Goal: Task Accomplishment & Management: Manage account settings

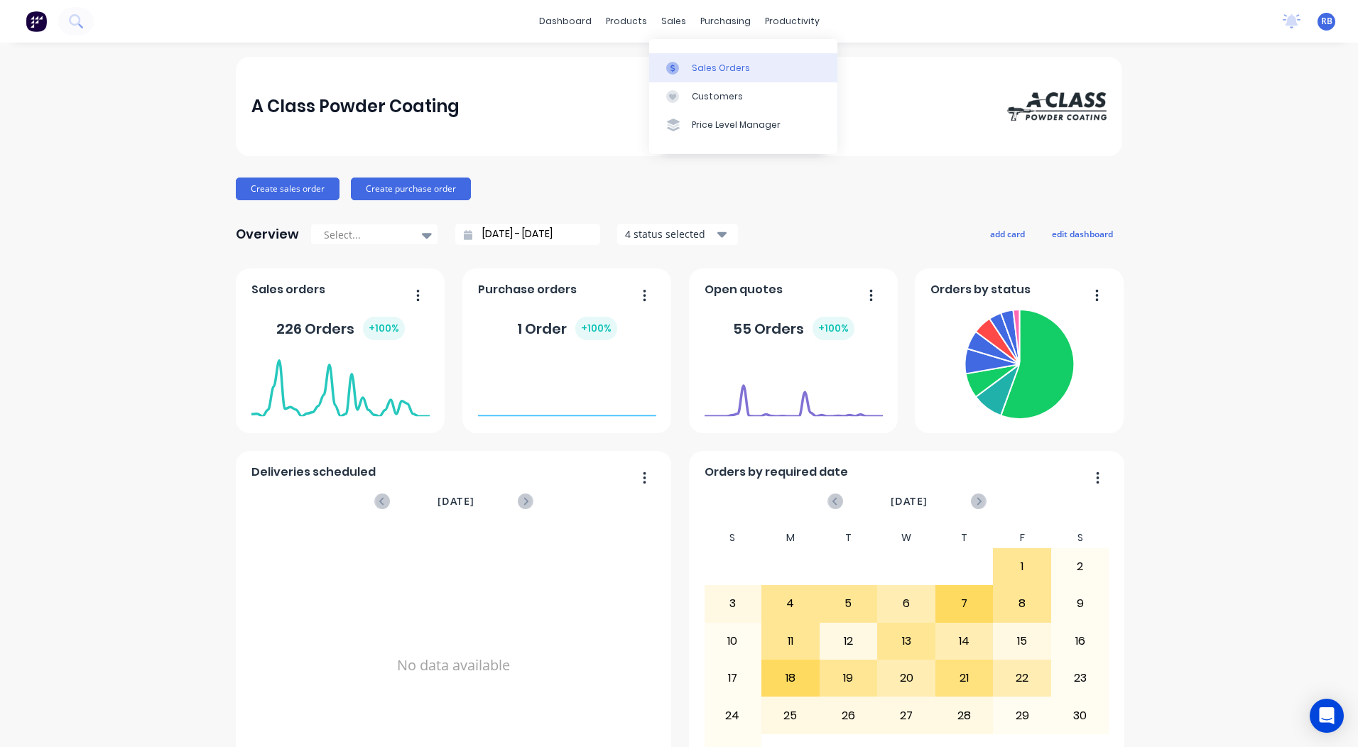
click at [675, 56] on link "Sales Orders" at bounding box center [743, 67] width 188 height 28
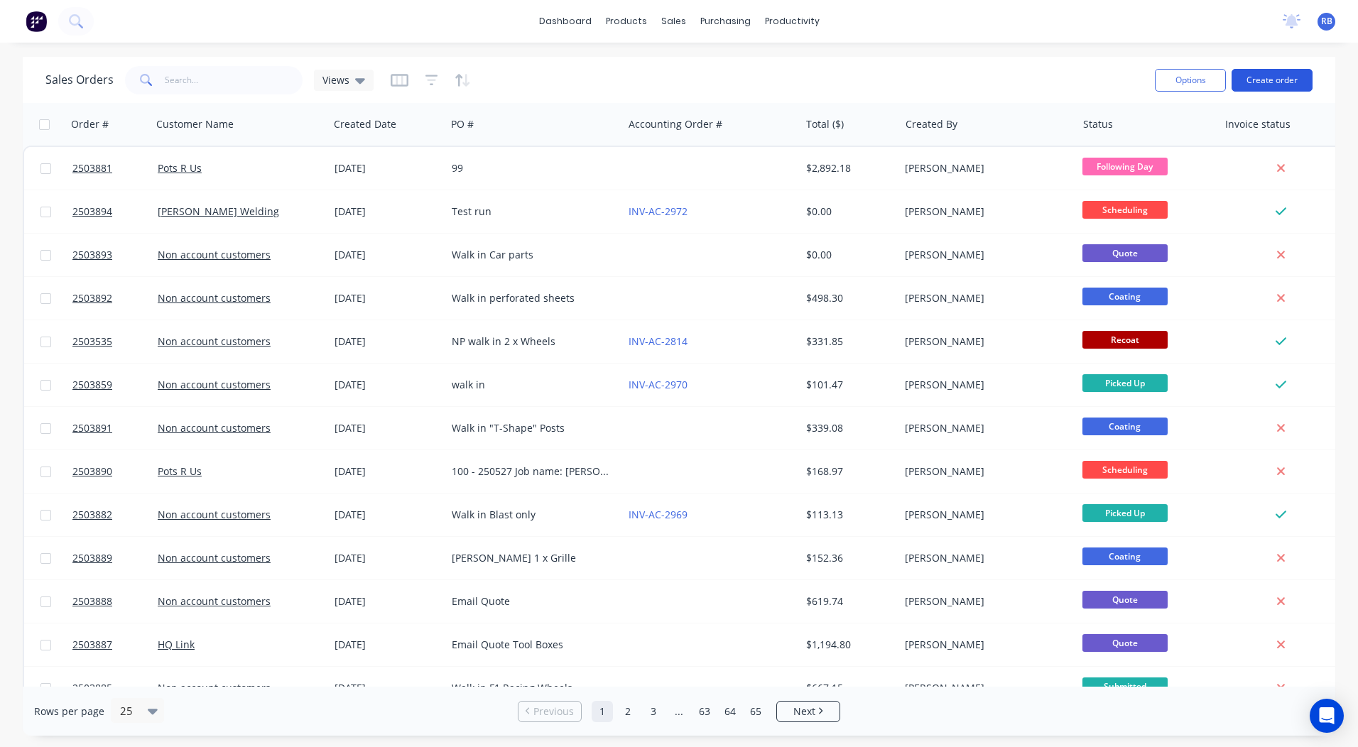
click at [1280, 74] on button "Create order" at bounding box center [1271, 80] width 81 height 23
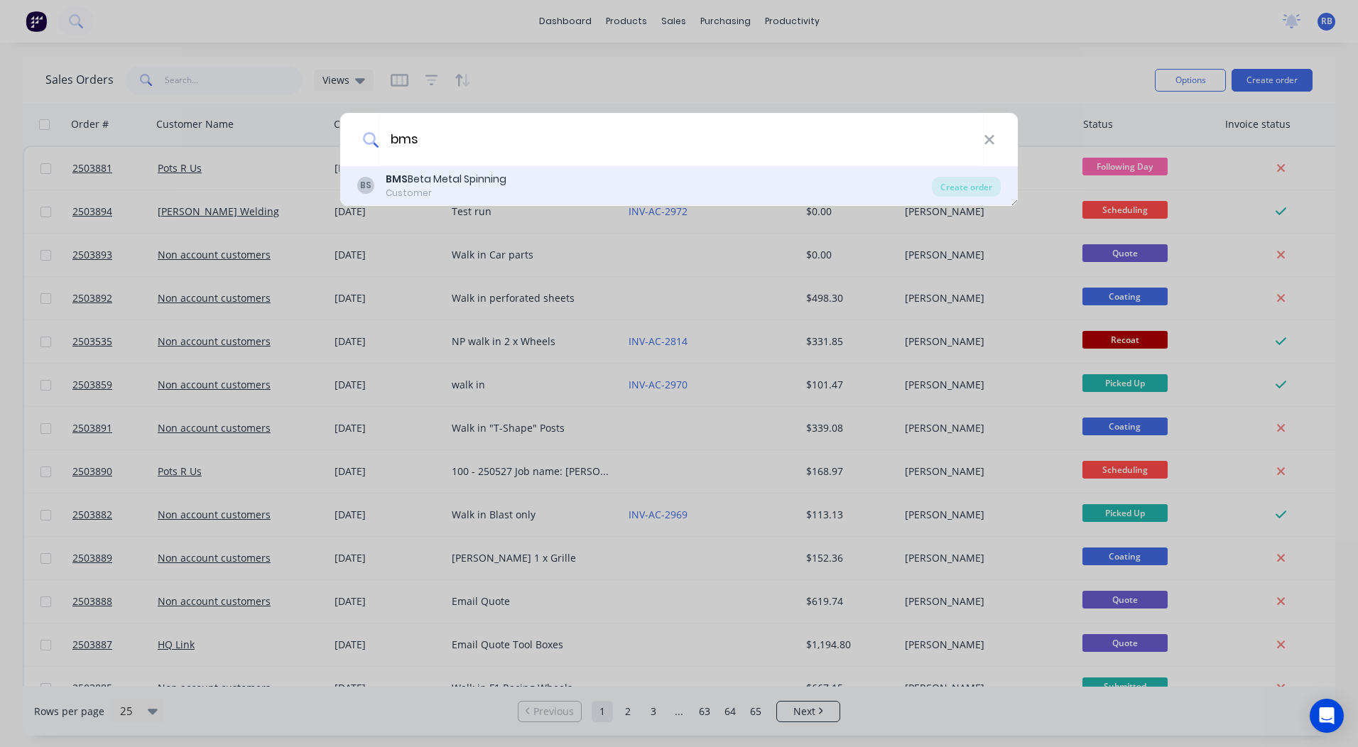
type input "bms"
click at [442, 185] on div "BMS Beta Metal Spinning" at bounding box center [446, 179] width 121 height 15
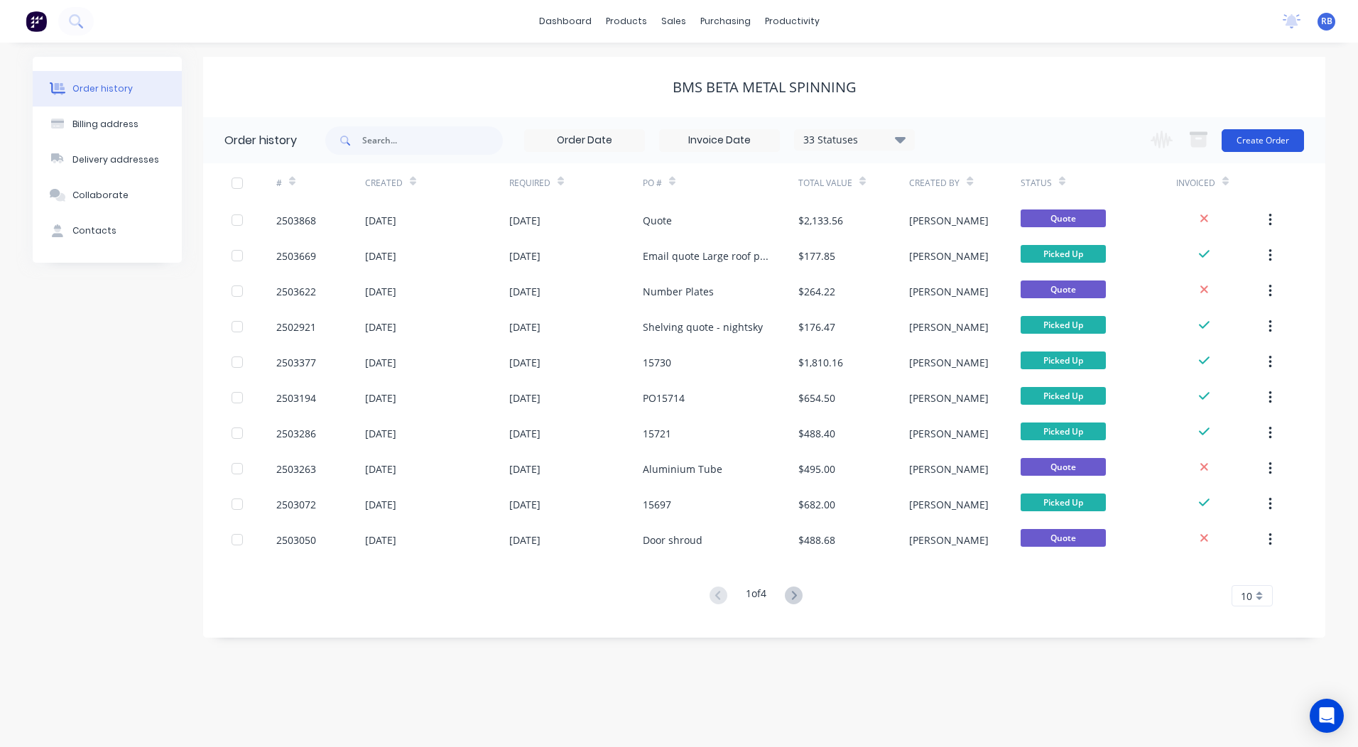
click at [1248, 133] on button "Create Order" at bounding box center [1262, 140] width 82 height 23
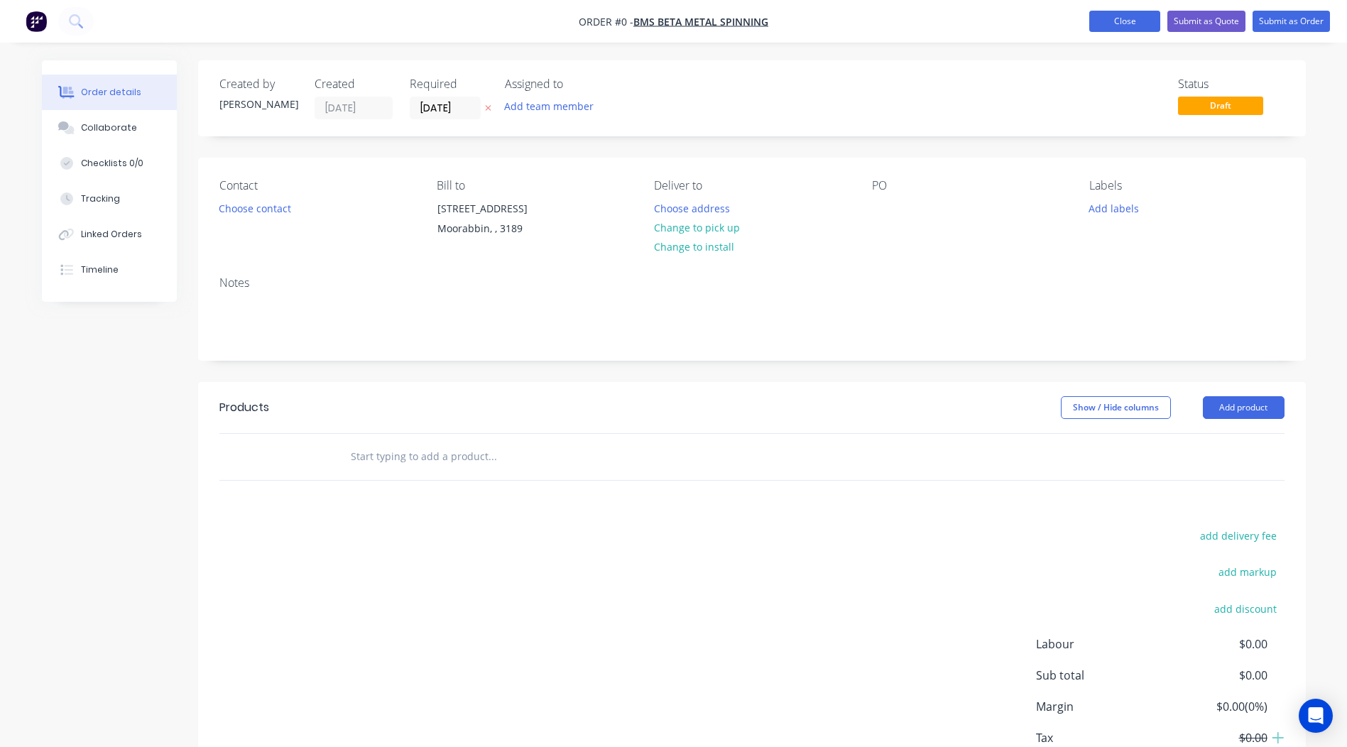
click at [1124, 16] on button "Close" at bounding box center [1124, 21] width 71 height 21
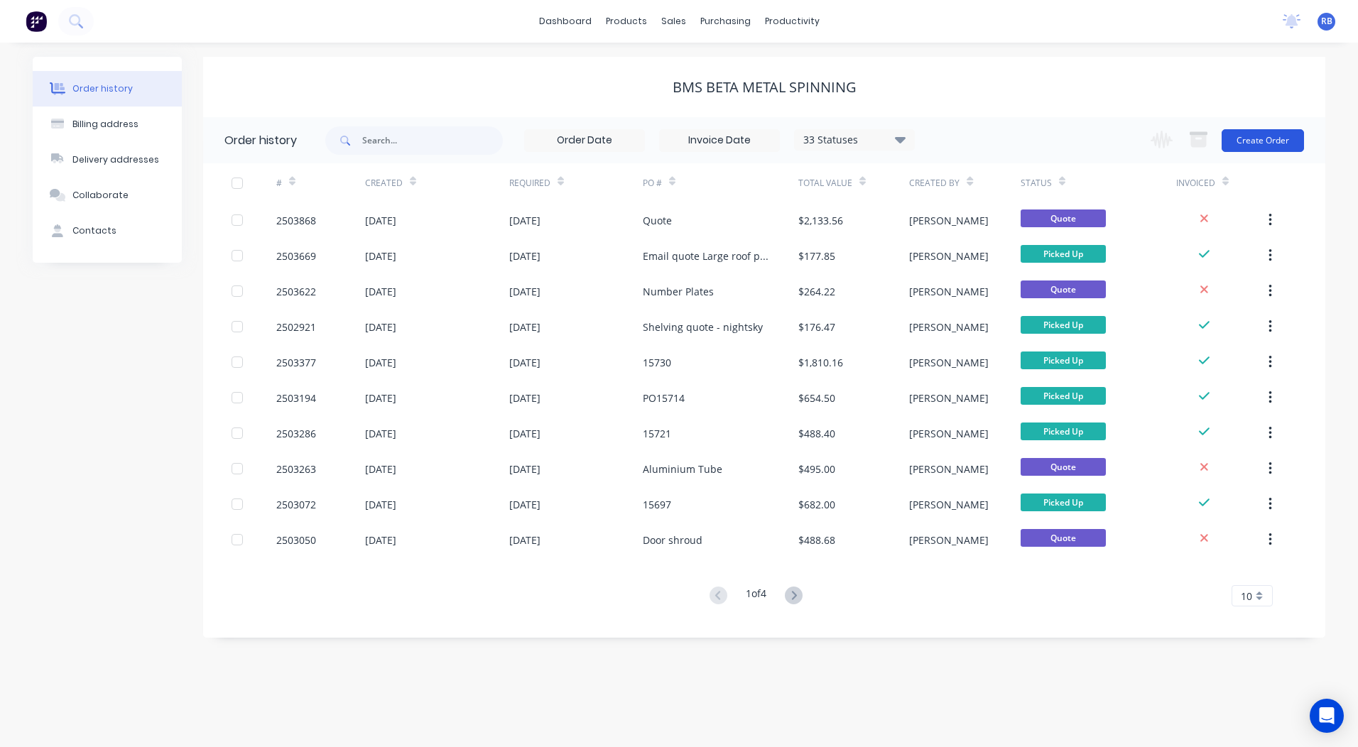
click at [1249, 144] on button "Create Order" at bounding box center [1262, 140] width 82 height 23
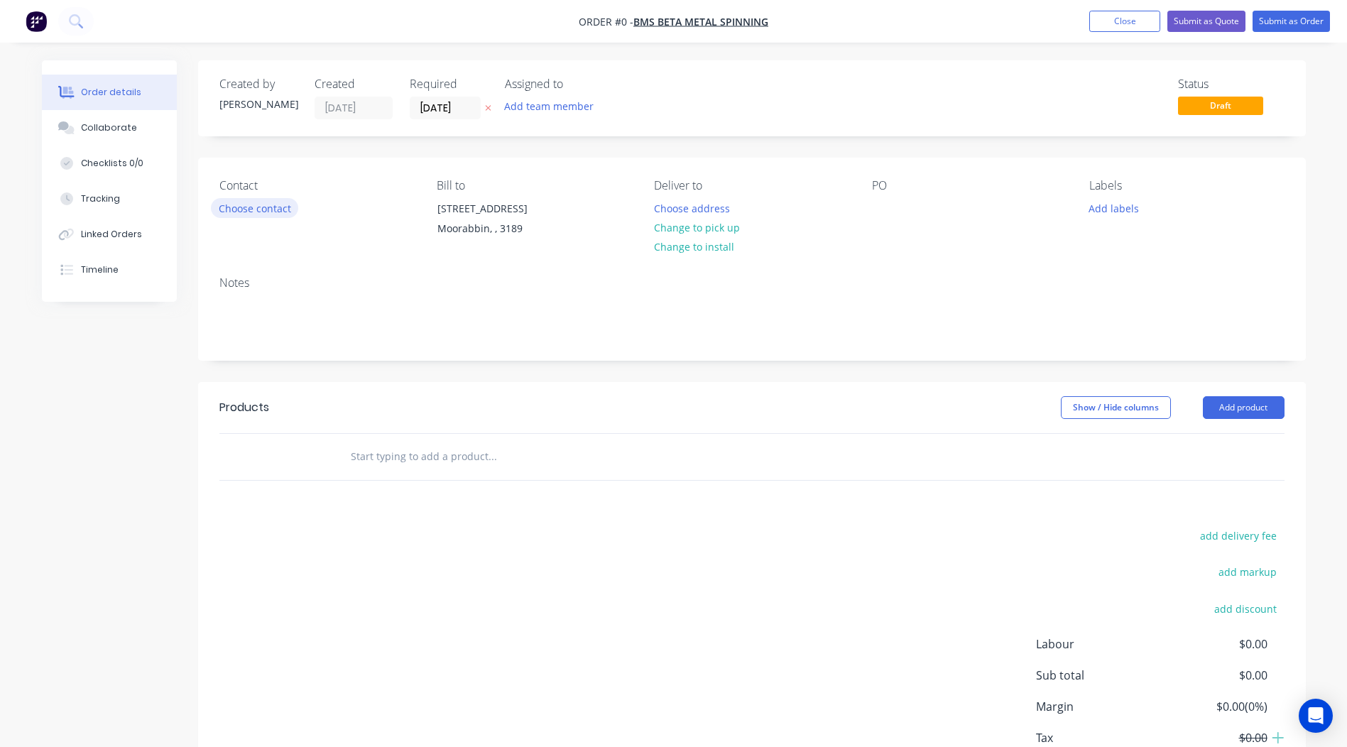
click at [258, 210] on button "Choose contact" at bounding box center [254, 207] width 87 height 19
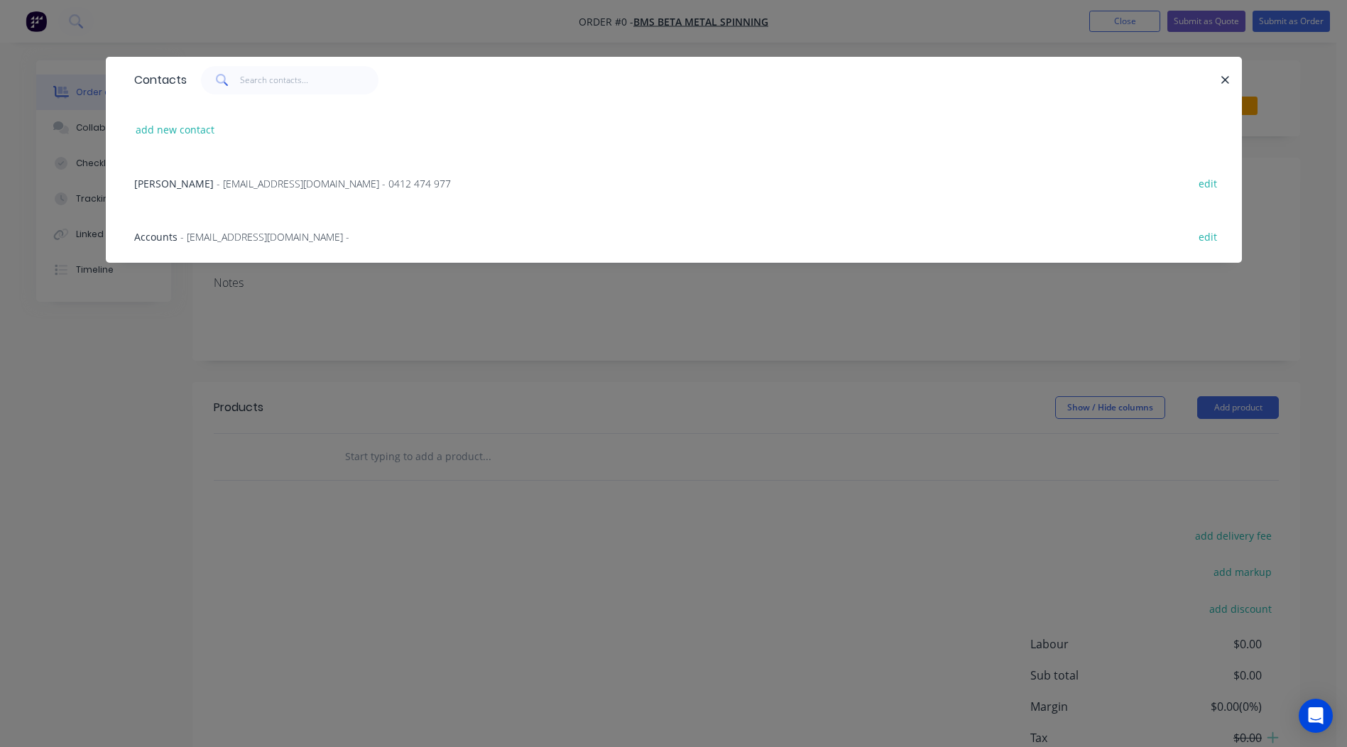
click at [164, 179] on span "[PERSON_NAME]" at bounding box center [174, 183] width 80 height 13
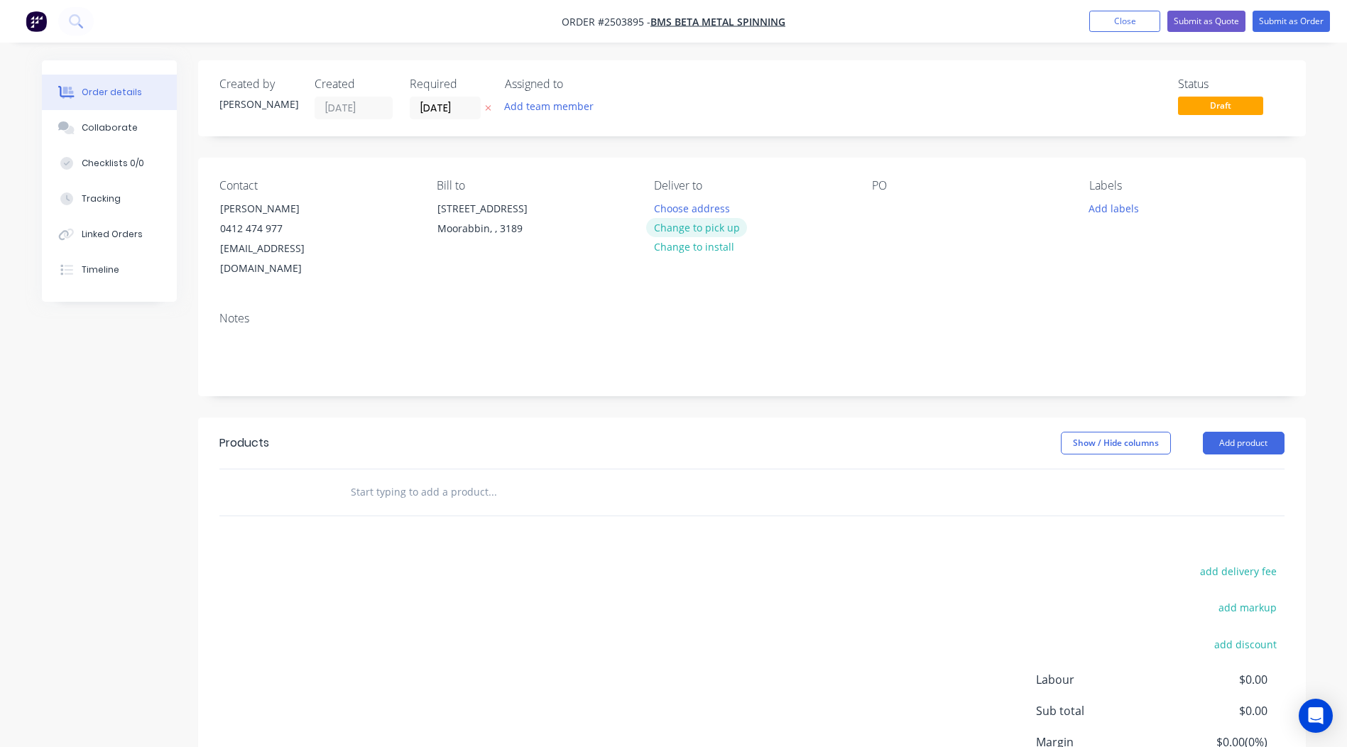
click at [699, 234] on button "Change to pick up" at bounding box center [696, 227] width 101 height 19
click at [878, 209] on div at bounding box center [883, 208] width 23 height 21
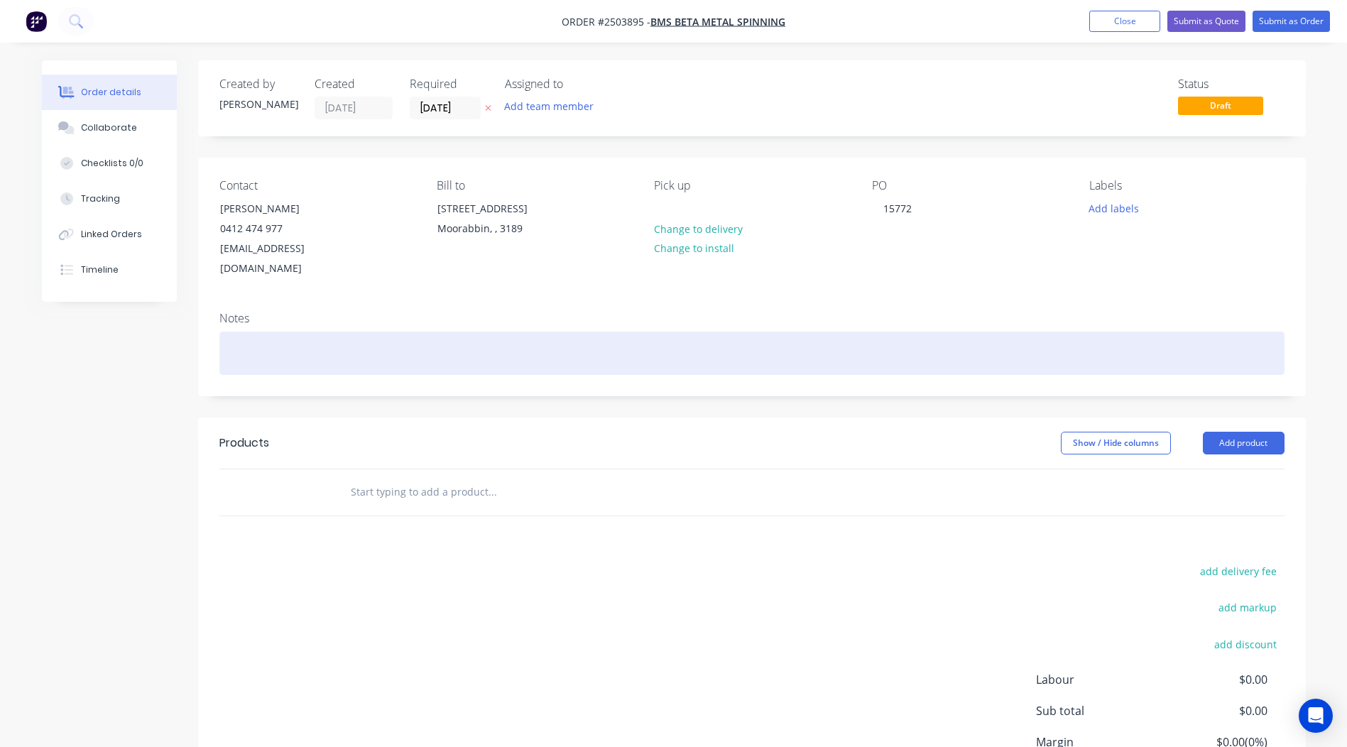
click at [371, 332] on div at bounding box center [751, 353] width 1065 height 43
click at [297, 332] on div at bounding box center [751, 353] width 1065 height 43
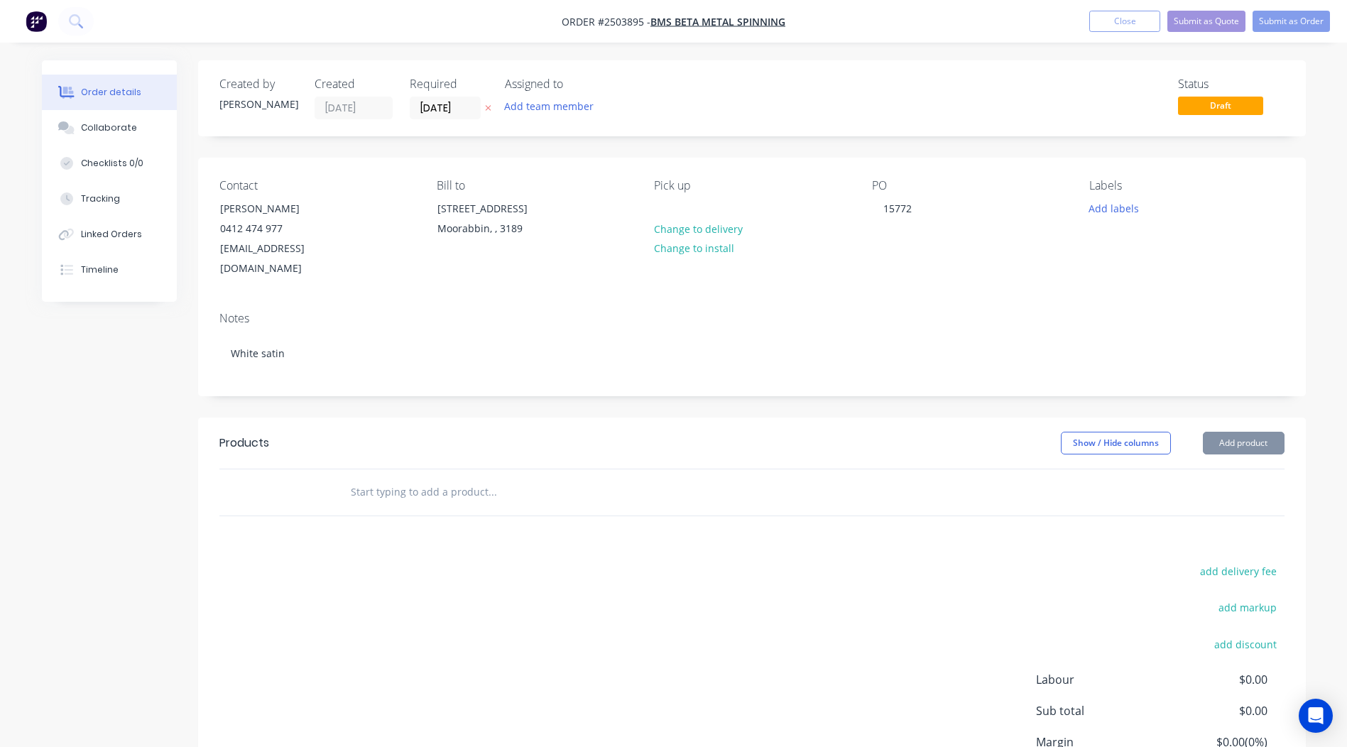
click at [609, 383] on div "Created by [PERSON_NAME] Created [DATE] Required [DATE] Assigned to Add team me…" at bounding box center [752, 458] width 1108 height 797
click at [1257, 432] on button "Add product" at bounding box center [1244, 443] width 82 height 23
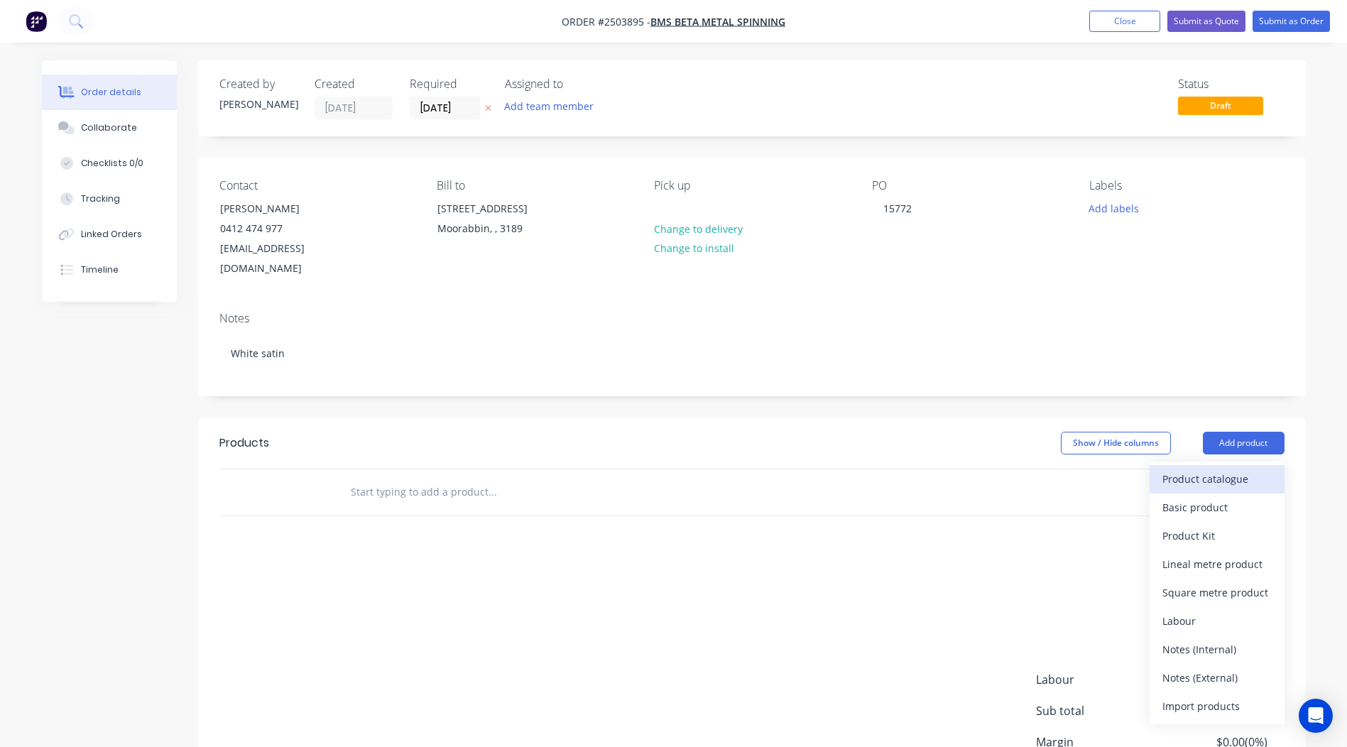
click at [1228, 465] on button "Product catalogue" at bounding box center [1217, 479] width 135 height 28
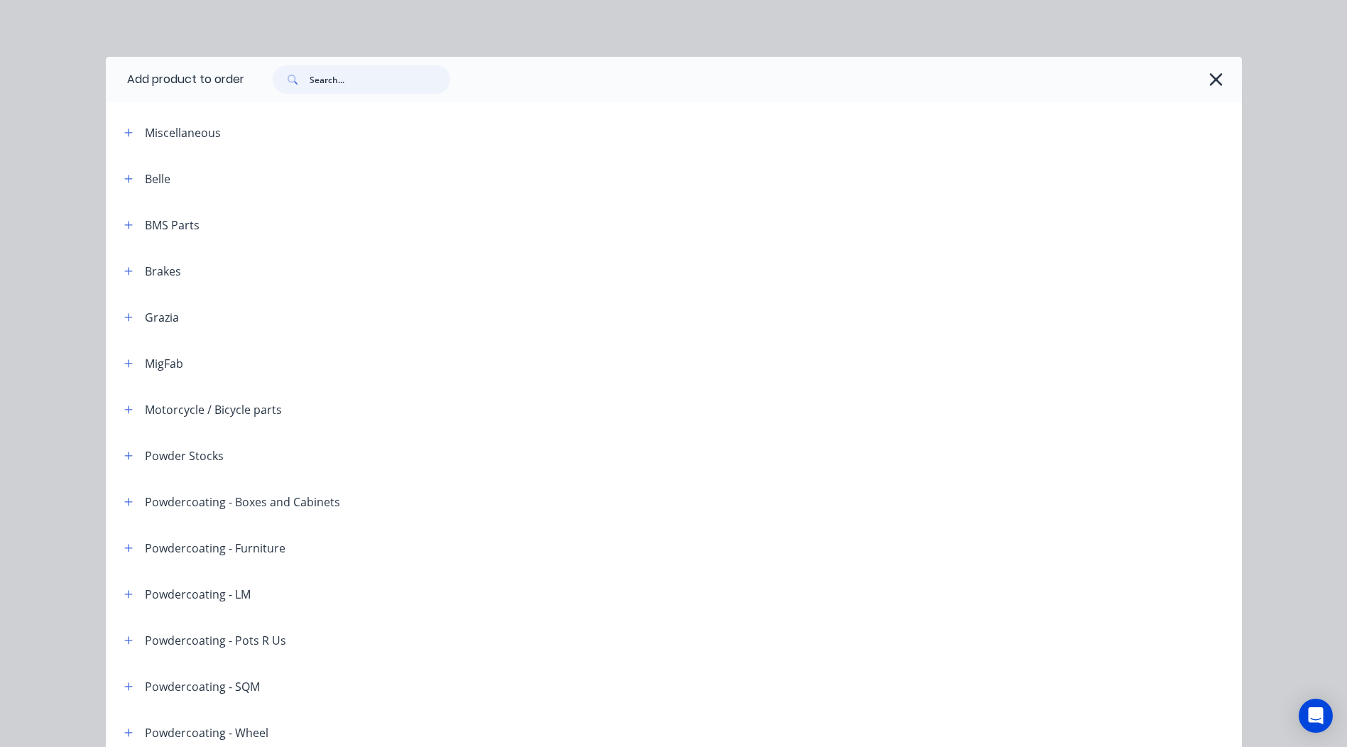
click at [358, 85] on input "text" at bounding box center [380, 79] width 141 height 28
click at [1208, 75] on icon "button" at bounding box center [1215, 80] width 15 height 20
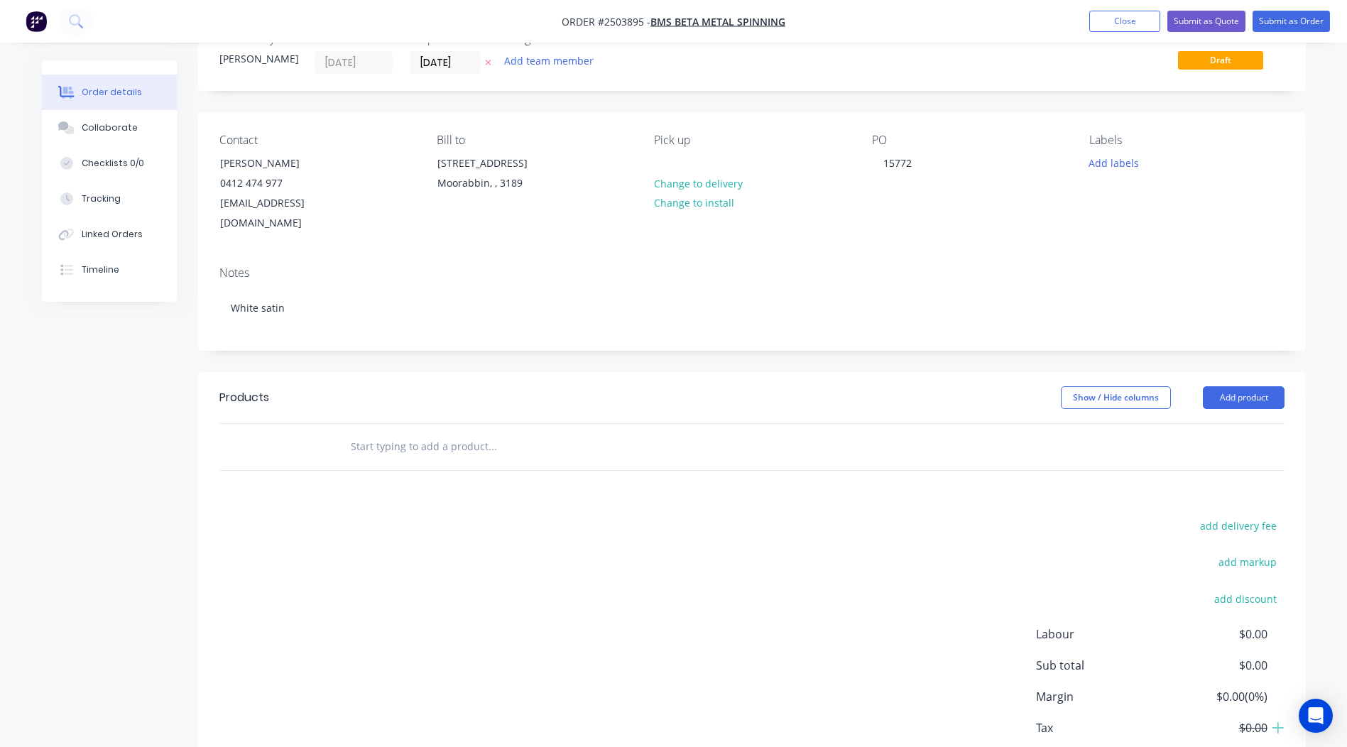
scroll to position [55, 0]
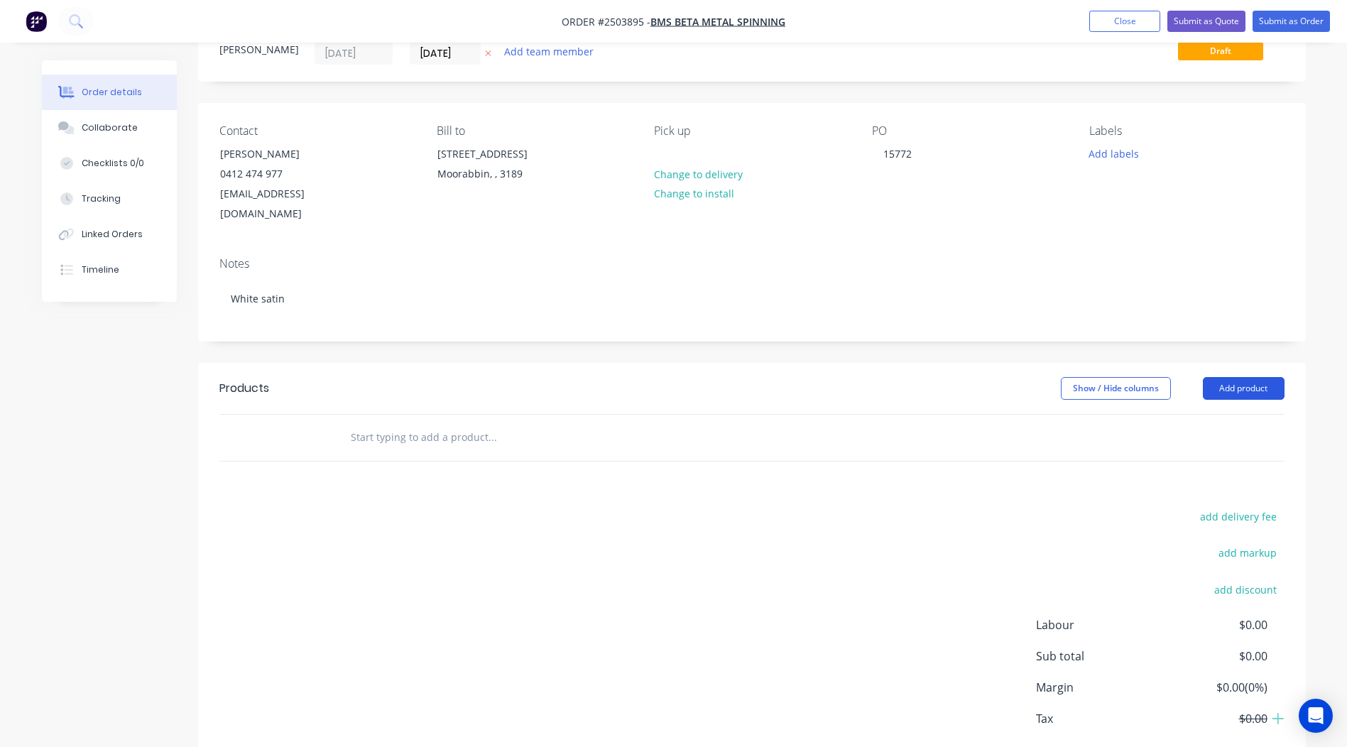
click at [1237, 377] on button "Add product" at bounding box center [1244, 388] width 82 height 23
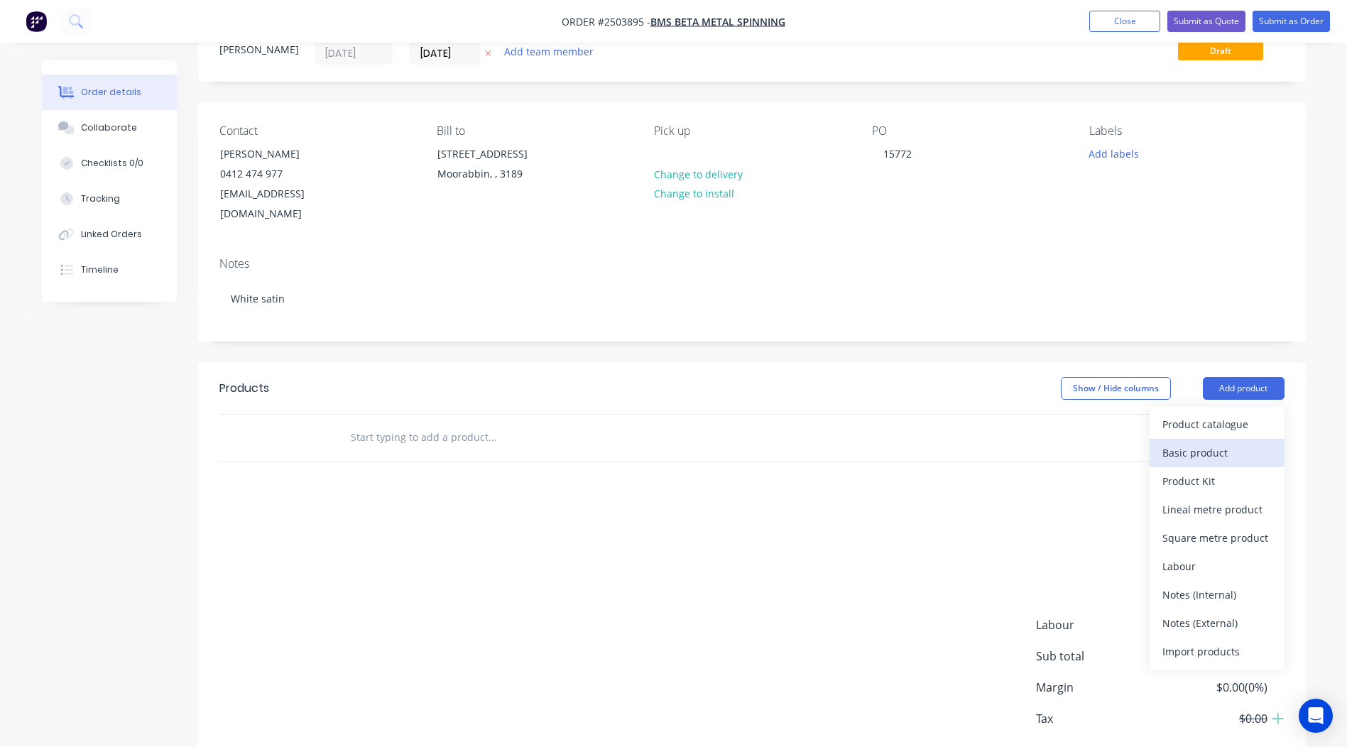
click at [1199, 442] on div "Basic product" at bounding box center [1216, 452] width 109 height 21
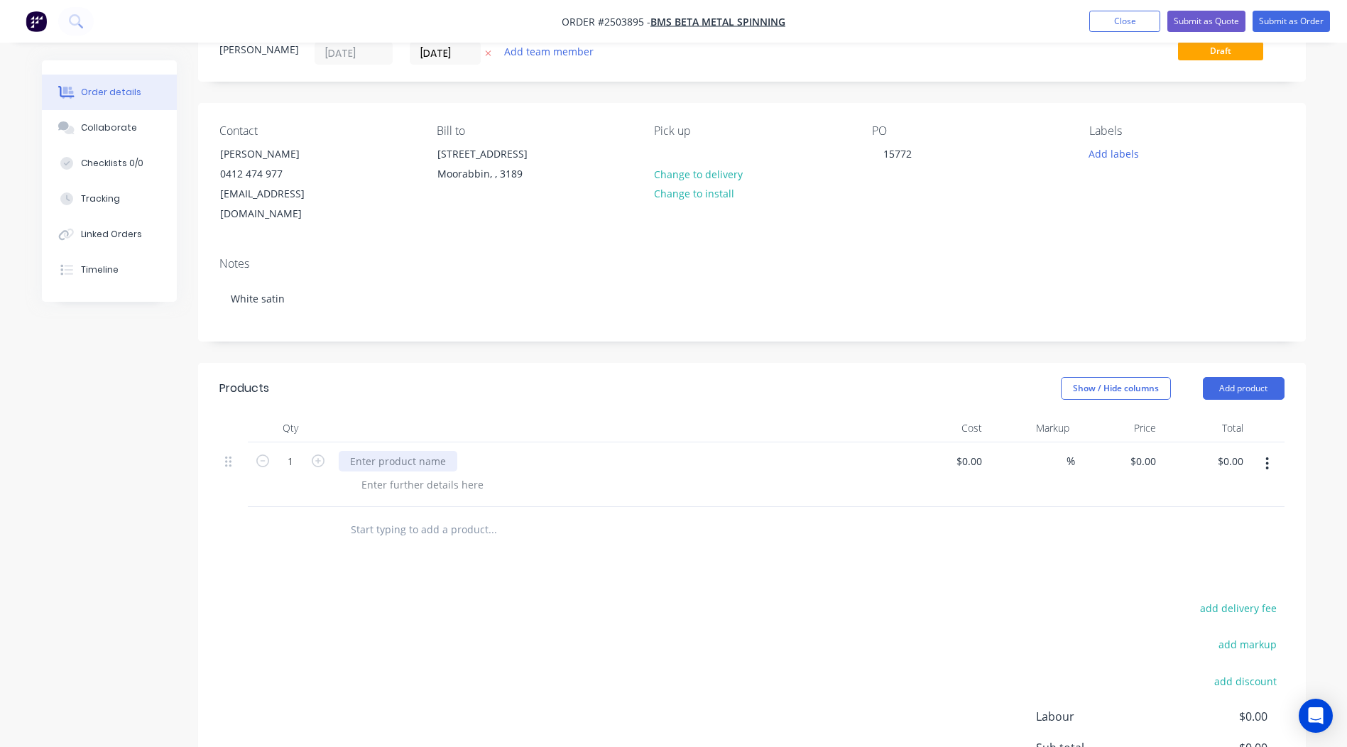
click at [408, 451] on div at bounding box center [398, 461] width 119 height 21
click at [1134, 442] on div "0 0" at bounding box center [1118, 474] width 87 height 65
type input "$4.00"
click at [293, 451] on input "1" at bounding box center [290, 461] width 37 height 21
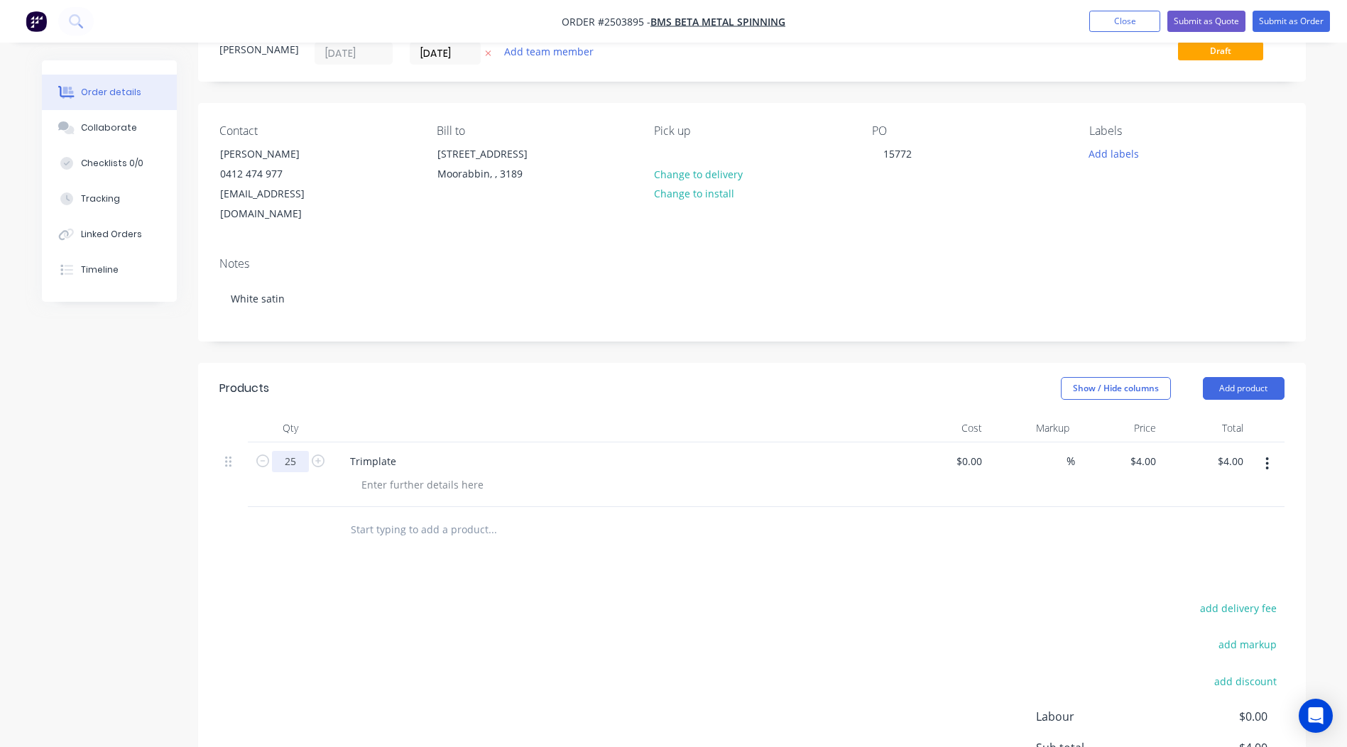
type input "25"
type input "$100.00"
click at [844, 616] on div "add delivery fee add markup add discount Labour $0.00 Sub total $4.00 Margin $0…" at bounding box center [751, 736] width 1065 height 274
click at [1270, 451] on button "button" at bounding box center [1266, 464] width 33 height 26
click at [1191, 491] on div "Duplicate" at bounding box center [1216, 501] width 109 height 21
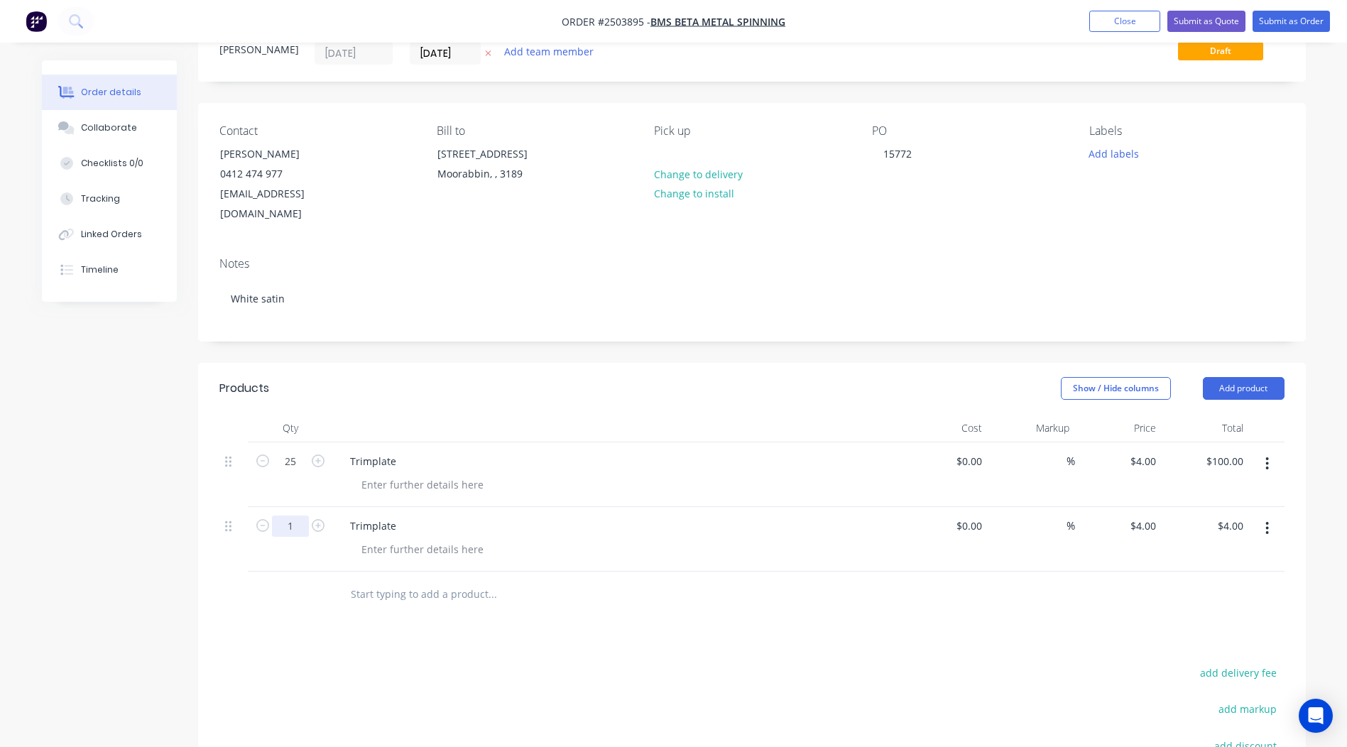
click at [291, 472] on input "1" at bounding box center [290, 461] width 37 height 21
type input "25"
type input "$100.00"
click at [341, 634] on div "Products Show / Hide columns Add product Qty Cost Markup Price Total 25 Trimpla…" at bounding box center [752, 661] width 1108 height 596
drag, startPoint x: 401, startPoint y: 510, endPoint x: 207, endPoint y: 511, distance: 194.6
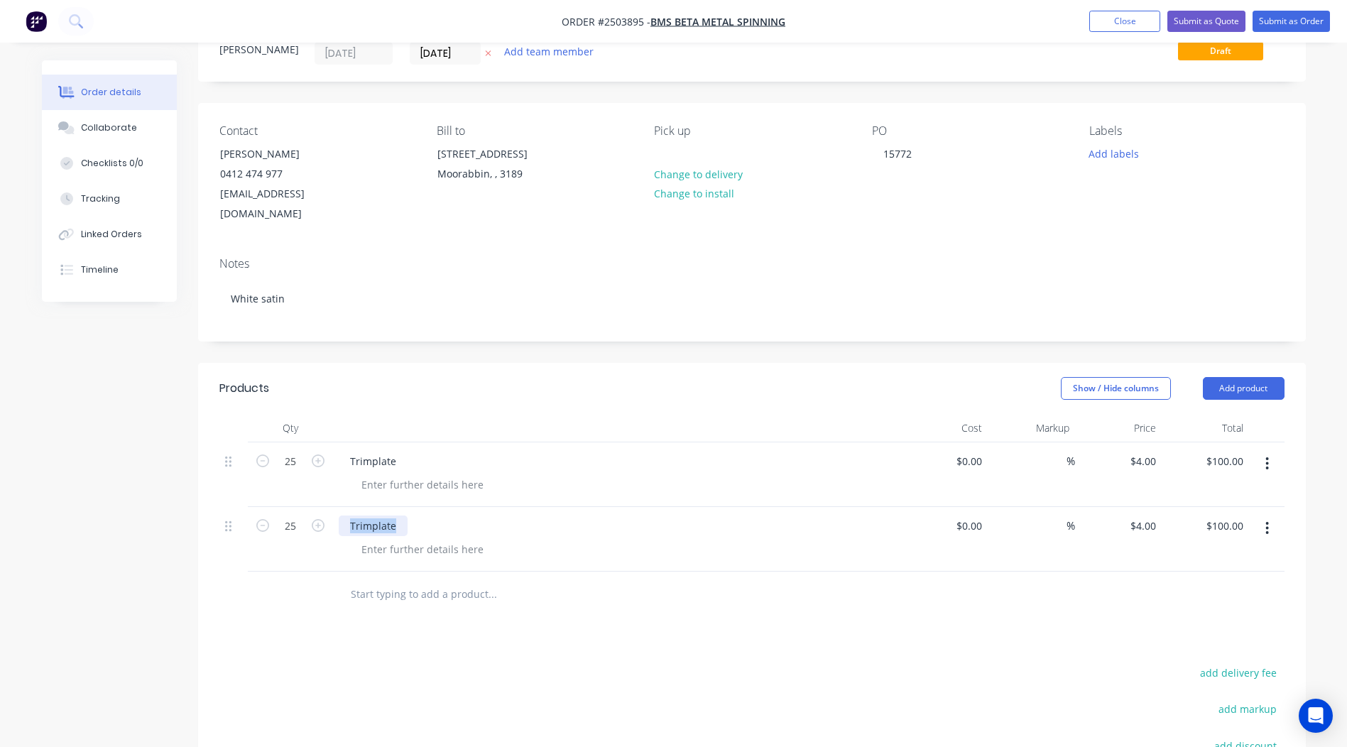
click at [207, 511] on div "Qty Cost Markup Price Total 25 Trimplate $0.00 $0.00 % $4.00 $4.00 $100.00 $100…" at bounding box center [752, 516] width 1108 height 204
click at [720, 629] on div "Products Show / Hide columns Add product Qty Cost Markup Price Total 25 Trimpla…" at bounding box center [752, 661] width 1108 height 596
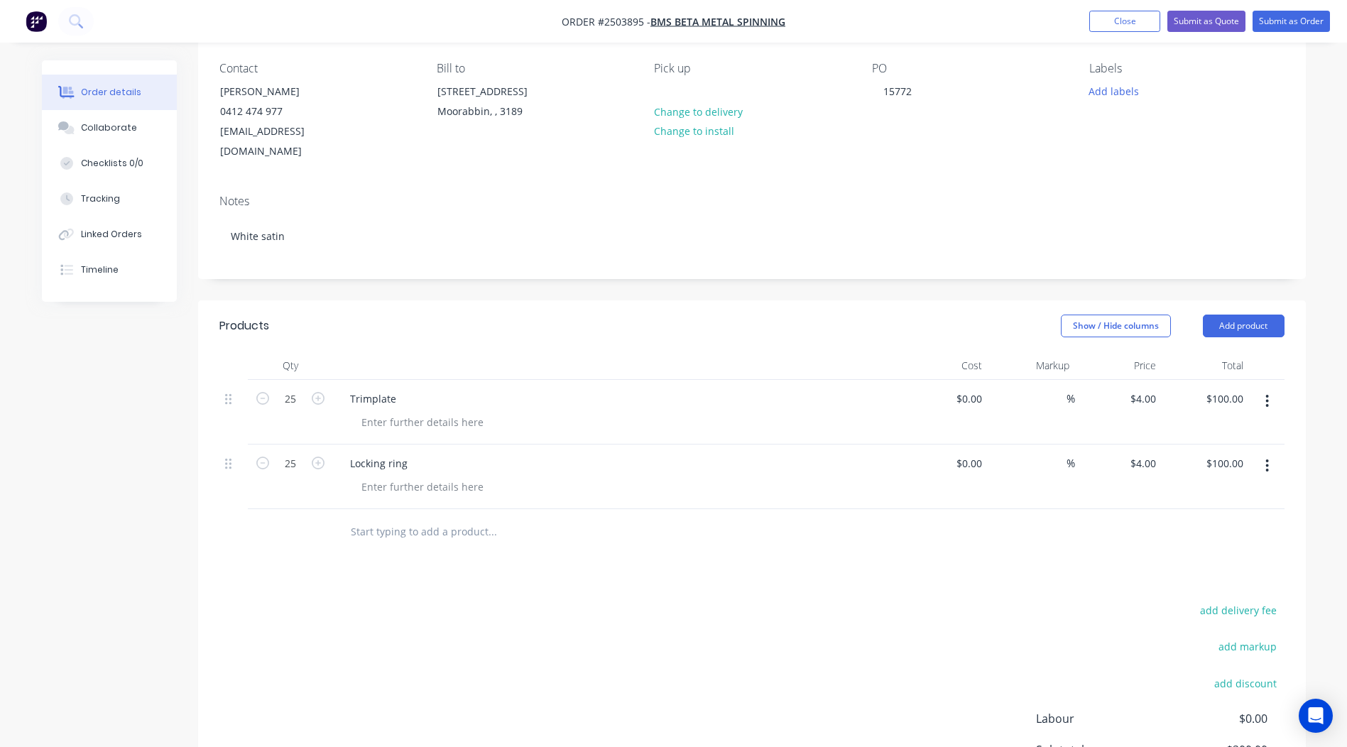
scroll to position [0, 0]
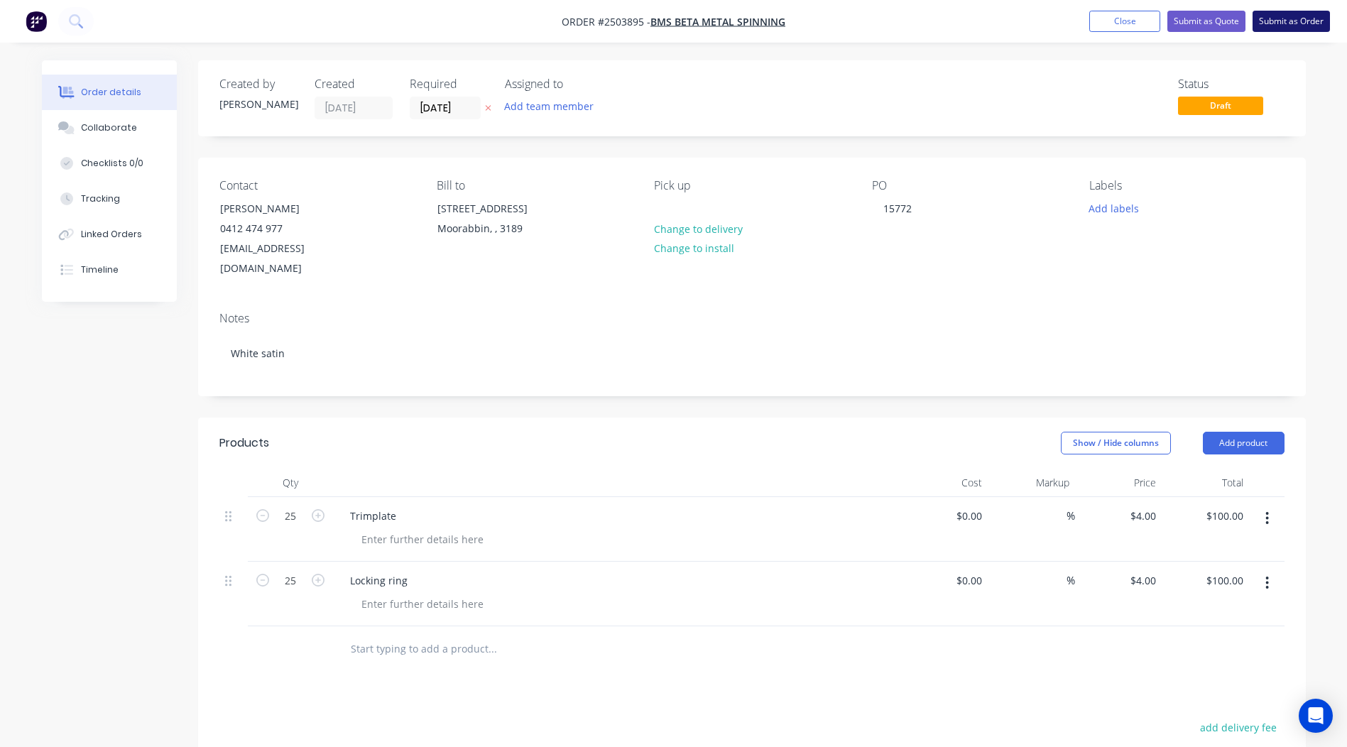
click at [1275, 18] on button "Submit as Order" at bounding box center [1291, 21] width 77 height 21
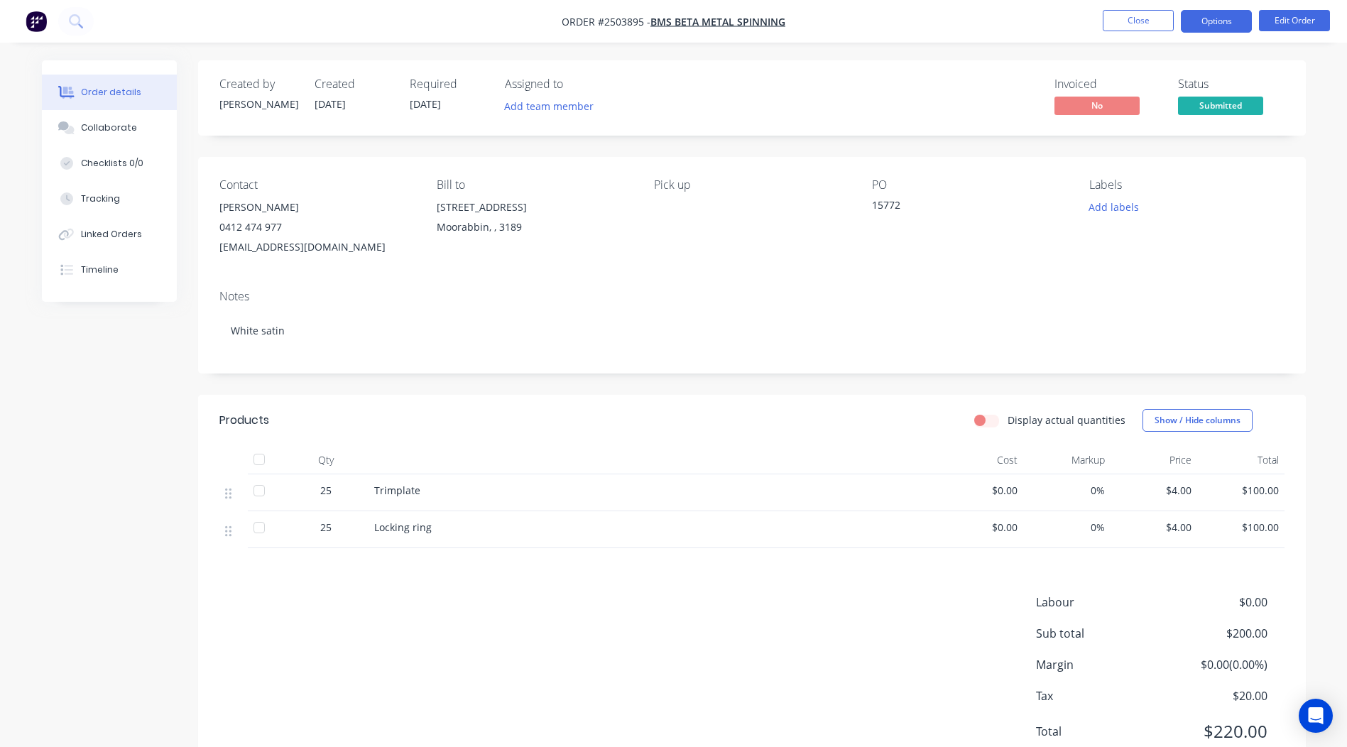
click at [1188, 27] on button "Options" at bounding box center [1216, 21] width 71 height 23
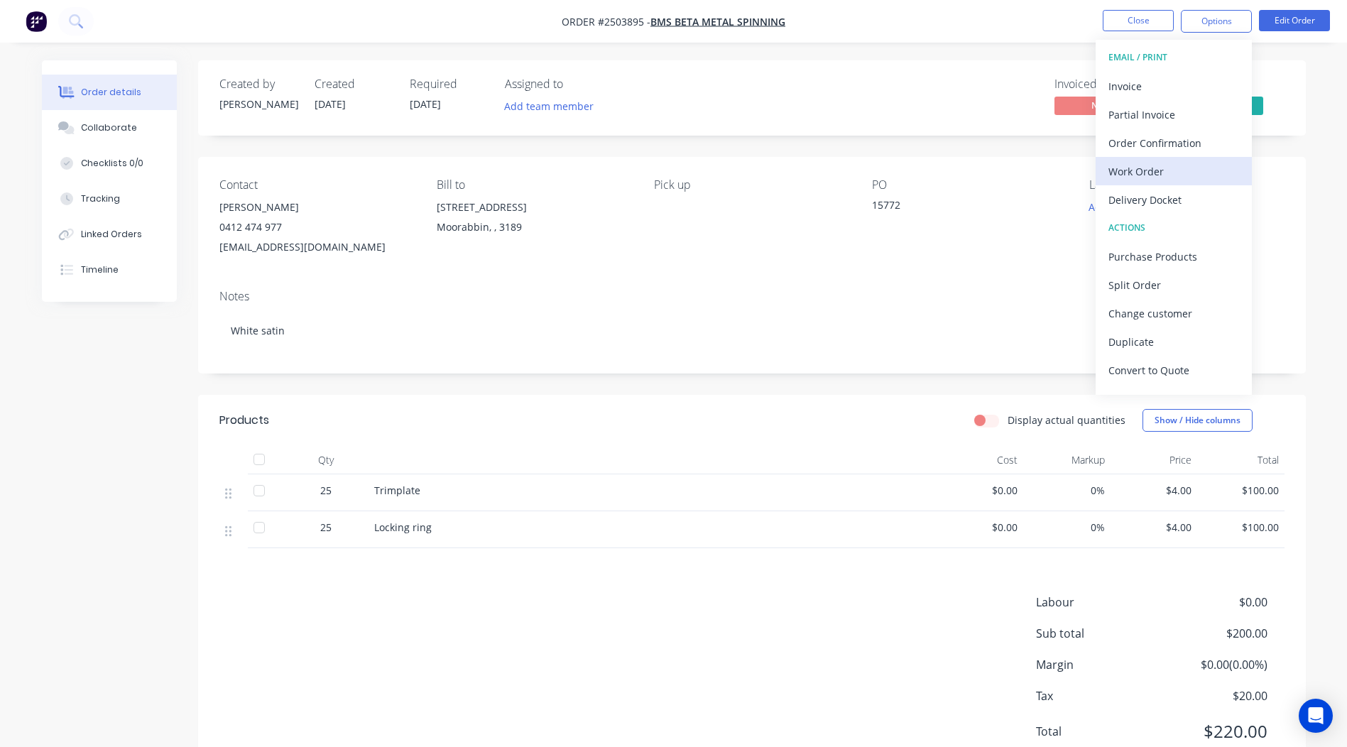
click at [1120, 169] on div "Work Order" at bounding box center [1173, 171] width 131 height 21
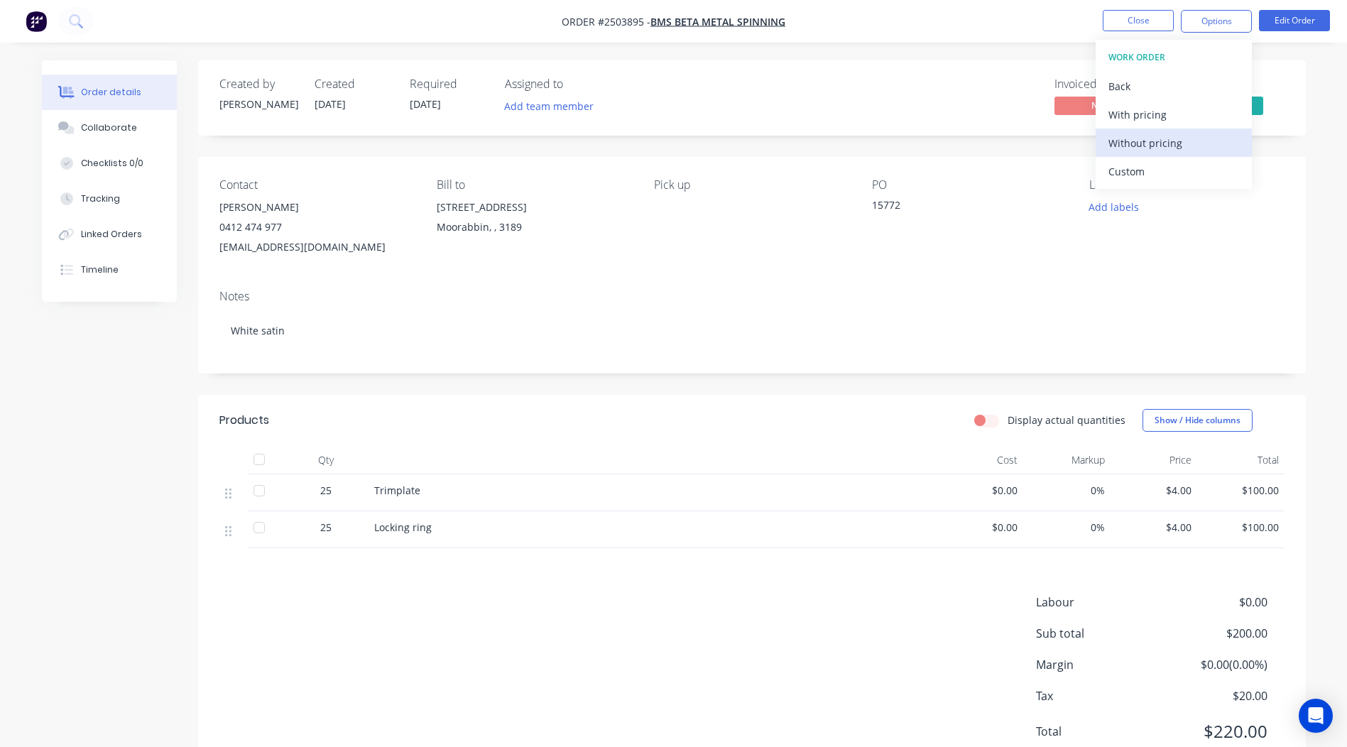
click at [1133, 143] on div "Without pricing" at bounding box center [1173, 143] width 131 height 21
click at [771, 400] on header "Products Display actual quantities Show / Hide columns" at bounding box center [752, 420] width 1108 height 51
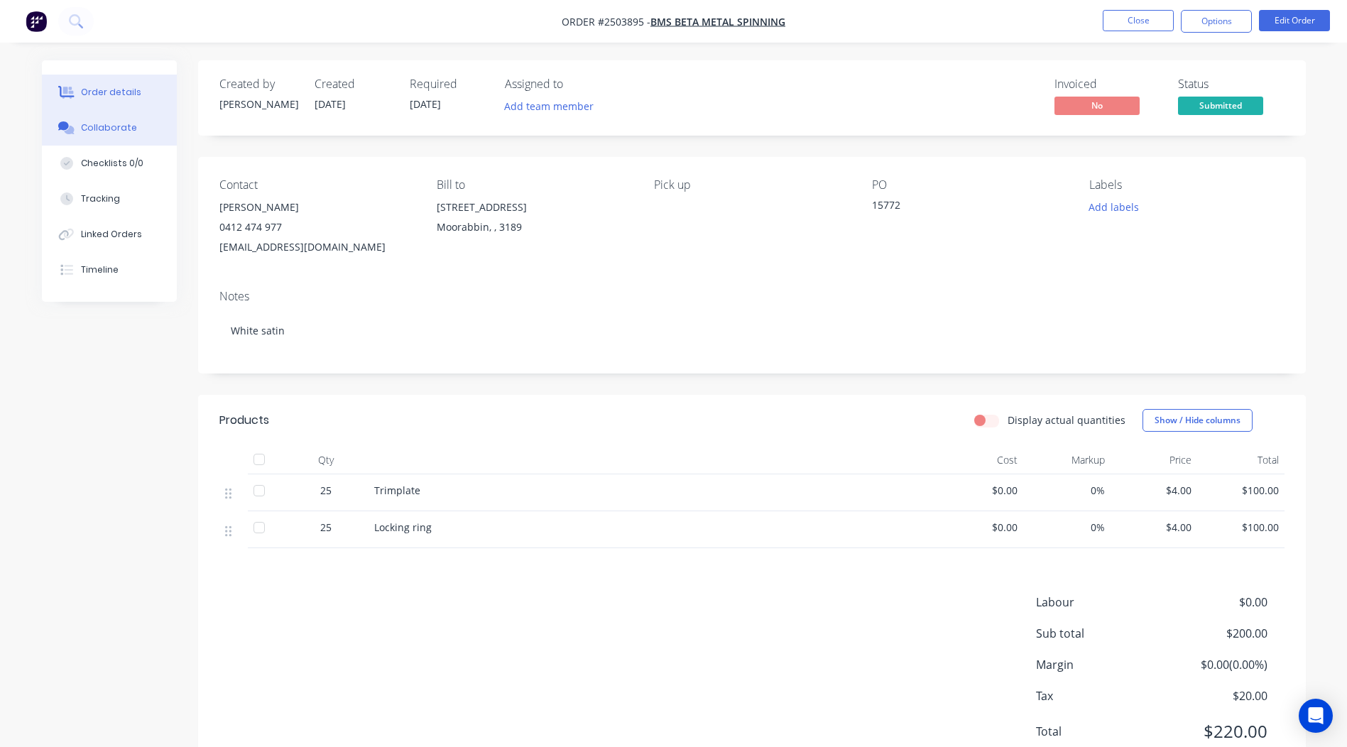
click at [139, 119] on button "Collaborate" at bounding box center [109, 128] width 135 height 36
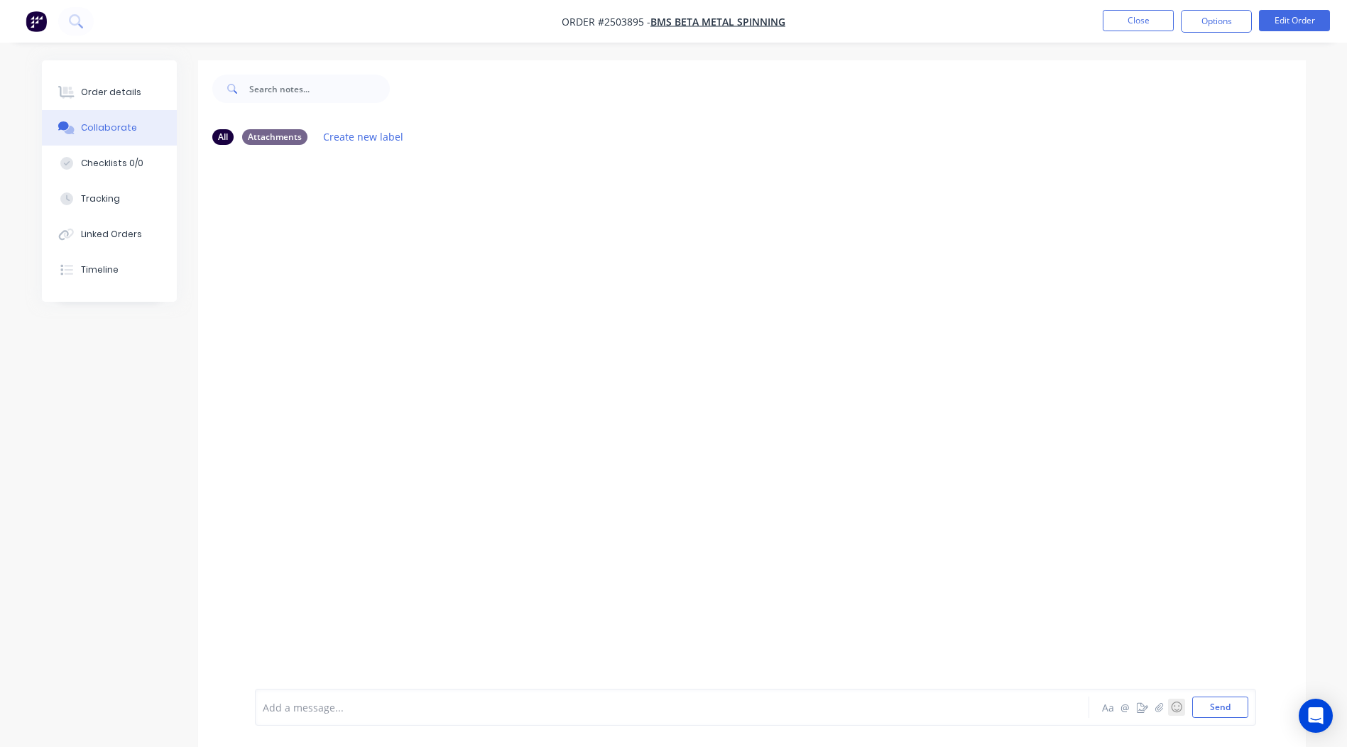
drag, startPoint x: 1167, startPoint y: 704, endPoint x: 1149, endPoint y: 615, distance: 90.7
click at [1149, 615] on div "All Attachments Create new label Add a message... Aa @ ☺ Send" at bounding box center [752, 442] width 1108 height 651
click at [1155, 704] on icon "button" at bounding box center [1159, 707] width 9 height 10
click at [1204, 706] on button "Send" at bounding box center [1220, 707] width 56 height 21
click at [1148, 29] on button "Close" at bounding box center [1138, 20] width 71 height 21
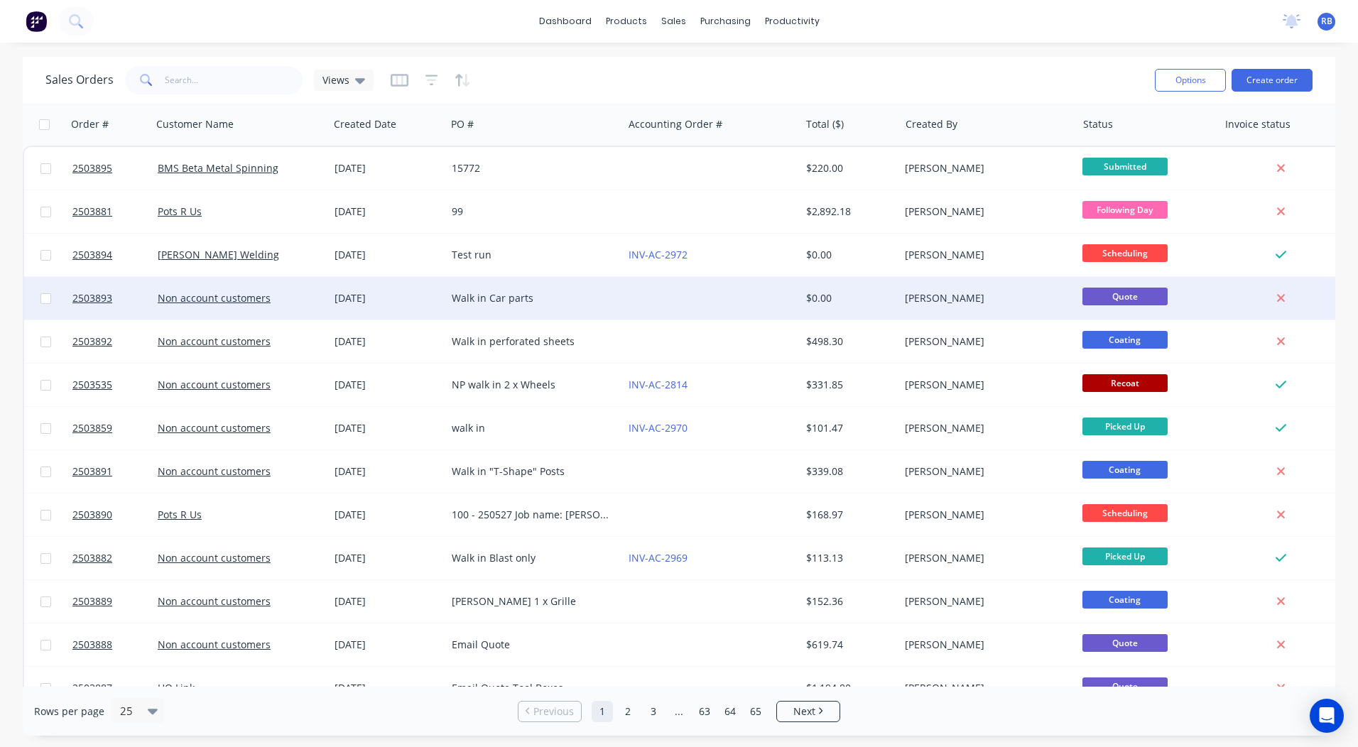
click at [602, 307] on div "Walk in Car parts" at bounding box center [534, 298] width 177 height 43
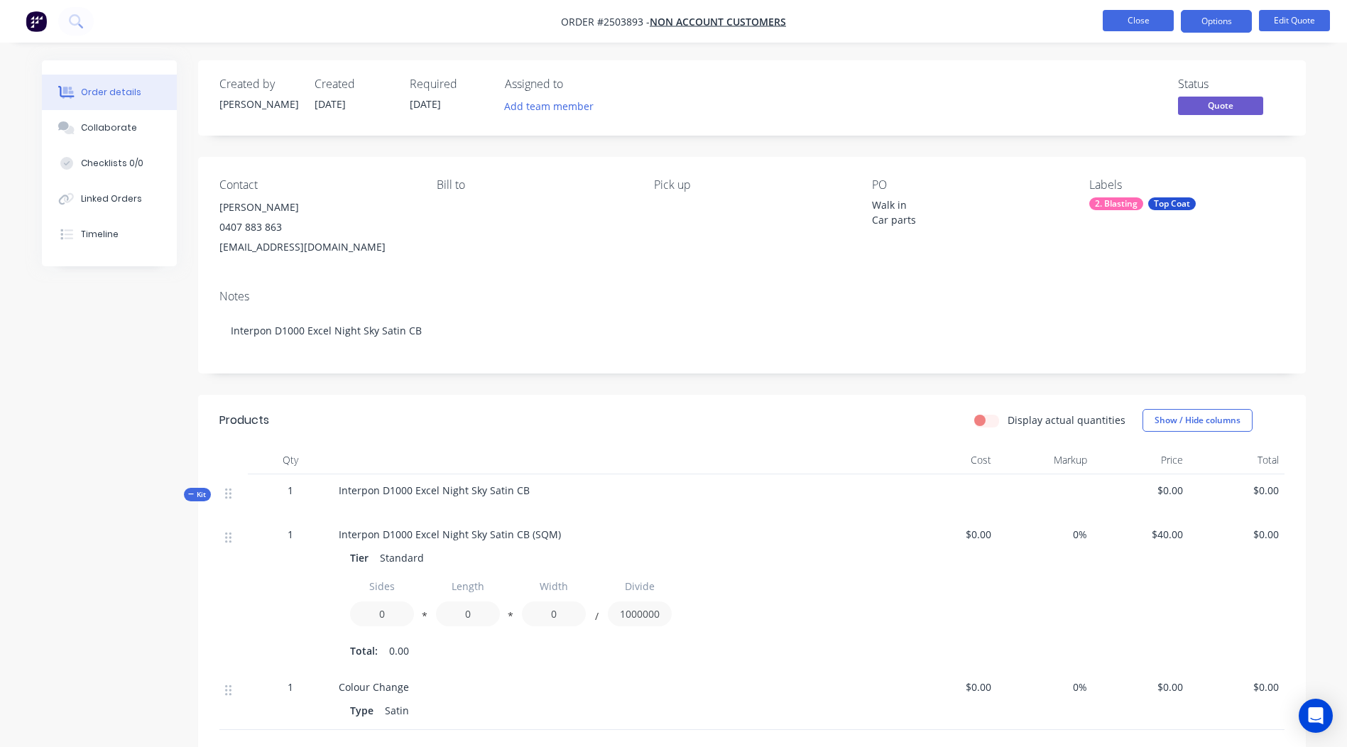
click at [1123, 12] on button "Close" at bounding box center [1138, 20] width 71 height 21
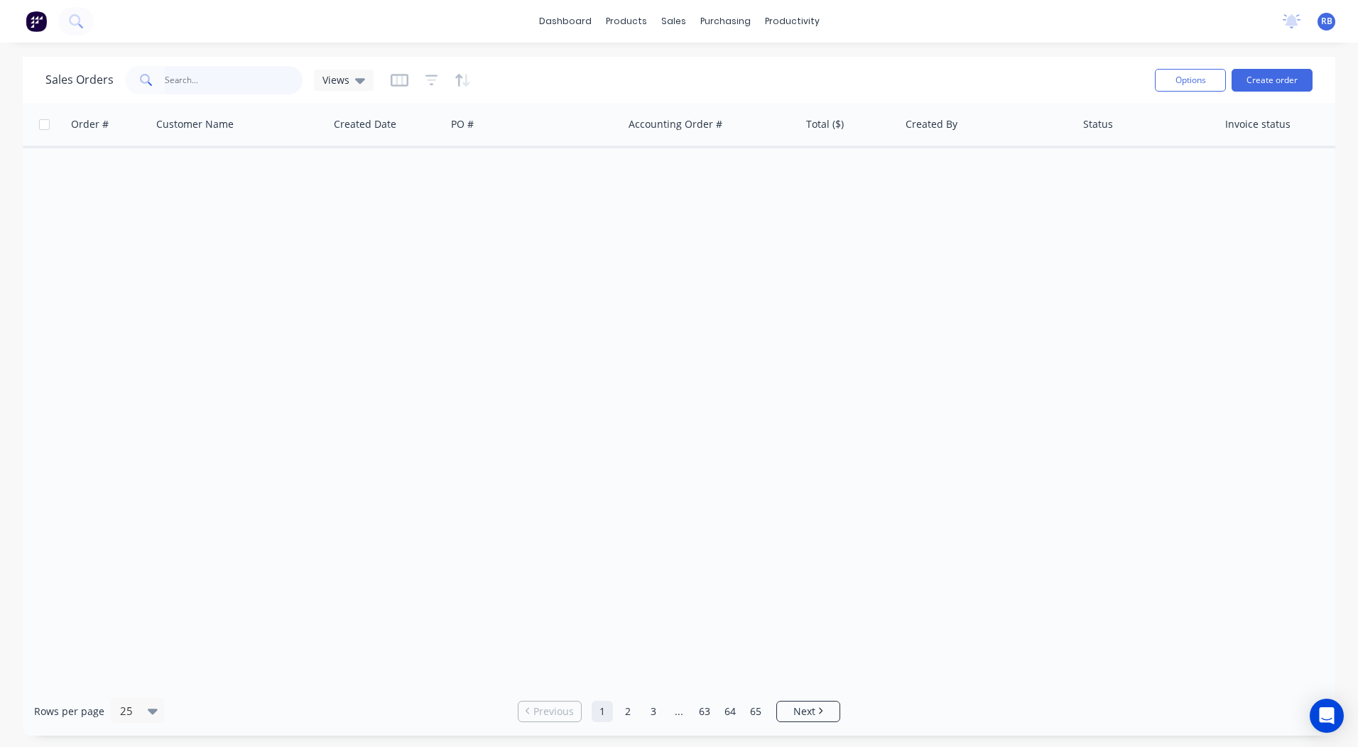
click at [241, 83] on input "text" at bounding box center [234, 80] width 138 height 28
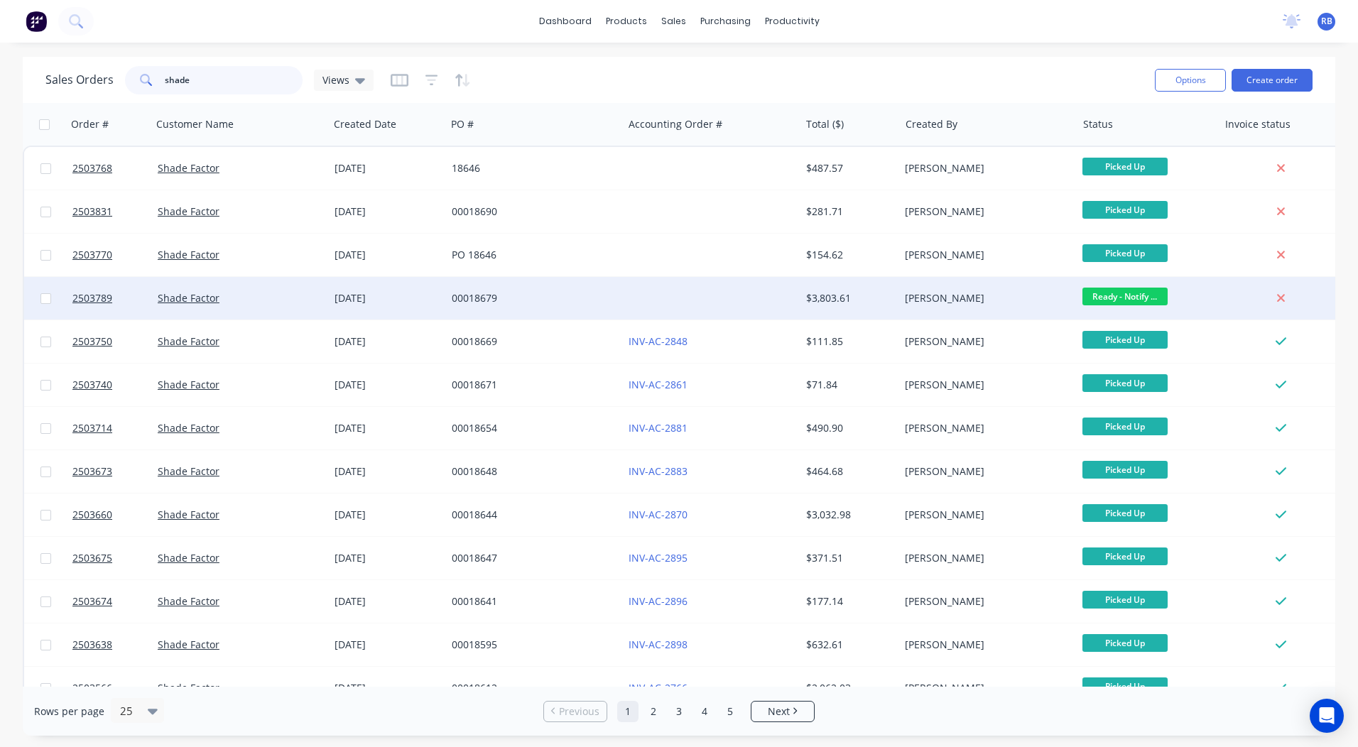
type input "shade"
click at [653, 290] on div at bounding box center [711, 298] width 177 height 43
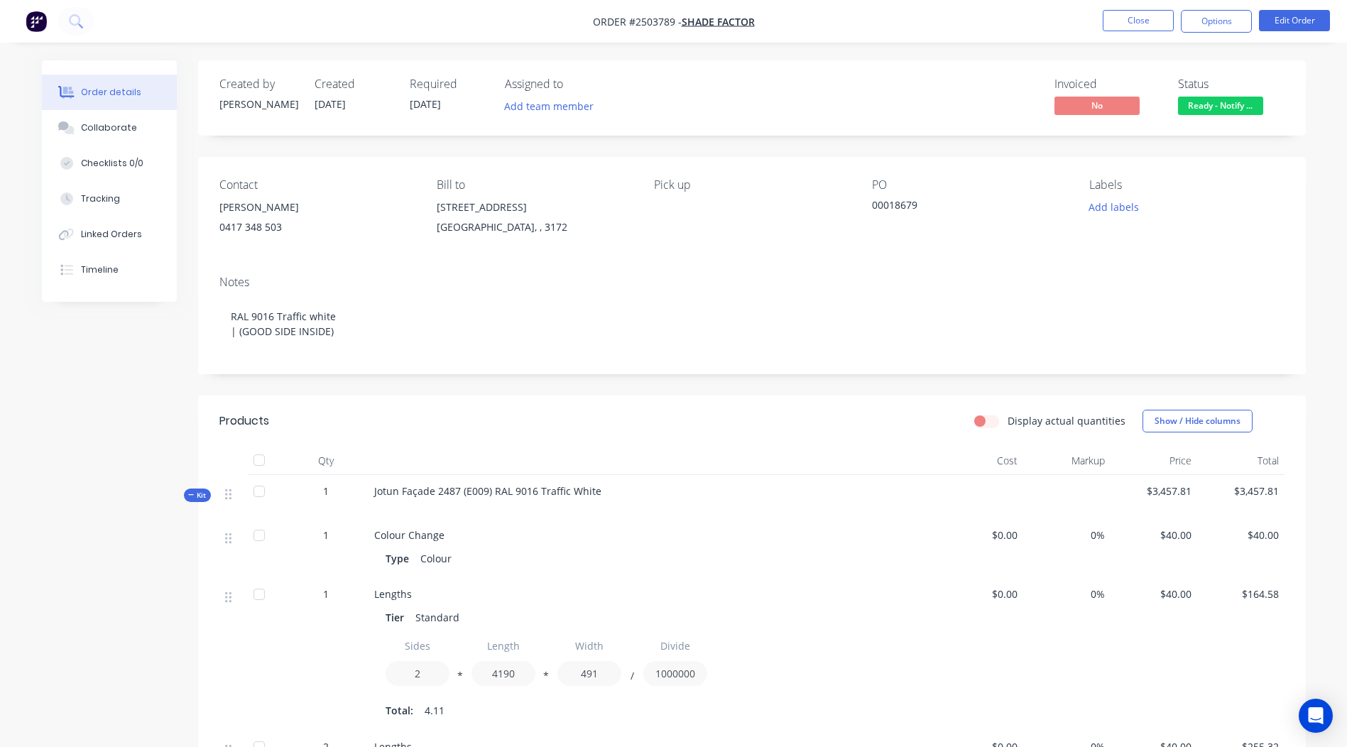
click at [1226, 109] on span "Ready - Notify ..." at bounding box center [1220, 106] width 85 height 18
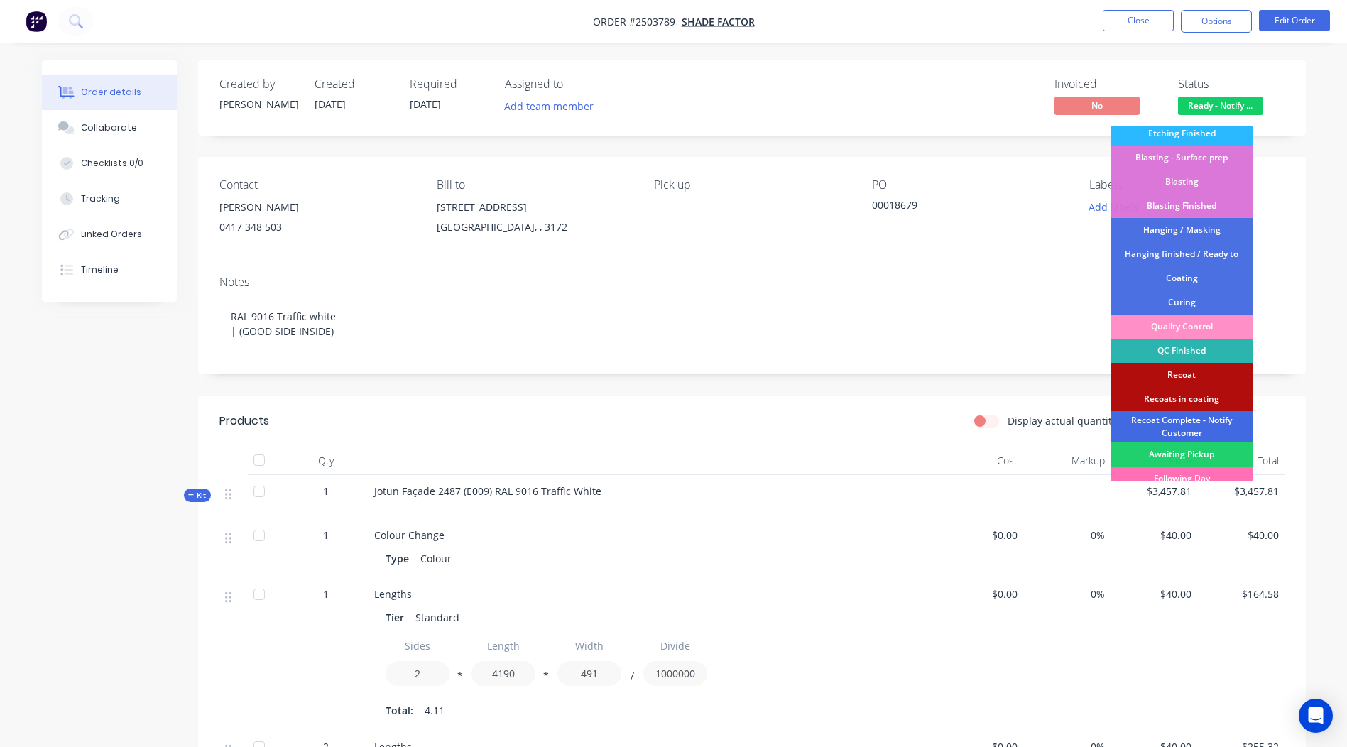
scroll to position [304, 0]
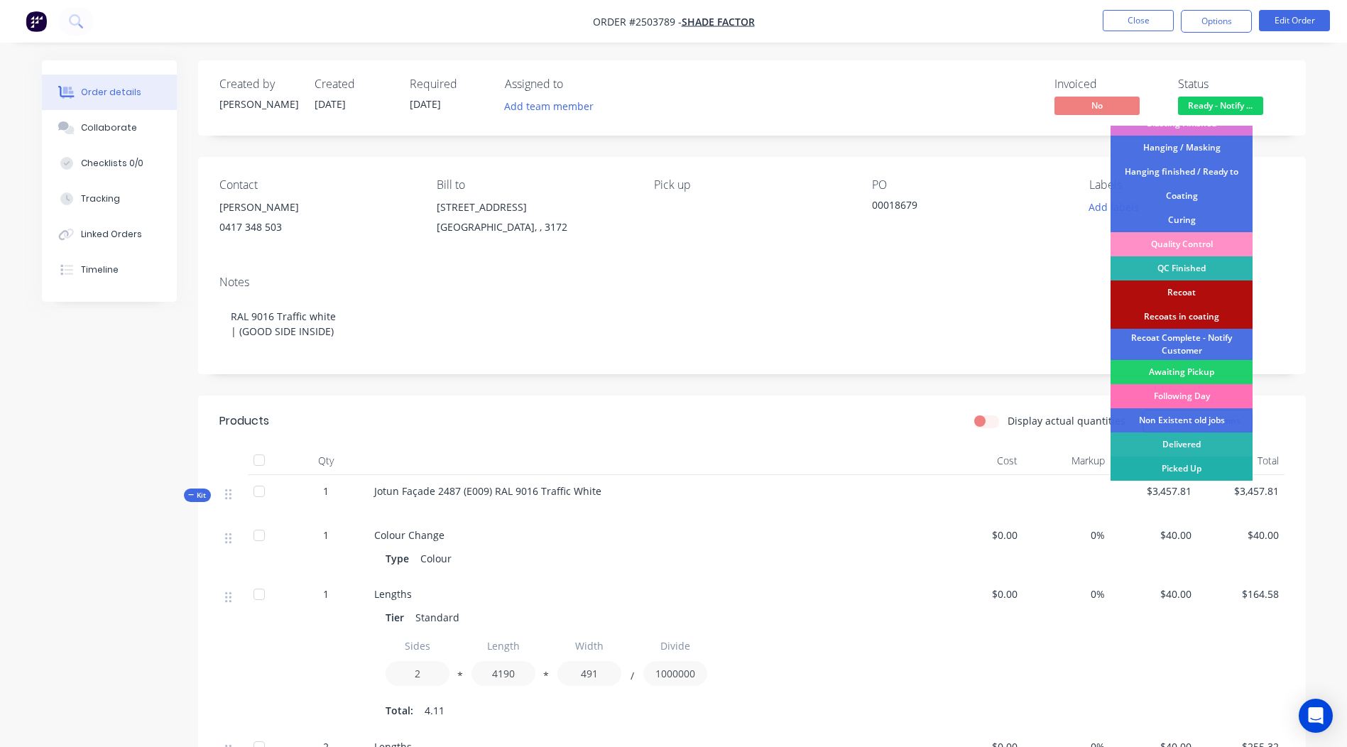
click at [1170, 469] on div "Picked Up" at bounding box center [1182, 469] width 142 height 24
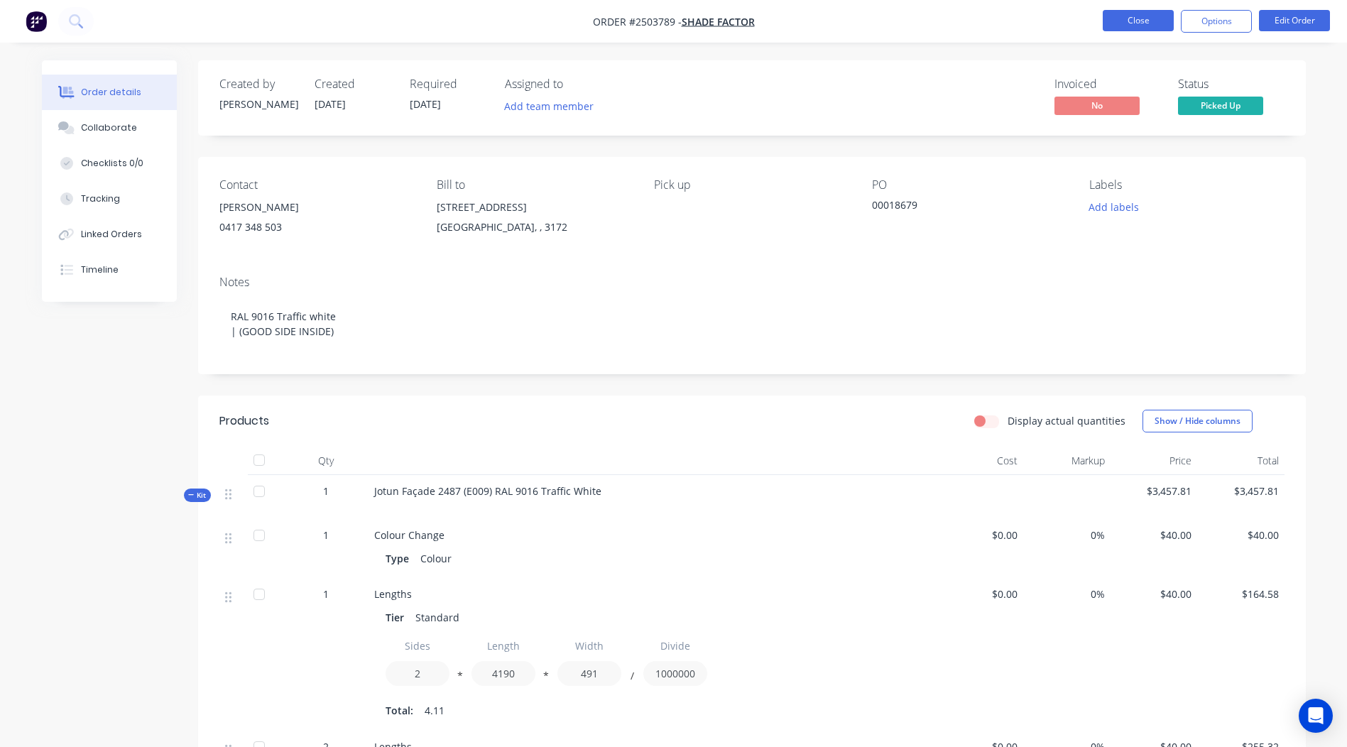
click at [1130, 11] on button "Close" at bounding box center [1138, 20] width 71 height 21
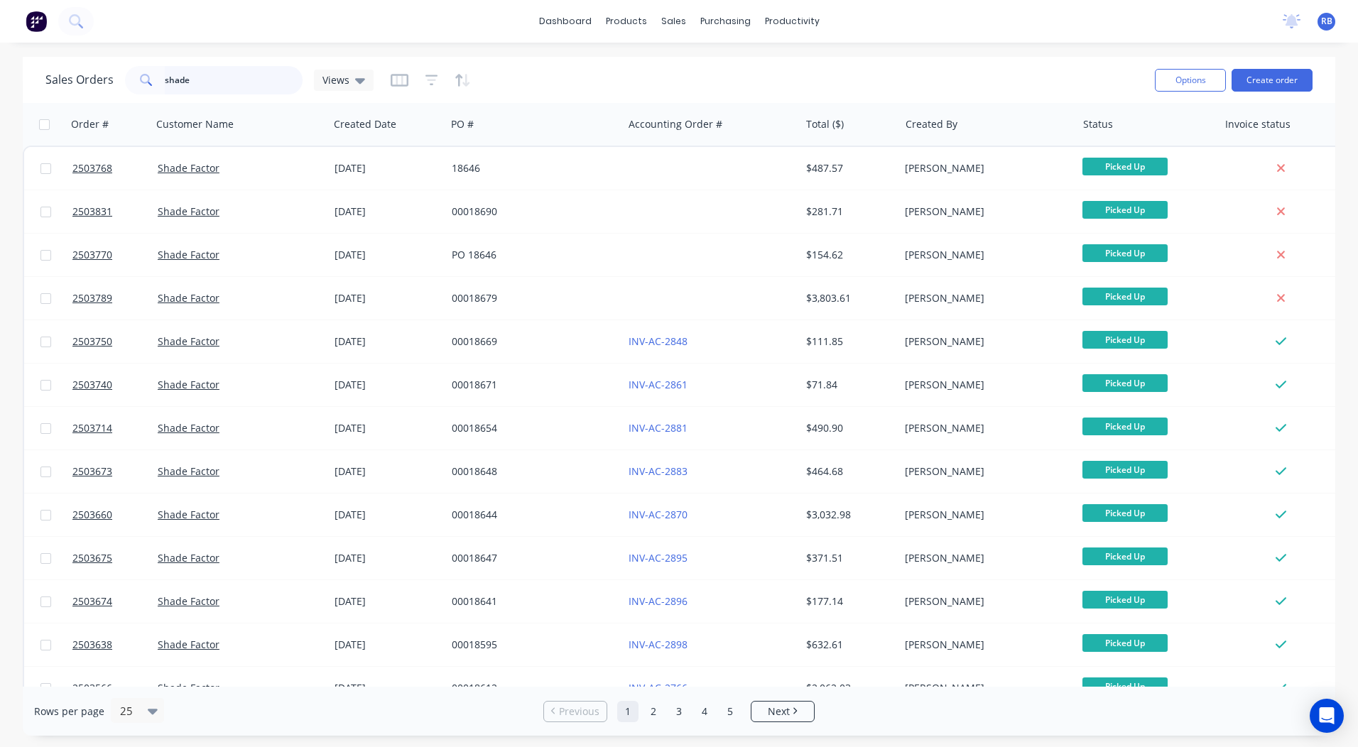
click at [0, 138] on html "dashboard products sales purchasing productivity dashboard products Product Cat…" at bounding box center [679, 373] width 1358 height 747
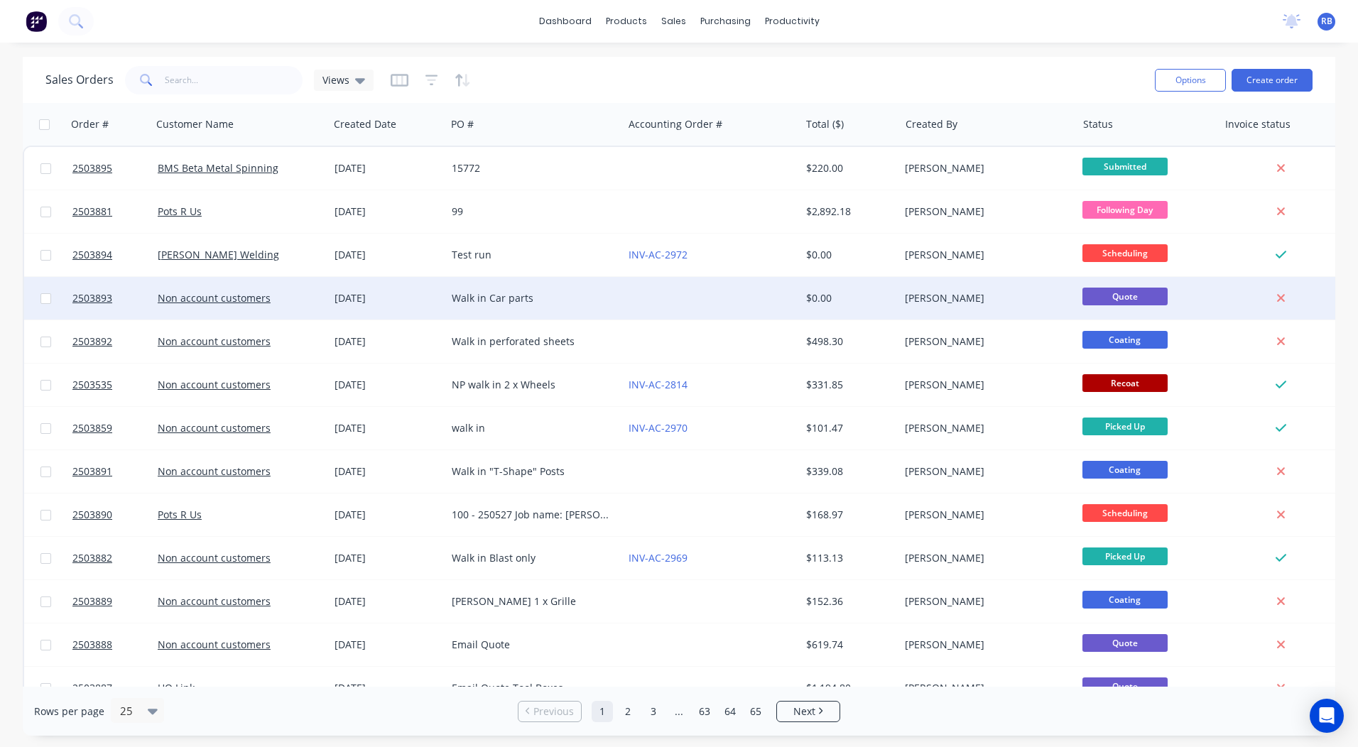
click at [612, 298] on div "Walk in Car parts" at bounding box center [534, 298] width 165 height 14
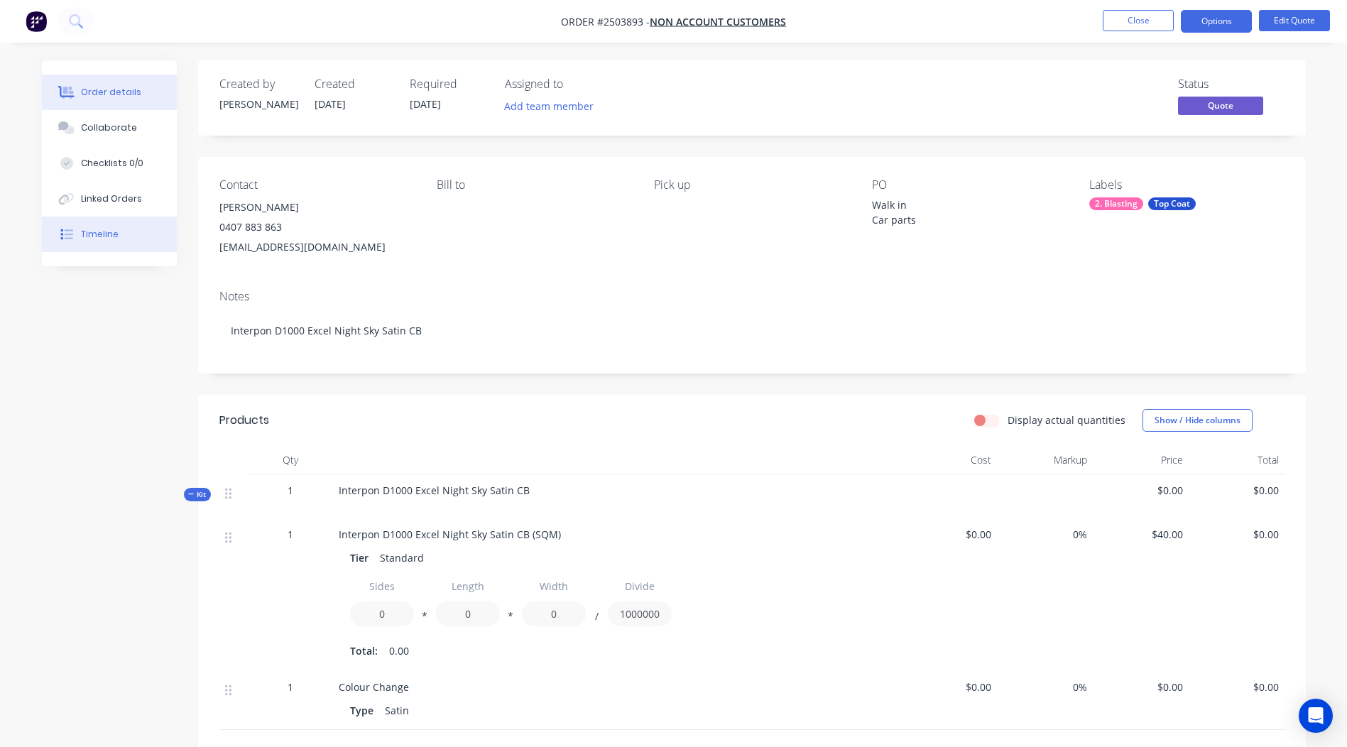
click at [138, 234] on button "Timeline" at bounding box center [109, 235] width 135 height 36
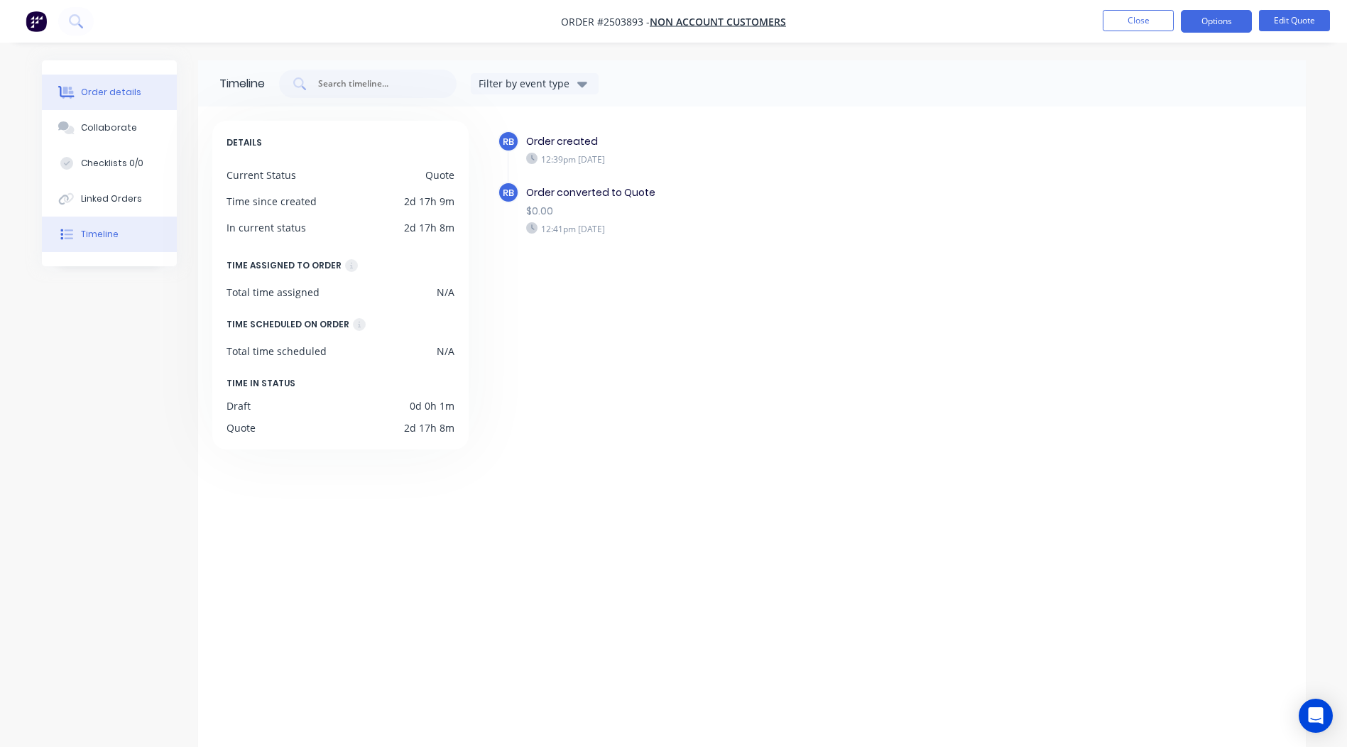
click at [130, 87] on div "Order details" at bounding box center [111, 92] width 60 height 13
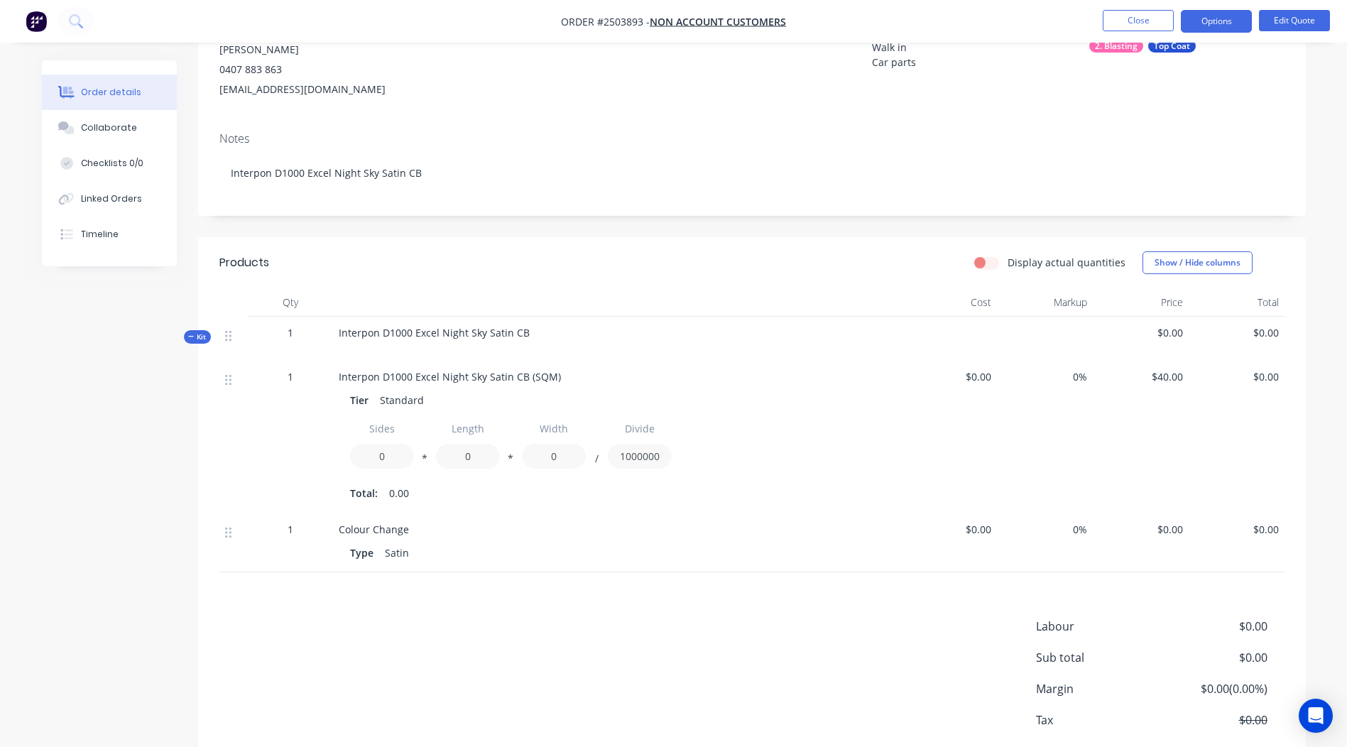
scroll to position [202, 0]
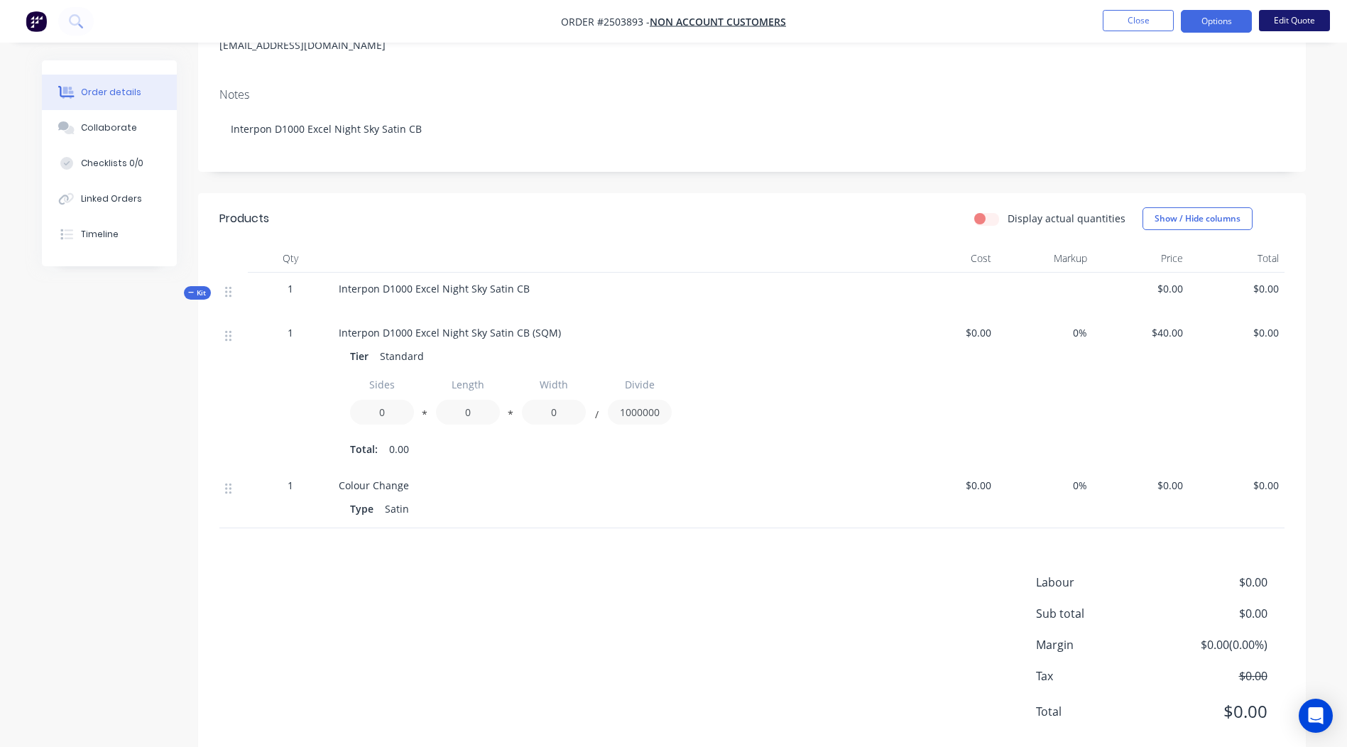
click at [1301, 21] on button "Edit Quote" at bounding box center [1294, 20] width 71 height 21
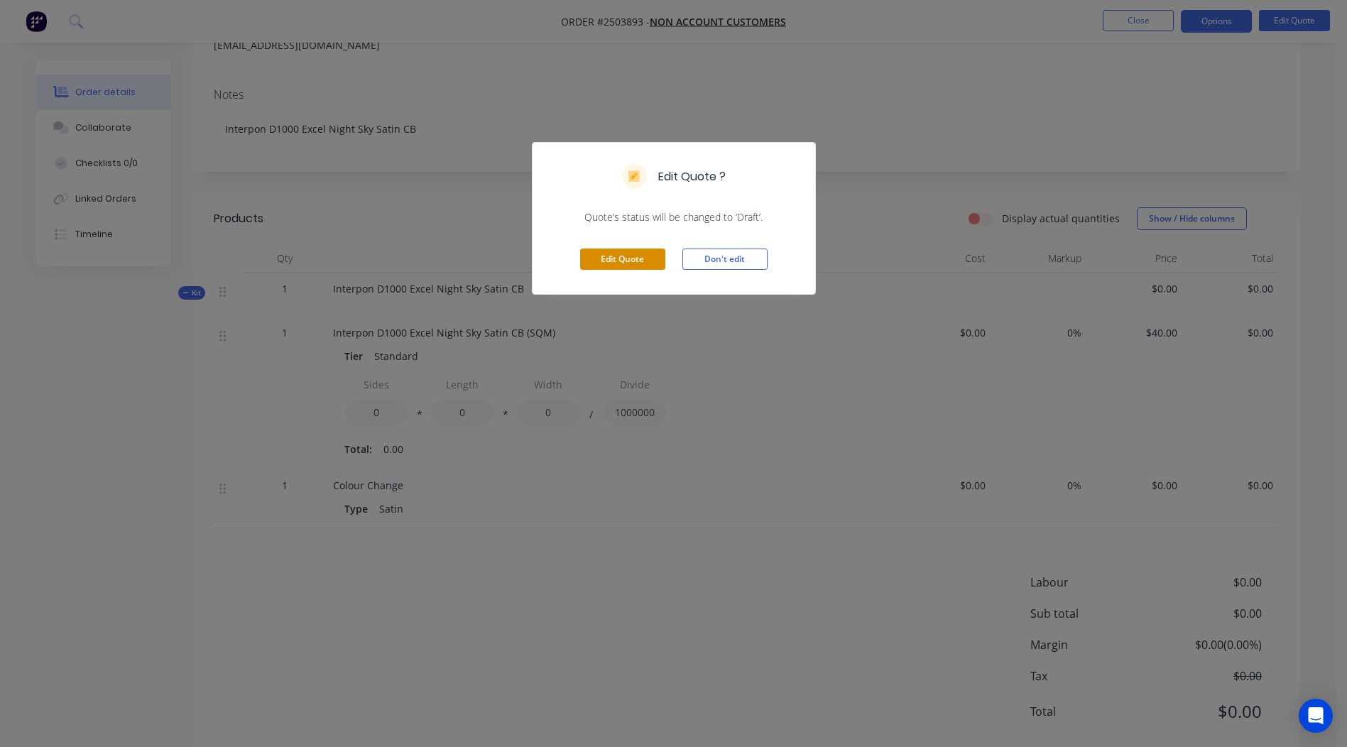
click at [622, 265] on button "Edit Quote" at bounding box center [622, 259] width 85 height 21
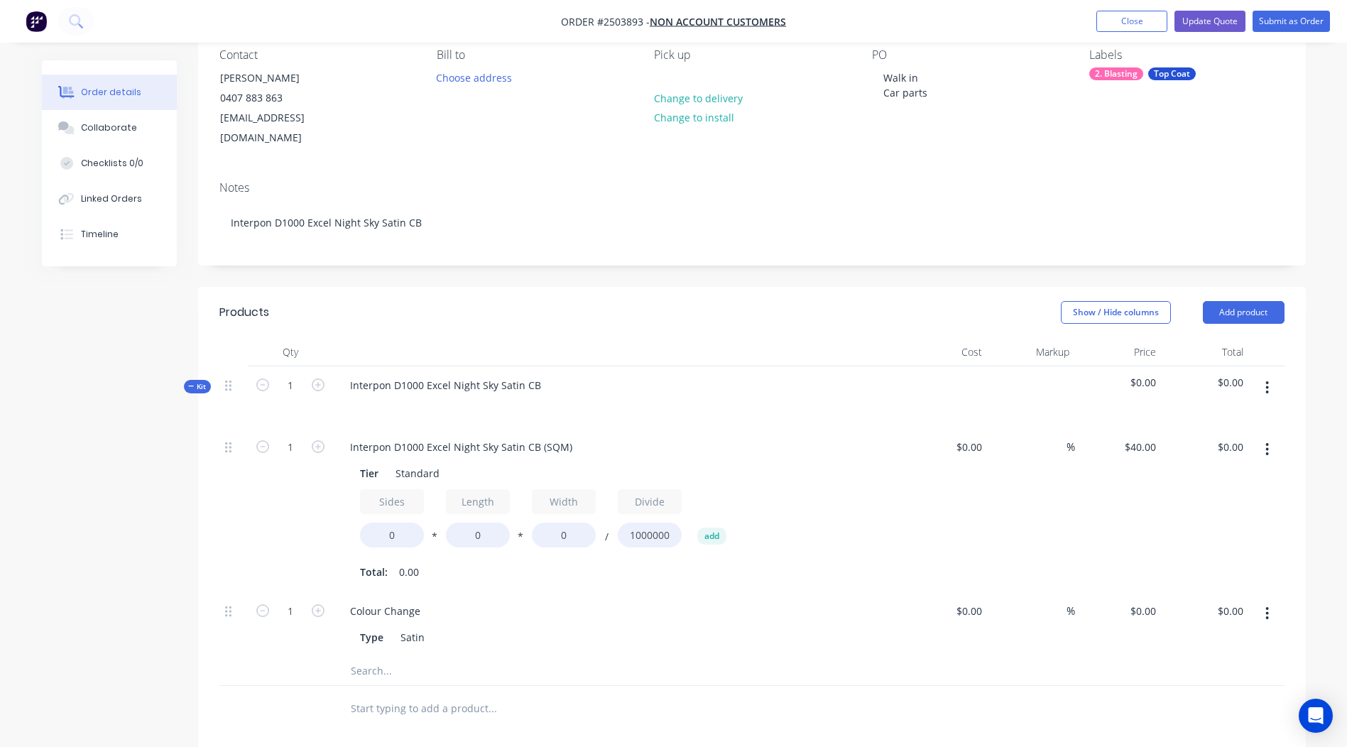
scroll to position [142, 0]
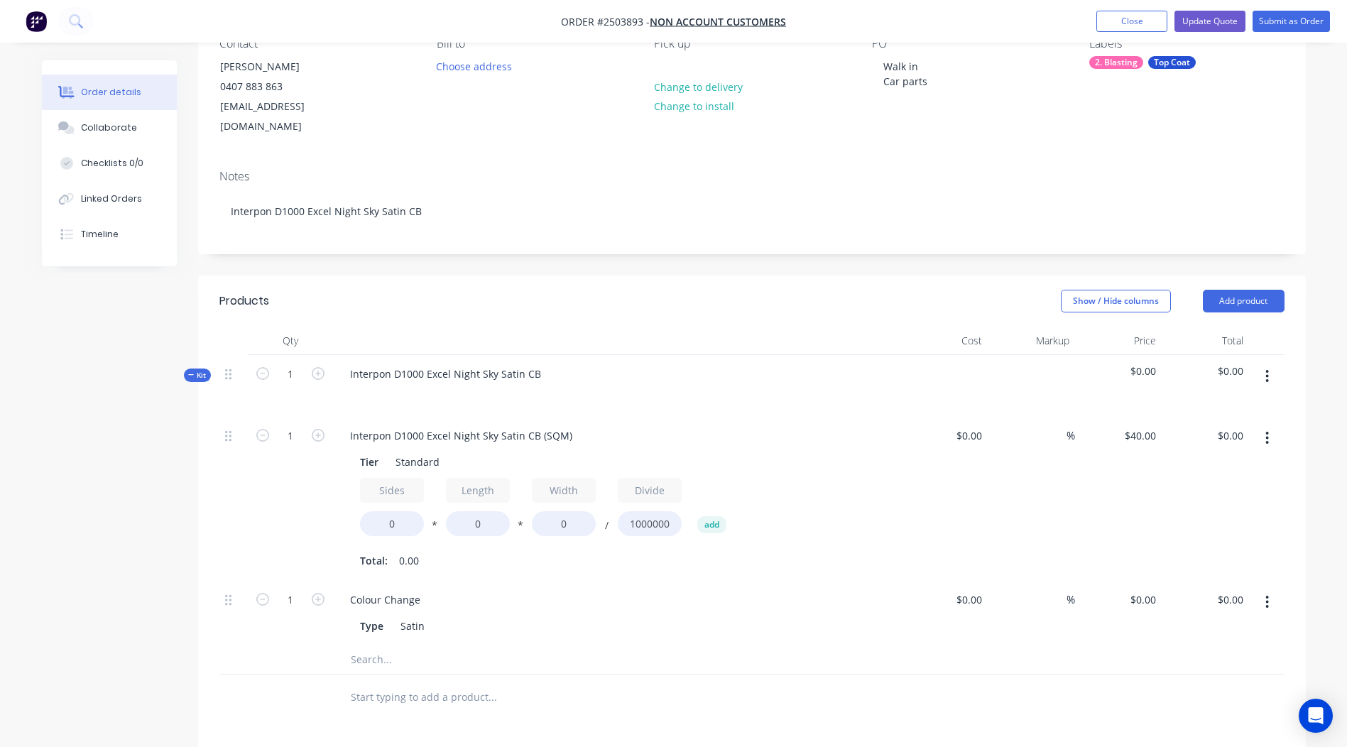
click at [1272, 425] on button "button" at bounding box center [1266, 438] width 33 height 26
click at [1209, 522] on div "Delete" at bounding box center [1216, 532] width 109 height 21
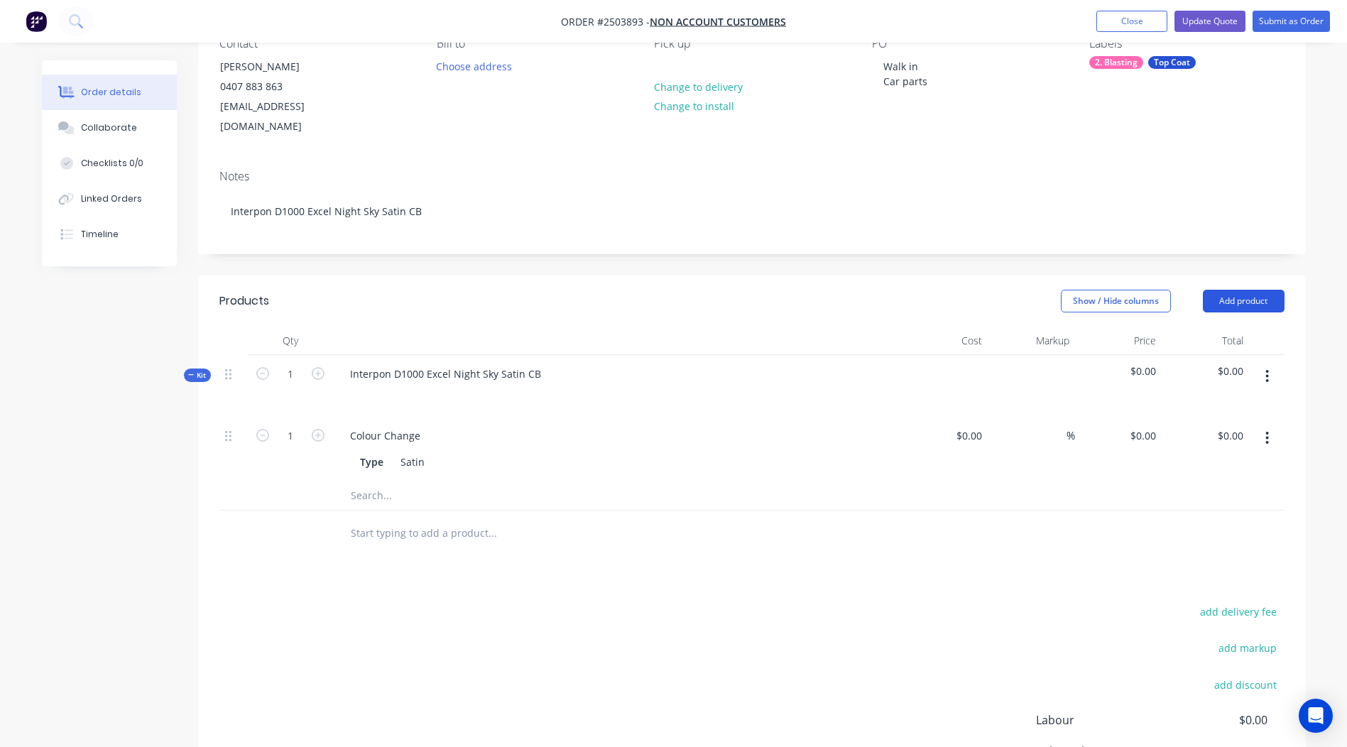
click at [1256, 290] on button "Add product" at bounding box center [1244, 301] width 82 height 23
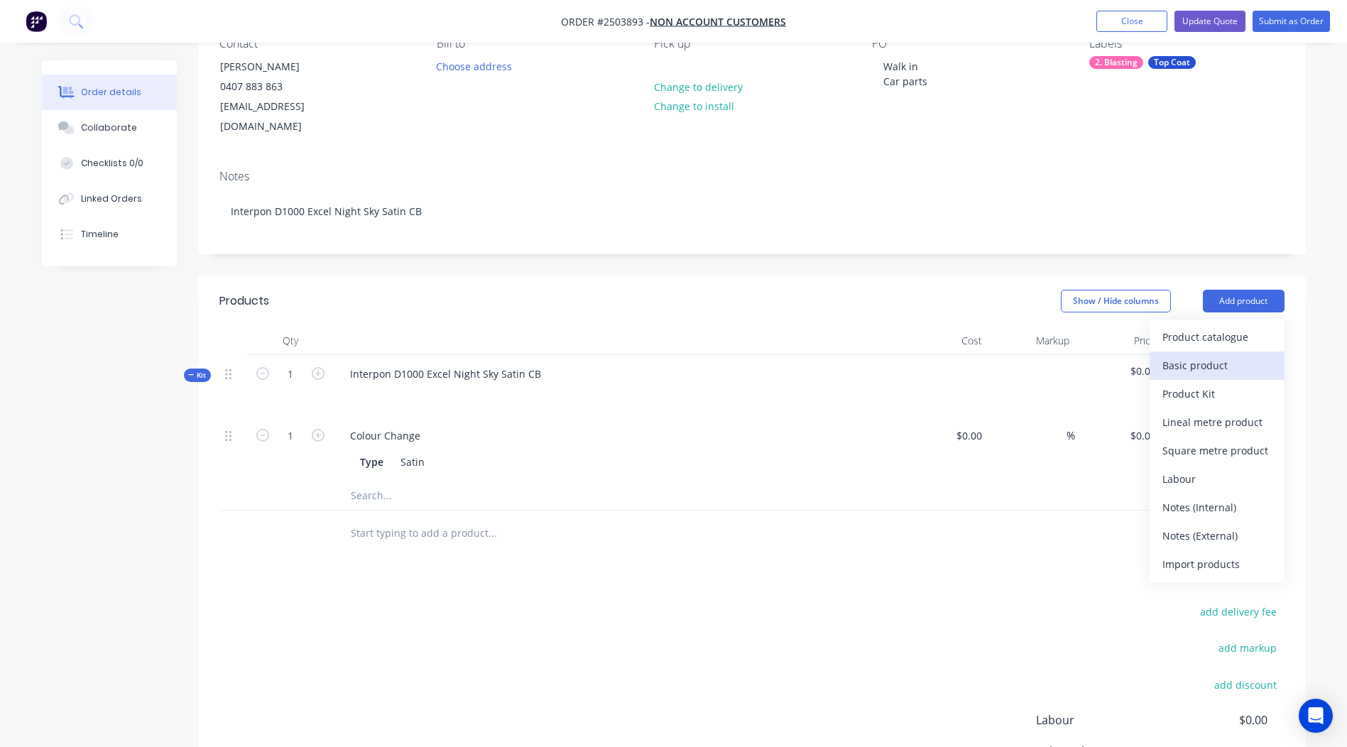
click at [1194, 356] on div "Basic product" at bounding box center [1216, 365] width 109 height 21
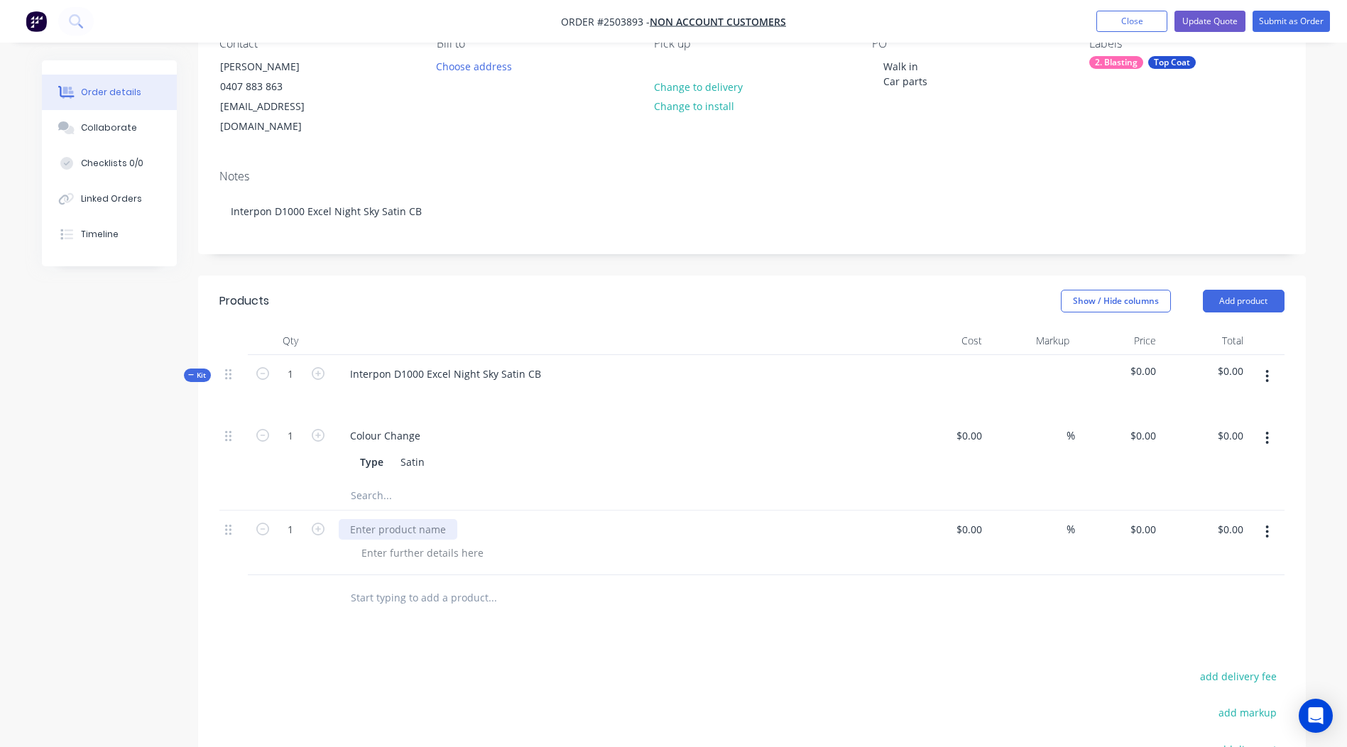
click at [403, 519] on div at bounding box center [398, 529] width 119 height 21
click at [579, 599] on div at bounding box center [588, 598] width 511 height 46
click at [295, 385] on input "1" at bounding box center [290, 374] width 37 height 21
type input "12"
click at [954, 626] on div "Products Show / Hide columns Add product Qty Cost Markup Price Total Kit 1 Inte…" at bounding box center [752, 618] width 1108 height 687
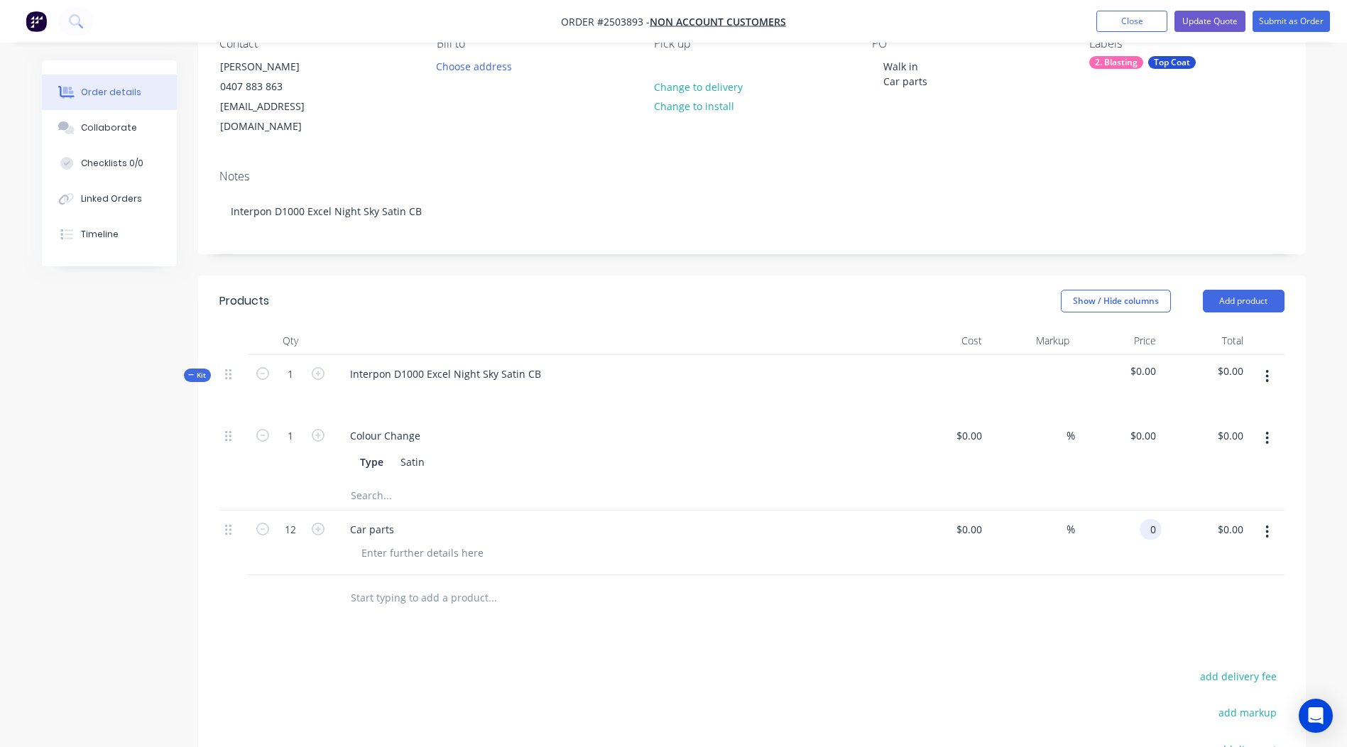
click at [1140, 519] on div "0 0" at bounding box center [1151, 529] width 22 height 21
type input "$10.00"
type input "$120.00"
click at [1090, 586] on div at bounding box center [751, 598] width 1065 height 46
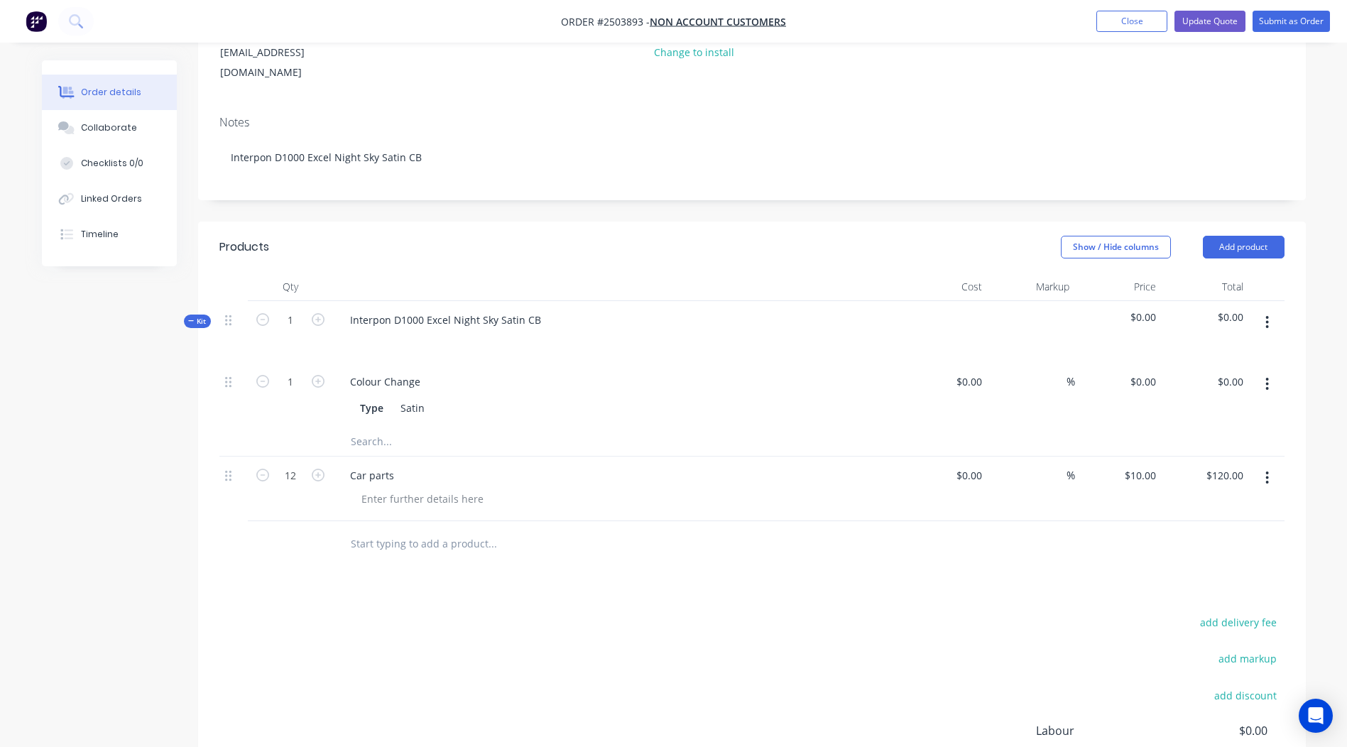
scroll to position [202, 0]
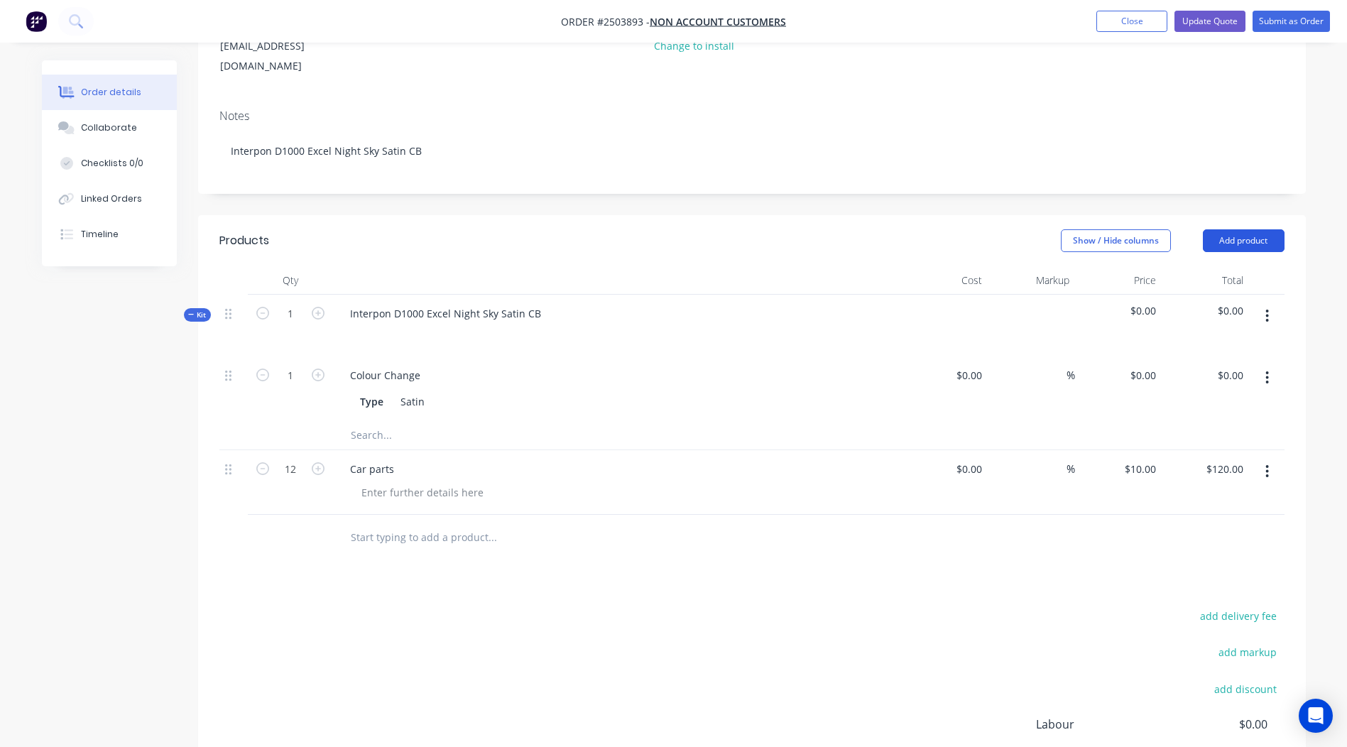
click at [1257, 229] on button "Add product" at bounding box center [1244, 240] width 82 height 23
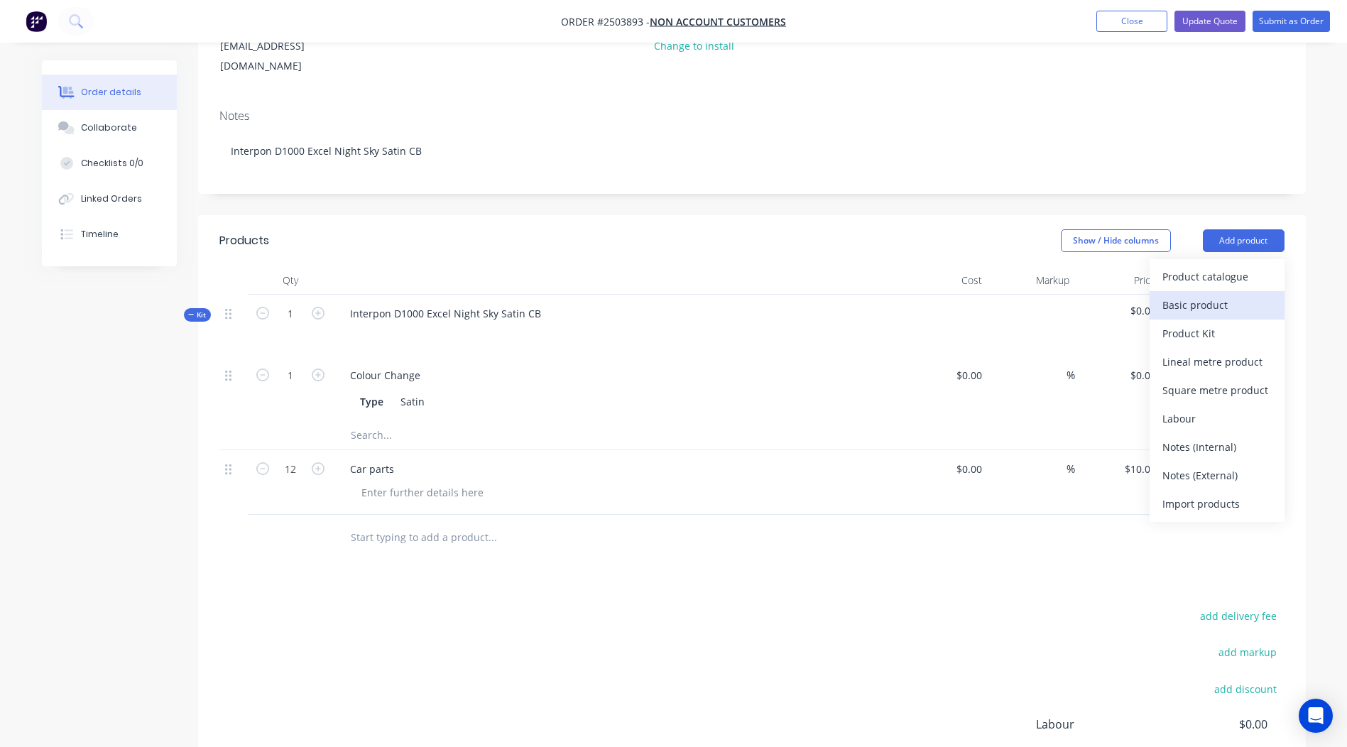
drag, startPoint x: 1199, startPoint y: 307, endPoint x: 1197, endPoint y: 285, distance: 22.1
click at [1197, 285] on div "Product catalogue Basic product Product Kit Lineal metre product Square metre p…" at bounding box center [1217, 390] width 135 height 263
click at [1197, 295] on div "Basic product" at bounding box center [1216, 305] width 109 height 21
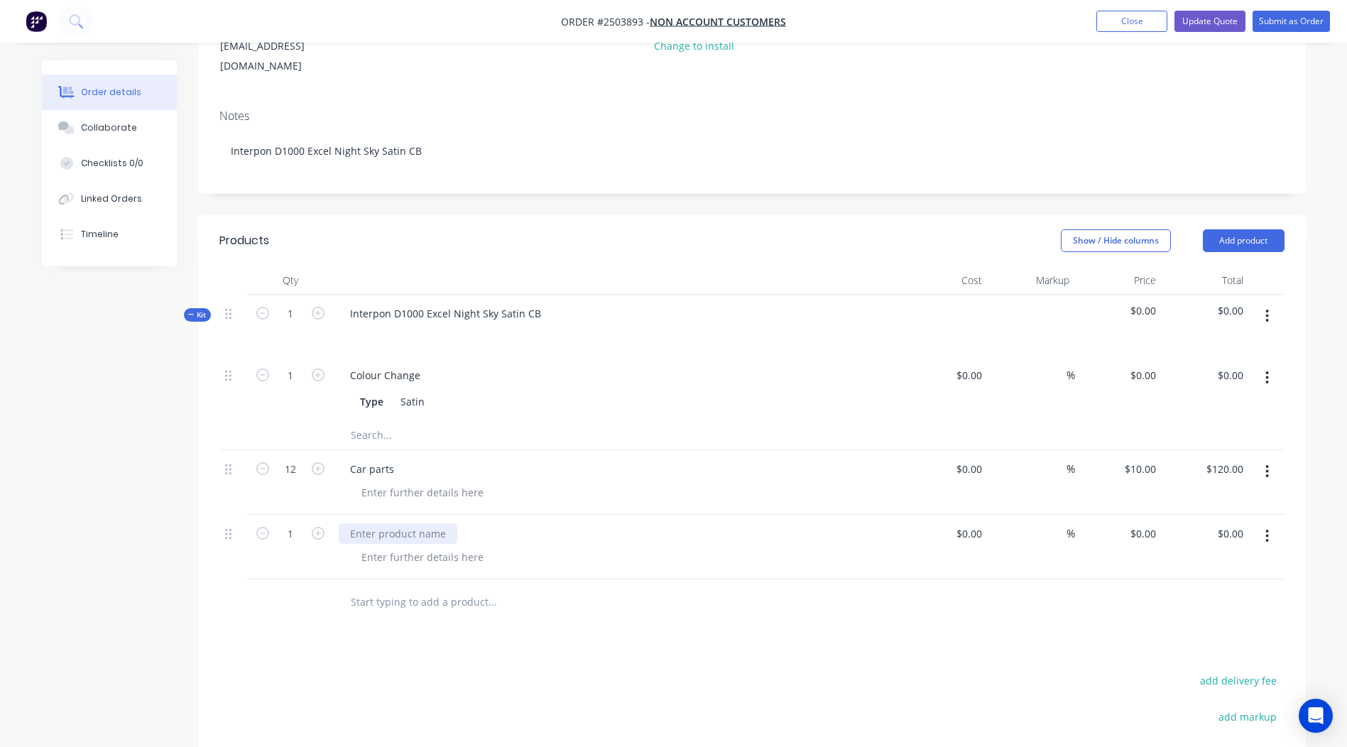
click at [391, 523] on div at bounding box center [398, 533] width 119 height 21
click at [1148, 523] on input "0" at bounding box center [1145, 533] width 33 height 21
type input "$40.00"
click at [1010, 579] on div at bounding box center [751, 602] width 1065 height 46
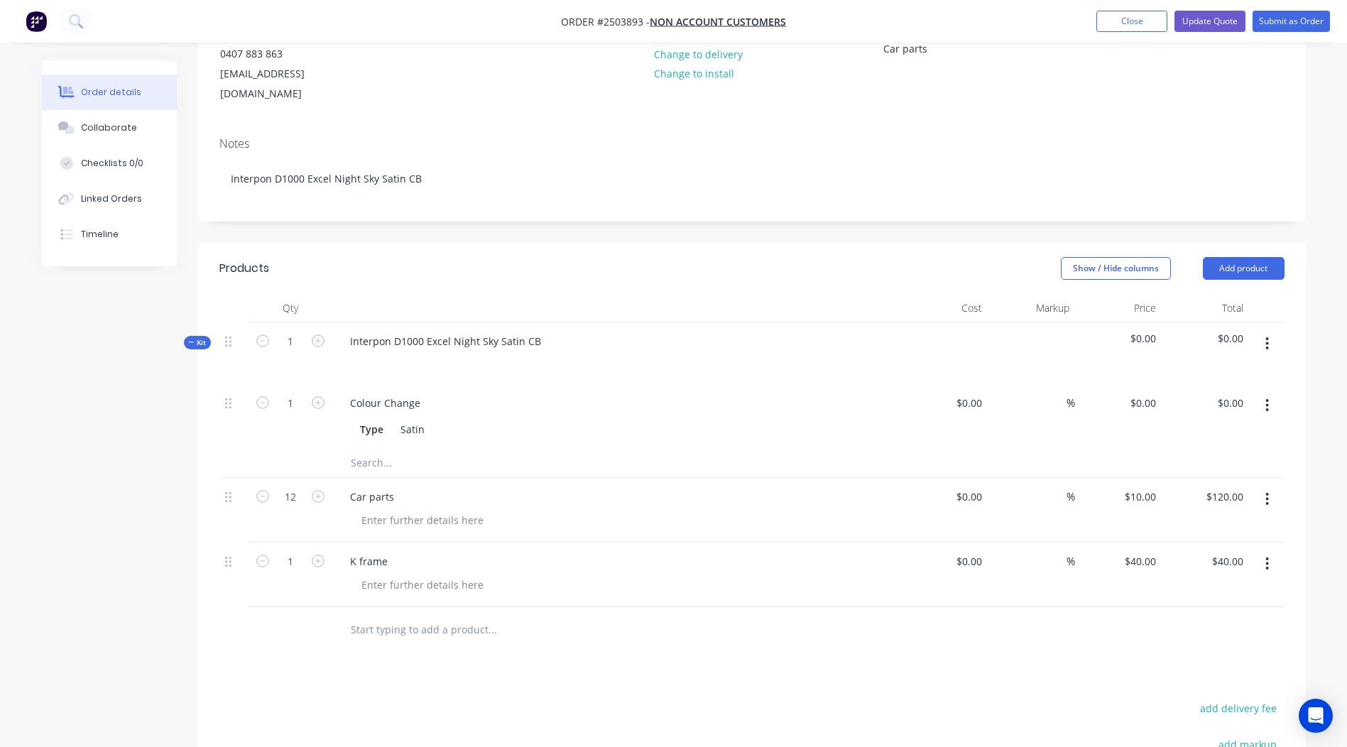
scroll to position [171, 0]
click at [1249, 261] on button "Add product" at bounding box center [1244, 272] width 82 height 23
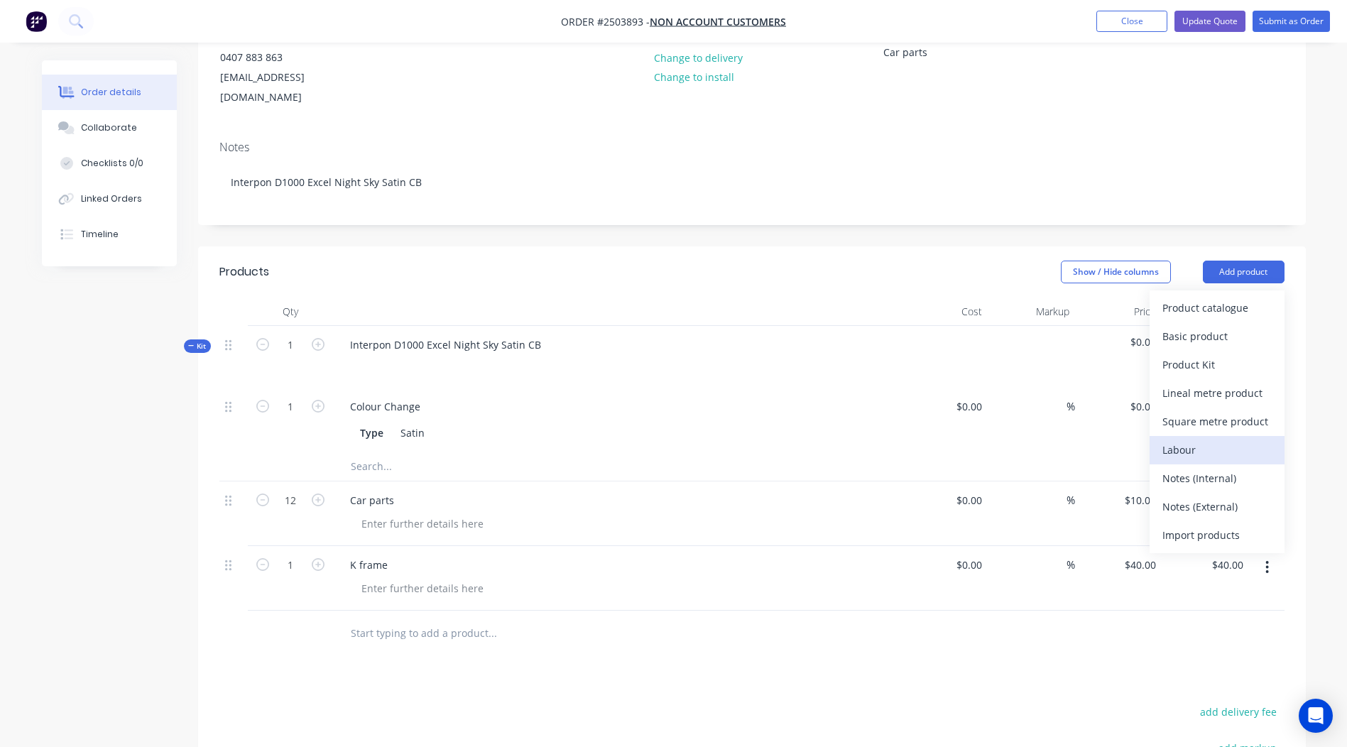
click at [1189, 440] on div "Labour" at bounding box center [1216, 450] width 109 height 21
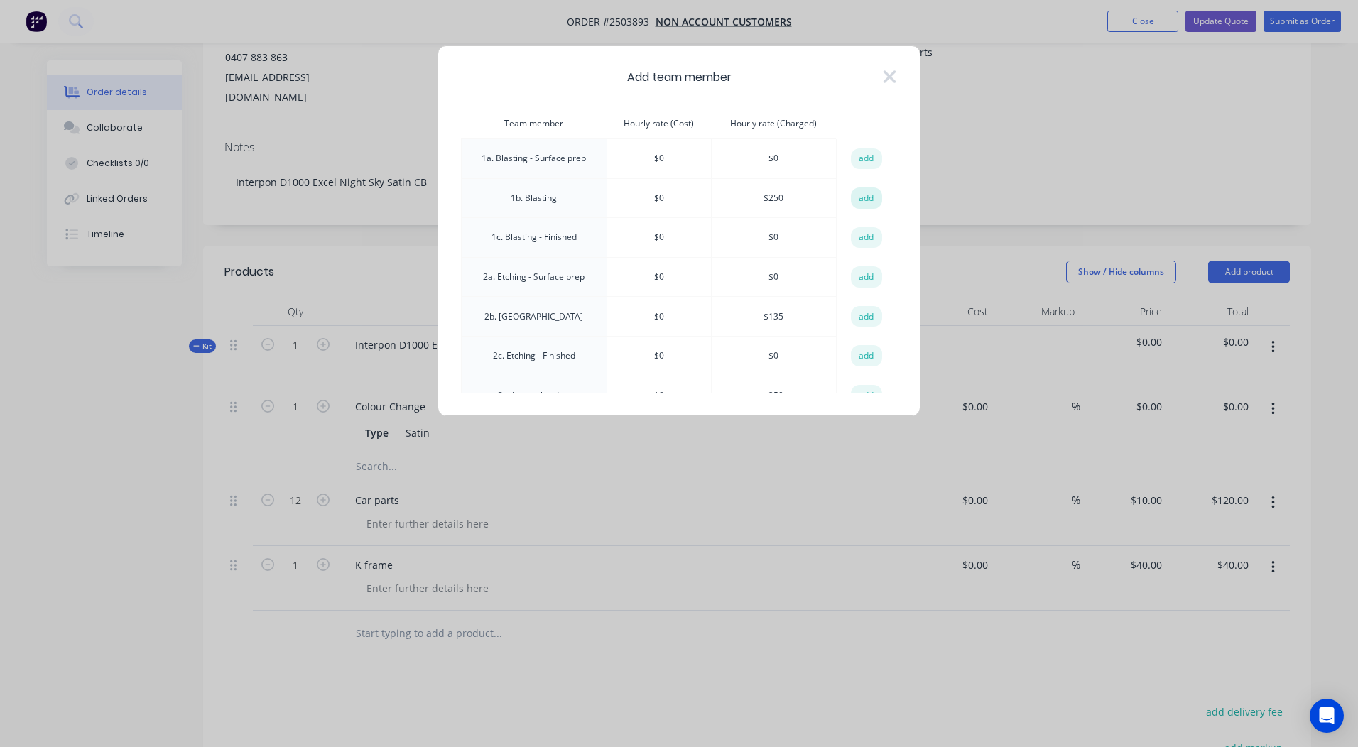
click at [851, 195] on button "add" at bounding box center [866, 197] width 31 height 21
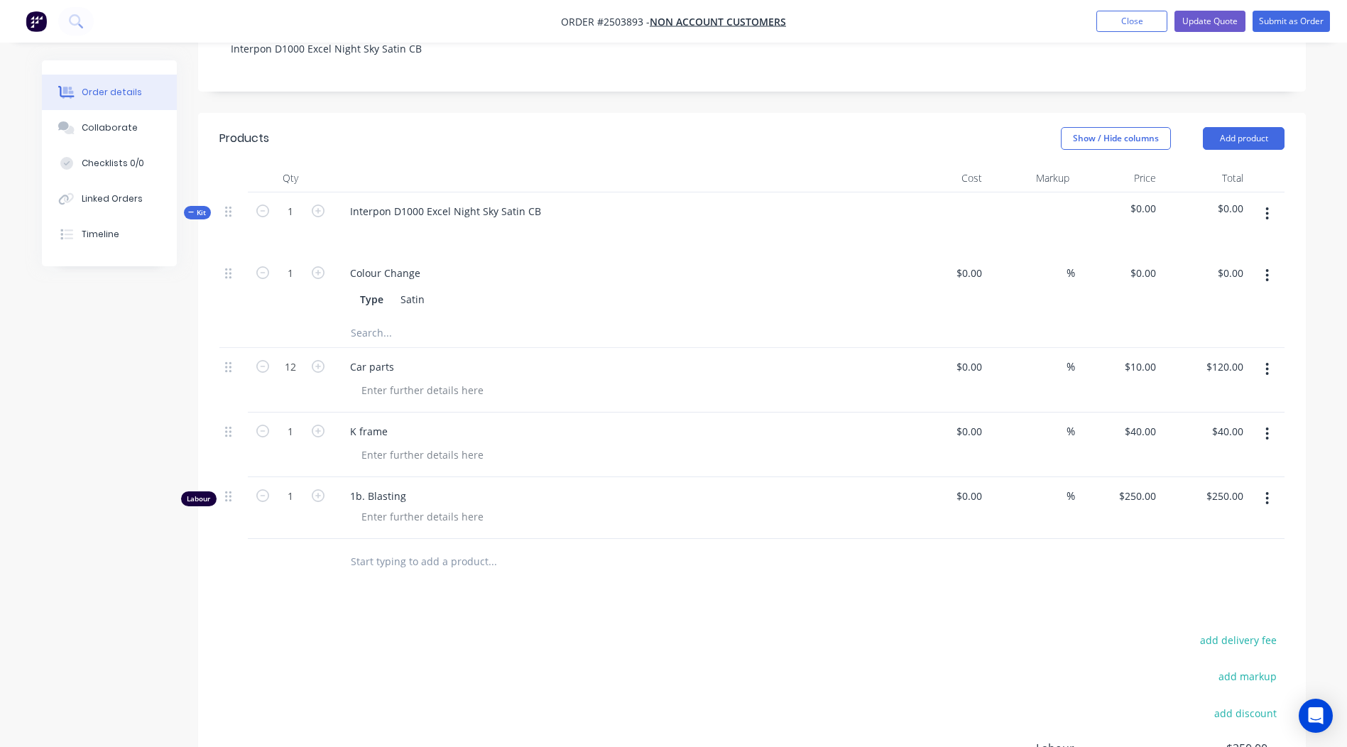
scroll to position [485, 0]
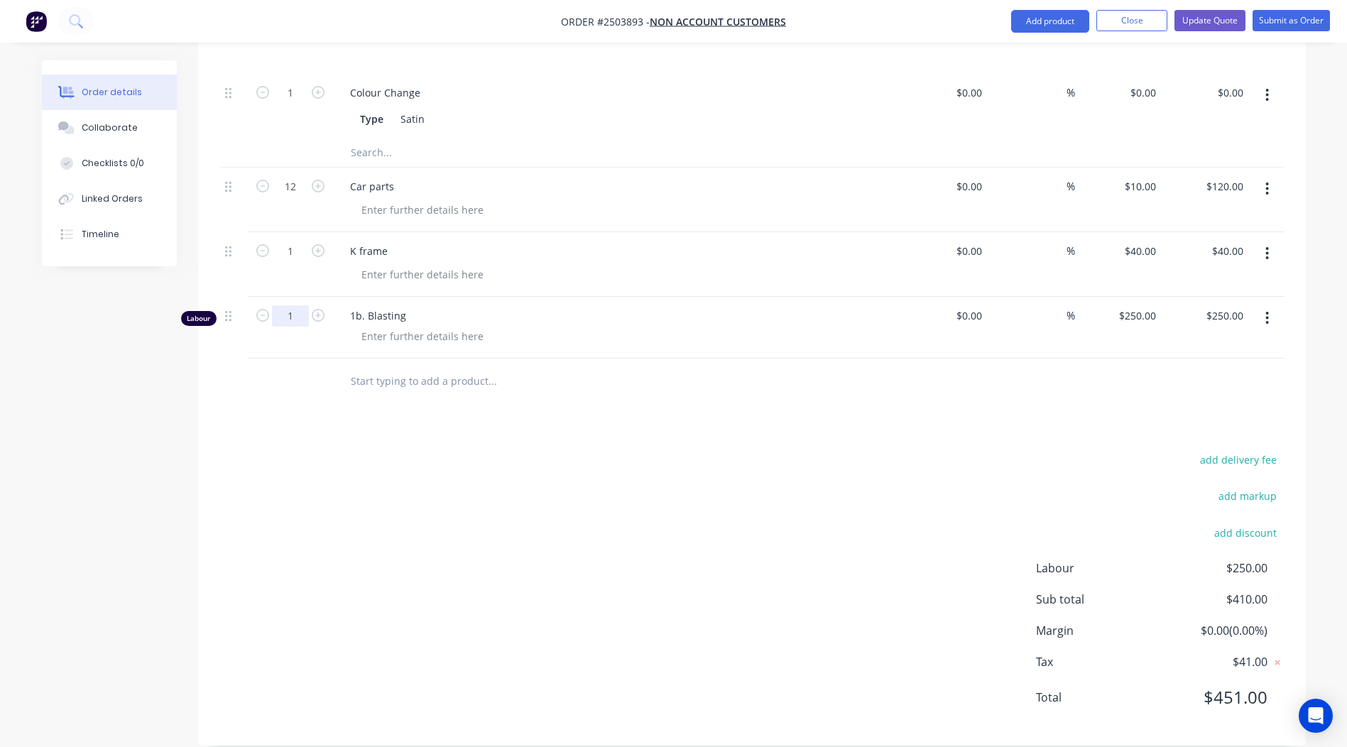
click at [288, 42] on input "1" at bounding box center [290, 31] width 37 height 21
type input "0.333"
click at [818, 546] on div "add delivery fee add markup add discount Labour $250.00 Sub total $410.00 Margi…" at bounding box center [751, 587] width 1065 height 274
type input "$83.25"
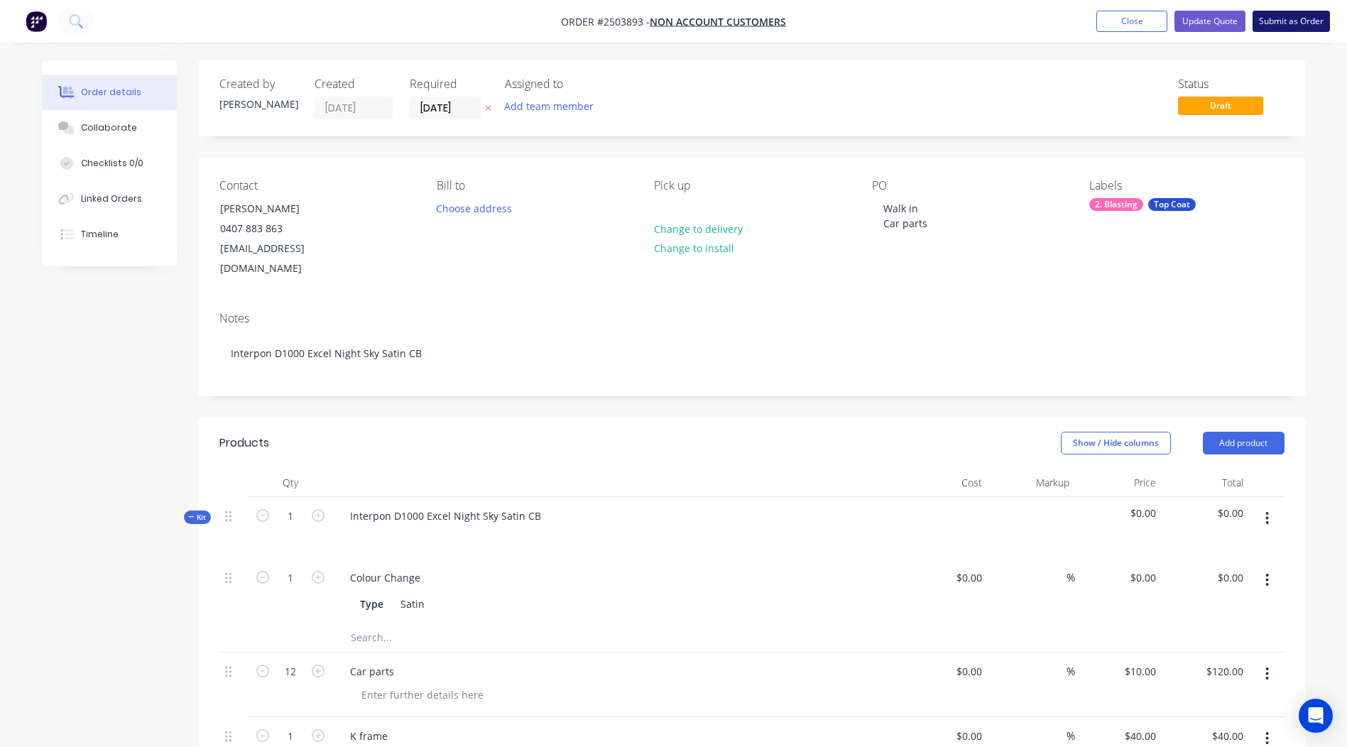
click at [1270, 26] on button "Submit as Order" at bounding box center [1291, 21] width 77 height 21
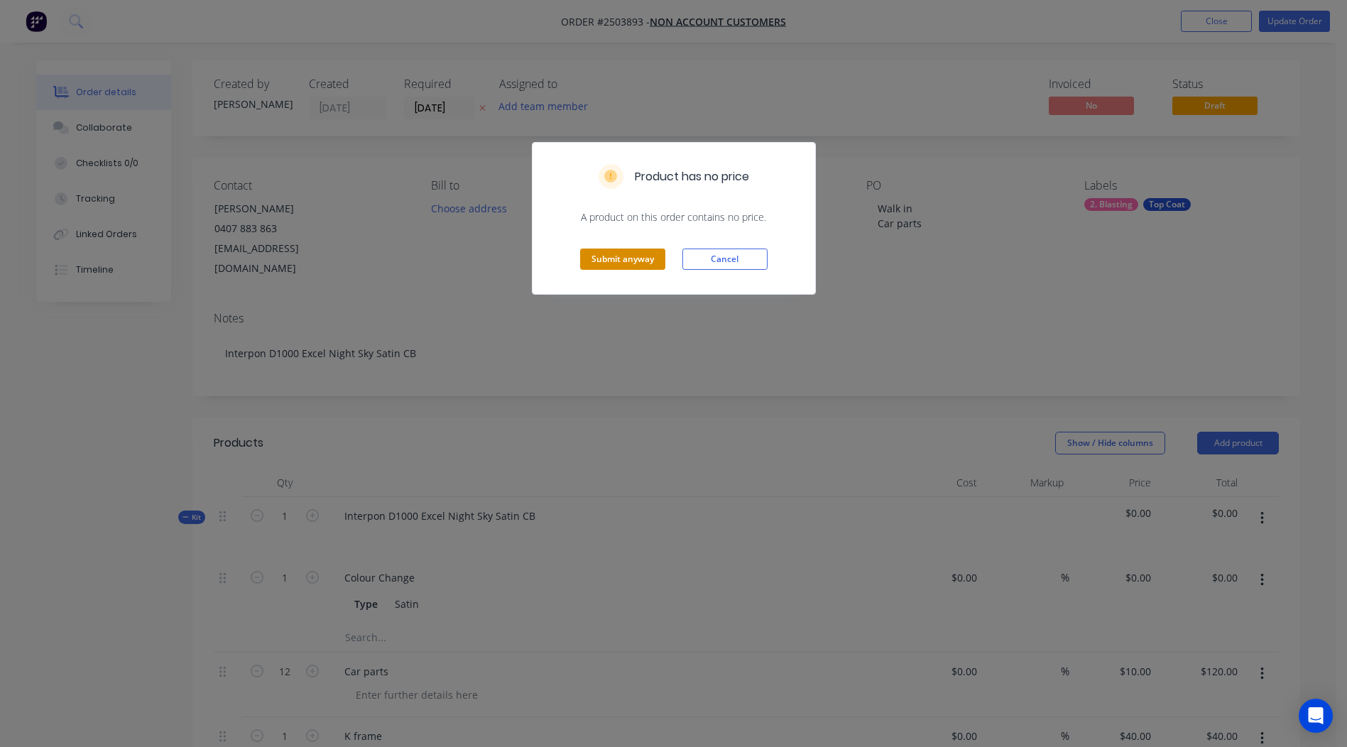
click at [621, 256] on button "Submit anyway" at bounding box center [622, 259] width 85 height 21
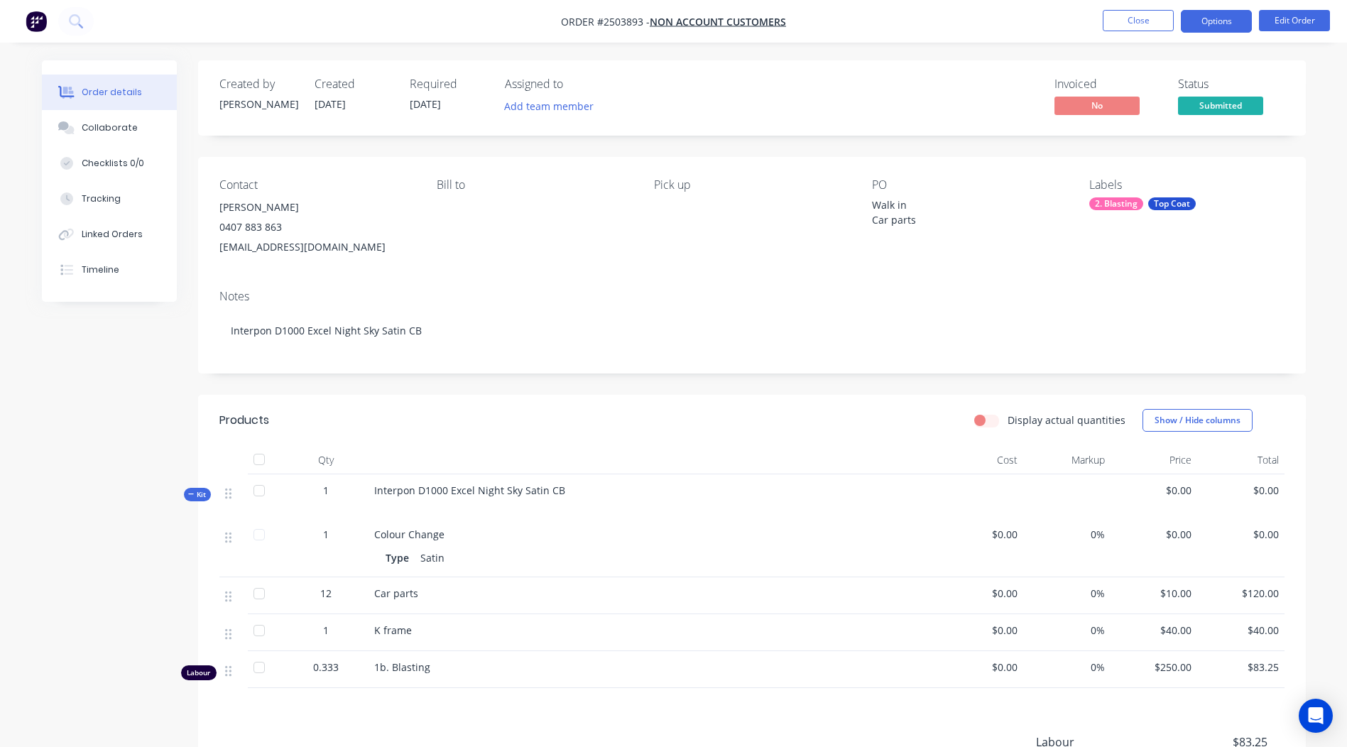
click at [1214, 22] on button "Options" at bounding box center [1216, 21] width 71 height 23
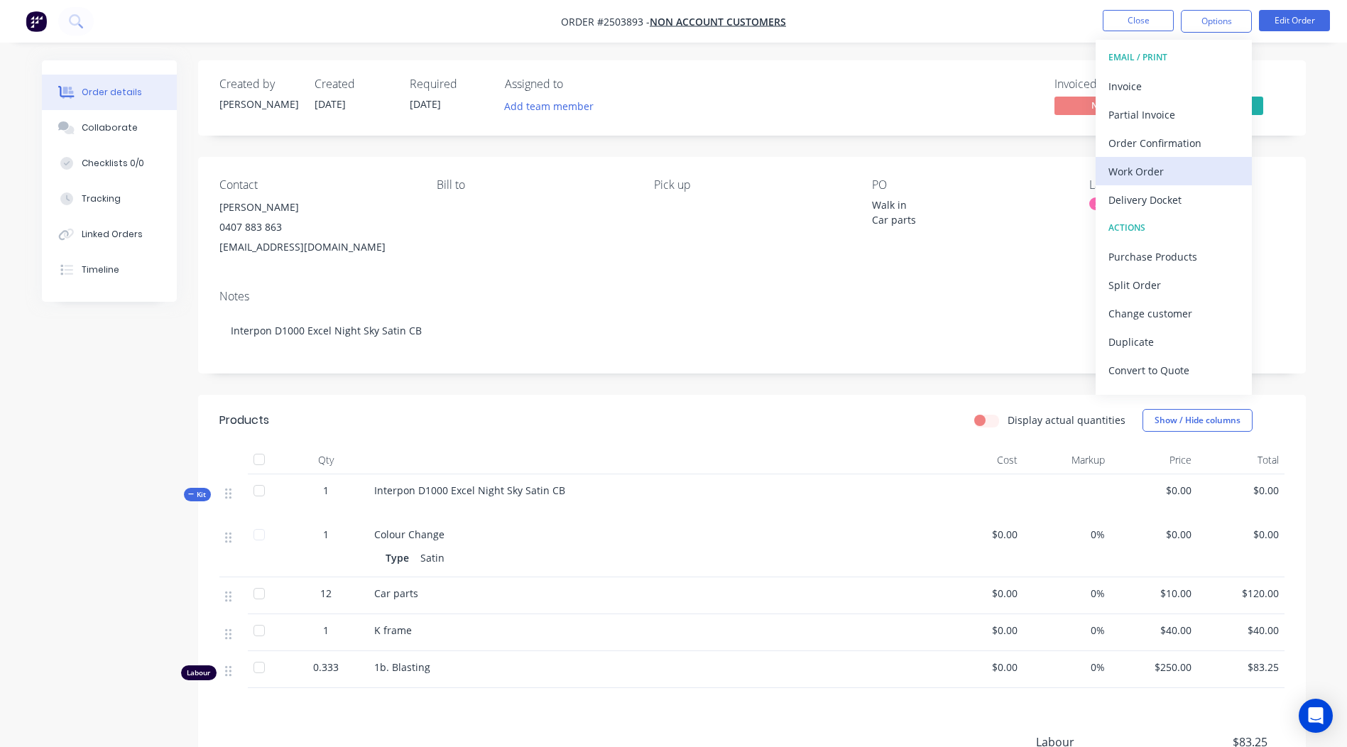
click at [1146, 179] on div "Work Order" at bounding box center [1173, 171] width 131 height 21
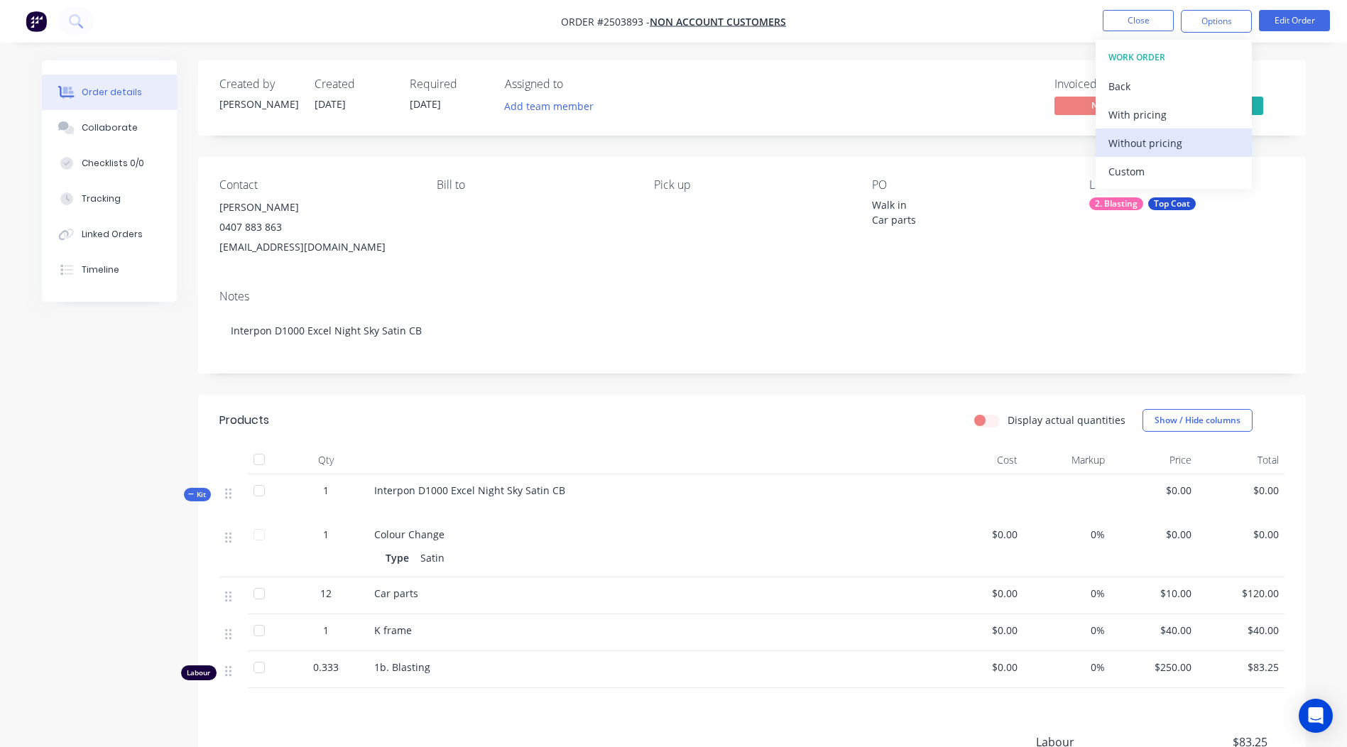
click at [1152, 143] on div "Without pricing" at bounding box center [1173, 143] width 131 height 21
click at [952, 151] on div "Created by [PERSON_NAME] Created [DATE] Required [DATE] Assigned to Add team me…" at bounding box center [752, 489] width 1108 height 859
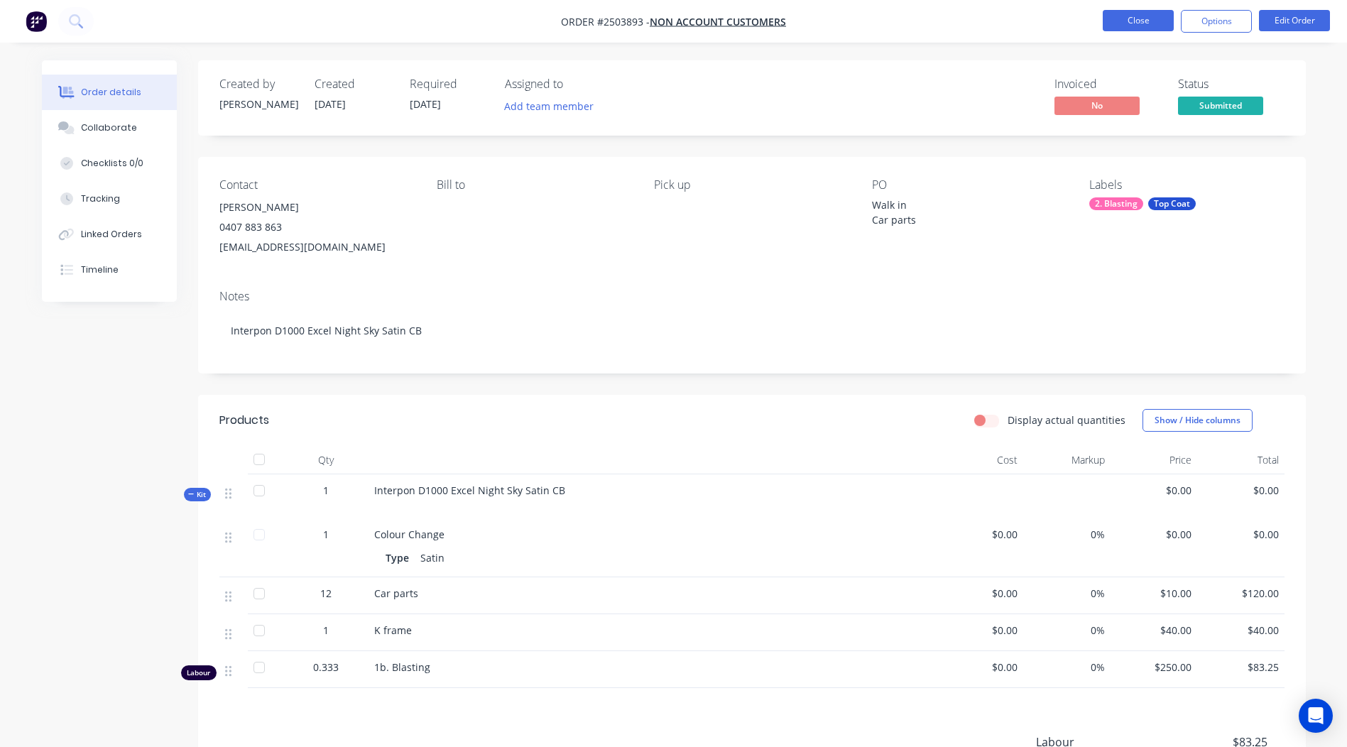
click at [1152, 24] on button "Close" at bounding box center [1138, 20] width 71 height 21
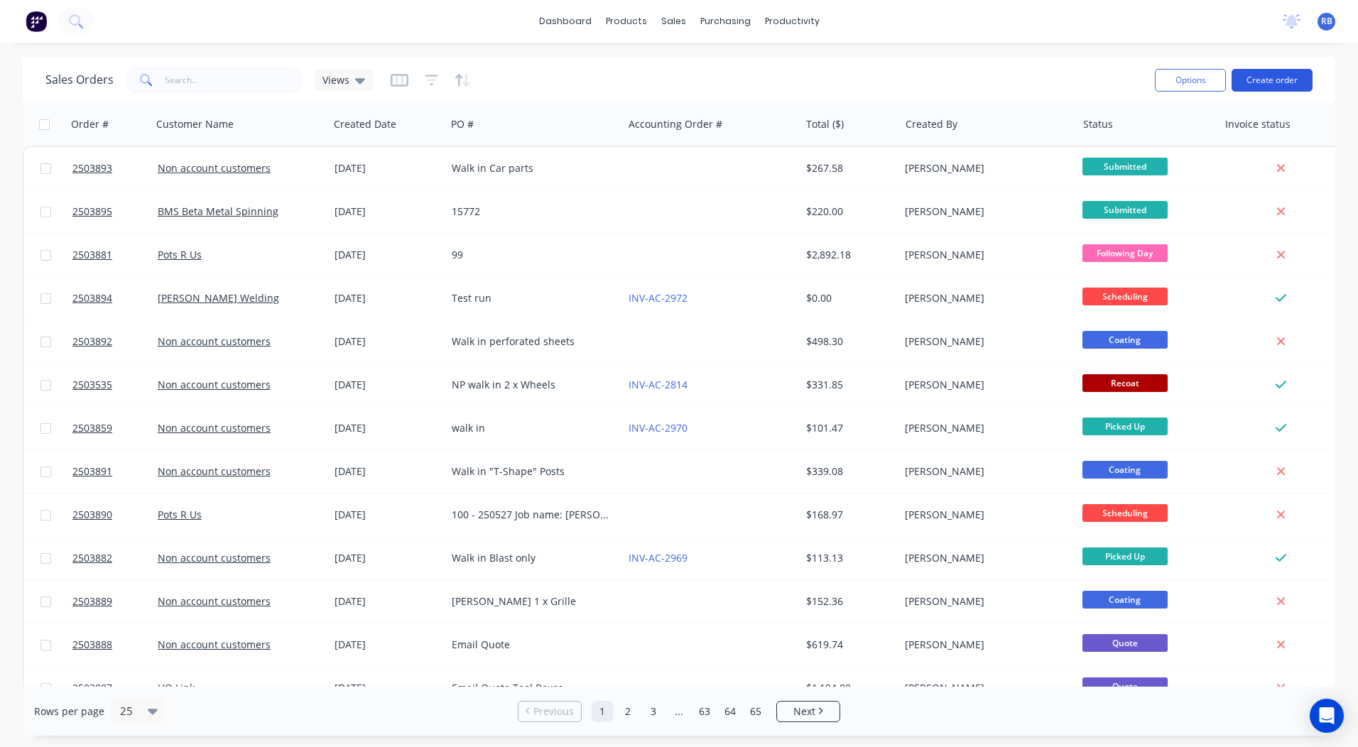
click at [1294, 80] on button "Create order" at bounding box center [1271, 80] width 81 height 23
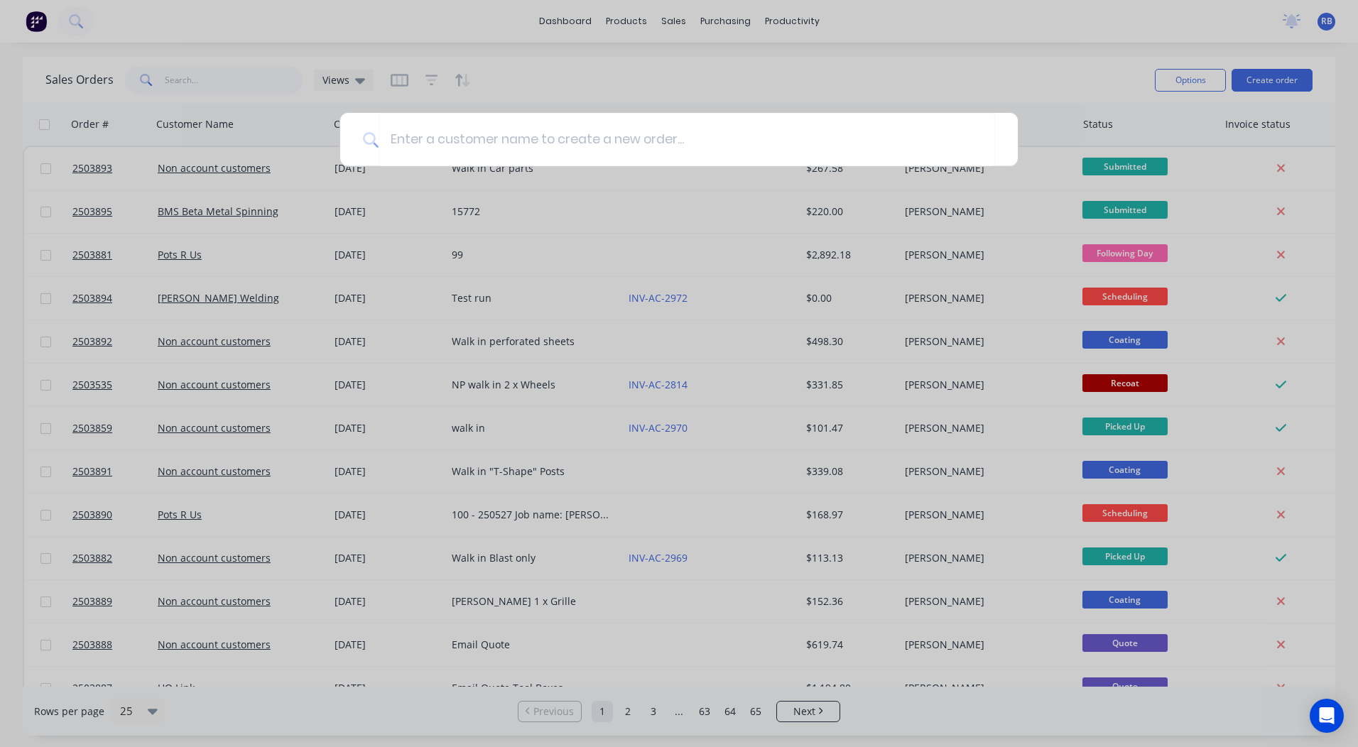
click at [643, 80] on div at bounding box center [679, 373] width 1358 height 747
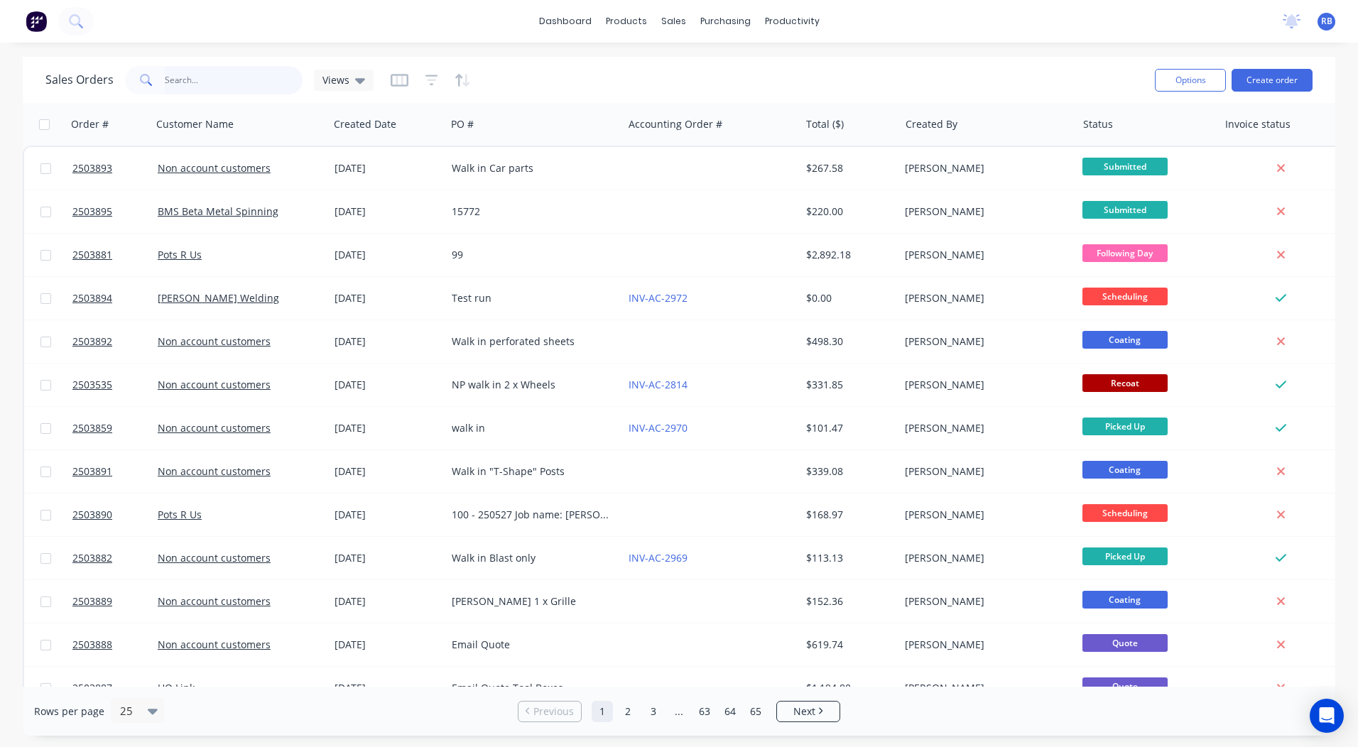
click at [236, 73] on input "text" at bounding box center [234, 80] width 138 height 28
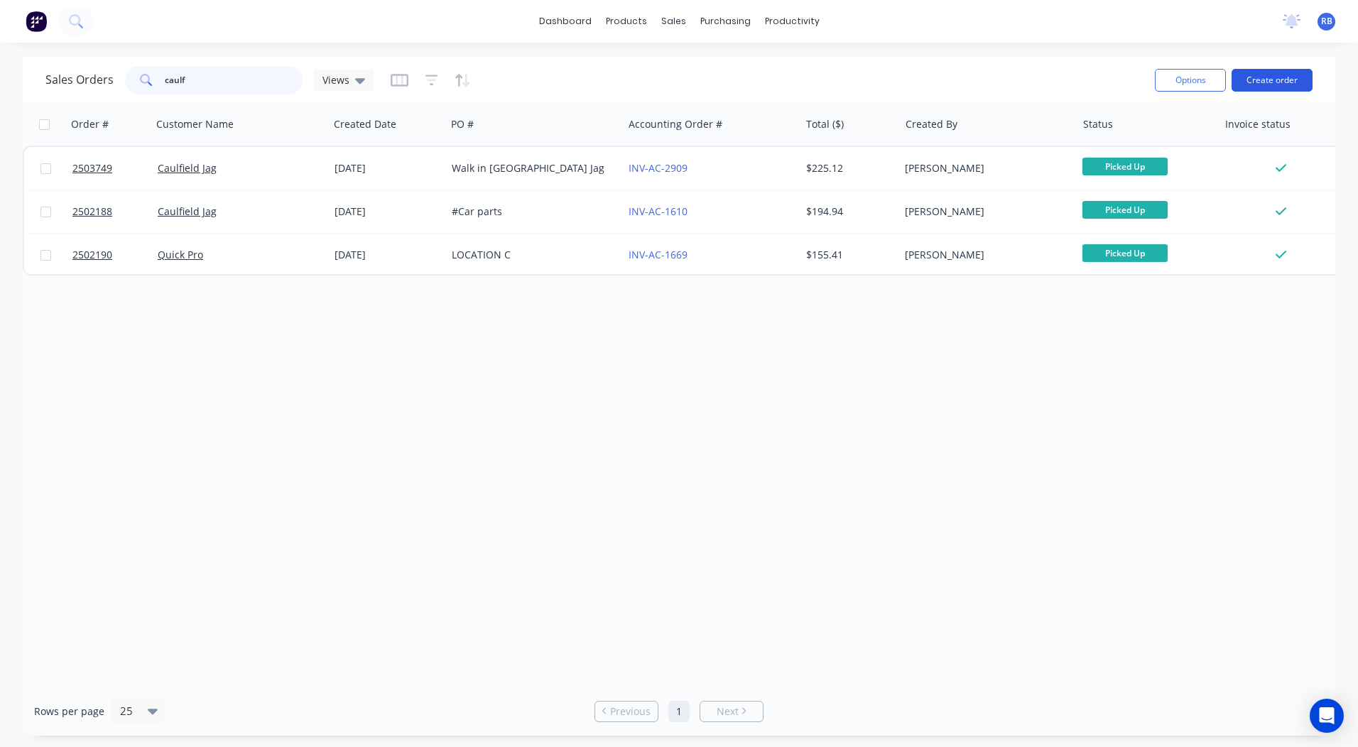
type input "caulf"
click at [1258, 74] on button "Create order" at bounding box center [1271, 80] width 81 height 23
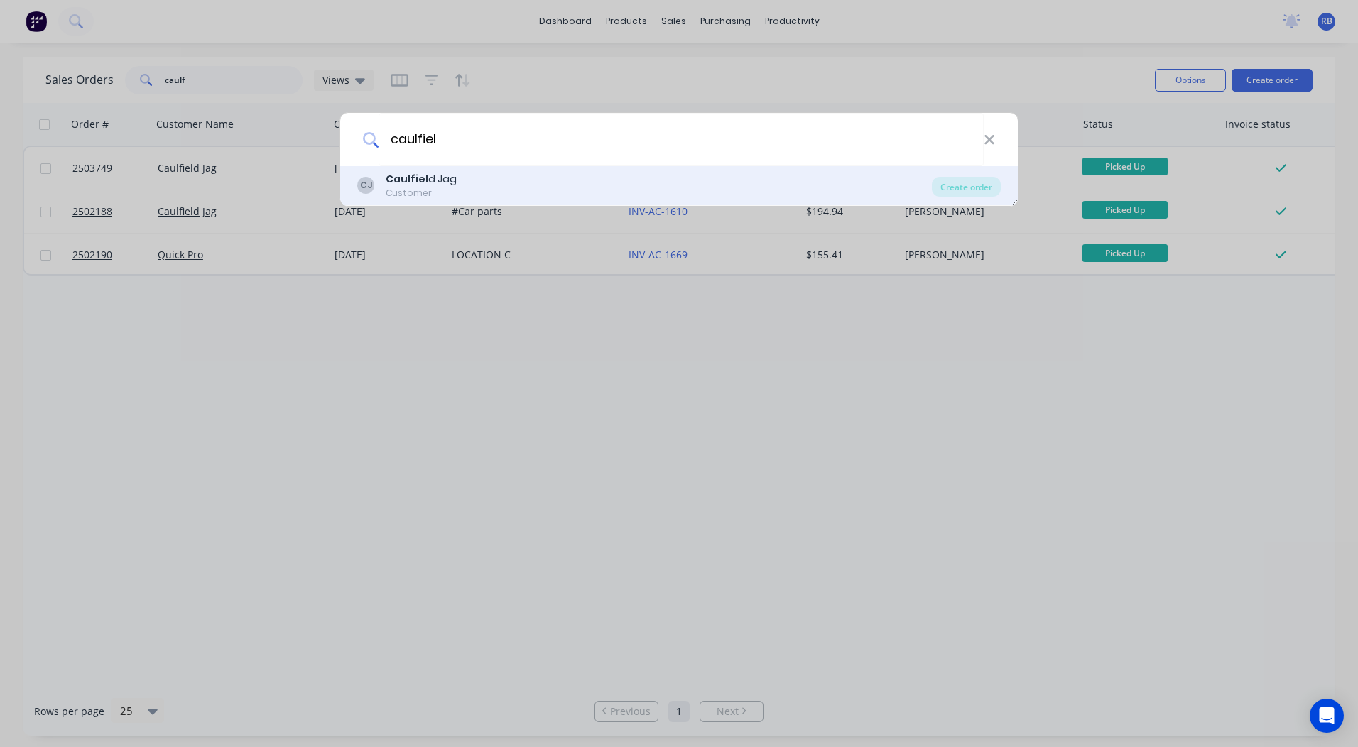
type input "caulfiel"
click at [471, 177] on div "[PERSON_NAME] d Jag Customer" at bounding box center [644, 186] width 574 height 28
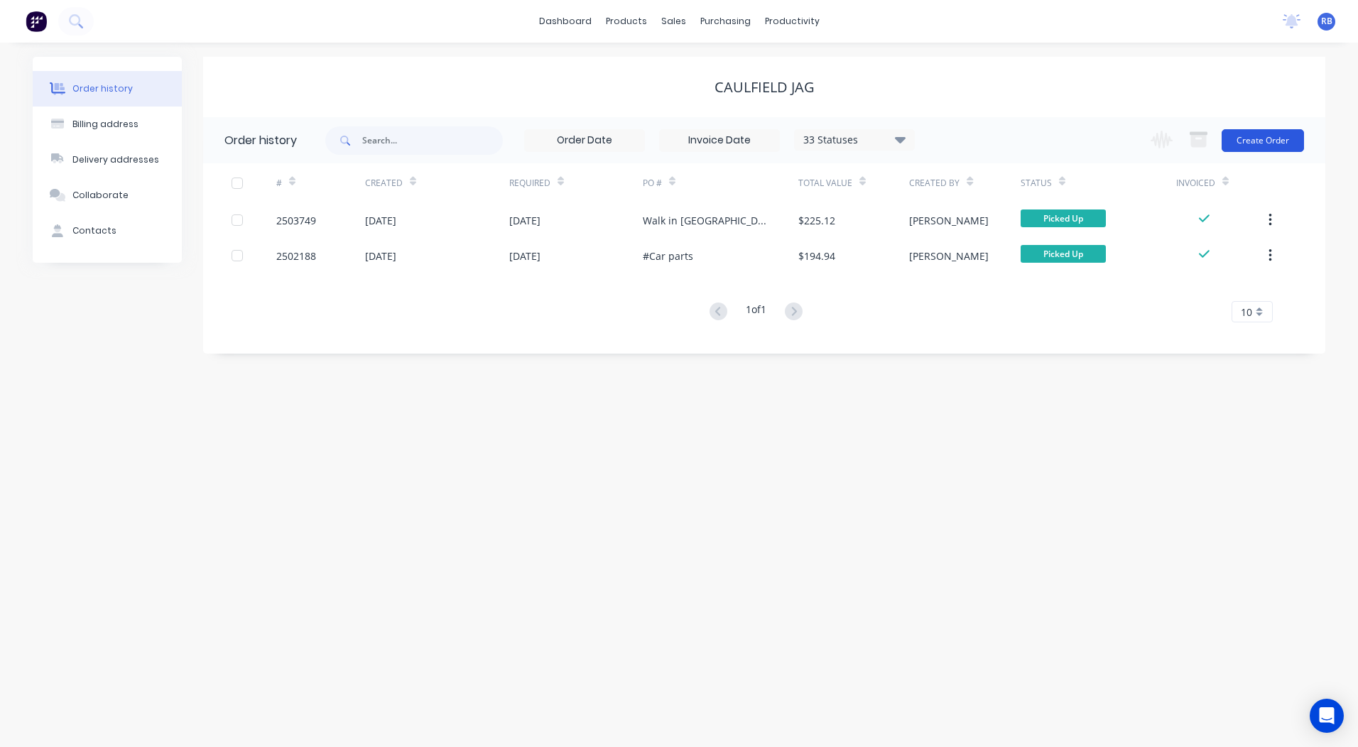
click at [1261, 138] on button "Create Order" at bounding box center [1262, 140] width 82 height 23
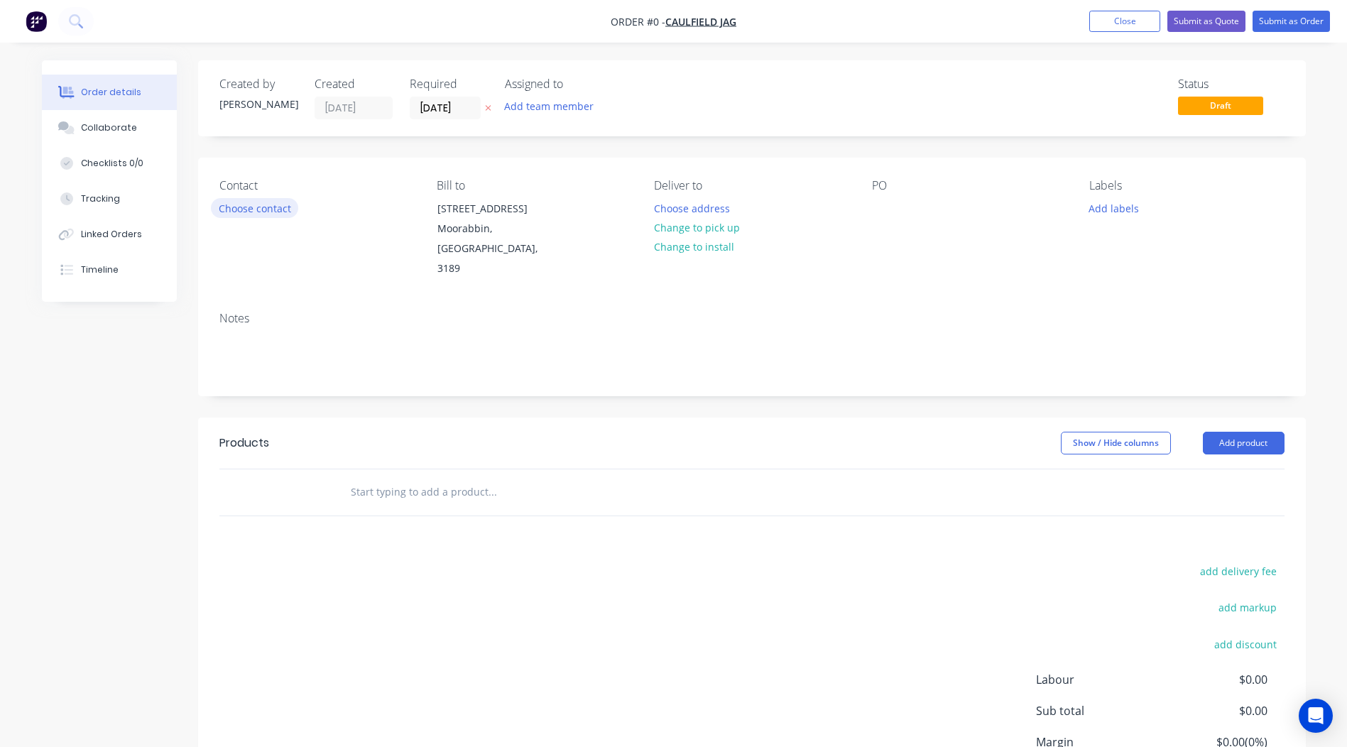
click at [241, 209] on button "Choose contact" at bounding box center [254, 207] width 87 height 19
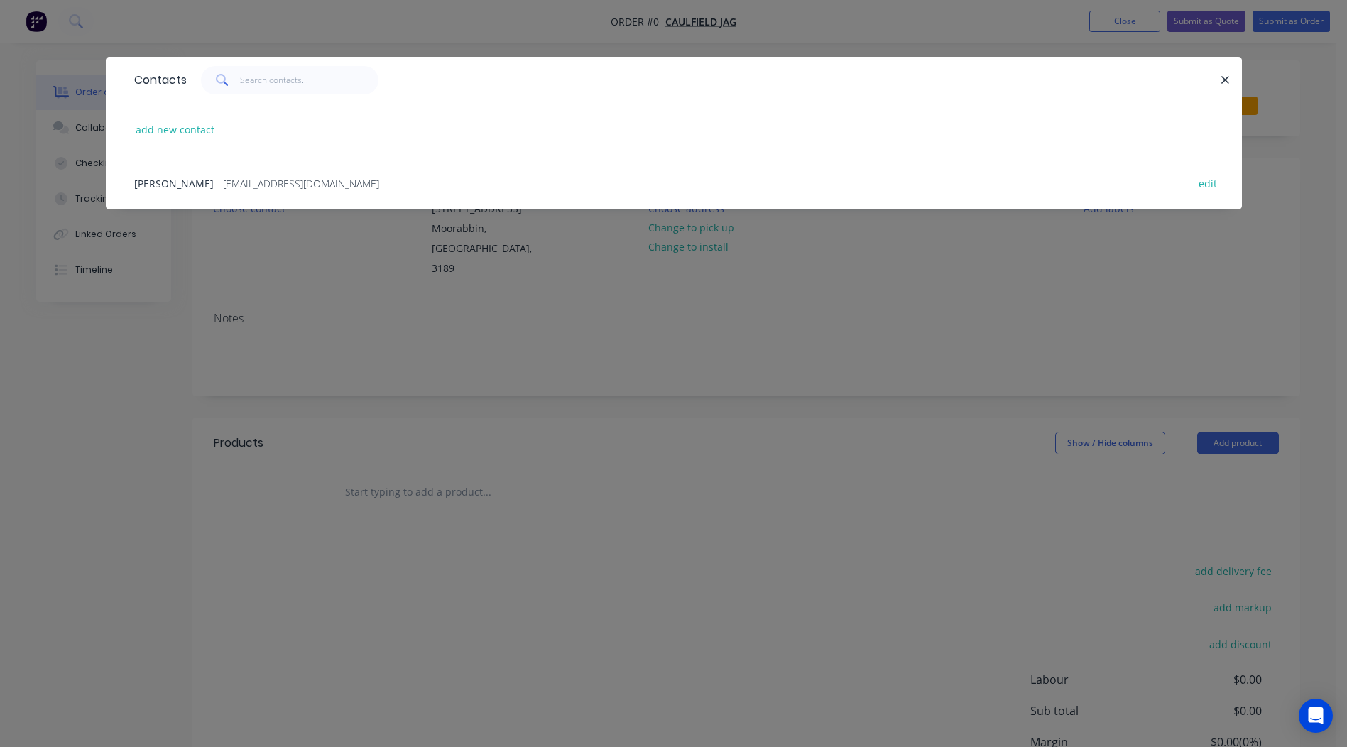
click at [165, 188] on span "[PERSON_NAME]" at bounding box center [174, 183] width 80 height 13
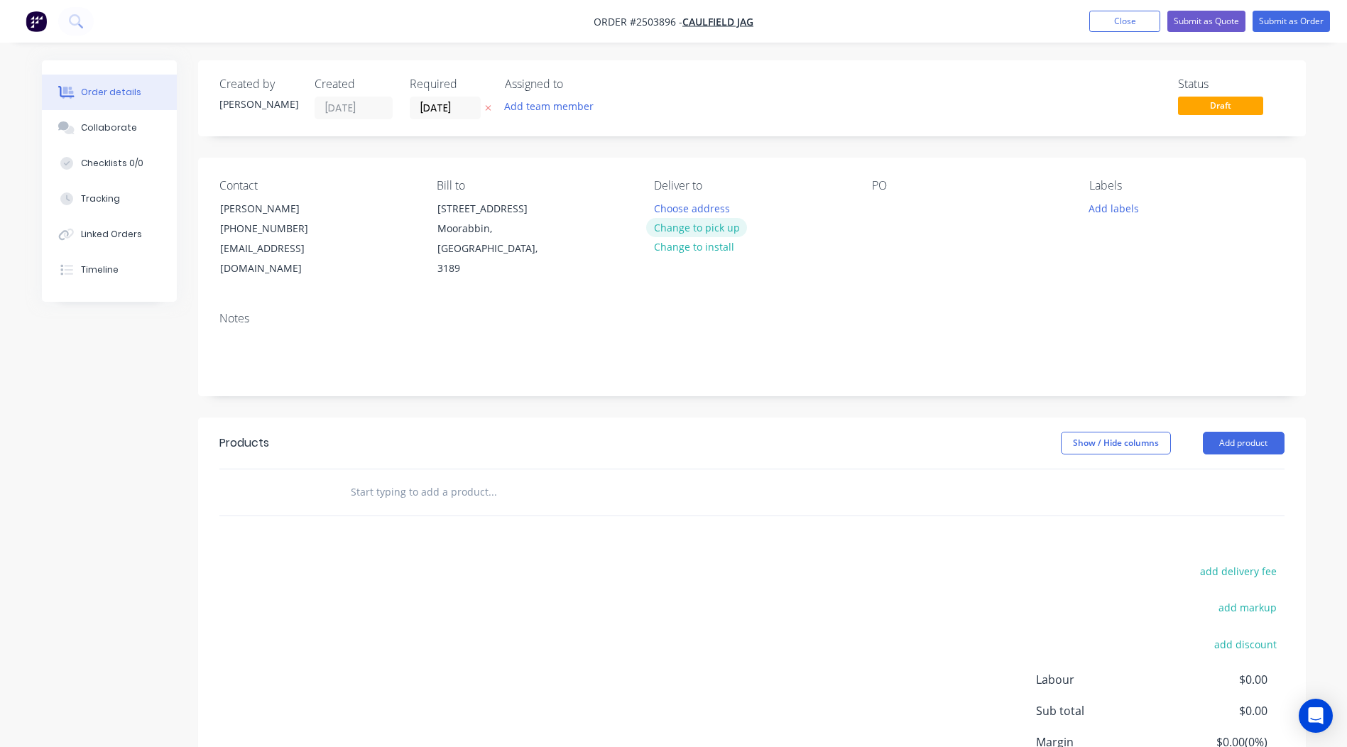
click at [704, 227] on button "Change to pick up" at bounding box center [696, 227] width 101 height 19
click at [883, 201] on div at bounding box center [883, 208] width 23 height 21
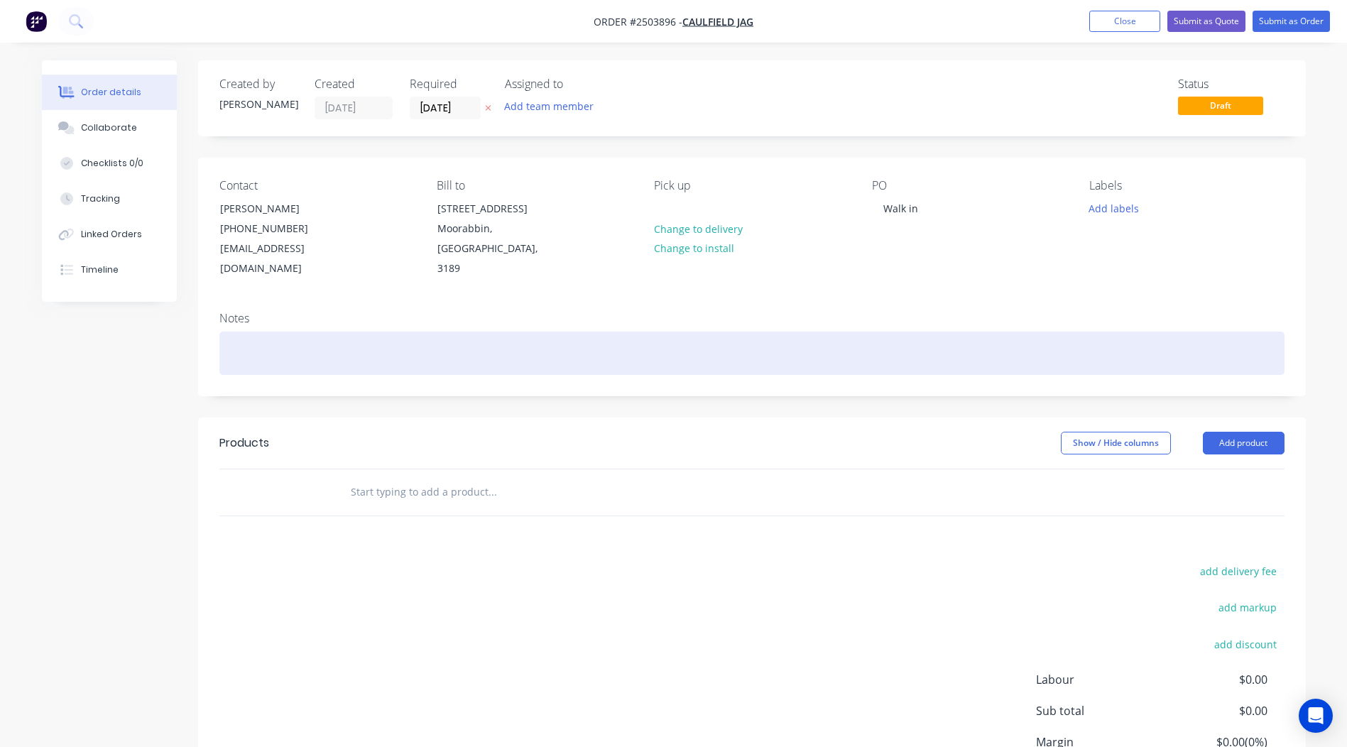
click at [231, 337] on div at bounding box center [751, 353] width 1065 height 43
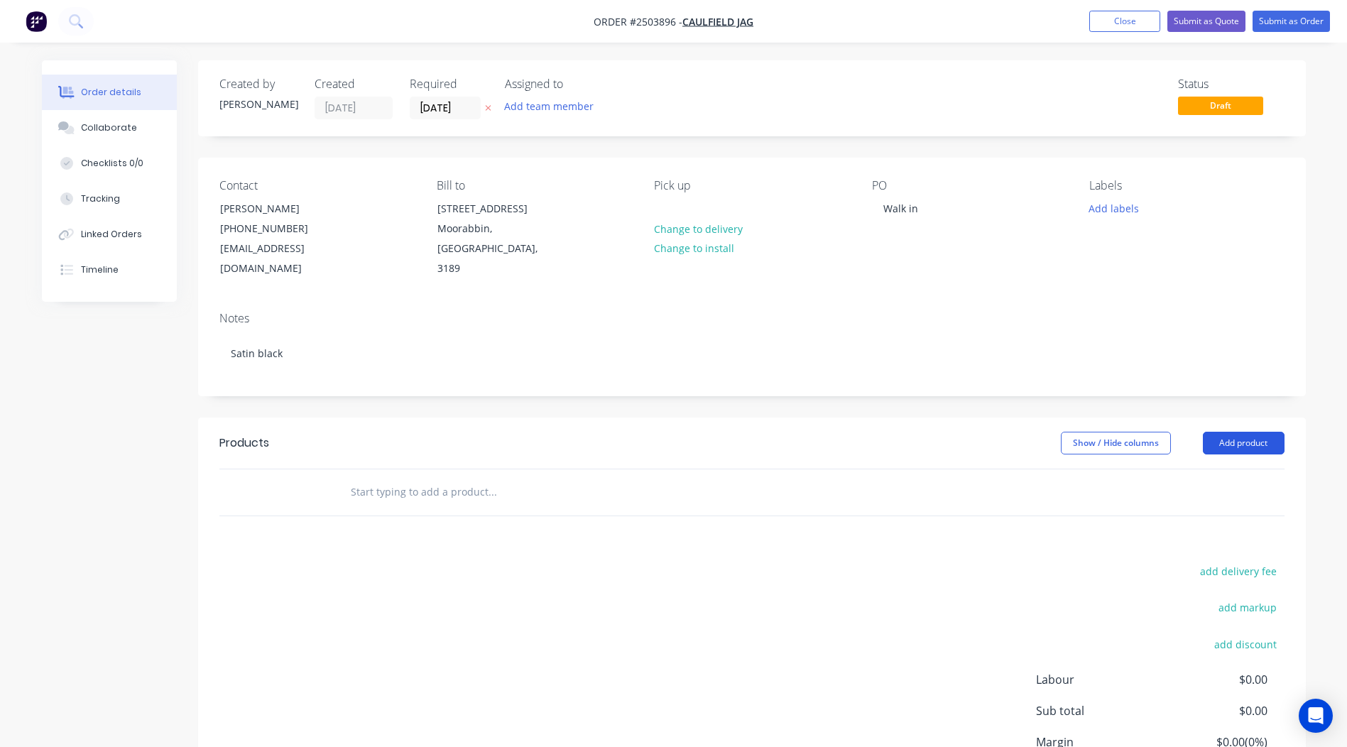
click at [1218, 432] on button "Add product" at bounding box center [1244, 443] width 82 height 23
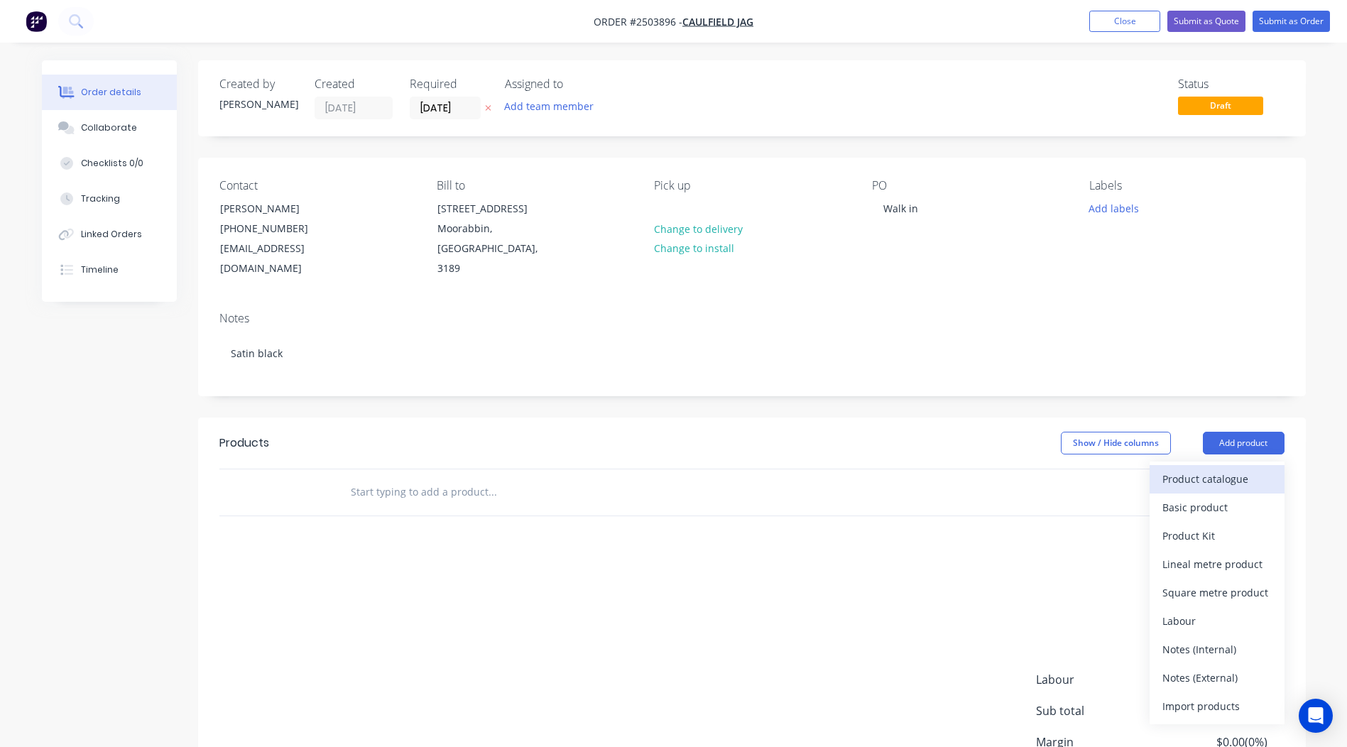
click at [1209, 469] on div "Product catalogue" at bounding box center [1216, 479] width 109 height 21
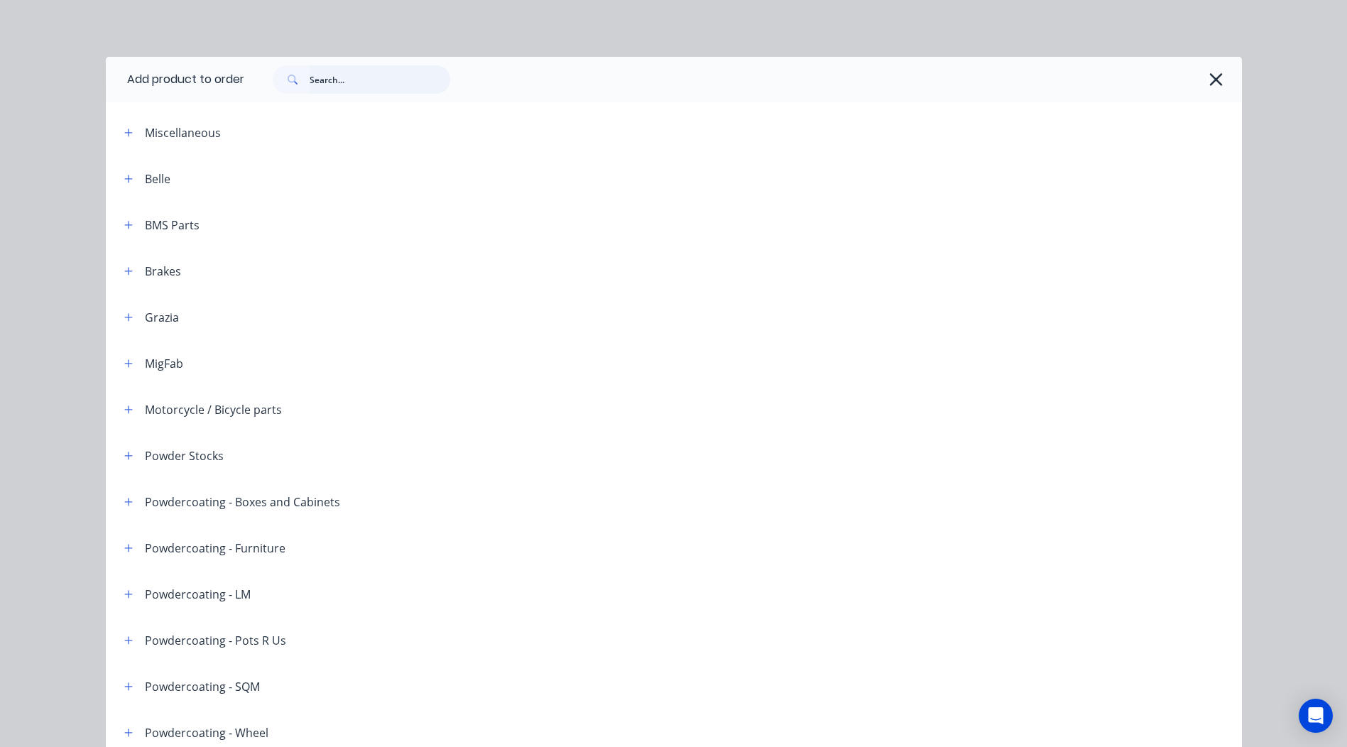
click at [373, 82] on input "text" at bounding box center [380, 79] width 141 height 28
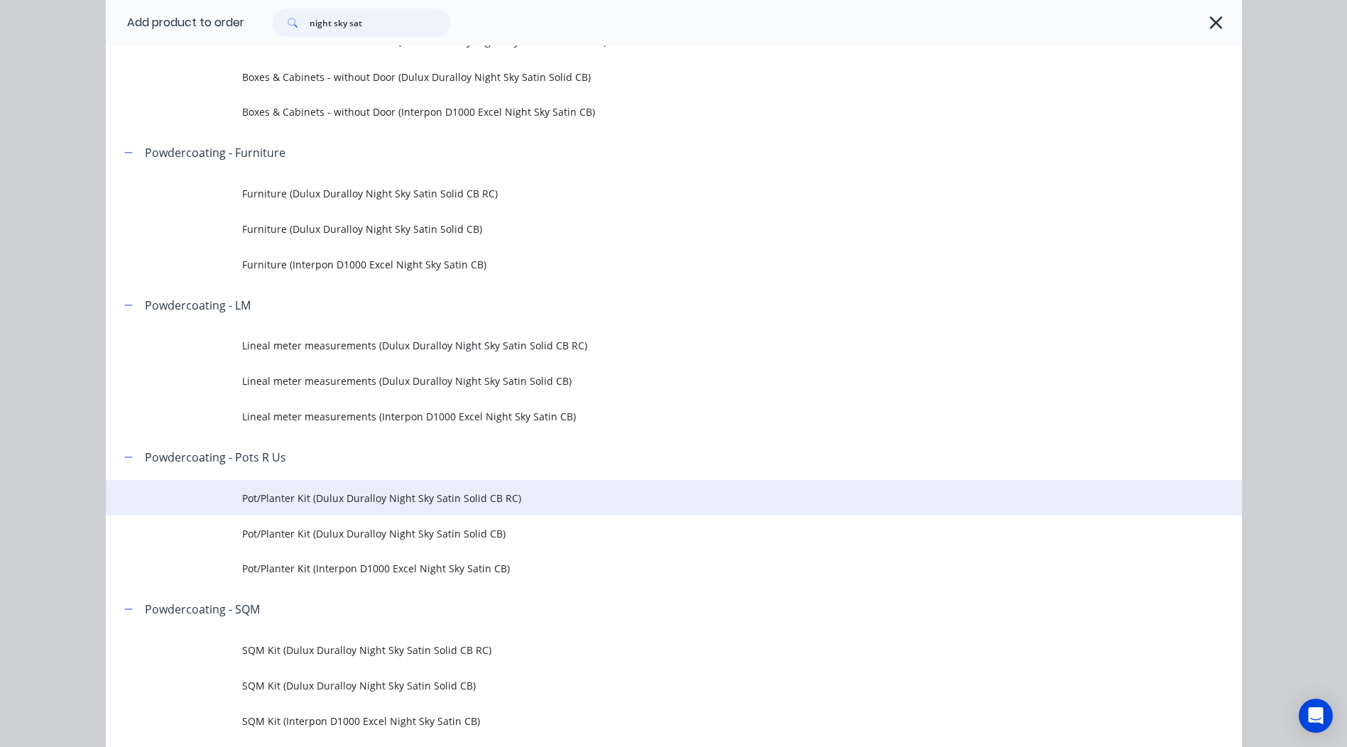
scroll to position [426, 0]
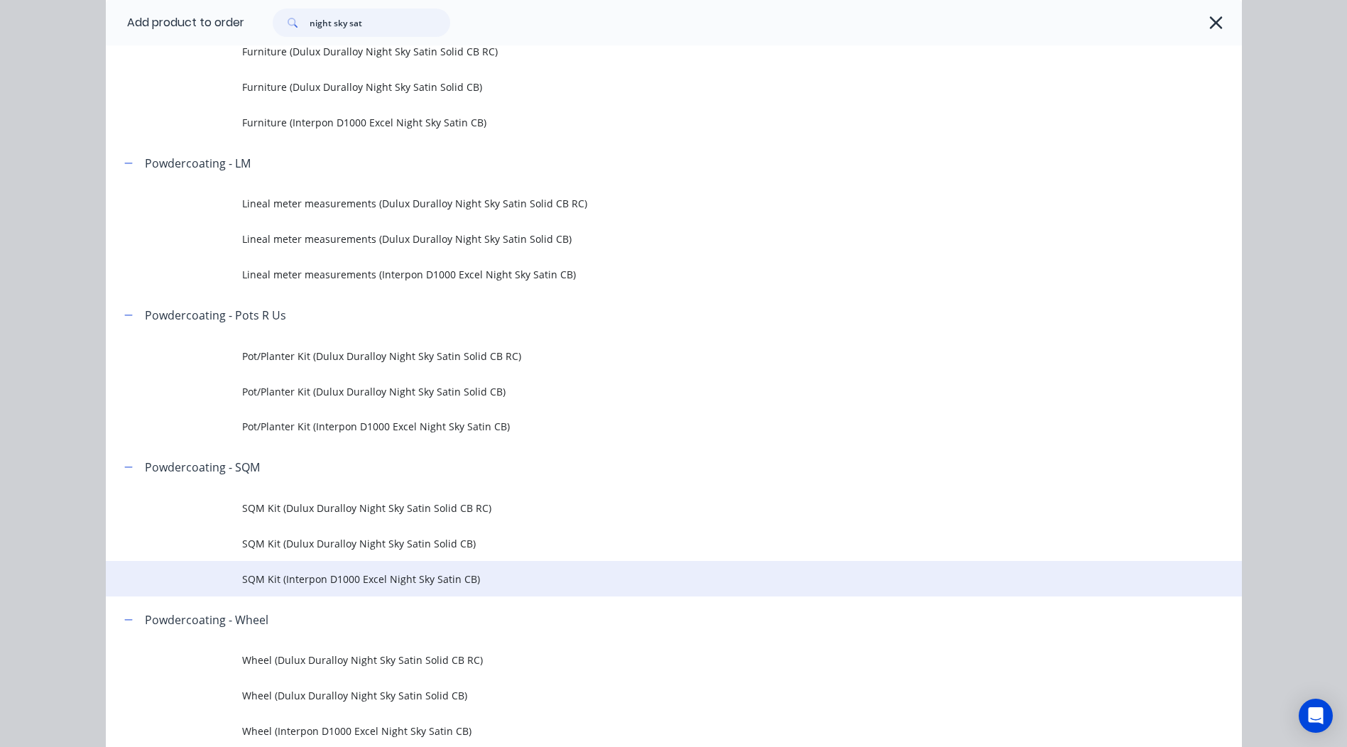
type input "night sky sat"
click at [384, 574] on span "SQM Kit (Interpon D1000 Excel Night Sky Satin CB)" at bounding box center [642, 579] width 800 height 15
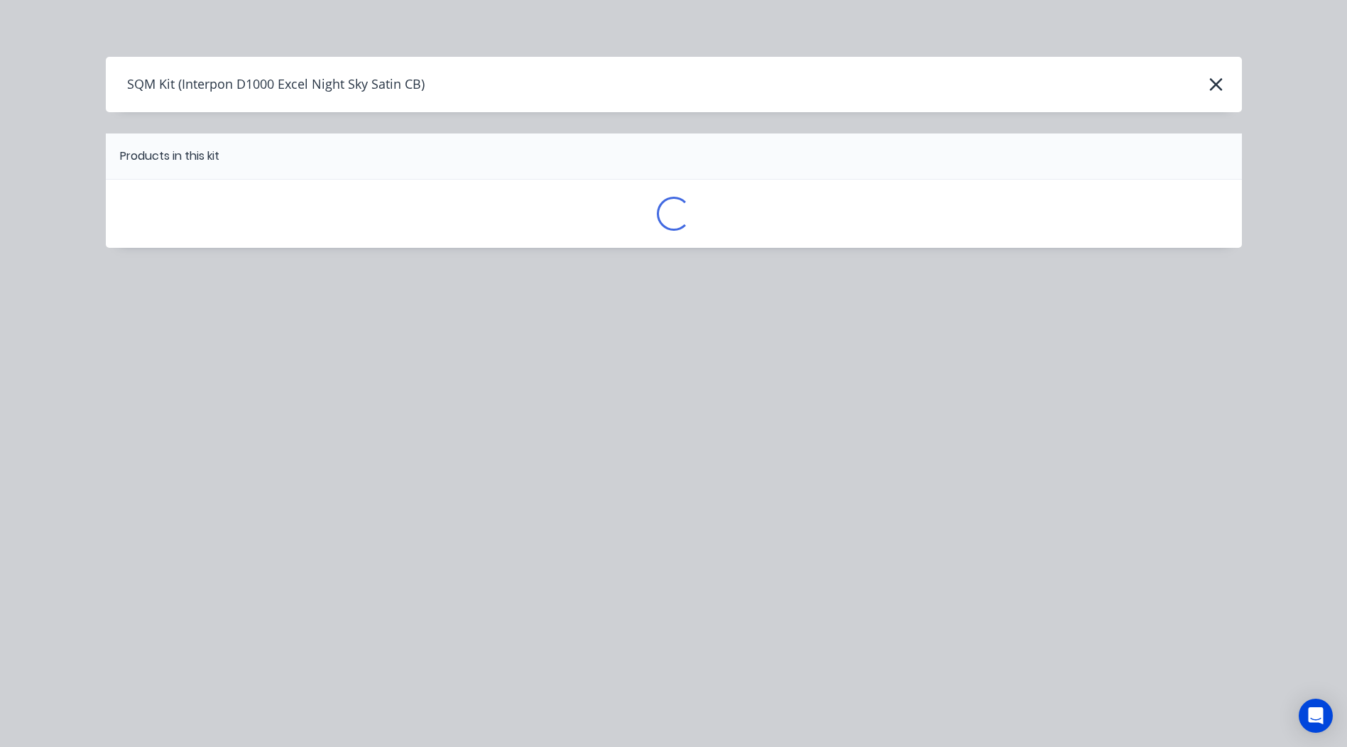
scroll to position [0, 0]
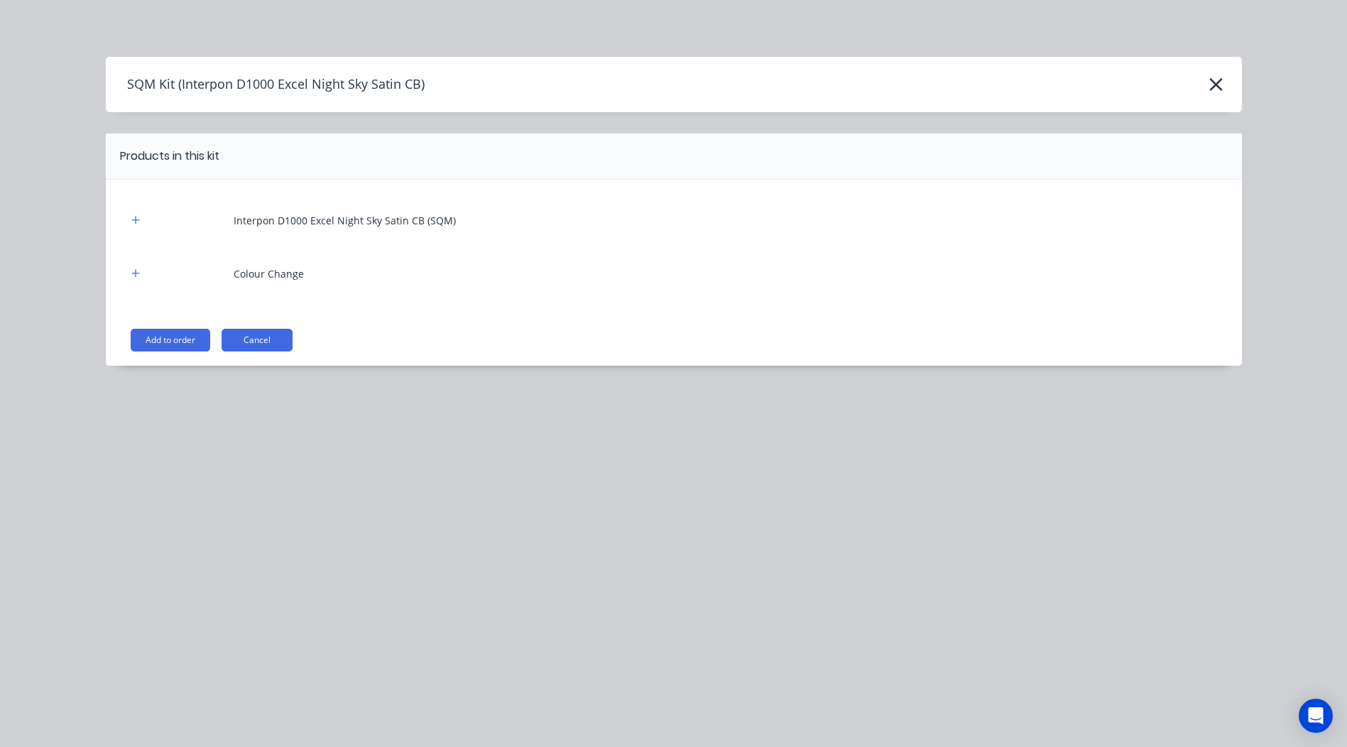
click at [164, 344] on button "Add to order" at bounding box center [171, 340] width 80 height 23
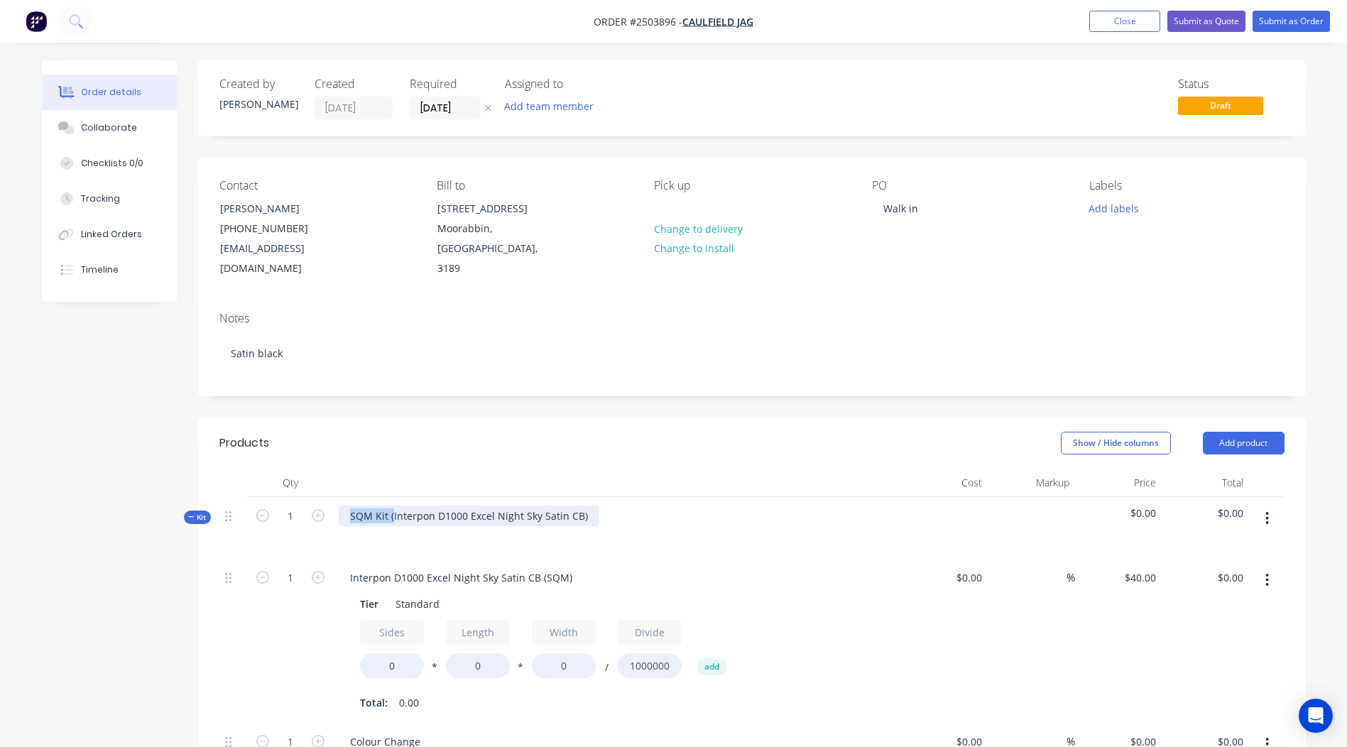
drag, startPoint x: 393, startPoint y: 495, endPoint x: 134, endPoint y: 545, distance: 263.2
click at [134, 545] on div "Created by [PERSON_NAME] Created [DATE] Required [DATE] Assigned to Add team me…" at bounding box center [674, 642] width 1264 height 1164
click at [538, 506] on div "Interpon D1000 Excel Night Sky Satin CB)" at bounding box center [447, 516] width 217 height 21
click at [638, 469] on div at bounding box center [617, 483] width 568 height 28
click at [405, 653] on input "0" at bounding box center [392, 665] width 64 height 25
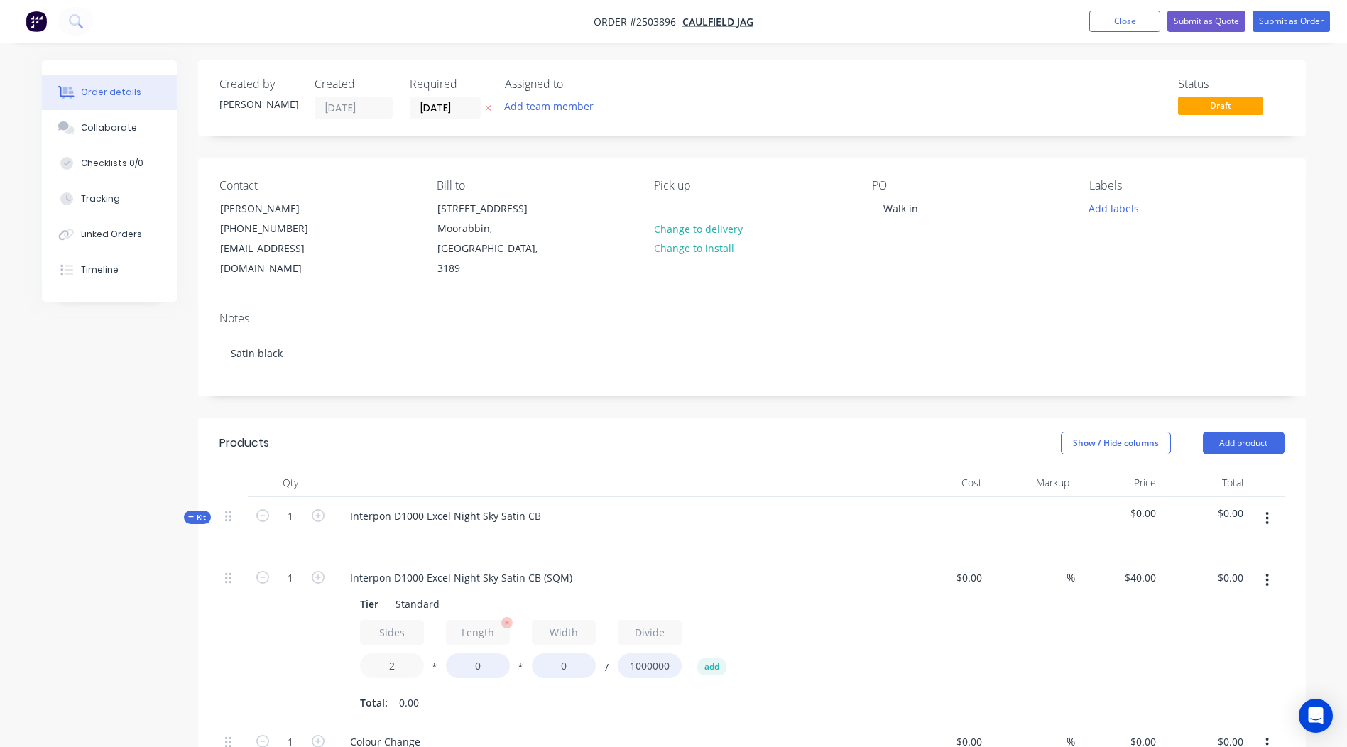
type input "2"
click at [503, 653] on input "0" at bounding box center [478, 665] width 64 height 25
type input "1000"
drag, startPoint x: 569, startPoint y: 640, endPoint x: 391, endPoint y: 648, distance: 177.7
click at [391, 648] on div "Sides 2 * Length 1000 * Width 0 / Divide 1000000 add" at bounding box center [617, 652] width 514 height 64
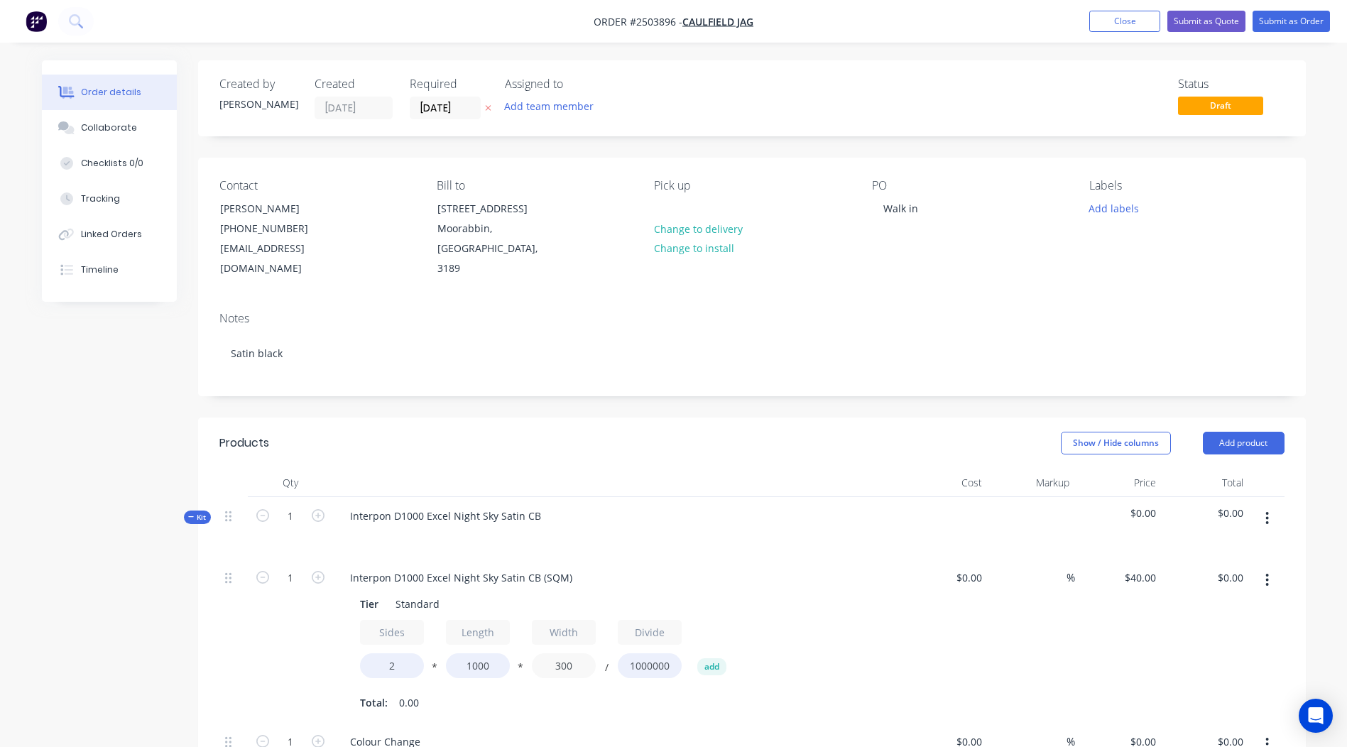
type input "300"
type input "$24.00"
click at [1093, 625] on div "$40.00 $40.00" at bounding box center [1118, 641] width 87 height 164
drag, startPoint x: 406, startPoint y: 648, endPoint x: 353, endPoint y: 657, distance: 54.0
click at [353, 657] on div "Tier Standard Sides 2 * Length 1000 * Width 300 / Divide 1000000 add Total: 0.60" at bounding box center [617, 652] width 557 height 123
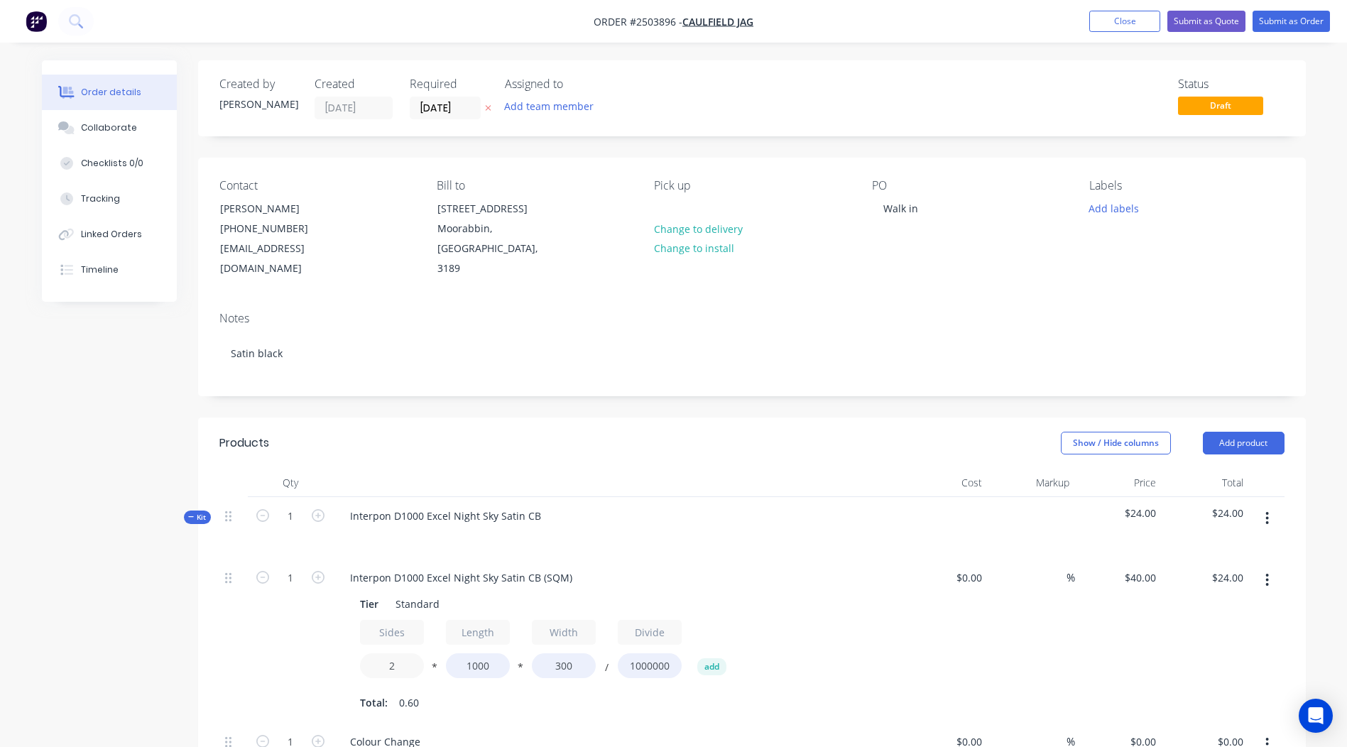
type input "4"
type input "1.75"
click at [154, 628] on div "Created by [PERSON_NAME] Created [DATE] Required [DATE] Assigned to Add team me…" at bounding box center [674, 642] width 1264 height 1164
type input "$21.00"
click at [317, 571] on icon "button" at bounding box center [318, 577] width 13 height 13
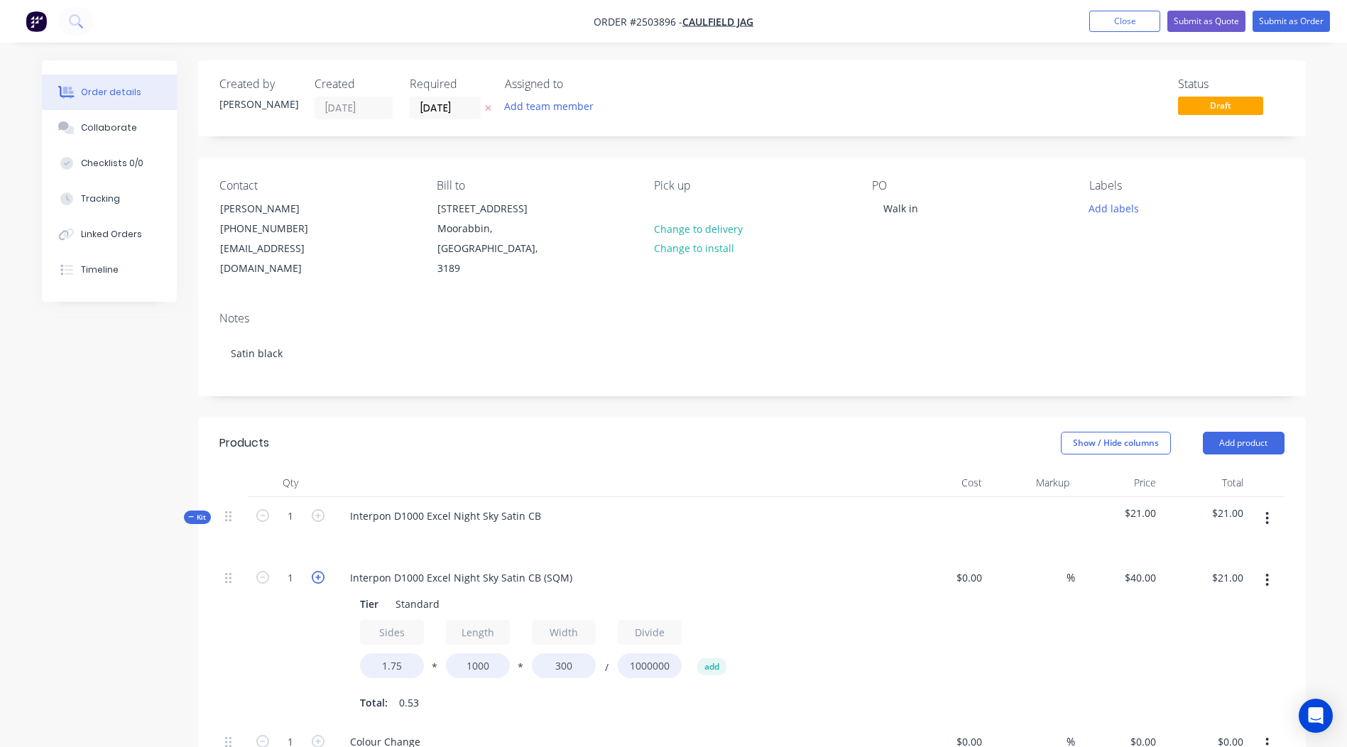
type input "2"
type input "$42.00"
drag, startPoint x: 577, startPoint y: 560, endPoint x: 0, endPoint y: 583, distance: 577.0
click at [0, 583] on html "Order #2503896 - Caulfield Jag Add product Close Submit as Quote Submit as Orde…" at bounding box center [673, 612] width 1347 height 1225
click at [1265, 616] on div at bounding box center [1267, 641] width 36 height 164
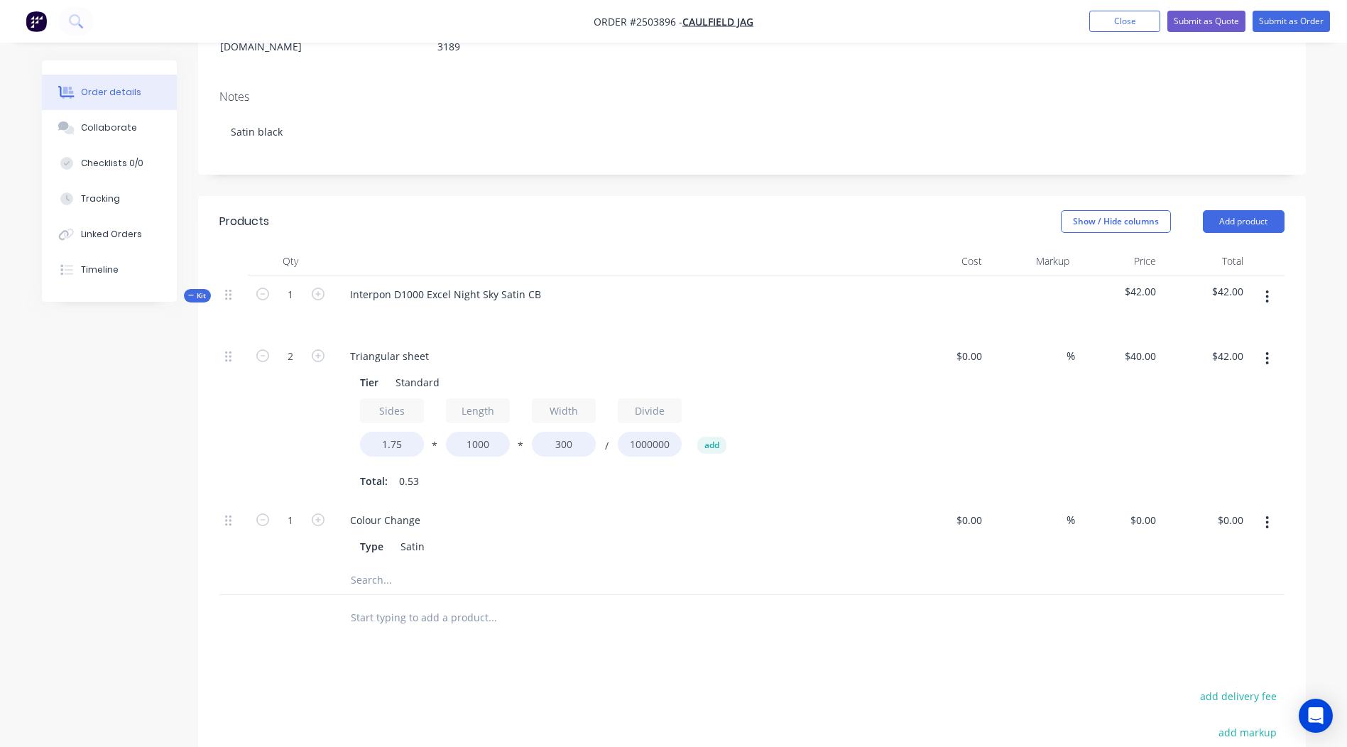
scroll to position [230, 0]
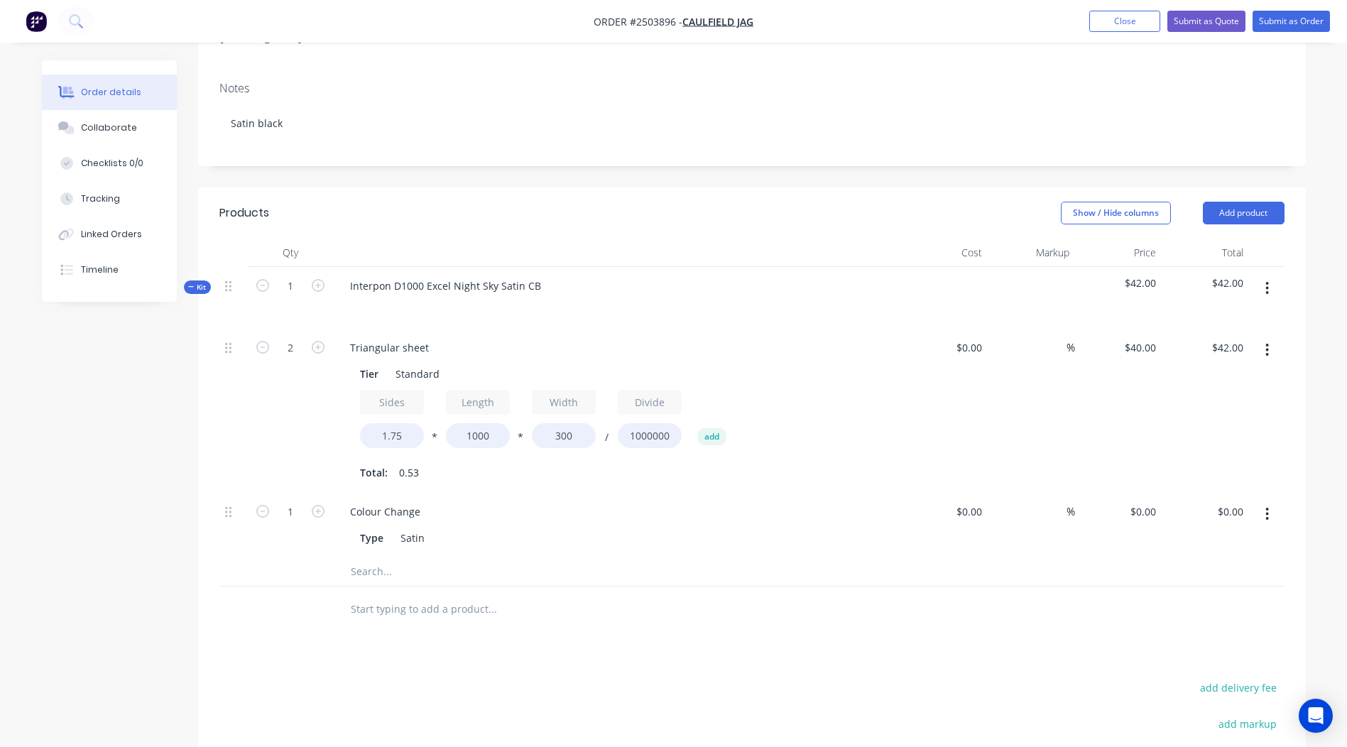
click at [1257, 337] on button "button" at bounding box center [1266, 350] width 33 height 26
click at [1169, 377] on div "Duplicate" at bounding box center [1216, 387] width 109 height 21
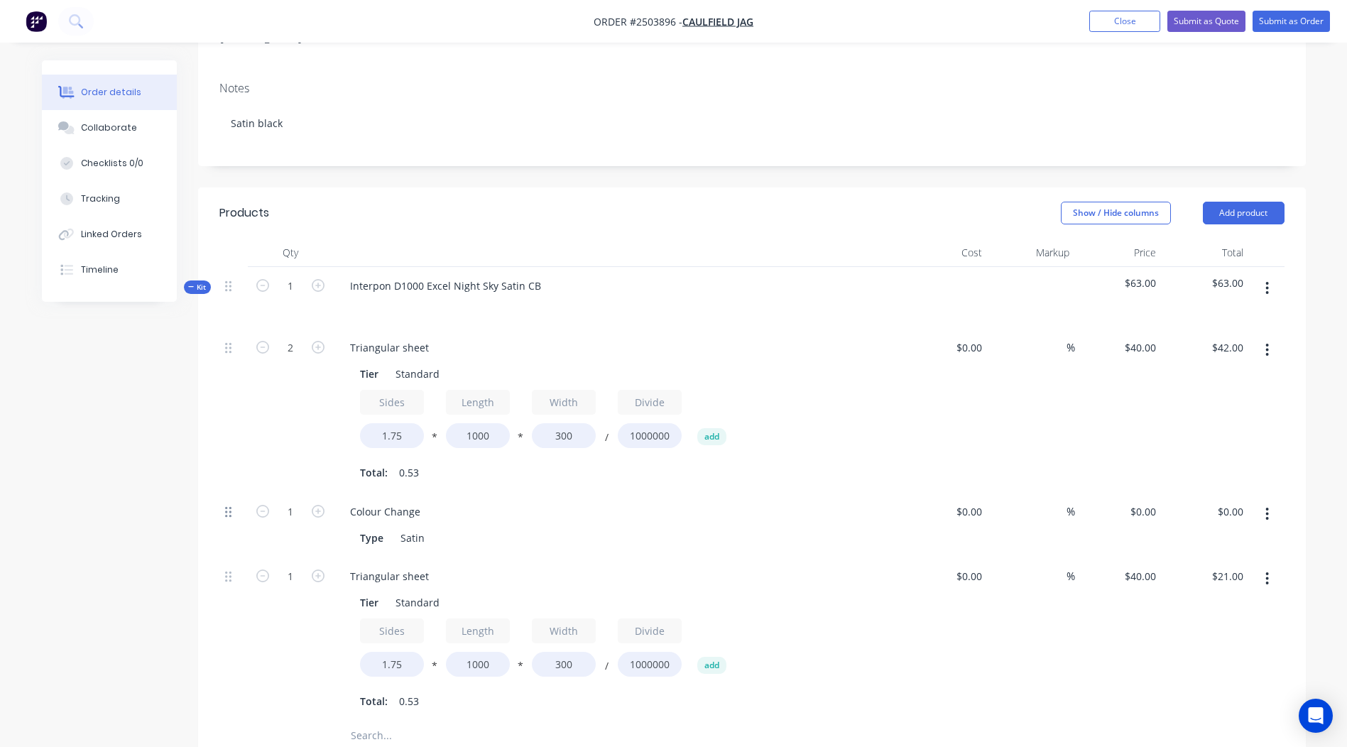
click at [232, 493] on div at bounding box center [233, 525] width 28 height 65
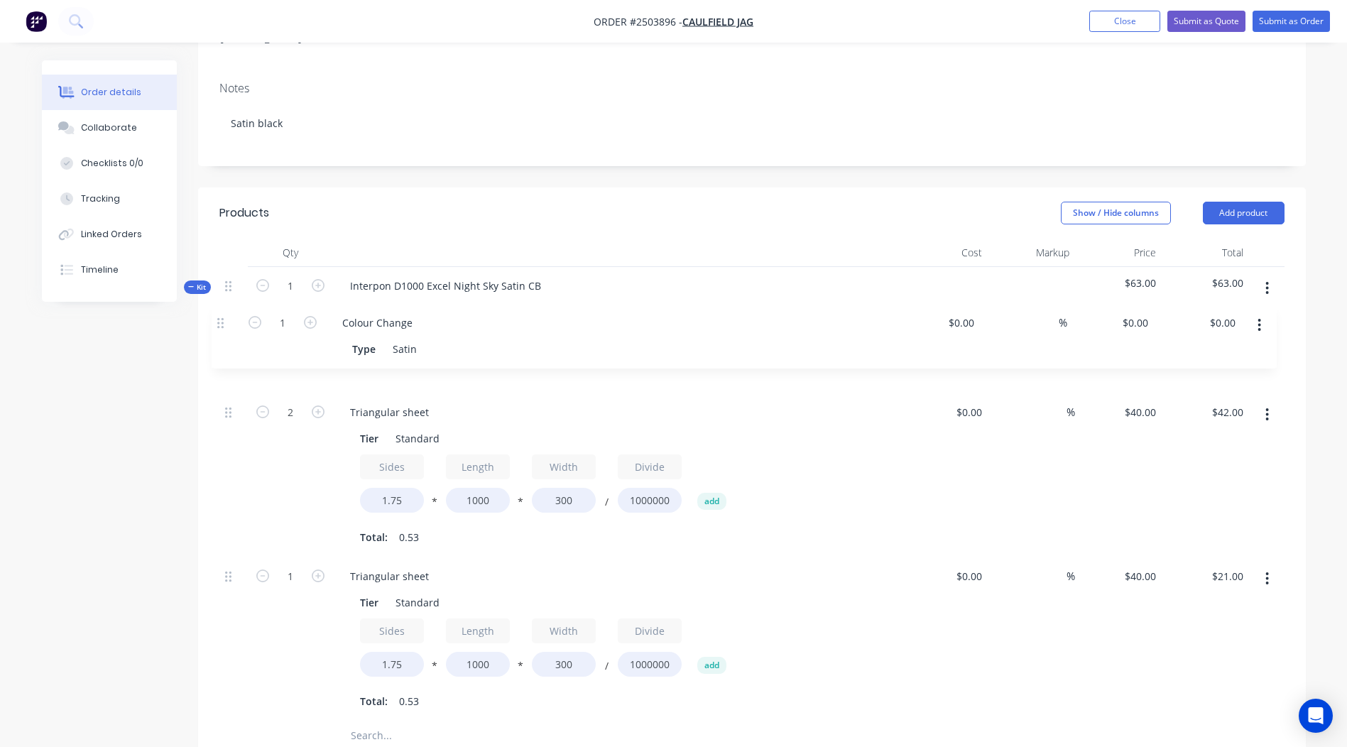
drag, startPoint x: 229, startPoint y: 491, endPoint x: 221, endPoint y: 315, distance: 176.3
click at [221, 329] on div "2 Triangular sheet Tier Standard Sides 1.75 * Length 1000 * Width 300 / Divide …" at bounding box center [751, 525] width 1065 height 393
drag, startPoint x: 432, startPoint y: 559, endPoint x: 0, endPoint y: 557, distance: 432.4
click at [0, 557] on html "Order #2503896 - Caulfield Jag Add product Close Submit as Quote Submit as Orde…" at bounding box center [673, 464] width 1347 height 1389
drag, startPoint x: 403, startPoint y: 645, endPoint x: 285, endPoint y: 646, distance: 117.9
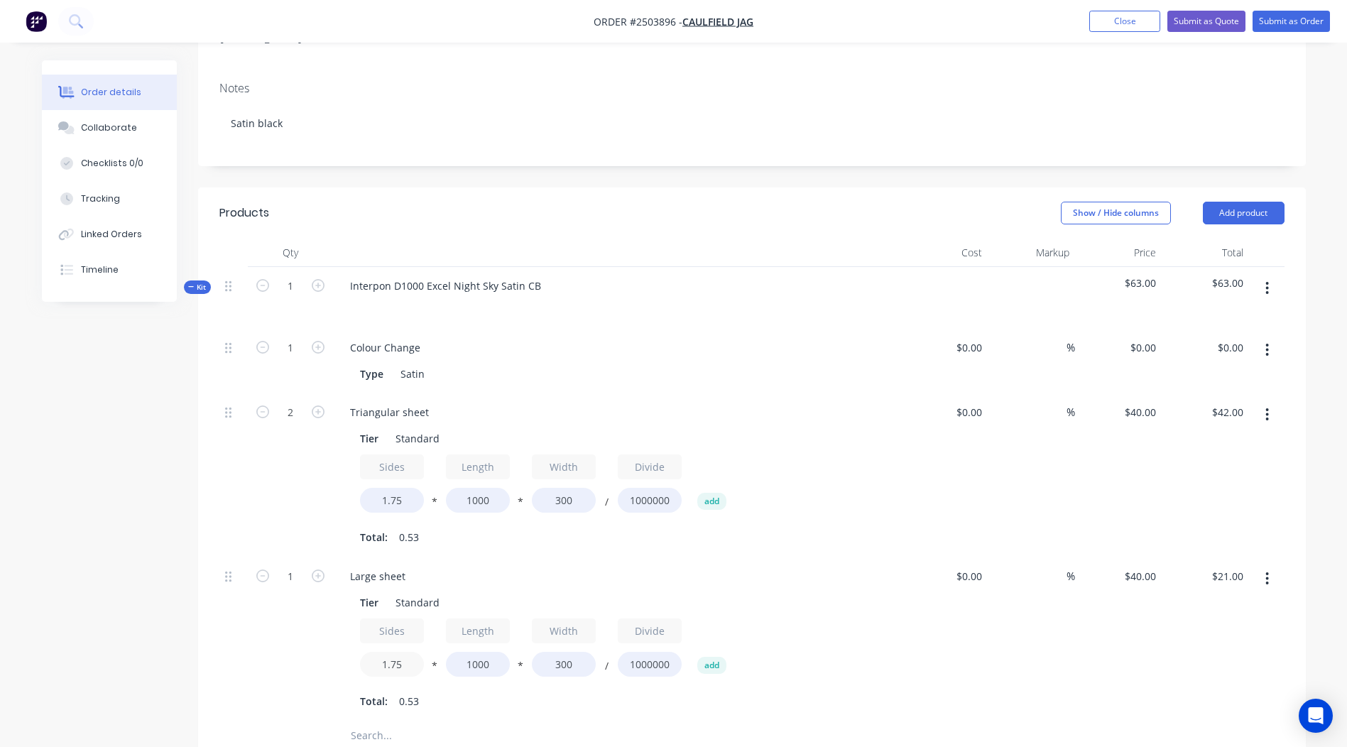
click at [285, 646] on div "1 Large sheet Tier Standard Sides 1.75 * Length 1000 * Width 300 / Divide 10000…" at bounding box center [751, 639] width 1065 height 164
type input "1.9"
type input "$22.80"
click at [569, 589] on div "Tier Standard Sides 1.9 * Length 1000 * Width 300 / Divide 1000000 add Total: 0…" at bounding box center [617, 650] width 557 height 123
drag, startPoint x: 493, startPoint y: 653, endPoint x: 275, endPoint y: 653, distance: 217.3
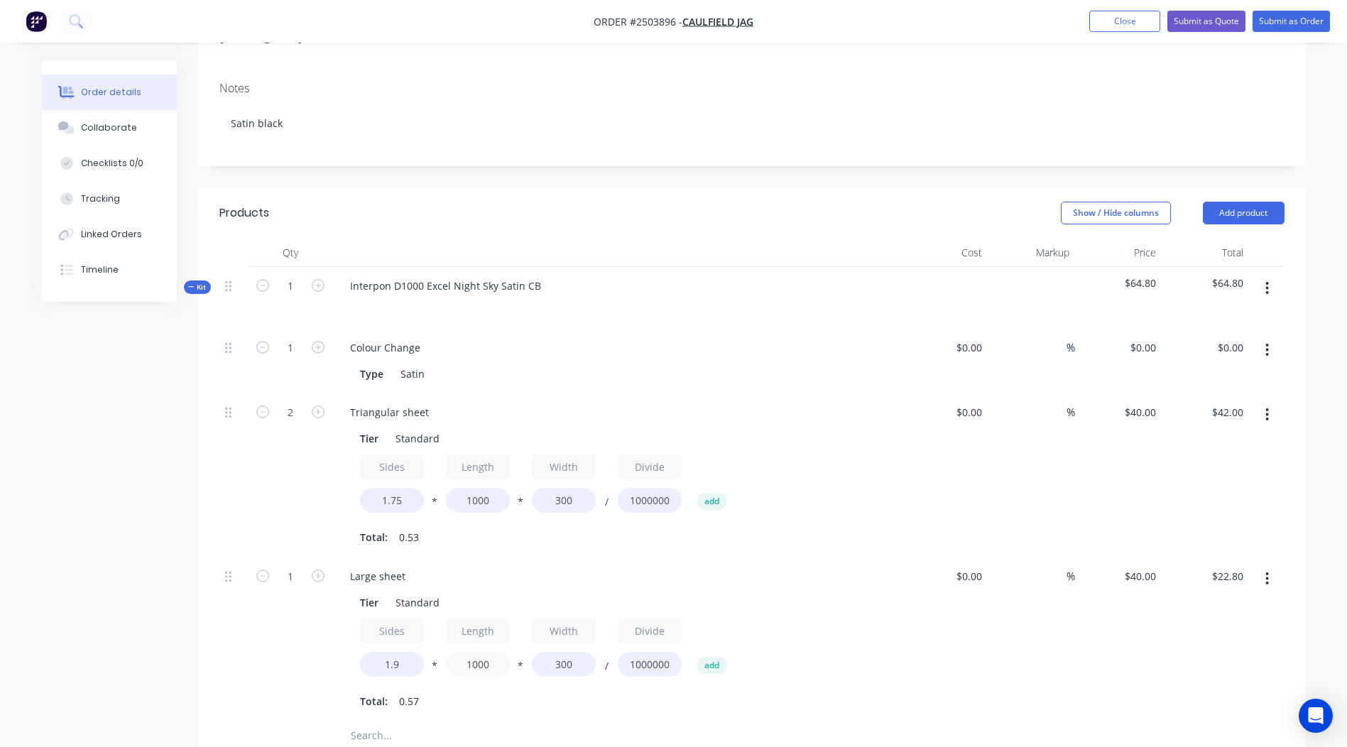
click at [275, 653] on div "1 Large sheet Tier Standard Sides 1.9 * Length 1000 * Width 300 / Divide 100000…" at bounding box center [751, 639] width 1065 height 164
type input "850"
type input "$19.38"
drag, startPoint x: 581, startPoint y: 649, endPoint x: 349, endPoint y: 646, distance: 232.2
click at [364, 648] on div "Sides 1.9 * Length 850 * Width 300 / Divide 1000000 add" at bounding box center [617, 650] width 514 height 64
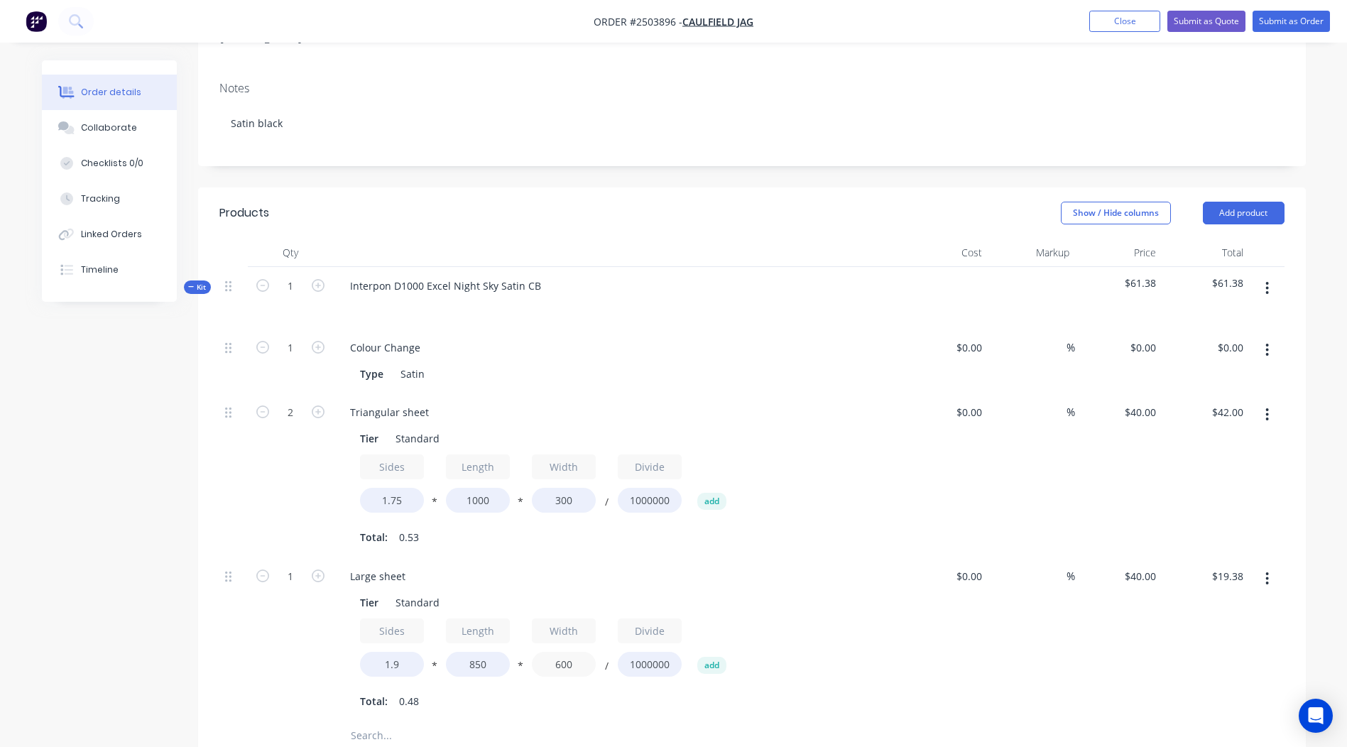
type input "600"
type input "$38.76"
click at [1151, 655] on div "$40.00 $40.00" at bounding box center [1118, 639] width 87 height 164
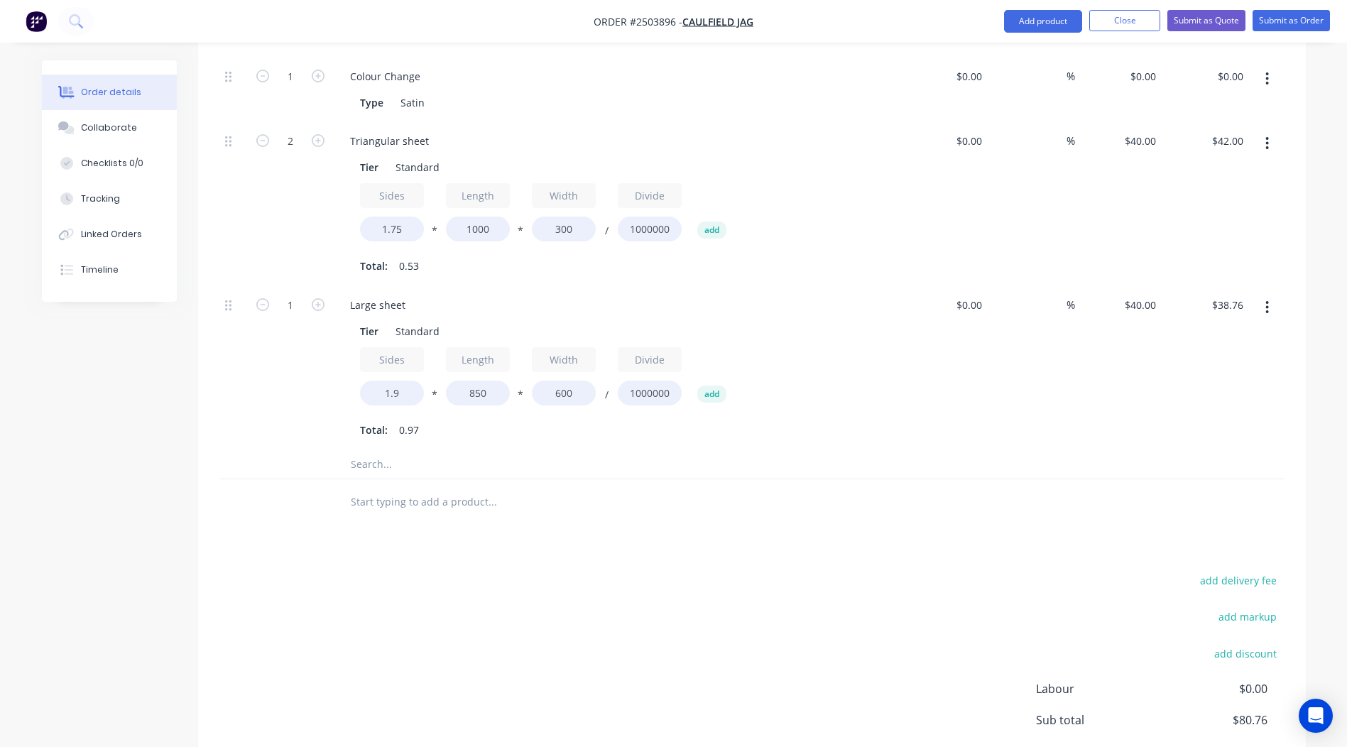
scroll to position [307, 0]
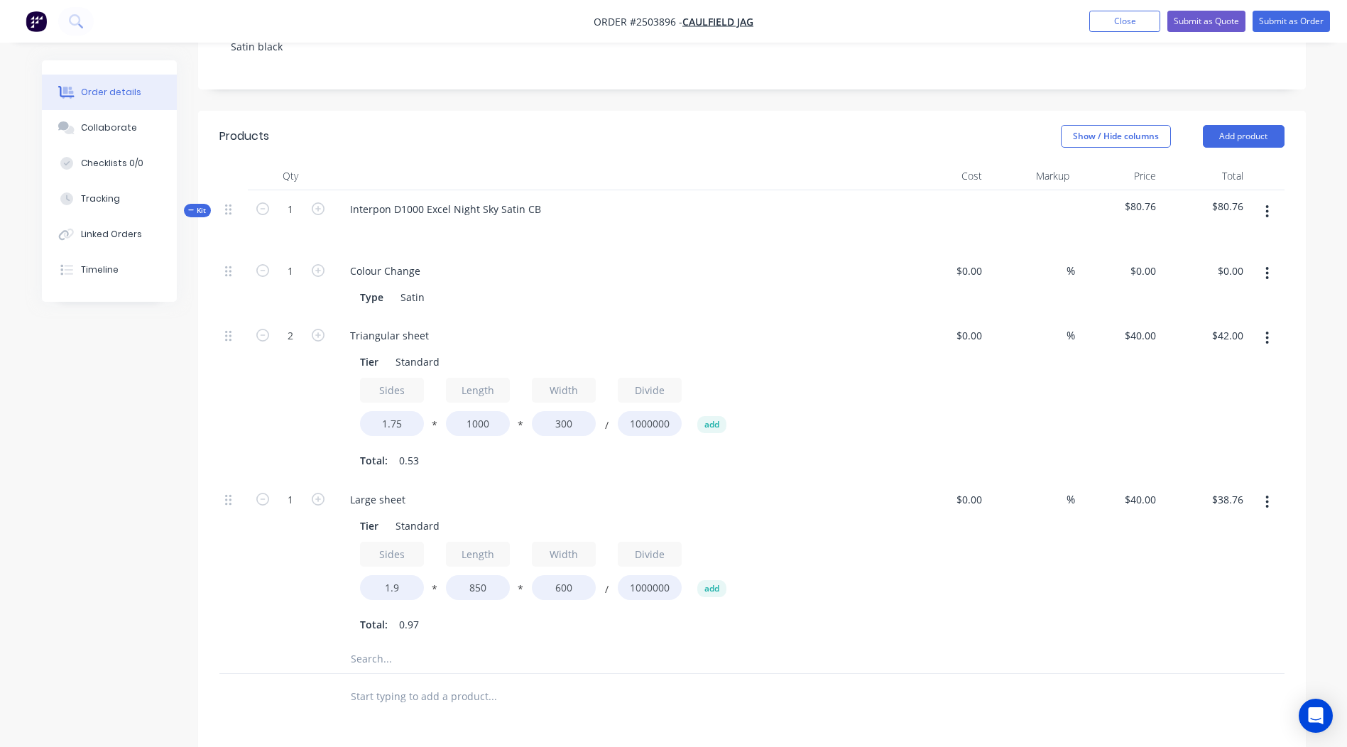
click at [1270, 199] on button "button" at bounding box center [1266, 212] width 33 height 26
click at [1211, 239] on div "Add product to kit" at bounding box center [1216, 249] width 109 height 21
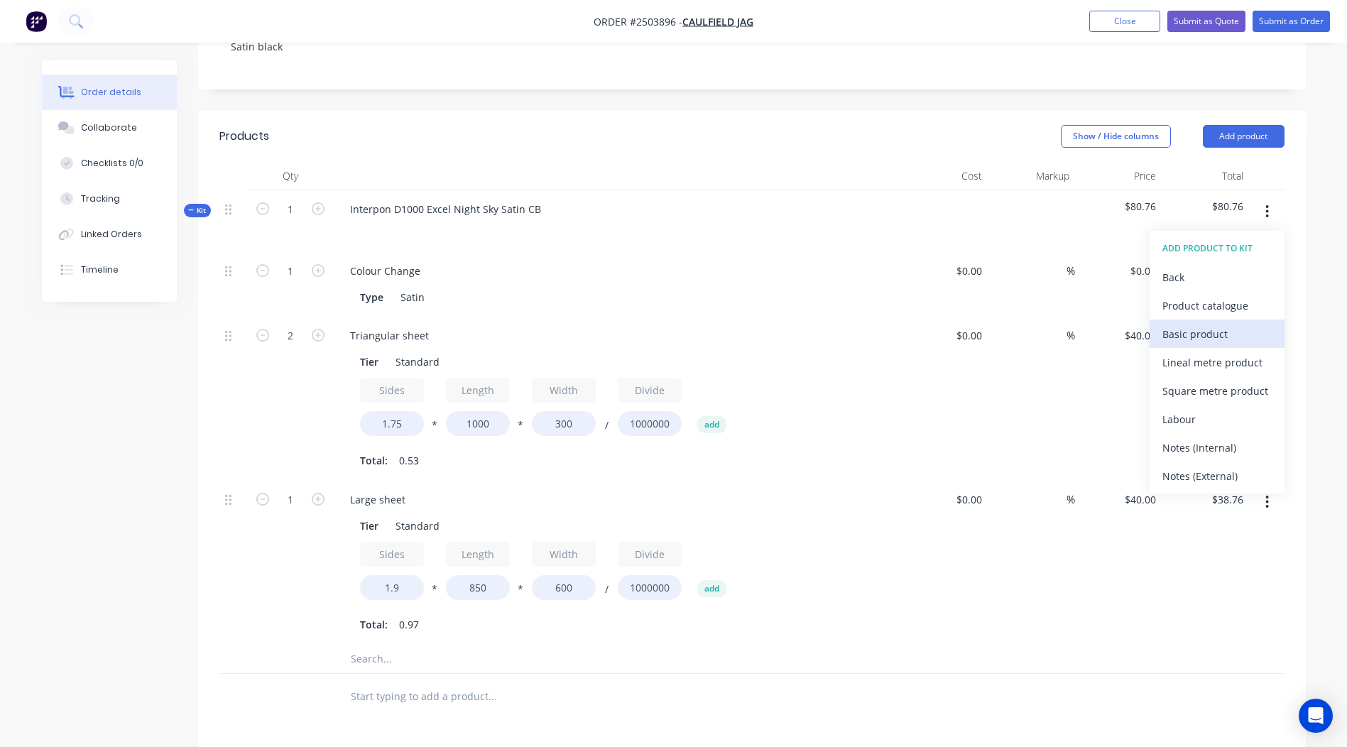
click at [1196, 324] on div "Basic product" at bounding box center [1216, 334] width 109 height 21
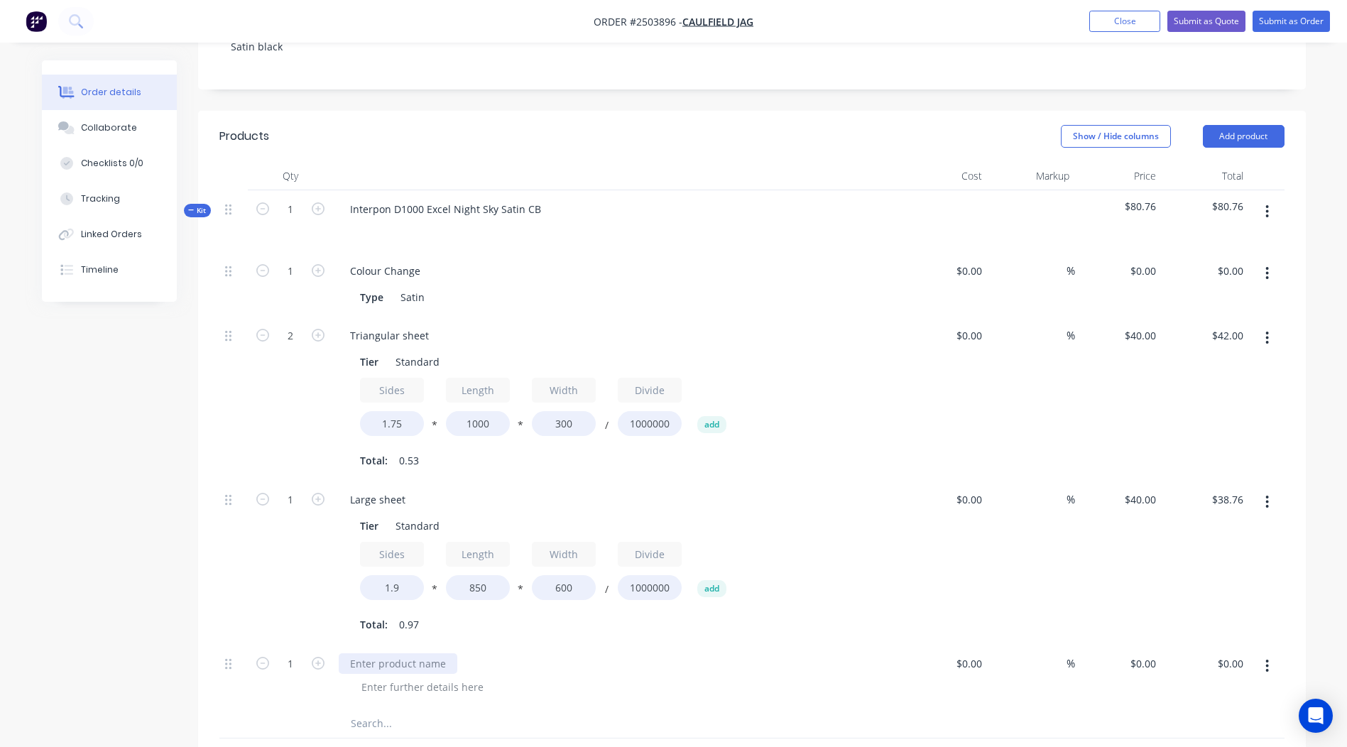
click at [390, 653] on div at bounding box center [398, 663] width 119 height 21
click at [1135, 645] on div "0 $0.00" at bounding box center [1118, 677] width 87 height 65
type input "$10.00"
click at [1253, 564] on div at bounding box center [1267, 563] width 36 height 164
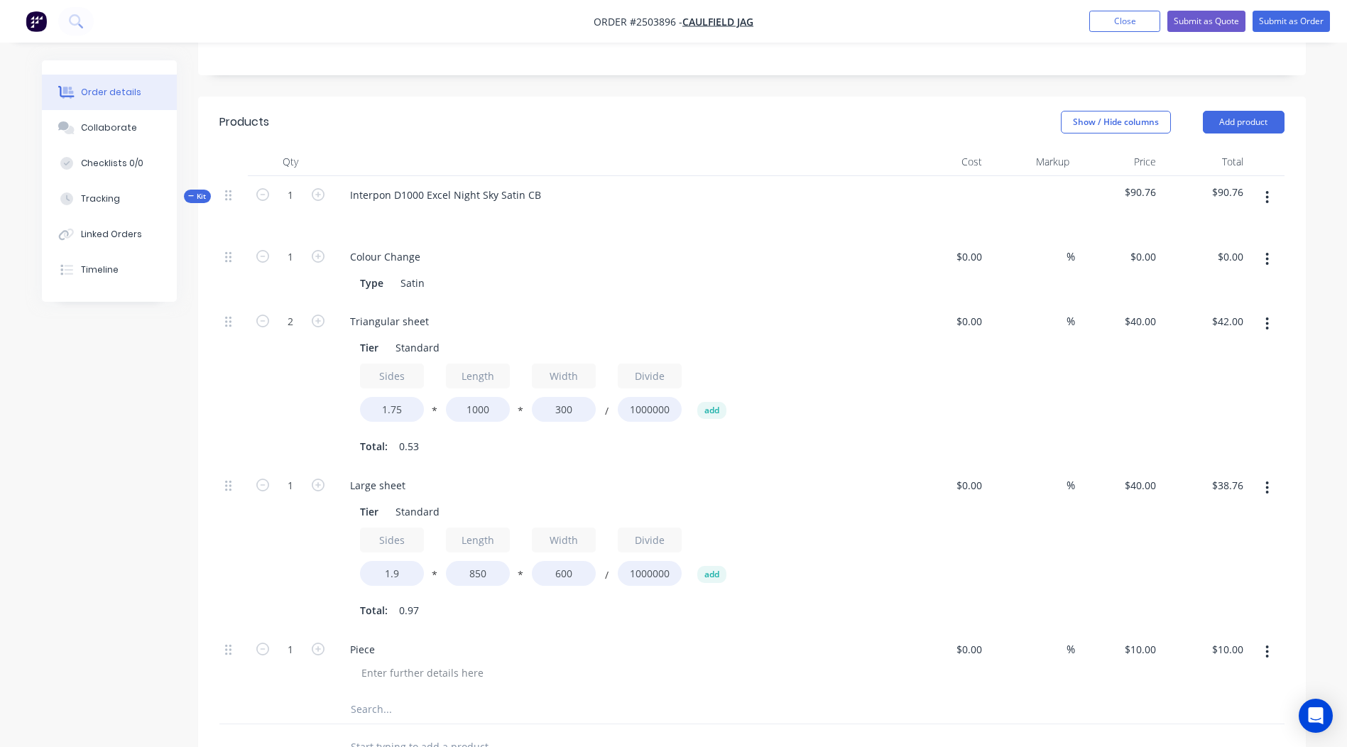
scroll to position [320, 0]
click at [1262, 186] on button "button" at bounding box center [1266, 199] width 33 height 26
click at [1227, 222] on button "Add product to kit" at bounding box center [1217, 236] width 135 height 28
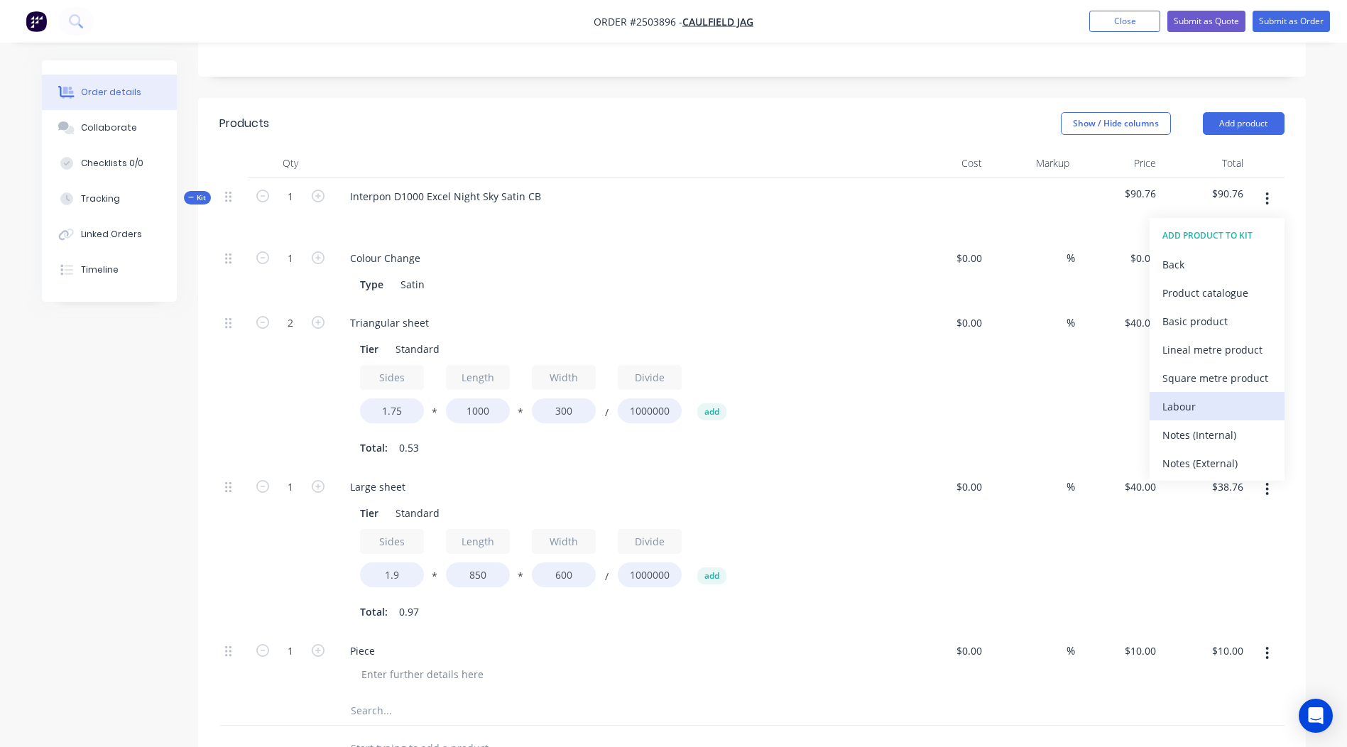
click at [1193, 396] on div "Labour" at bounding box center [1216, 406] width 109 height 21
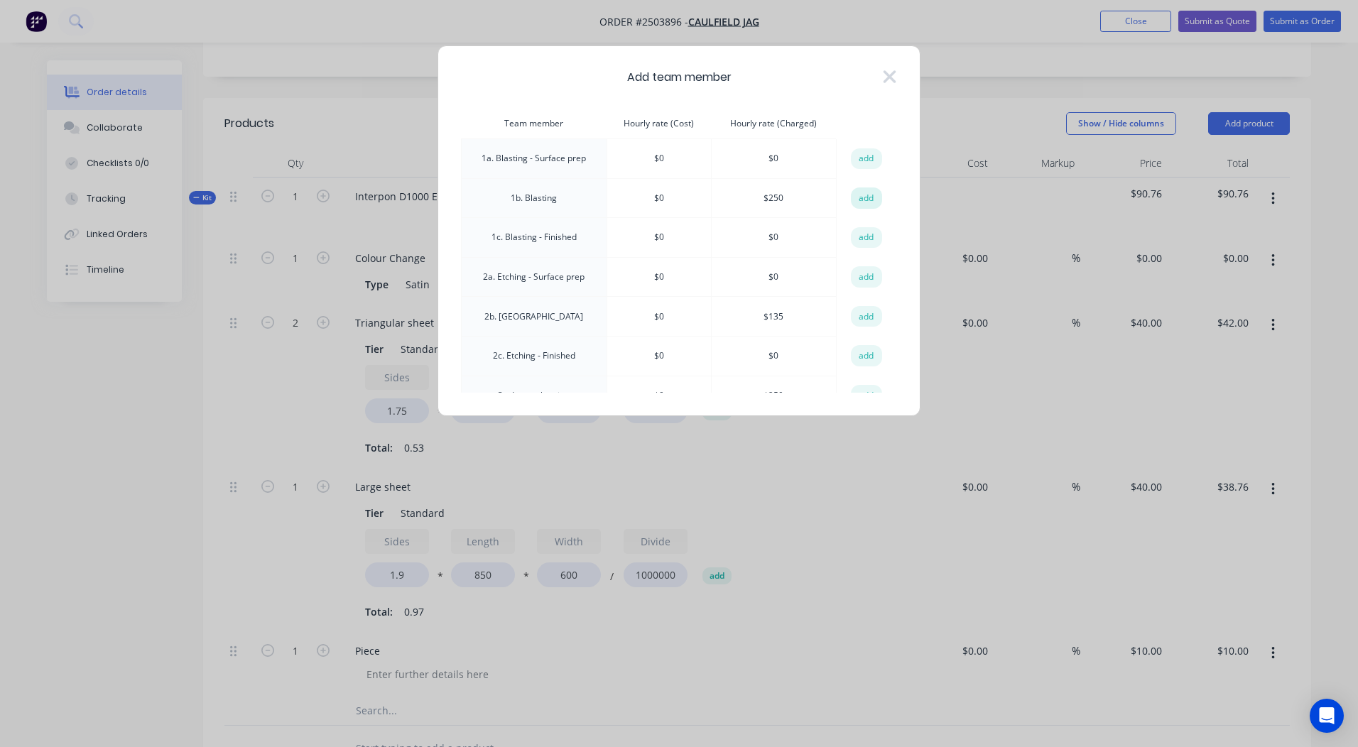
click at [851, 199] on button "add" at bounding box center [866, 197] width 31 height 21
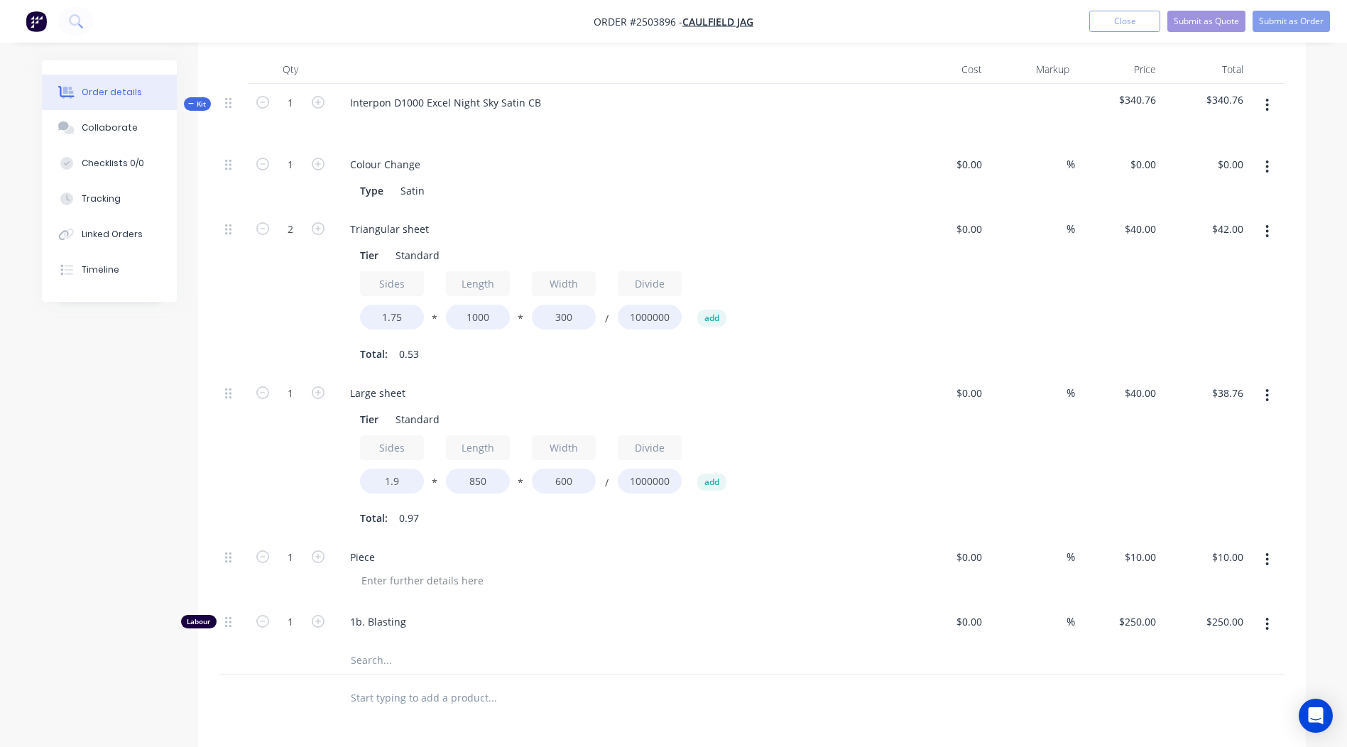
scroll to position [729, 0]
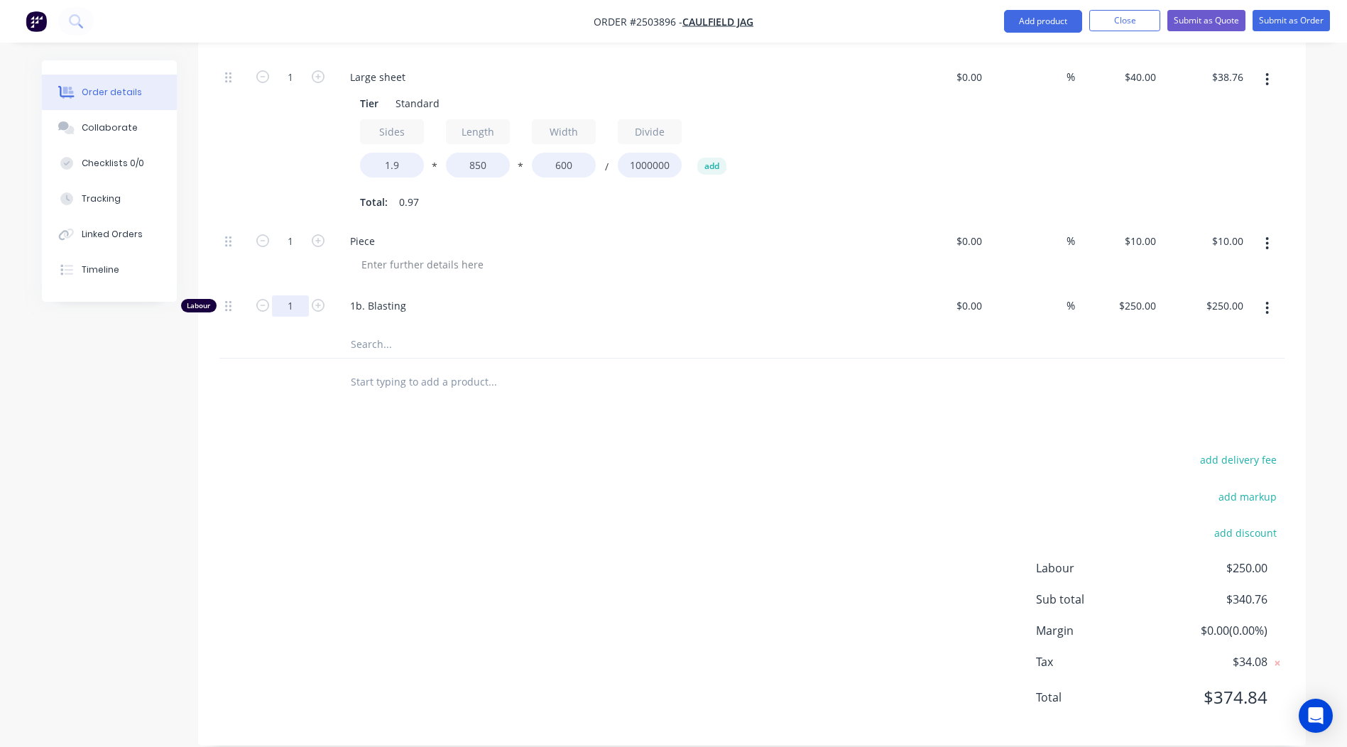
type input "0.1667"
type input "$41.68"
click at [579, 450] on div "add delivery fee add markup add discount Labour $41.68 Sub total $132.44 Margin…" at bounding box center [751, 587] width 1065 height 274
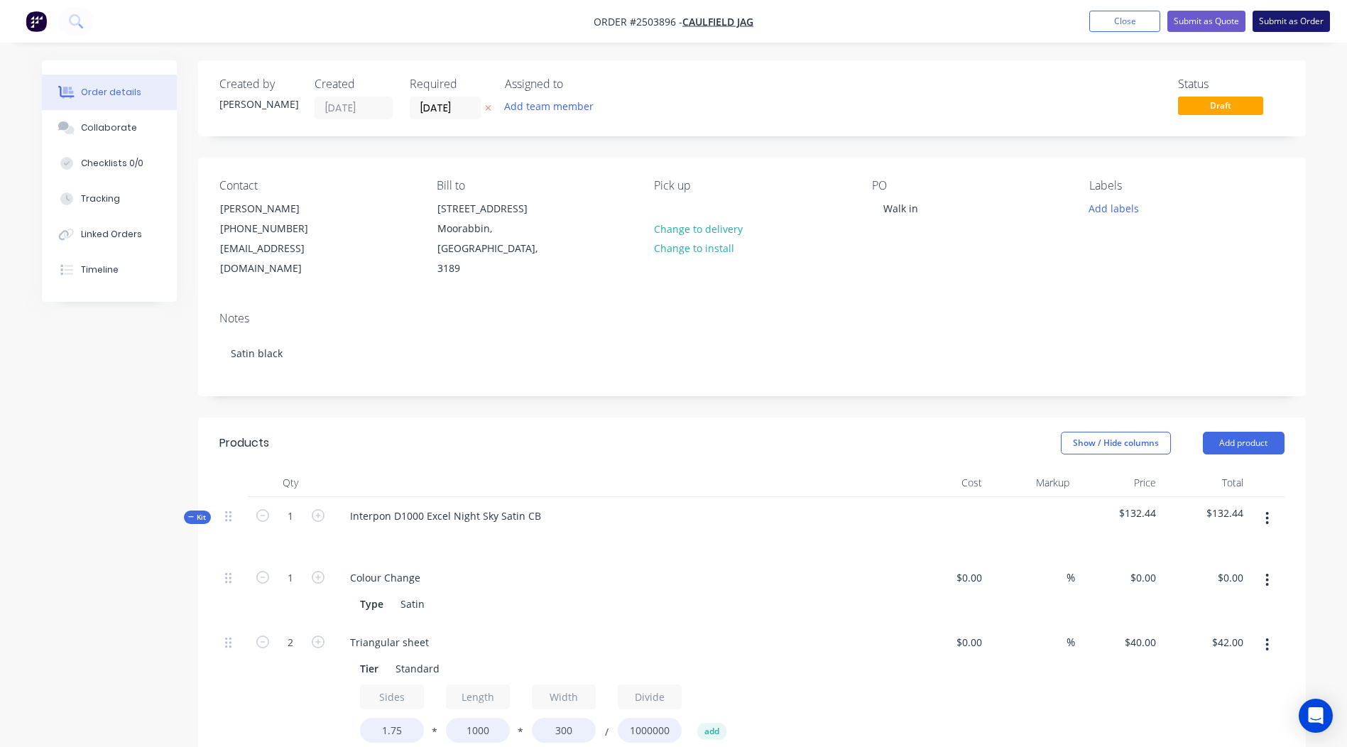
click at [1265, 26] on button "Submit as Order" at bounding box center [1291, 21] width 77 height 21
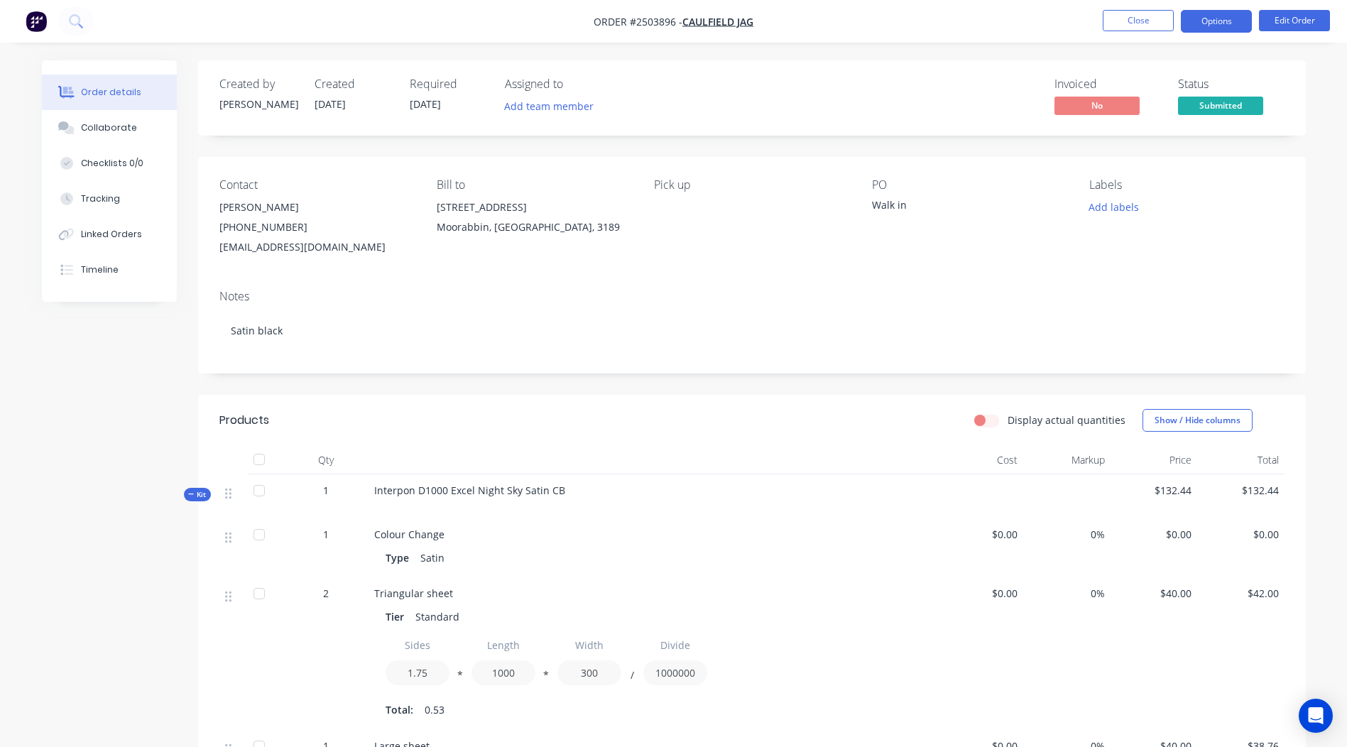
click at [1223, 29] on button "Options" at bounding box center [1216, 21] width 71 height 23
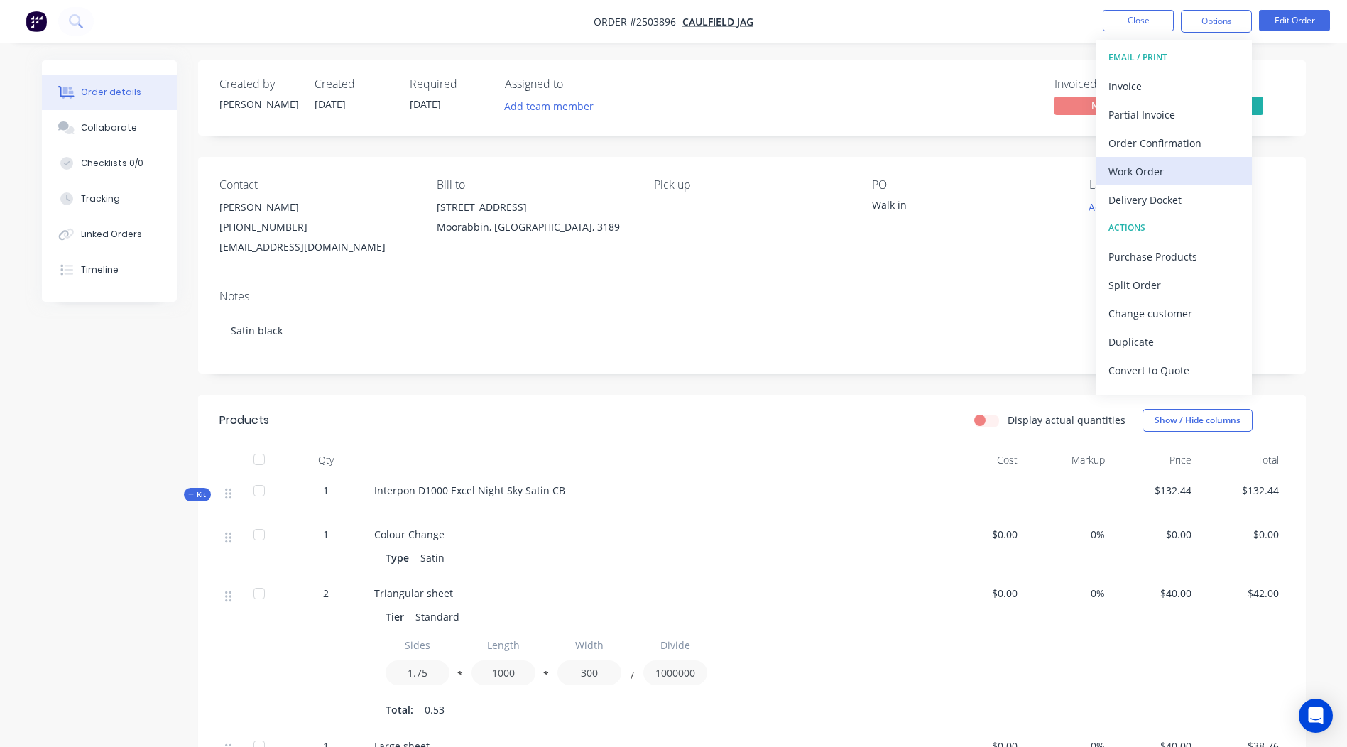
click at [1164, 167] on div "Work Order" at bounding box center [1173, 171] width 131 height 21
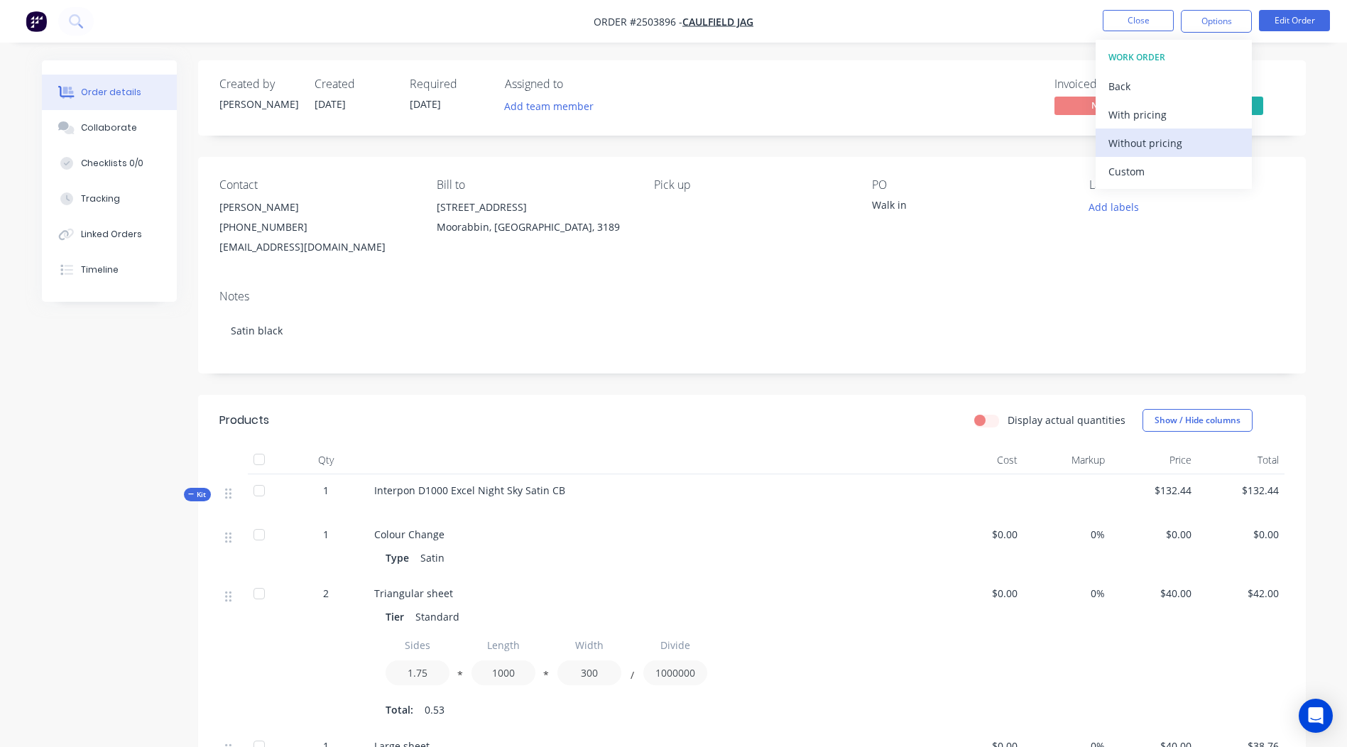
click at [1159, 152] on div "Without pricing" at bounding box center [1173, 143] width 131 height 21
click at [965, 72] on div "Created by [PERSON_NAME] Created [DATE] Required [DATE] Assigned to Add team me…" at bounding box center [752, 97] width 1108 height 75
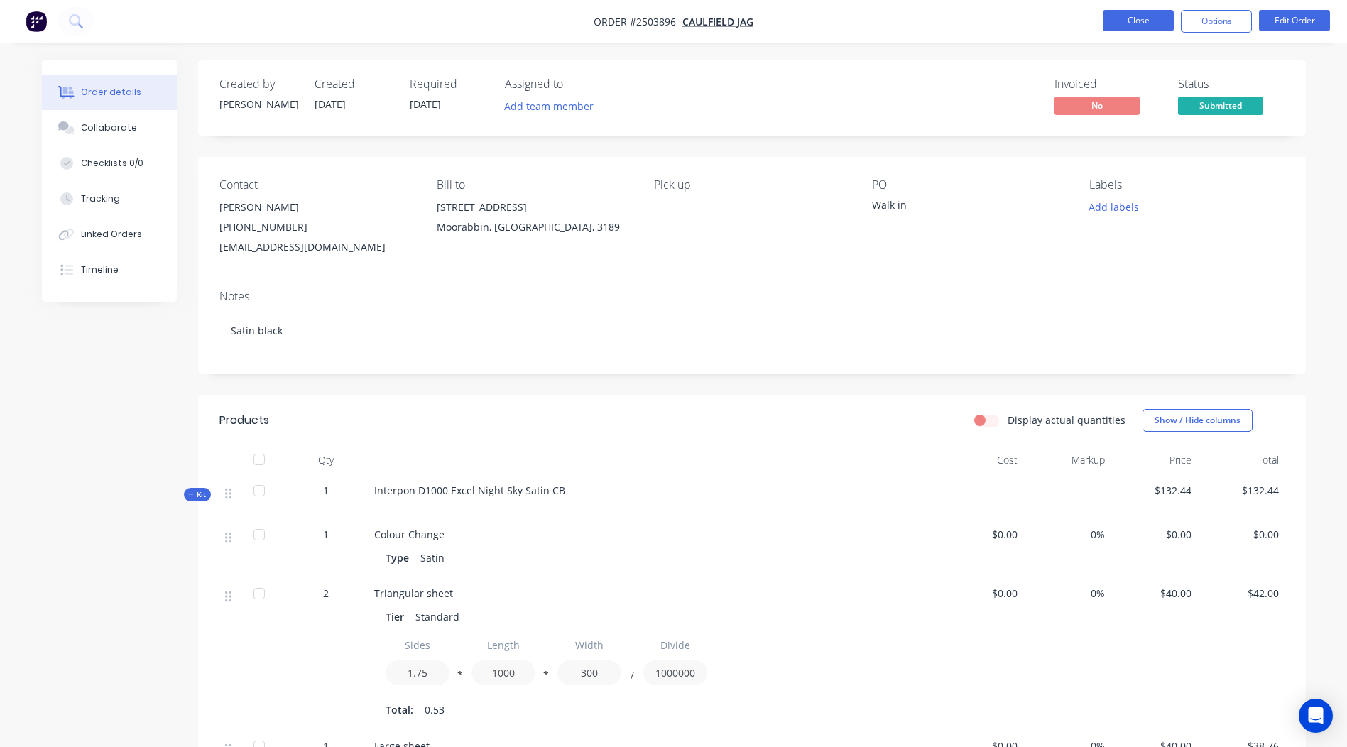
click at [1129, 18] on button "Close" at bounding box center [1138, 20] width 71 height 21
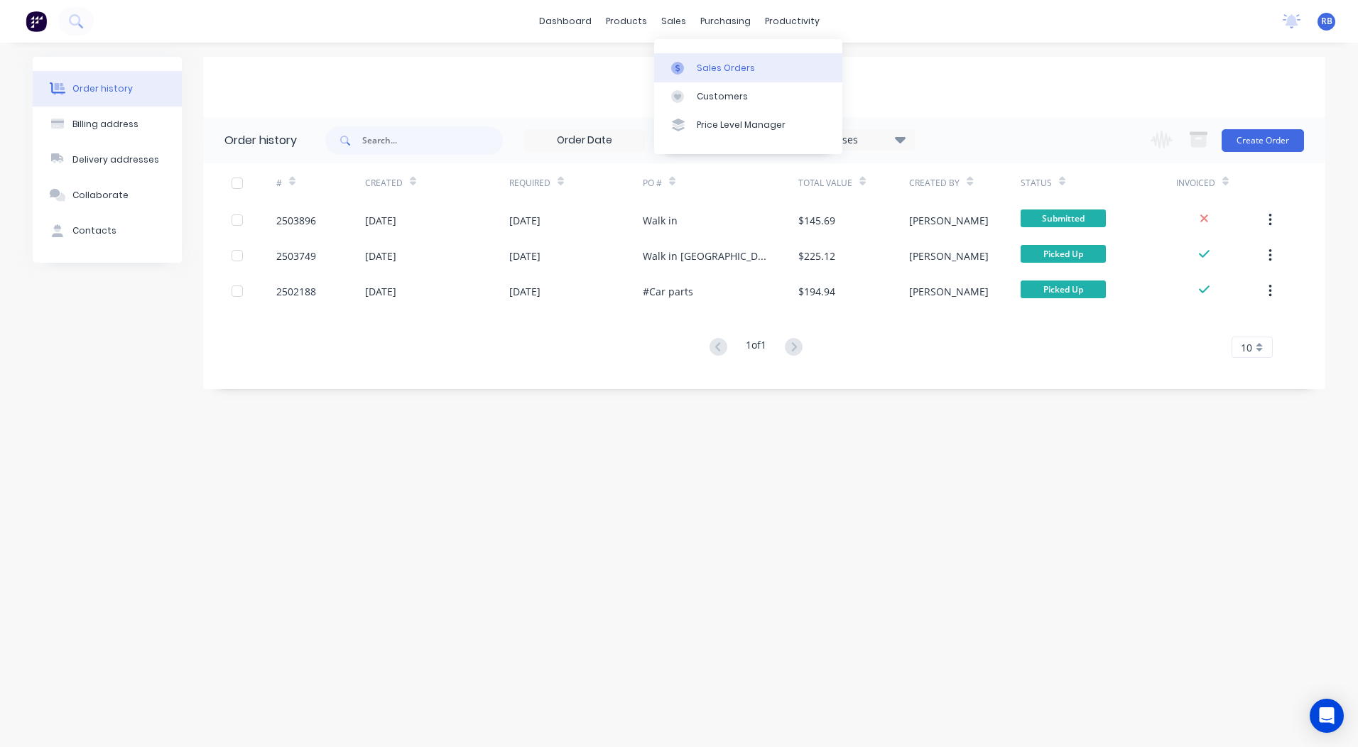
click at [683, 62] on icon at bounding box center [677, 68] width 13 height 13
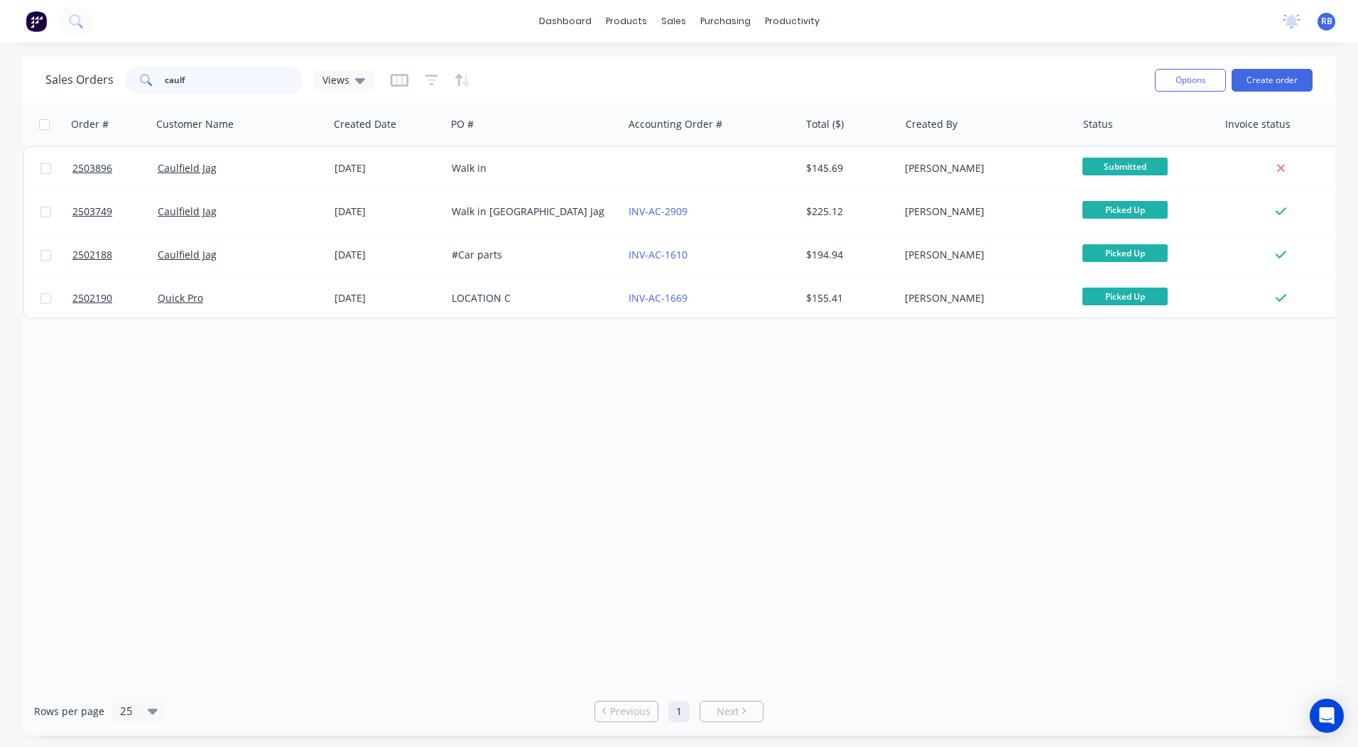
drag, startPoint x: 217, startPoint y: 82, endPoint x: 0, endPoint y: 92, distance: 216.8
click at [0, 92] on html "dashboard products sales purchasing productivity dashboard products Product Cat…" at bounding box center [679, 373] width 1358 height 747
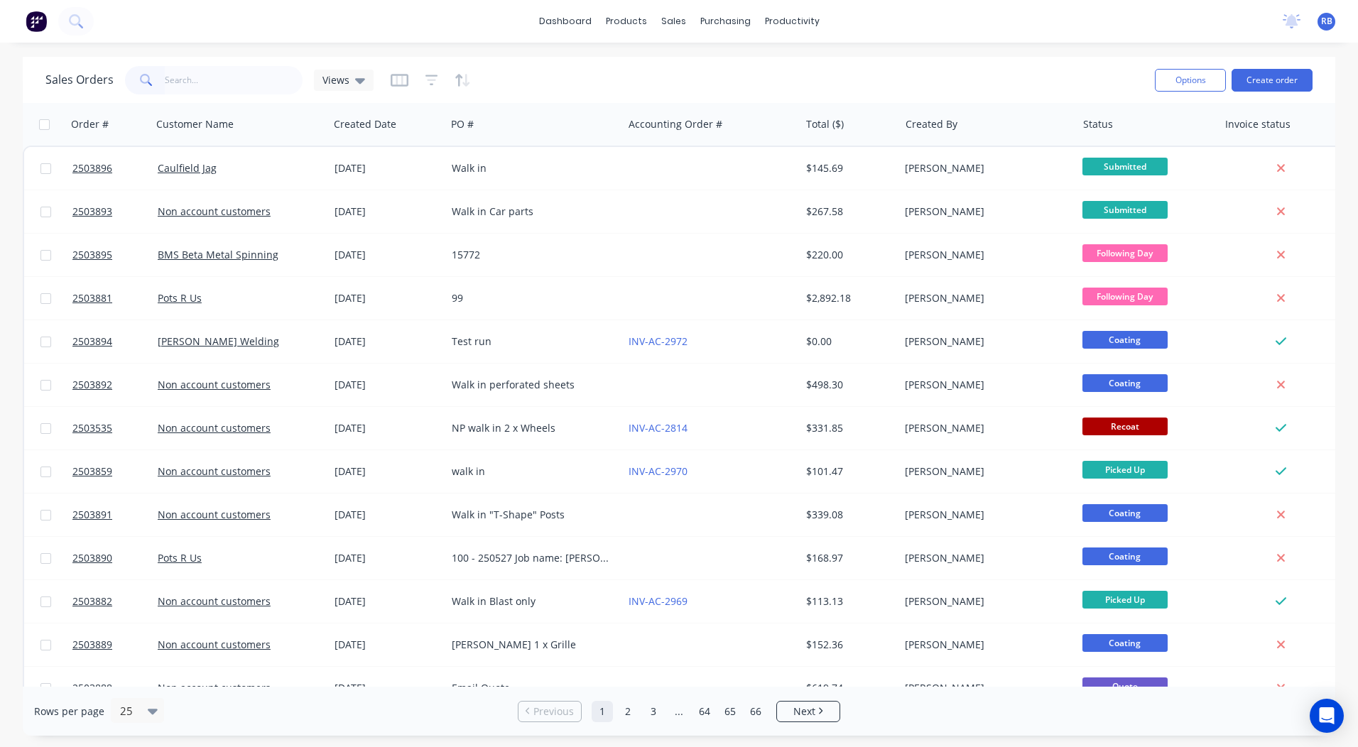
drag, startPoint x: 866, startPoint y: 51, endPoint x: 643, endPoint y: 1, distance: 228.6
click at [865, 50] on div "dashboard products sales purchasing productivity dashboard products Product Cat…" at bounding box center [679, 373] width 1358 height 747
click at [703, 58] on link "Sales Orders" at bounding box center [748, 67] width 188 height 28
click at [973, 45] on div "dashboard products sales purchasing productivity dashboard products Product Cat…" at bounding box center [679, 373] width 1358 height 747
click at [584, 20] on link "dashboard" at bounding box center [565, 21] width 67 height 21
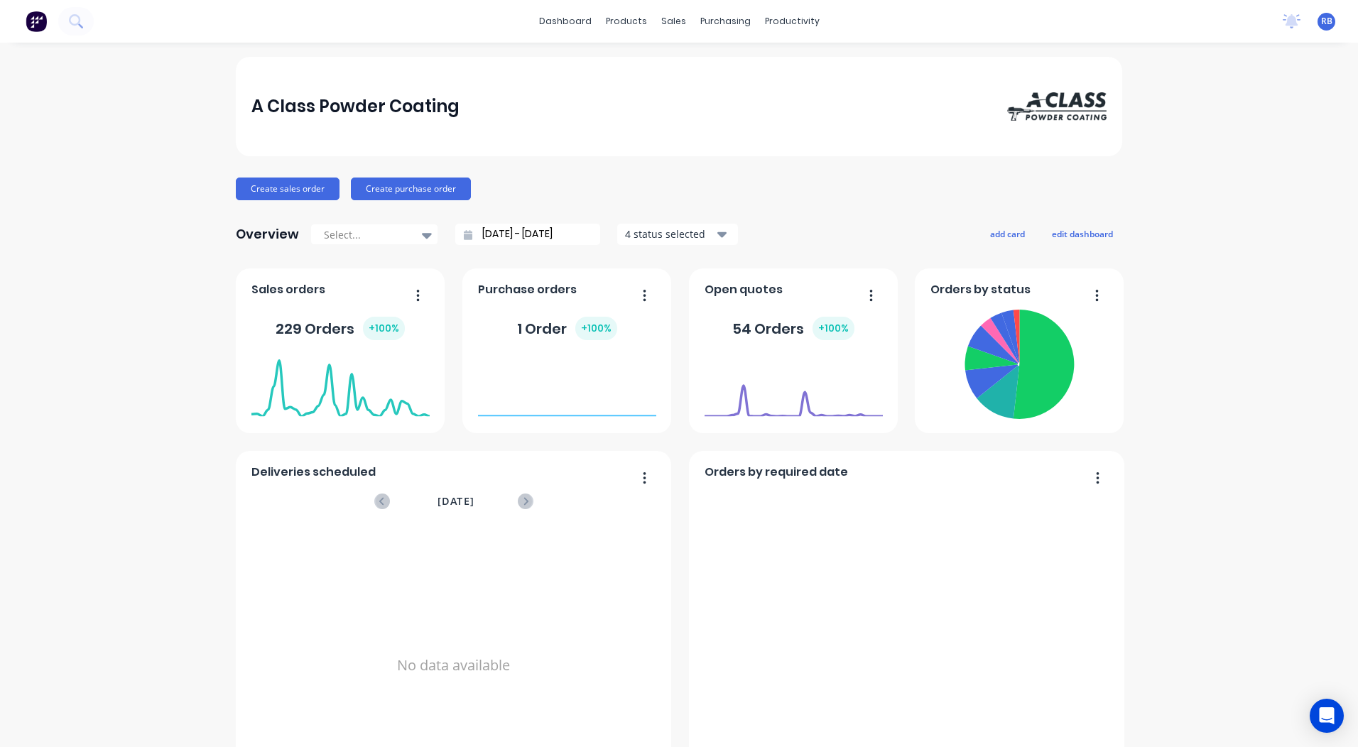
scroll to position [613, 0]
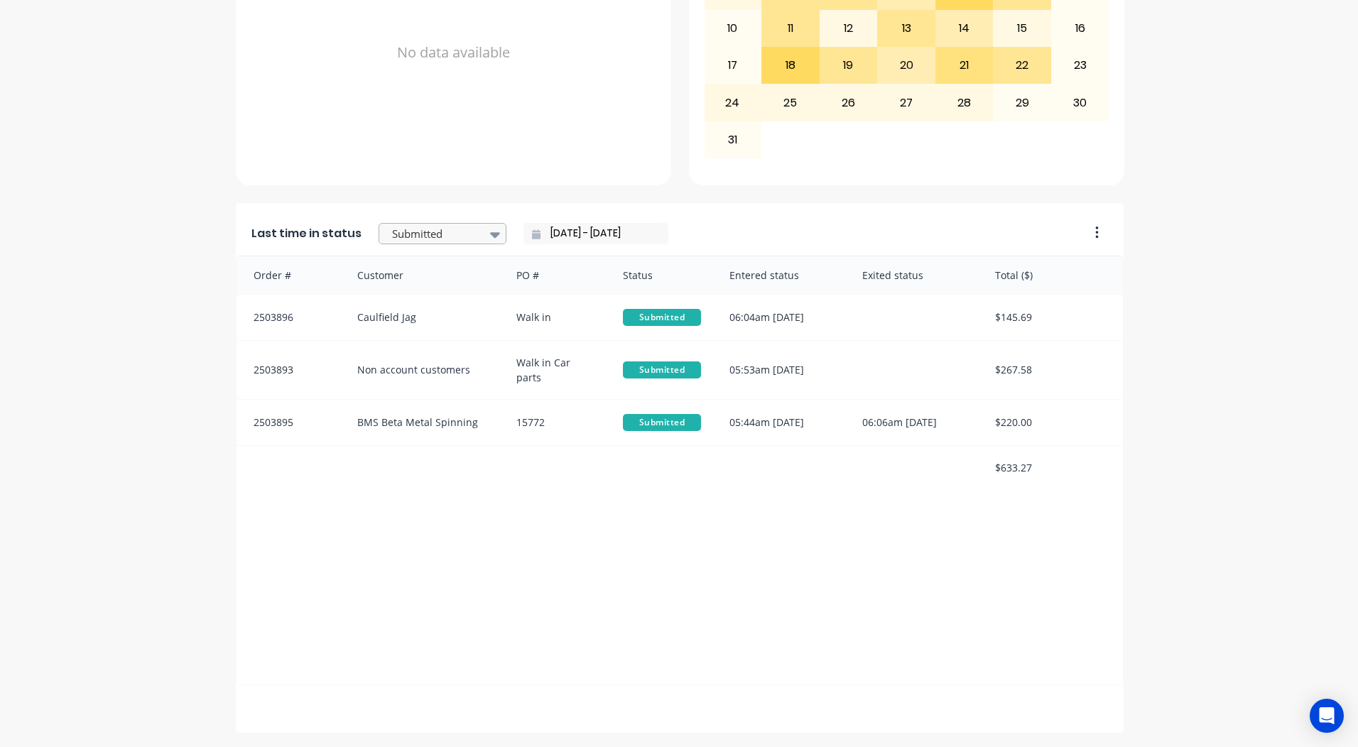
click at [433, 231] on div at bounding box center [435, 234] width 89 height 18
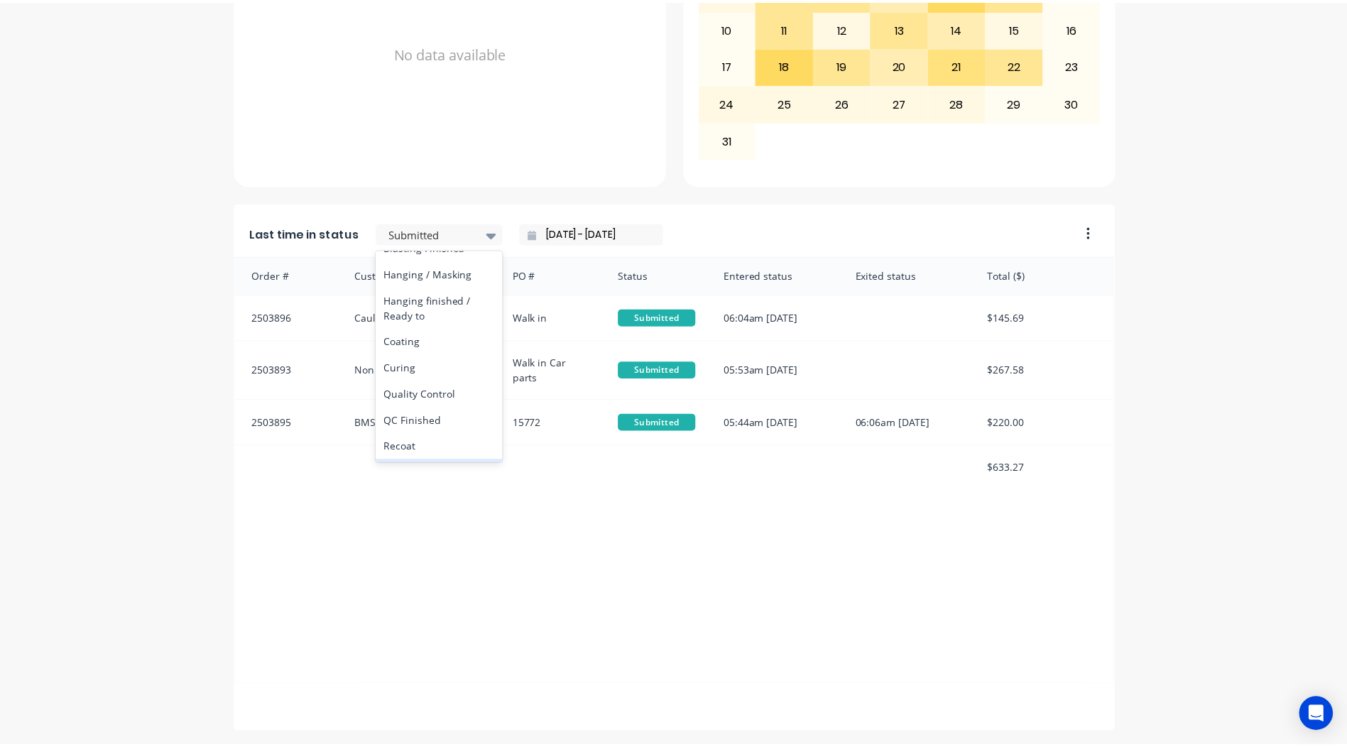
scroll to position [383, 0]
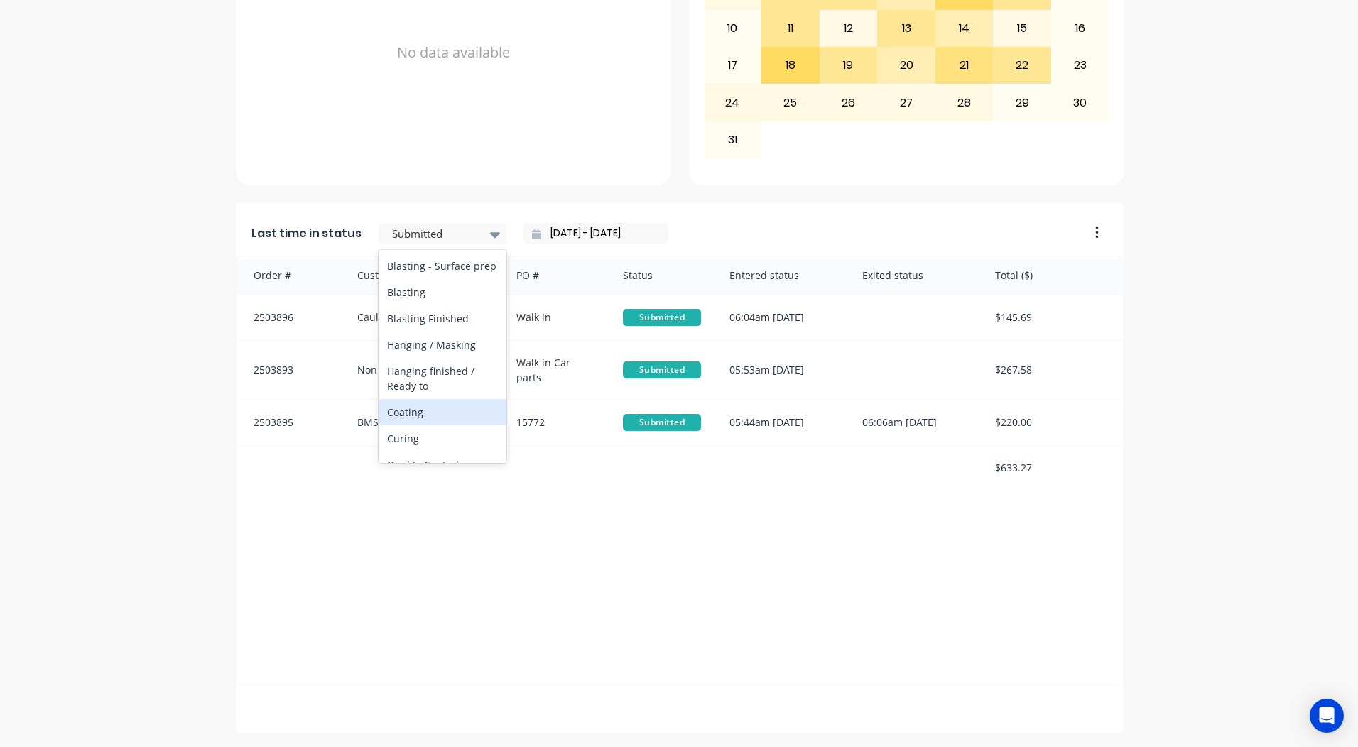
click at [403, 425] on div "Coating" at bounding box center [442, 412] width 128 height 26
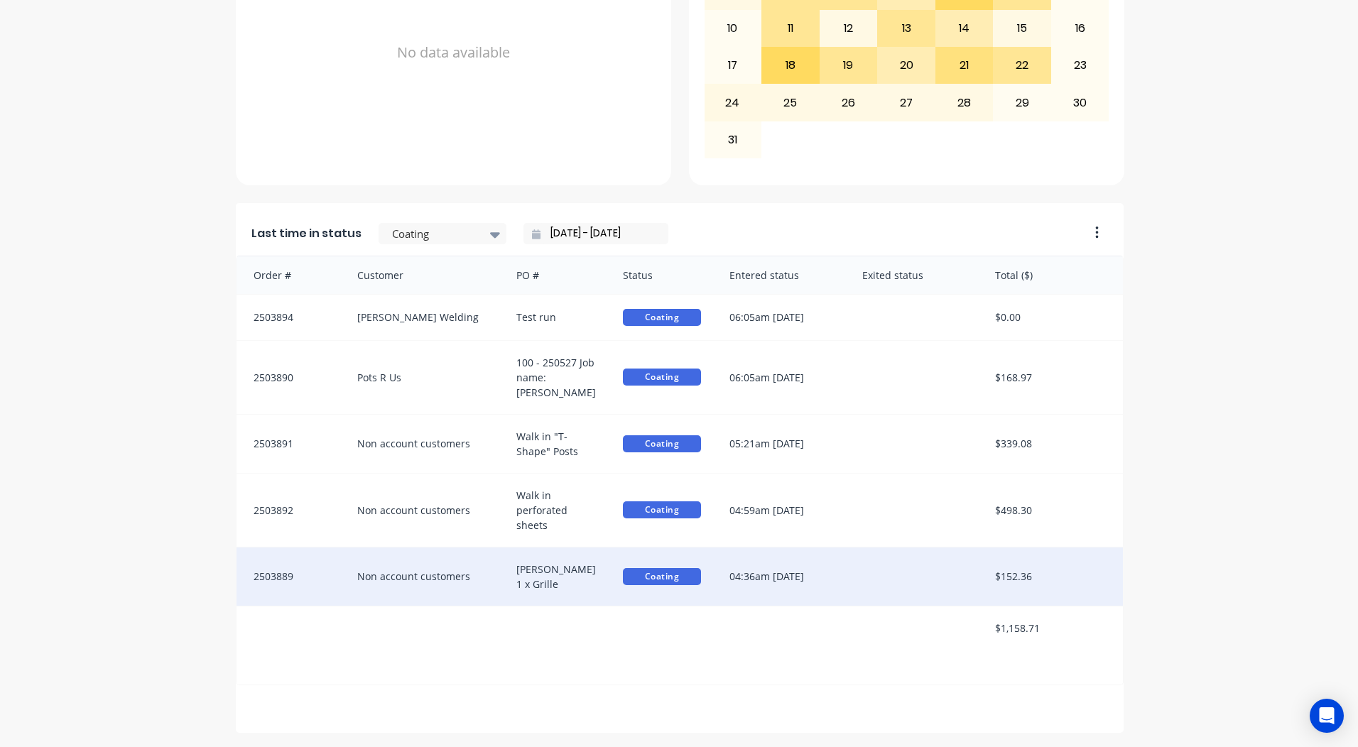
click at [804, 564] on div "04:36am [DATE]" at bounding box center [781, 576] width 133 height 58
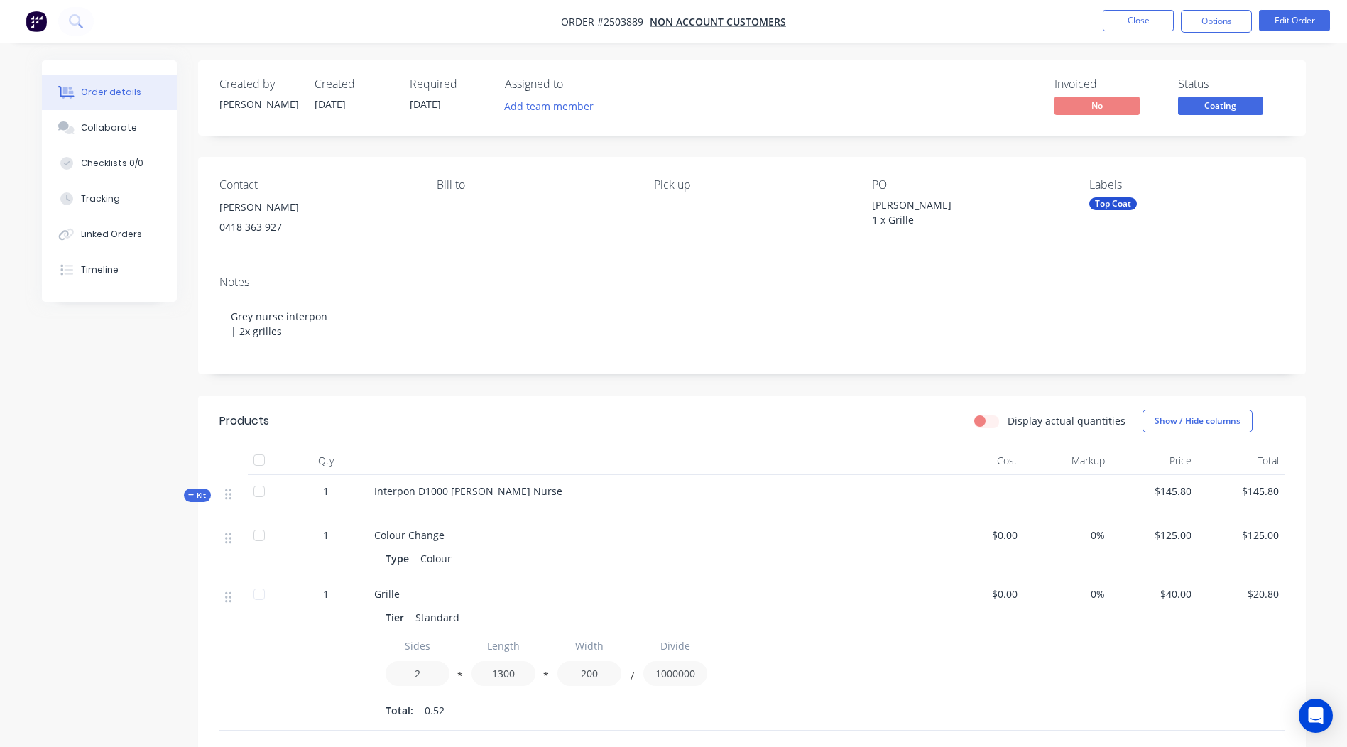
click at [1226, 105] on span "Coating" at bounding box center [1220, 106] width 85 height 18
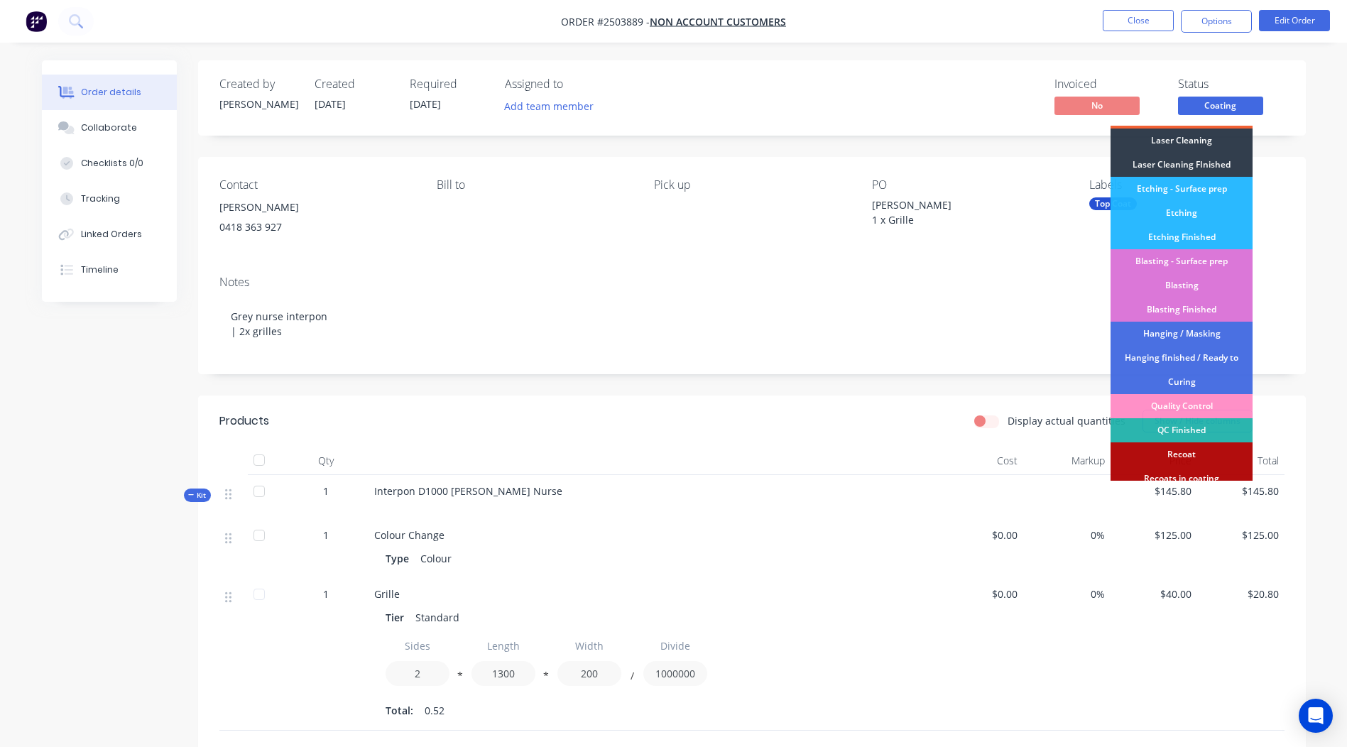
scroll to position [304, 0]
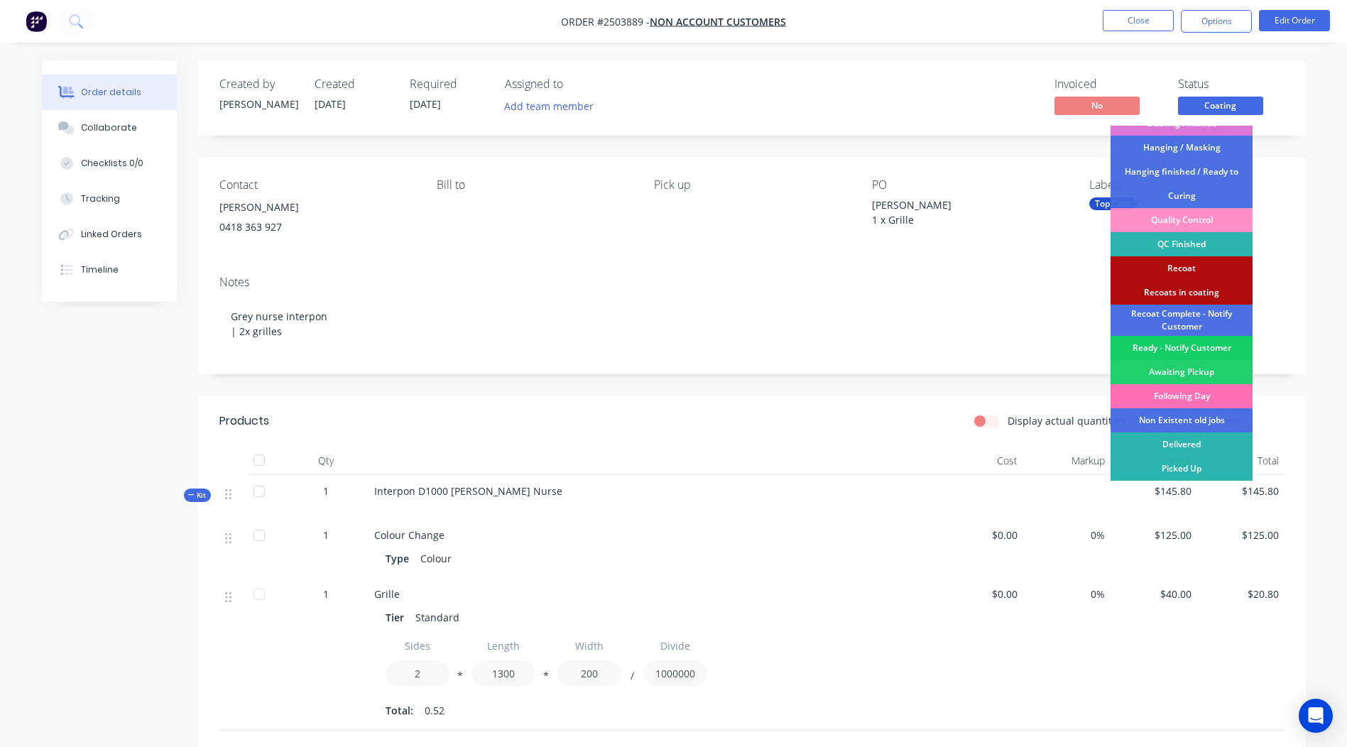
click at [1196, 349] on div "Ready - Notify Customer" at bounding box center [1182, 348] width 142 height 24
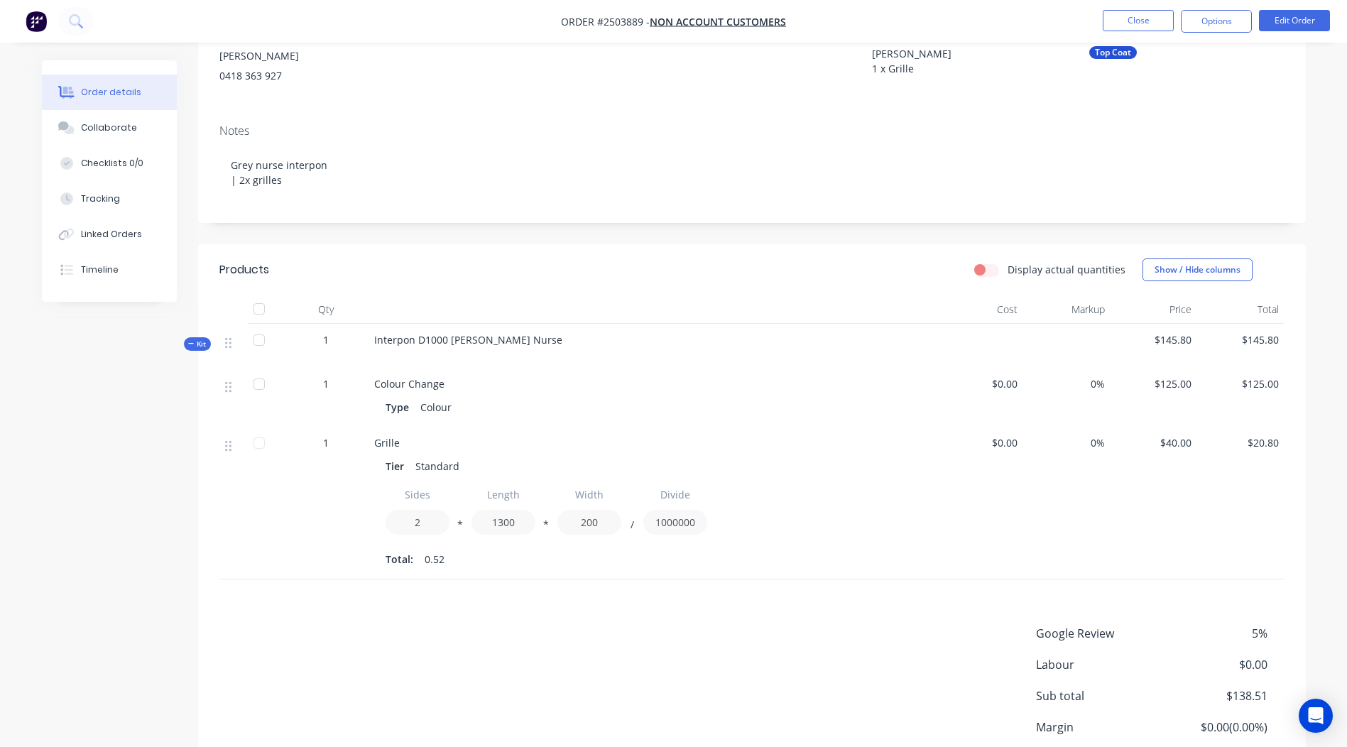
scroll to position [0, 0]
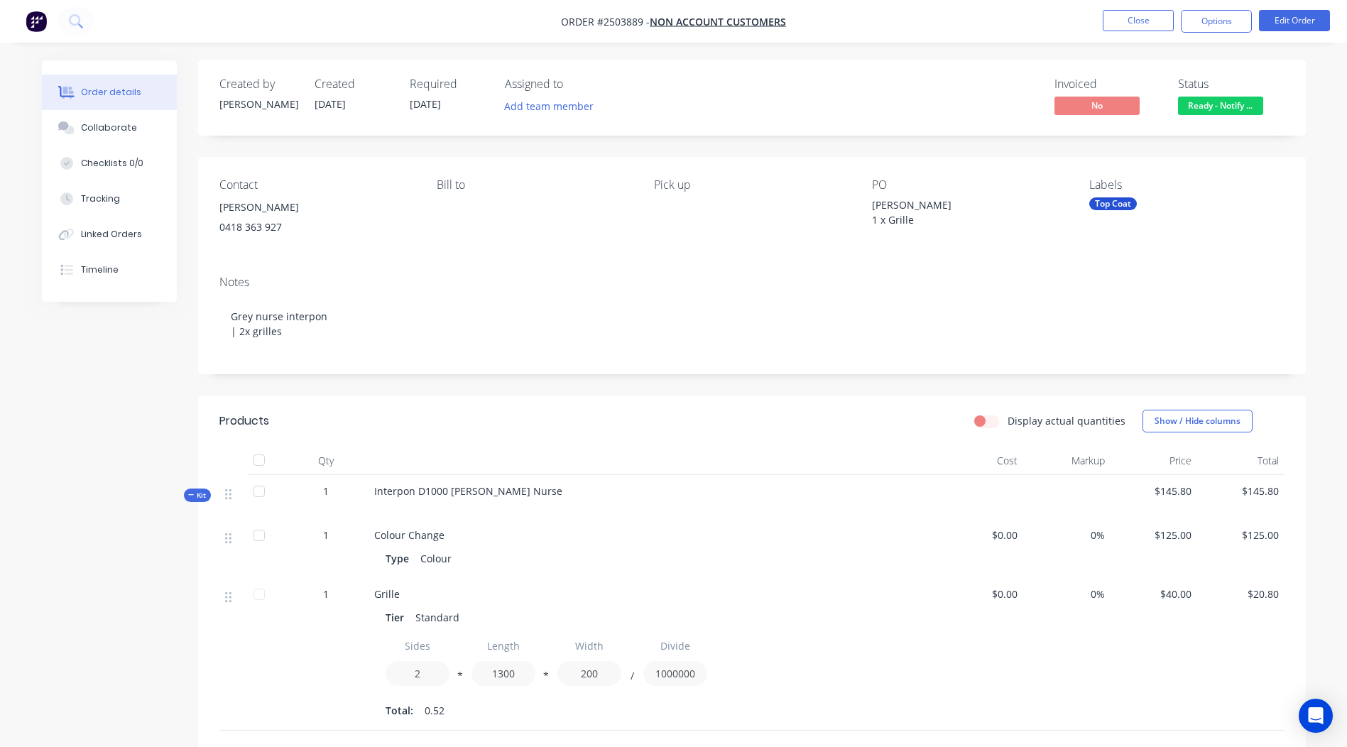
click at [1123, 8] on nav "Order #2503889 - Non account customers Close Options Edit Order" at bounding box center [673, 21] width 1347 height 43
click at [1121, 13] on button "Close" at bounding box center [1138, 20] width 71 height 21
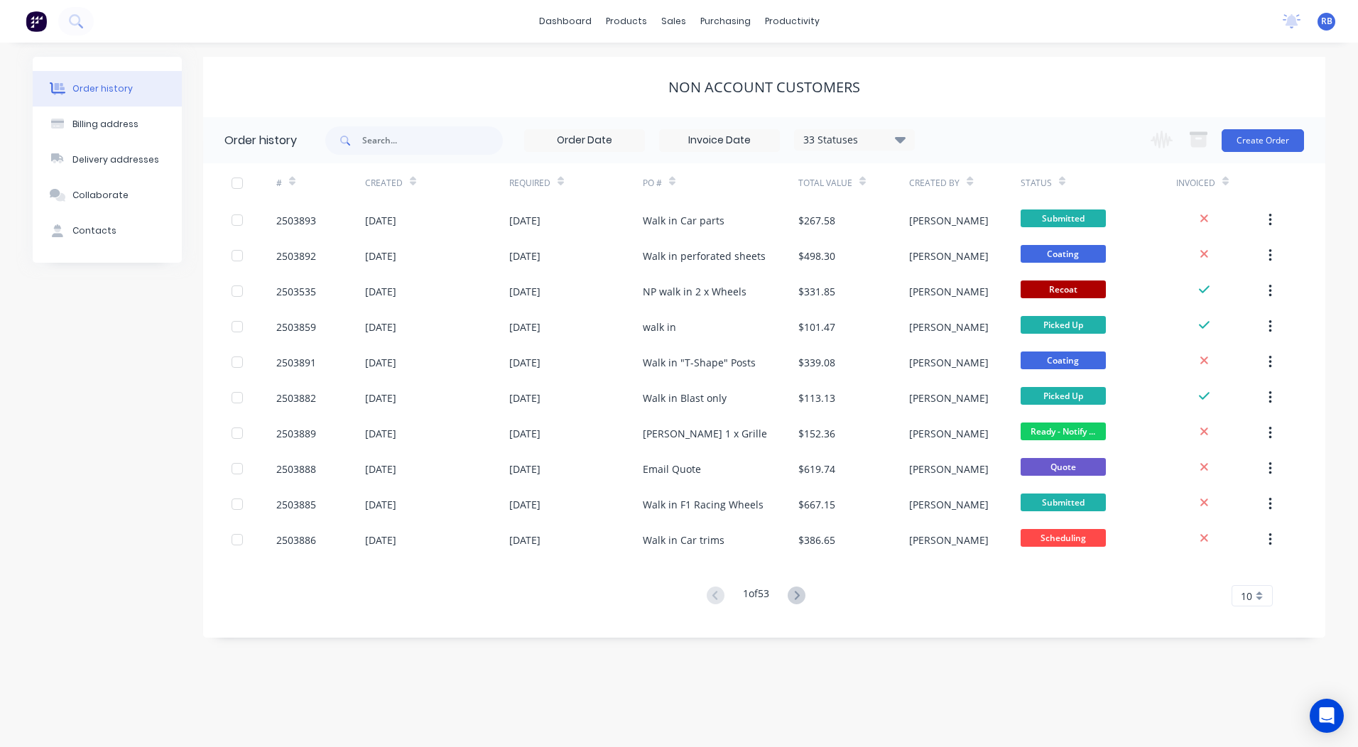
click at [985, 63] on div "Non account customers" at bounding box center [764, 87] width 1122 height 60
click at [714, 77] on link "Sales Orders" at bounding box center [748, 67] width 188 height 28
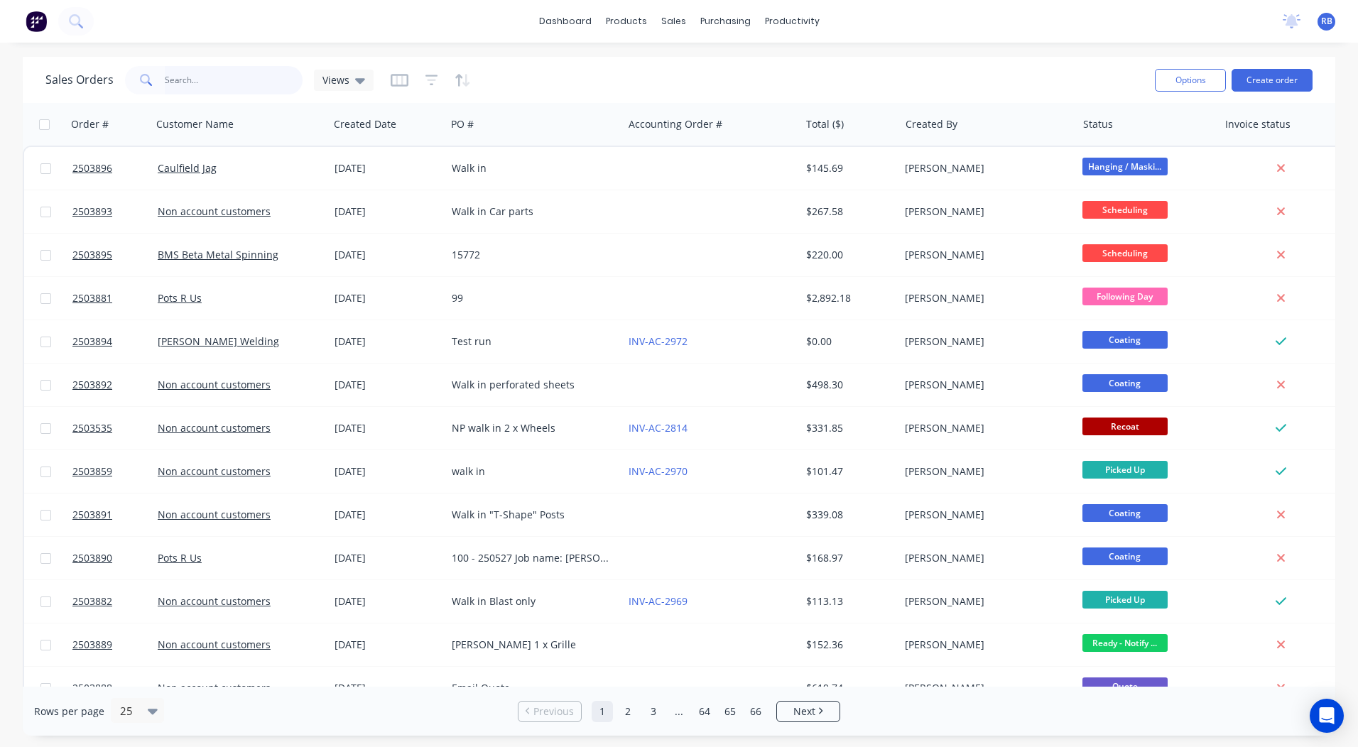
click at [192, 71] on input "text" at bounding box center [234, 80] width 138 height 28
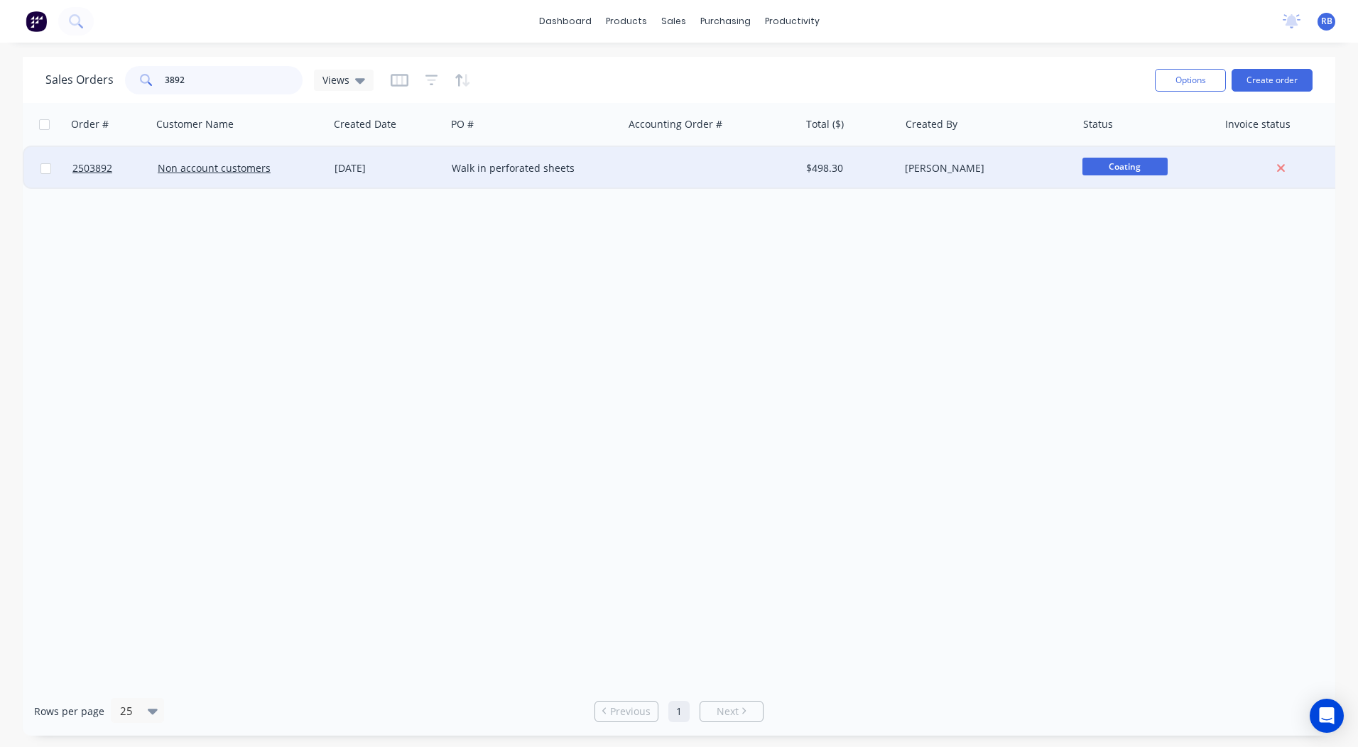
type input "3892"
click at [714, 158] on div at bounding box center [711, 168] width 177 height 43
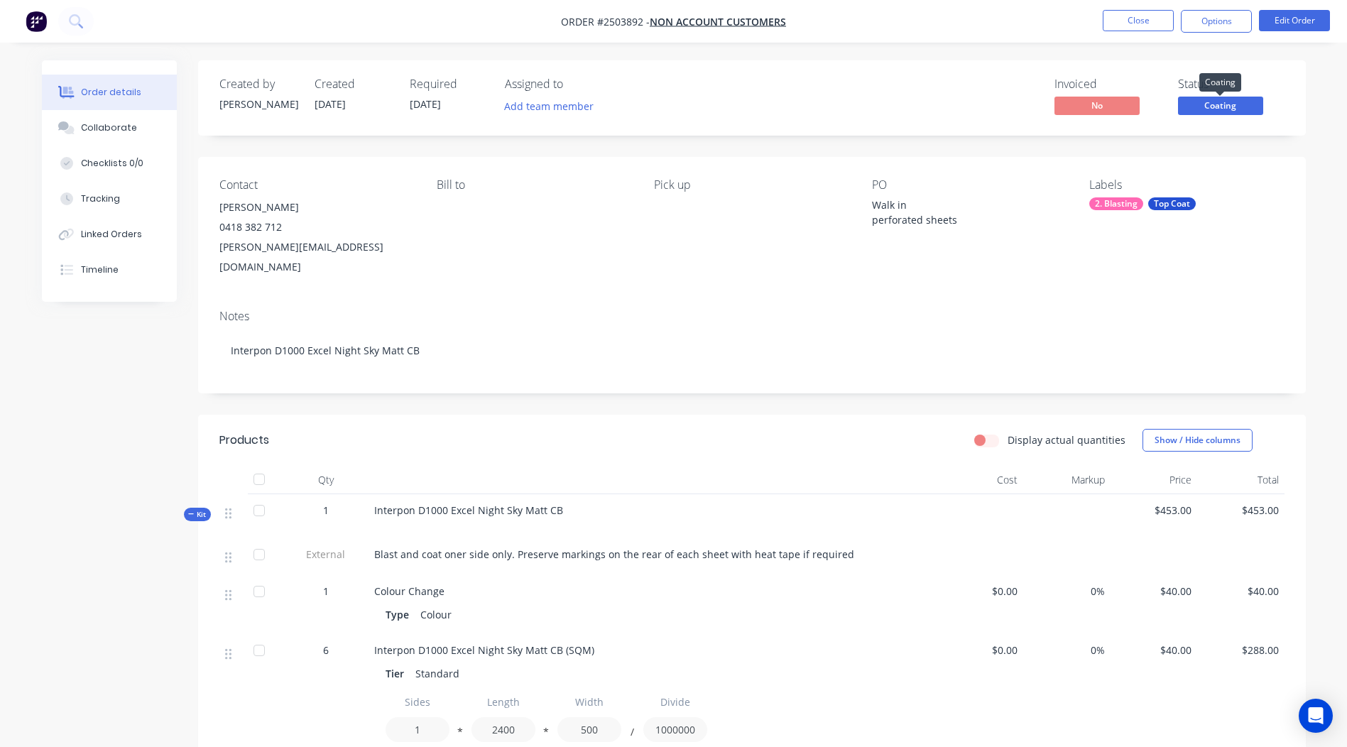
click at [1245, 103] on span "Coating" at bounding box center [1220, 106] width 85 height 18
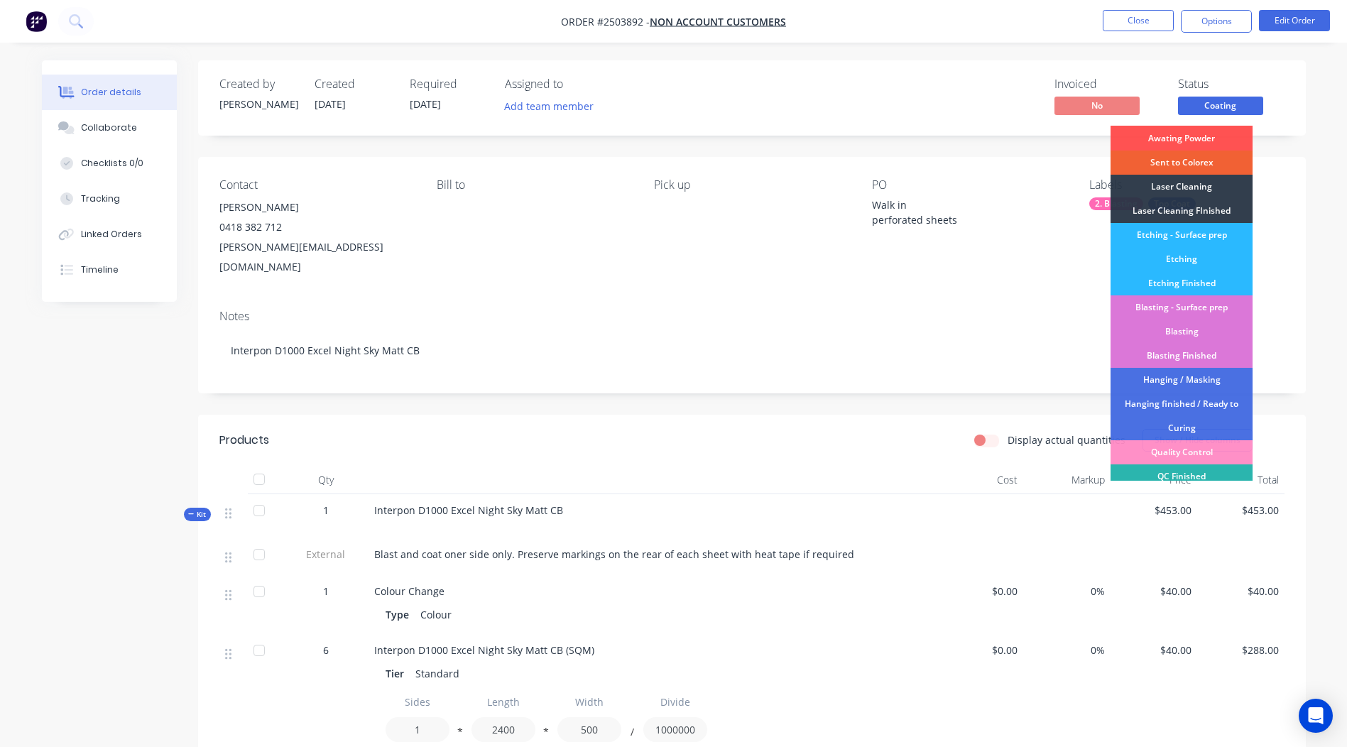
scroll to position [304, 0]
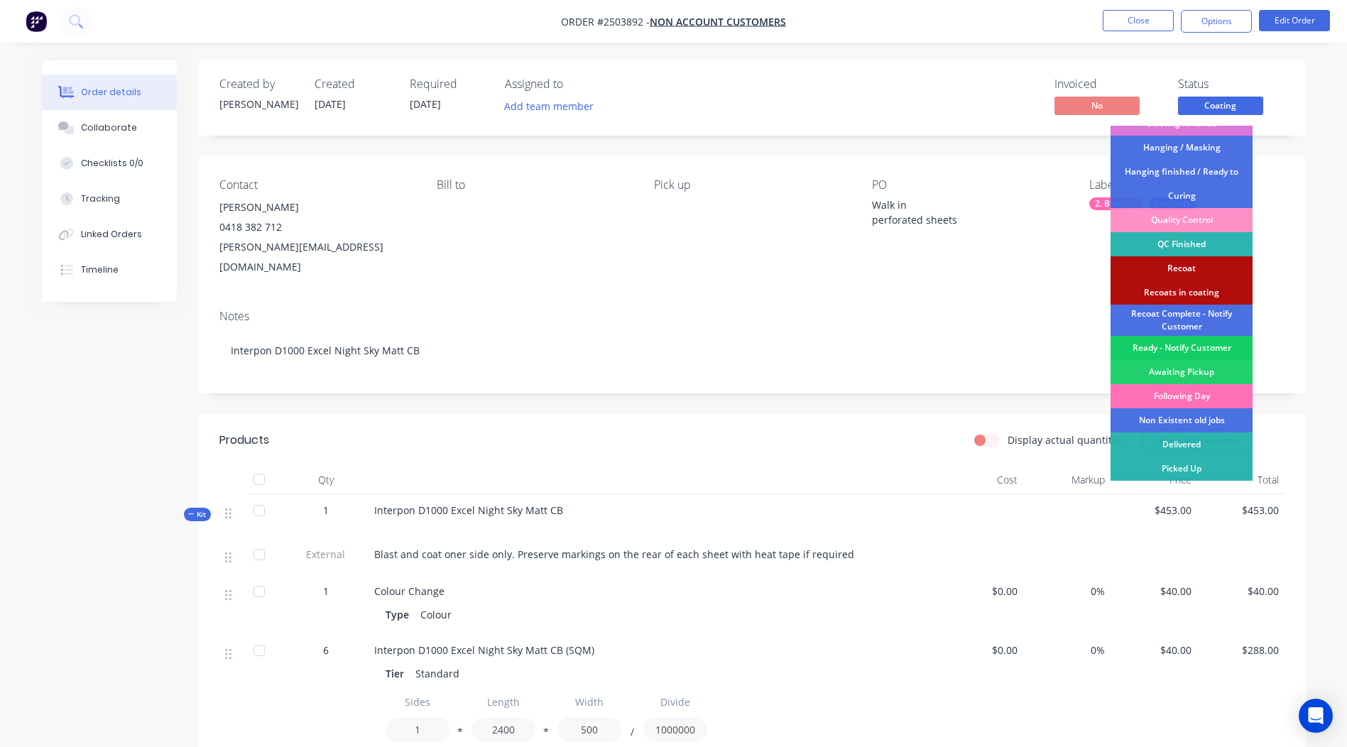
click at [1183, 349] on div "Ready - Notify Customer" at bounding box center [1182, 348] width 142 height 24
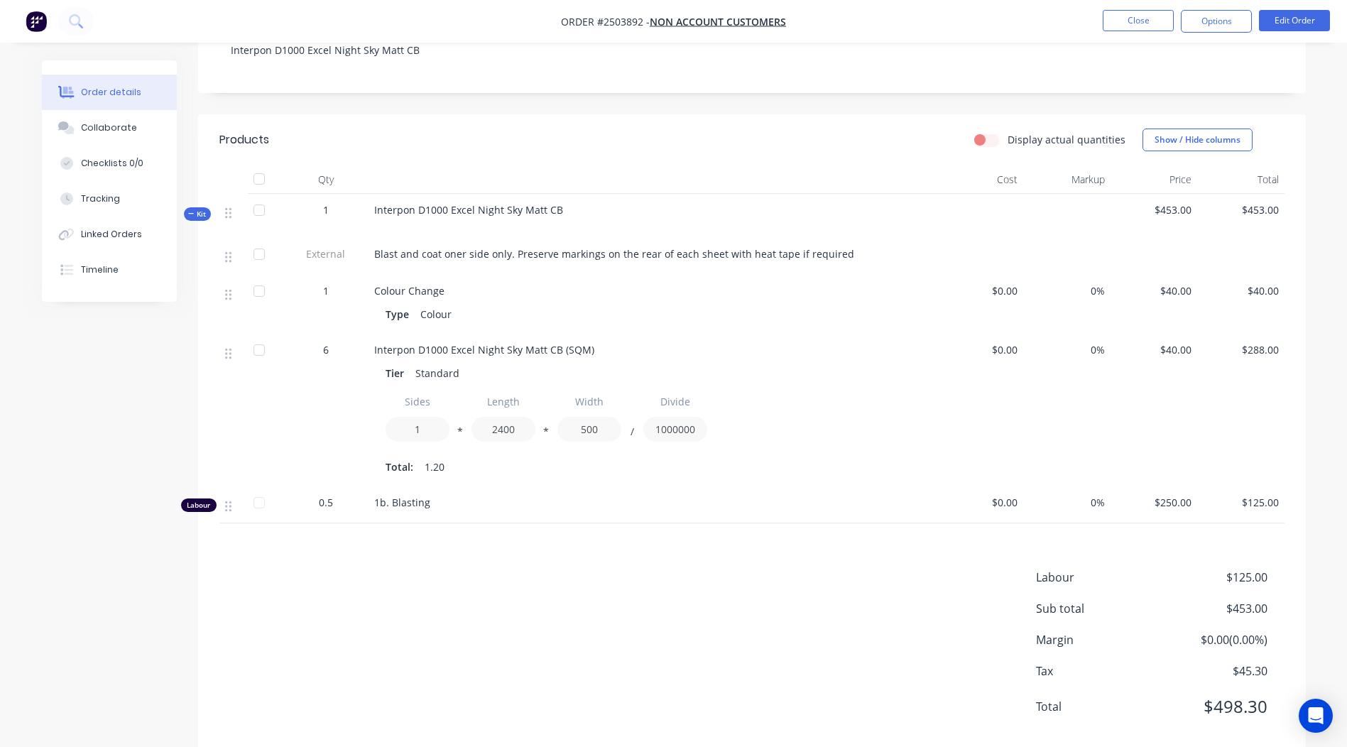
scroll to position [310, 0]
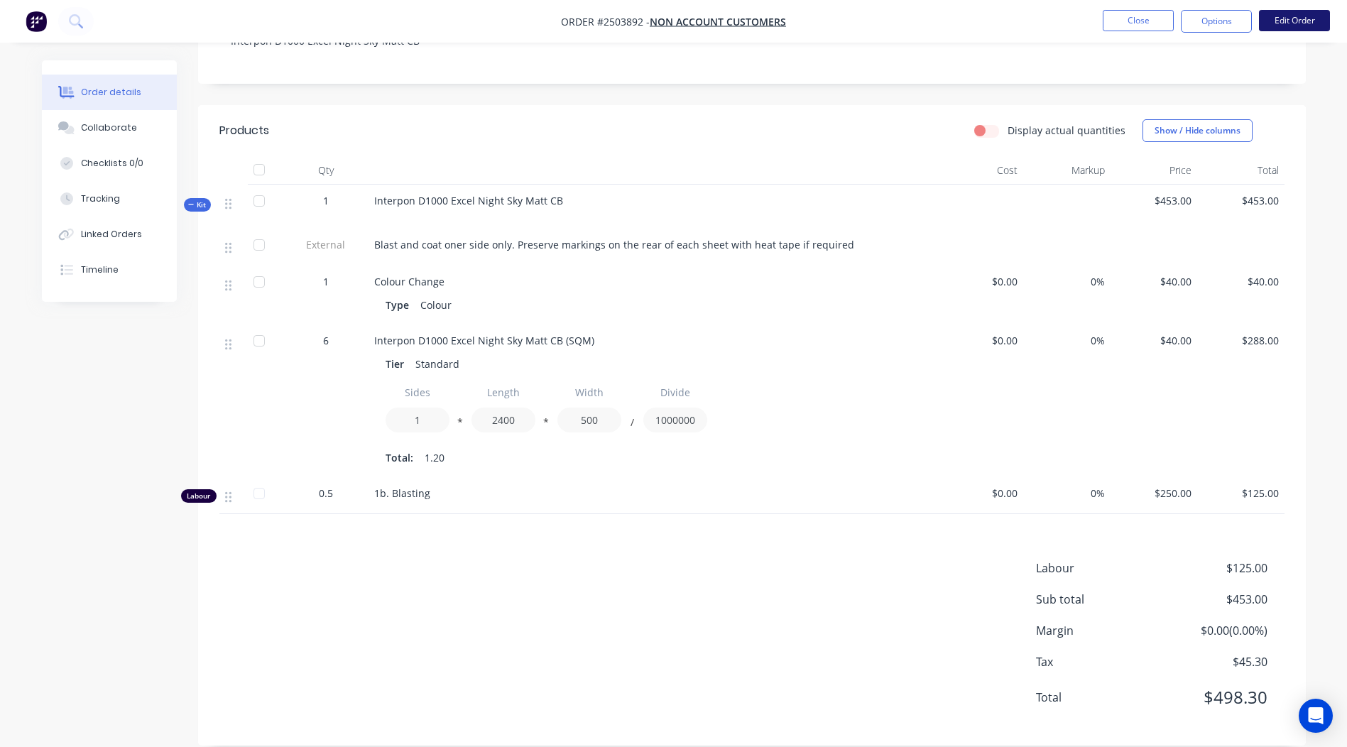
click at [1288, 17] on button "Edit Order" at bounding box center [1294, 20] width 71 height 21
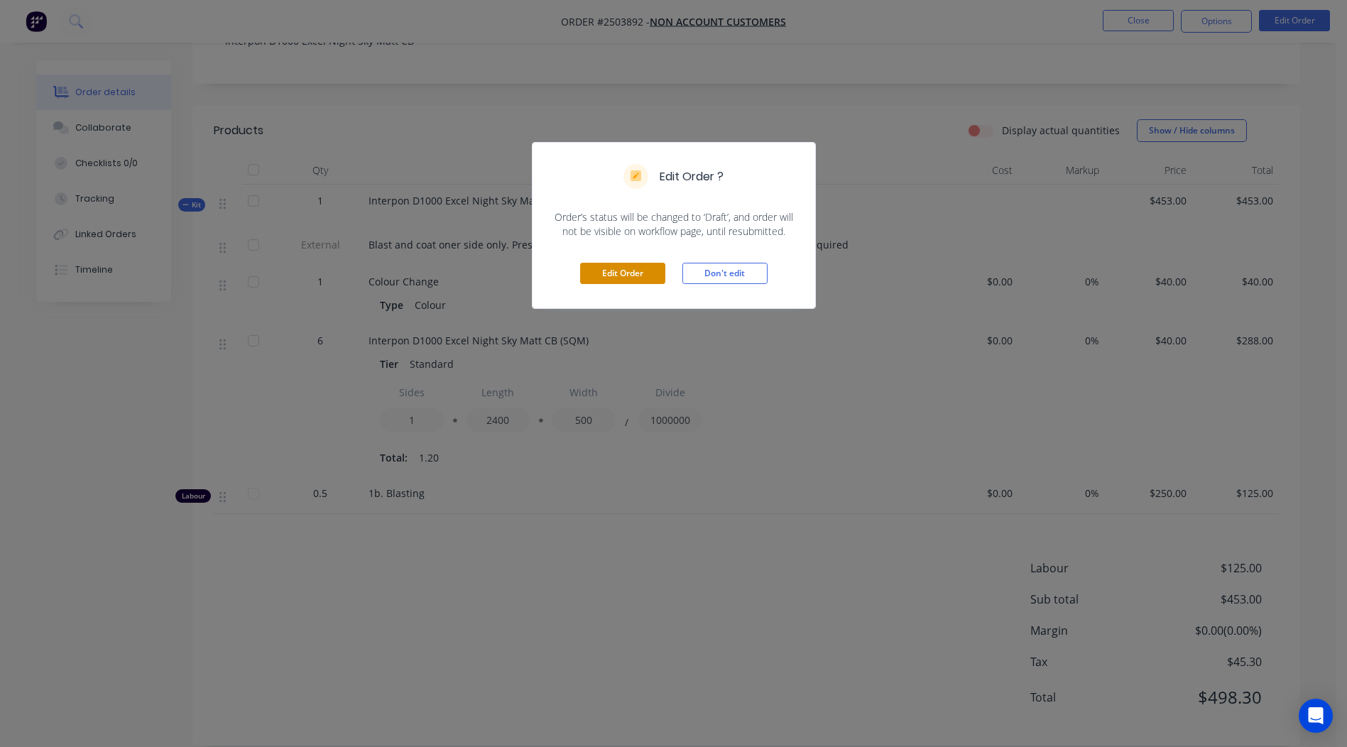
click at [616, 266] on button "Edit Order" at bounding box center [622, 273] width 85 height 21
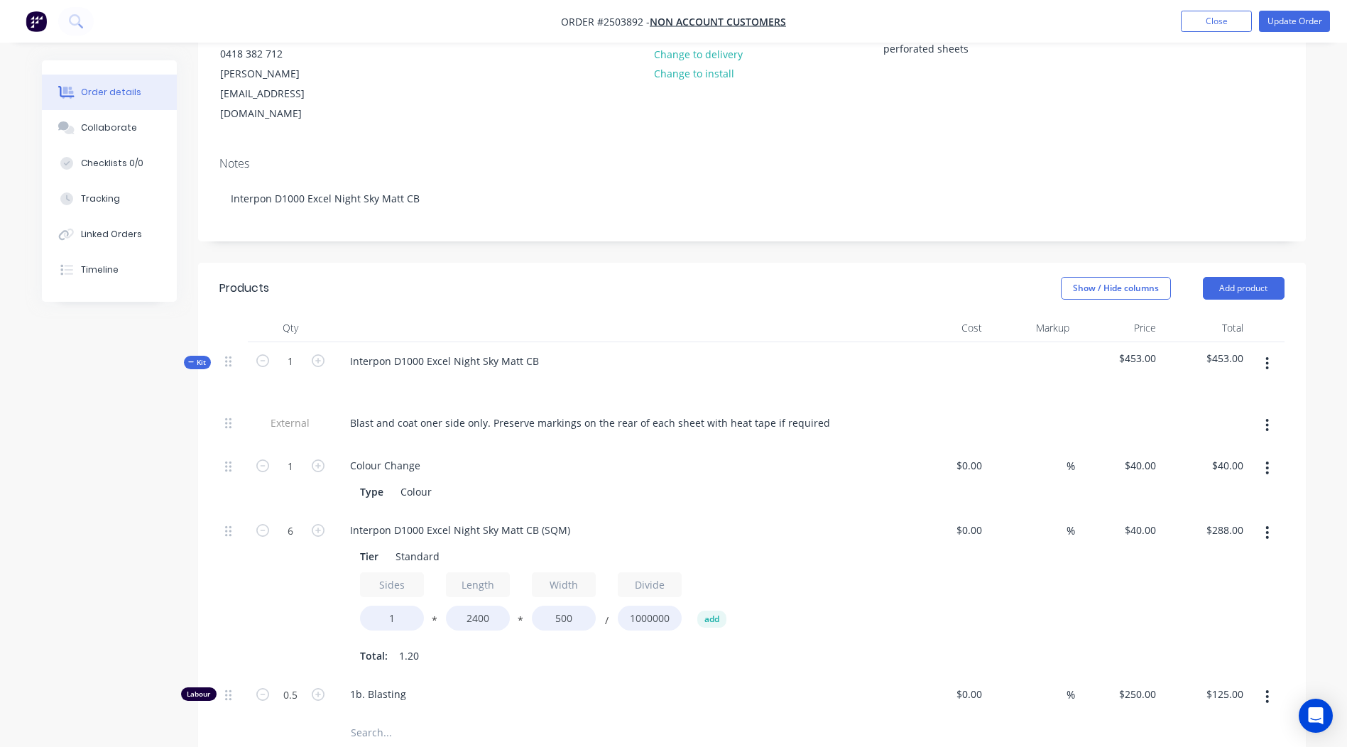
scroll to position [355, 0]
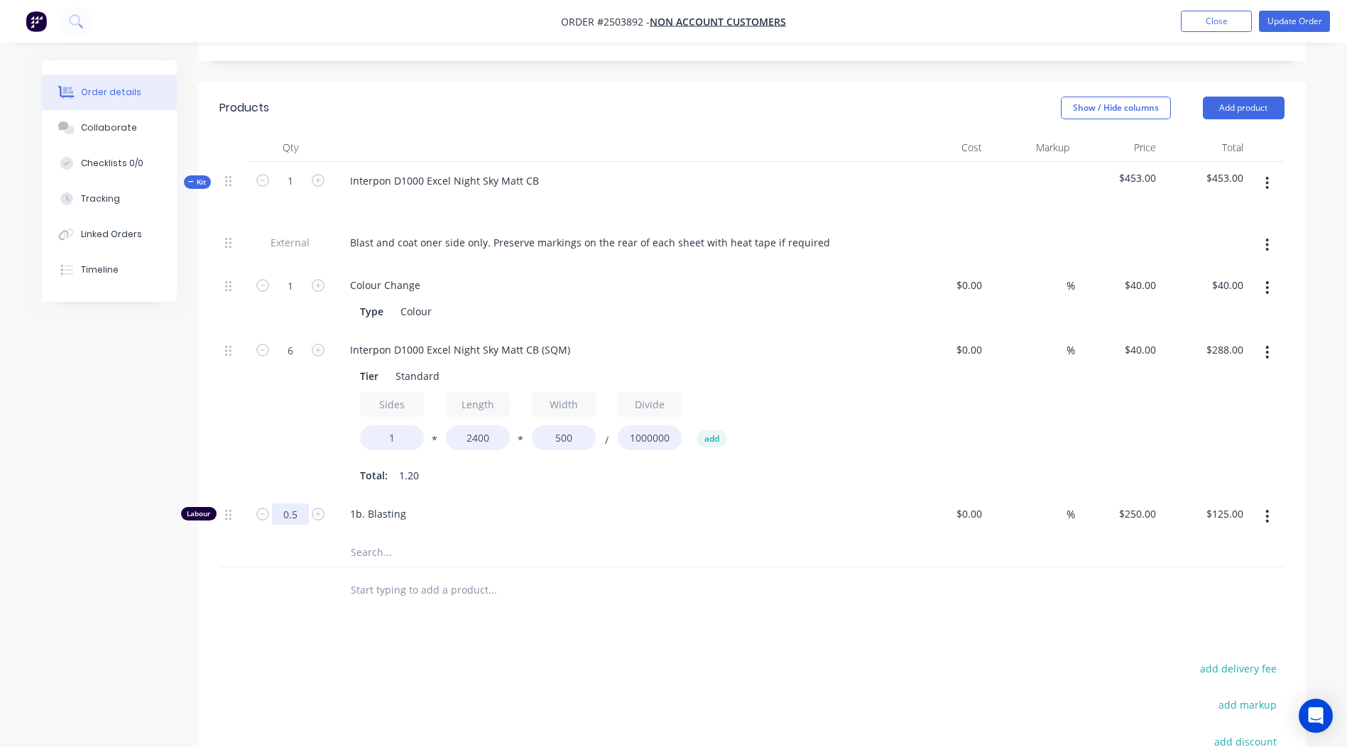
click at [290, 296] on input "0.5" at bounding box center [290, 285] width 37 height 21
type input "0.1667"
type input "$41.68"
click at [991, 582] on div "Products Show / Hide columns Add product Qty Cost Markup Price Total Kit 1 Inte…" at bounding box center [752, 518] width 1108 height 872
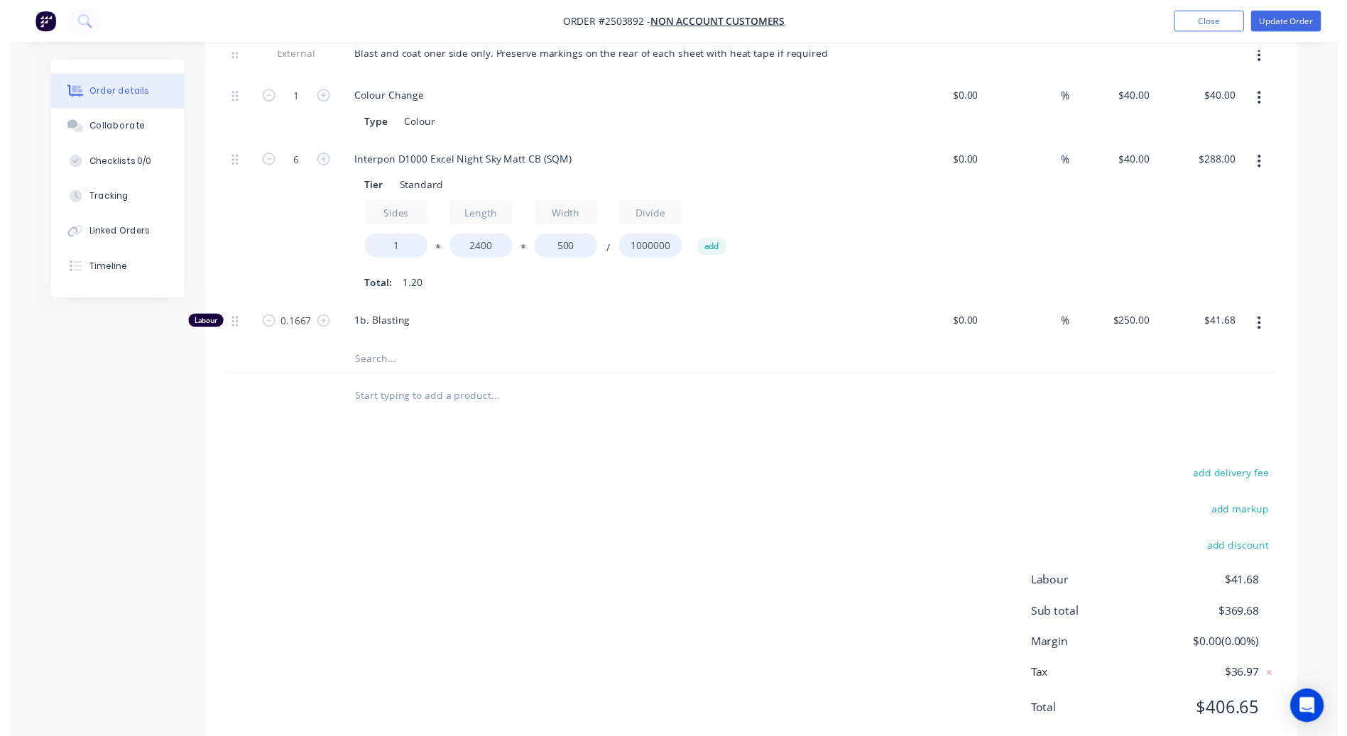
scroll to position [0, 0]
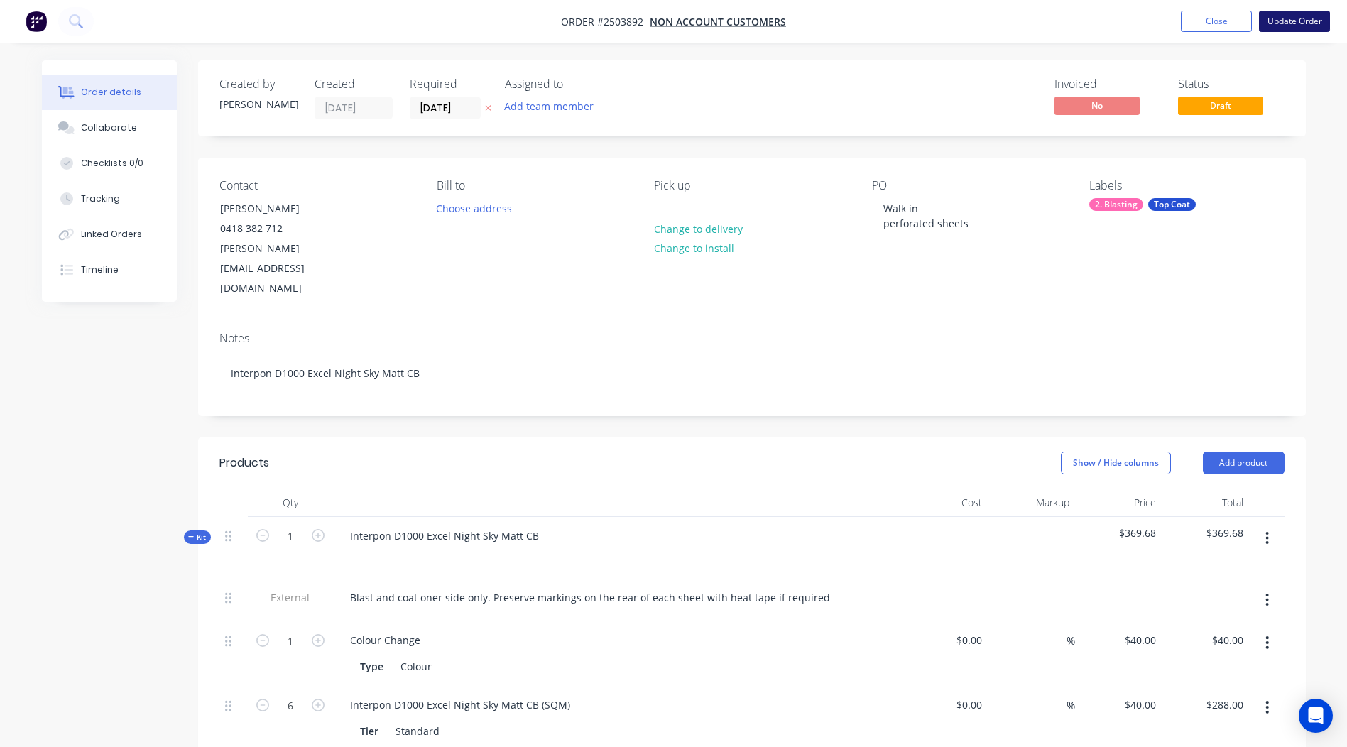
click at [1287, 20] on button "Update Order" at bounding box center [1294, 21] width 71 height 21
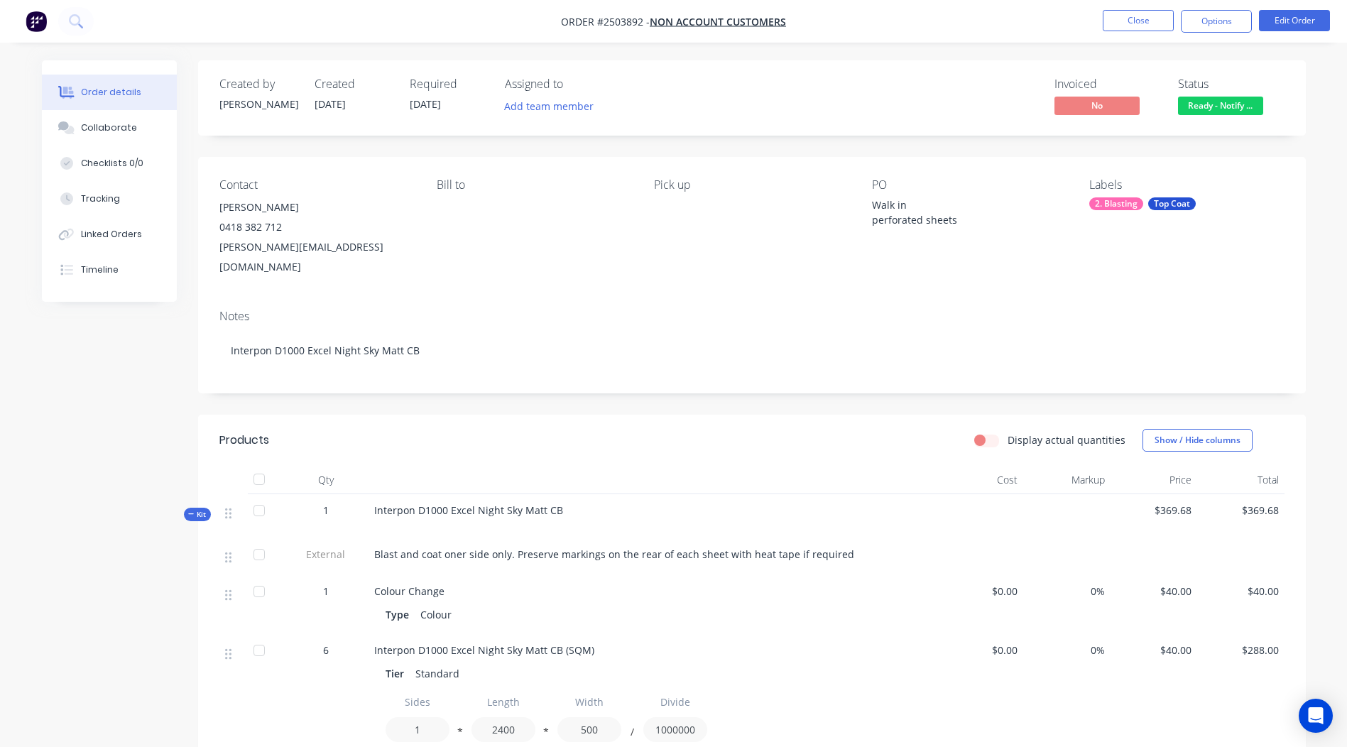
click at [1157, 33] on nav "Order #2503892 - Non account customers Close Options Edit Order" at bounding box center [673, 21] width 1347 height 43
click at [1150, 27] on button "Close" at bounding box center [1138, 20] width 71 height 21
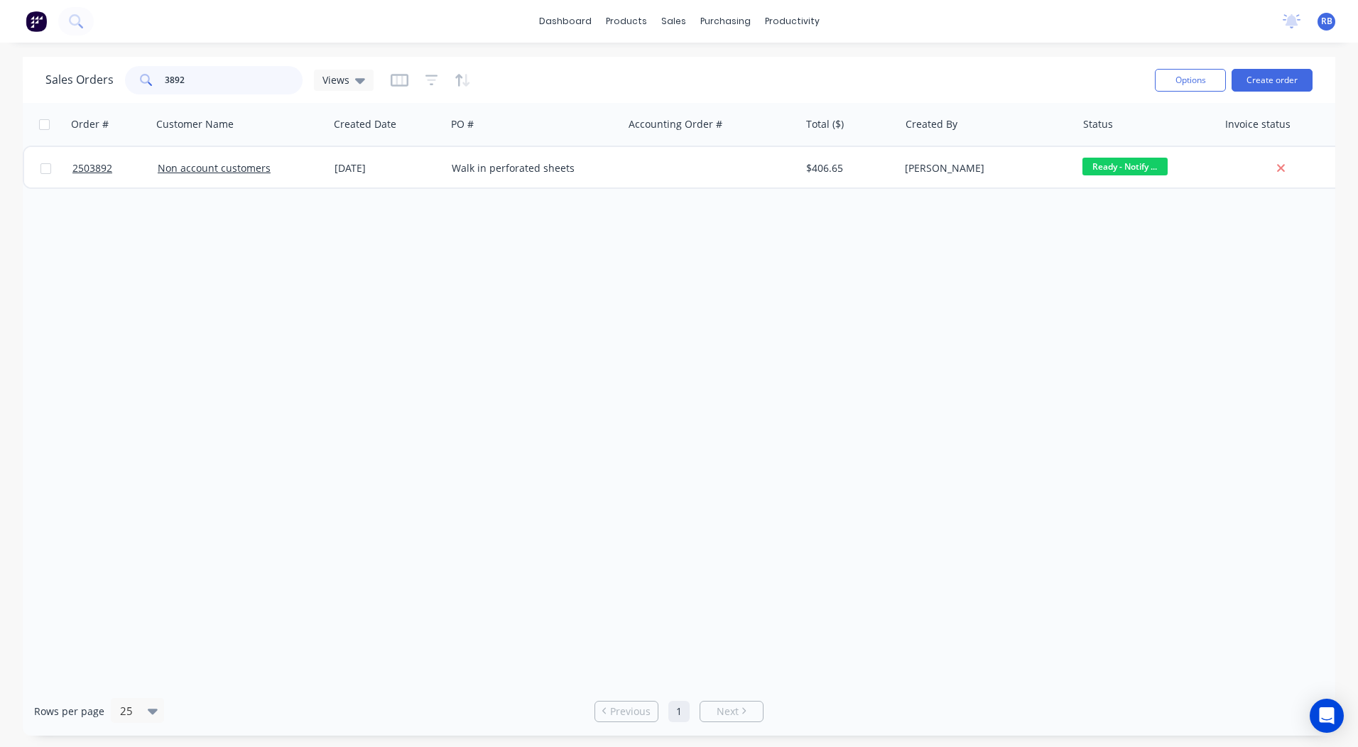
click at [0, 90] on html "dashboard products sales purchasing productivity dashboard products Product Cat…" at bounding box center [679, 373] width 1358 height 747
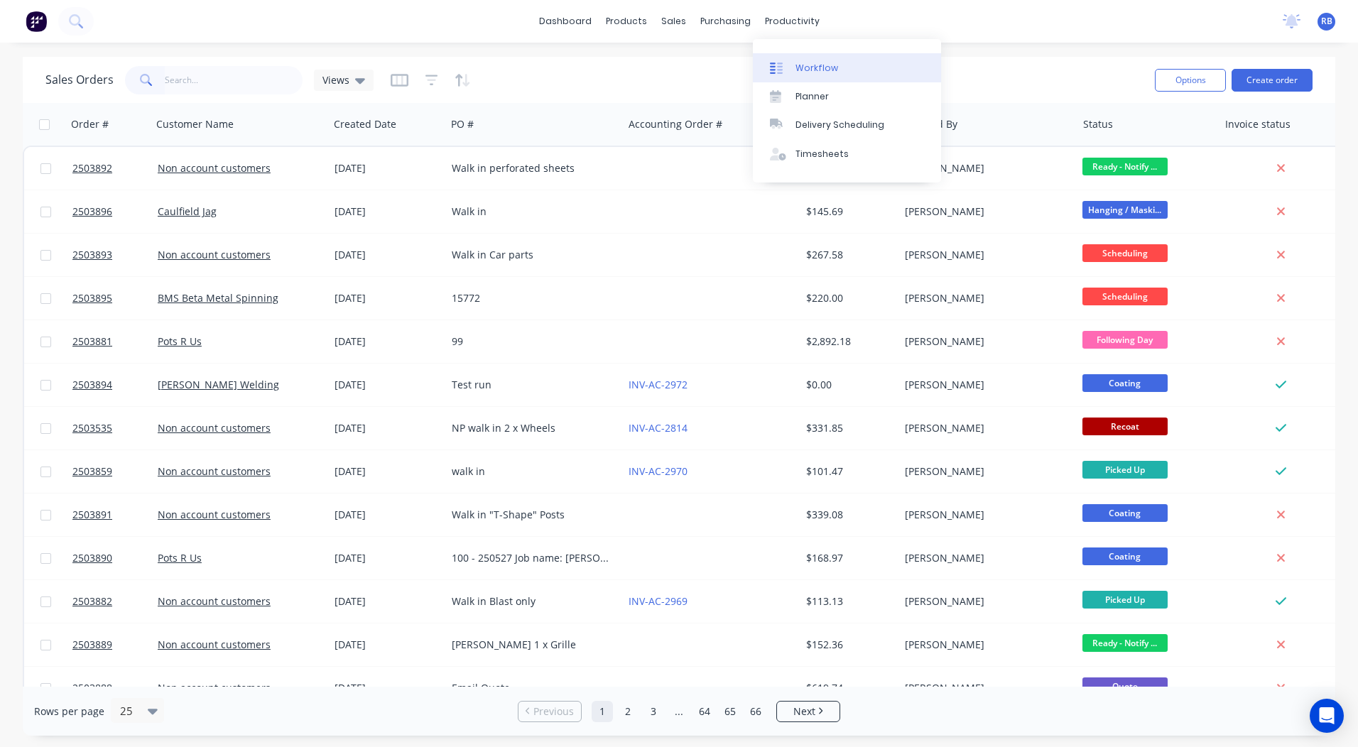
click at [802, 63] on div "Workflow" at bounding box center [816, 68] width 43 height 13
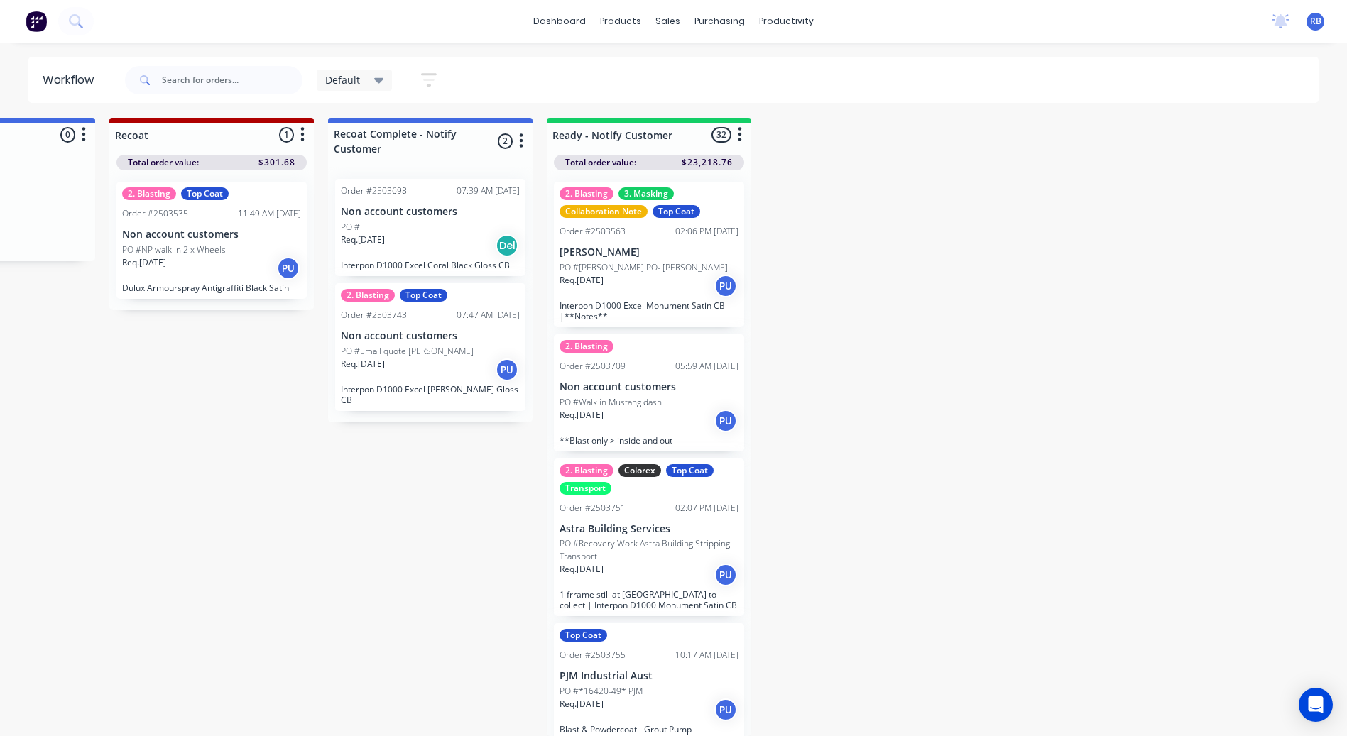
scroll to position [13, 0]
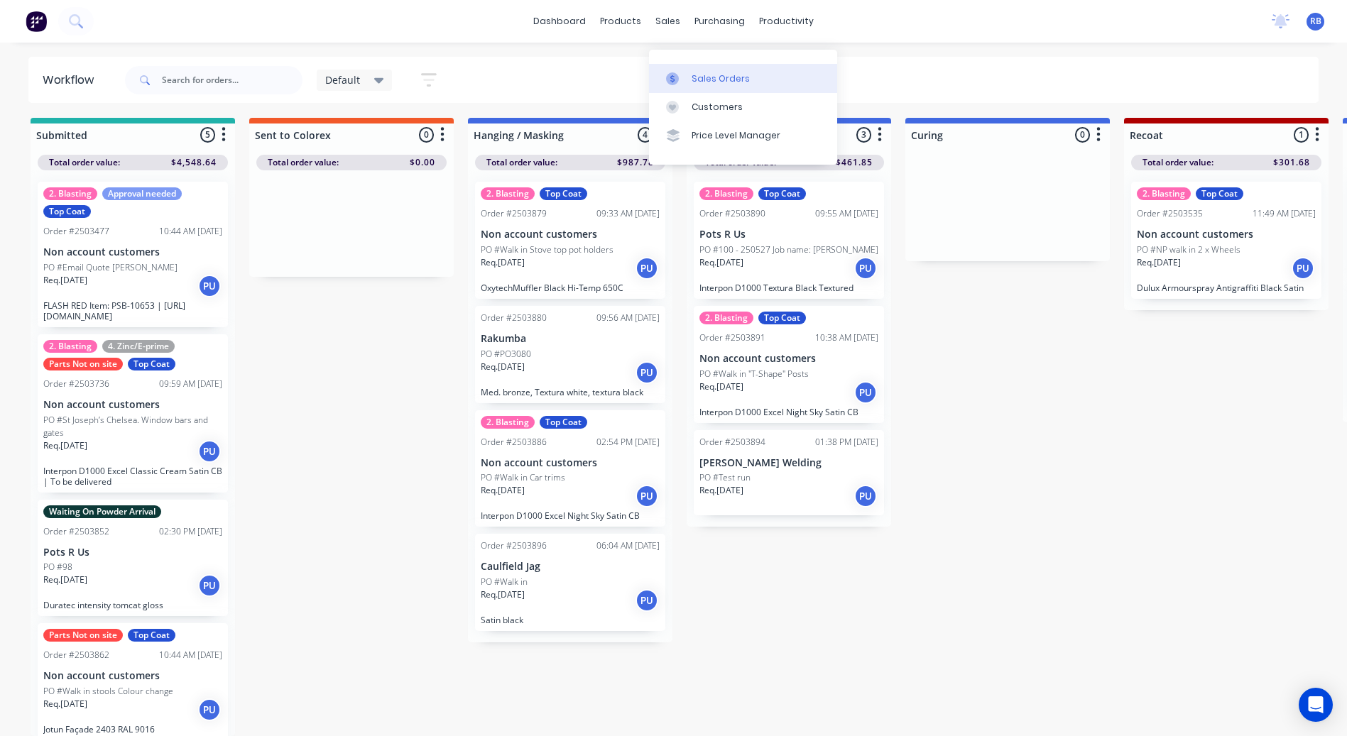
click at [686, 72] on div at bounding box center [676, 78] width 21 height 13
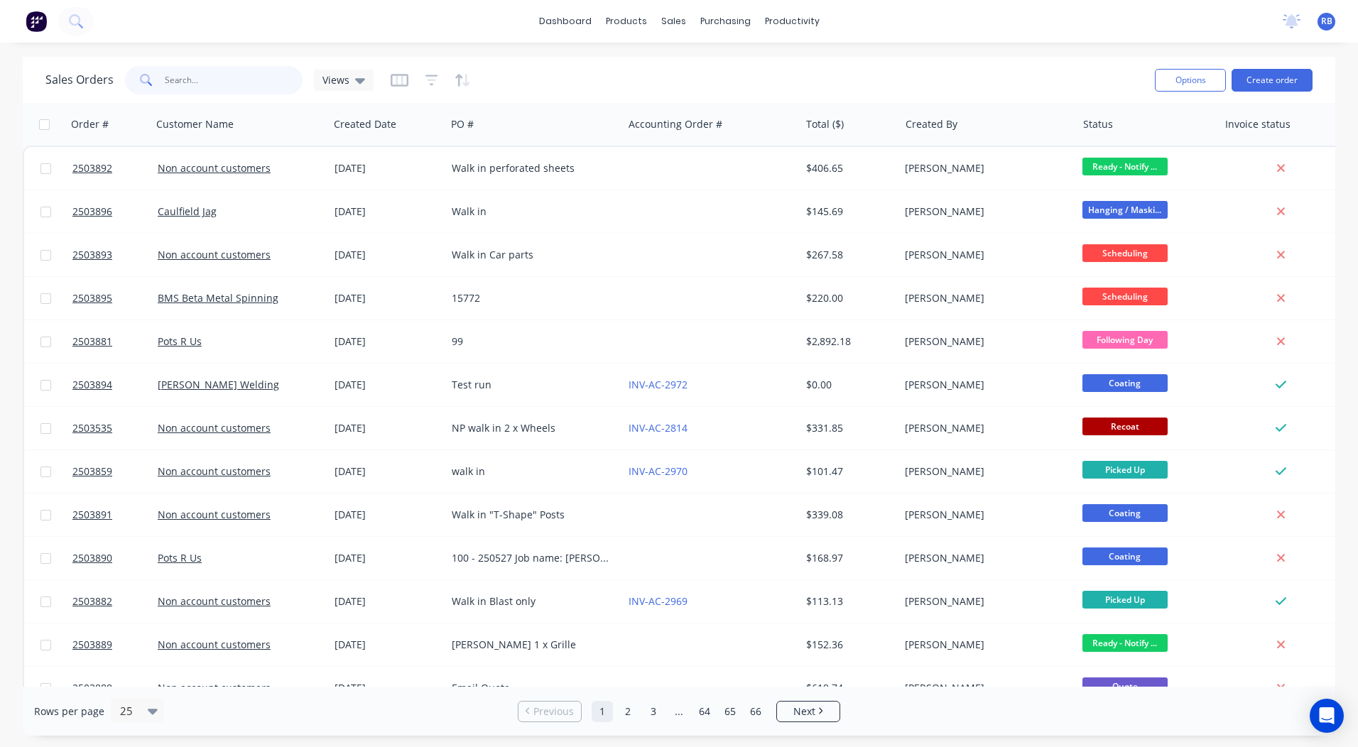
click at [202, 68] on input "text" at bounding box center [234, 80] width 138 height 28
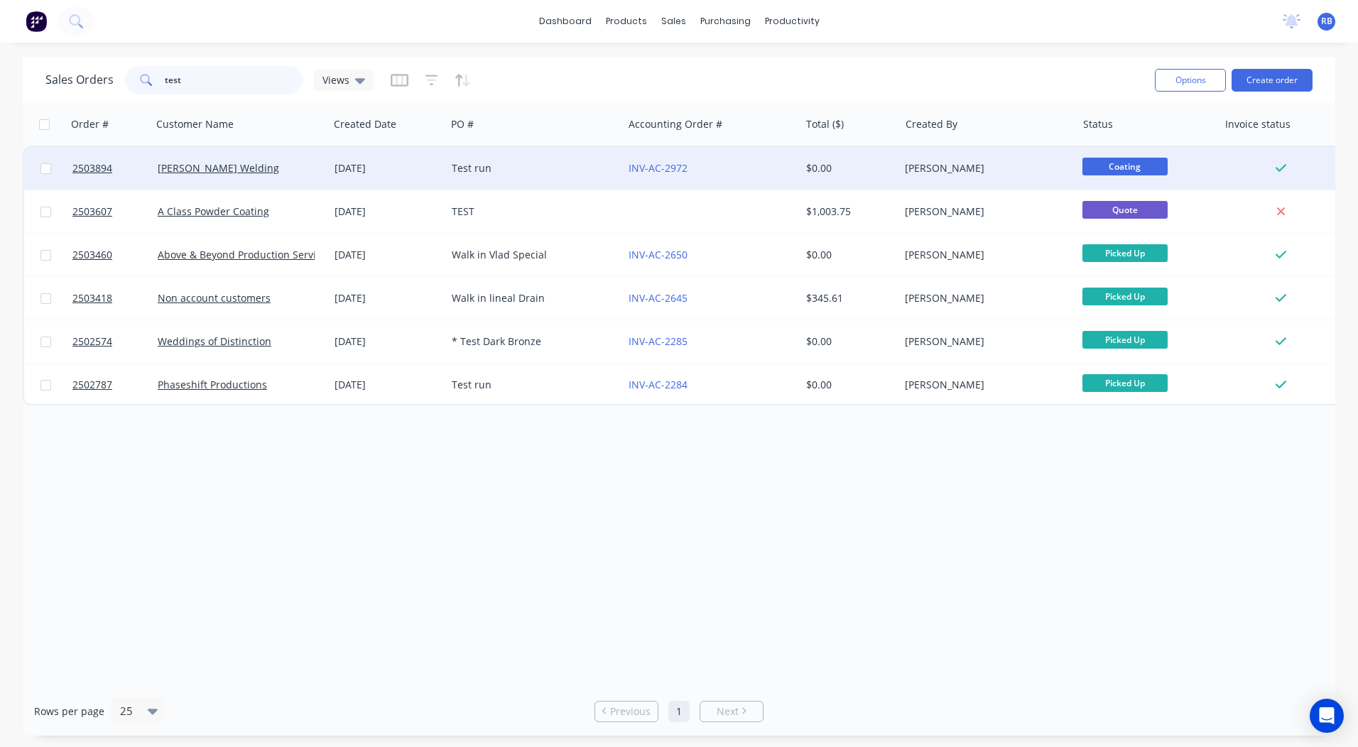
type input "test"
click at [736, 167] on div "INV-AC-2972" at bounding box center [707, 168] width 158 height 14
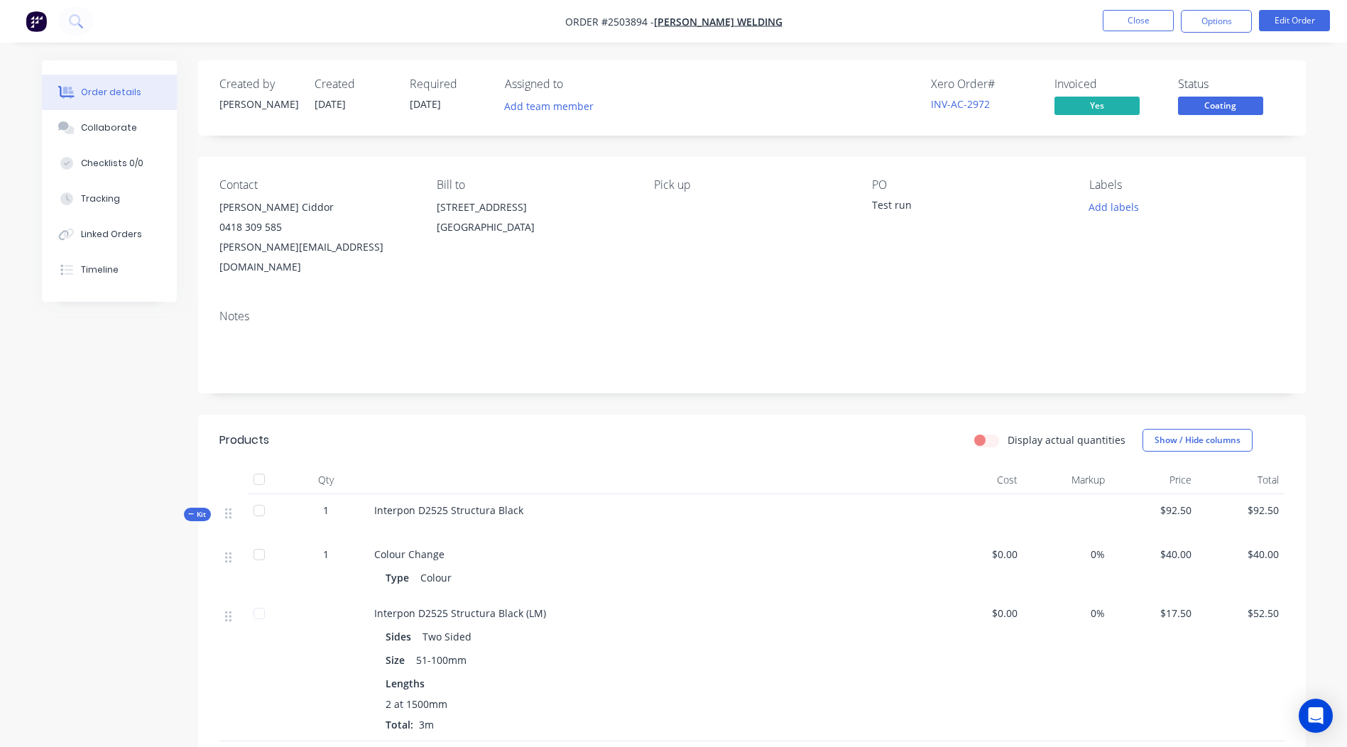
click at [1222, 103] on span "Coating" at bounding box center [1220, 106] width 85 height 18
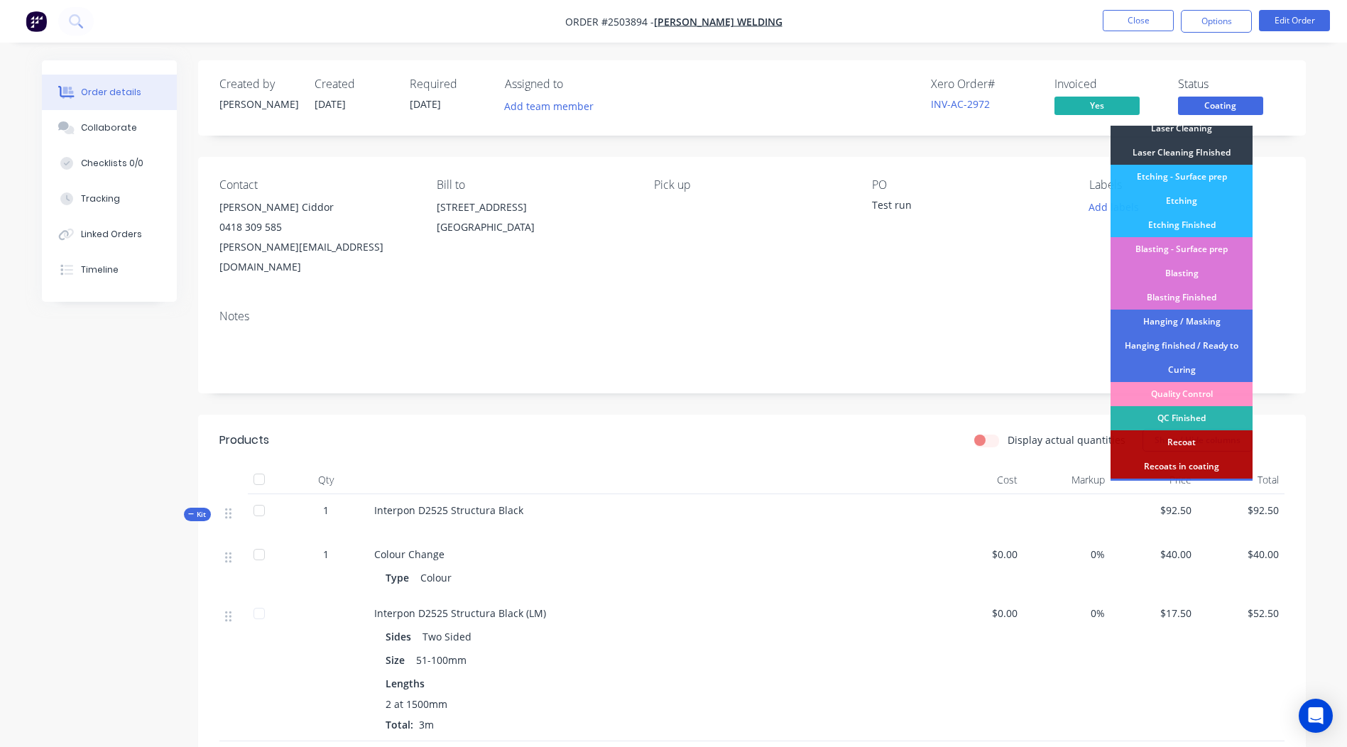
scroll to position [304, 0]
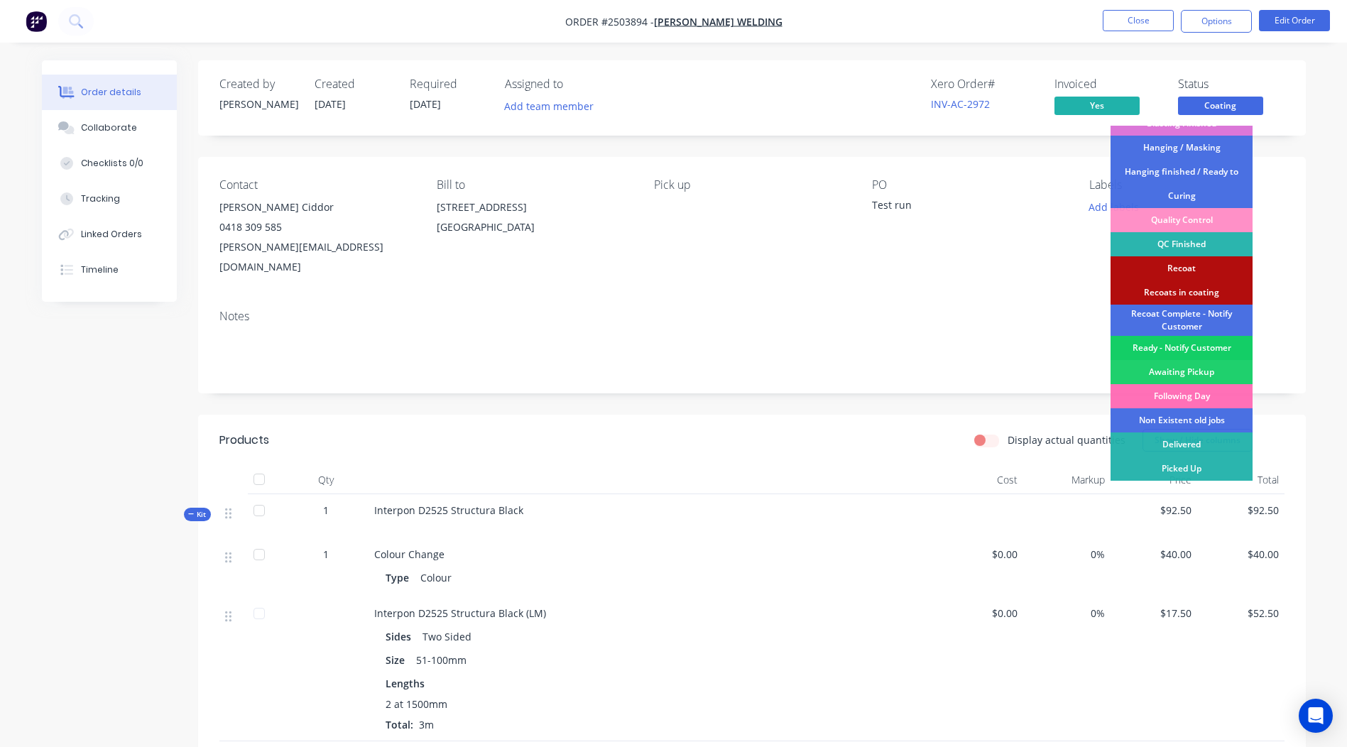
click at [1179, 349] on div "Ready - Notify Customer" at bounding box center [1182, 348] width 142 height 24
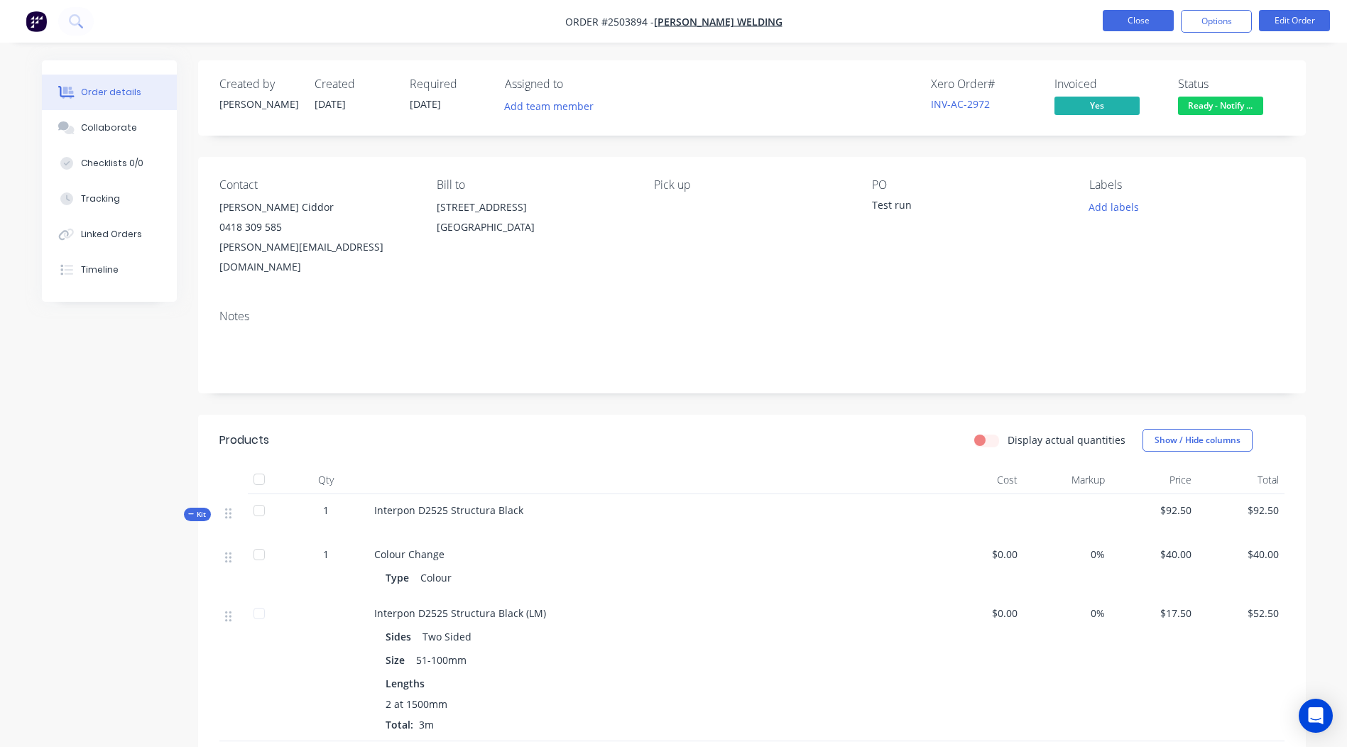
click at [1136, 21] on button "Close" at bounding box center [1138, 20] width 71 height 21
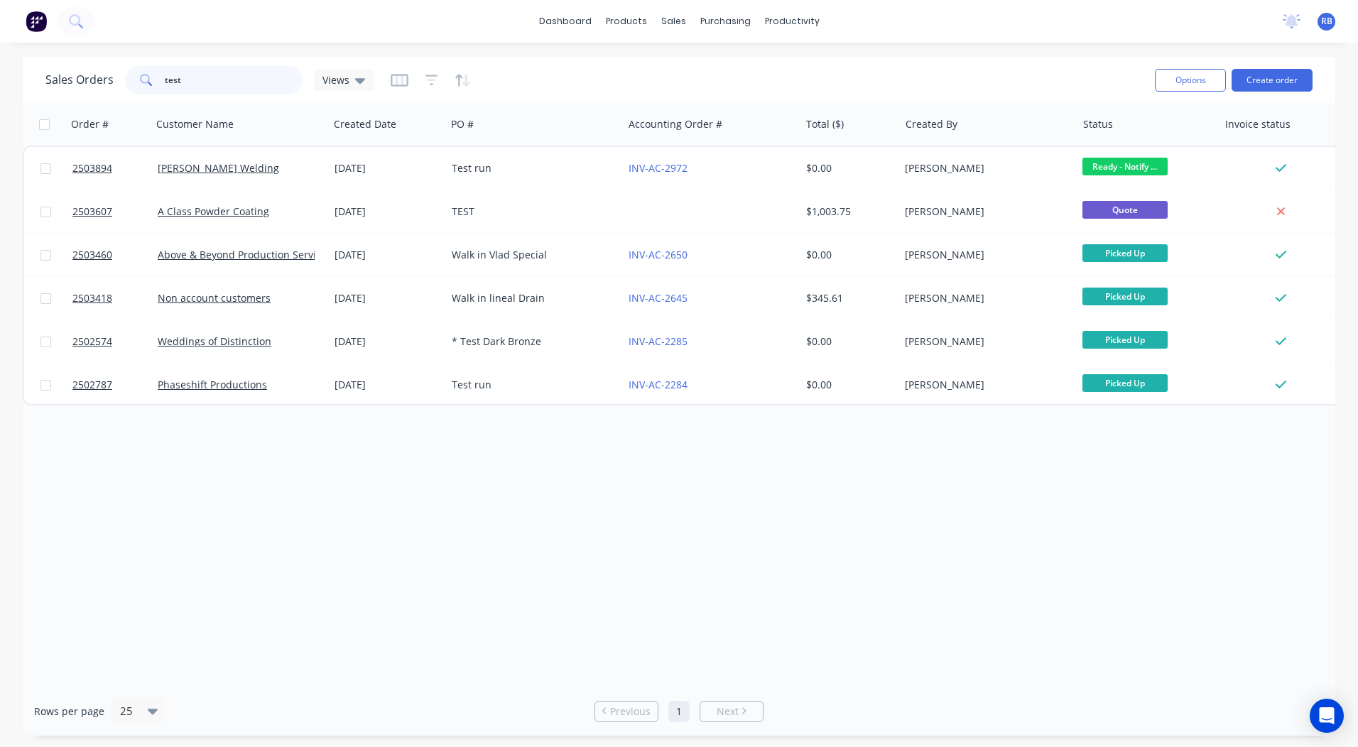
drag, startPoint x: 133, startPoint y: 93, endPoint x: 0, endPoint y: 97, distance: 133.5
click at [0, 97] on html "dashboard products sales purchasing productivity dashboard products Product Cat…" at bounding box center [679, 373] width 1358 height 747
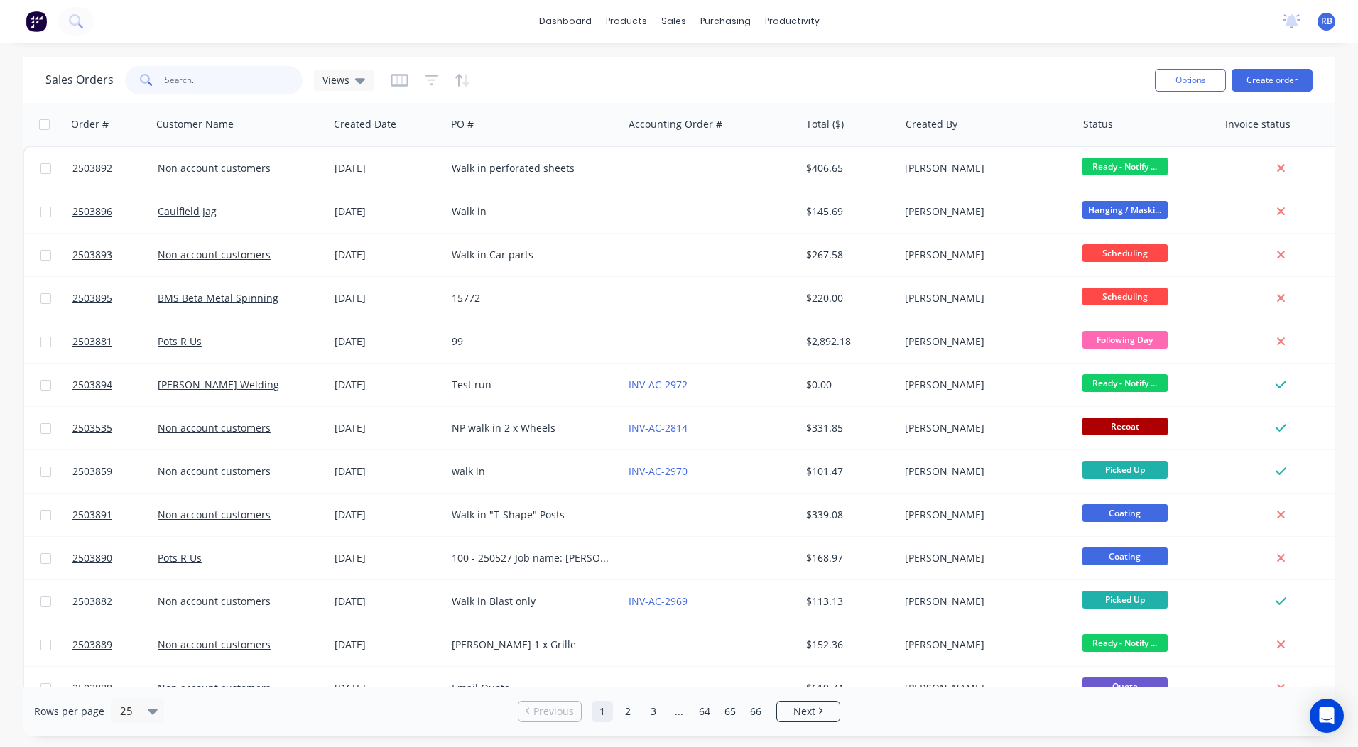
click at [215, 74] on input "text" at bounding box center [234, 80] width 138 height 28
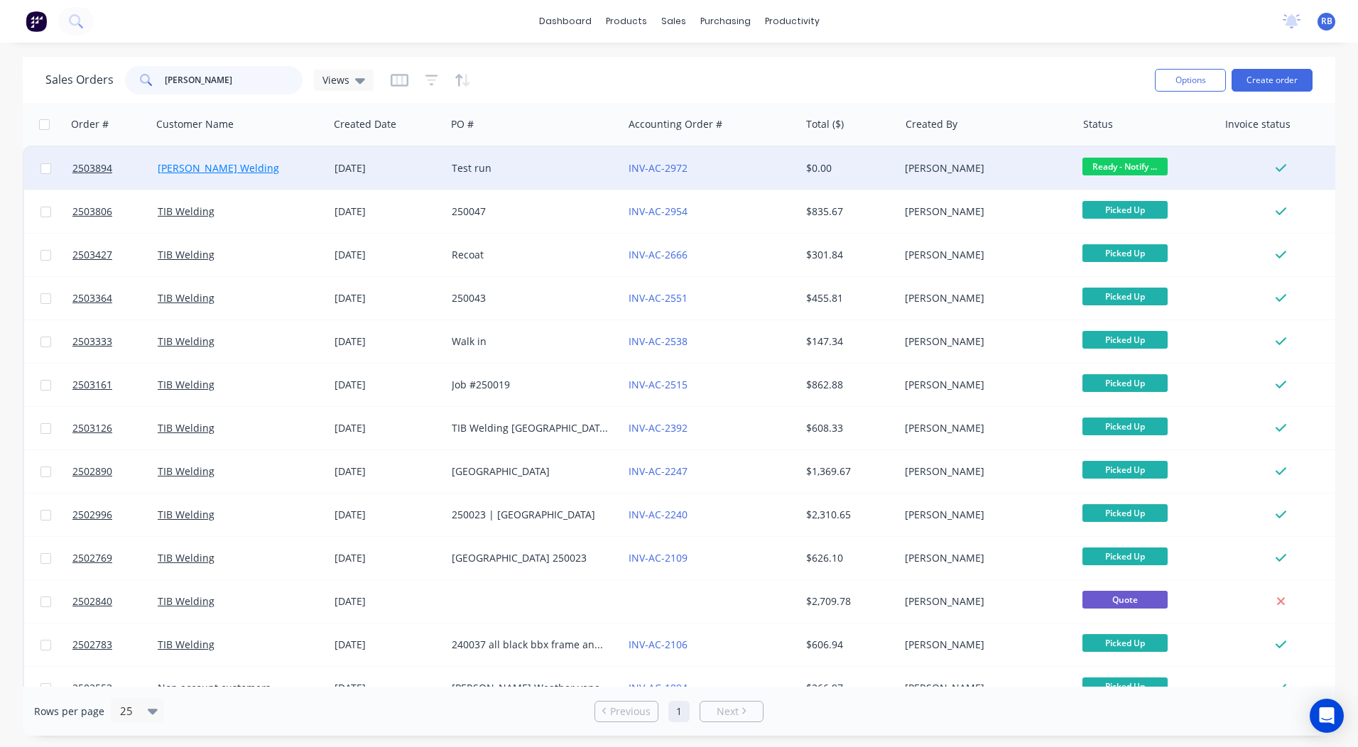
type input "[PERSON_NAME]"
click at [210, 163] on link "[PERSON_NAME] Welding" at bounding box center [218, 167] width 121 height 13
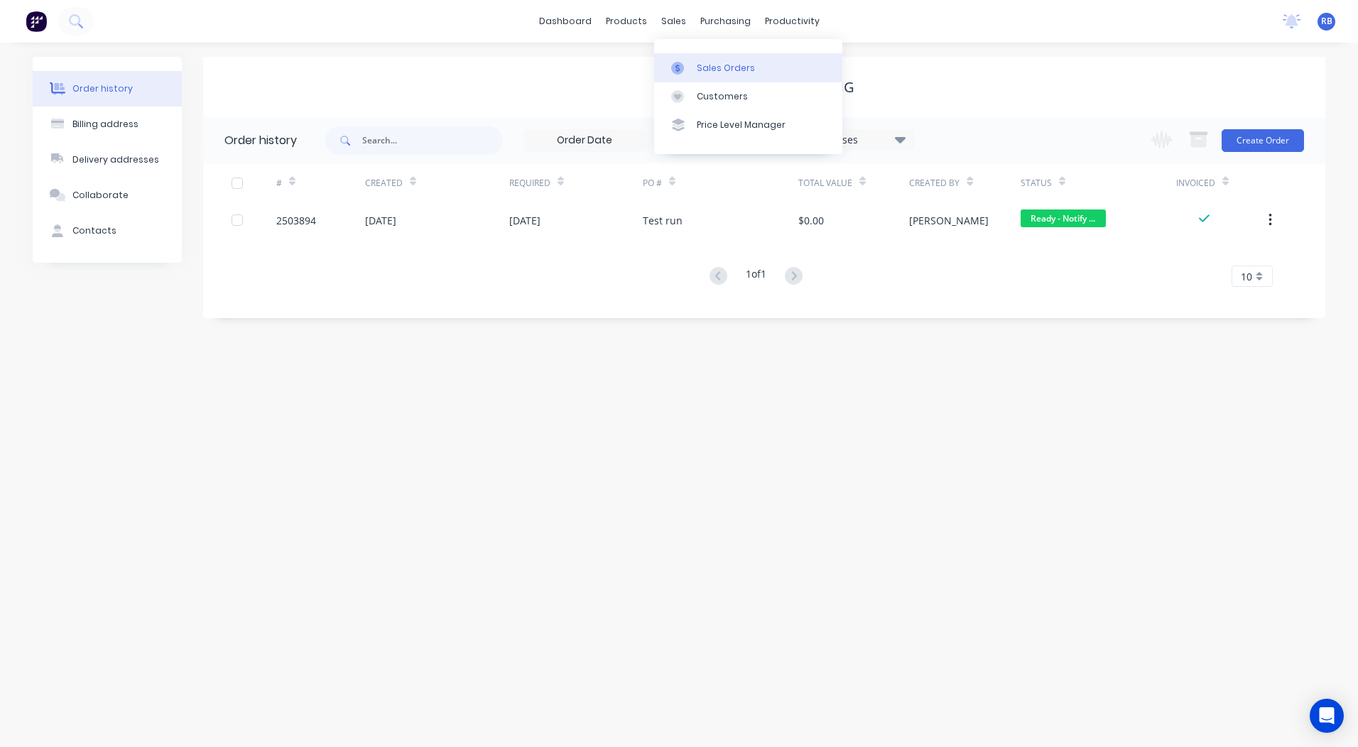
click at [679, 60] on link "Sales Orders" at bounding box center [748, 67] width 188 height 28
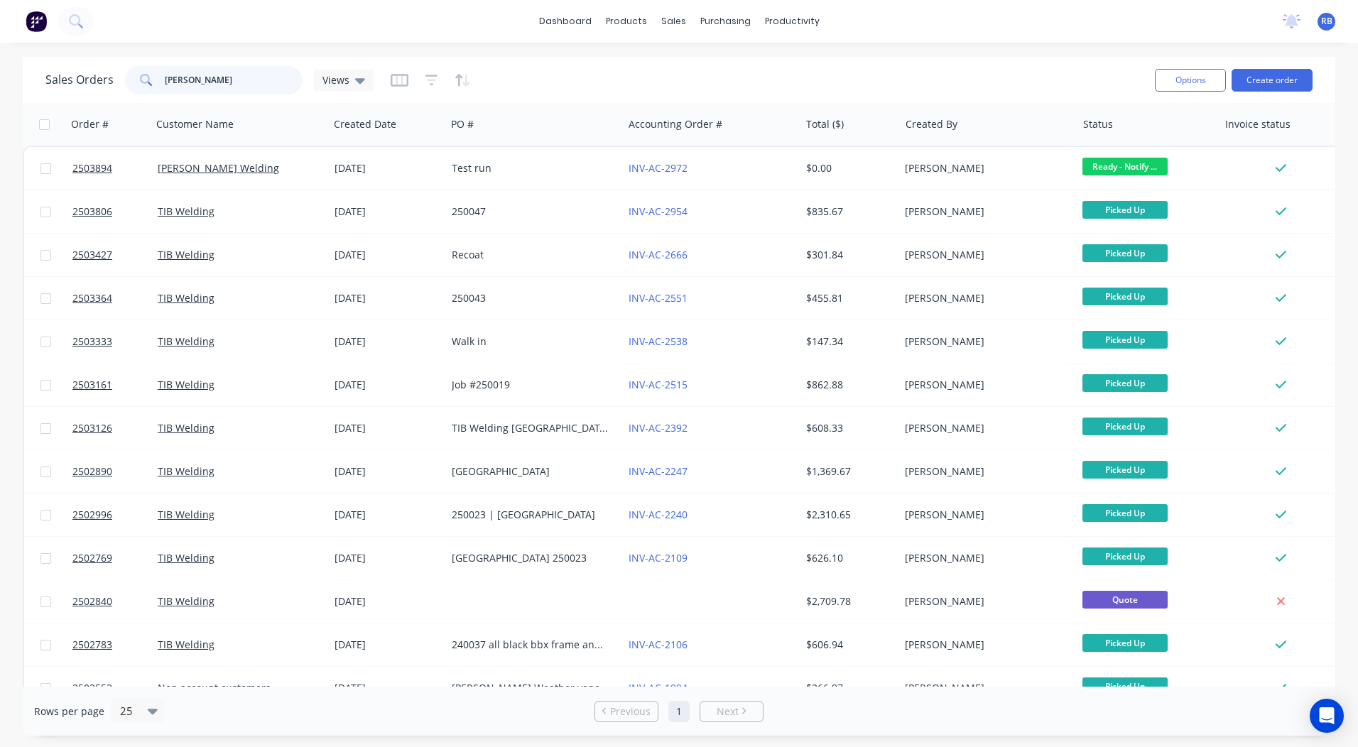
click at [222, 75] on input "[PERSON_NAME]" at bounding box center [234, 80] width 138 height 28
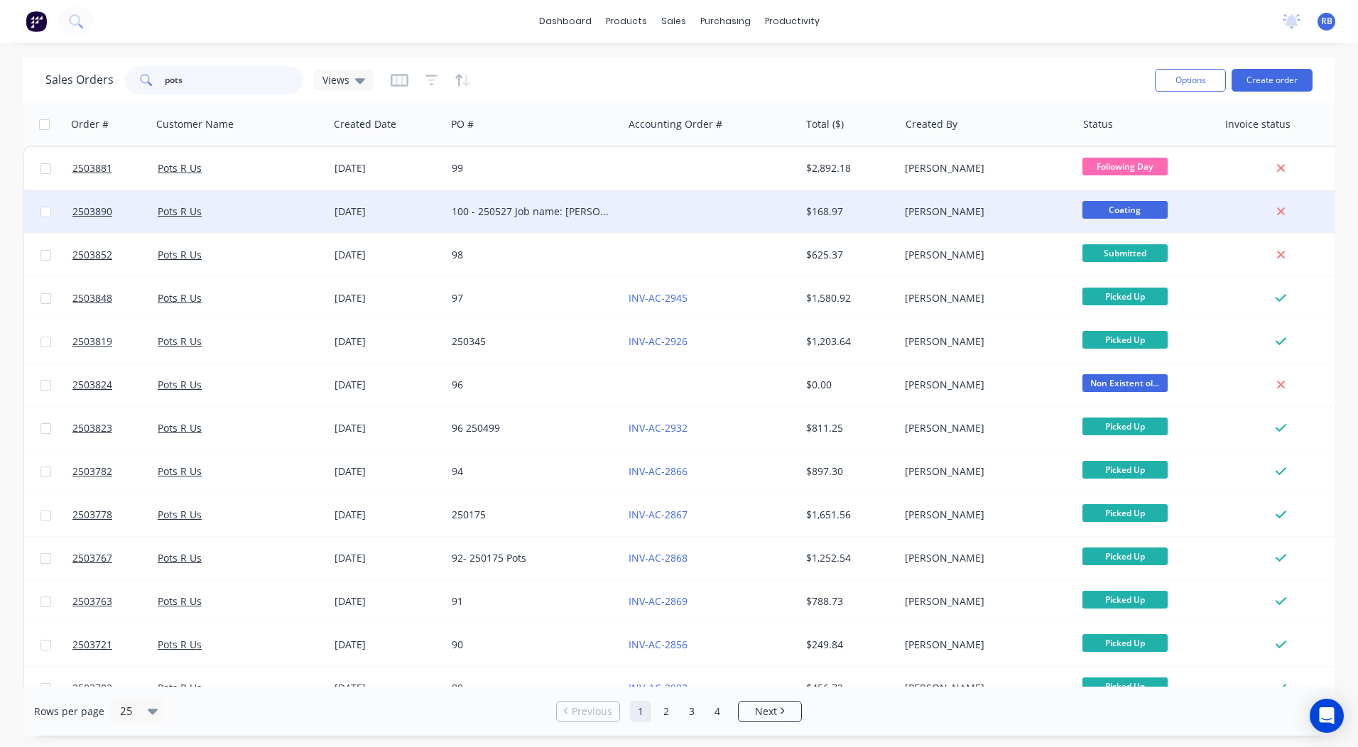
type input "pots"
click at [665, 206] on div at bounding box center [711, 211] width 177 height 43
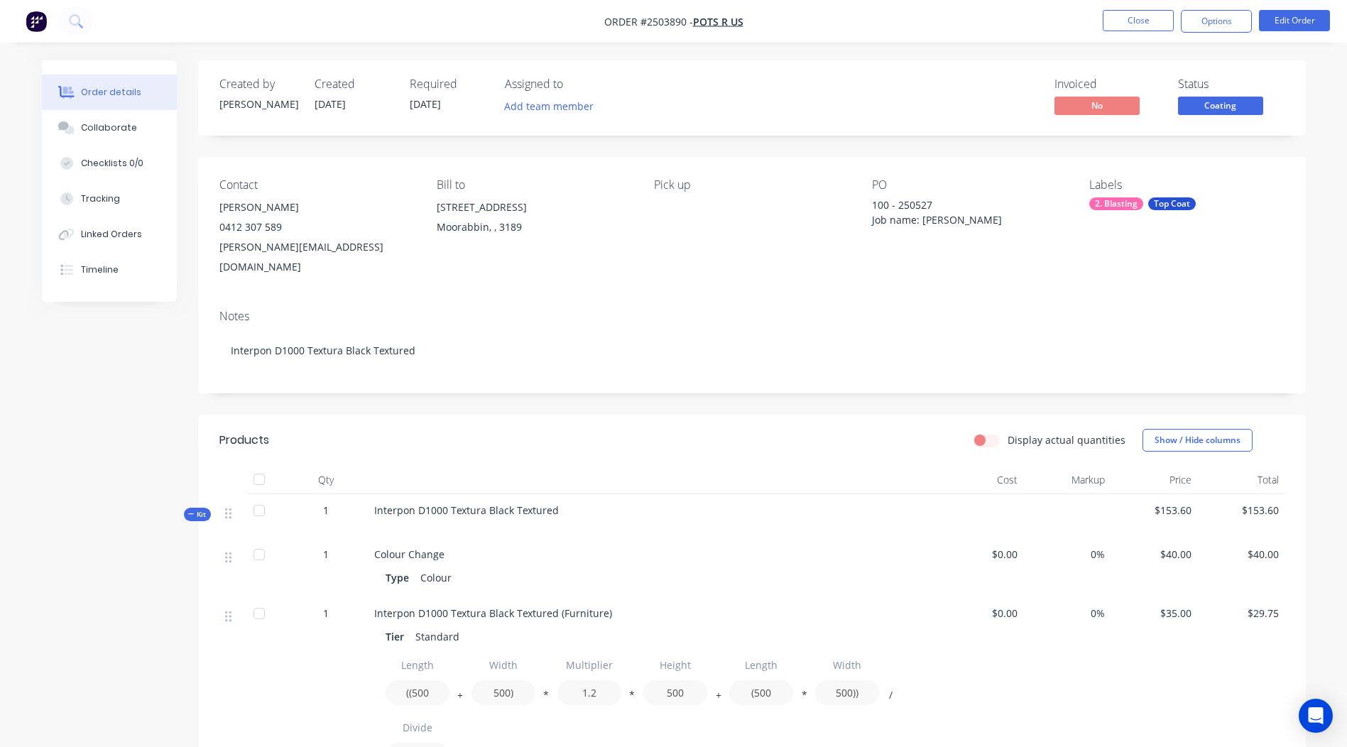
click at [1223, 108] on span "Coating" at bounding box center [1220, 106] width 85 height 18
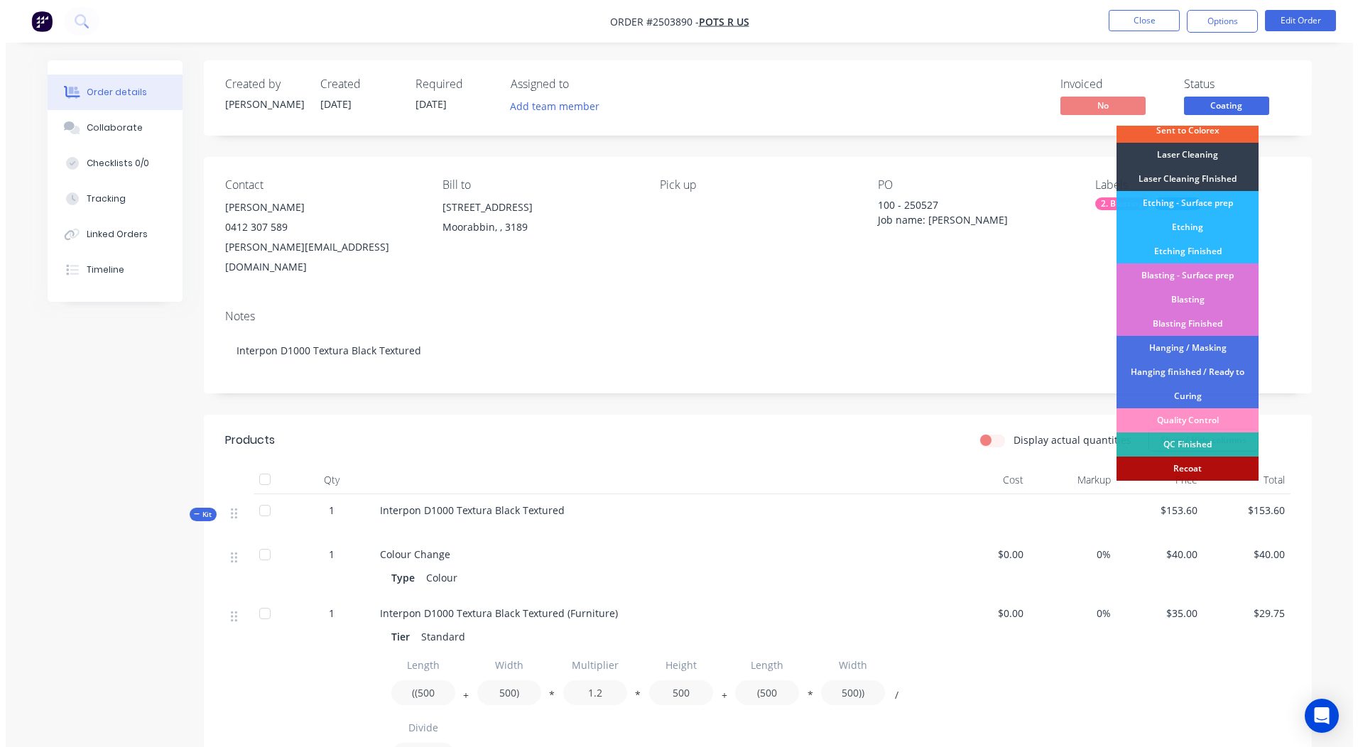
scroll to position [304, 0]
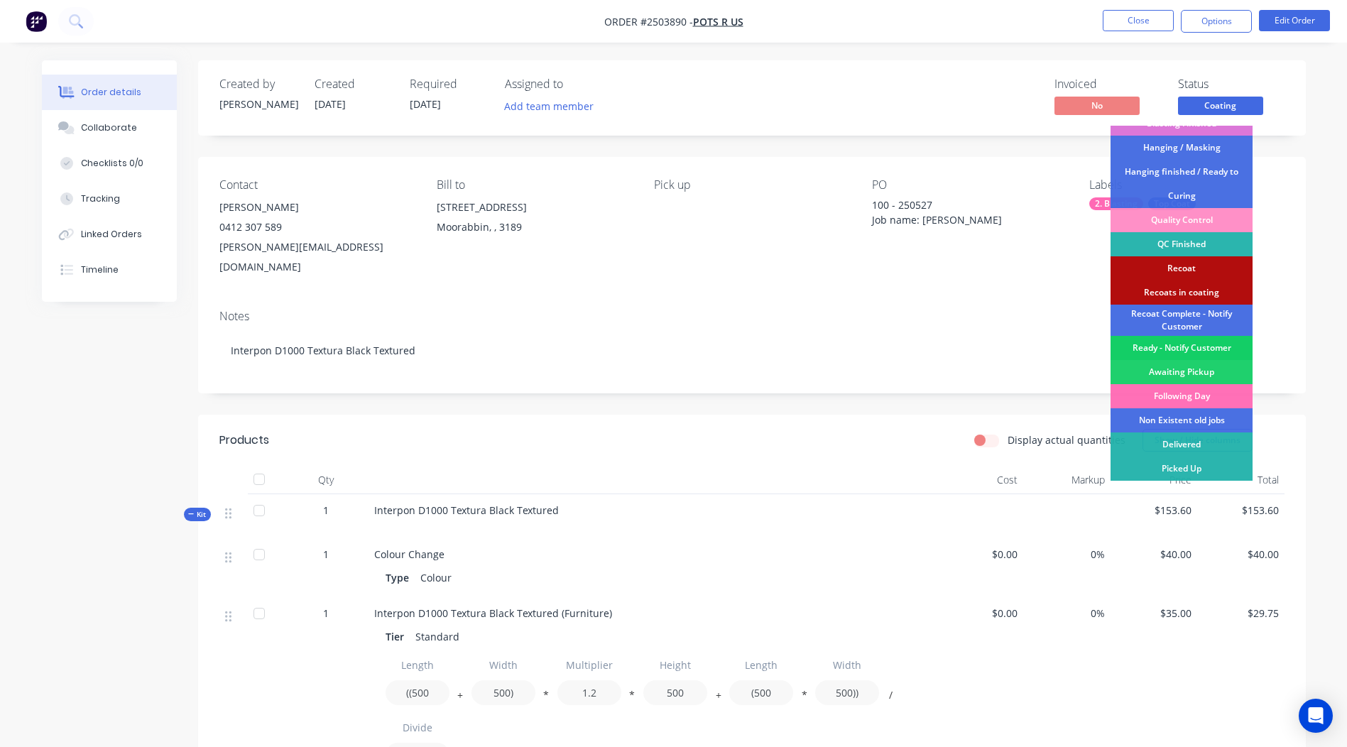
click at [1169, 348] on div "Ready - Notify Customer" at bounding box center [1182, 348] width 142 height 24
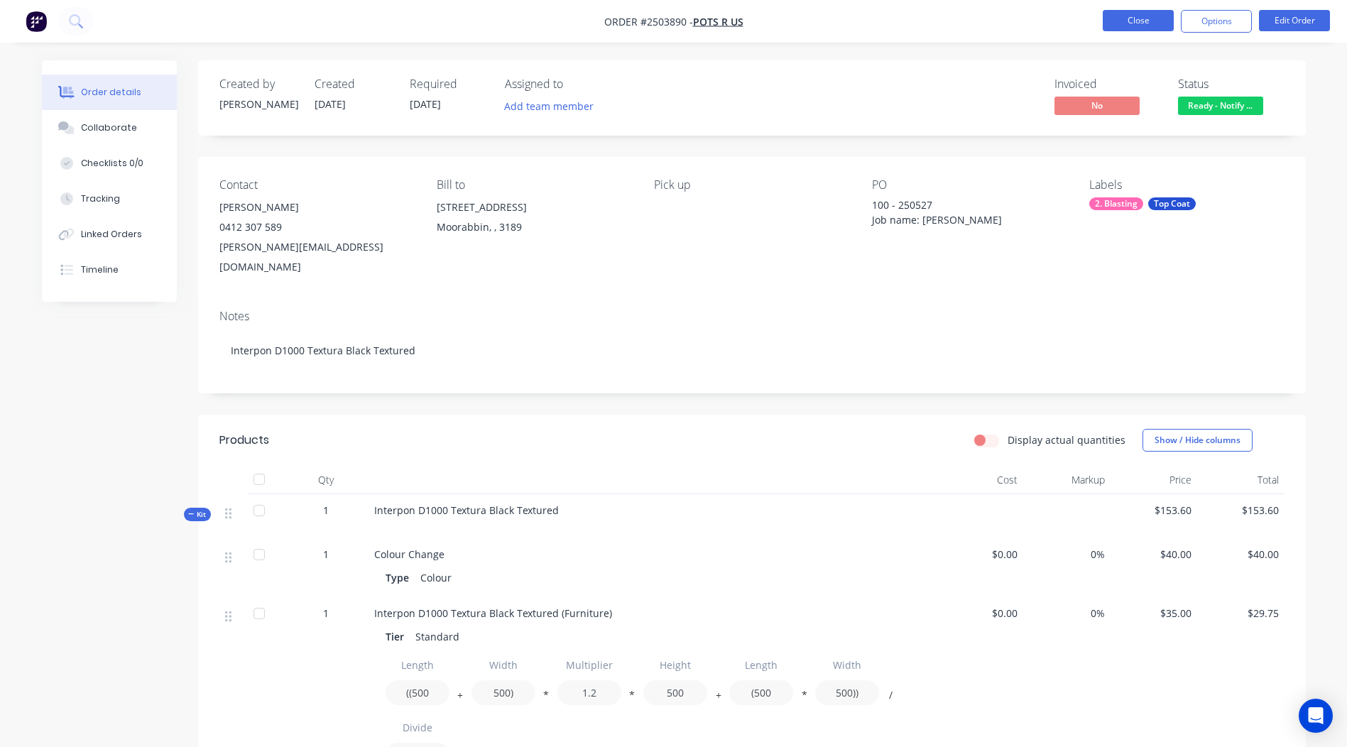
click at [1141, 11] on button "Close" at bounding box center [1138, 20] width 71 height 21
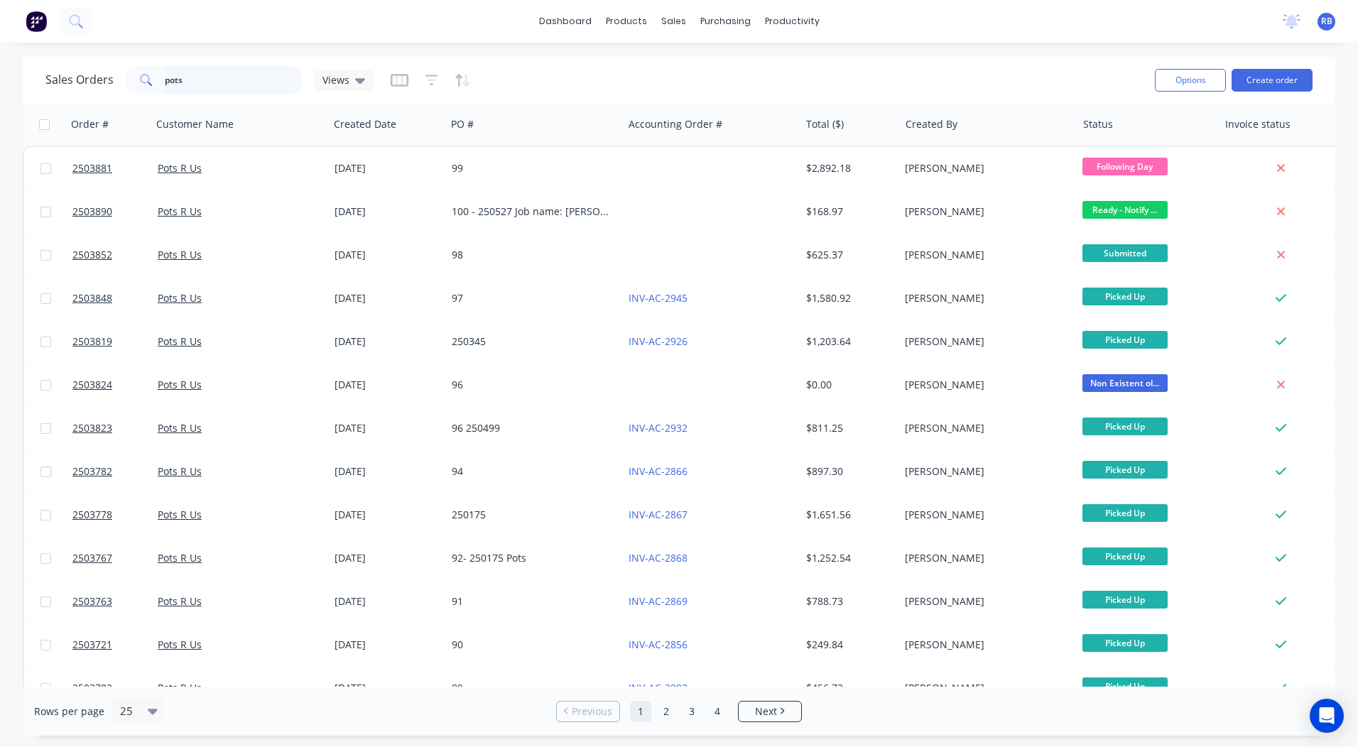
drag, startPoint x: 77, startPoint y: 82, endPoint x: 0, endPoint y: 80, distance: 76.7
click at [0, 82] on html "dashboard products sales purchasing productivity dashboard products Product Cat…" at bounding box center [679, 373] width 1358 height 747
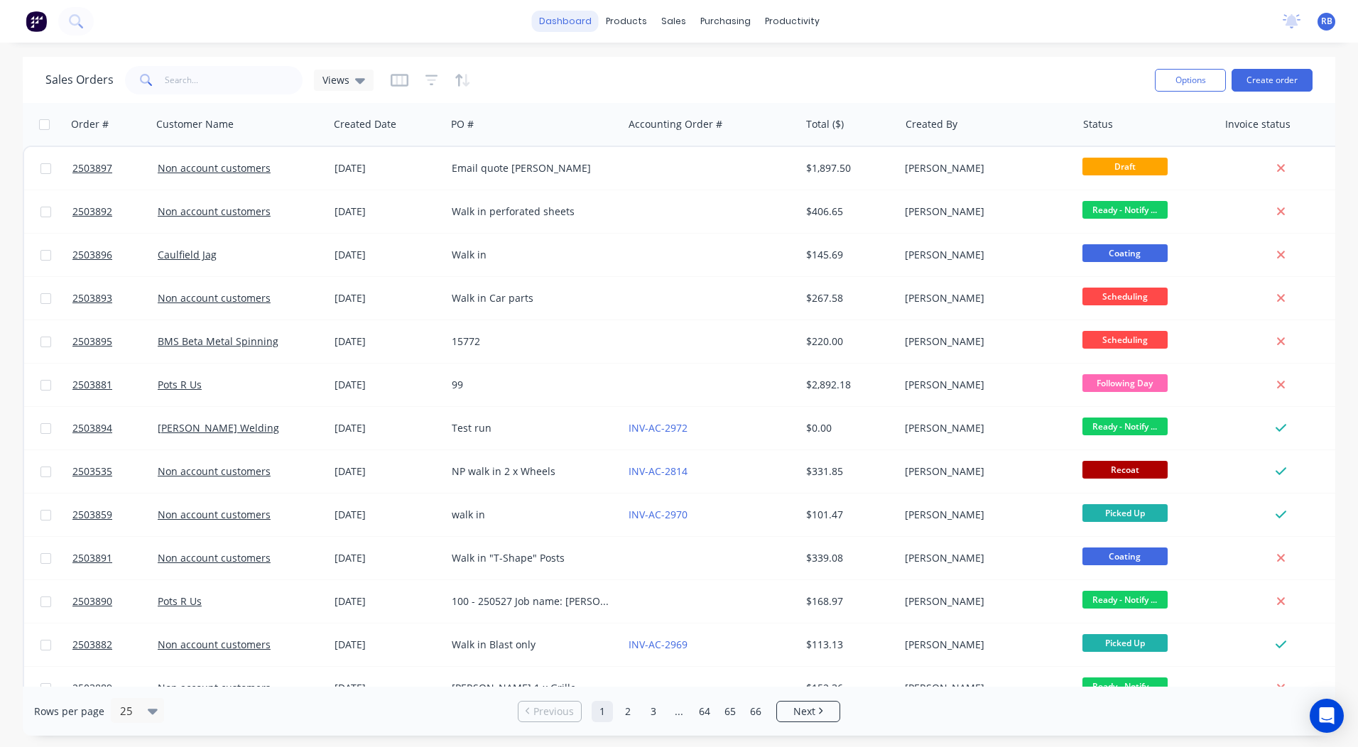
click at [568, 29] on link "dashboard" at bounding box center [565, 21] width 67 height 21
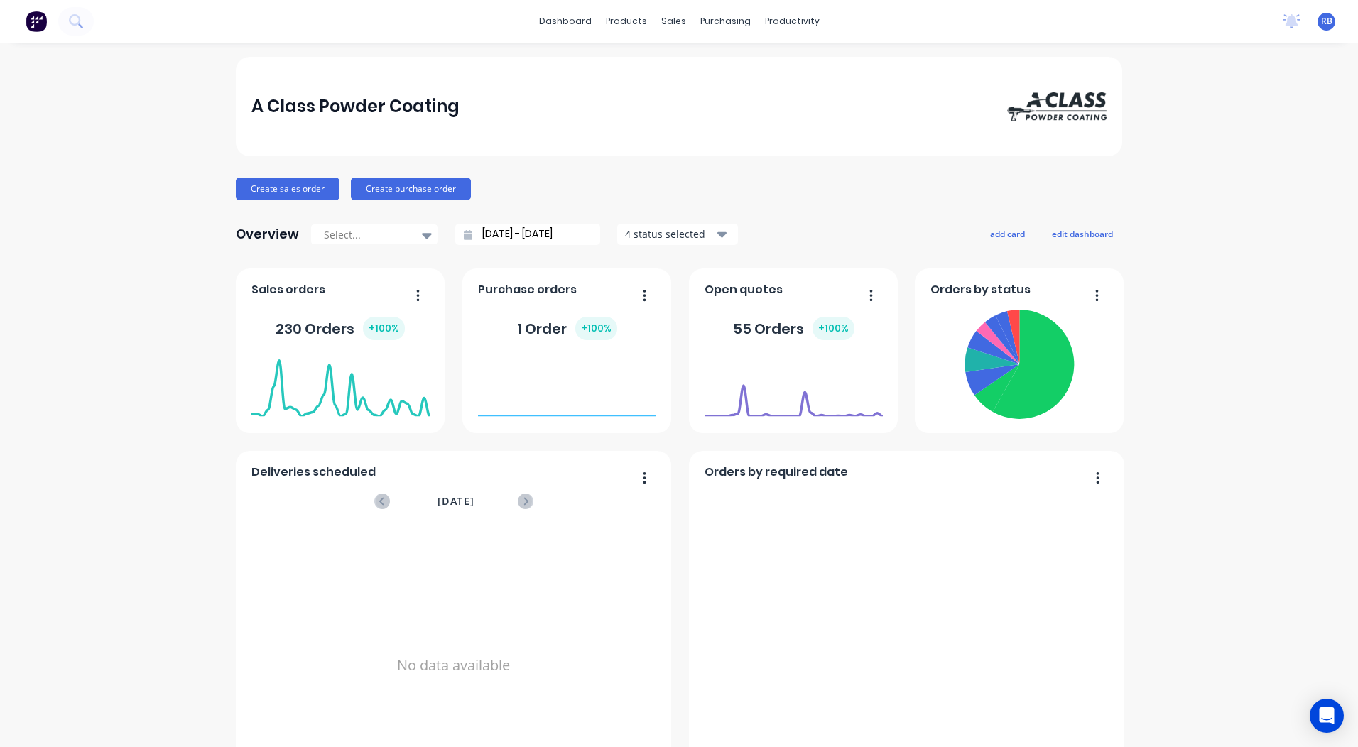
scroll to position [613, 0]
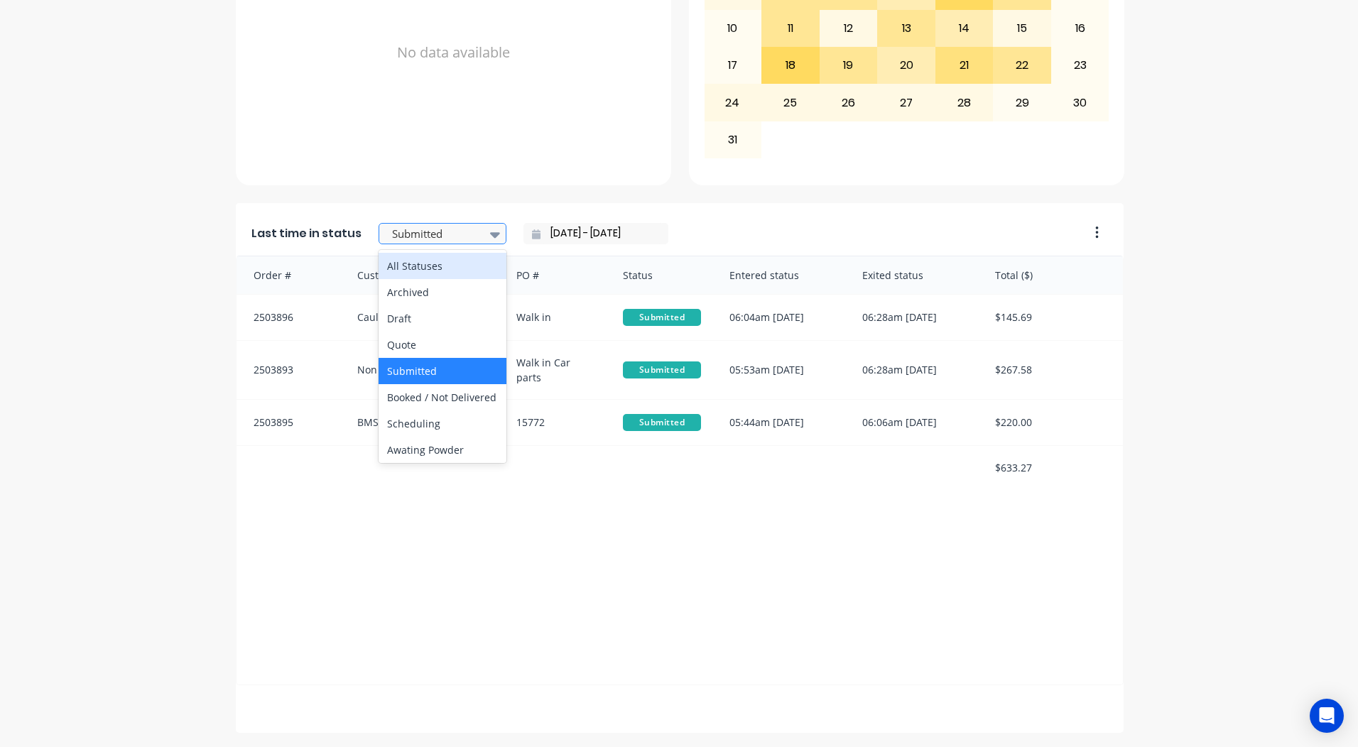
click at [437, 229] on div at bounding box center [435, 234] width 89 height 18
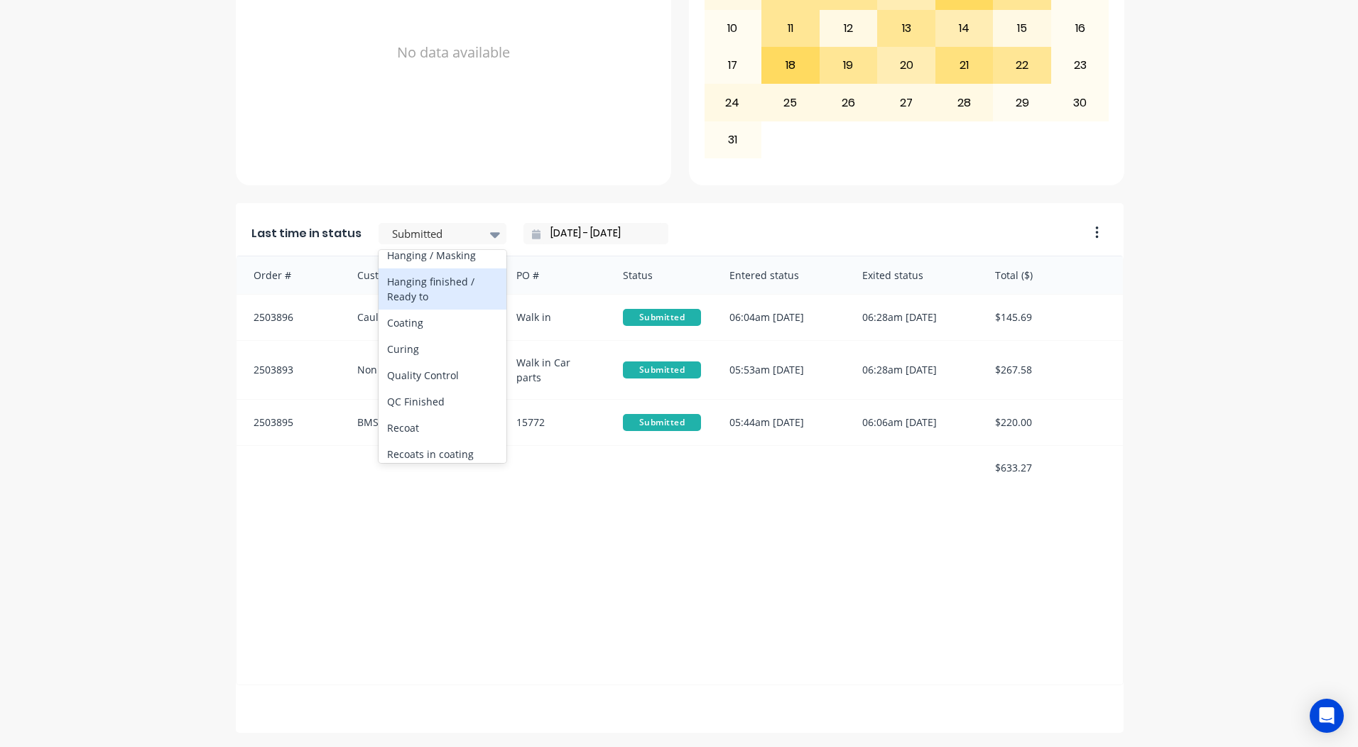
scroll to position [454, 0]
click at [401, 354] on div "Coating" at bounding box center [442, 341] width 128 height 26
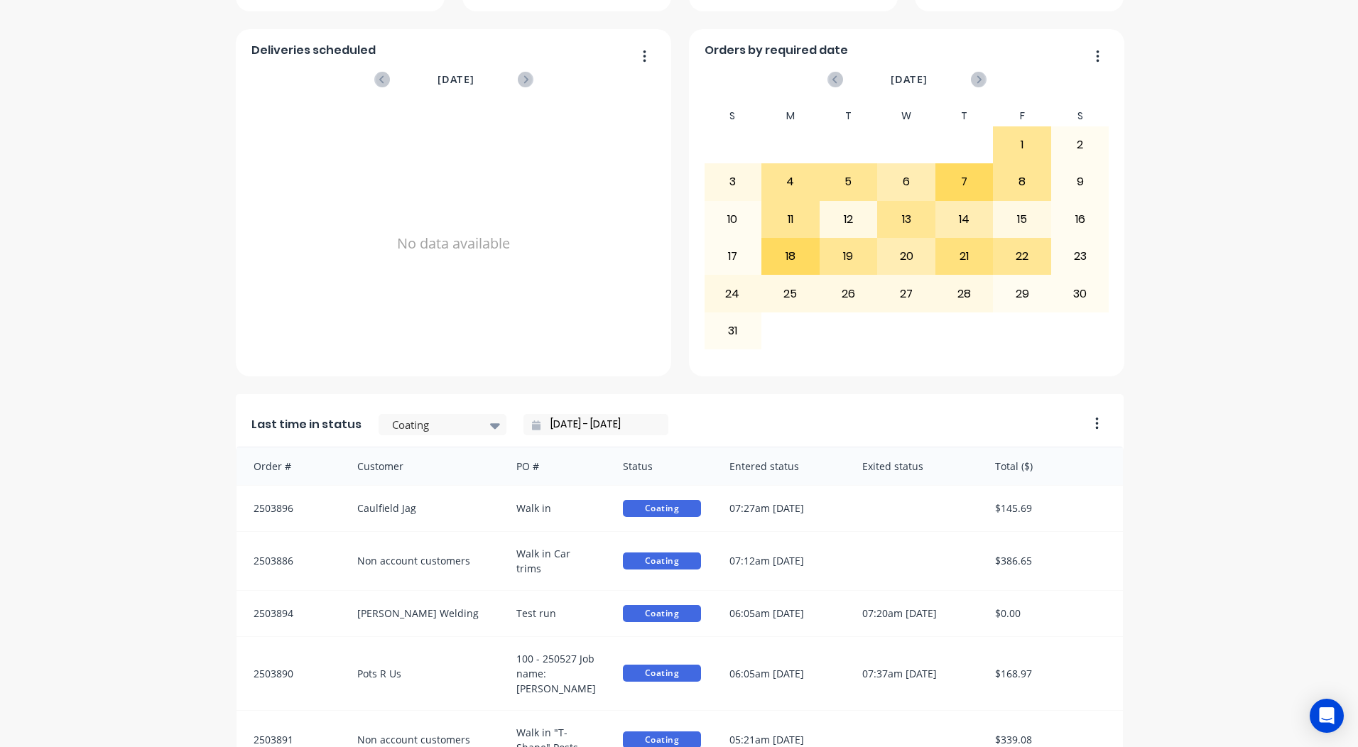
scroll to position [0, 0]
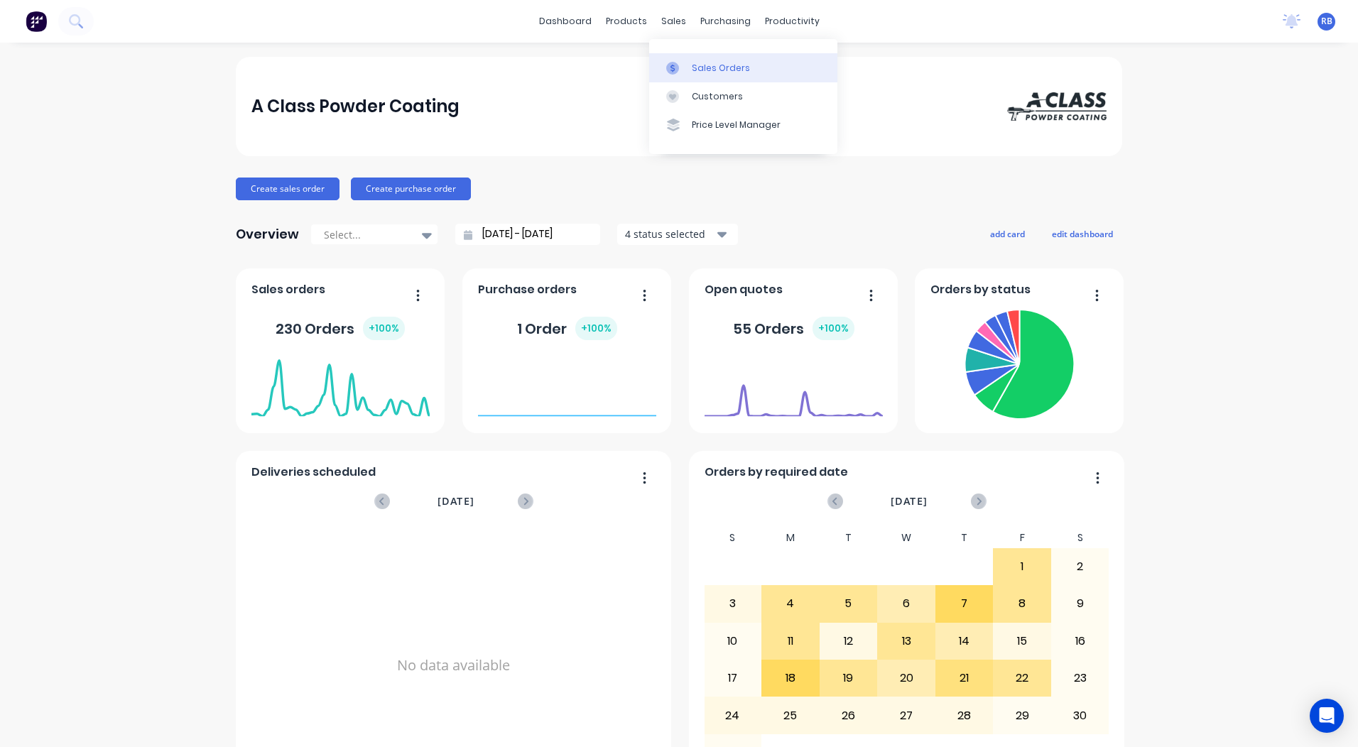
click at [702, 71] on div "Sales Orders" at bounding box center [721, 68] width 58 height 13
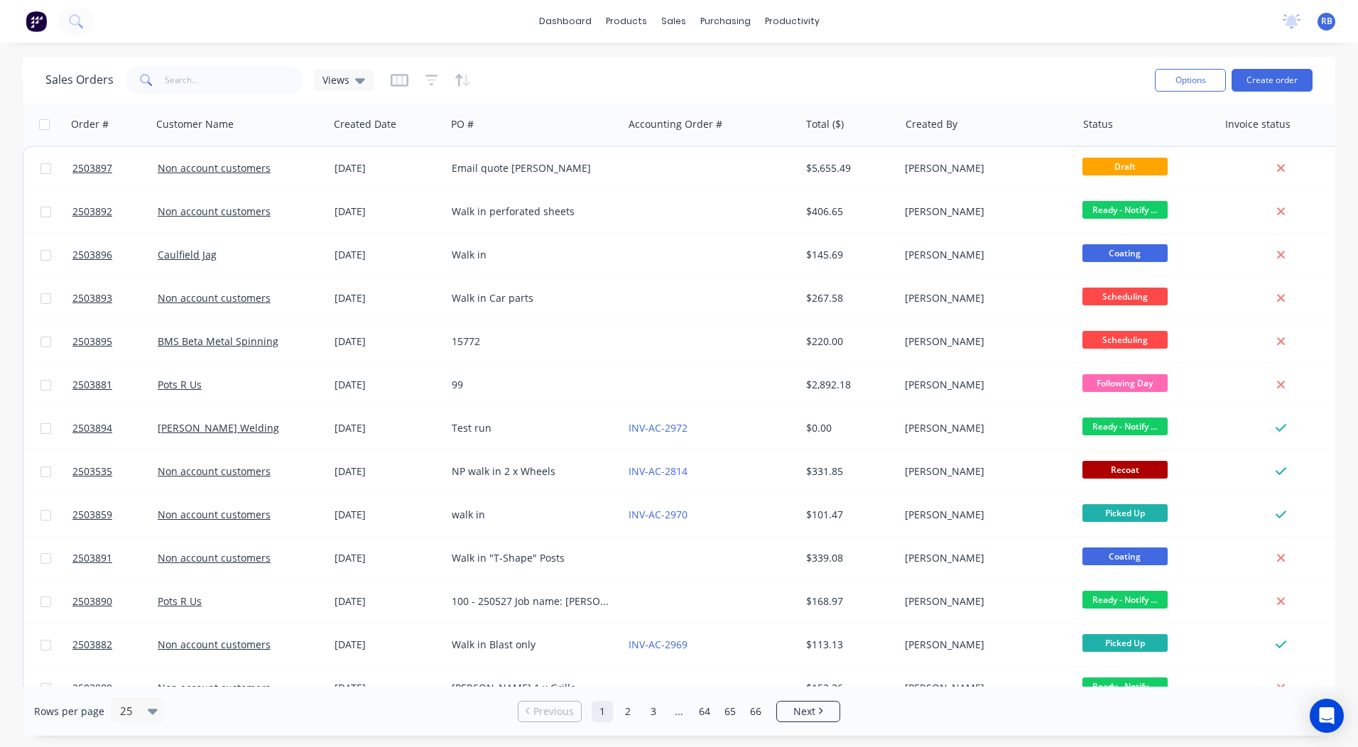
click at [575, 3] on div "dashboard products sales purchasing productivity dashboard products Product Cat…" at bounding box center [679, 21] width 1358 height 43
click at [557, 33] on div "dashboard products sales purchasing productivity dashboard products Product Cat…" at bounding box center [679, 21] width 1358 height 43
click at [560, 26] on link "dashboard" at bounding box center [565, 21] width 67 height 21
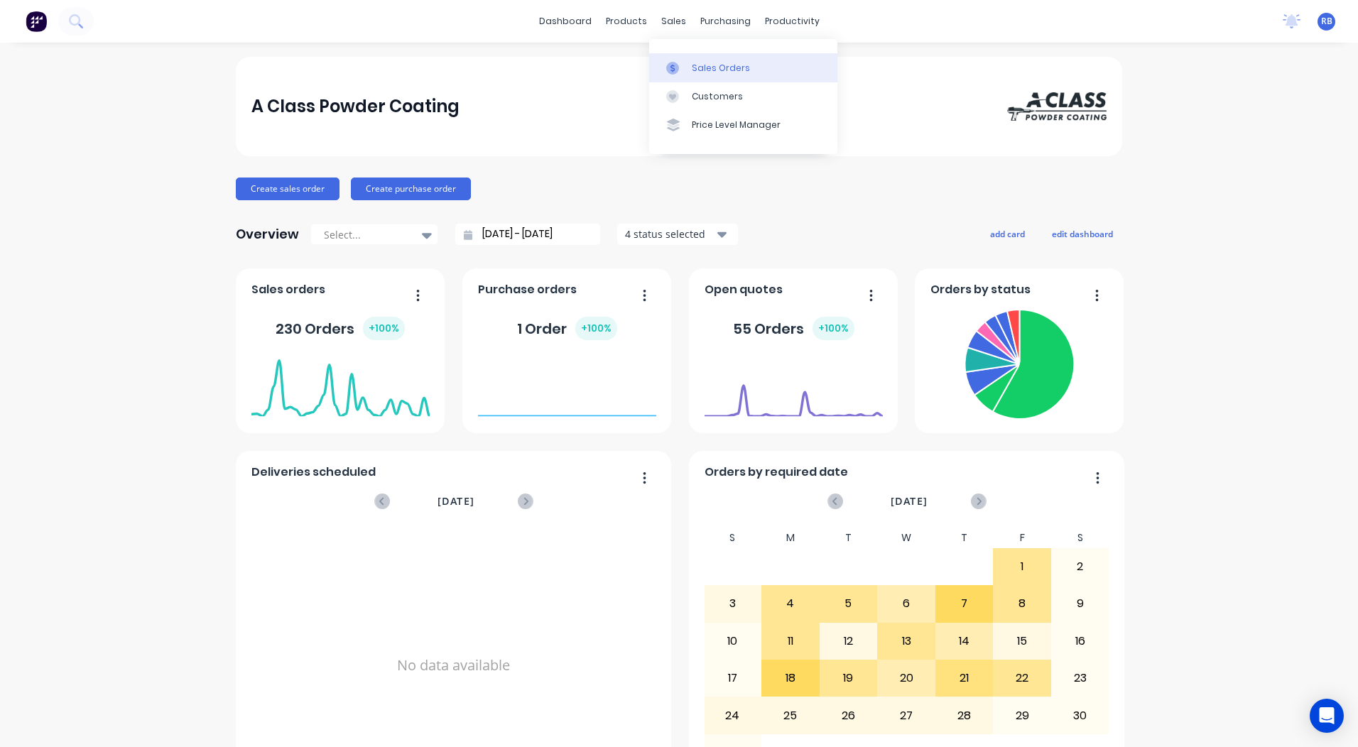
click at [678, 55] on link "Sales Orders" at bounding box center [743, 67] width 188 height 28
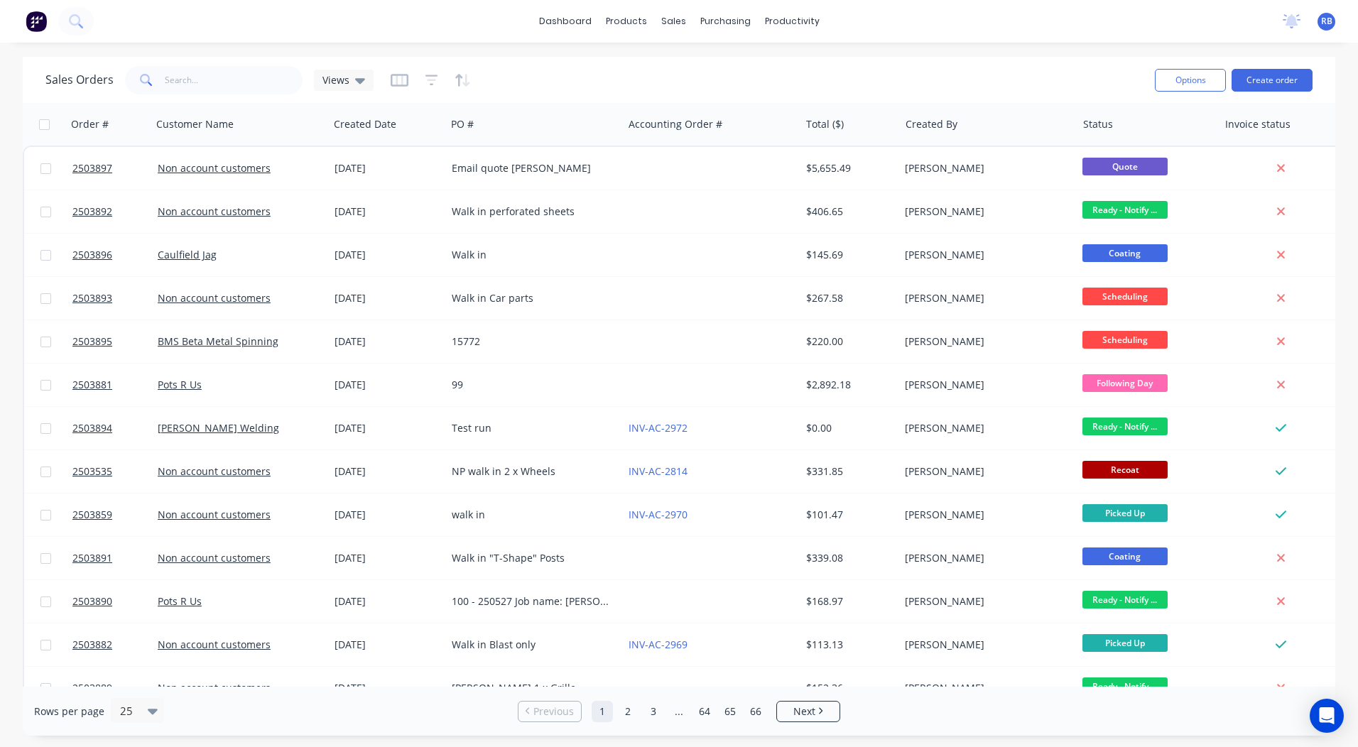
click at [966, 43] on div "dashboard products sales purchasing productivity dashboard products Product Cat…" at bounding box center [679, 373] width 1358 height 747
click at [1248, 69] on button "Create order" at bounding box center [1271, 80] width 81 height 23
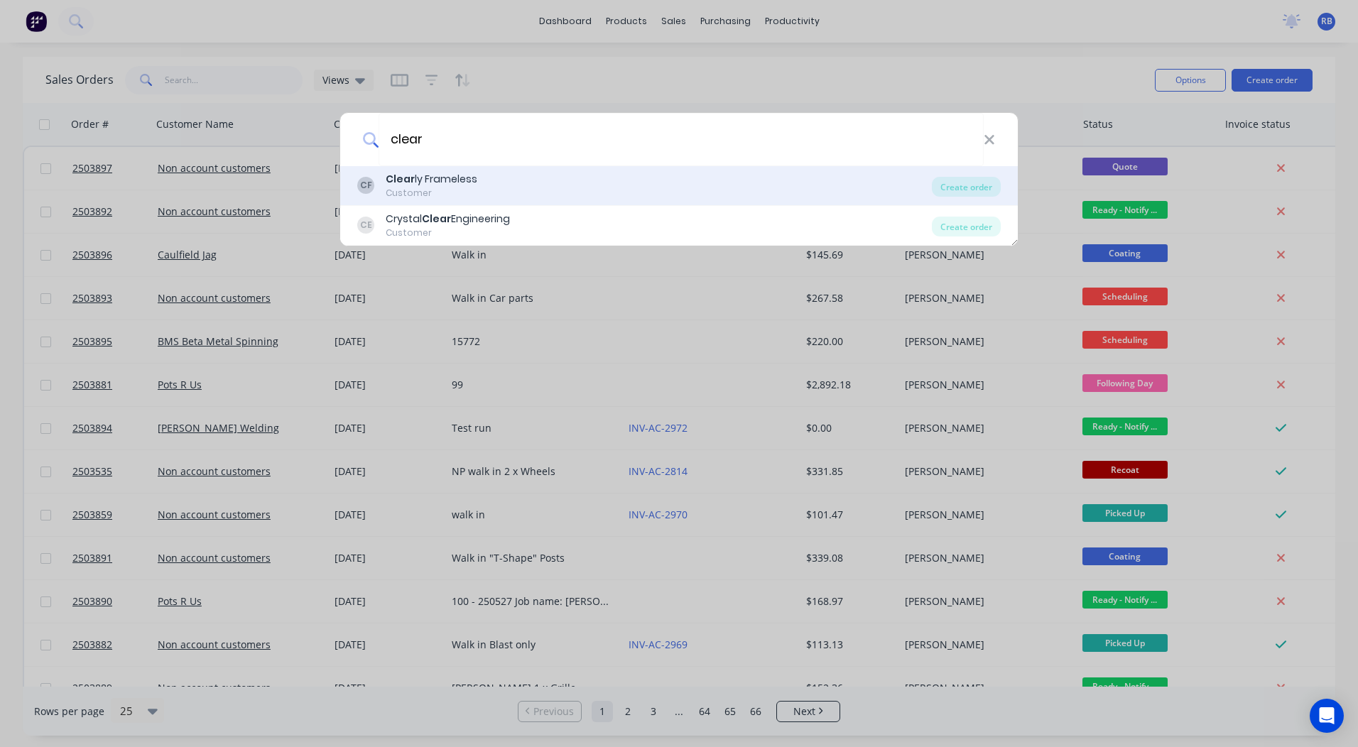
type input "clear"
click at [460, 173] on div "Clear ly Frameless" at bounding box center [432, 179] width 92 height 15
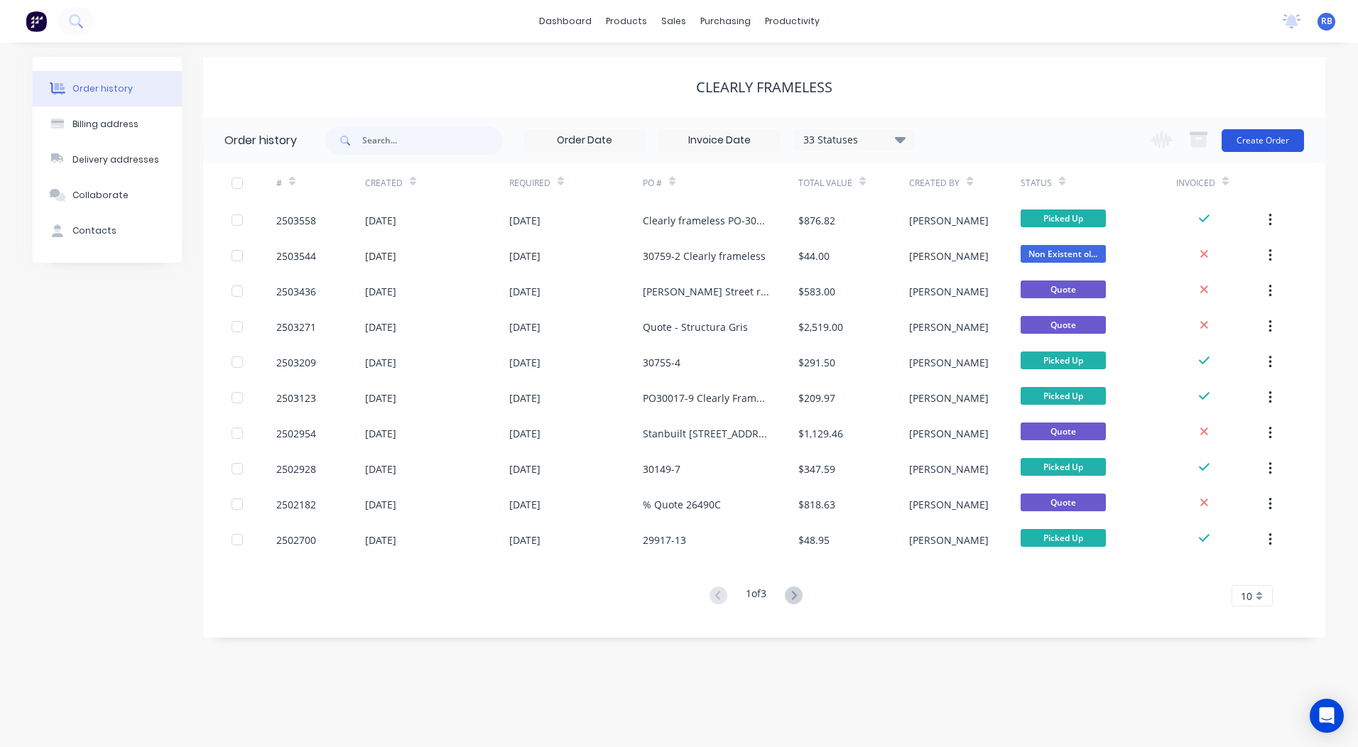
click at [1277, 146] on button "Create Order" at bounding box center [1262, 140] width 82 height 23
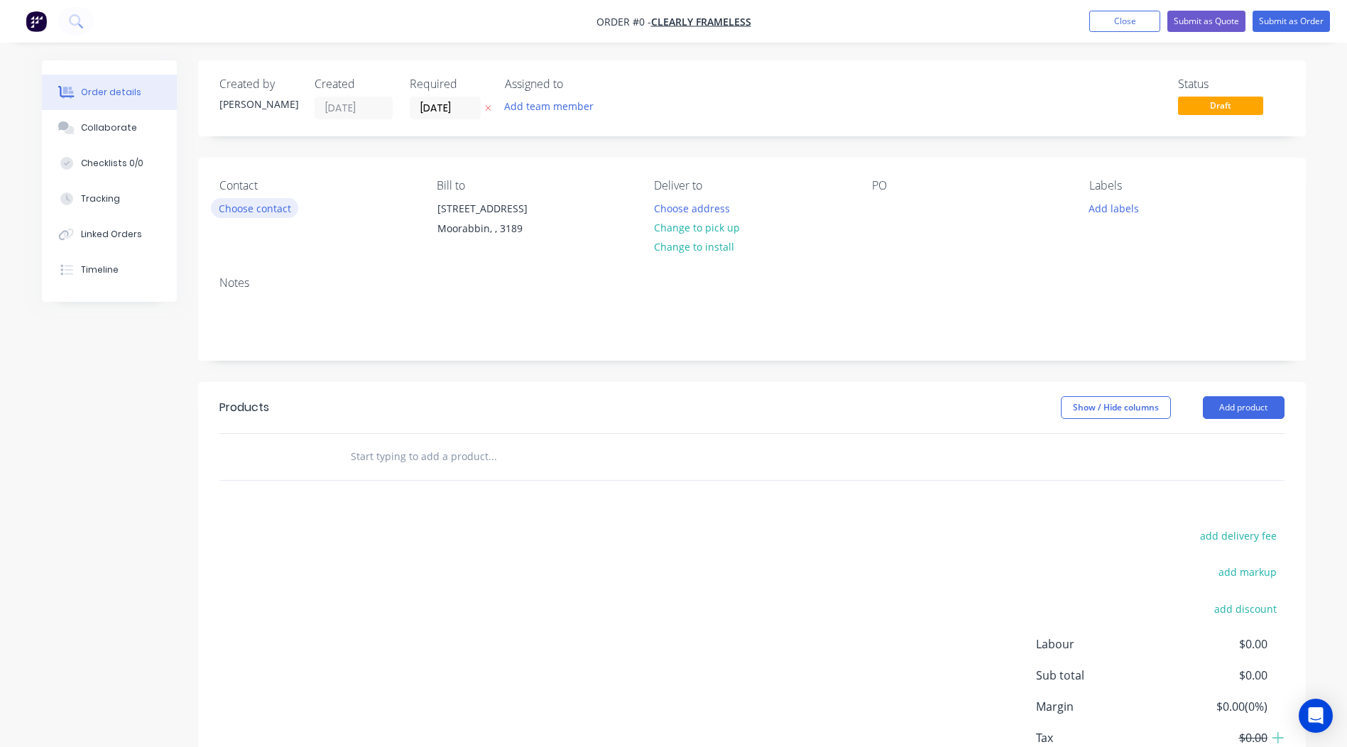
click at [256, 209] on button "Choose contact" at bounding box center [254, 207] width 87 height 19
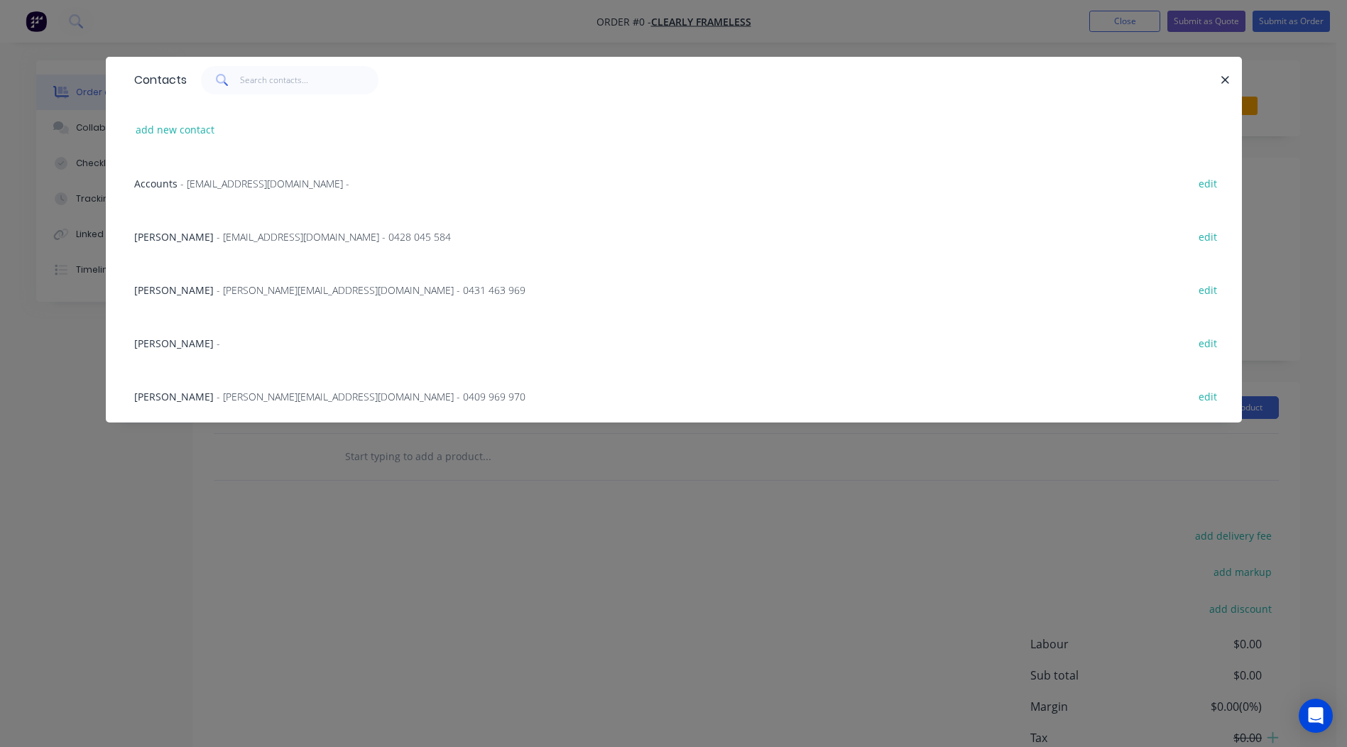
click at [182, 287] on span "[PERSON_NAME]" at bounding box center [174, 289] width 80 height 13
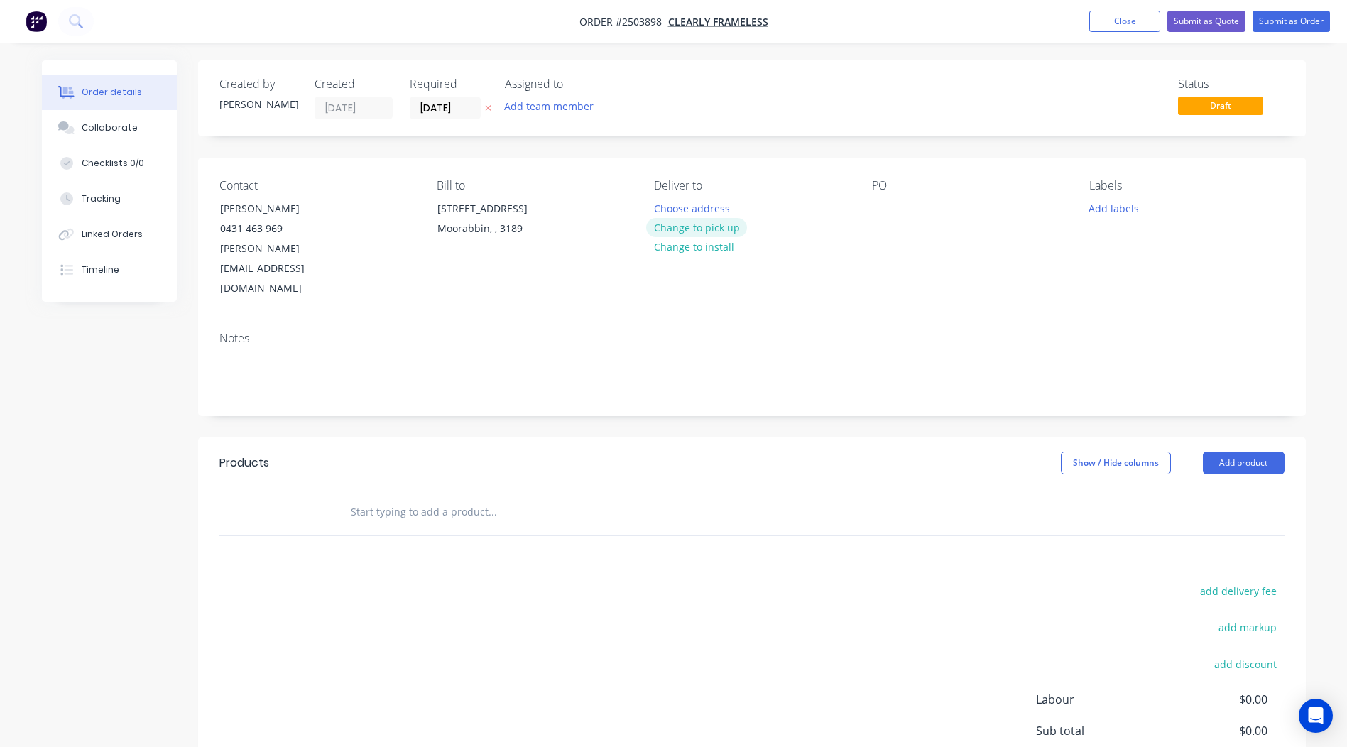
click at [681, 224] on button "Change to pick up" at bounding box center [696, 227] width 101 height 19
click at [888, 207] on div at bounding box center [883, 208] width 23 height 21
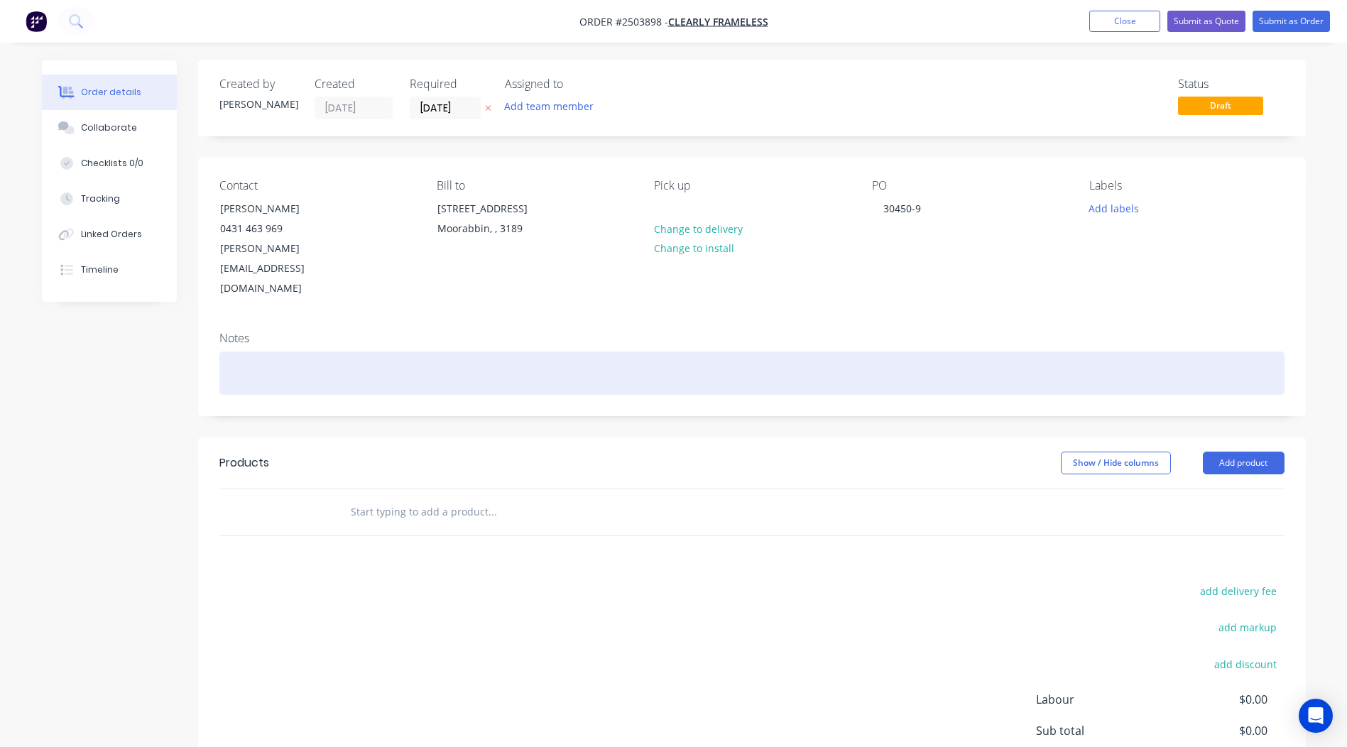
click at [268, 351] on div at bounding box center [751, 372] width 1065 height 43
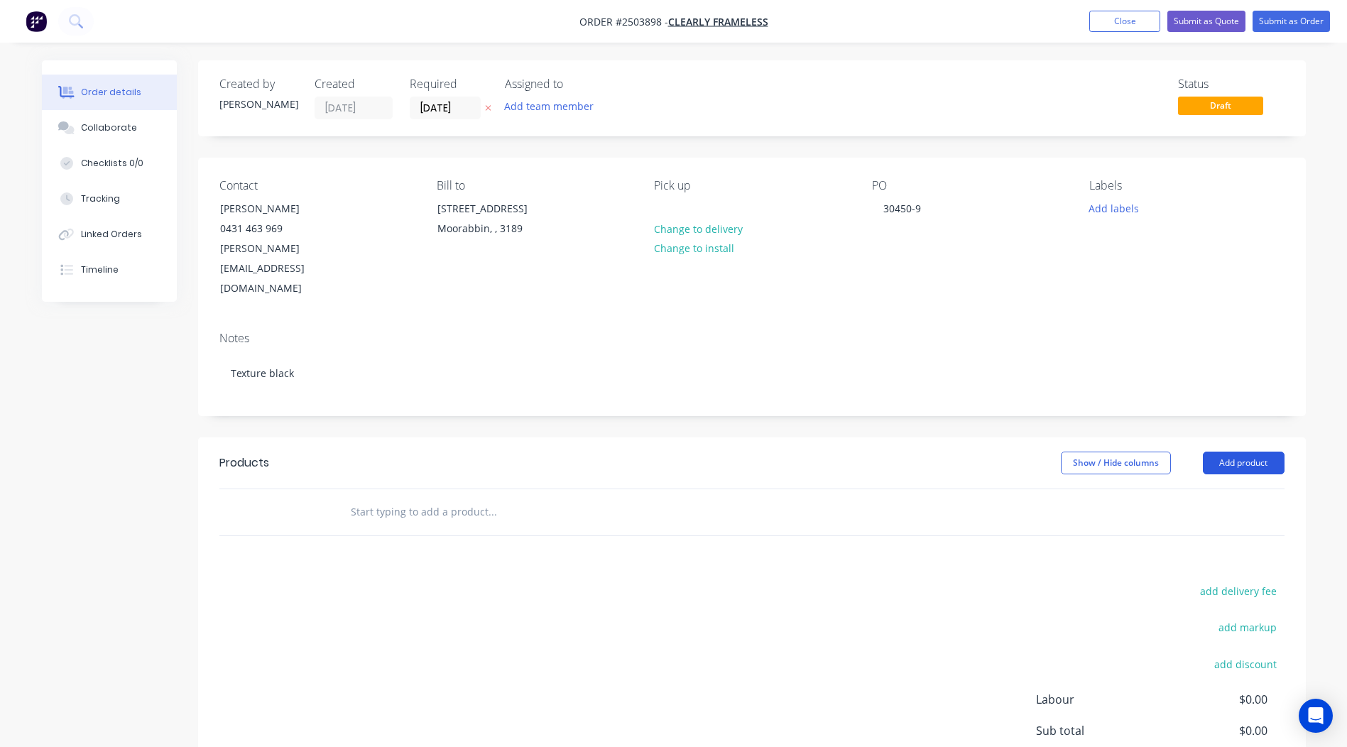
click at [1232, 452] on button "Add product" at bounding box center [1244, 463] width 82 height 23
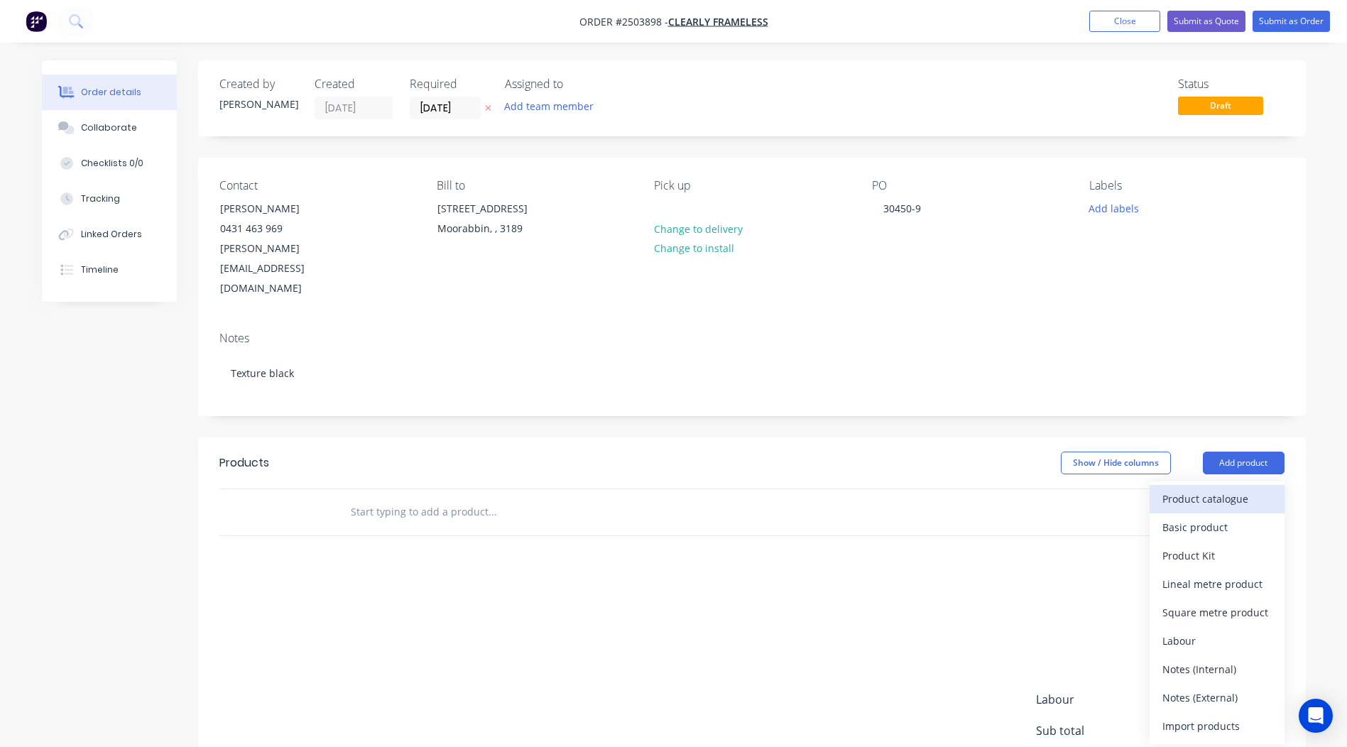
click at [1226, 485] on button "Product catalogue" at bounding box center [1217, 499] width 135 height 28
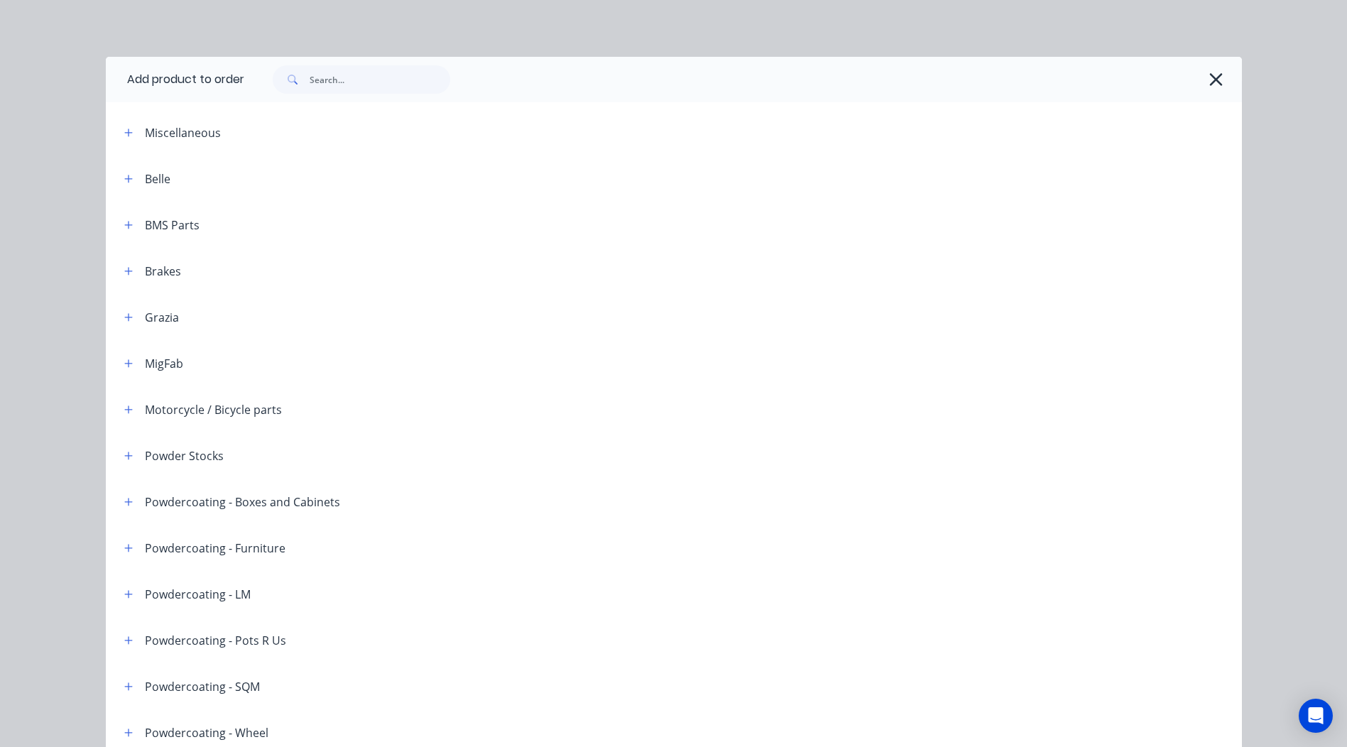
click at [369, 61] on div at bounding box center [743, 79] width 998 height 45
click at [366, 68] on input "text" at bounding box center [380, 79] width 141 height 28
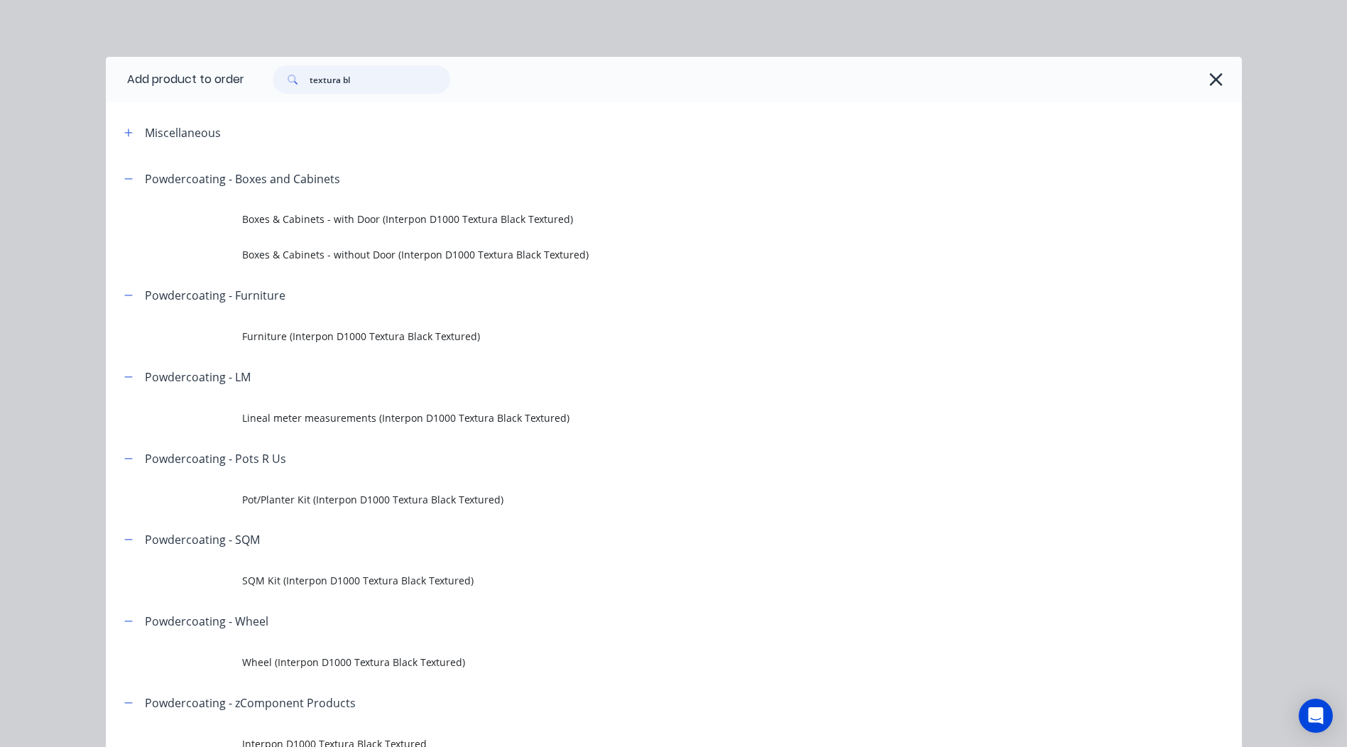
type input "textura bl"
click at [303, 393] on header "Powdercoating - LM" at bounding box center [674, 377] width 1136 height 46
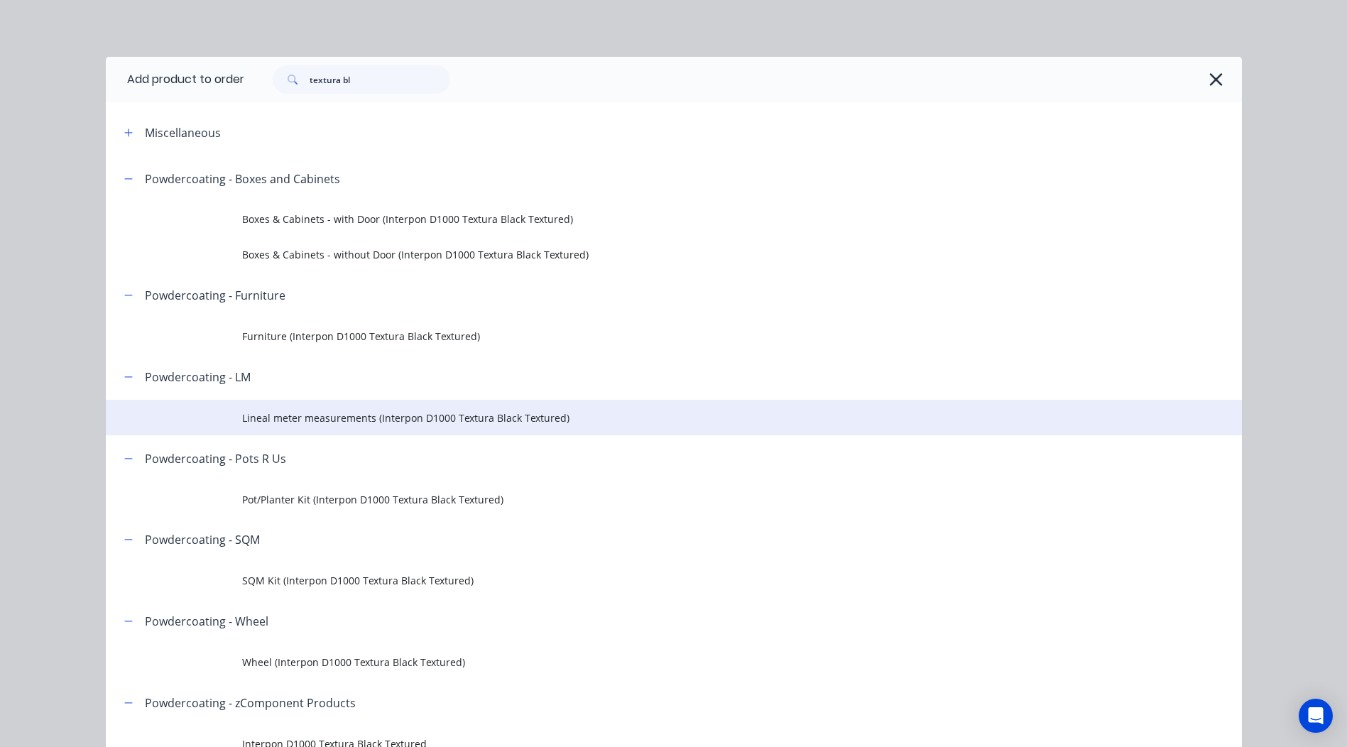
click at [302, 406] on td "Lineal meter measurements (Interpon D1000 Textura Black Textured)" at bounding box center [742, 418] width 1000 height 36
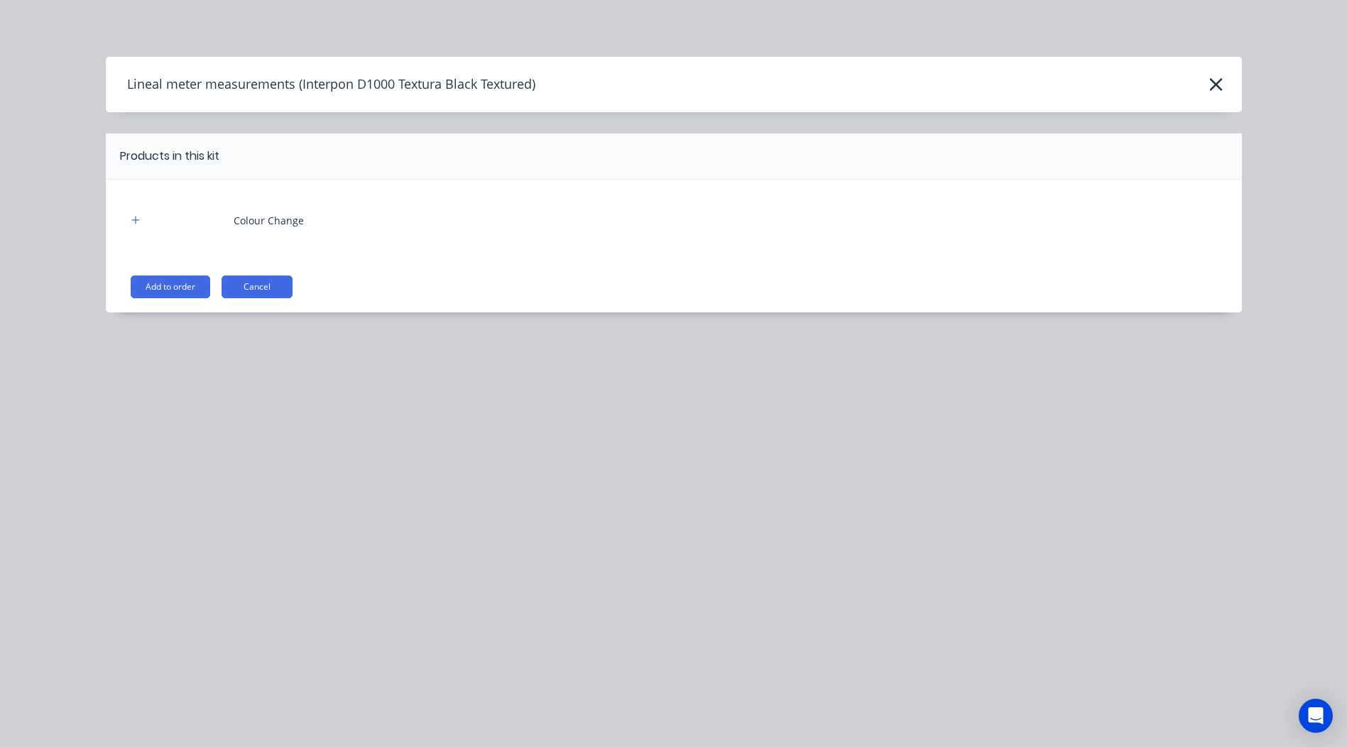
click at [182, 274] on div "Colour Change Add to order Cancel" at bounding box center [674, 246] width 1136 height 133
click at [181, 280] on button "Add to order" at bounding box center [171, 286] width 80 height 23
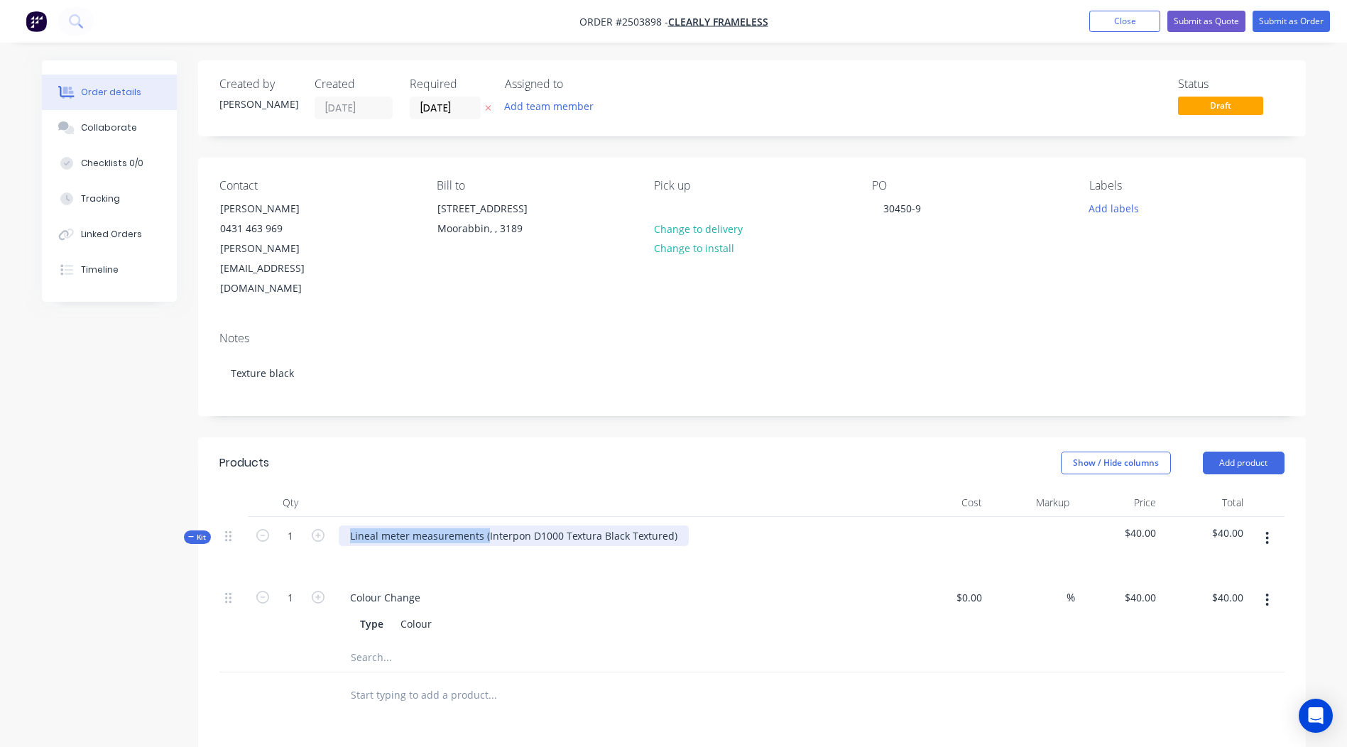
drag, startPoint x: 485, startPoint y: 497, endPoint x: -3, endPoint y: 497, distance: 487.8
click at [0, 497] on html "Order #2503898 - Clearly Frameless Add product Close Submit as Quote Submit as …" at bounding box center [673, 540] width 1347 height 1081
click at [542, 525] on div "Interpon D1000 Textura Black Textured)" at bounding box center [444, 535] width 210 height 21
click at [702, 437] on header "Products Show / Hide columns Add product" at bounding box center [752, 462] width 1108 height 51
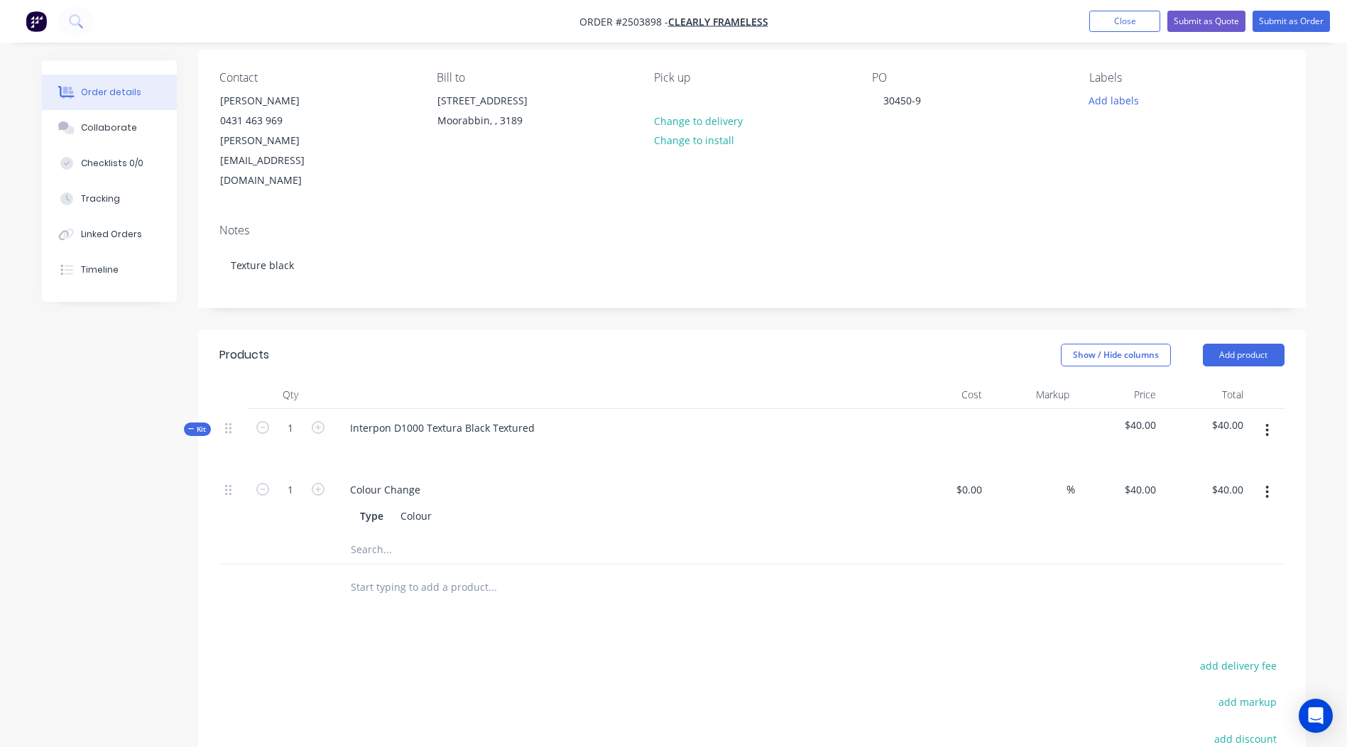
click at [1277, 418] on button "button" at bounding box center [1266, 431] width 33 height 26
click at [1211, 457] on div "Add product to kit" at bounding box center [1216, 467] width 109 height 21
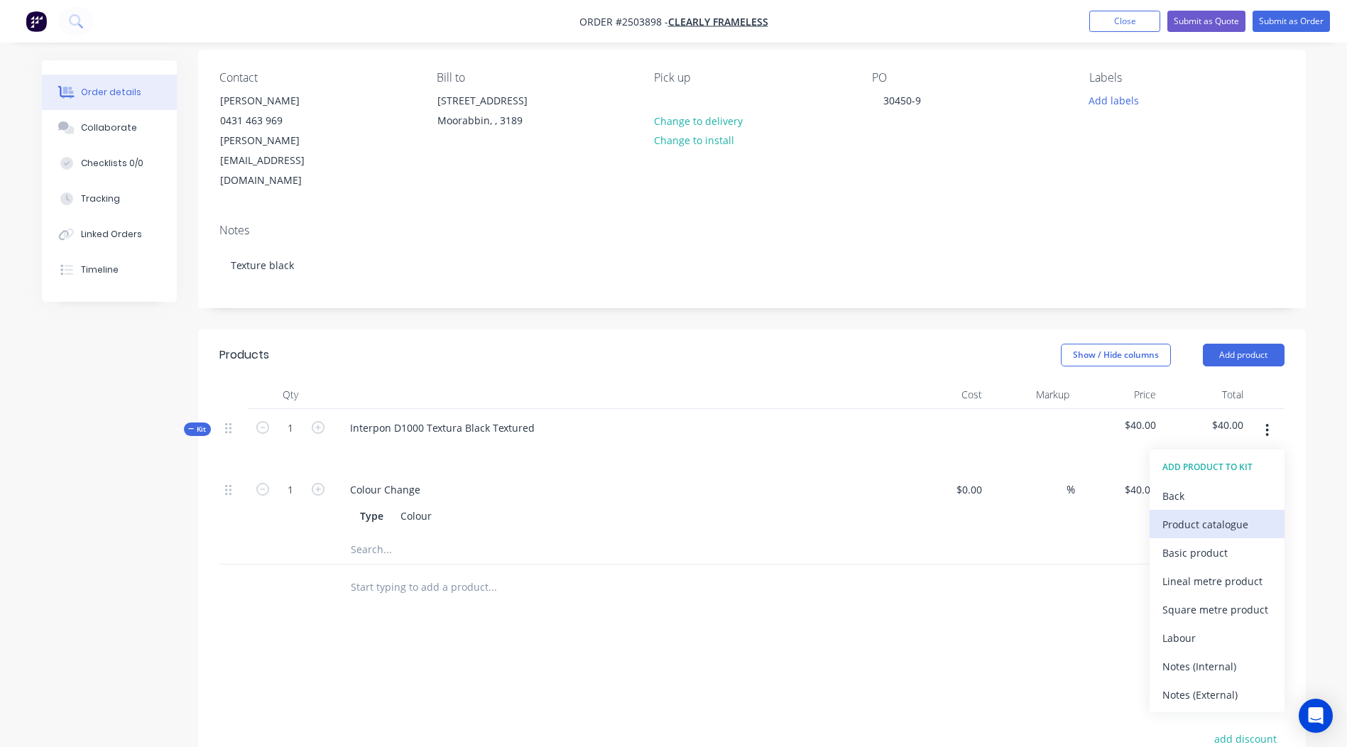
click at [1207, 514] on div "Product catalogue" at bounding box center [1216, 524] width 109 height 21
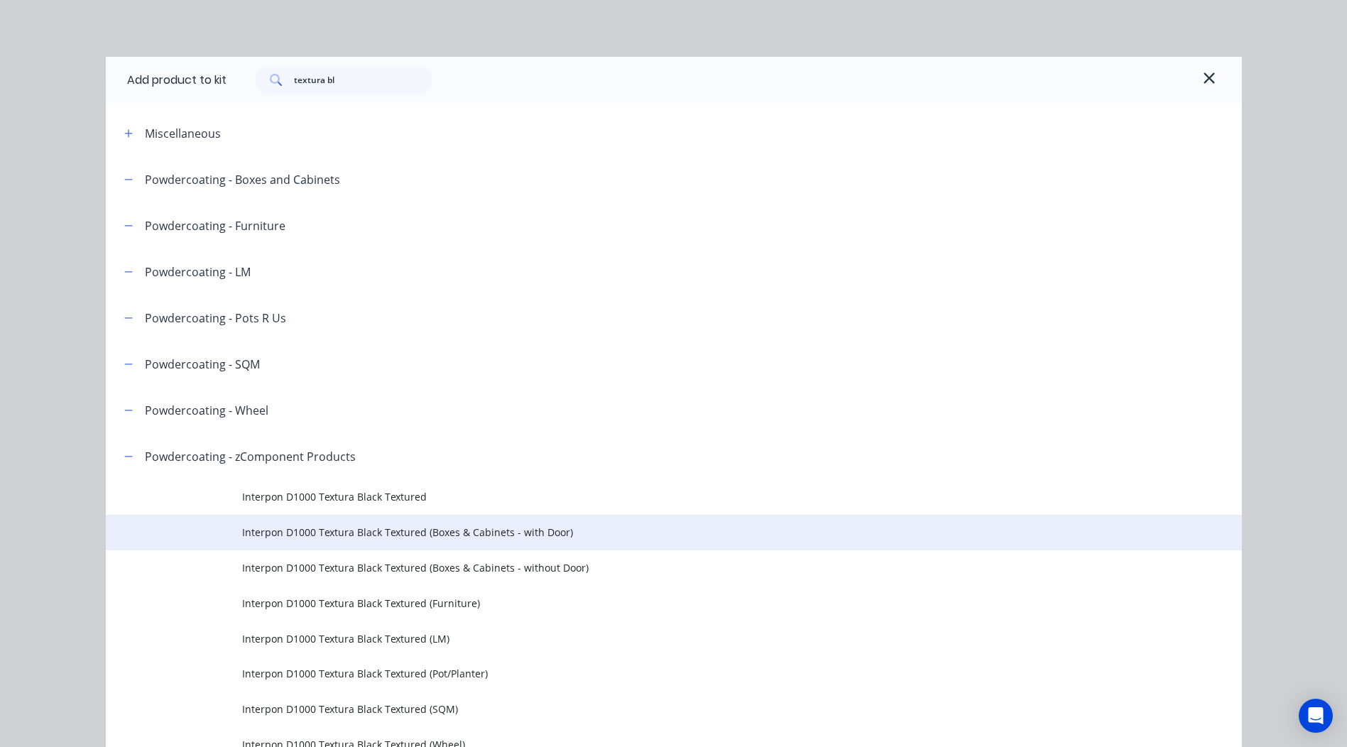
scroll to position [77, 0]
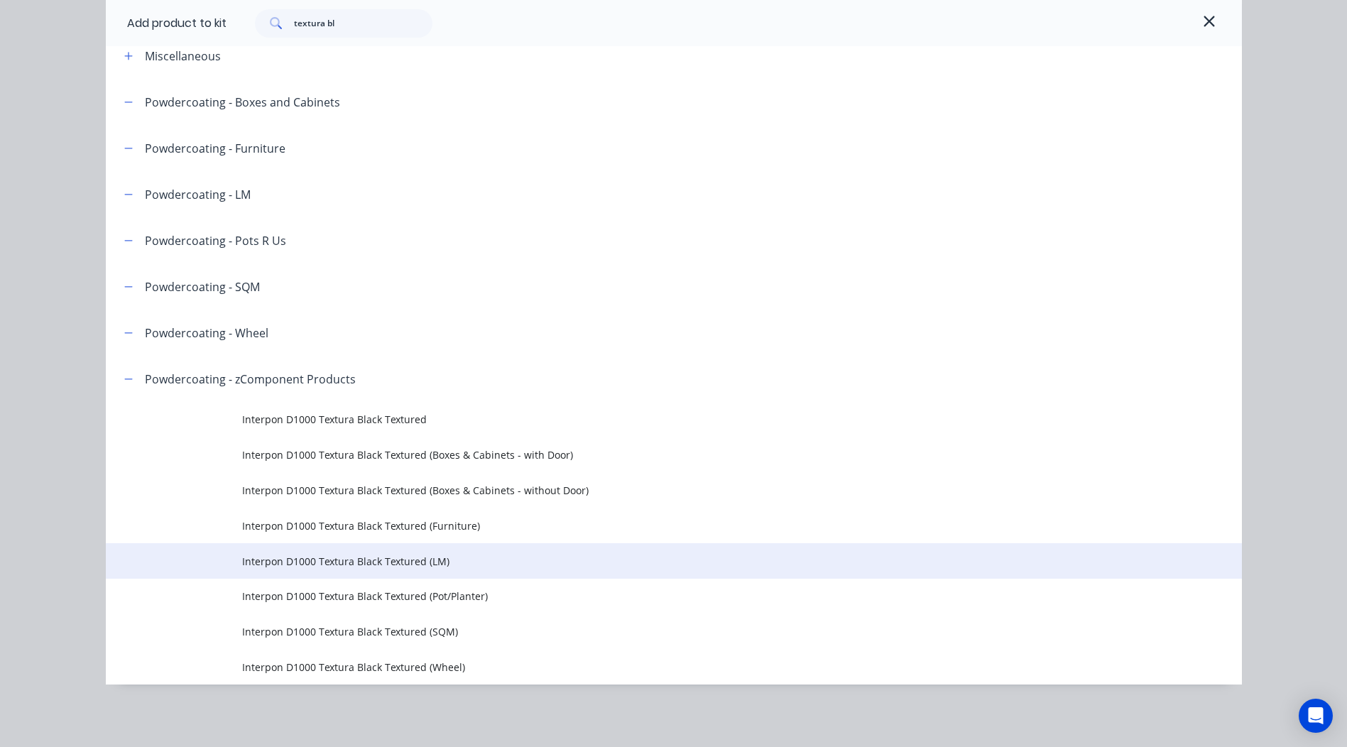
click at [452, 562] on span "Interpon D1000 Textura Black Textured (LM)" at bounding box center [642, 561] width 800 height 15
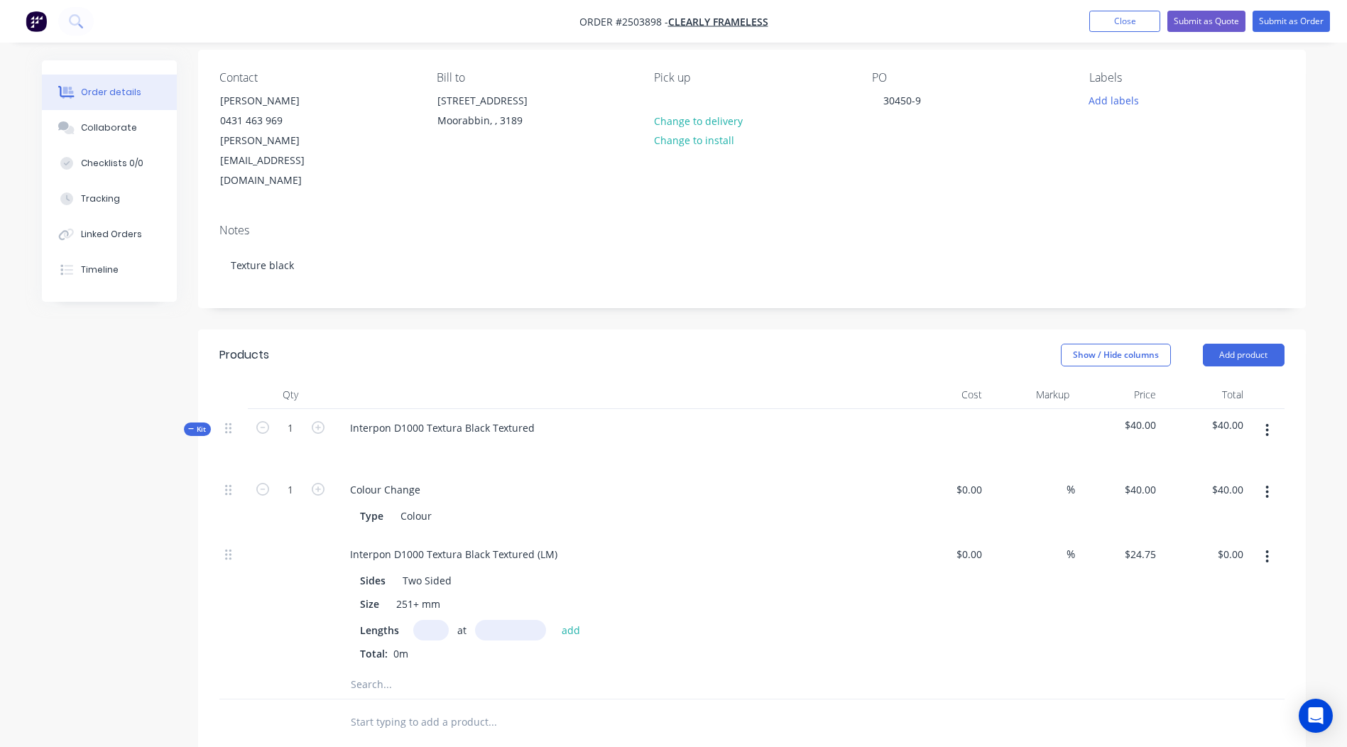
click at [415, 620] on input "text" at bounding box center [431, 630] width 36 height 21
type input "1"
click at [530, 620] on input "text" at bounding box center [510, 630] width 71 height 21
type input "2800"
click at [555, 620] on button "add" at bounding box center [571, 629] width 33 height 19
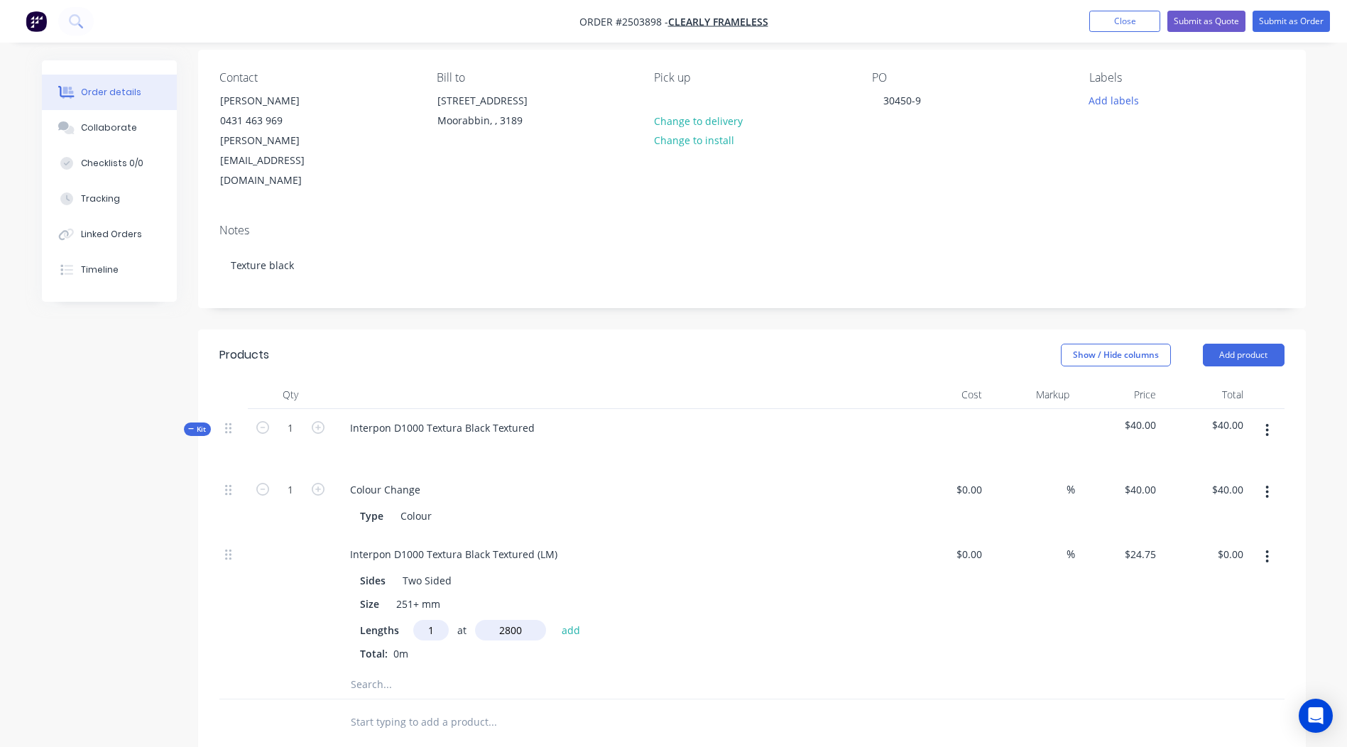
type input "$69.30"
drag, startPoint x: 62, startPoint y: 571, endPoint x: 0, endPoint y: 585, distance: 63.4
click at [0, 578] on html "Order #2503898 - Clearly Frameless Add product Close Submit as Quote Submit as …" at bounding box center [673, 511] width 1347 height 1239
click at [917, 622] on div "$0.00 $0.00" at bounding box center [944, 614] width 87 height 158
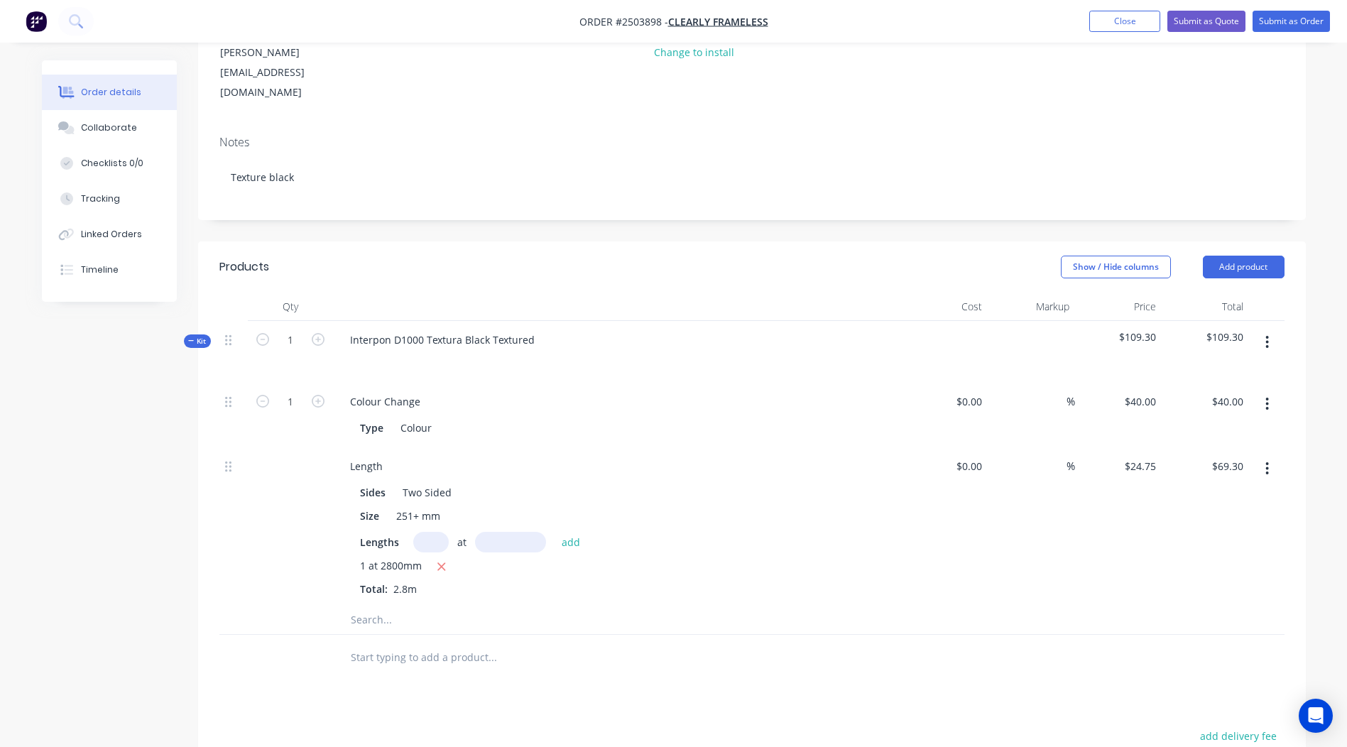
click at [1275, 329] on button "button" at bounding box center [1266, 342] width 33 height 26
click at [1202, 365] on button "Add product to kit" at bounding box center [1217, 379] width 135 height 28
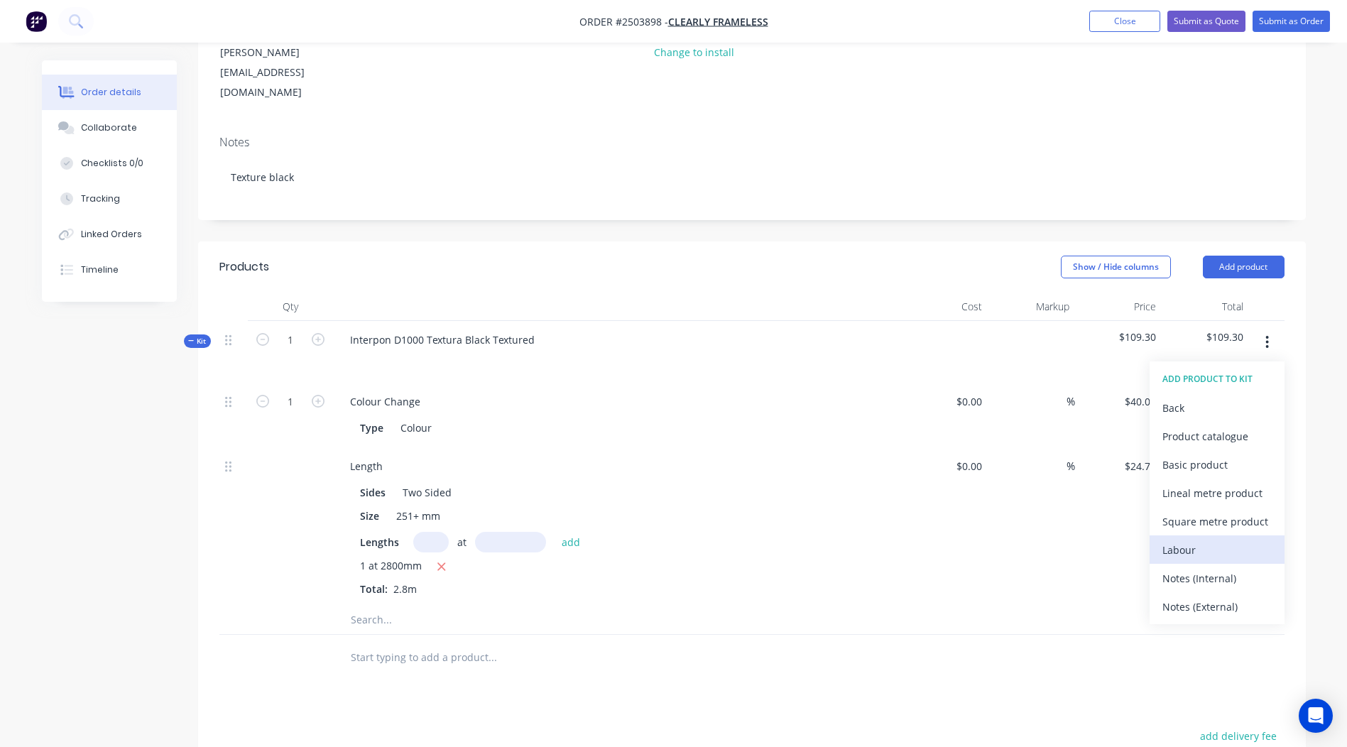
click at [1209, 540] on div "Labour" at bounding box center [1216, 550] width 109 height 21
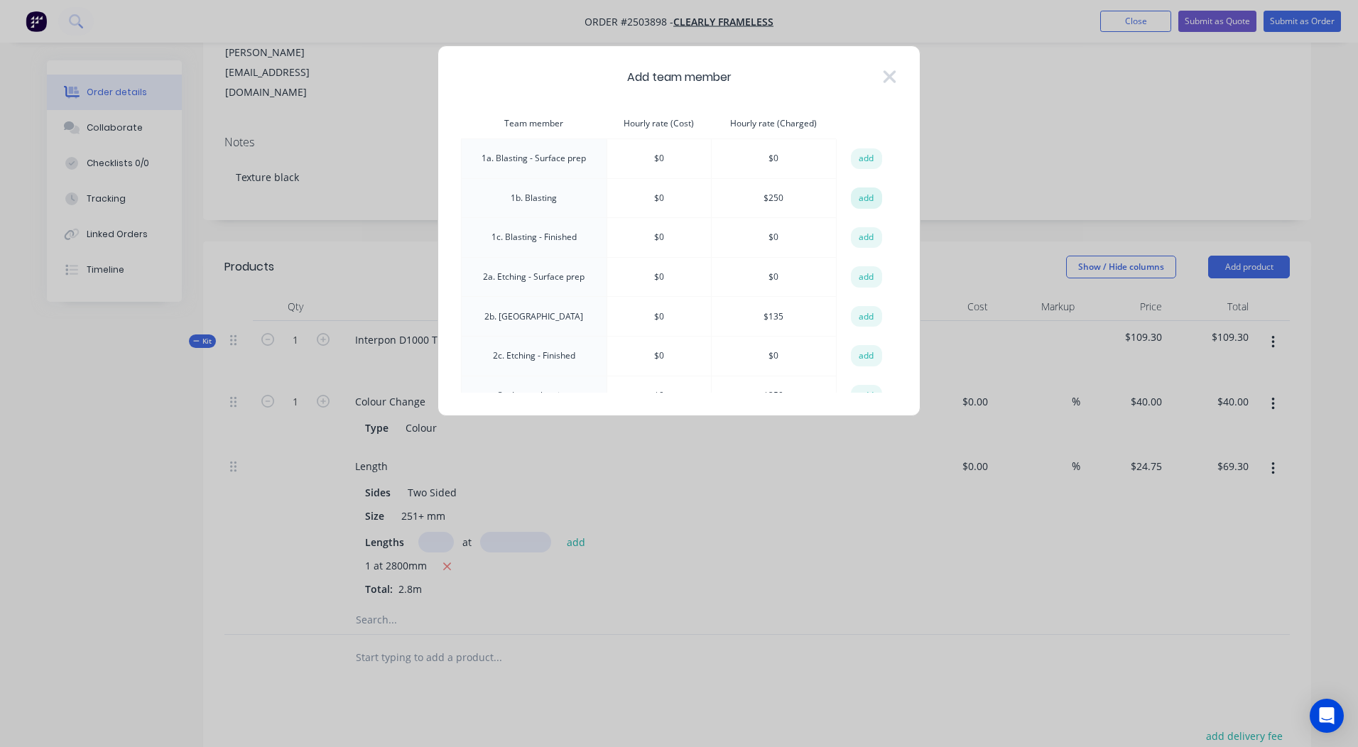
click at [851, 200] on button "add" at bounding box center [866, 197] width 31 height 21
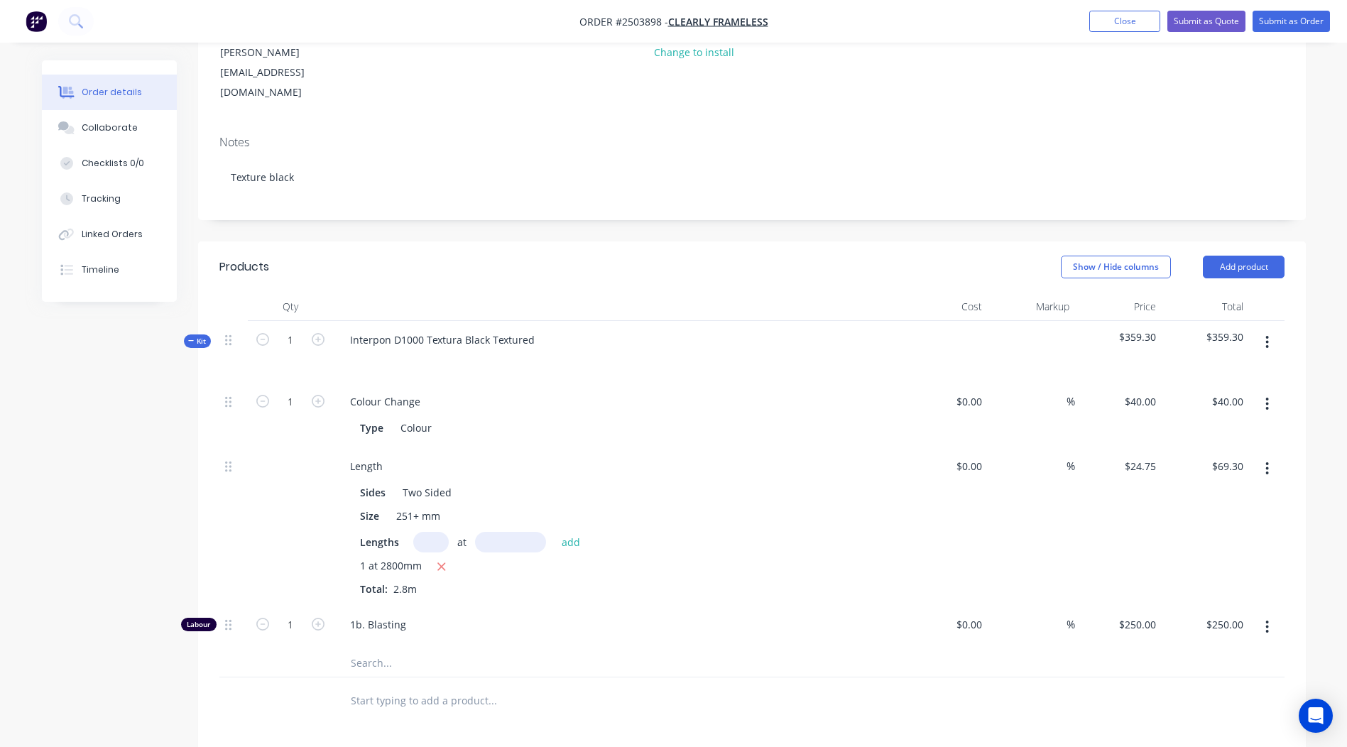
scroll to position [409, 0]
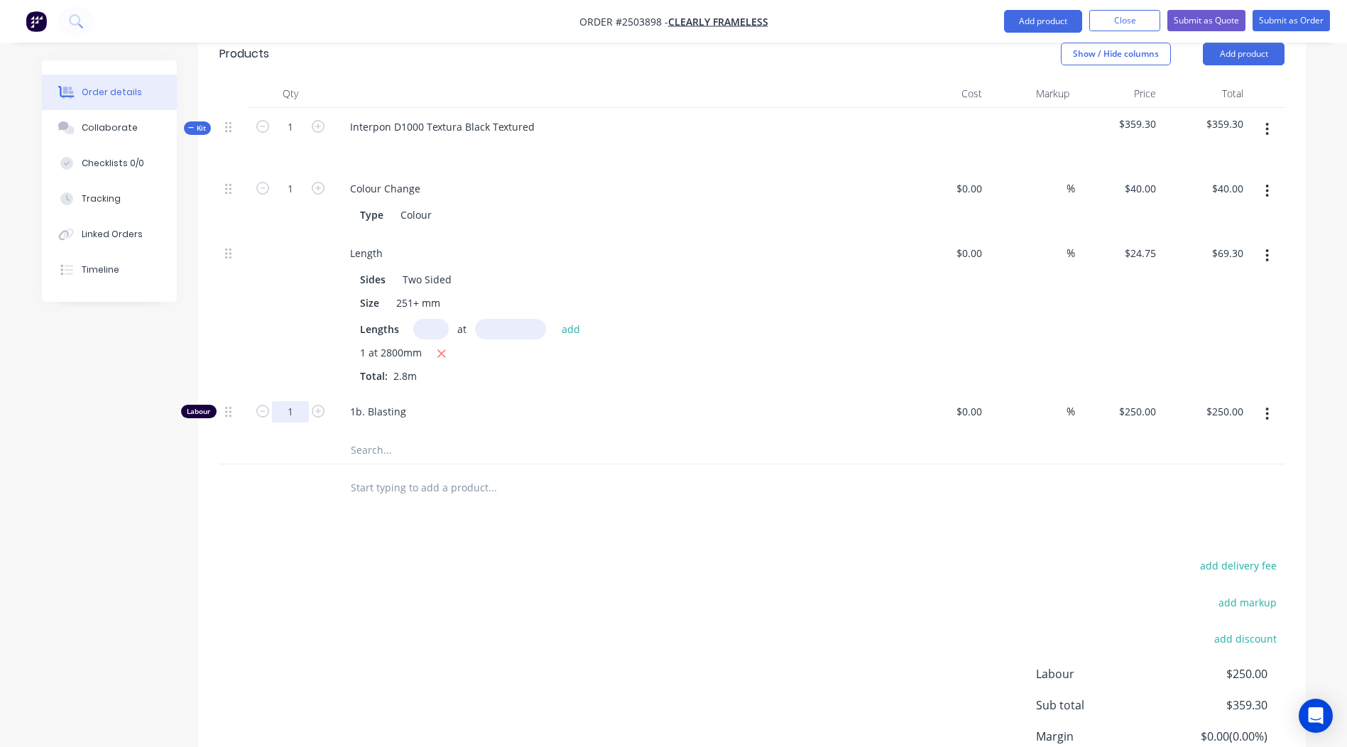
click at [293, 200] on input "1" at bounding box center [290, 188] width 37 height 21
type input "0.1667"
type input "$41.68"
click at [918, 556] on div "add delivery fee add markup add discount Labour $250.00 Sub total $359.30 Margi…" at bounding box center [751, 693] width 1065 height 274
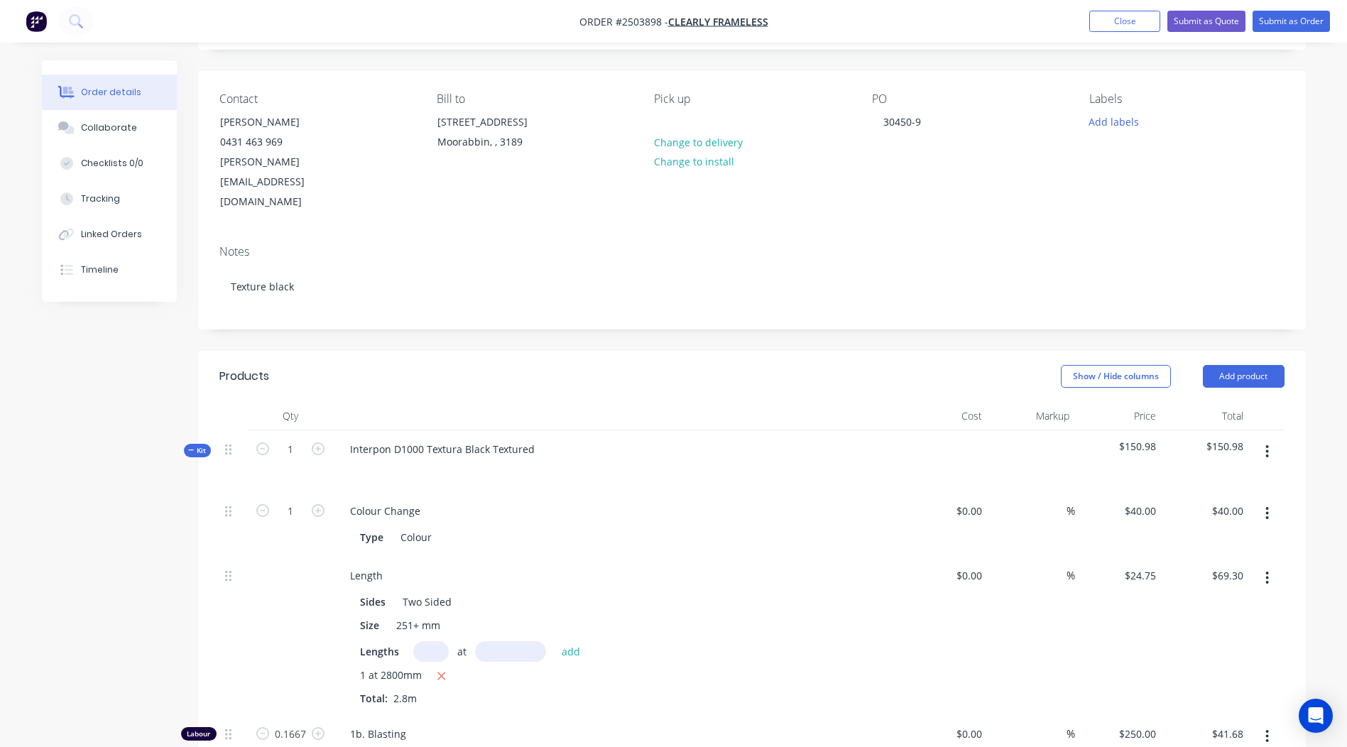
scroll to position [71, 0]
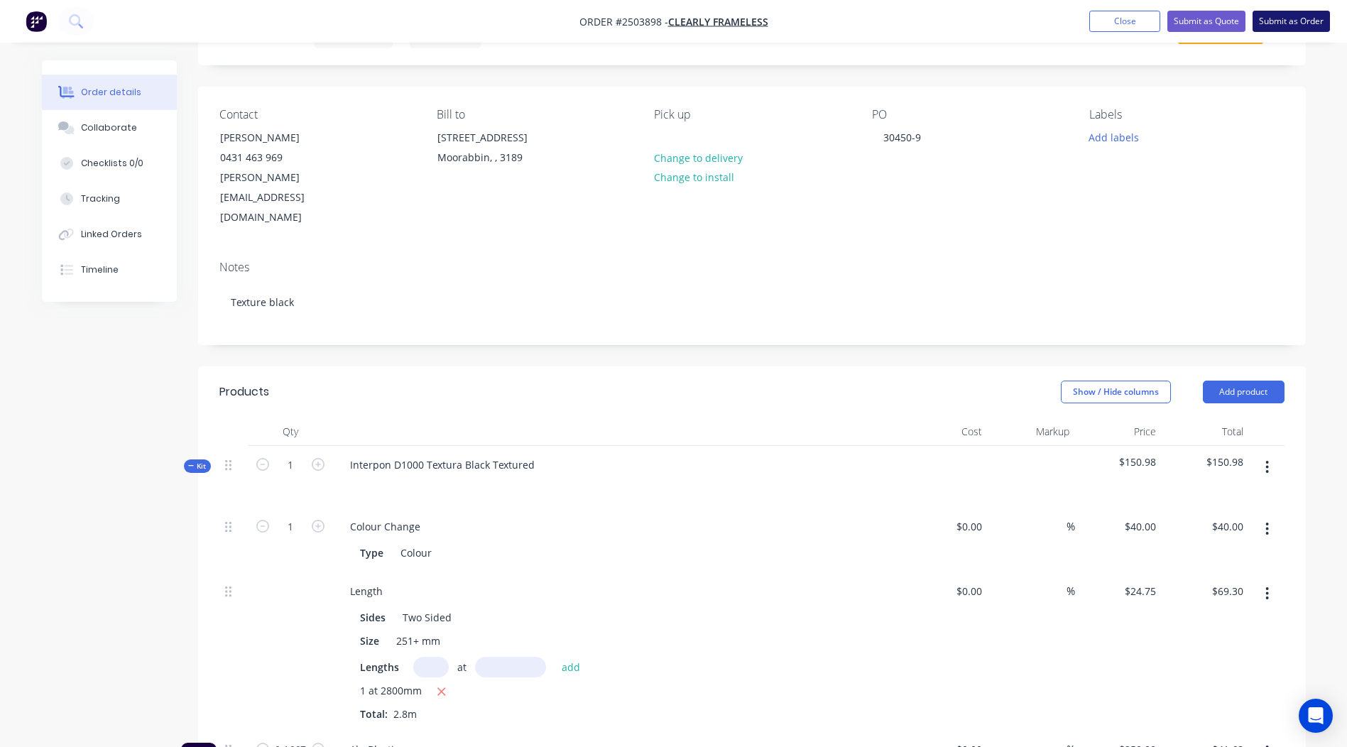
click at [1282, 19] on button "Submit as Order" at bounding box center [1291, 21] width 77 height 21
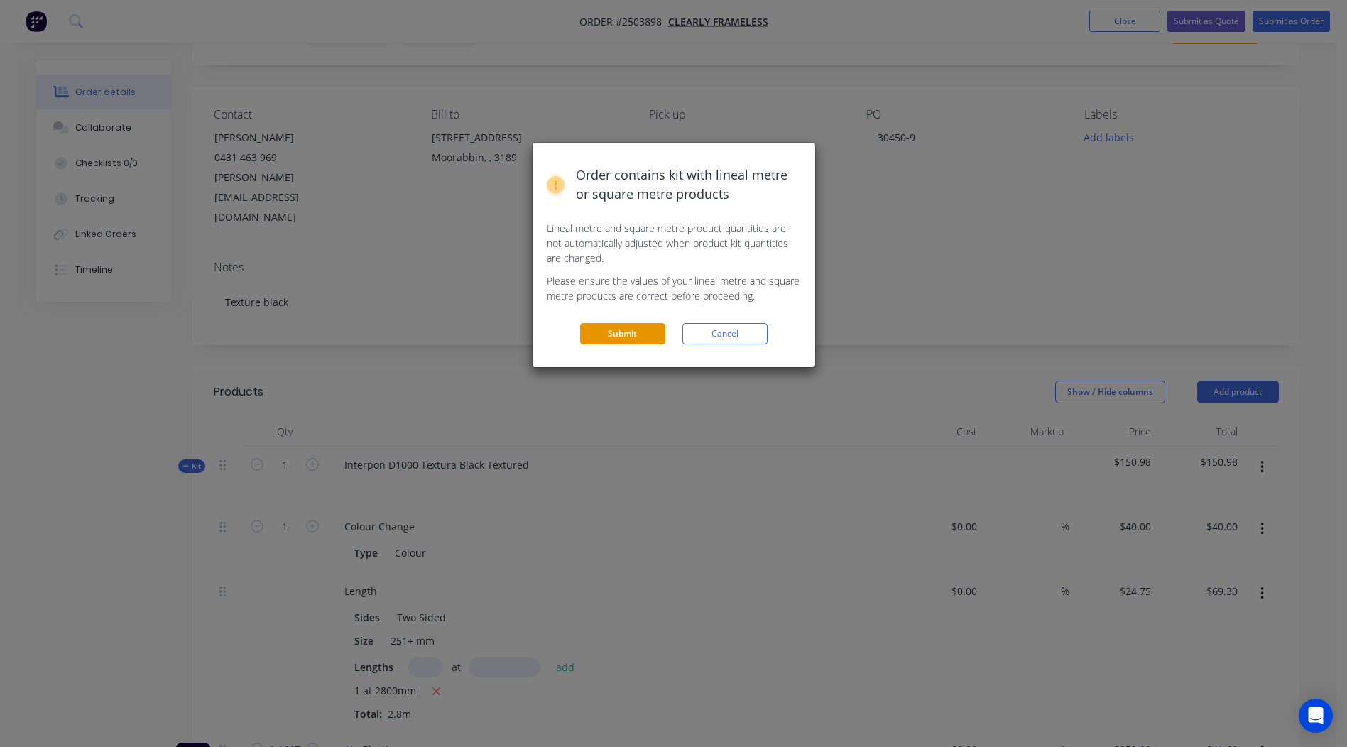
click at [626, 334] on button "Submit" at bounding box center [622, 333] width 85 height 21
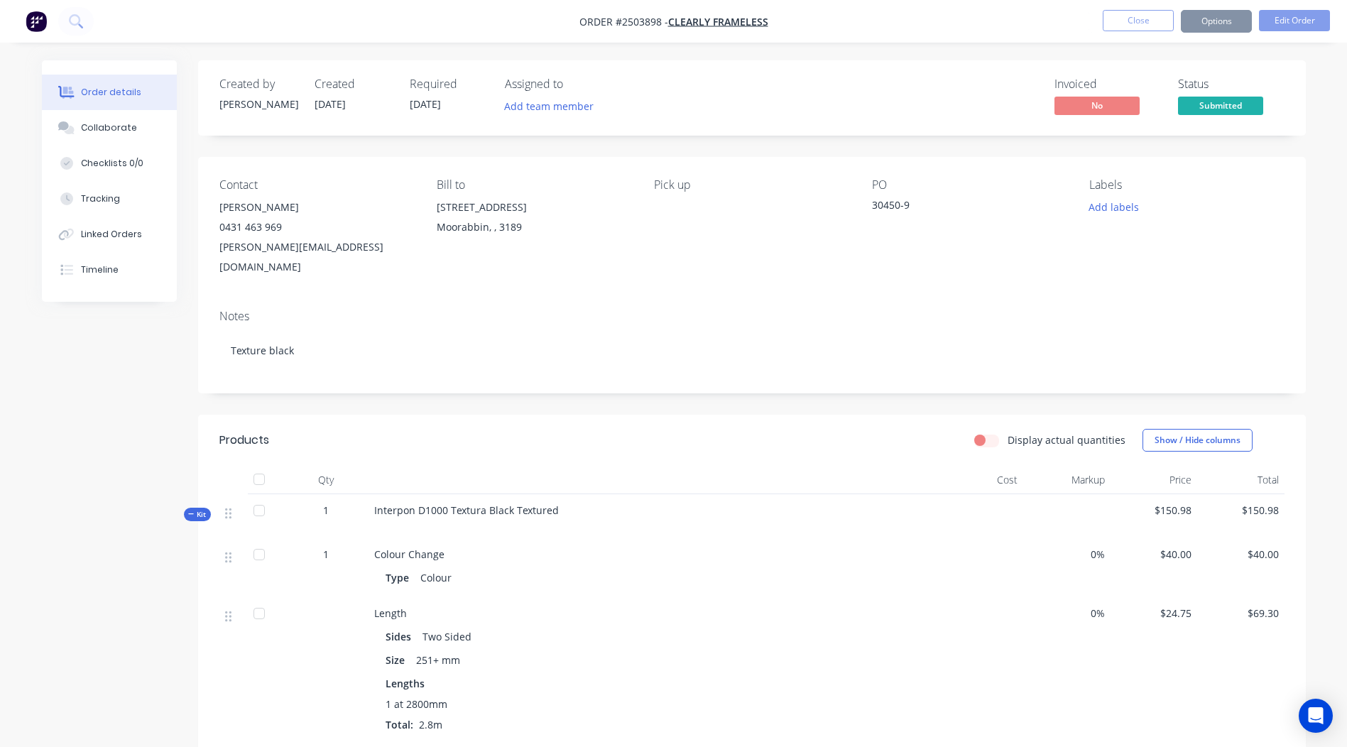
click at [1221, 25] on button "Options" at bounding box center [1216, 21] width 71 height 23
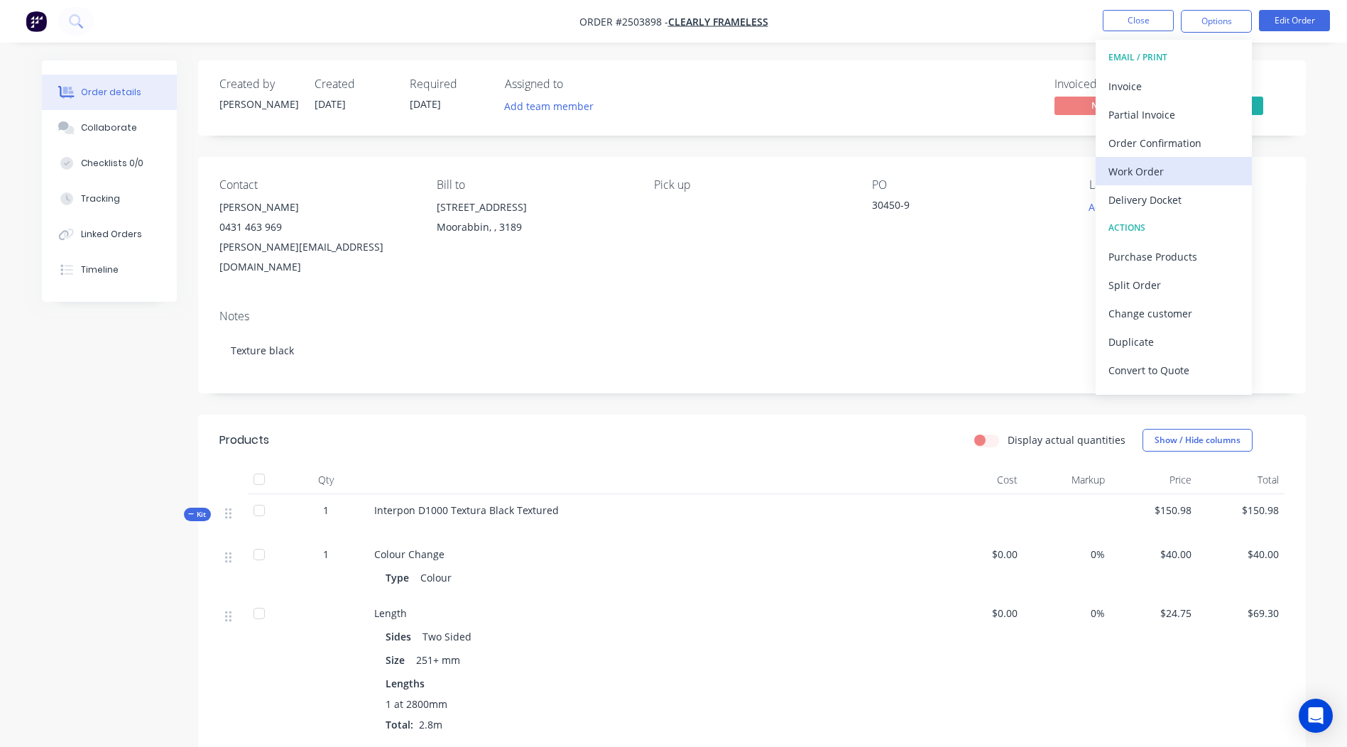
click at [1130, 180] on div "Work Order" at bounding box center [1173, 171] width 131 height 21
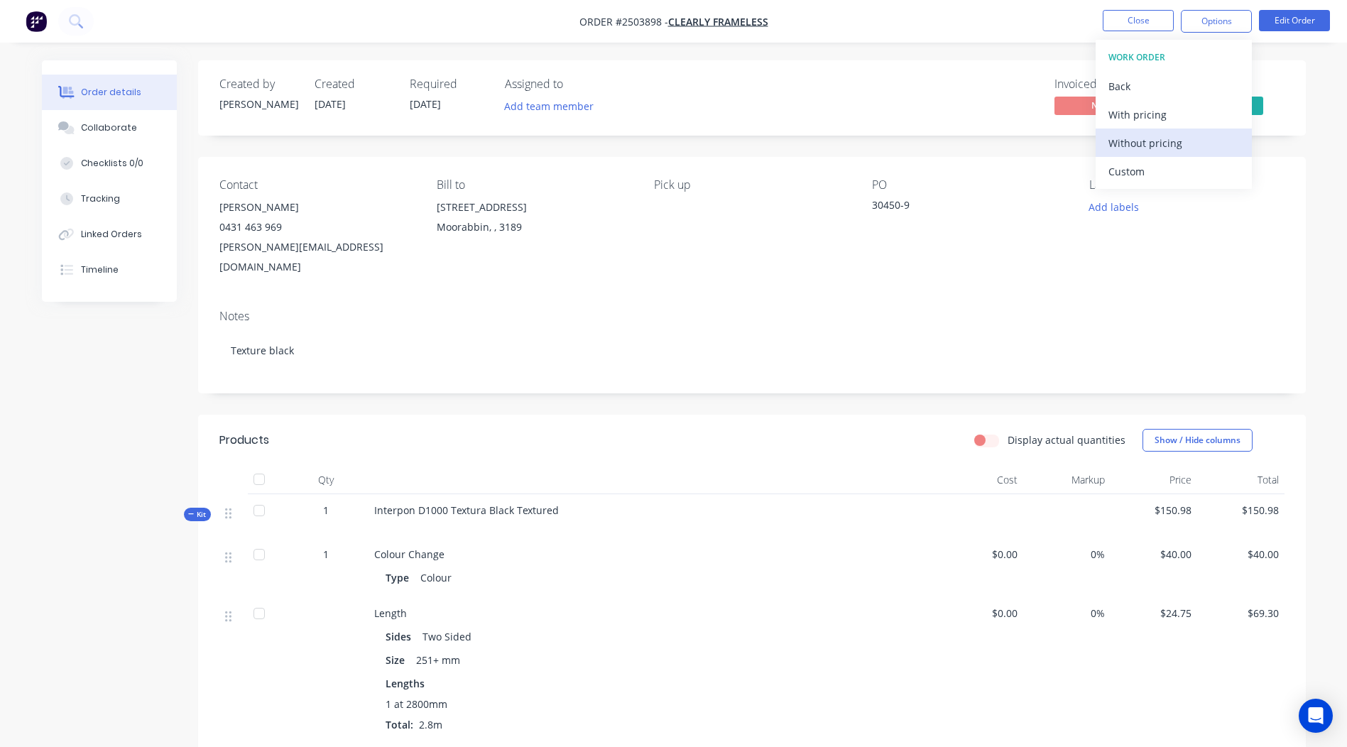
click at [1168, 149] on div "Without pricing" at bounding box center [1173, 143] width 131 height 21
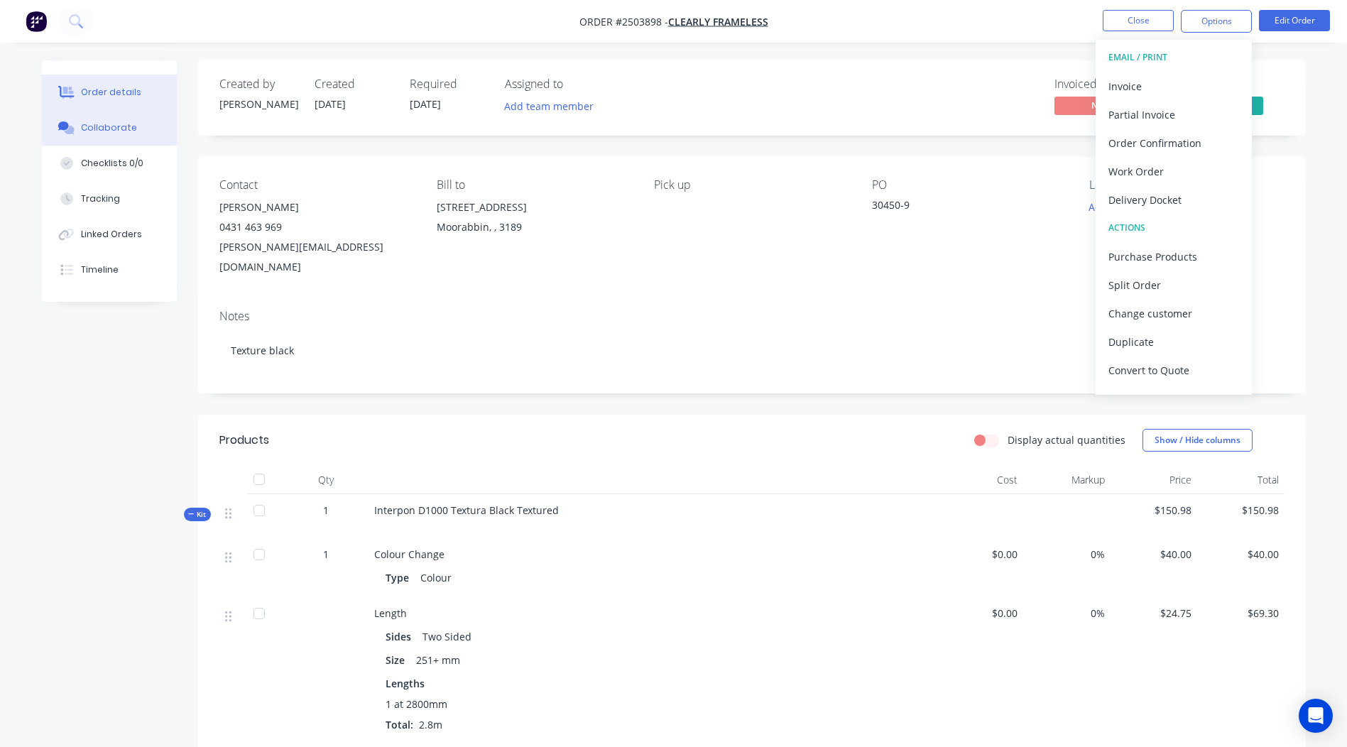
click at [116, 133] on div "Collaborate" at bounding box center [109, 127] width 56 height 13
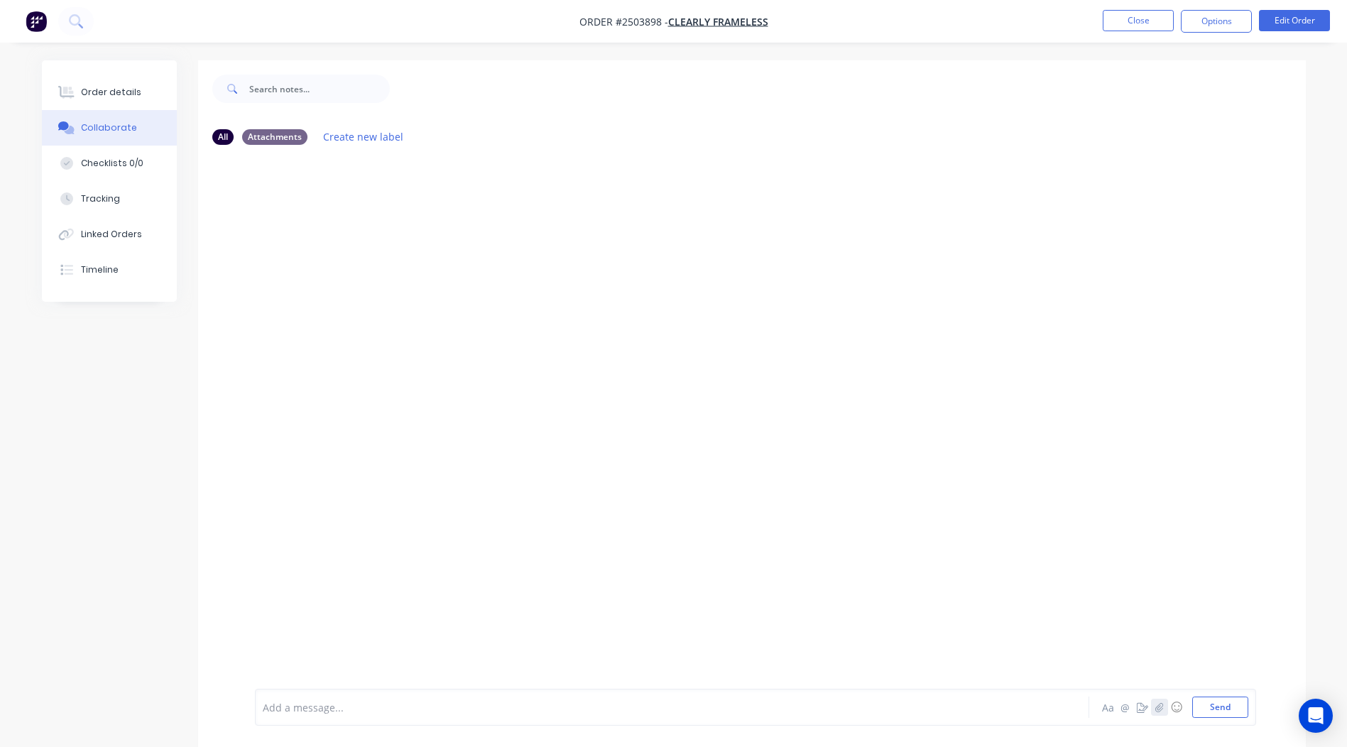
click at [1160, 707] on icon "button" at bounding box center [1159, 707] width 9 height 10
click at [1201, 710] on button "Send" at bounding box center [1220, 707] width 56 height 21
click at [1139, 23] on button "Close" at bounding box center [1138, 20] width 71 height 21
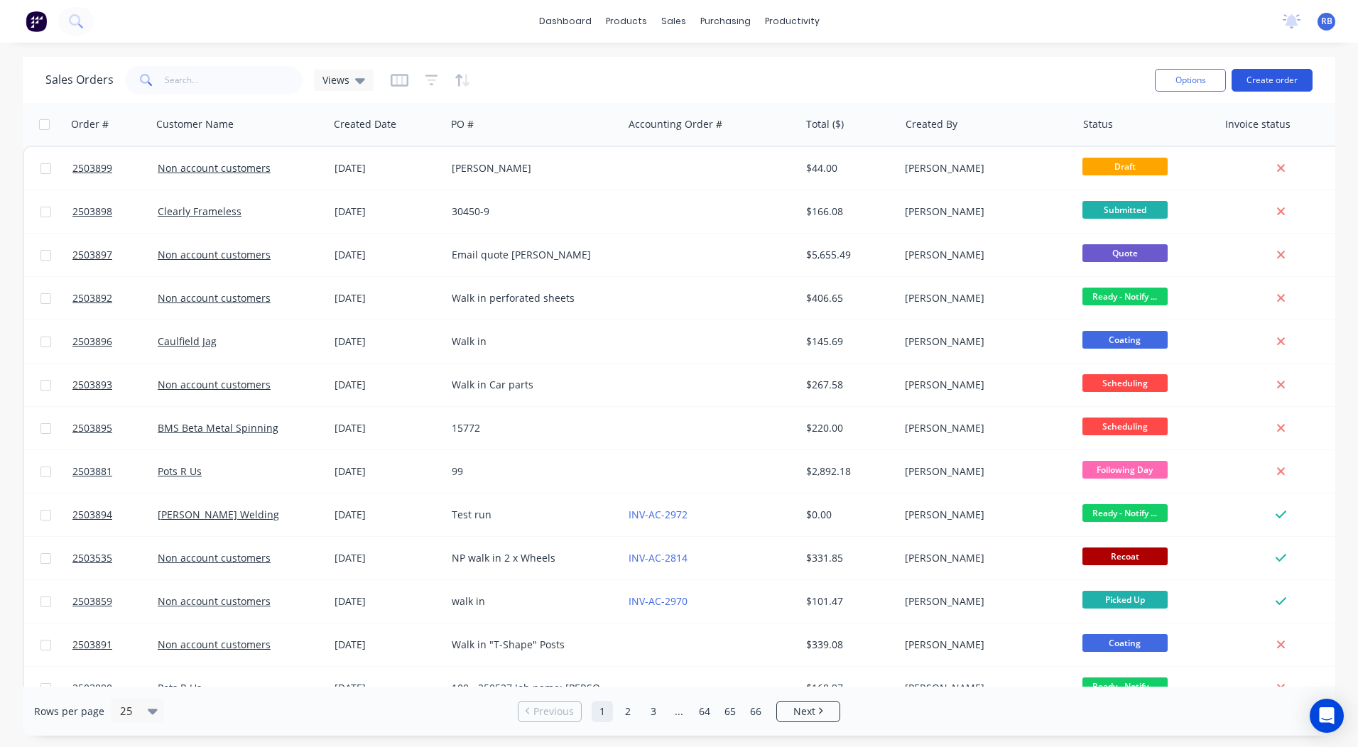
click at [1253, 89] on button "Create order" at bounding box center [1271, 80] width 81 height 23
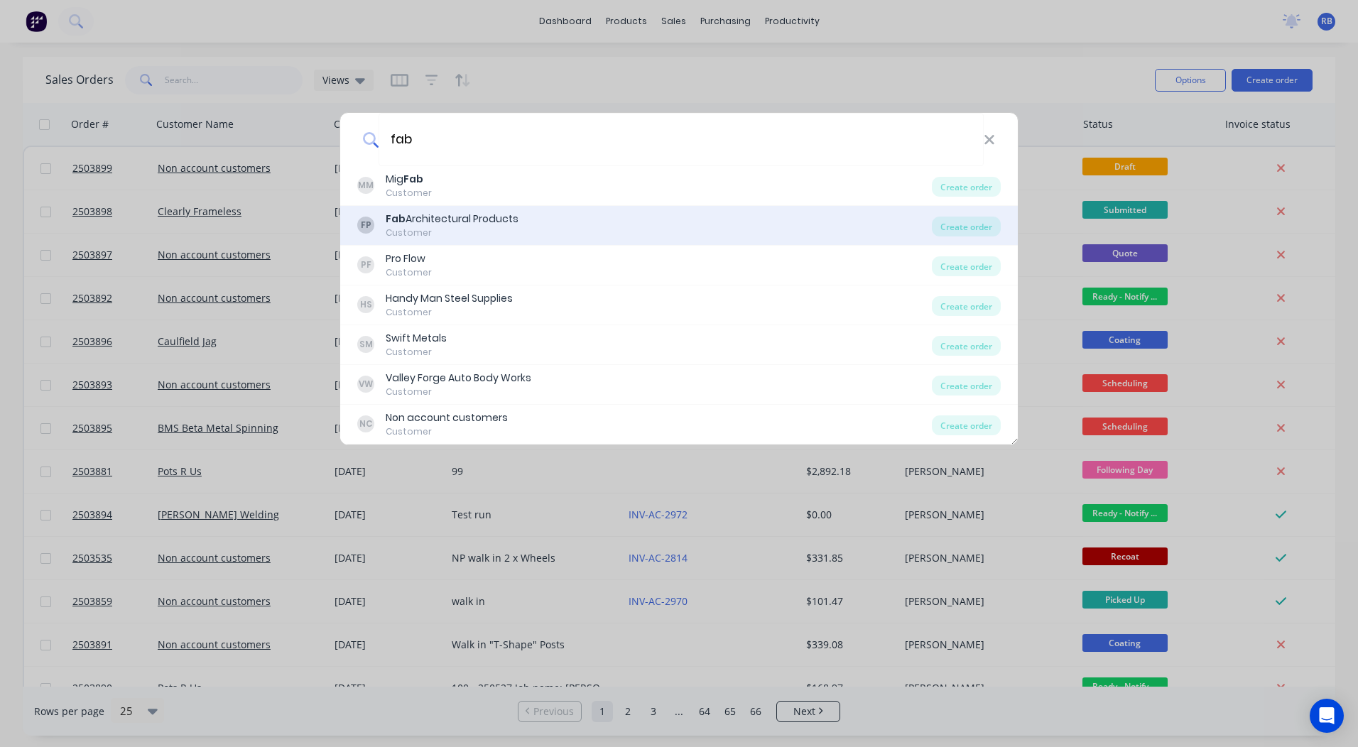
type input "fab"
click at [452, 219] on div "Fab Architectural Products" at bounding box center [452, 219] width 133 height 15
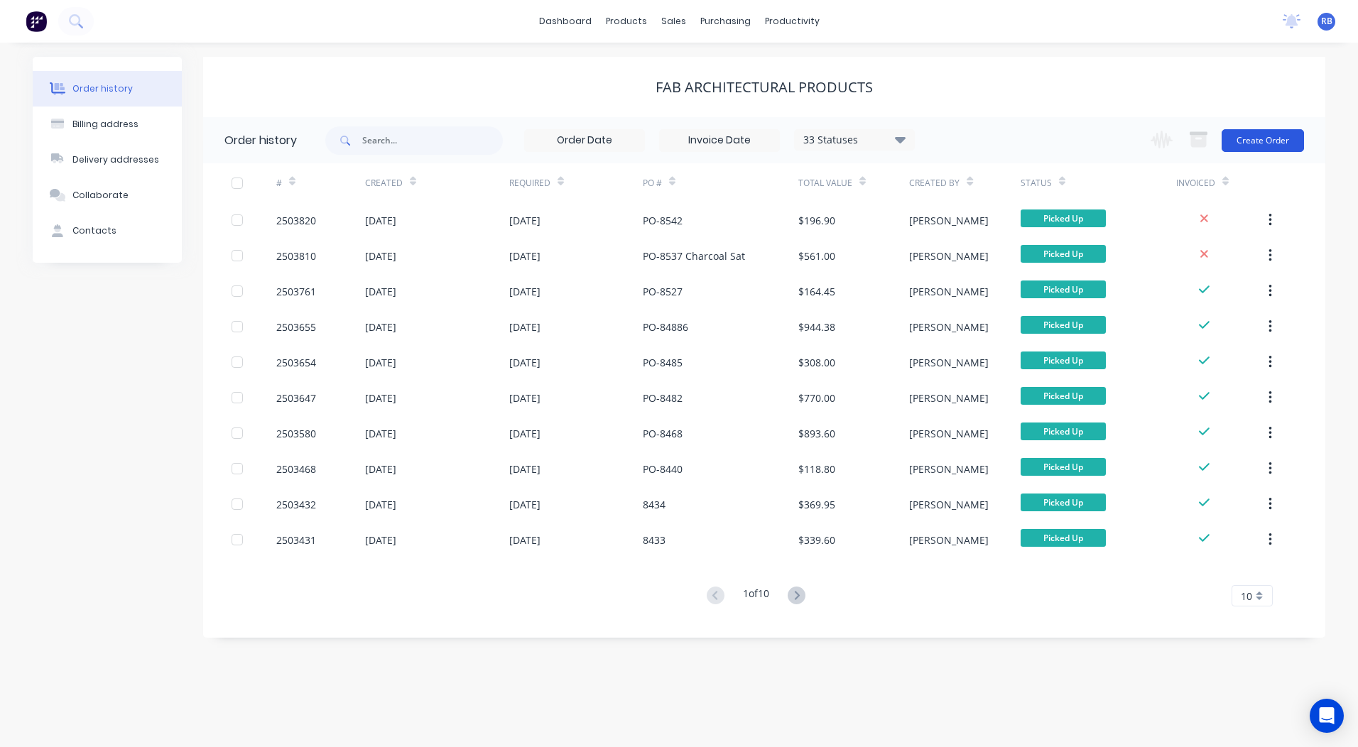
click at [1259, 146] on button "Create Order" at bounding box center [1262, 140] width 82 height 23
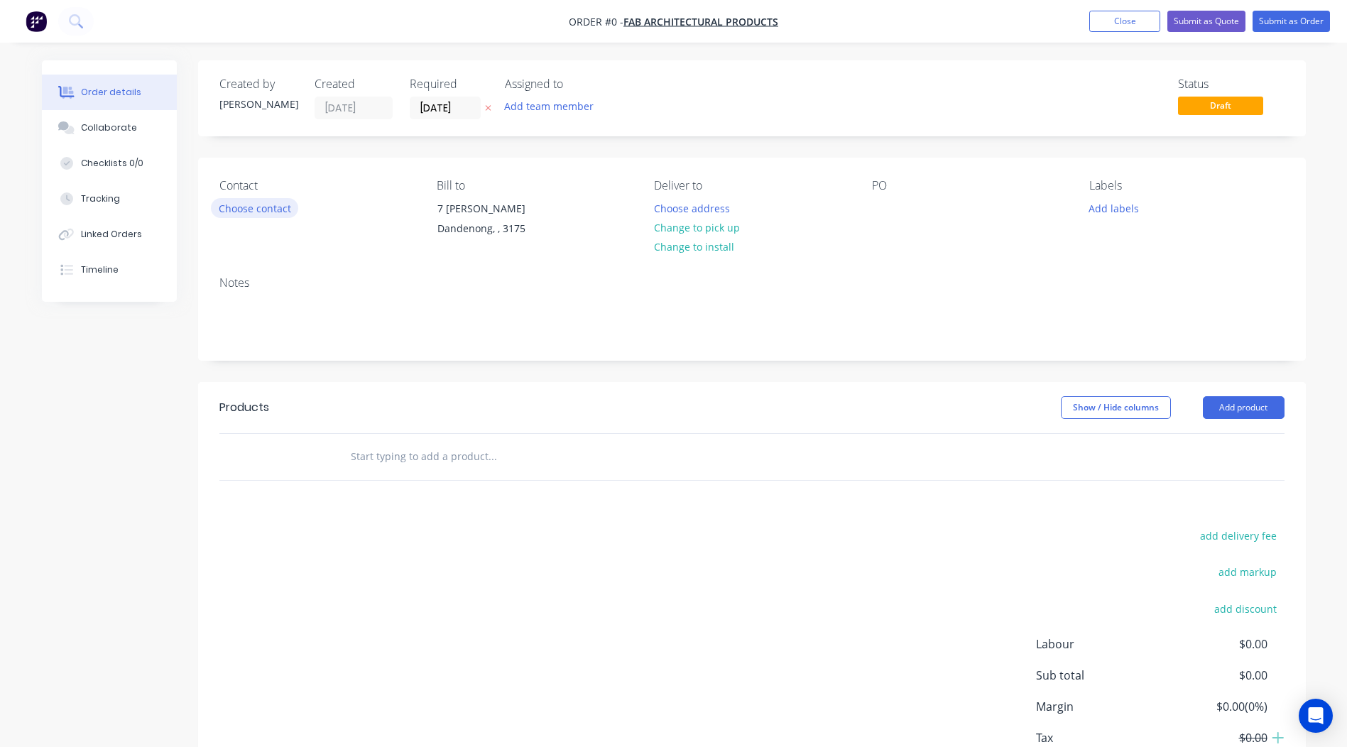
click at [252, 214] on button "Choose contact" at bounding box center [254, 207] width 87 height 19
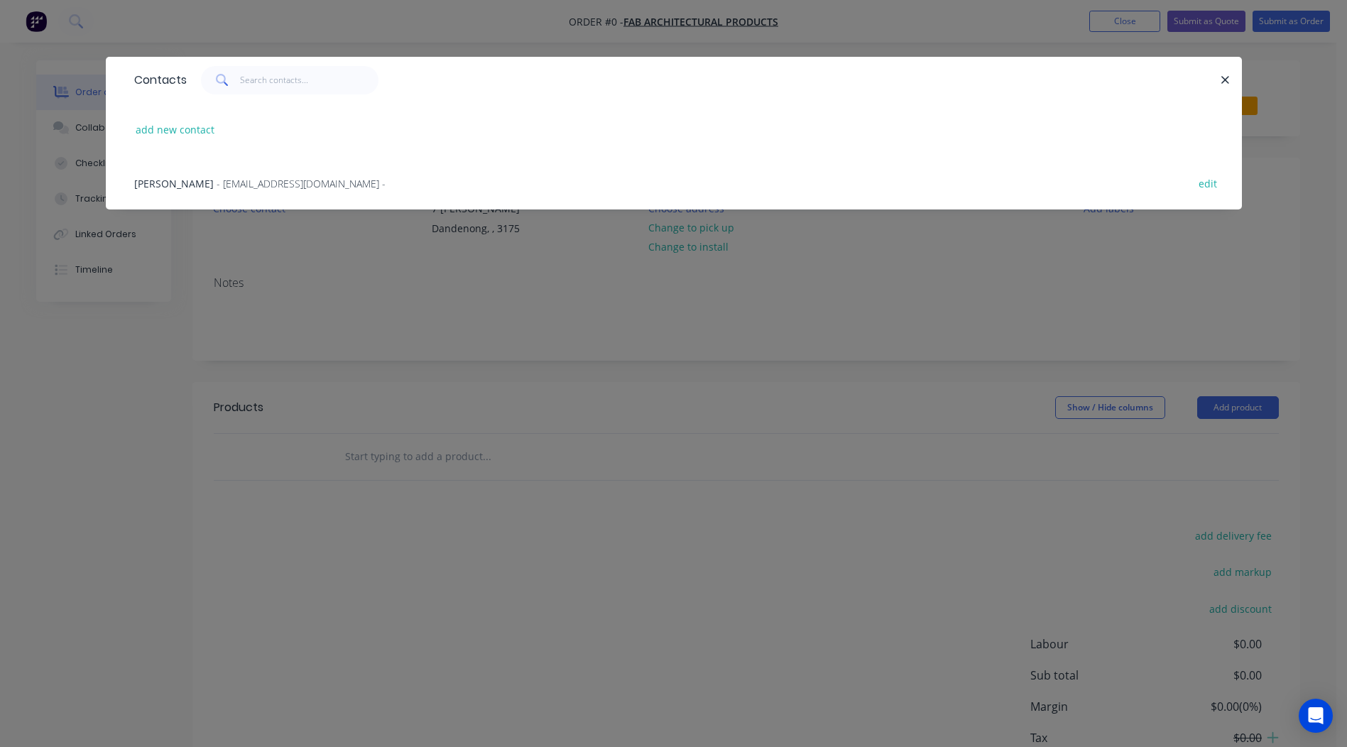
click at [169, 187] on span "[PERSON_NAME]" at bounding box center [174, 183] width 80 height 13
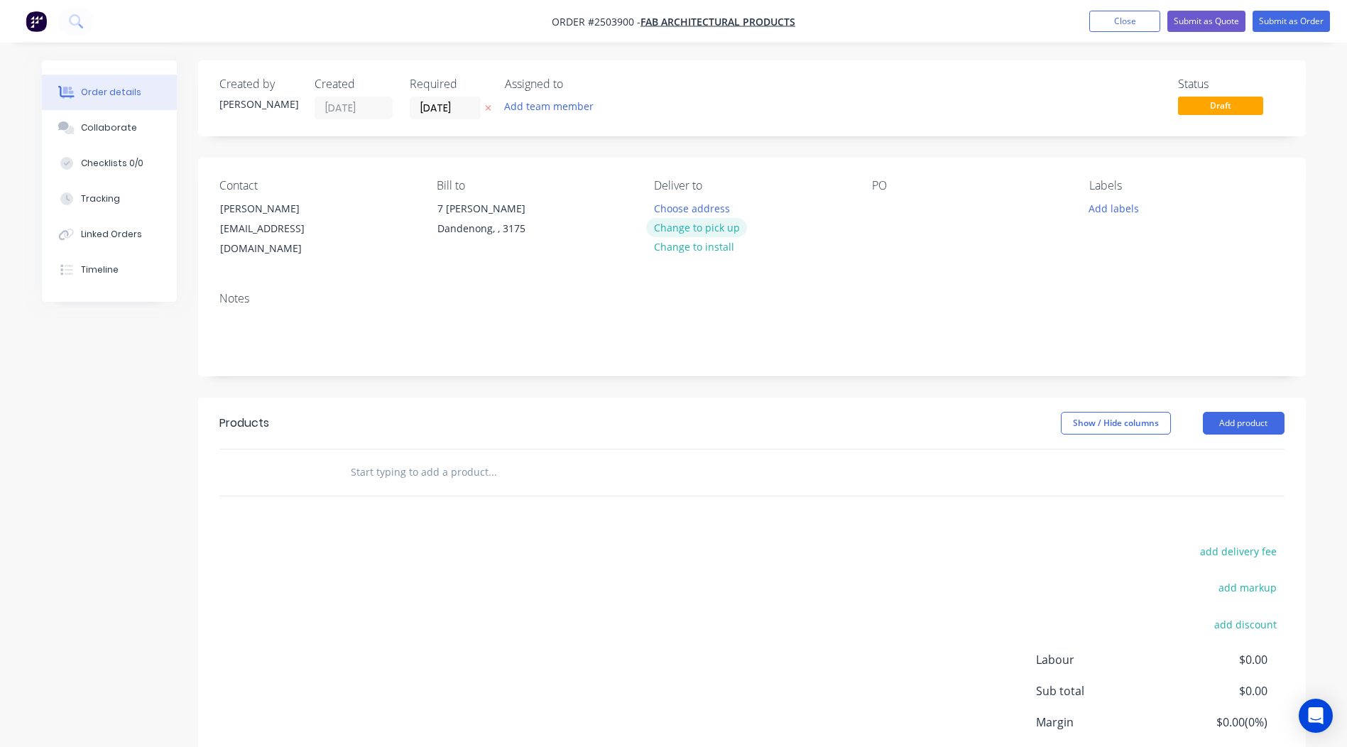
click at [706, 235] on button "Change to pick up" at bounding box center [696, 227] width 101 height 19
click at [885, 202] on div at bounding box center [883, 208] width 23 height 21
drag, startPoint x: 1026, startPoint y: 210, endPoint x: 703, endPoint y: 223, distance: 323.3
click at [689, 228] on div "Contact [PERSON_NAME] [EMAIL_ADDRESS][DOMAIN_NAME] Bill to [STREET_ADDRESS][PER…" at bounding box center [752, 219] width 1108 height 123
copy div "Scintillating [PERSON_NAME]"
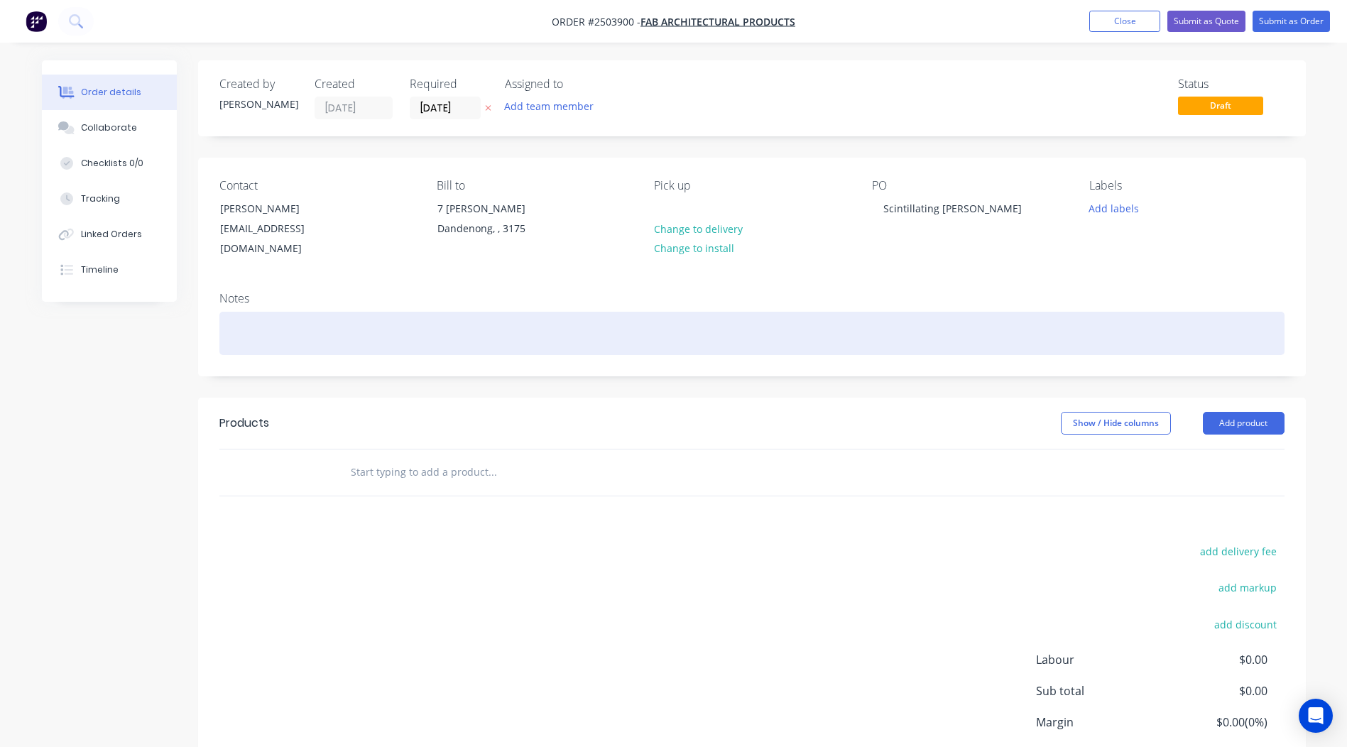
click at [243, 330] on div at bounding box center [751, 333] width 1065 height 43
paste div
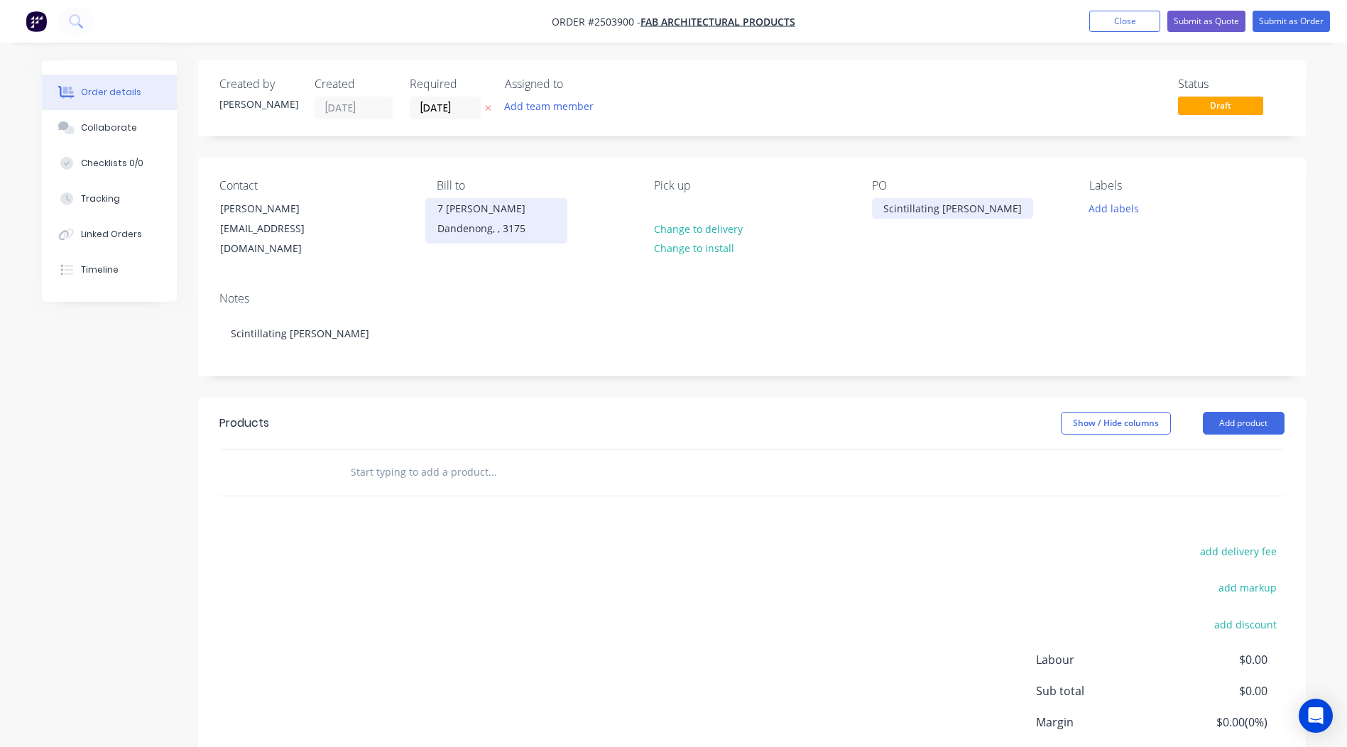
drag, startPoint x: 1024, startPoint y: 209, endPoint x: 513, endPoint y: 220, distance: 511.4
click at [513, 220] on div "Contact [PERSON_NAME] [EMAIL_ADDRESS][DOMAIN_NAME] Bill to [STREET_ADDRESS][PER…" at bounding box center [752, 219] width 1108 height 123
click at [356, 373] on div "Created by [PERSON_NAME] Created [DATE] Required [DATE] Assigned to Add team me…" at bounding box center [752, 448] width 1108 height 777
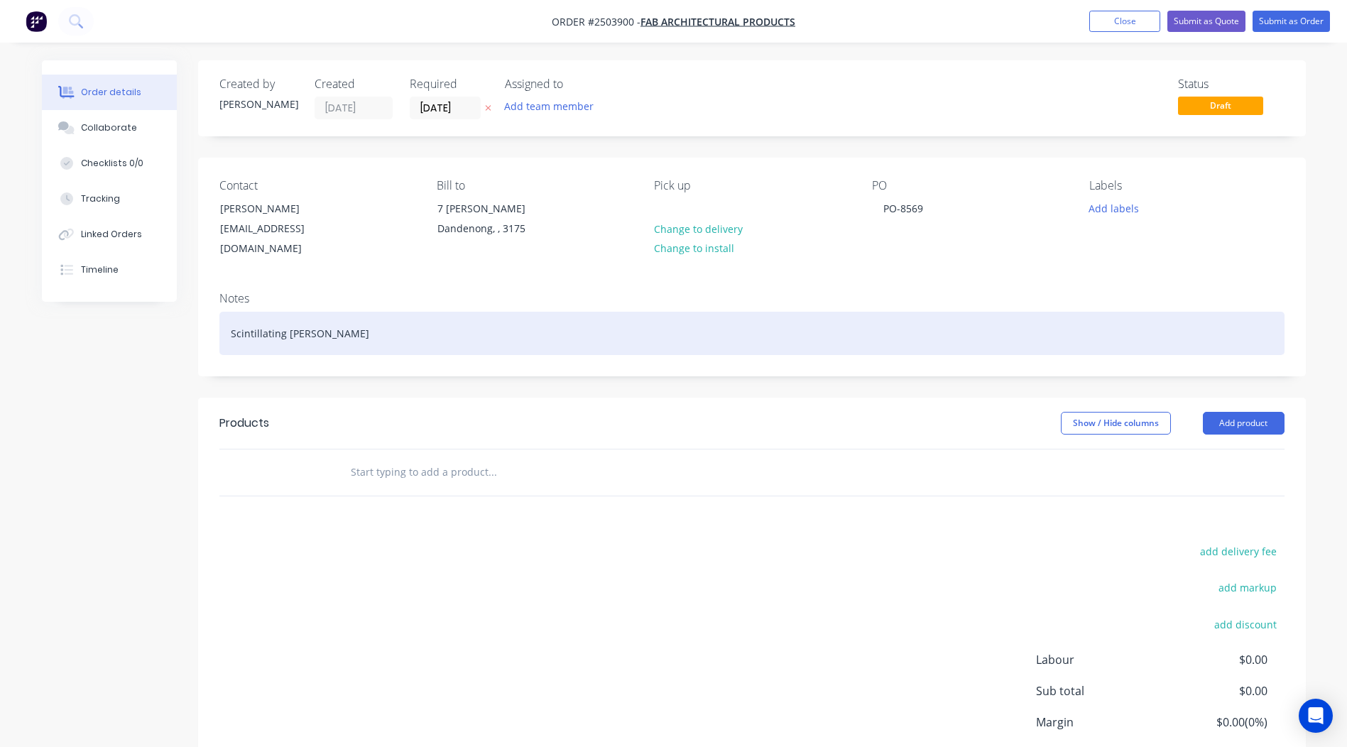
drag, startPoint x: 374, startPoint y: 308, endPoint x: 62, endPoint y: 334, distance: 312.8
click at [72, 334] on div "Created by [PERSON_NAME] Created [DATE] Required [DATE] Assigned to Add team me…" at bounding box center [674, 459] width 1264 height 798
copy div "Scintillating [PERSON_NAME]"
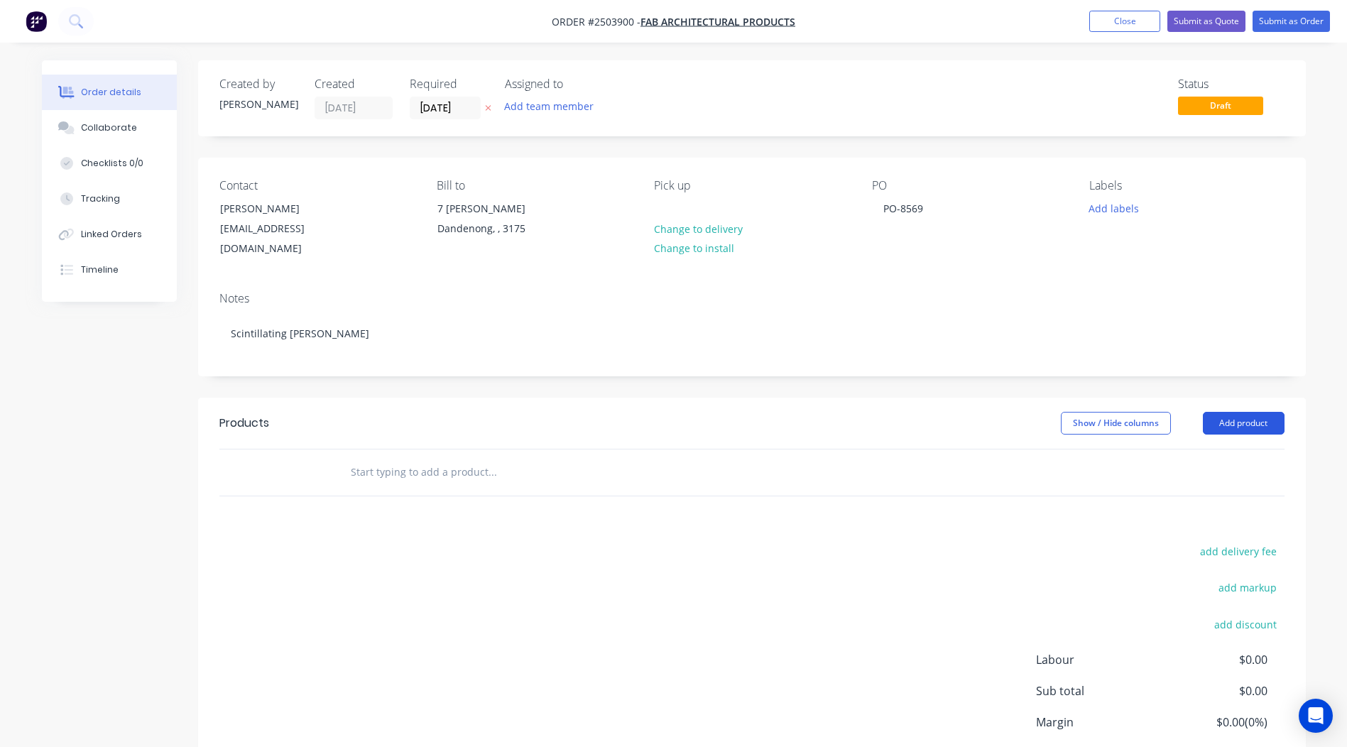
click at [1230, 412] on button "Add product" at bounding box center [1244, 423] width 82 height 23
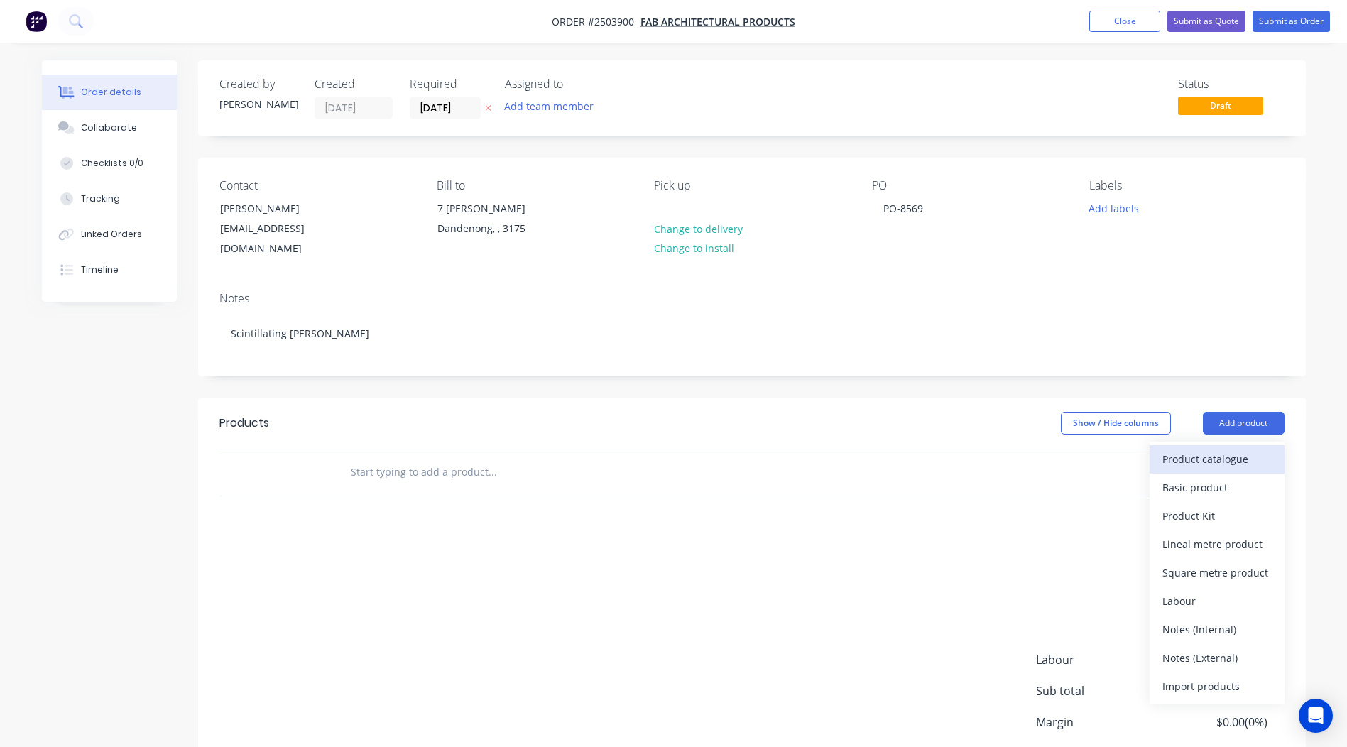
click at [1213, 449] on div "Product catalogue" at bounding box center [1216, 459] width 109 height 21
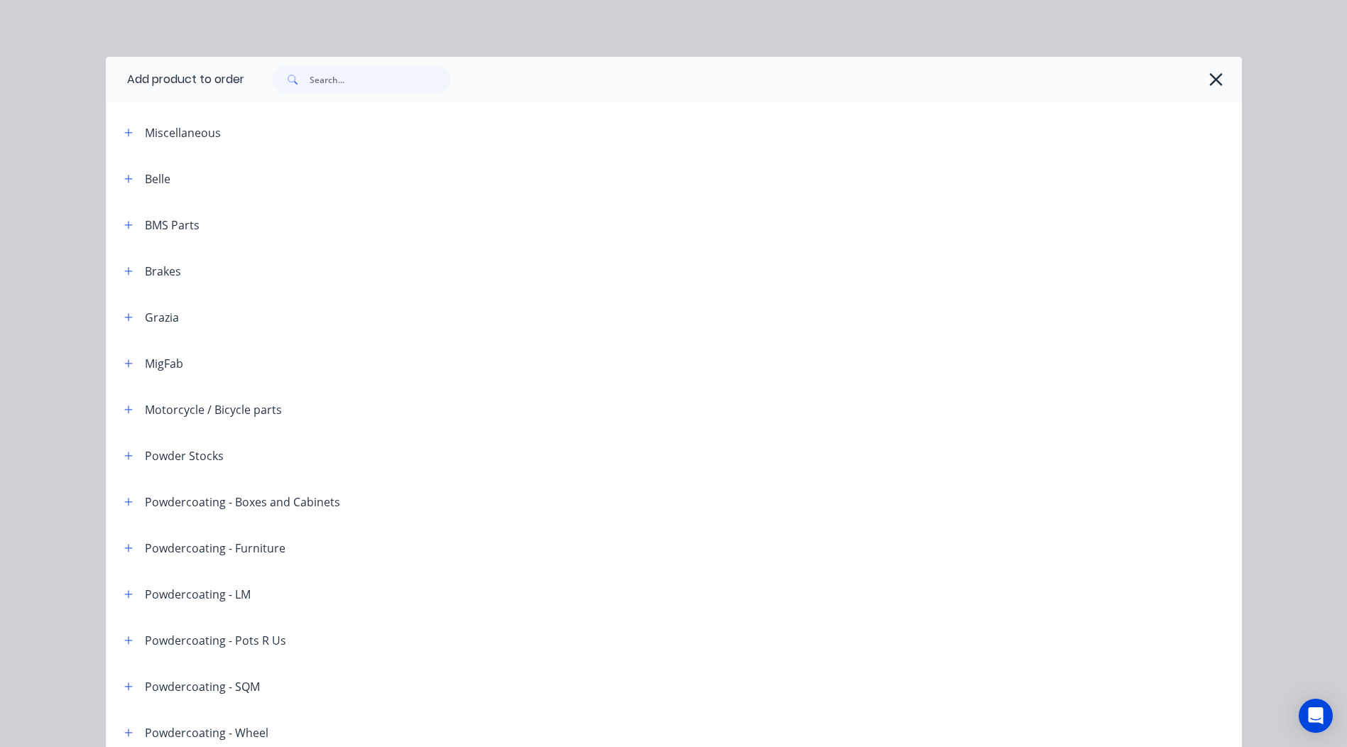
click at [329, 65] on div at bounding box center [743, 79] width 998 height 45
click at [328, 73] on input "text" at bounding box center [380, 79] width 141 height 28
paste input "Scintillating [PERSON_NAME]"
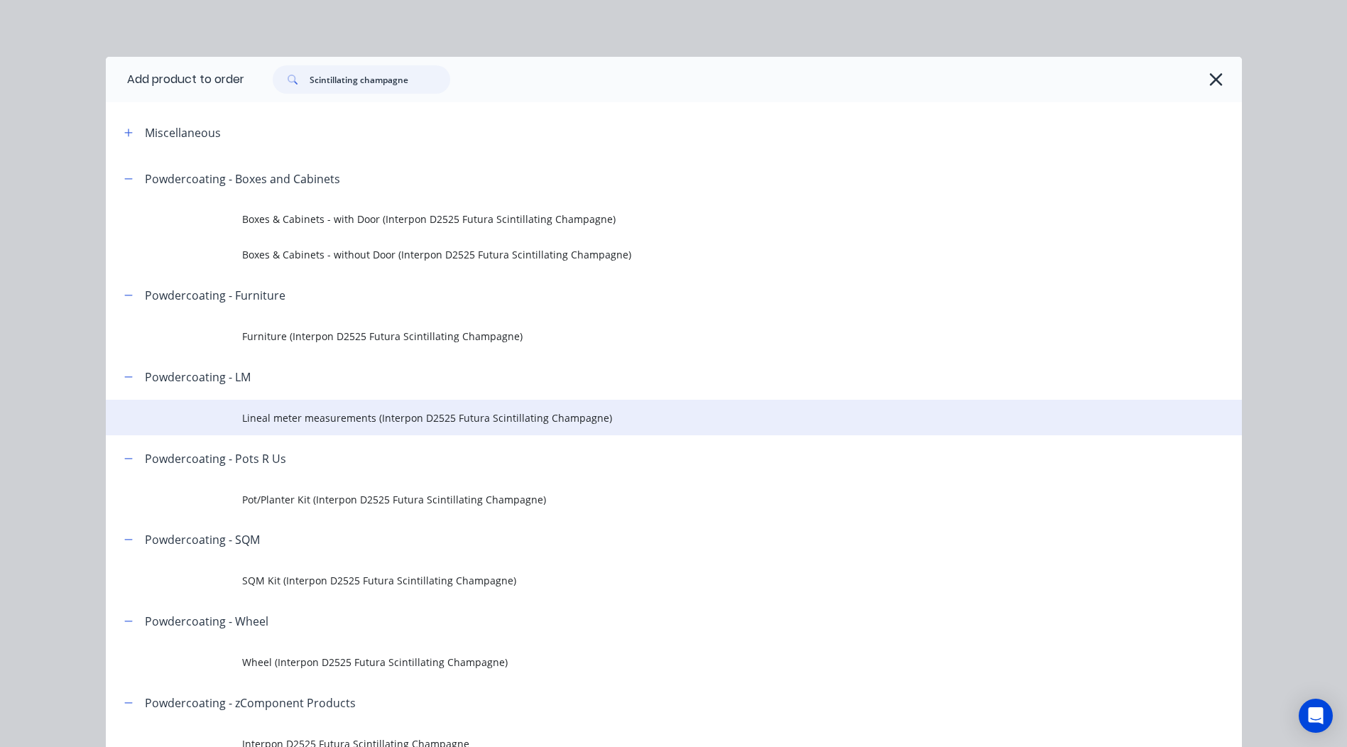
type input "Scintillating champagne"
click at [485, 419] on span "Lineal meter measurements (Interpon D2525 Futura Scintillating Champagne)" at bounding box center [642, 417] width 800 height 15
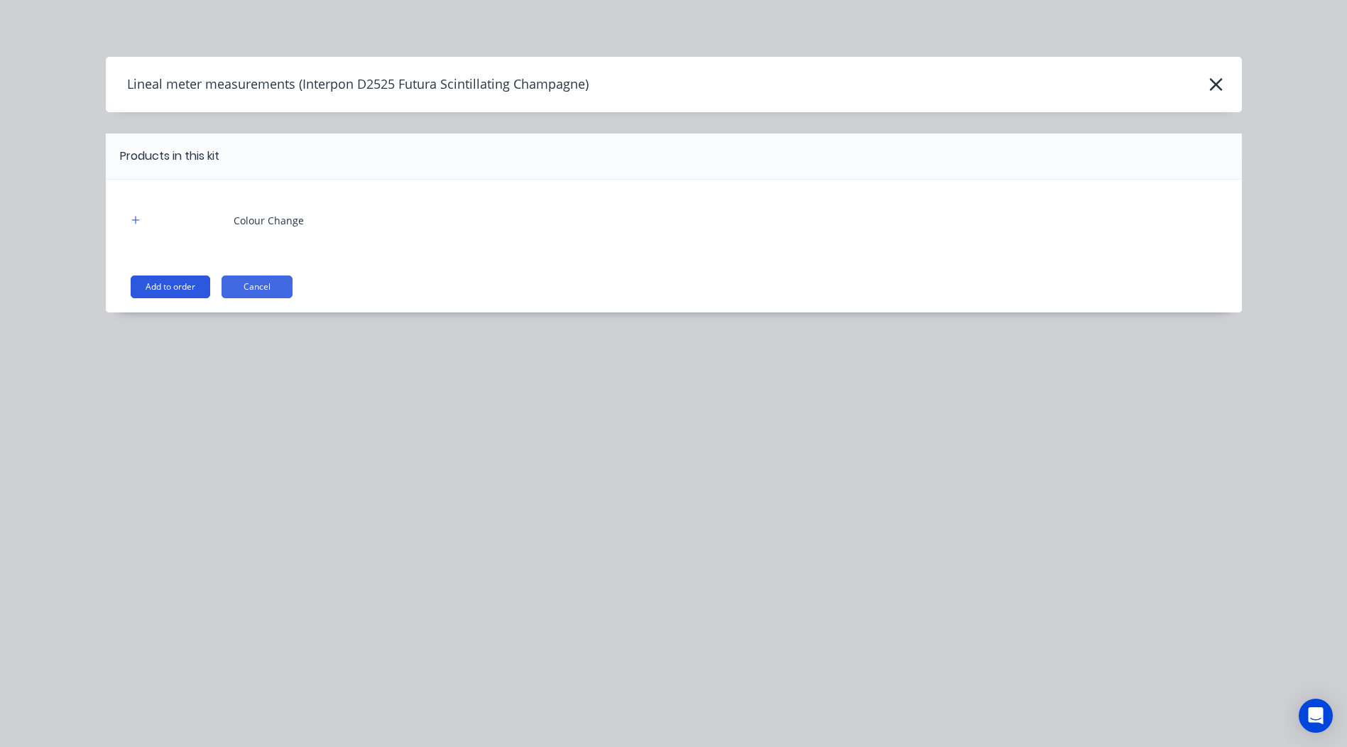
click at [172, 293] on button "Add to order" at bounding box center [171, 286] width 80 height 23
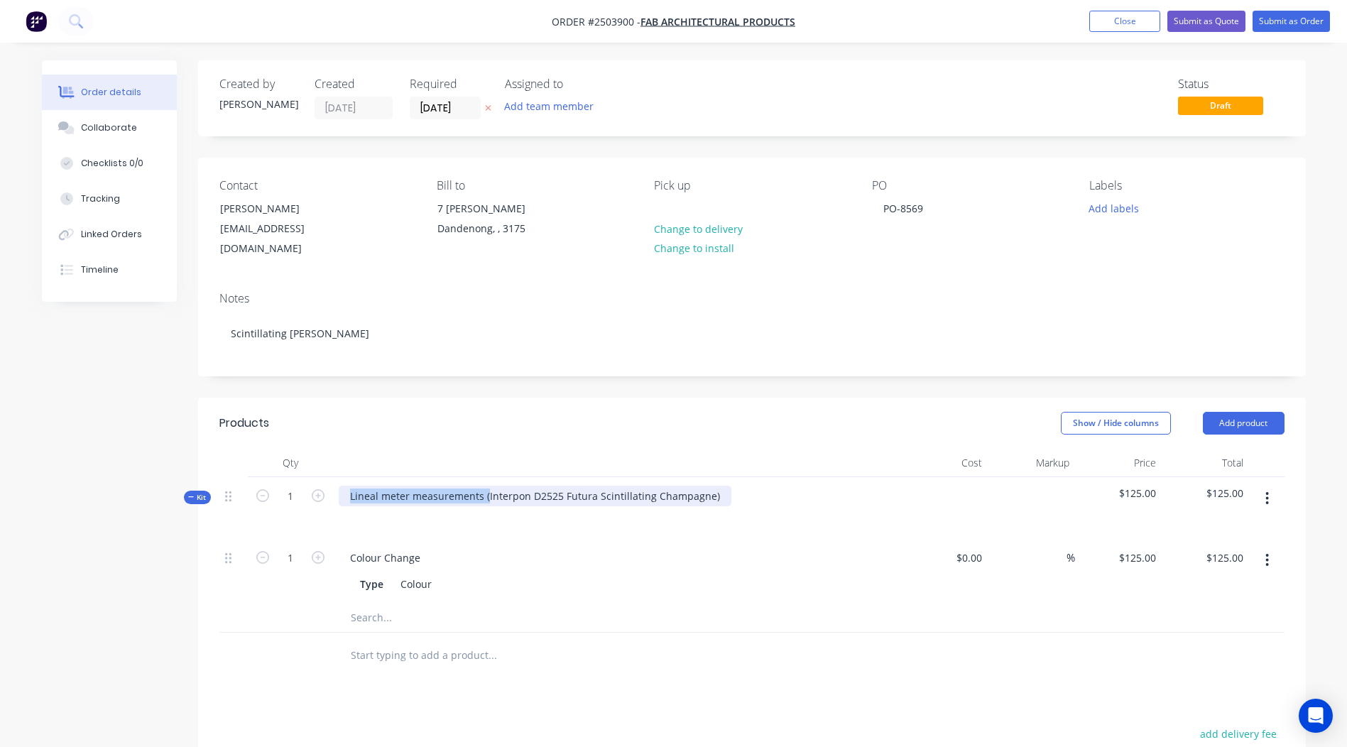
drag, startPoint x: 484, startPoint y: 481, endPoint x: 0, endPoint y: 511, distance: 485.1
click at [0, 510] on html "Order #2503900 - Fab Architectural Products Add product Close Submit as Quote S…" at bounding box center [673, 520] width 1347 height 1041
click at [579, 486] on div "Interpon D2525 Futura Scintillating Champagne)" at bounding box center [465, 496] width 253 height 21
click at [665, 449] on div at bounding box center [617, 463] width 568 height 28
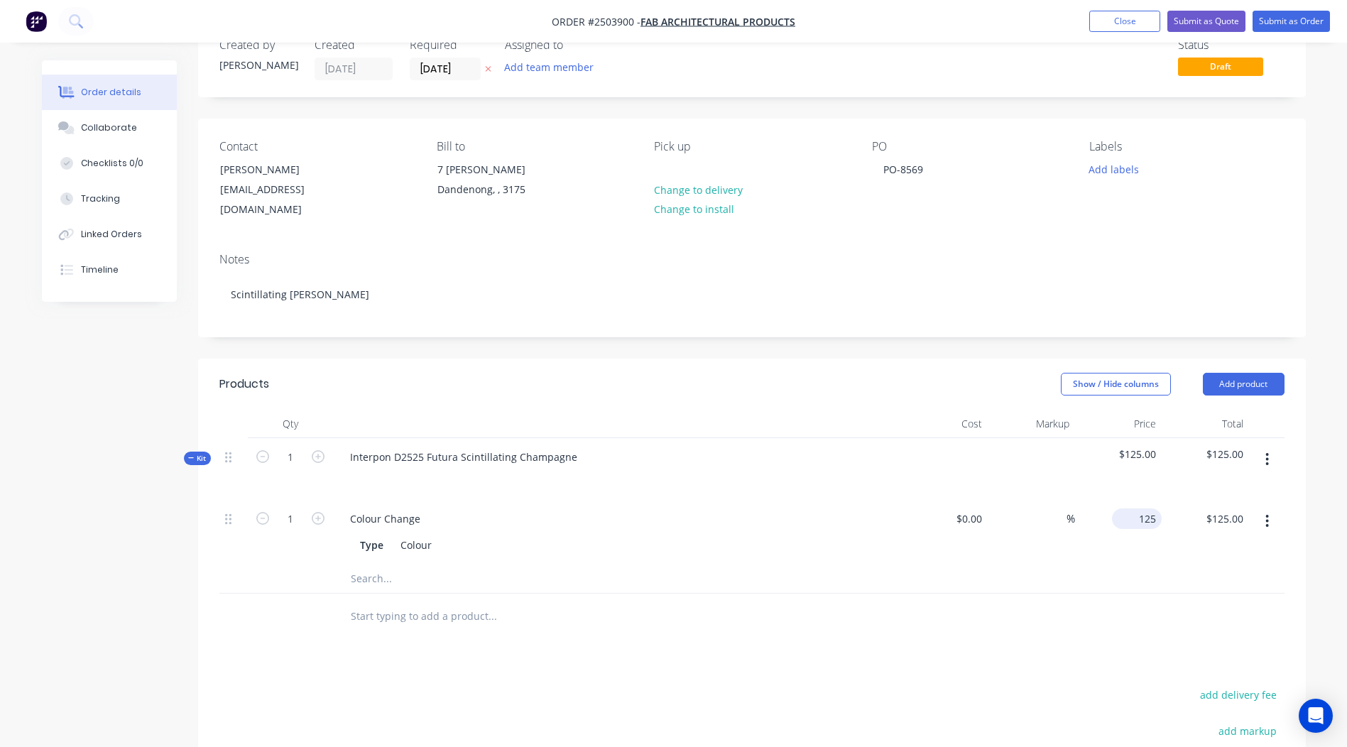
click at [1131, 501] on div "125 $125.00" at bounding box center [1118, 532] width 87 height 65
type input "$100.00"
click at [947, 573] on div at bounding box center [751, 578] width 1065 height 29
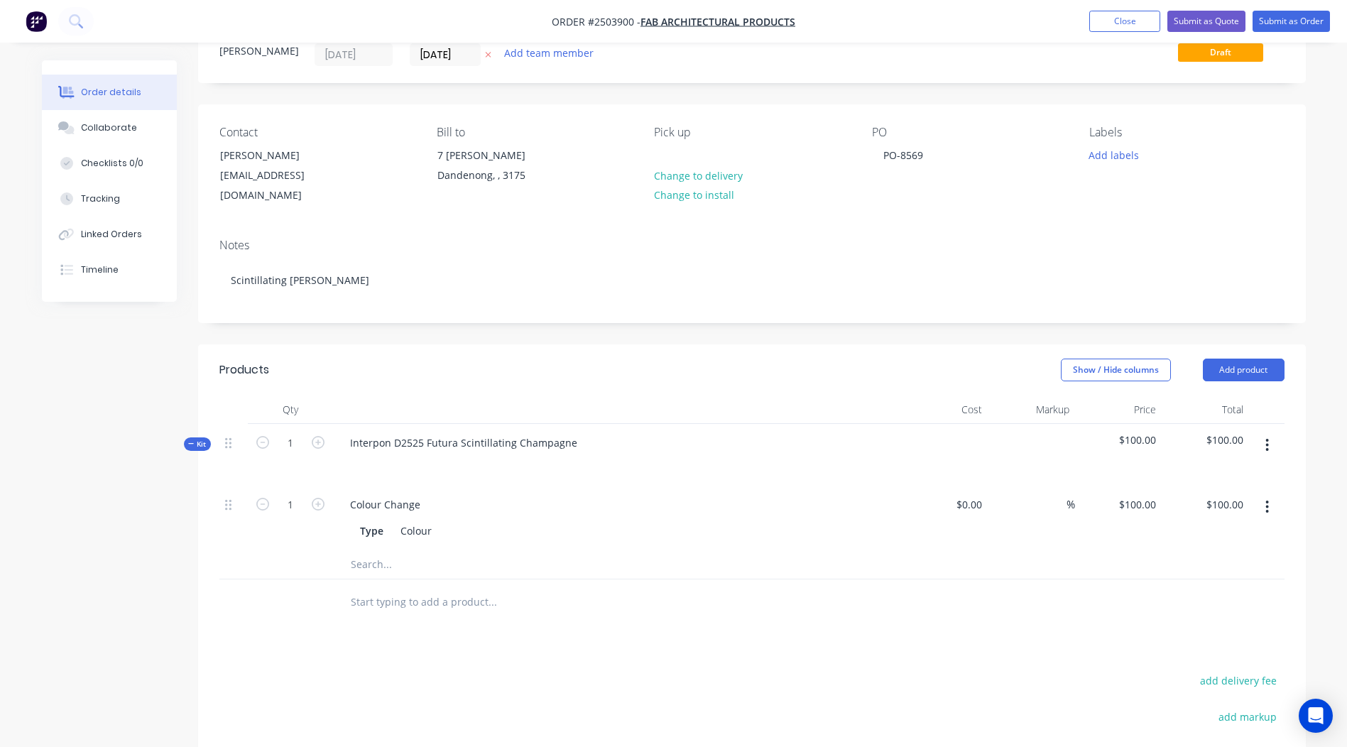
scroll to position [47, 0]
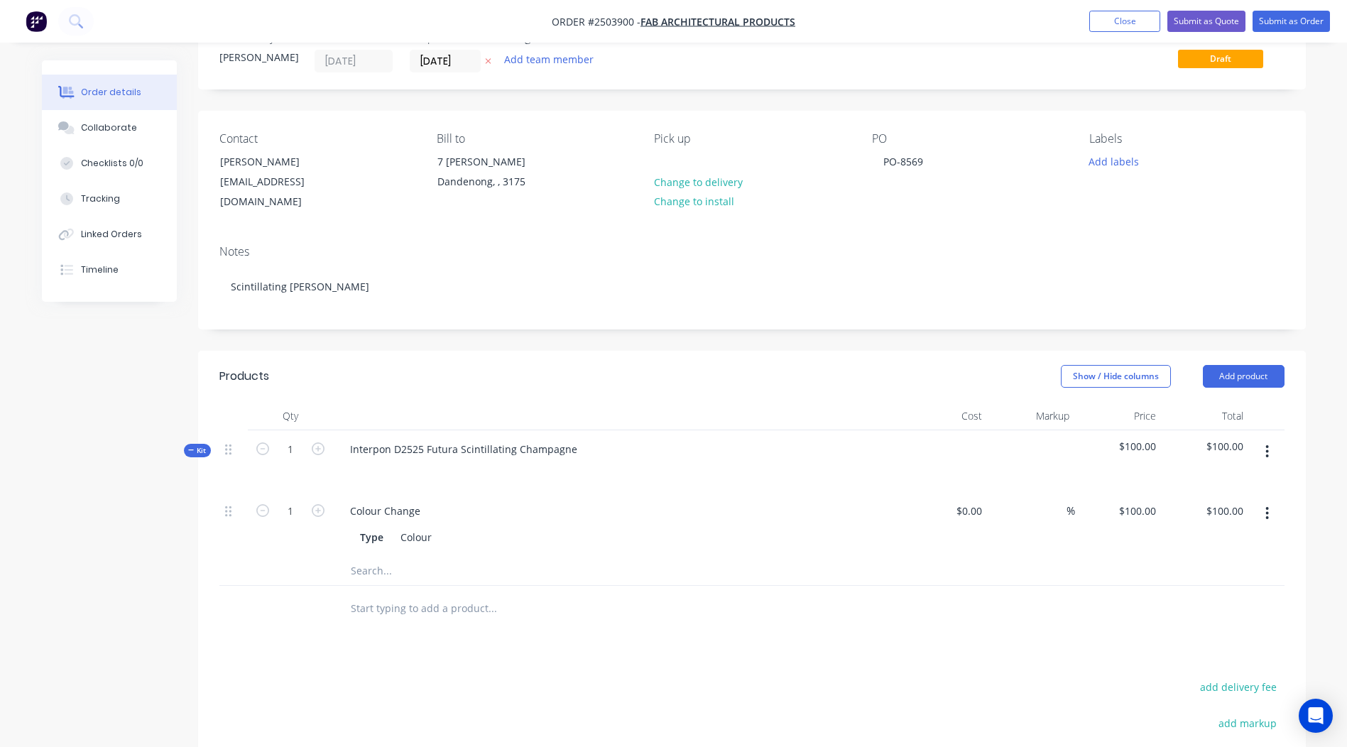
click at [1272, 439] on button "button" at bounding box center [1266, 452] width 33 height 26
click at [1207, 483] on div "Add product to kit" at bounding box center [1216, 489] width 109 height 21
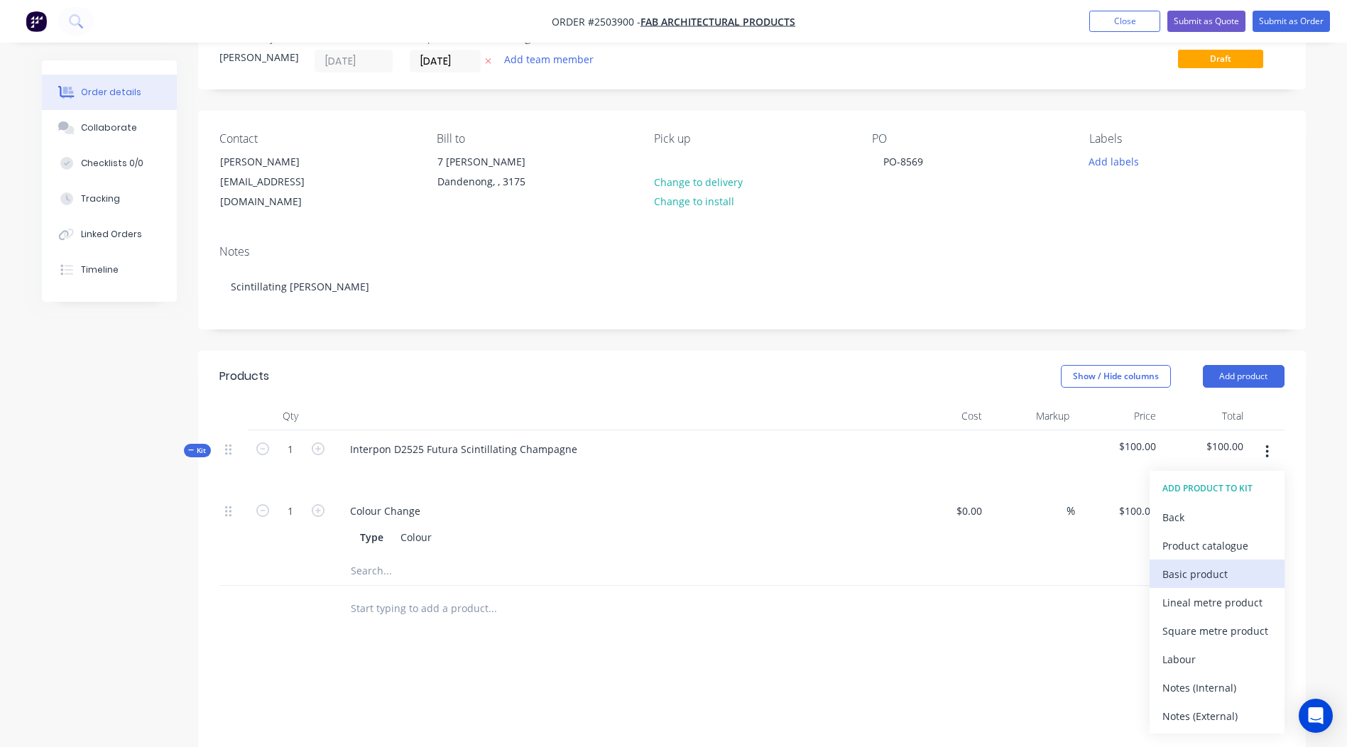
click at [1208, 564] on div "Basic product" at bounding box center [1216, 574] width 109 height 21
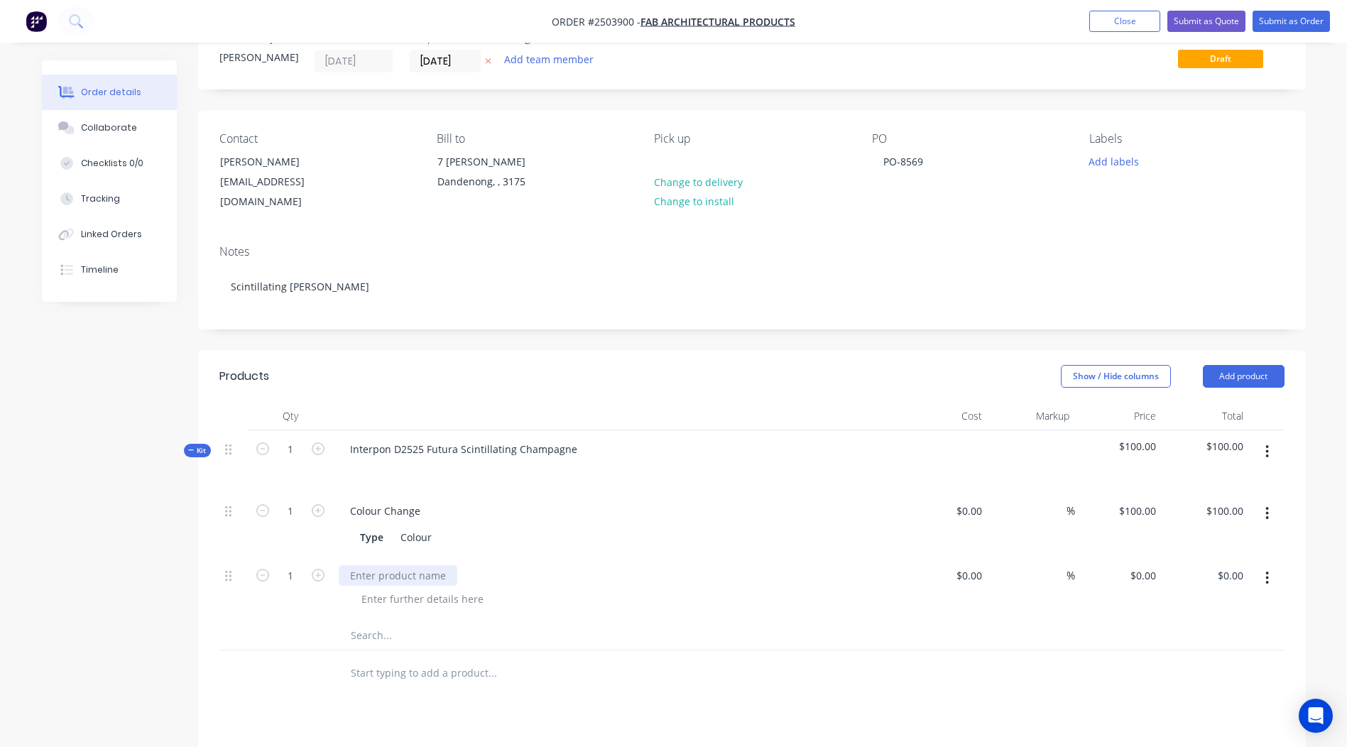
click at [380, 565] on div at bounding box center [398, 575] width 119 height 21
click at [1095, 650] on div at bounding box center [751, 673] width 1065 height 46
click at [1145, 565] on div "0 $0.00" at bounding box center [1145, 575] width 33 height 21
click at [1035, 601] on div "%" at bounding box center [1031, 589] width 87 height 65
type input "$645.97"
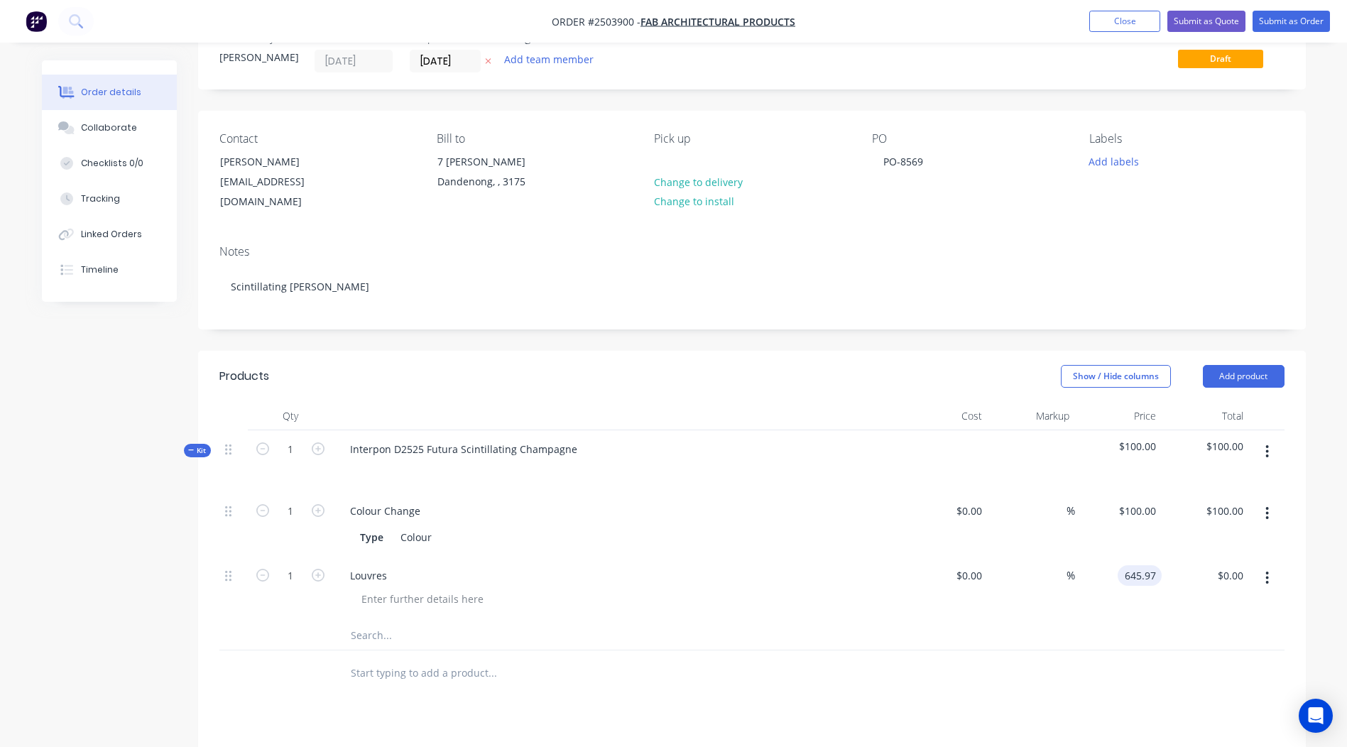
type input "$645.97"
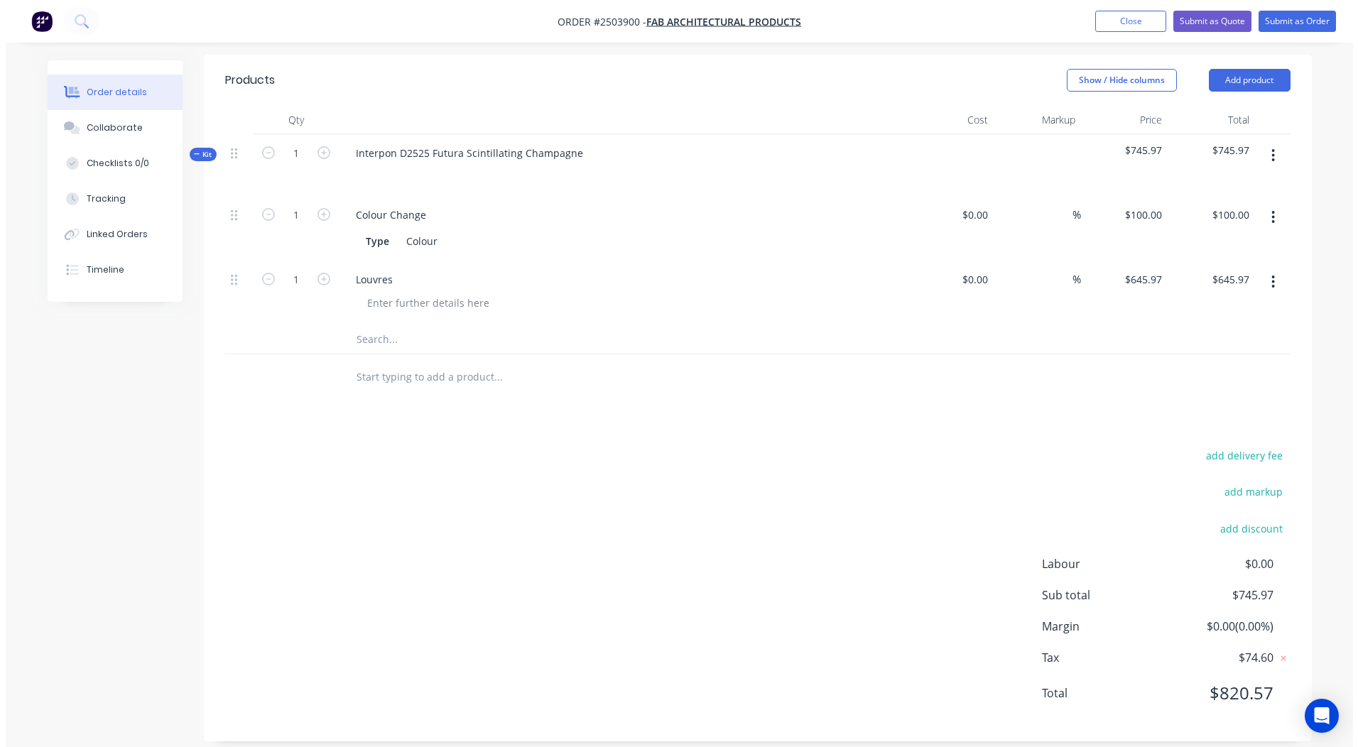
scroll to position [0, 0]
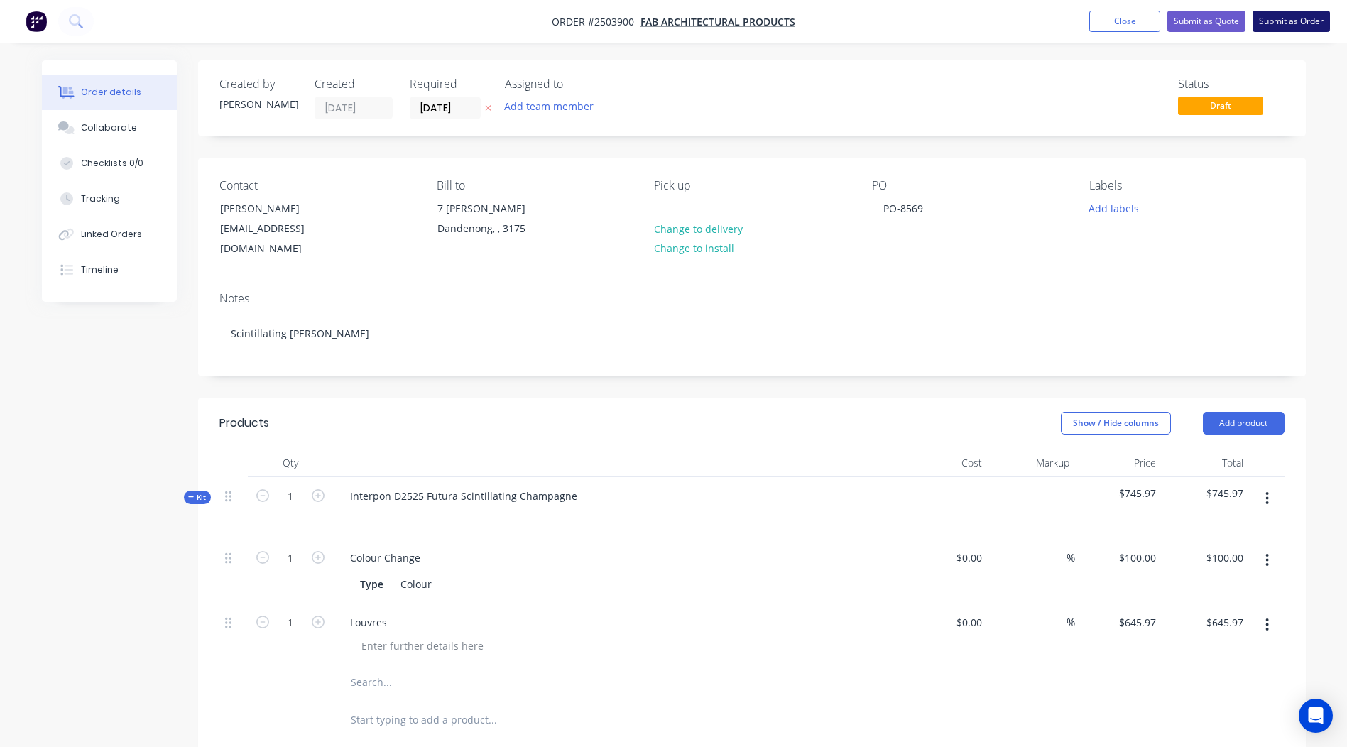
click at [1280, 21] on button "Submit as Order" at bounding box center [1291, 21] width 77 height 21
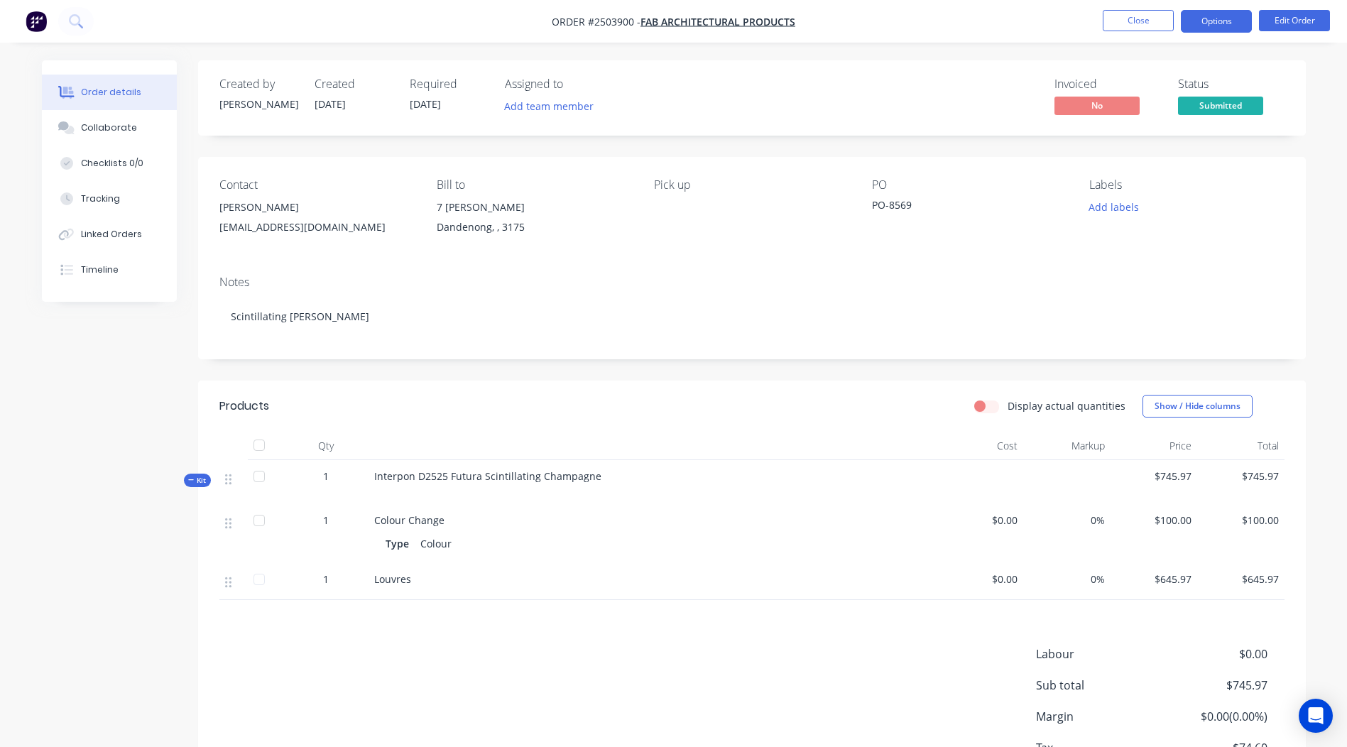
click at [1209, 28] on button "Options" at bounding box center [1216, 21] width 71 height 23
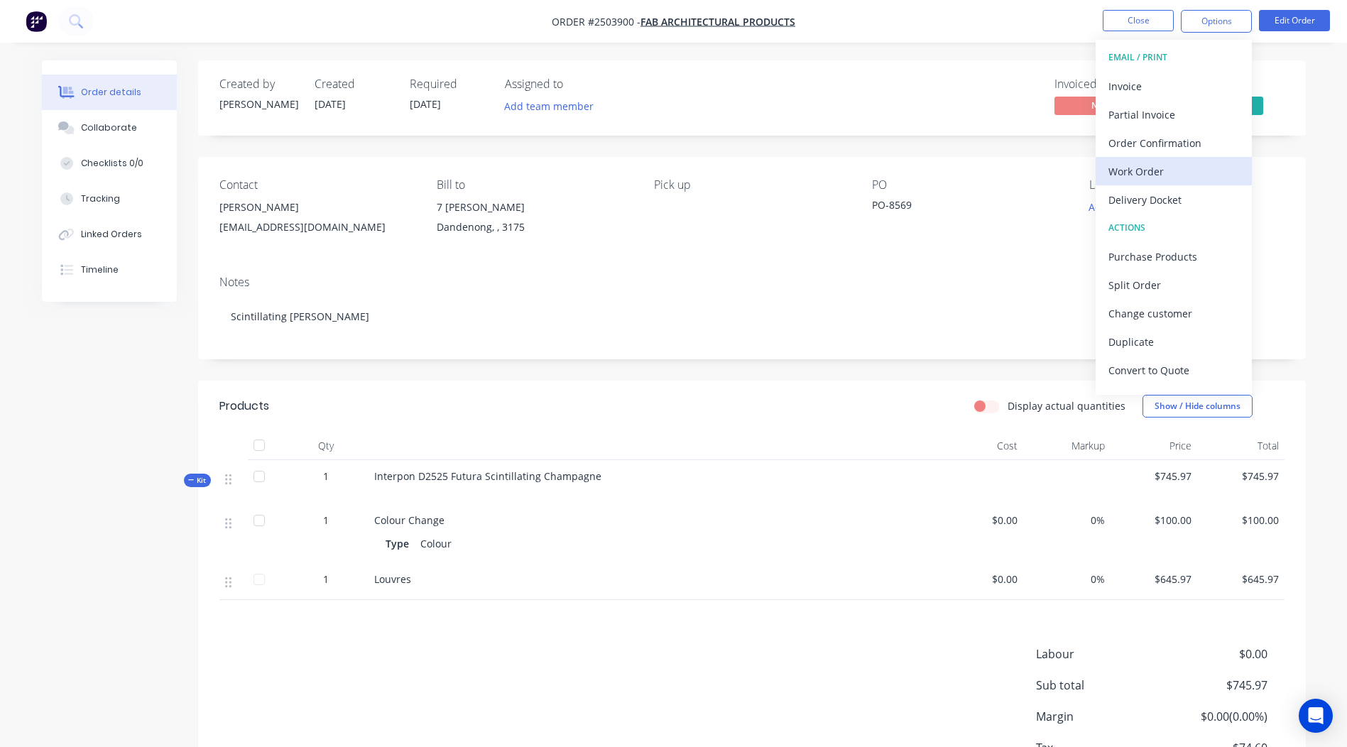
click at [1157, 168] on div "Work Order" at bounding box center [1173, 171] width 131 height 21
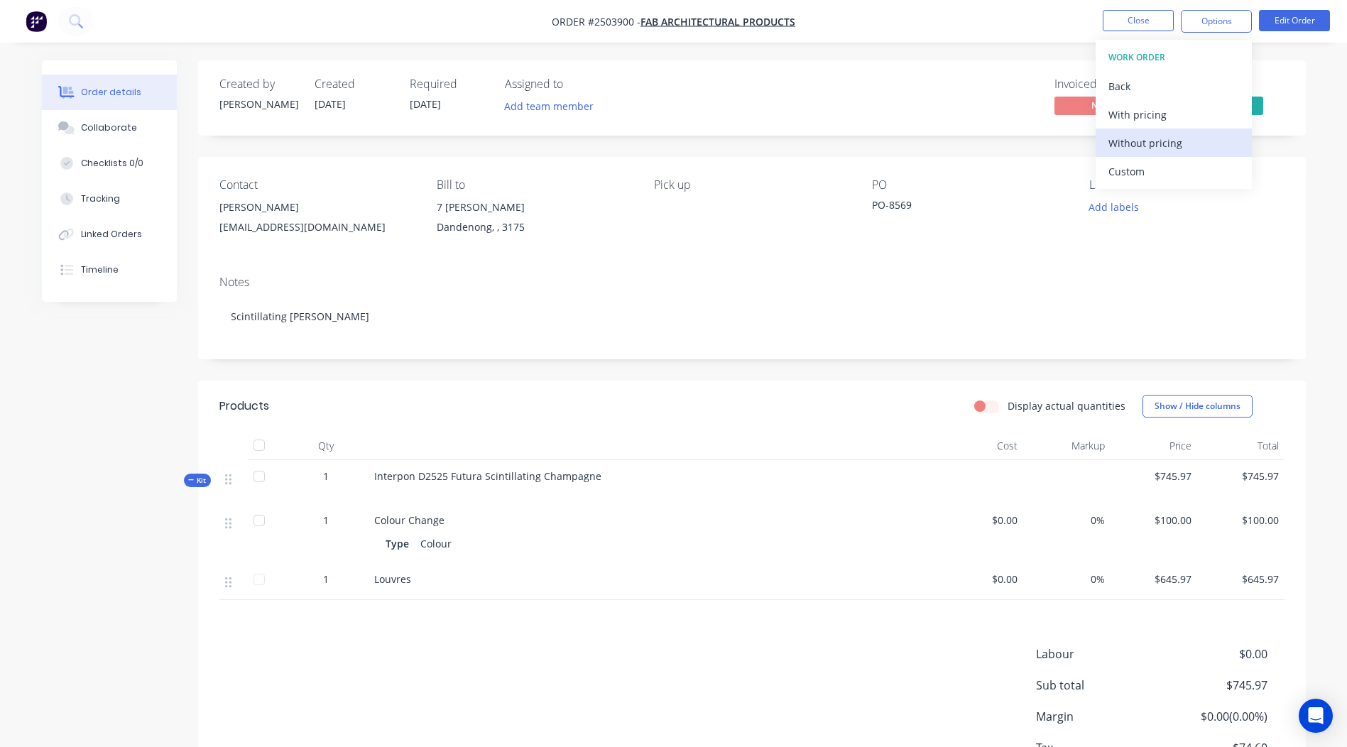
click at [1169, 138] on div "Without pricing" at bounding box center [1173, 143] width 131 height 21
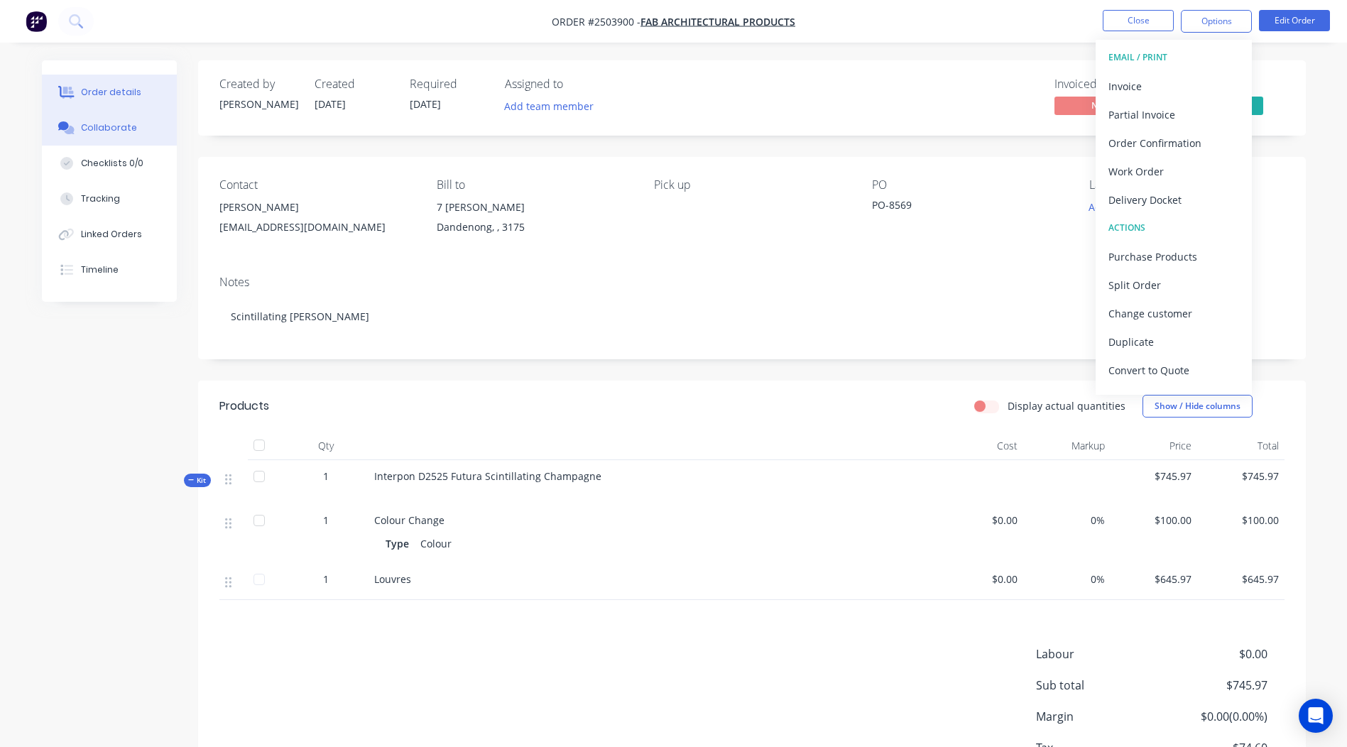
click at [129, 142] on button "Collaborate" at bounding box center [109, 128] width 135 height 36
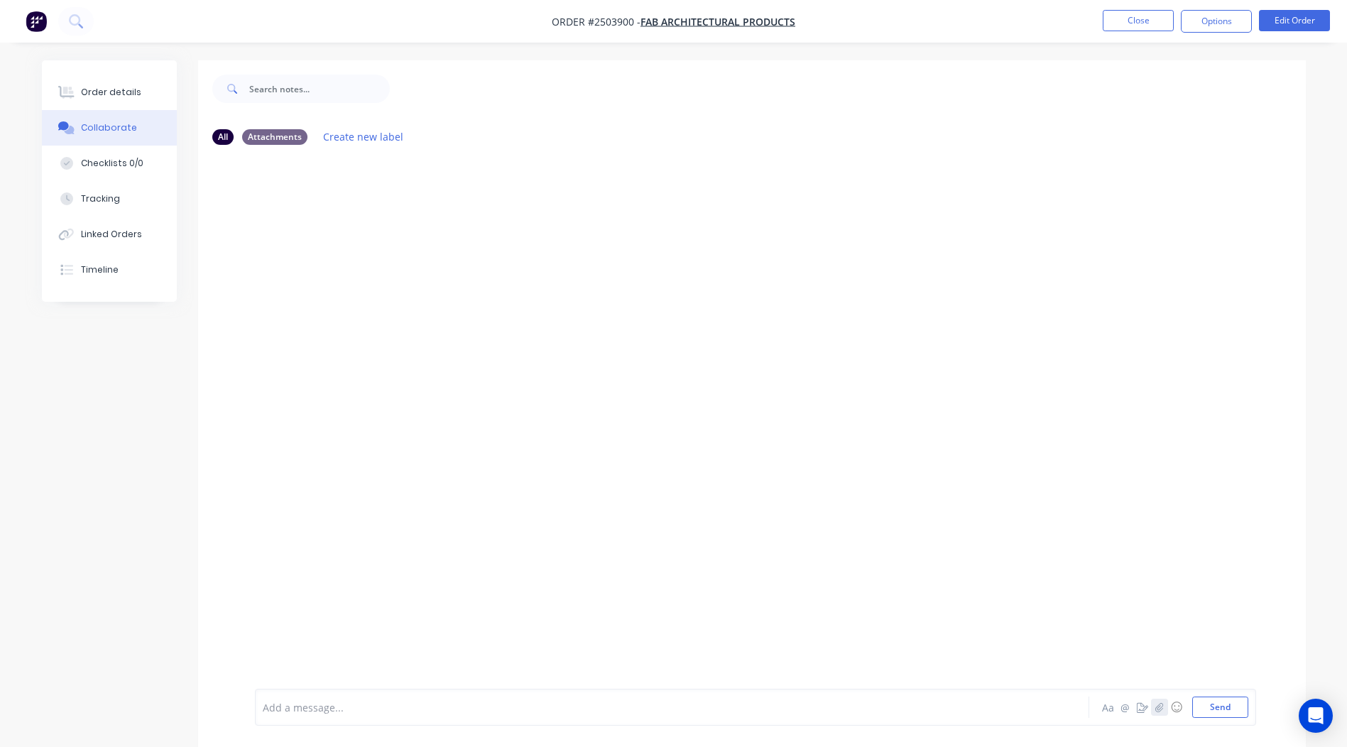
click at [1162, 708] on icon "button" at bounding box center [1159, 706] width 8 height 9
click at [1207, 714] on button "Send" at bounding box center [1220, 707] width 56 height 21
click at [1152, 14] on button "Close" at bounding box center [1138, 20] width 71 height 21
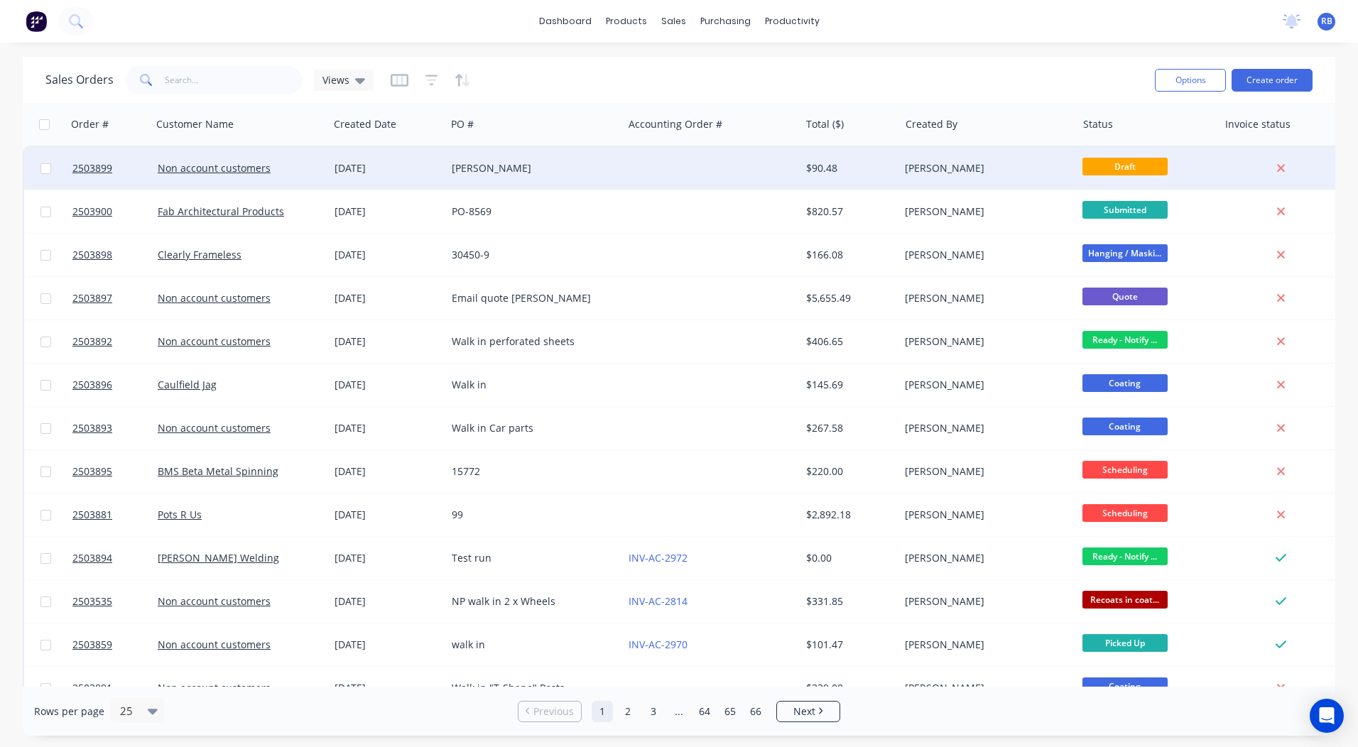
click at [617, 170] on div "[PERSON_NAME]" at bounding box center [534, 168] width 165 height 14
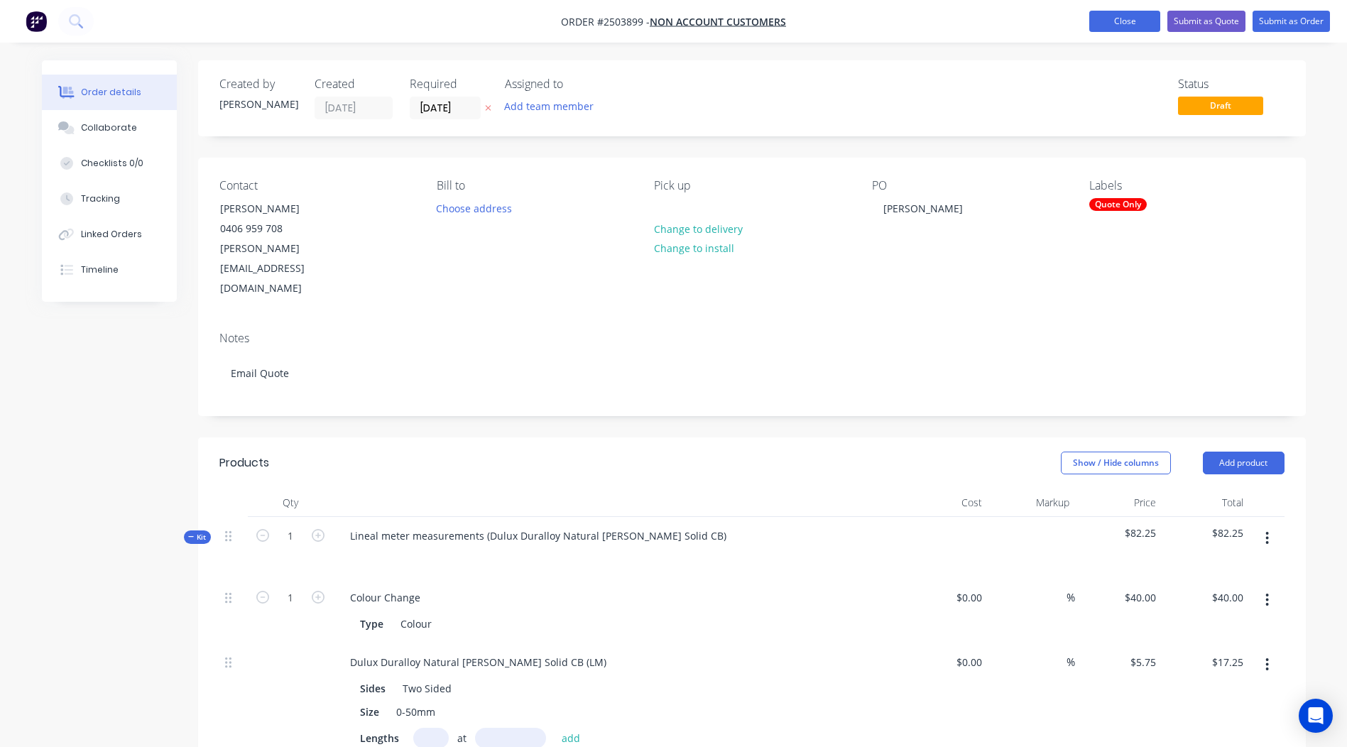
click at [1137, 13] on button "Close" at bounding box center [1124, 21] width 71 height 21
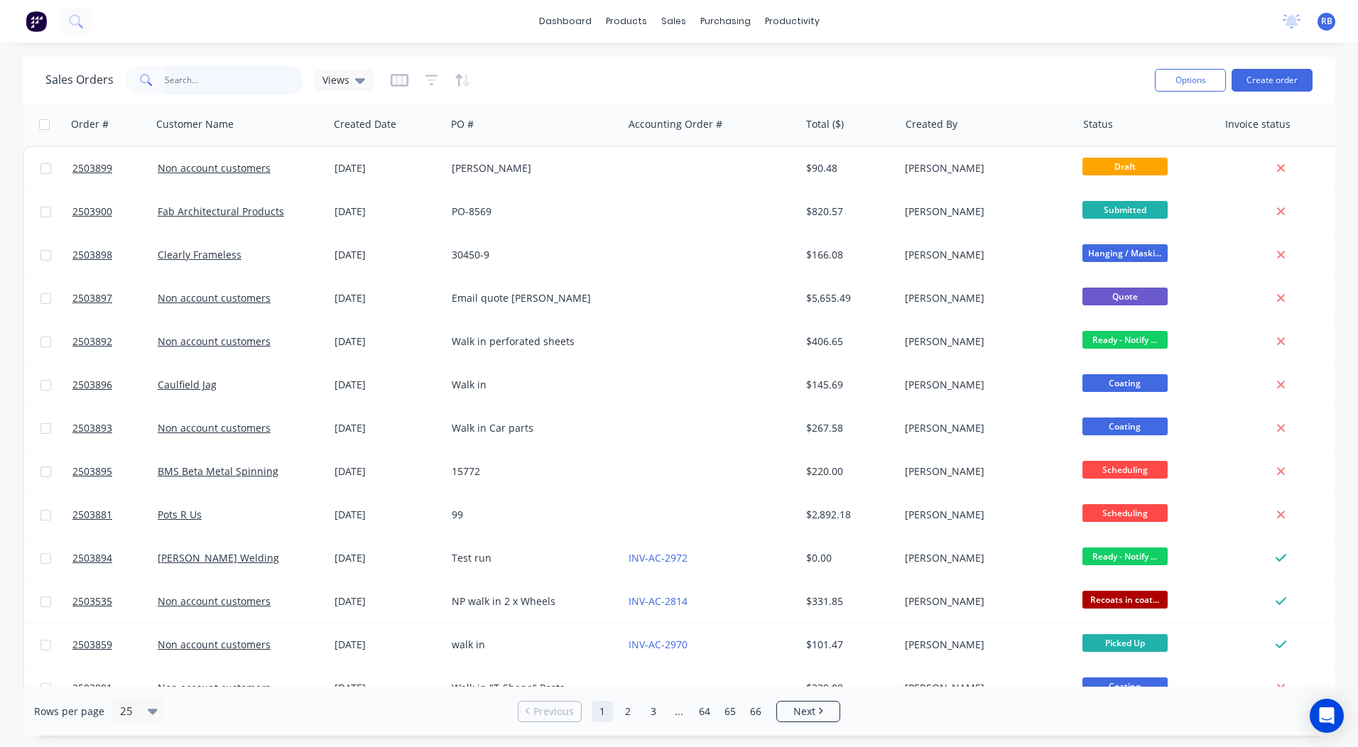
click at [234, 80] on input "text" at bounding box center [234, 80] width 138 height 28
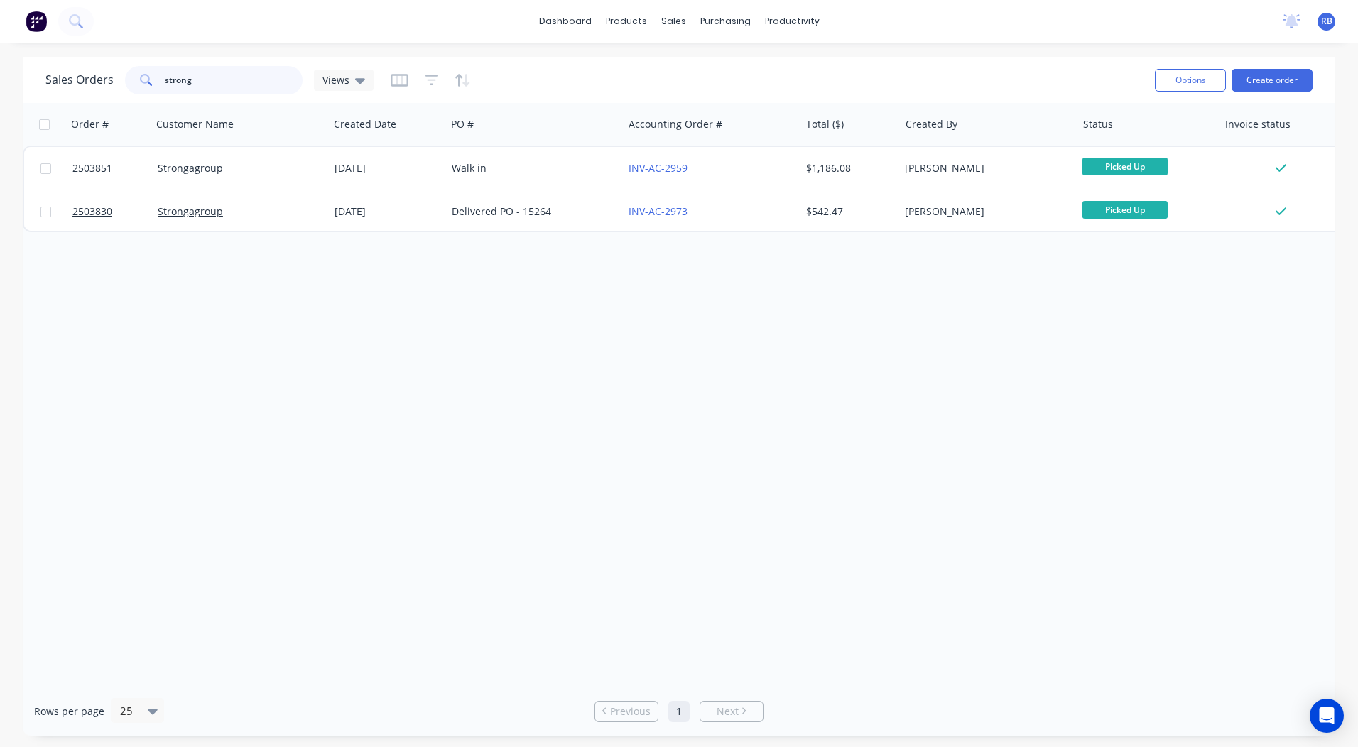
click at [0, 85] on html "dashboard products sales purchasing productivity dashboard products Product Cat…" at bounding box center [679, 373] width 1358 height 747
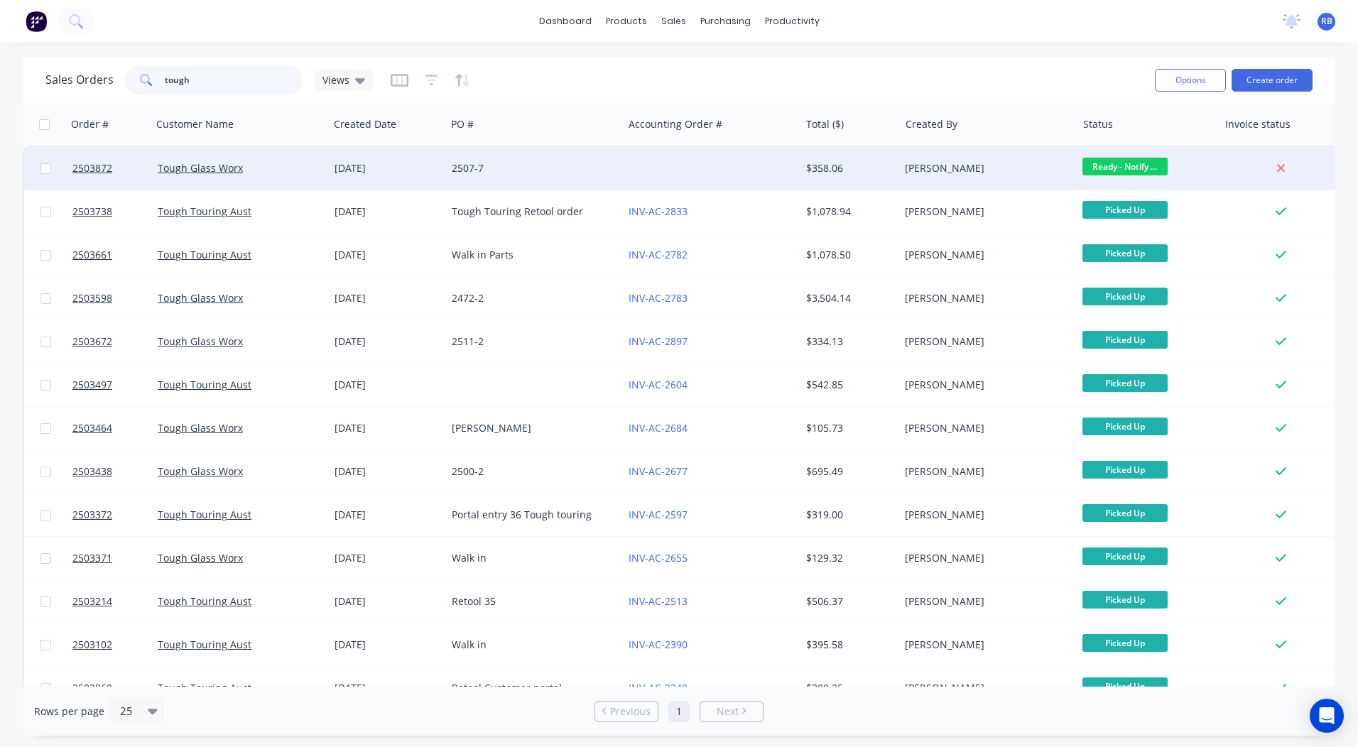
type input "tough"
click at [1120, 164] on span "Ready - Notify ..." at bounding box center [1124, 167] width 85 height 18
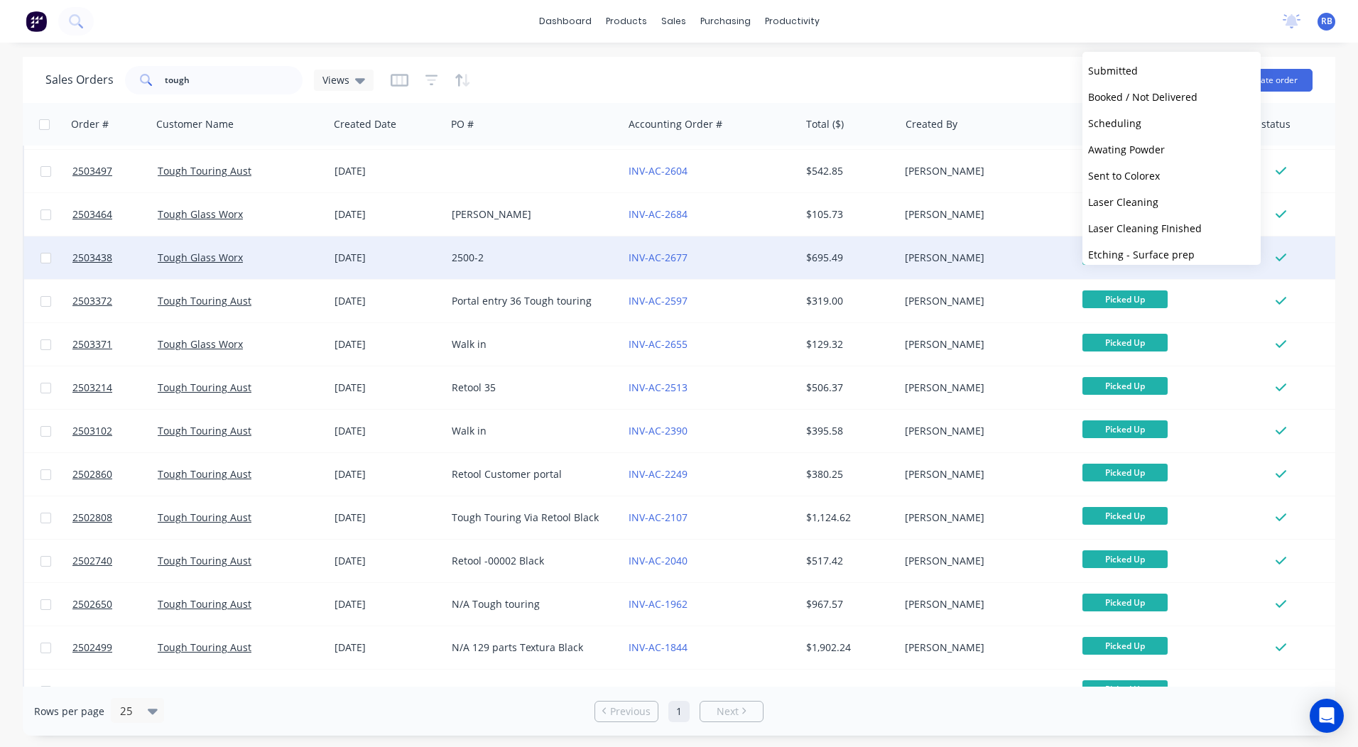
scroll to position [332, 0]
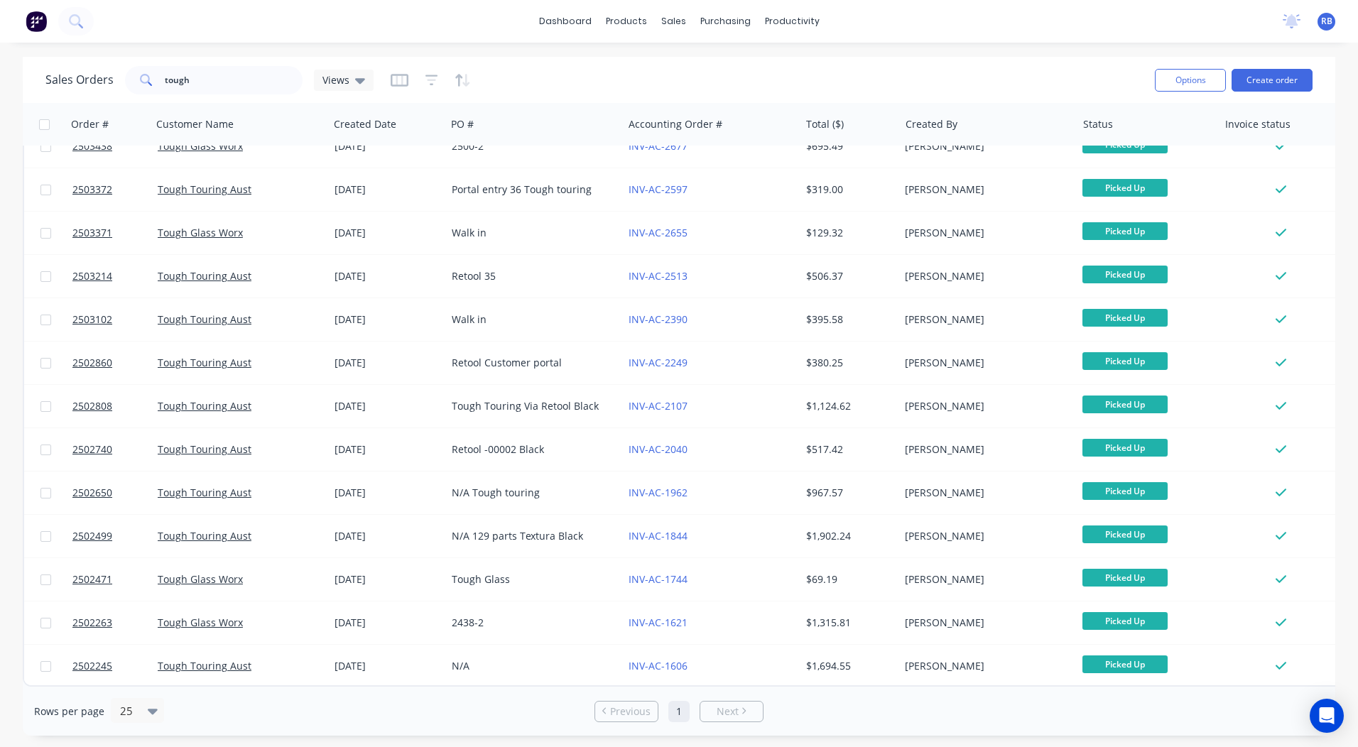
click at [1335, 395] on div "Sales Orders tough Views Options Create order Order # Customer Name Created Dat…" at bounding box center [679, 396] width 1358 height 679
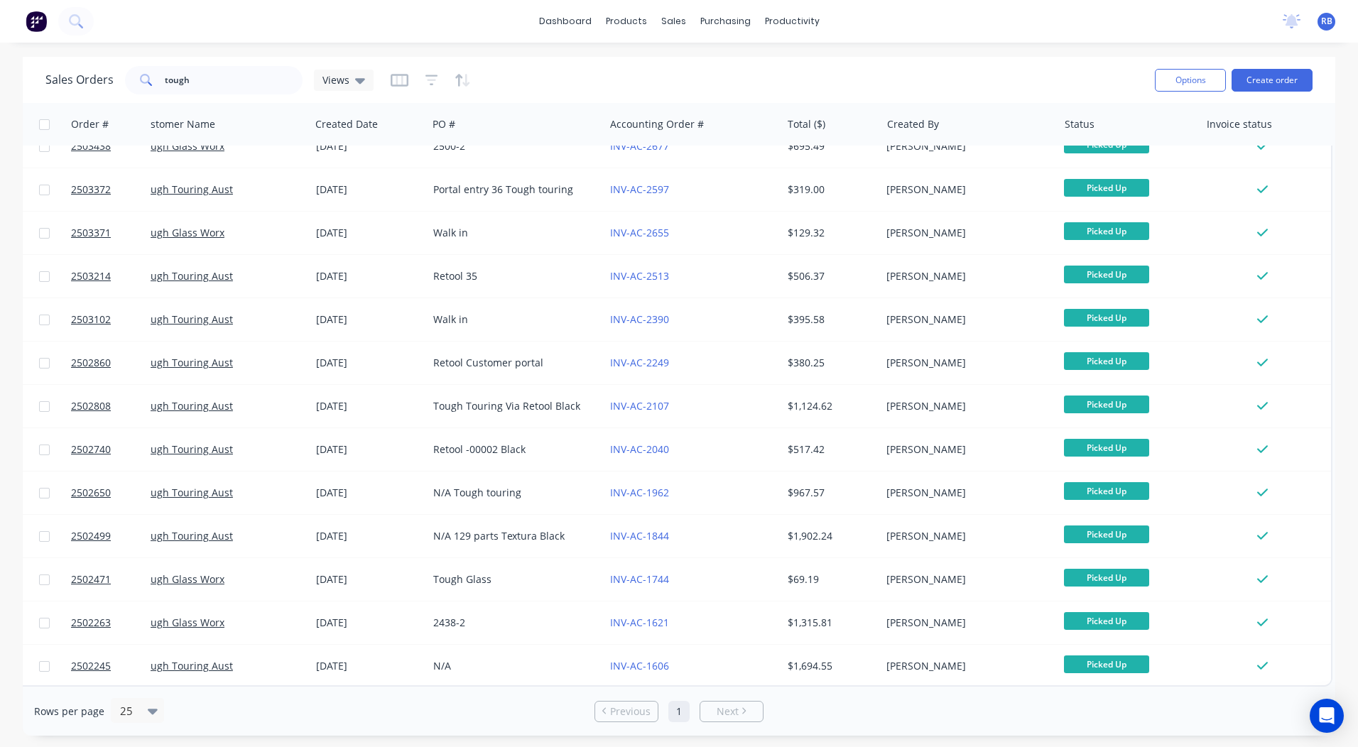
click at [1334, 395] on div "Sales Orders tough Views Options Create order Order # Customer Name Created Dat…" at bounding box center [679, 396] width 1358 height 679
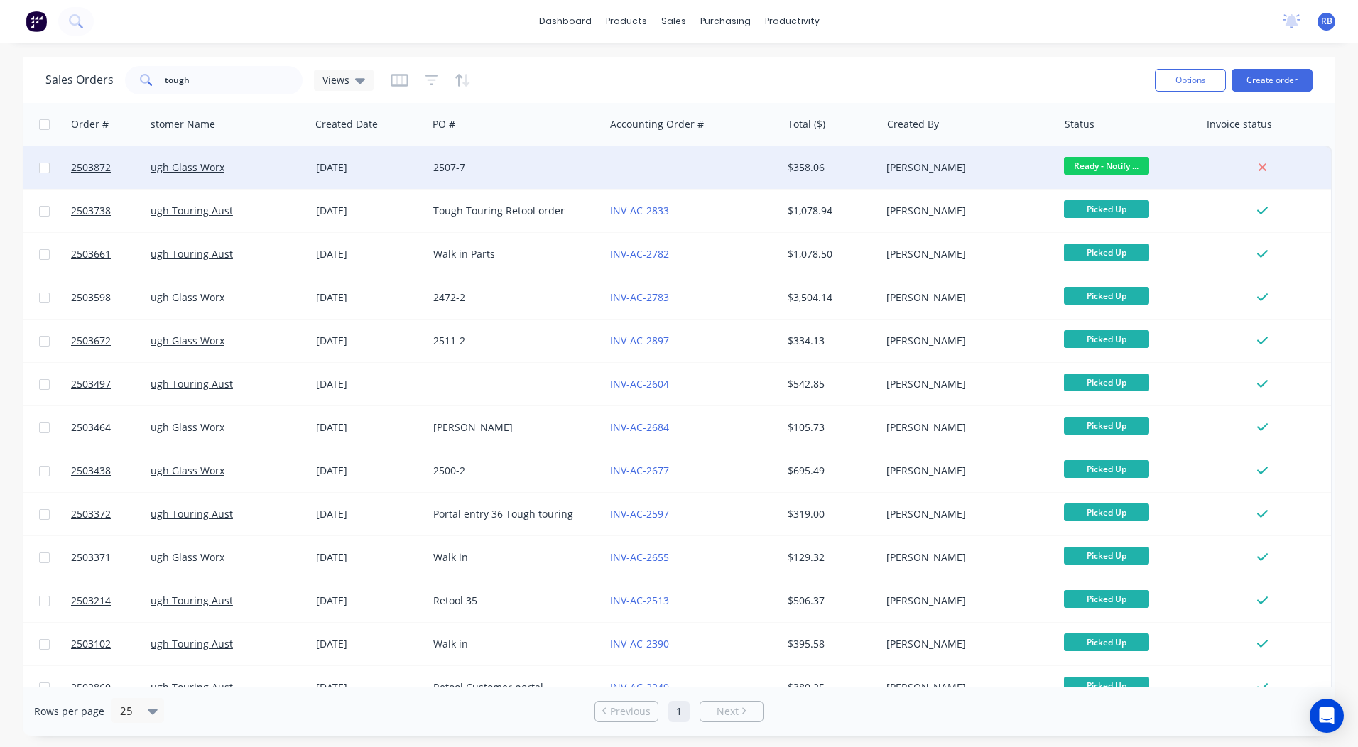
scroll to position [0, 26]
click at [1087, 169] on span "Ready - Notify ..." at bounding box center [1106, 167] width 85 height 18
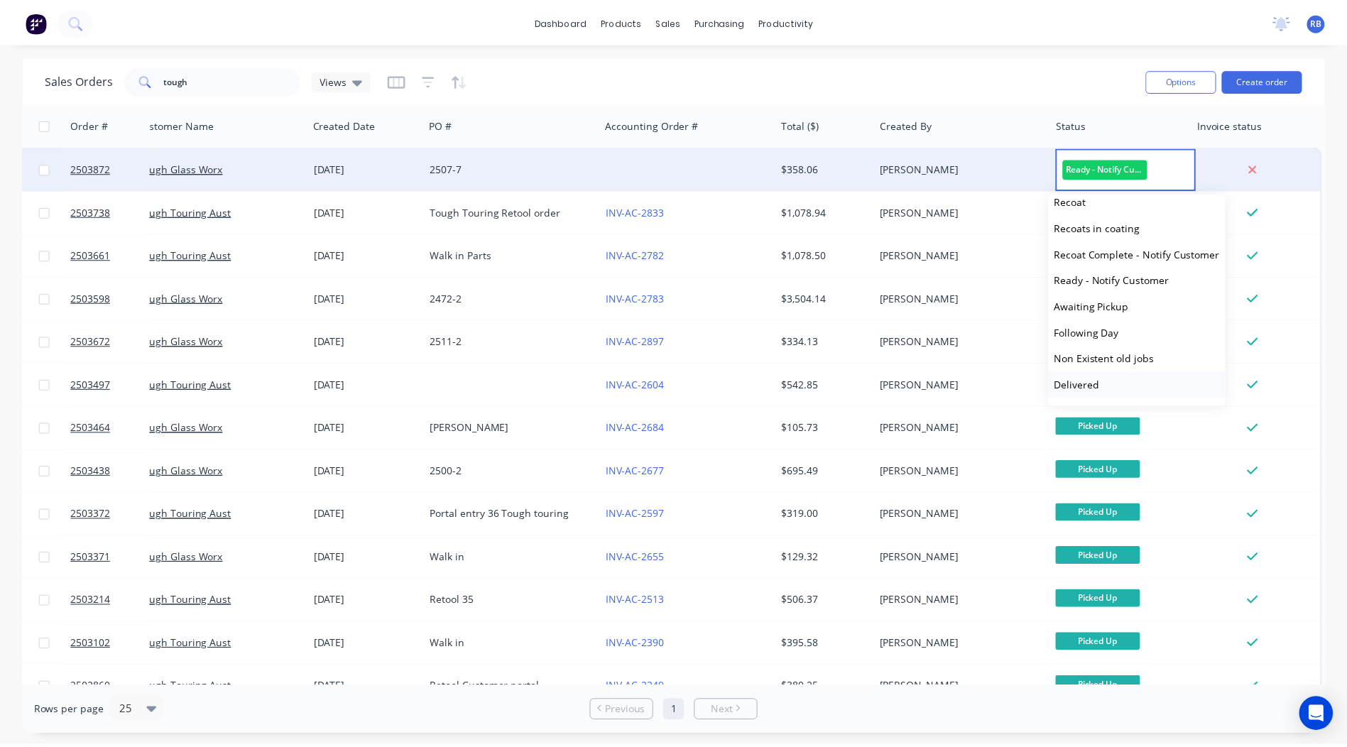
scroll to position [534, 0]
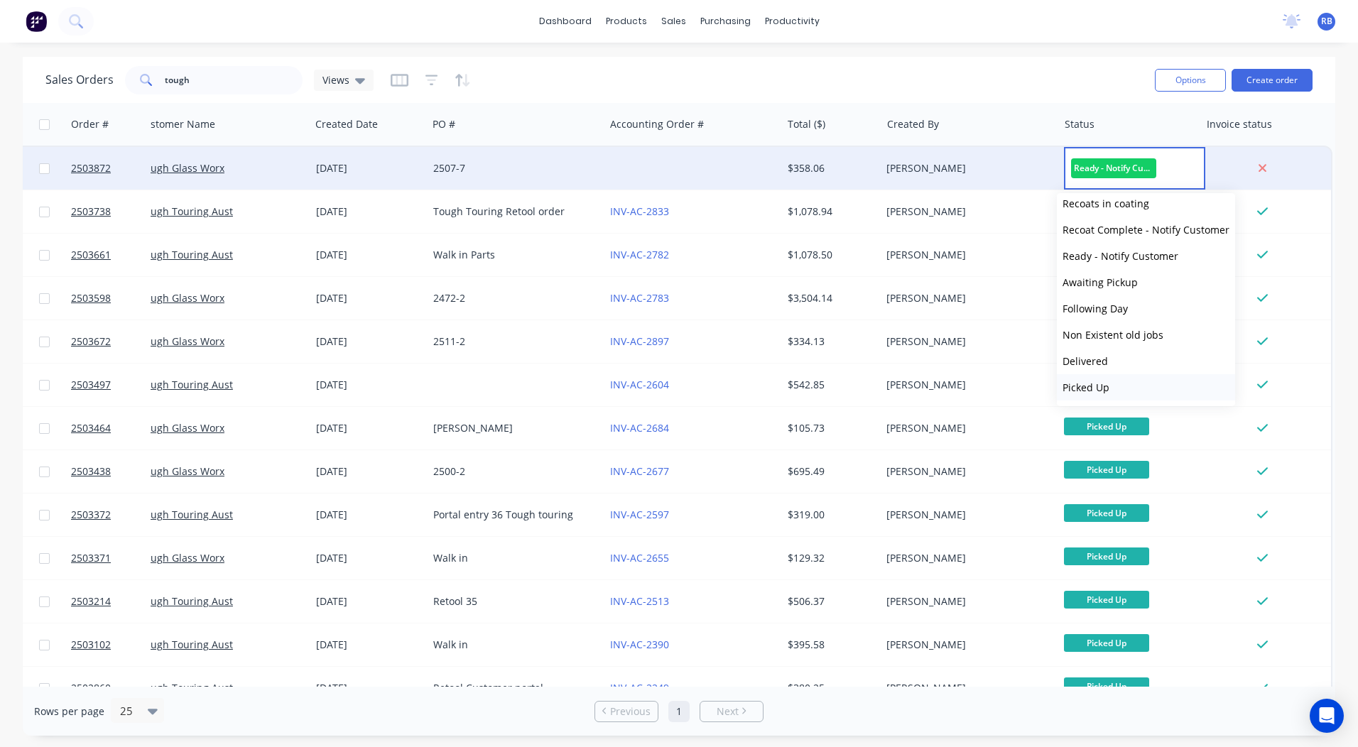
click at [1113, 388] on button "Picked Up" at bounding box center [1146, 387] width 178 height 26
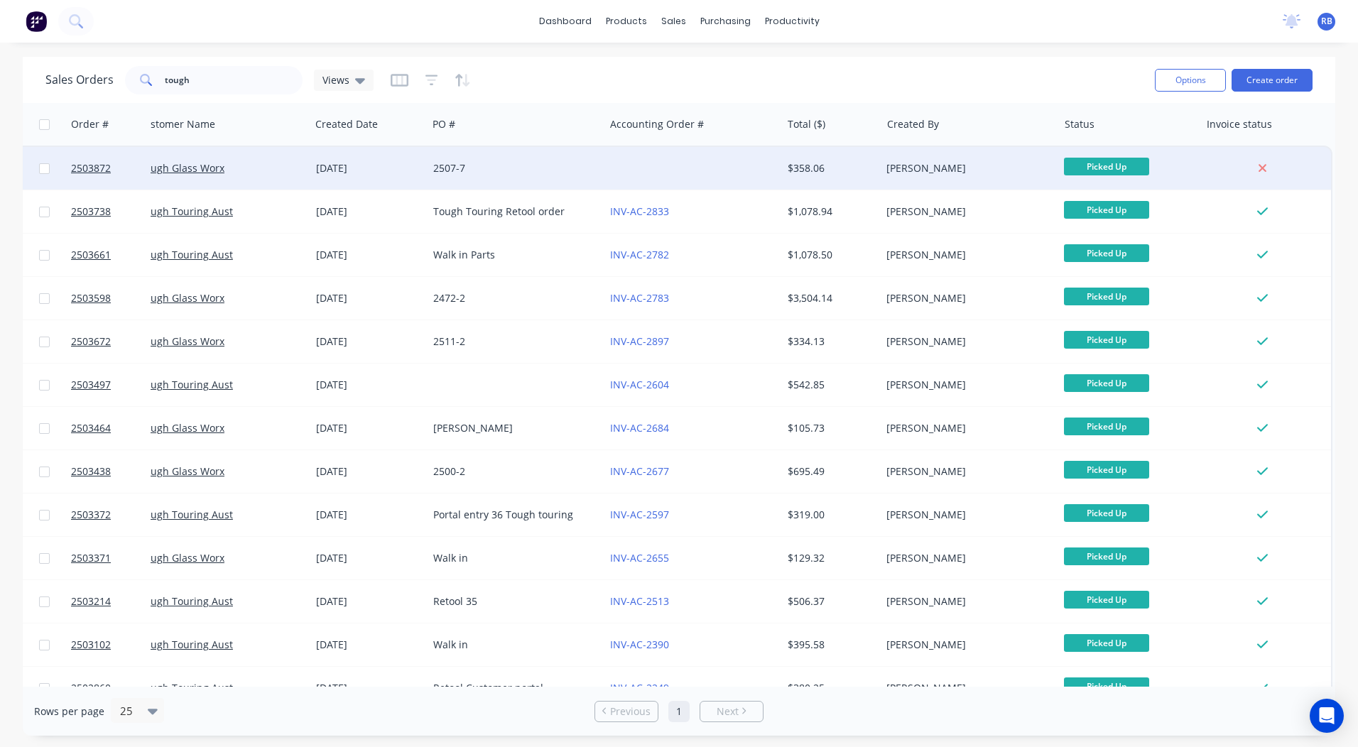
click at [1088, 75] on div "Sales Orders tough Views" at bounding box center [594, 79] width 1098 height 35
click at [919, 178] on div "[PERSON_NAME]" at bounding box center [968, 168] width 177 height 43
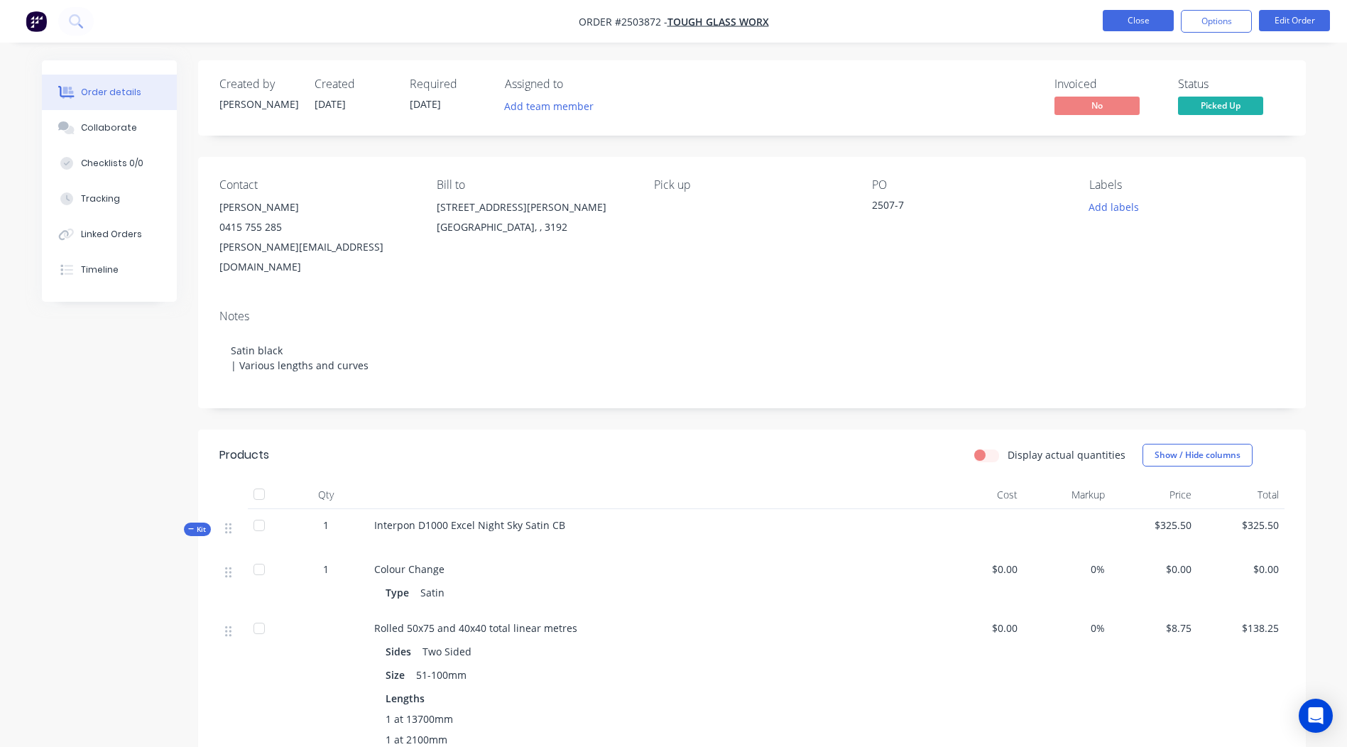
click at [1138, 20] on button "Close" at bounding box center [1138, 20] width 71 height 21
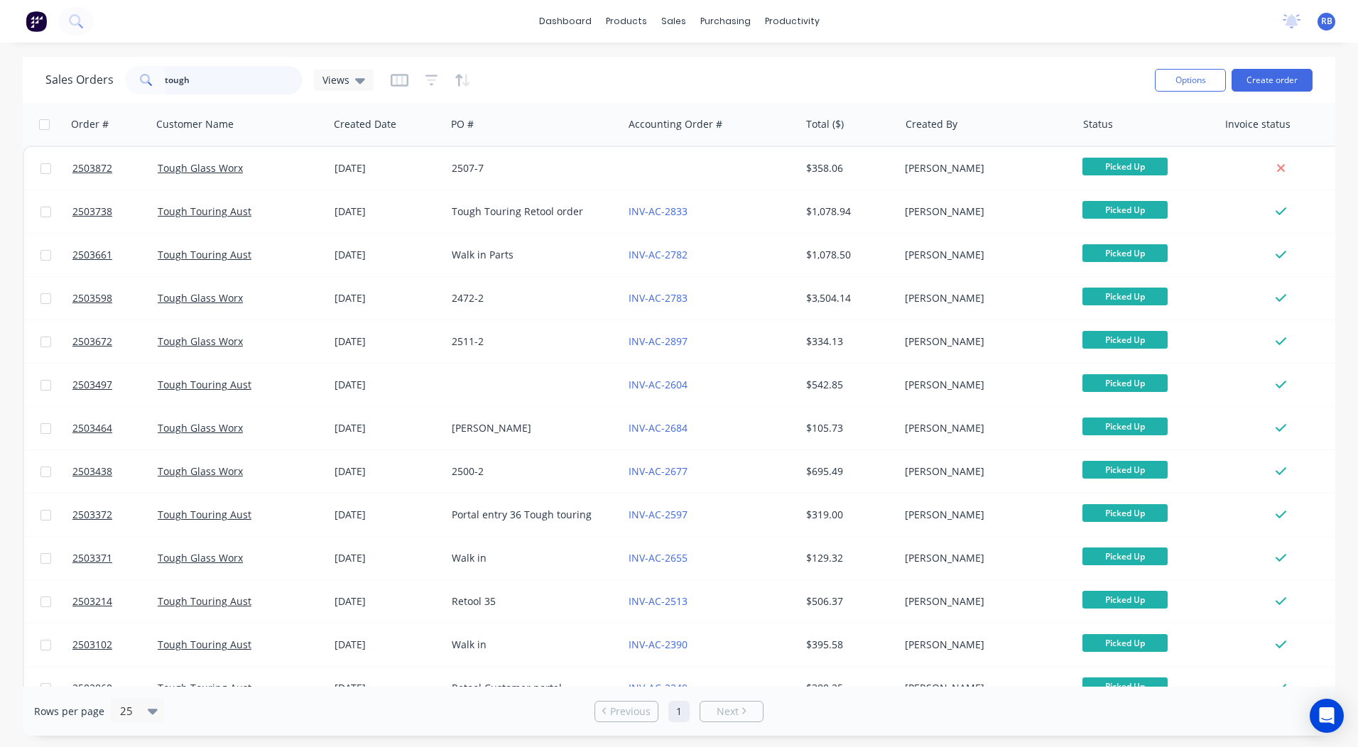
click at [244, 76] on input "tough" at bounding box center [234, 80] width 138 height 28
drag, startPoint x: 244, startPoint y: 76, endPoint x: -3, endPoint y: 38, distance: 249.9
click at [0, 38] on html "dashboard products sales purchasing productivity dashboard products Product Cat…" at bounding box center [679, 373] width 1358 height 747
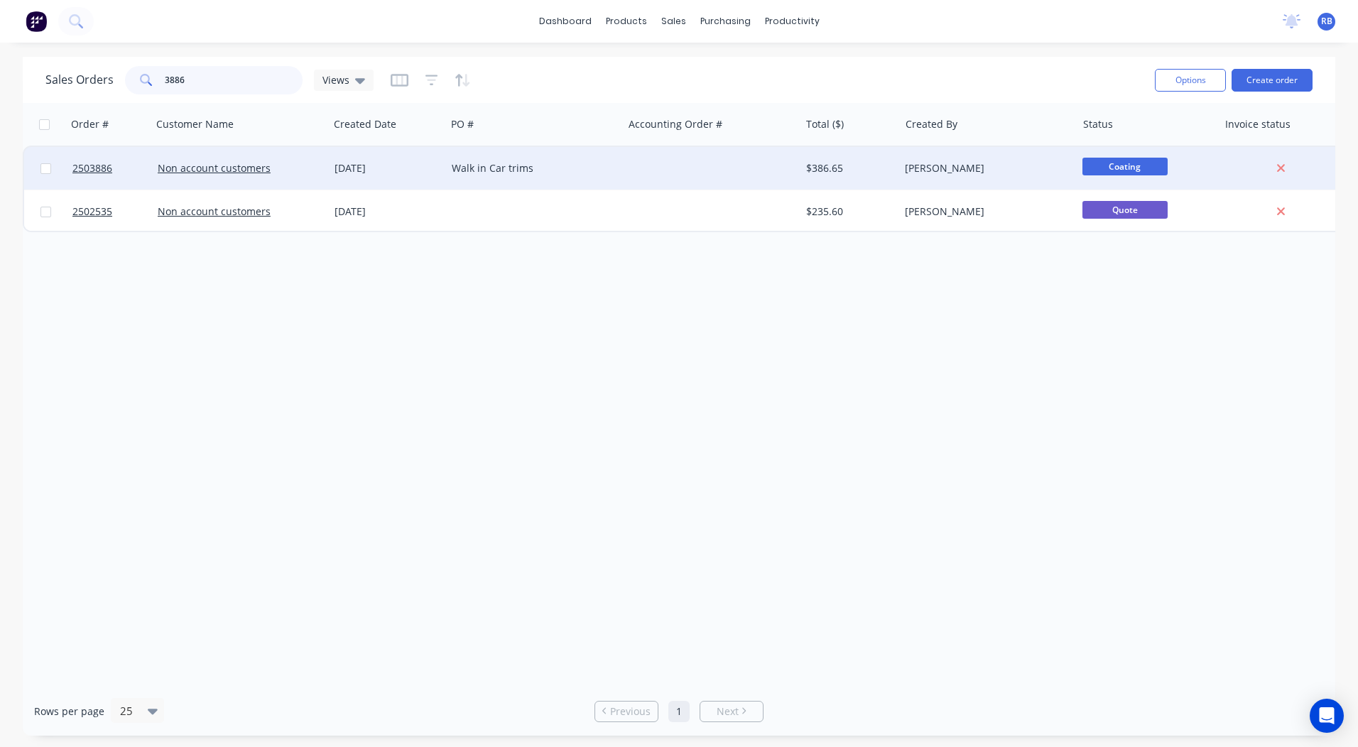
type input "3886"
click at [721, 148] on div at bounding box center [711, 168] width 177 height 43
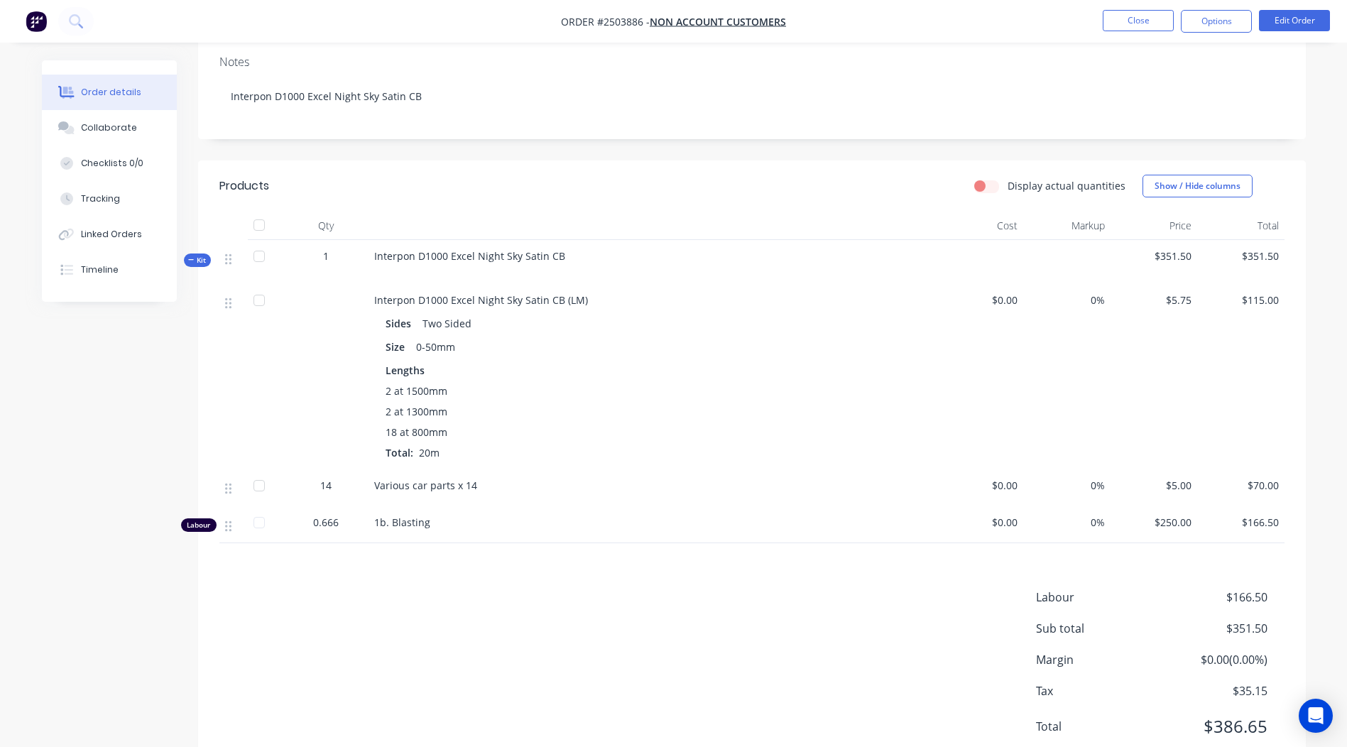
scroll to position [283, 0]
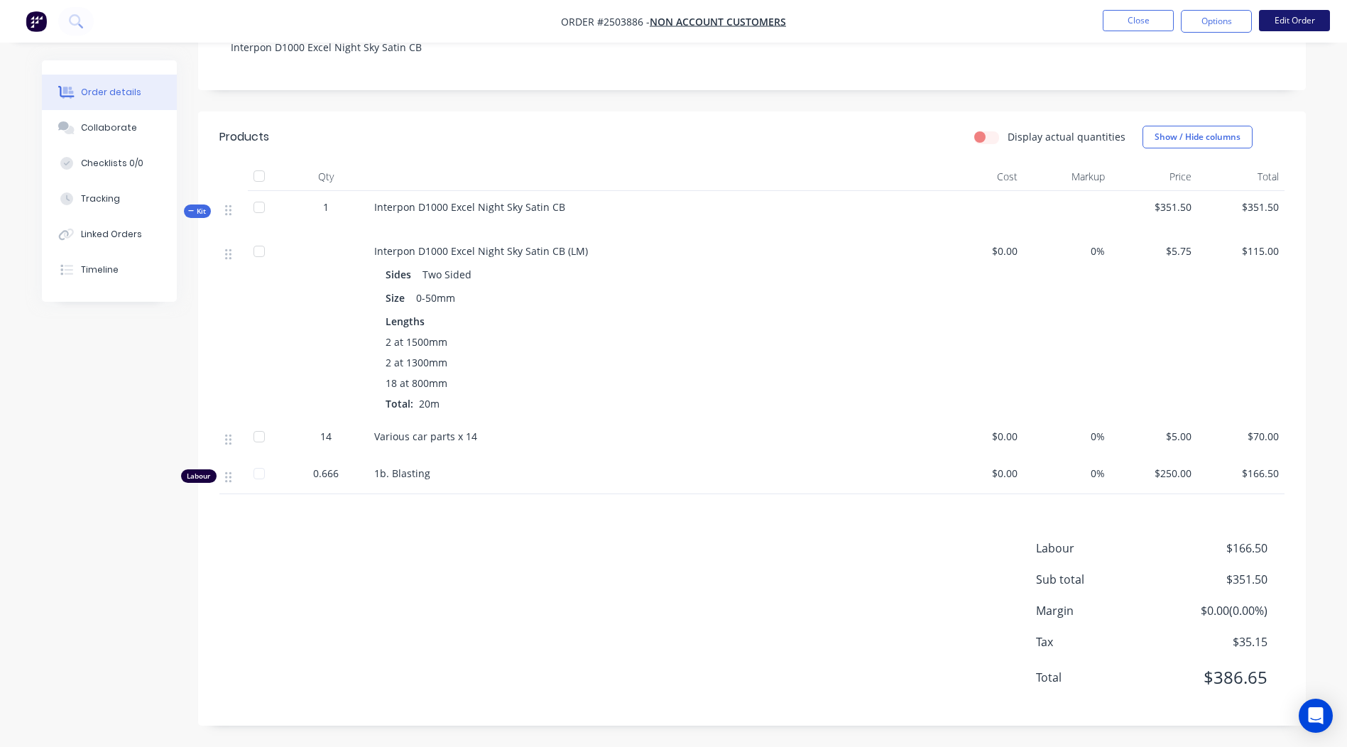
click at [1284, 19] on button "Edit Order" at bounding box center [1294, 20] width 71 height 21
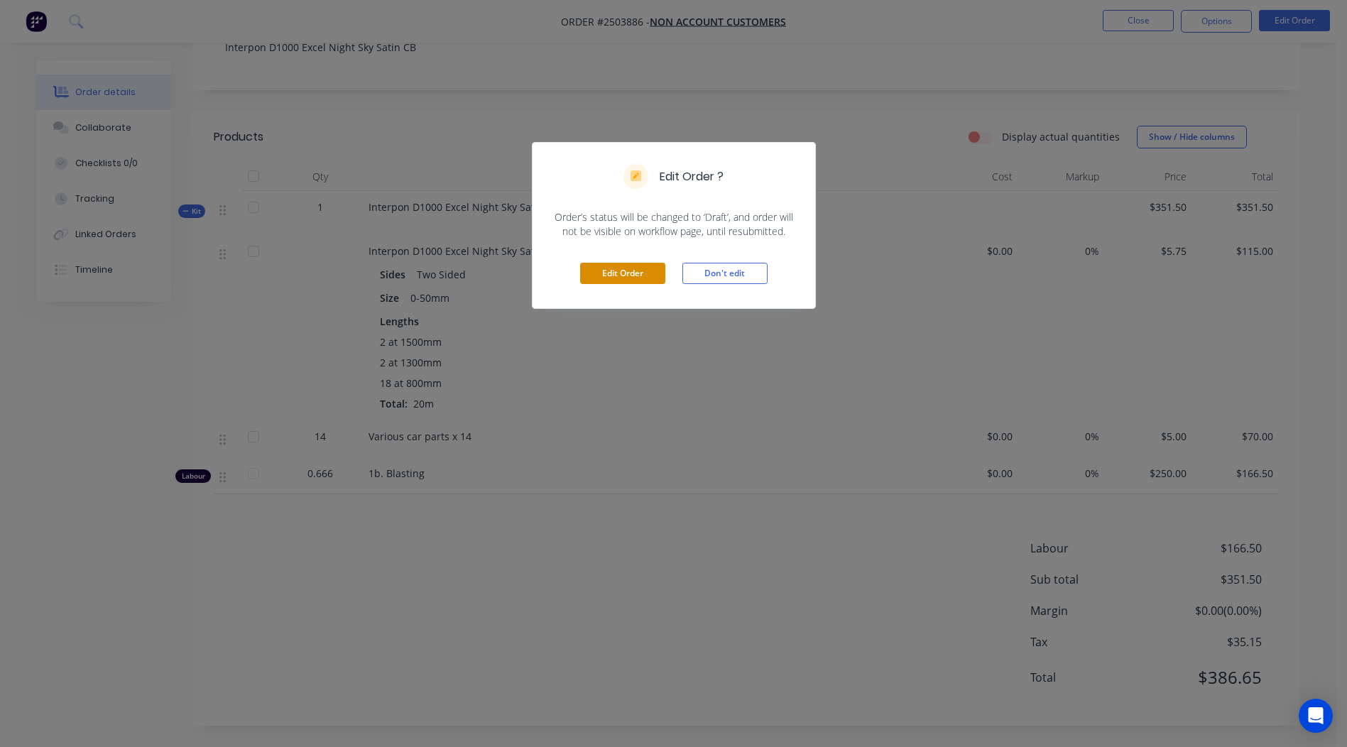
click at [596, 270] on button "Edit Order" at bounding box center [622, 273] width 85 height 21
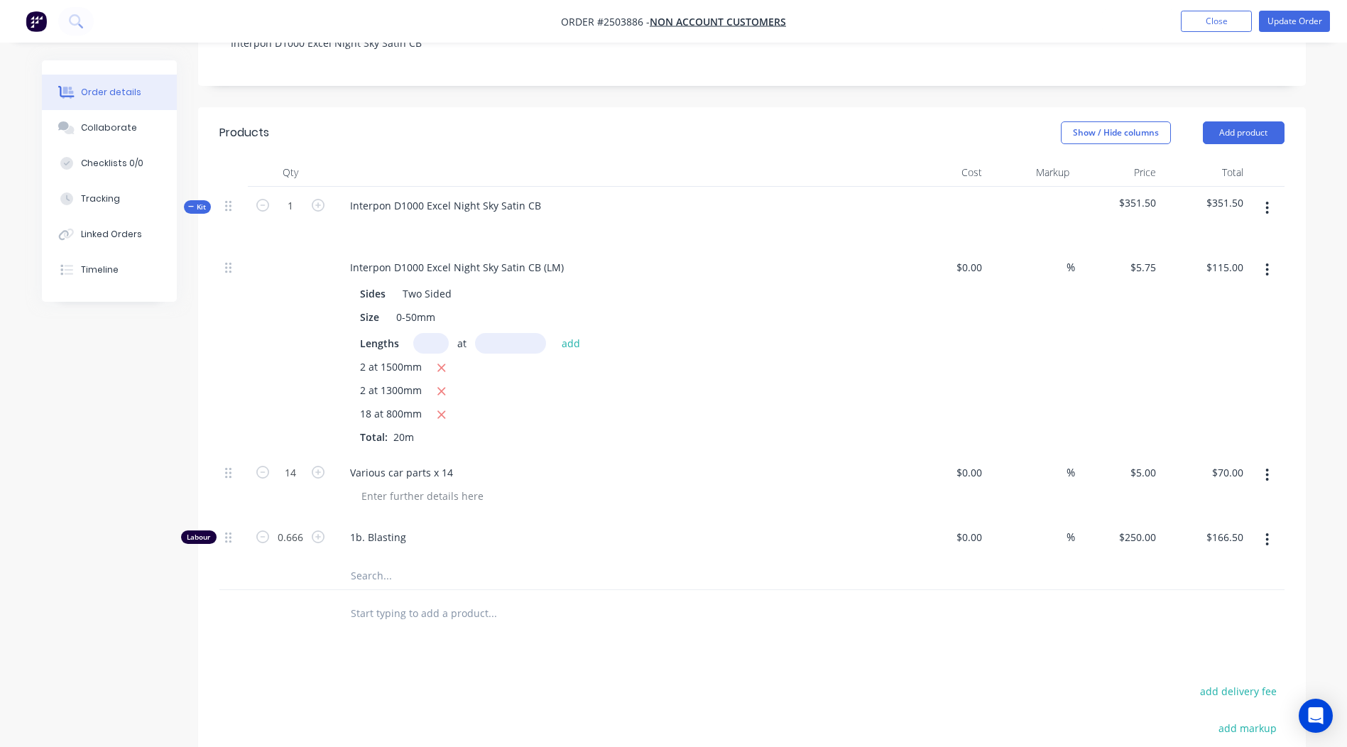
scroll to position [355, 0]
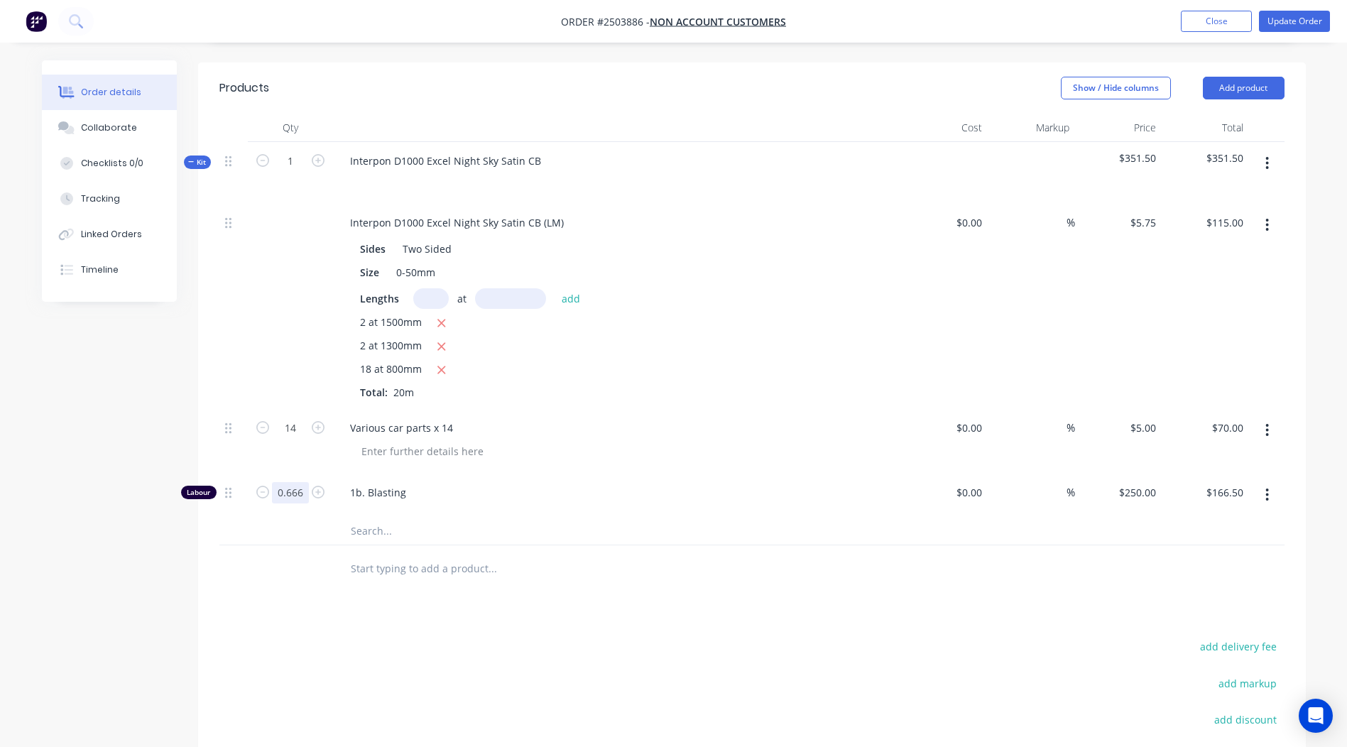
click at [302, 439] on input "0.666" at bounding box center [290, 428] width 37 height 21
type input "0.75"
type input "$187.50"
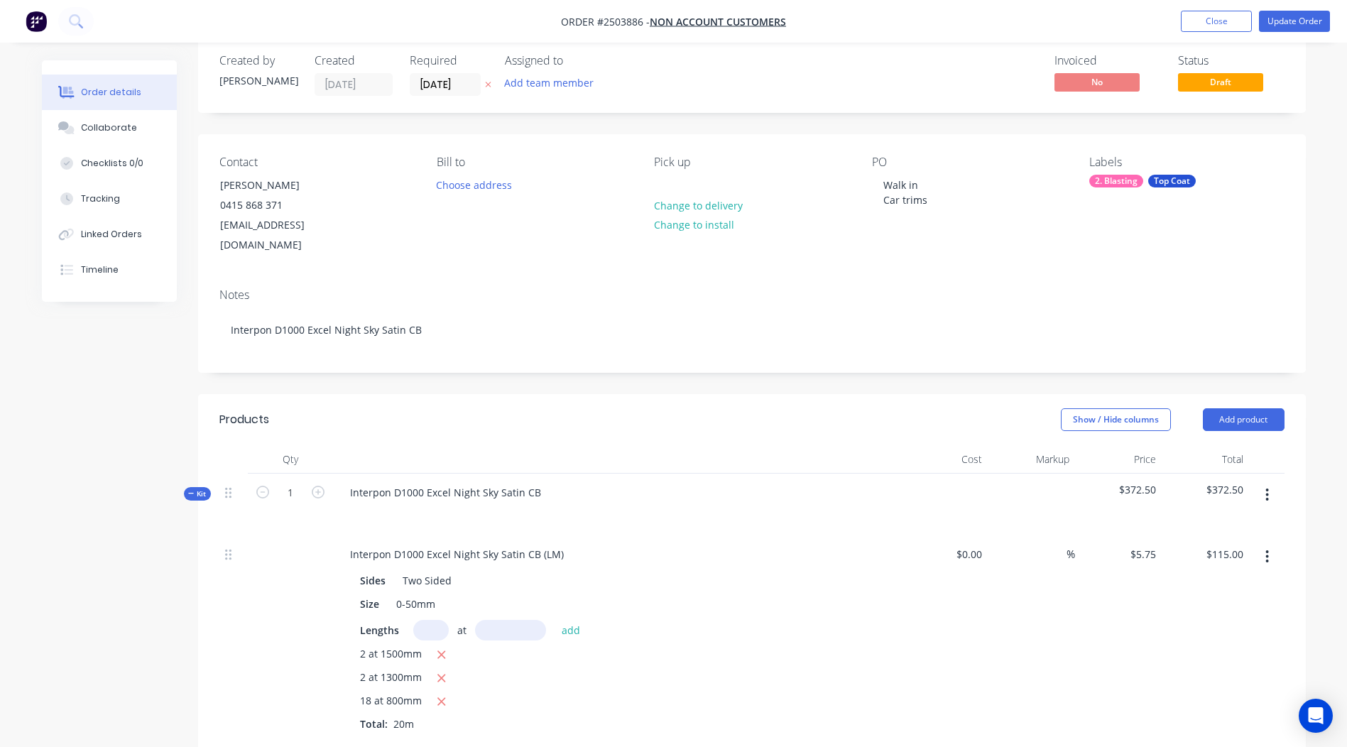
scroll to position [0, 0]
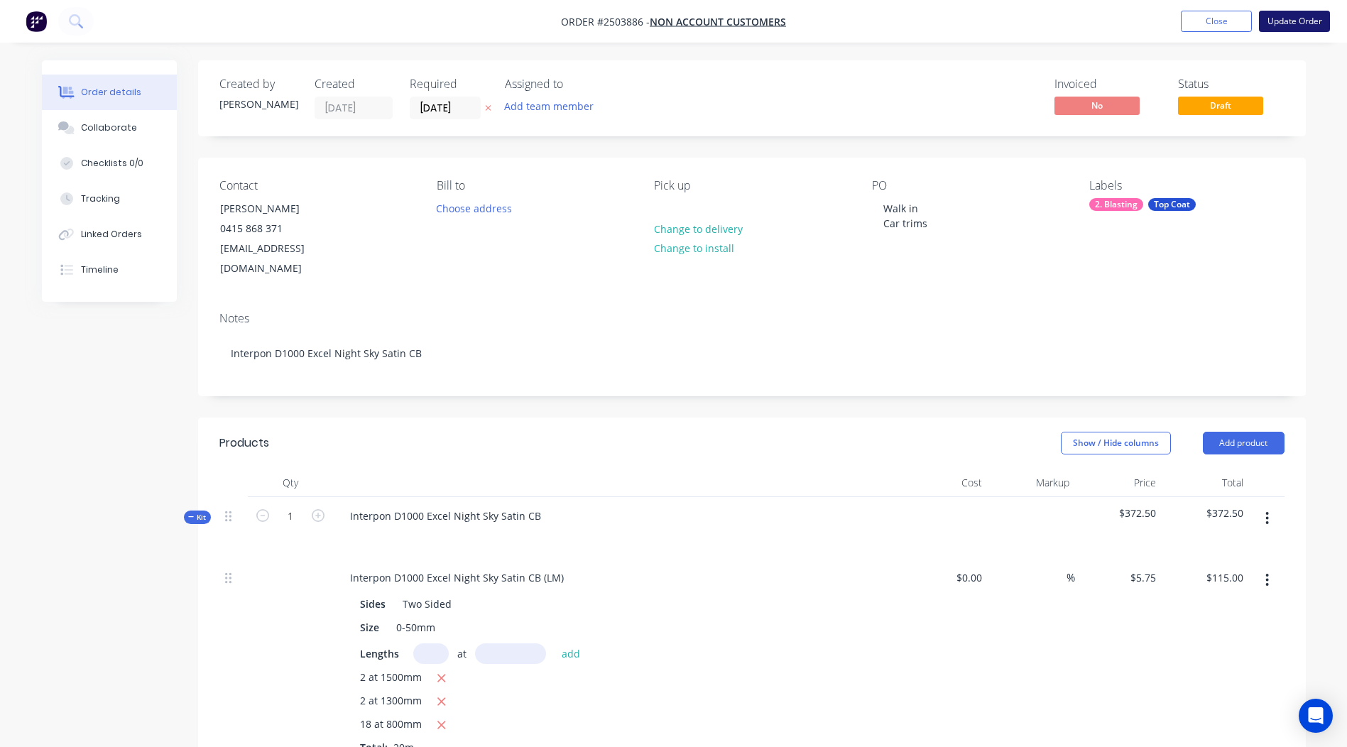
click at [1290, 11] on button "Update Order" at bounding box center [1294, 21] width 71 height 21
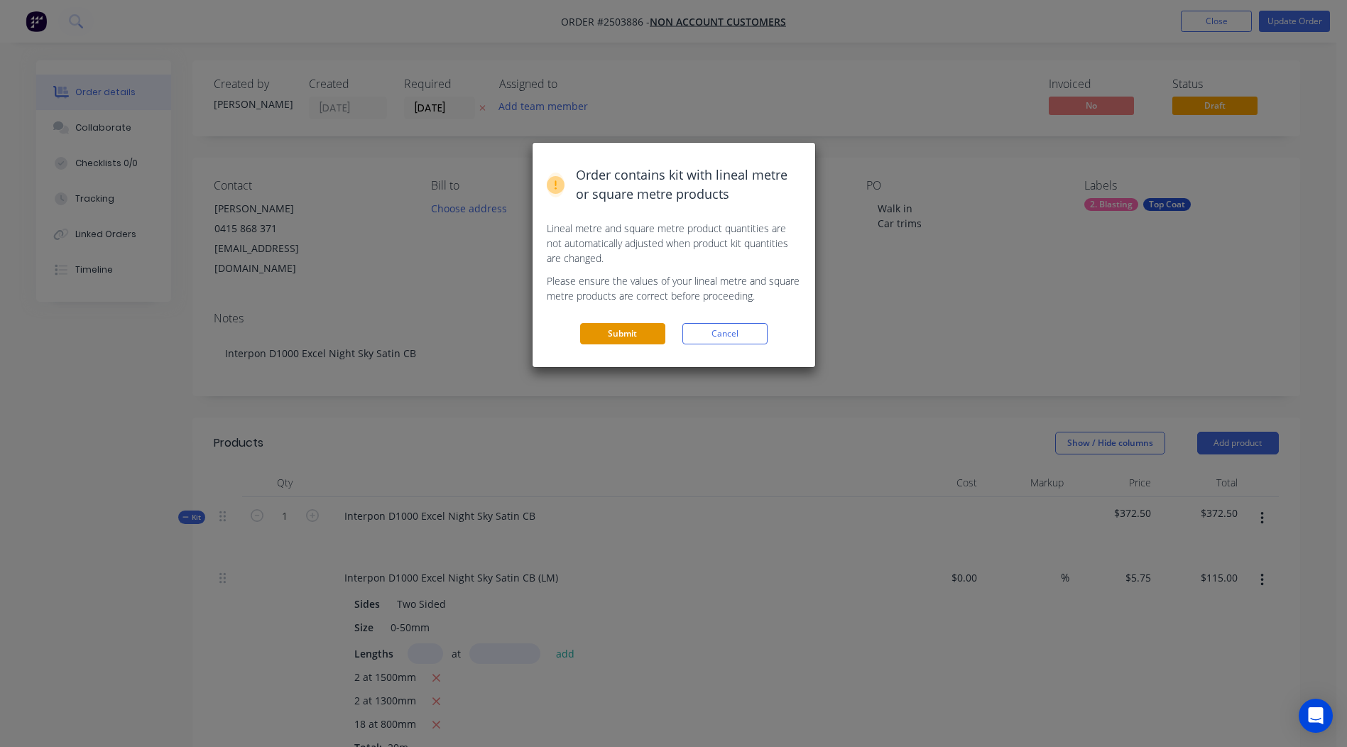
click at [623, 335] on button "Submit" at bounding box center [622, 333] width 85 height 21
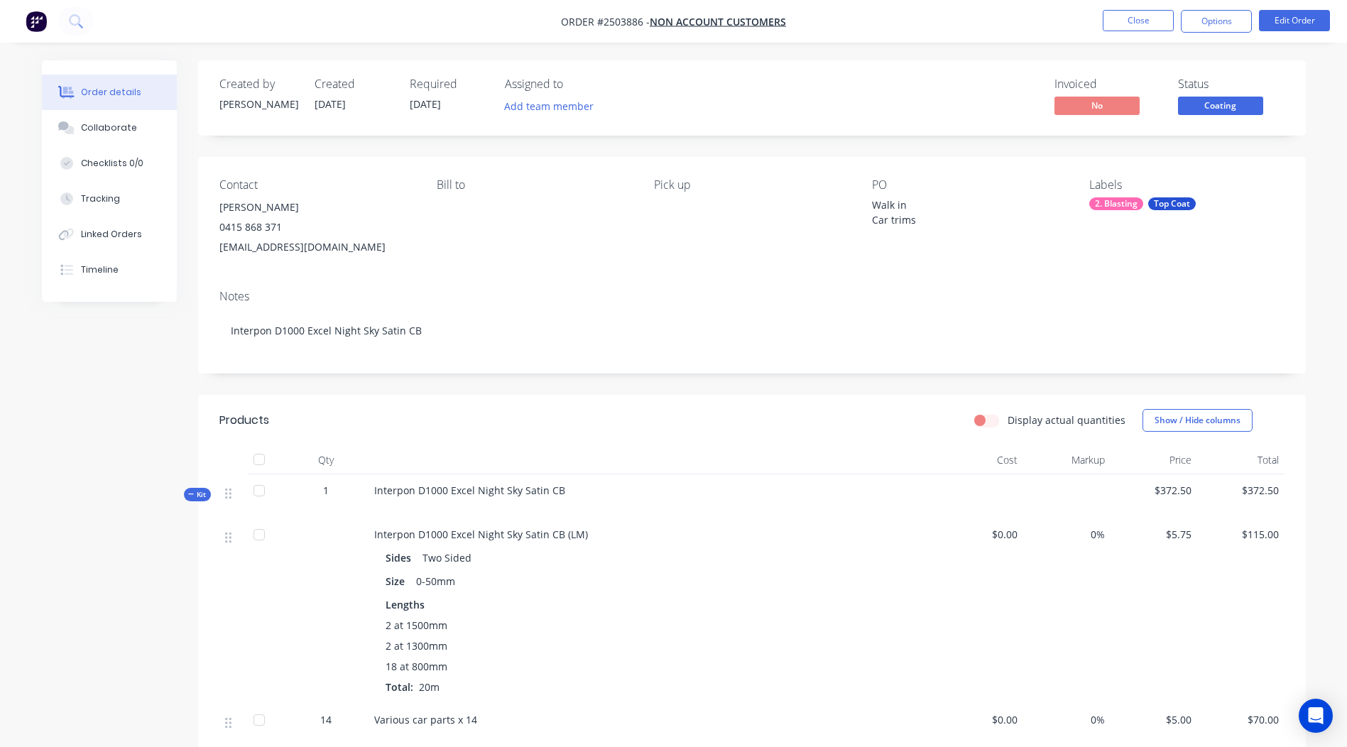
click at [1204, 108] on span "Coating" at bounding box center [1220, 106] width 85 height 18
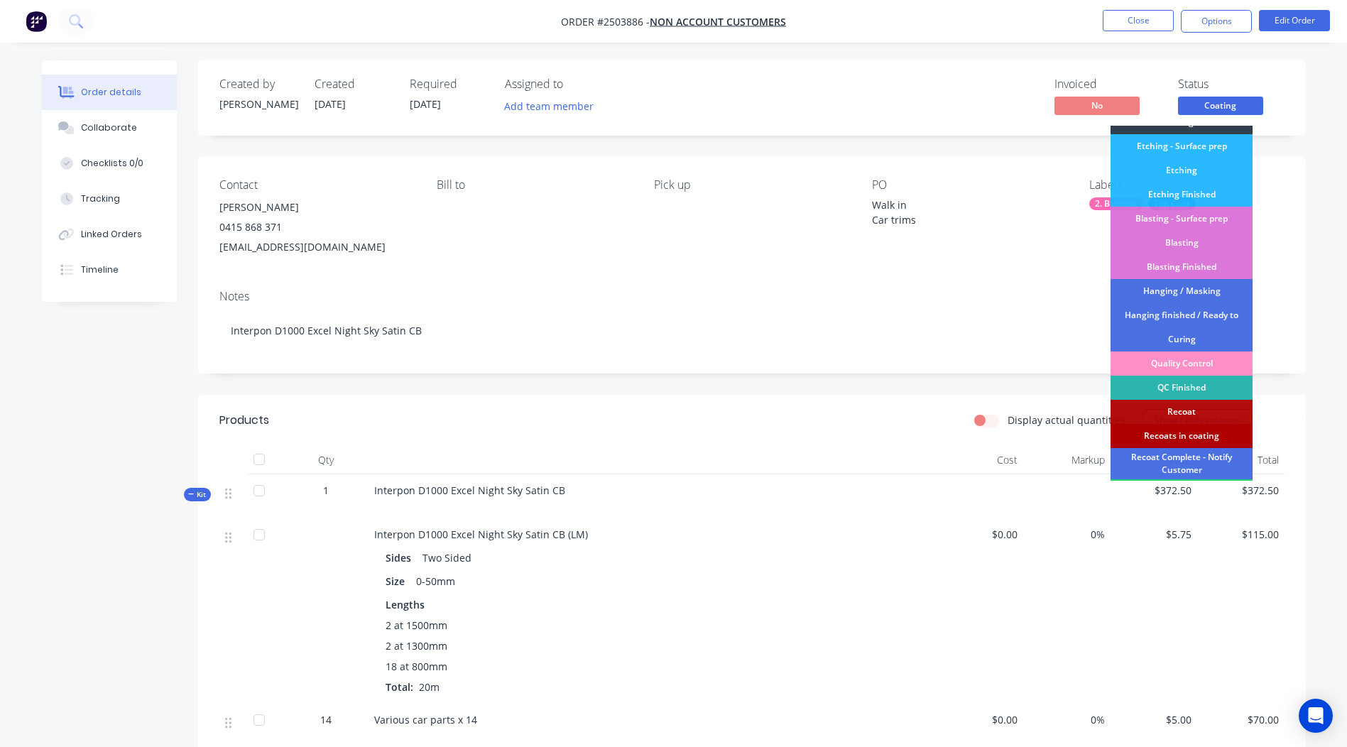
scroll to position [304, 0]
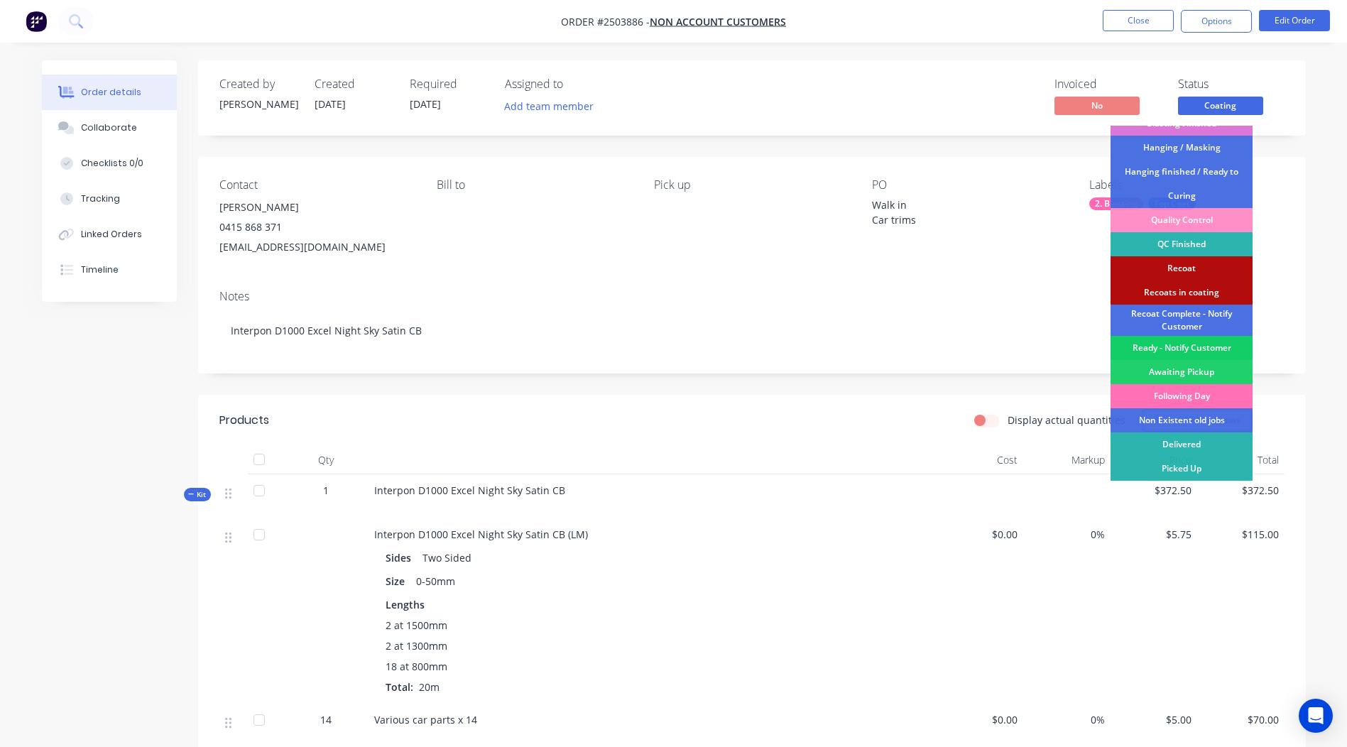
click at [1184, 354] on div "Ready - Notify Customer" at bounding box center [1182, 348] width 142 height 24
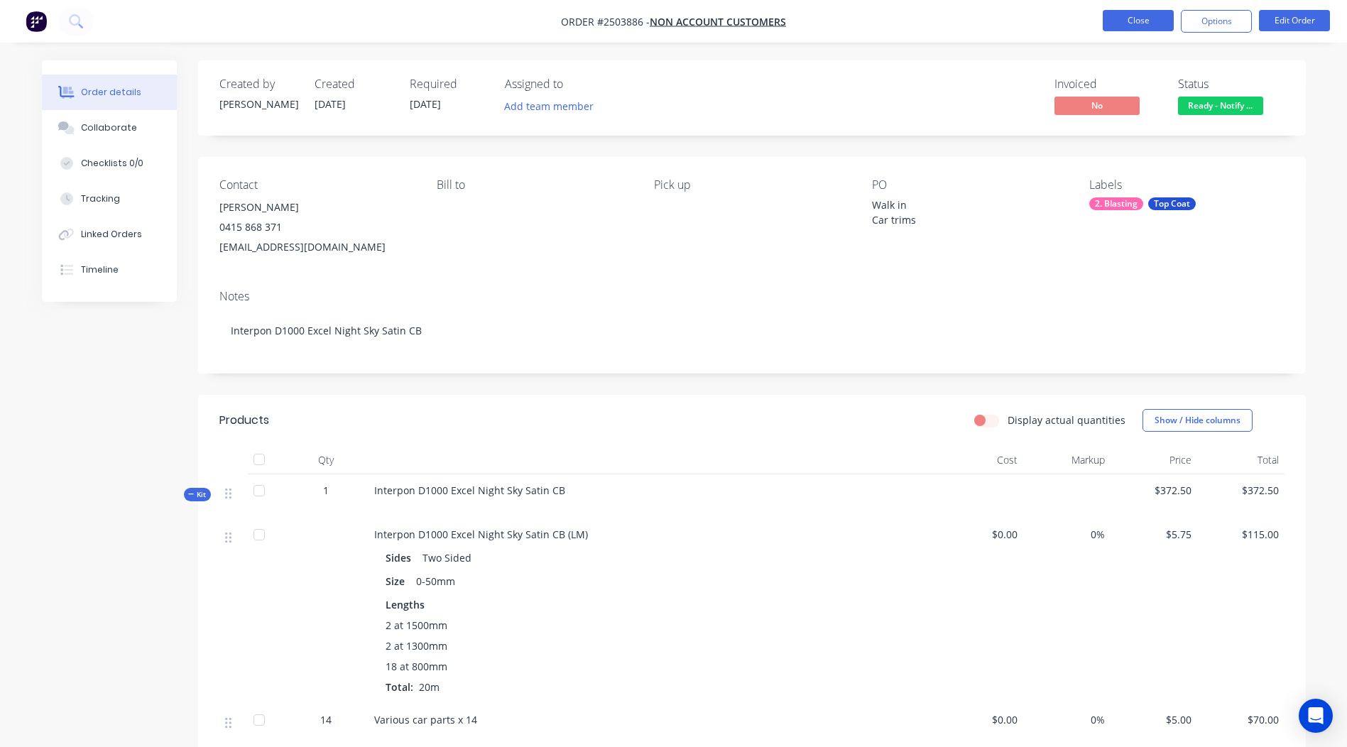
click at [1144, 21] on button "Close" at bounding box center [1138, 20] width 71 height 21
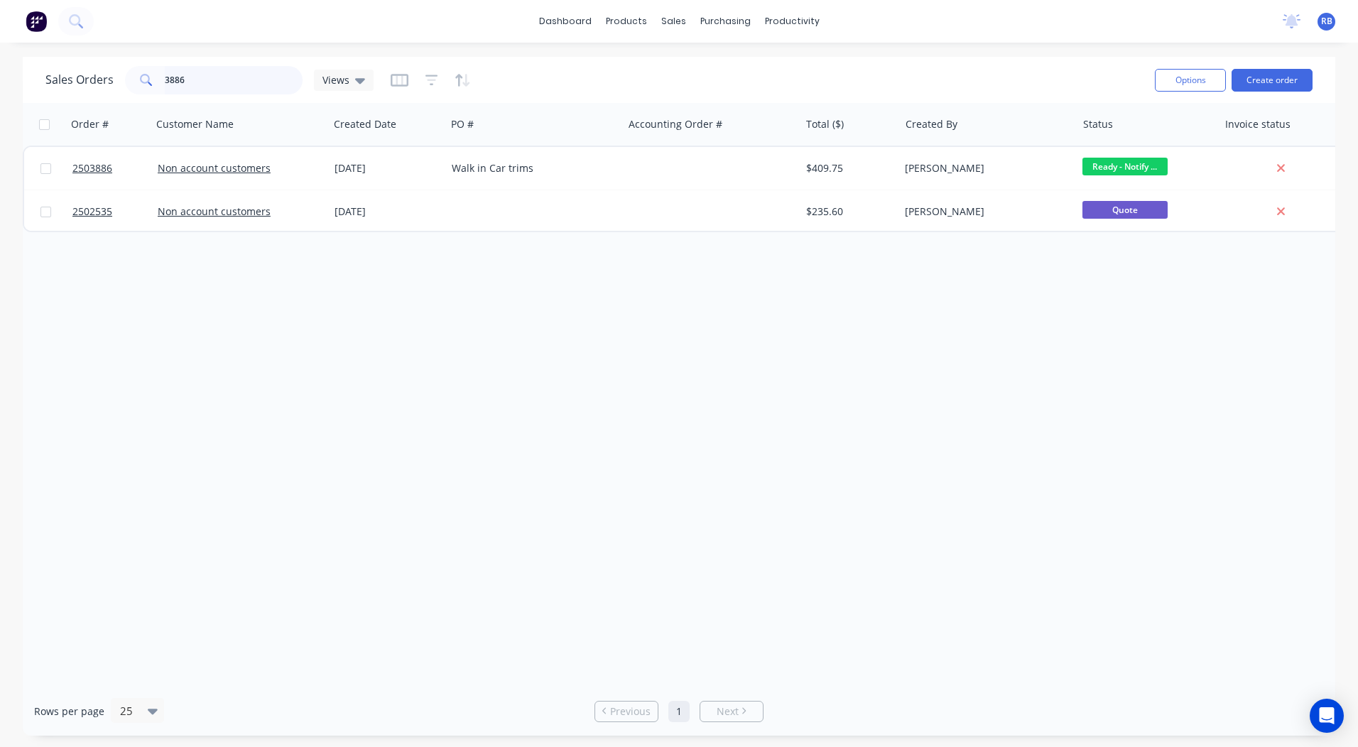
click at [198, 85] on input "3886" at bounding box center [234, 80] width 138 height 28
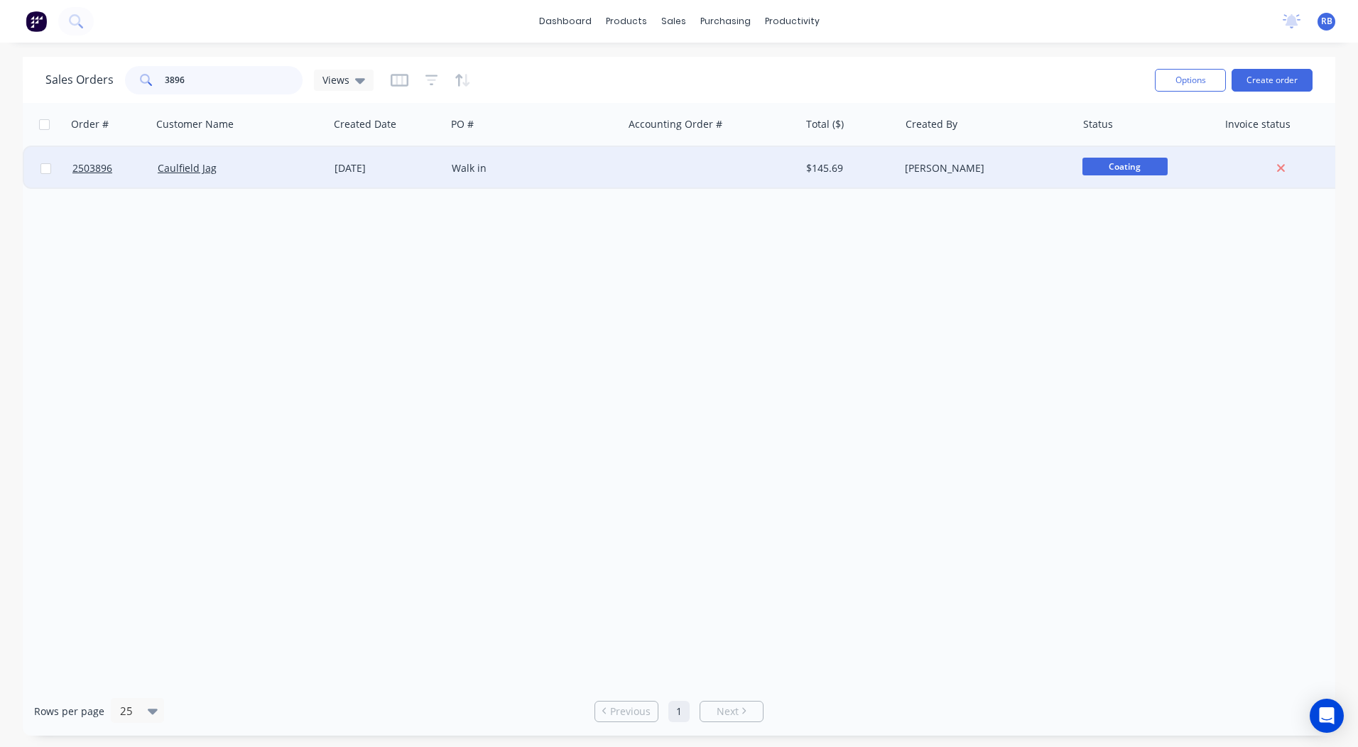
type input "3896"
click at [274, 164] on div "Caulfield Jag" at bounding box center [237, 168] width 158 height 14
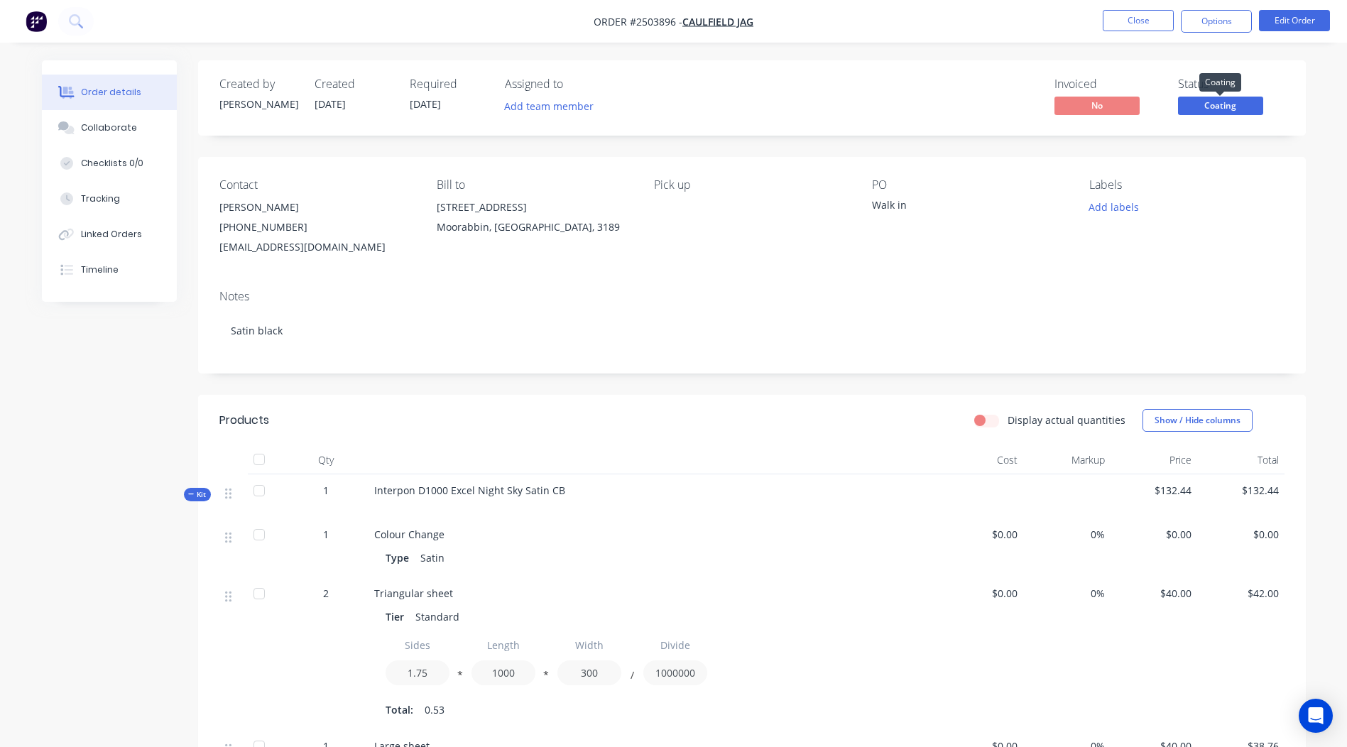
click at [1207, 112] on span "Coating" at bounding box center [1220, 106] width 85 height 18
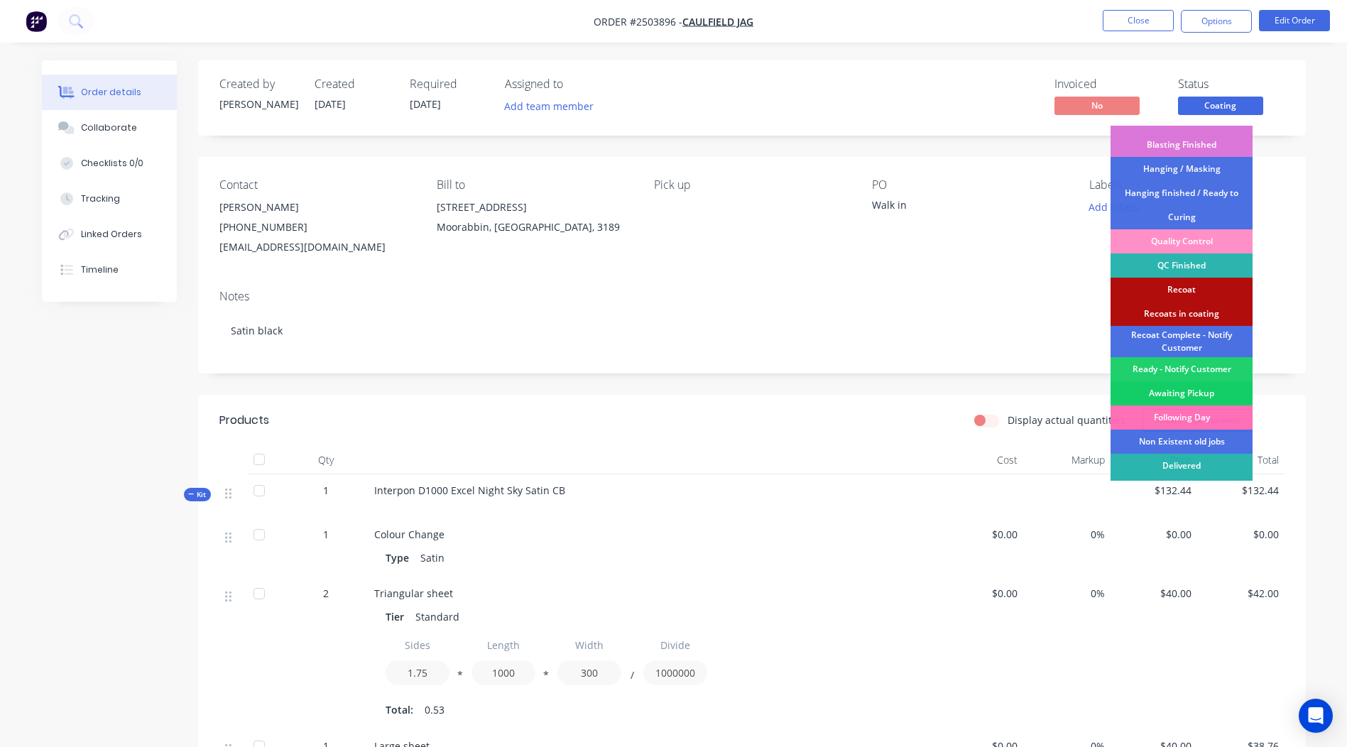
scroll to position [284, 0]
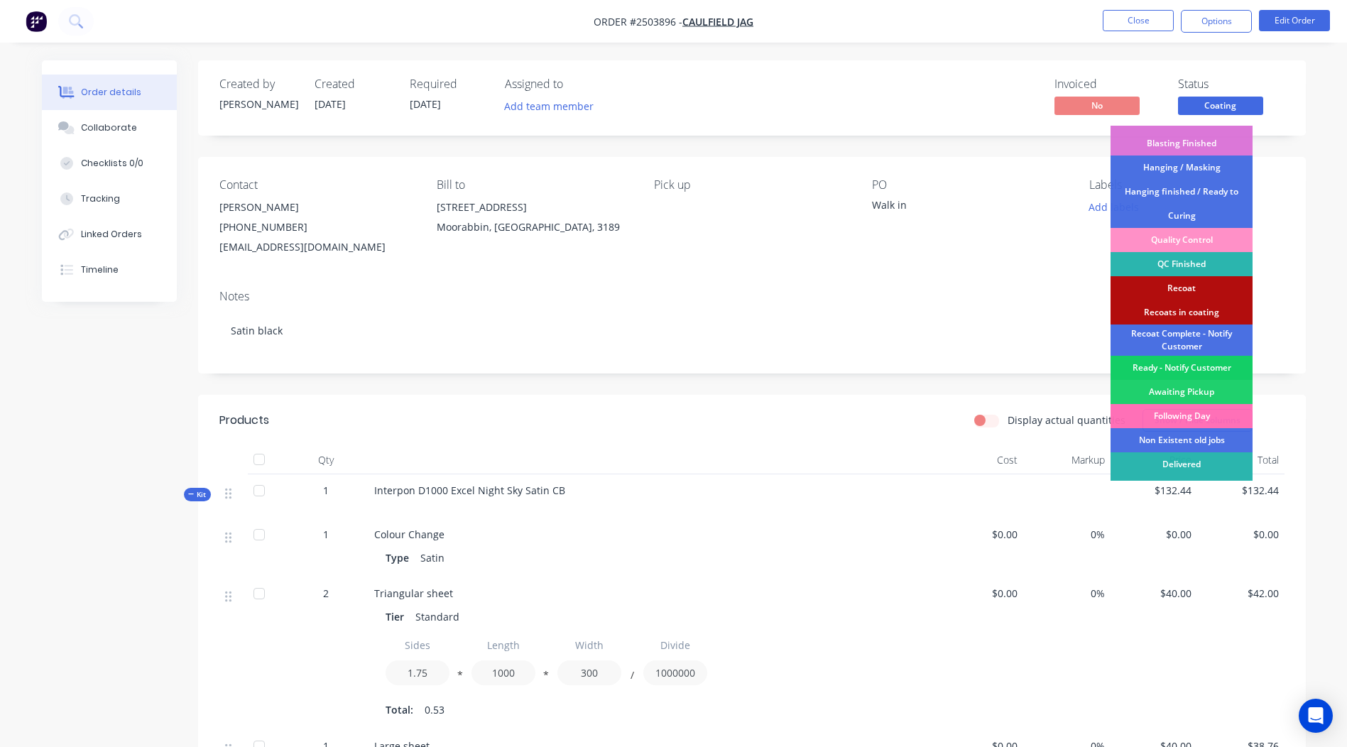
click at [1184, 368] on div "Ready - Notify Customer" at bounding box center [1182, 368] width 142 height 24
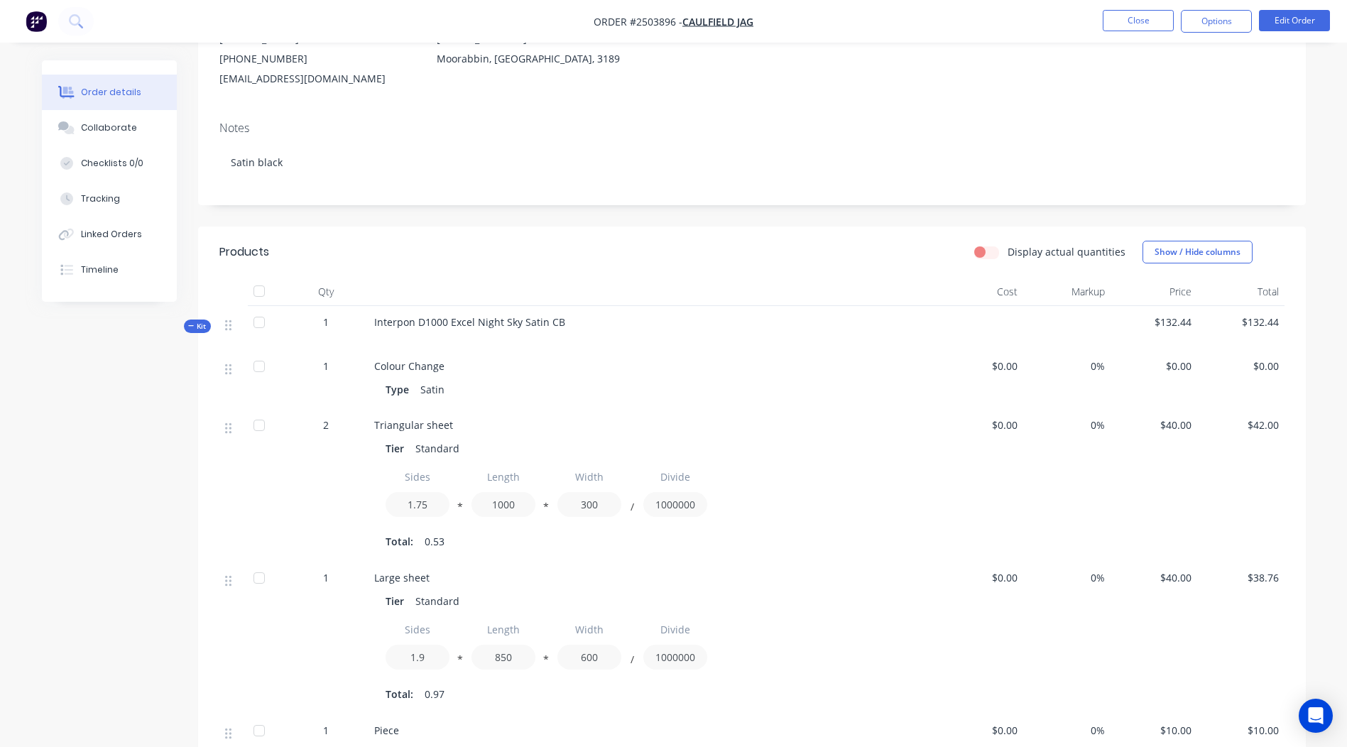
scroll to position [73, 0]
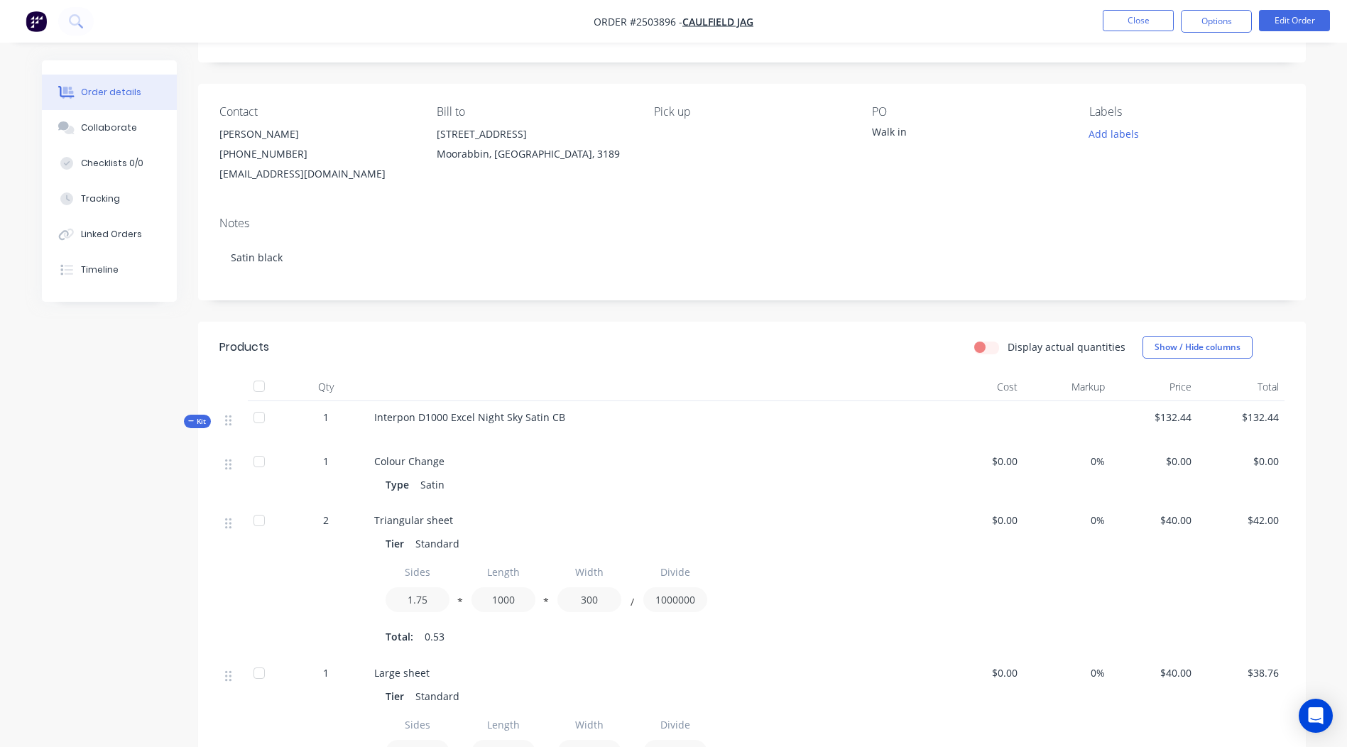
click at [1287, 9] on nav "Order #2503896 - Caulfield Jag Close Options Edit Order" at bounding box center [673, 21] width 1347 height 43
click at [1284, 17] on button "Edit Order" at bounding box center [1294, 20] width 71 height 21
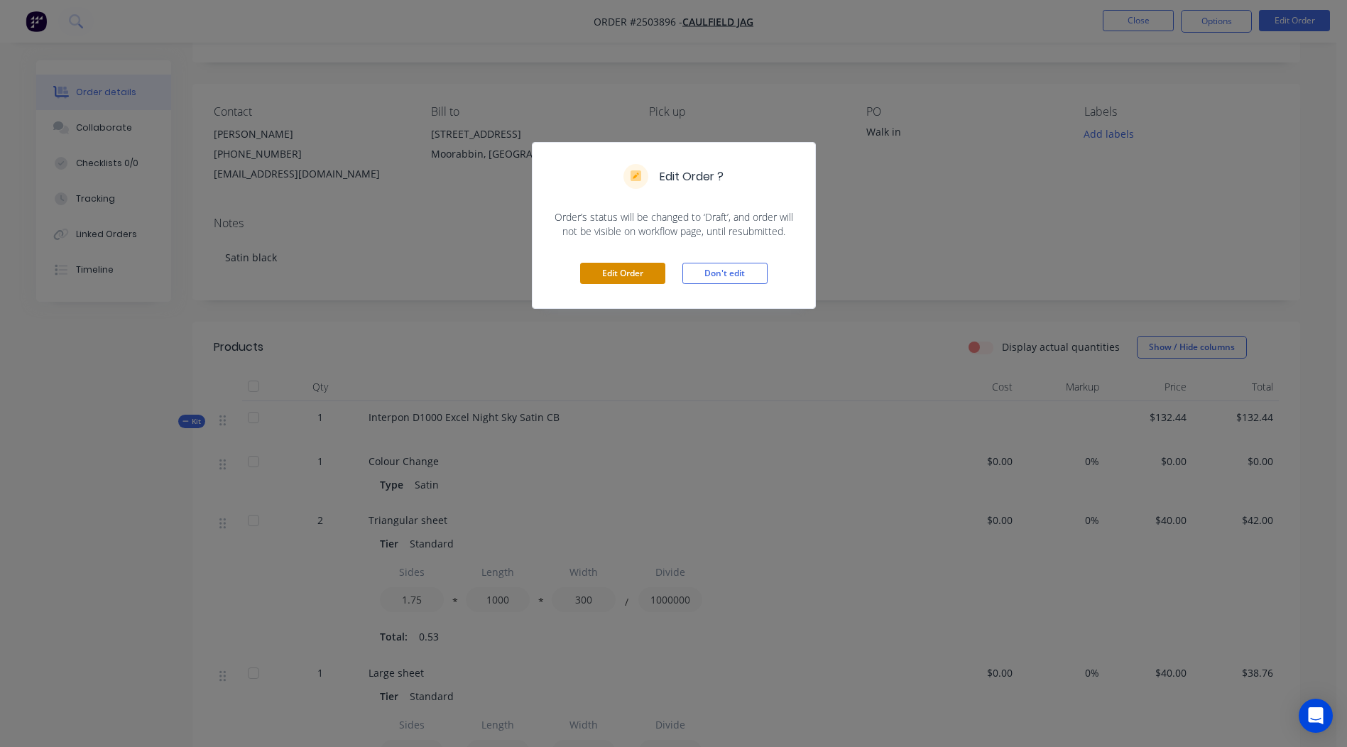
click at [622, 274] on button "Edit Order" at bounding box center [622, 273] width 85 height 21
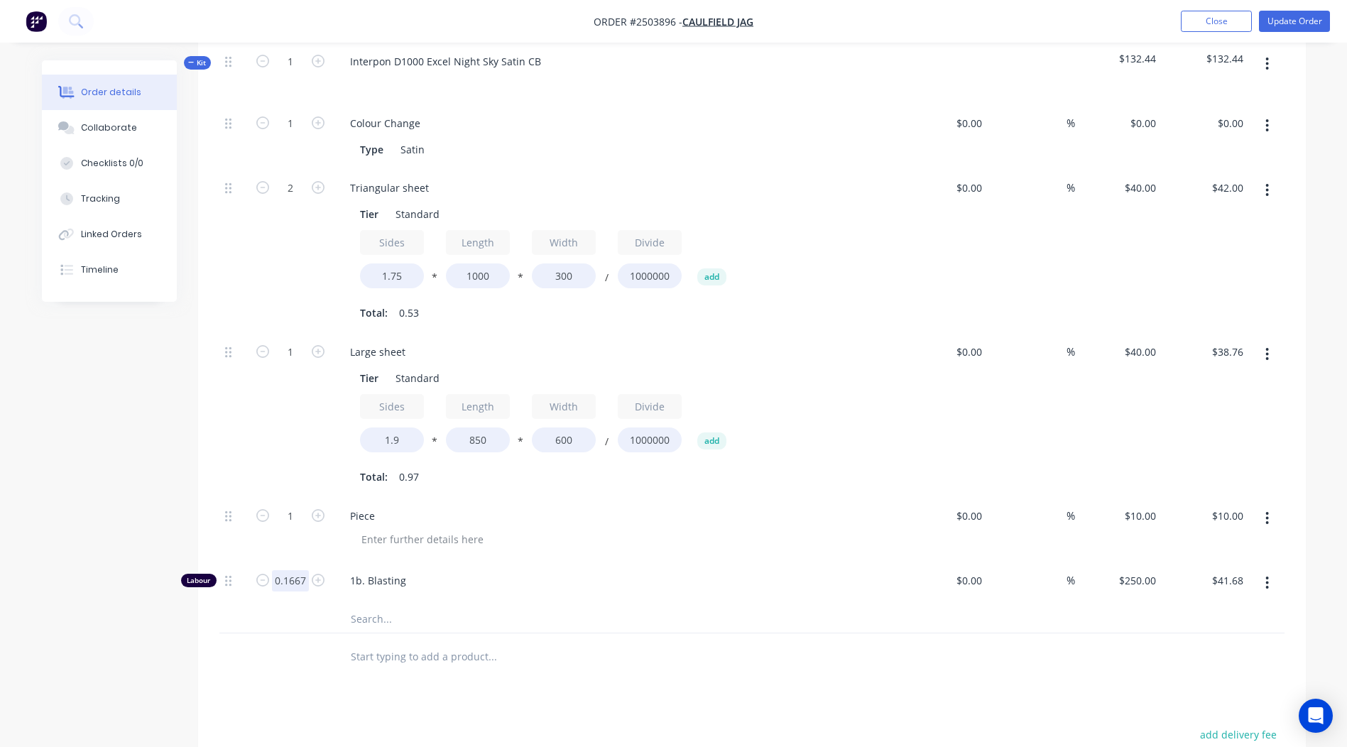
scroll to position [568, 0]
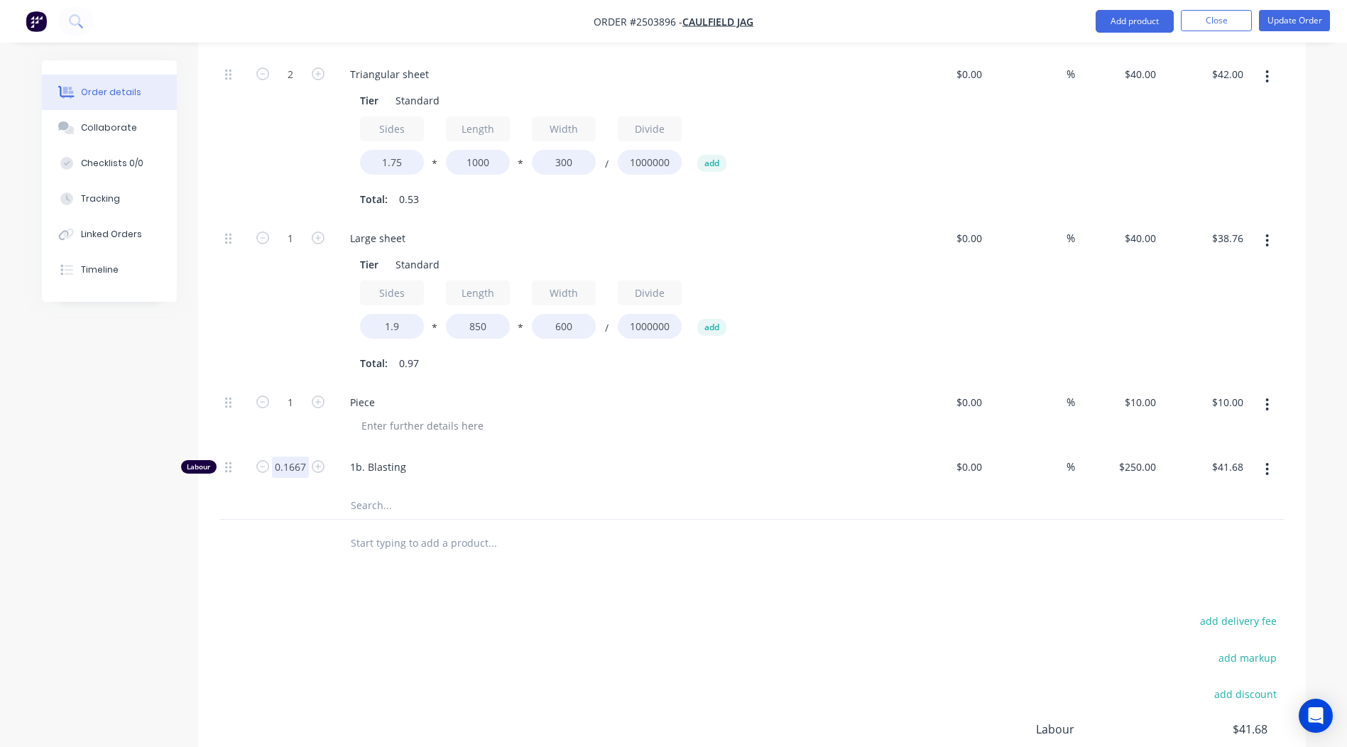
click at [298, 21] on input "0.1667" at bounding box center [290, 9] width 37 height 21
type input "0.433"
type input "$108.25"
click at [475, 582] on div "Products Show / Hide columns Add product Qty Cost Markup Price Total Kit 1 Inte…" at bounding box center [752, 378] width 1108 height 1058
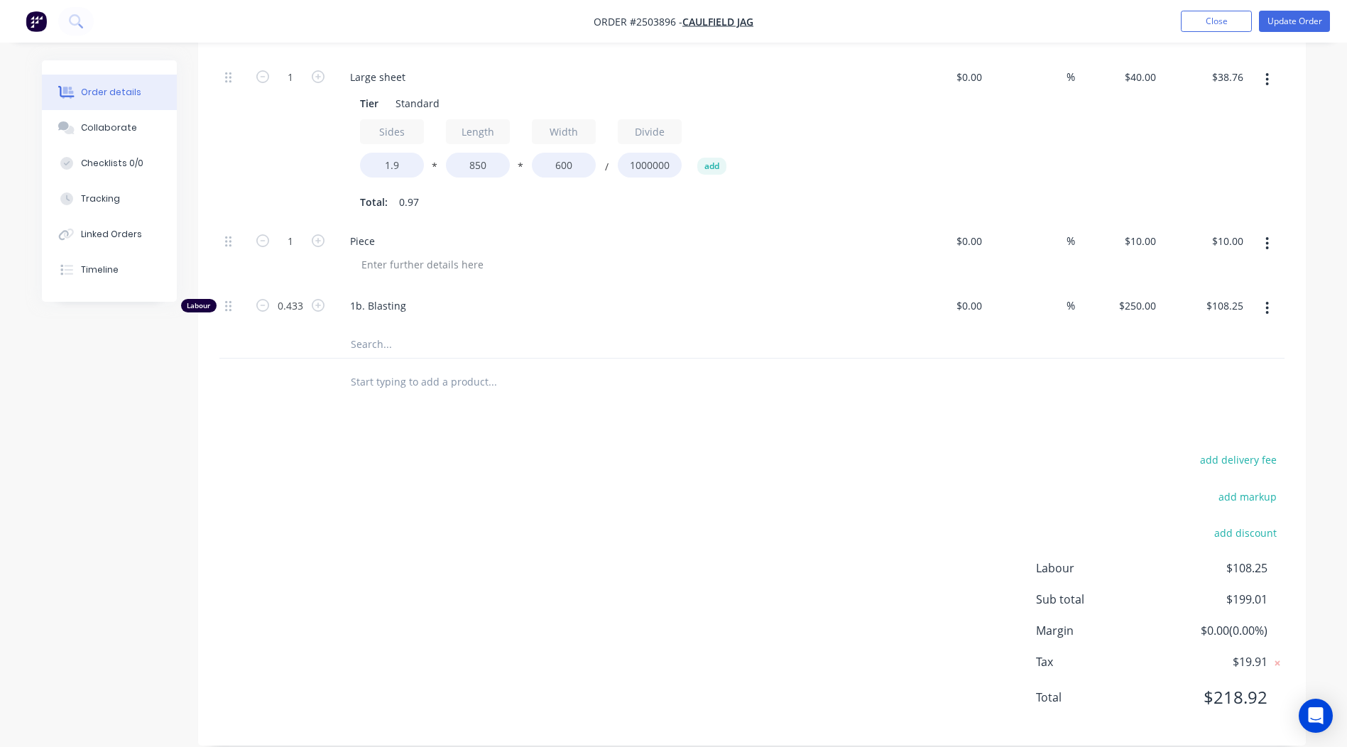
scroll to position [0, 0]
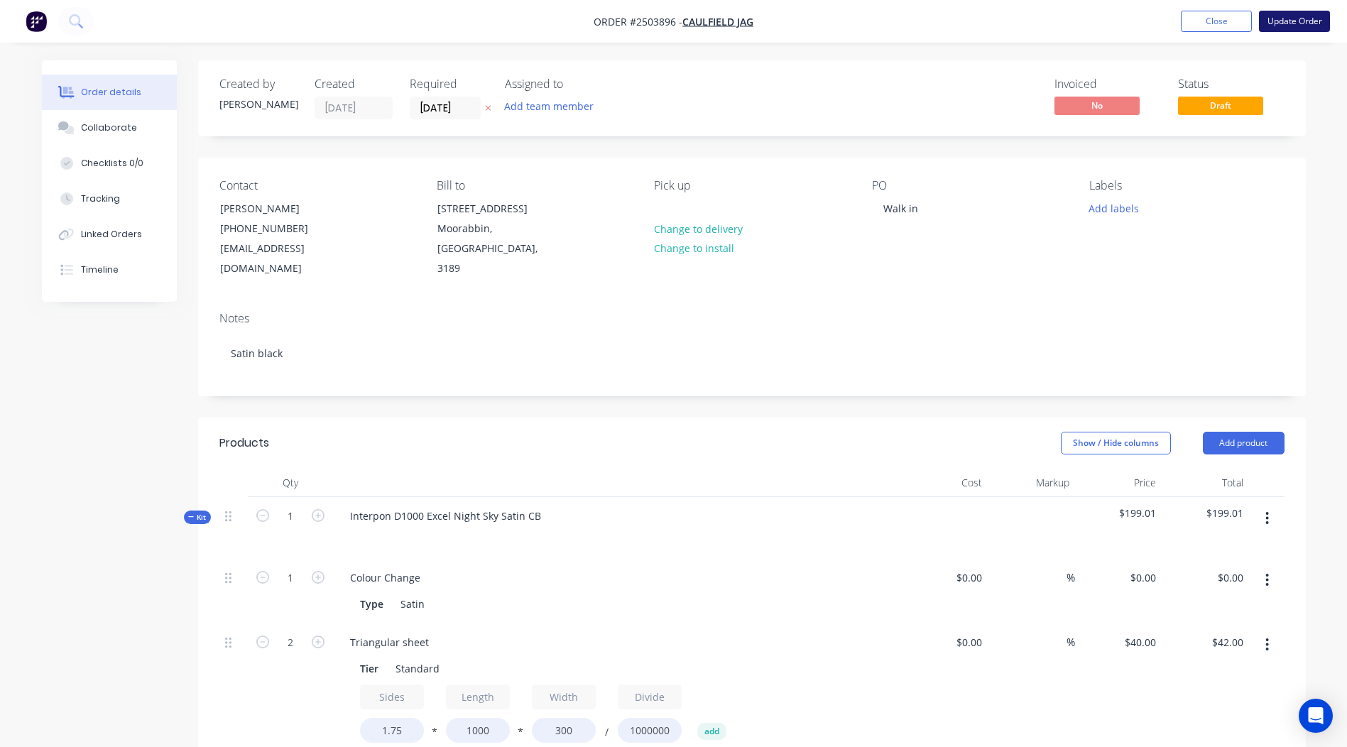
click at [1279, 22] on button "Update Order" at bounding box center [1294, 21] width 71 height 21
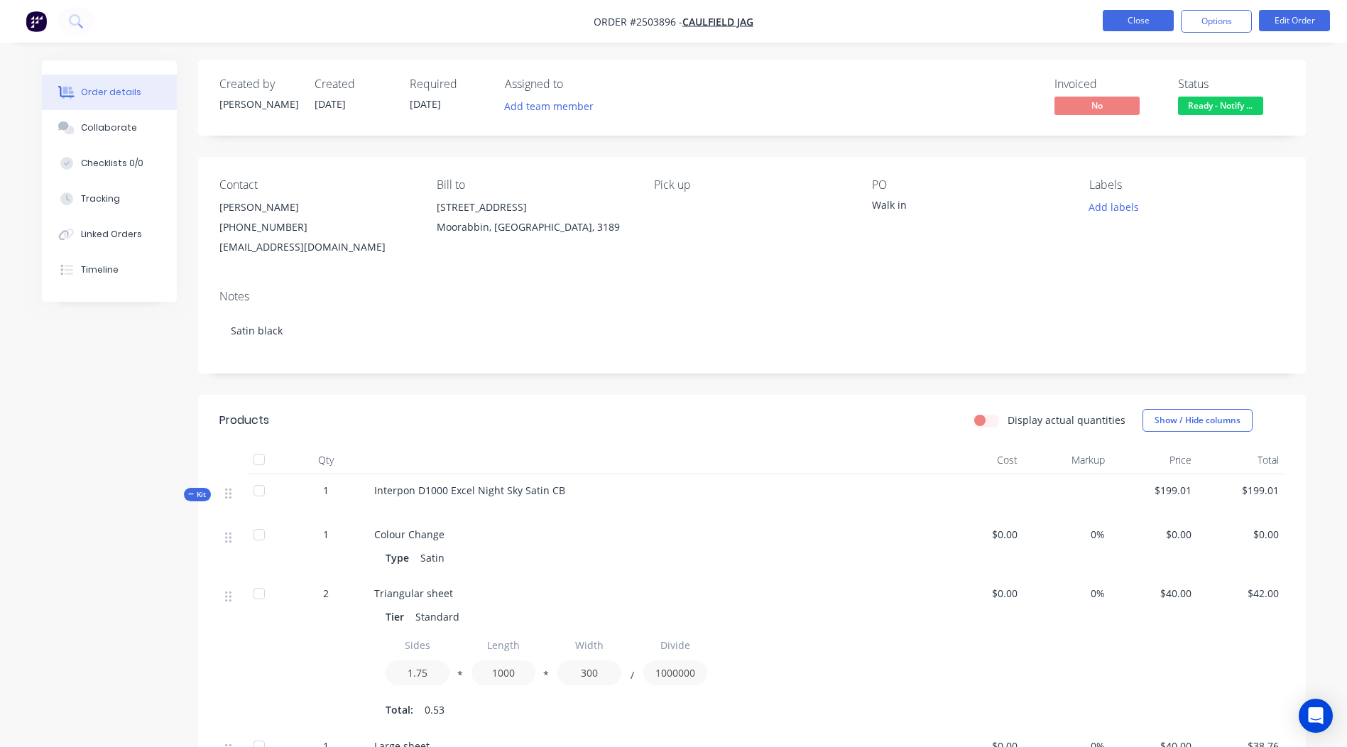
click at [1148, 22] on button "Close" at bounding box center [1138, 20] width 71 height 21
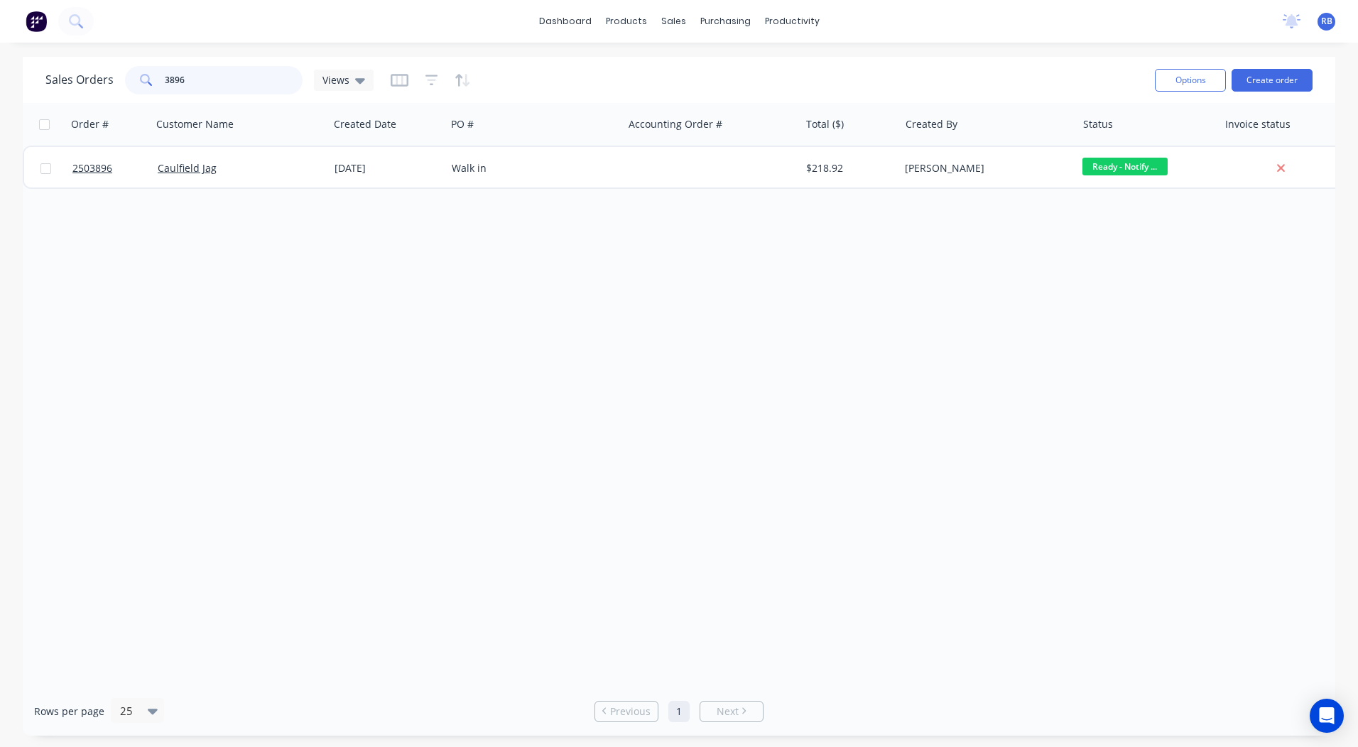
drag, startPoint x: 174, startPoint y: 77, endPoint x: 0, endPoint y: 97, distance: 175.0
click at [0, 92] on html "dashboard products sales purchasing productivity dashboard products Product Cat…" at bounding box center [679, 373] width 1358 height 747
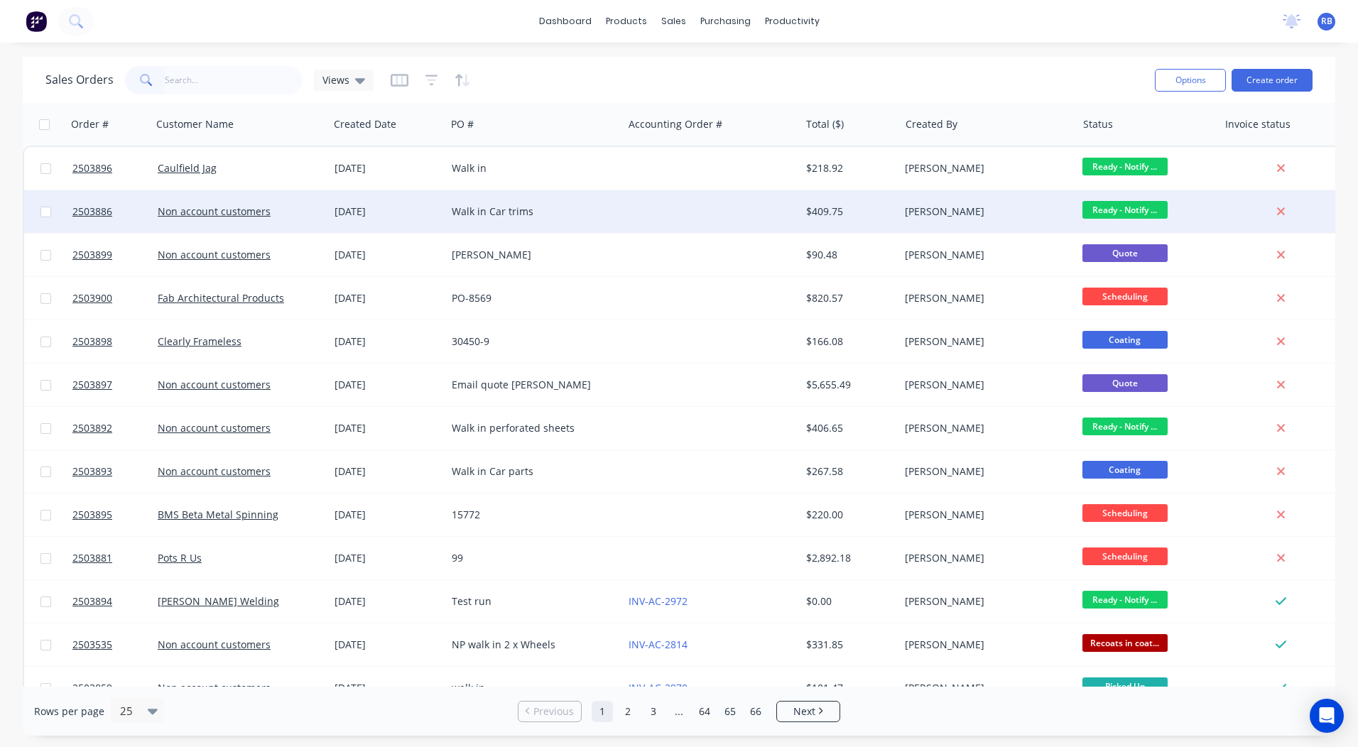
click at [631, 216] on div at bounding box center [711, 211] width 177 height 43
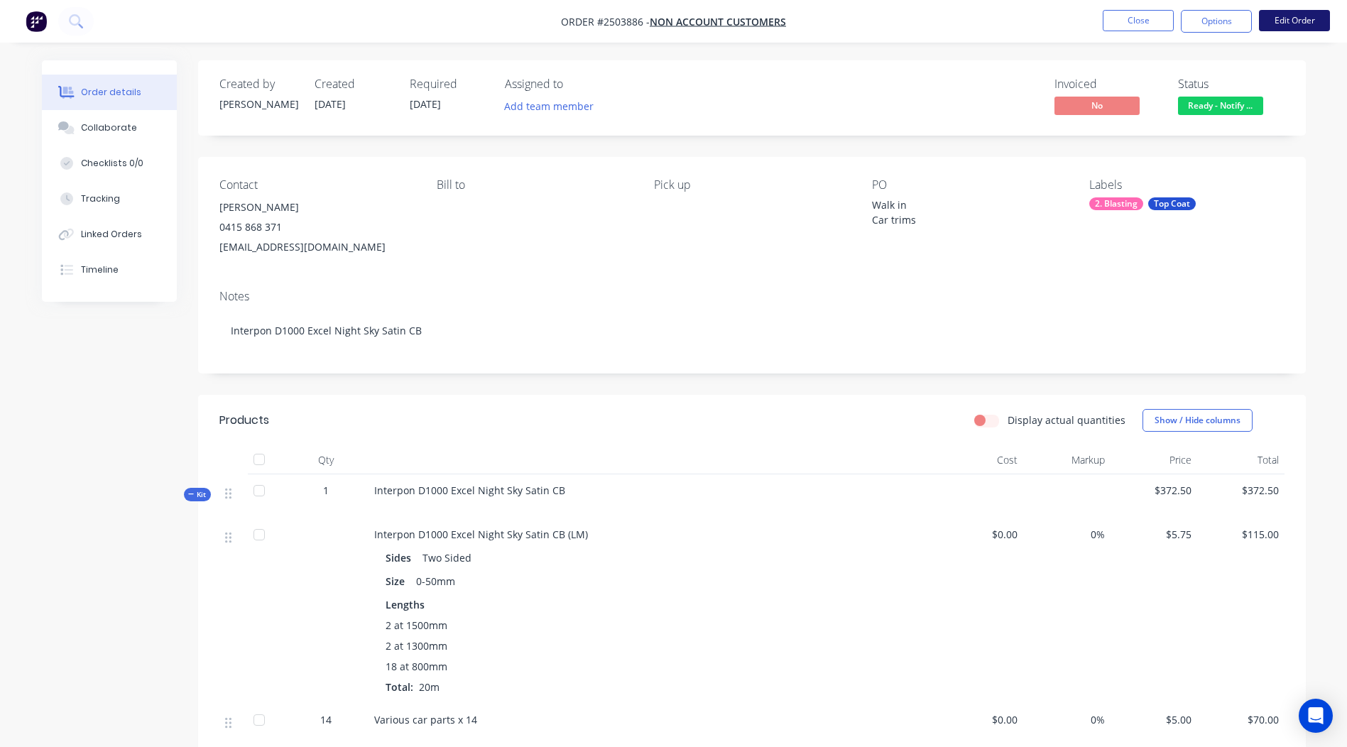
click at [1286, 15] on button "Edit Order" at bounding box center [1294, 20] width 71 height 21
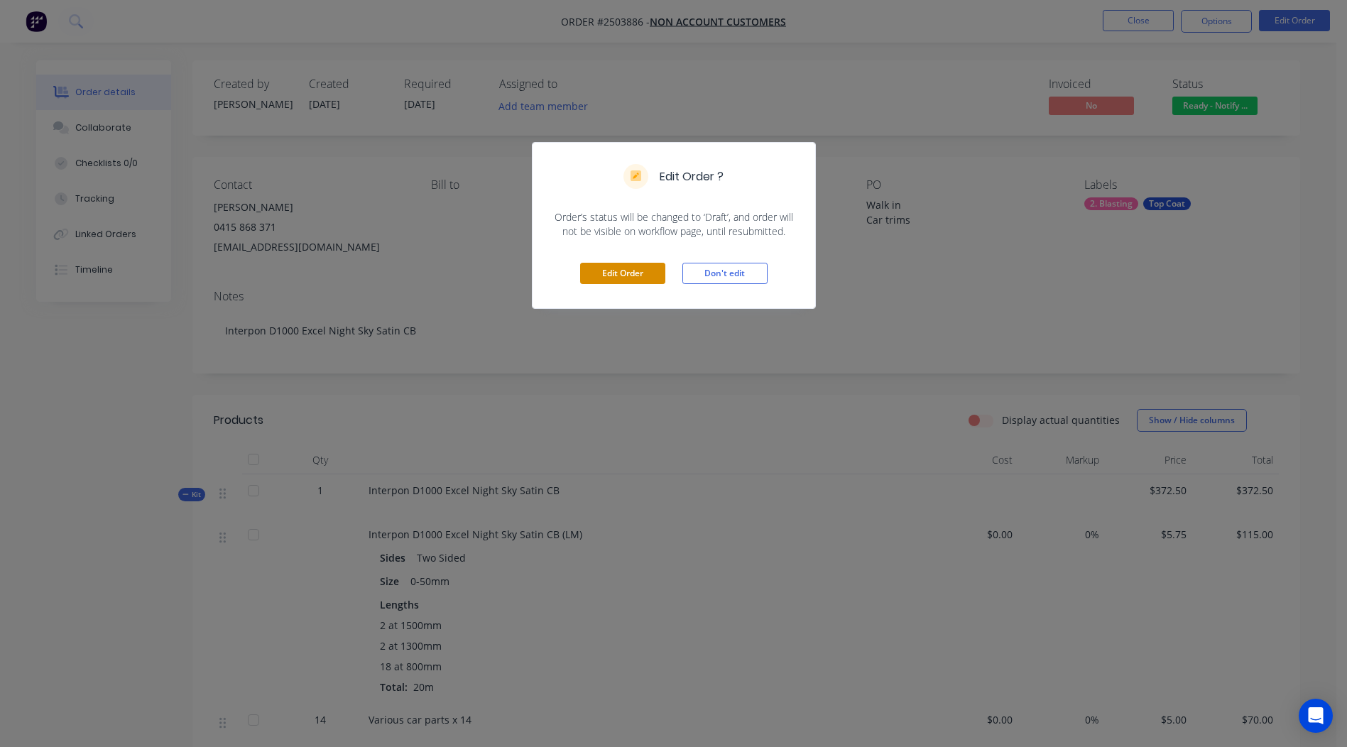
click at [650, 281] on button "Edit Order" at bounding box center [622, 273] width 85 height 21
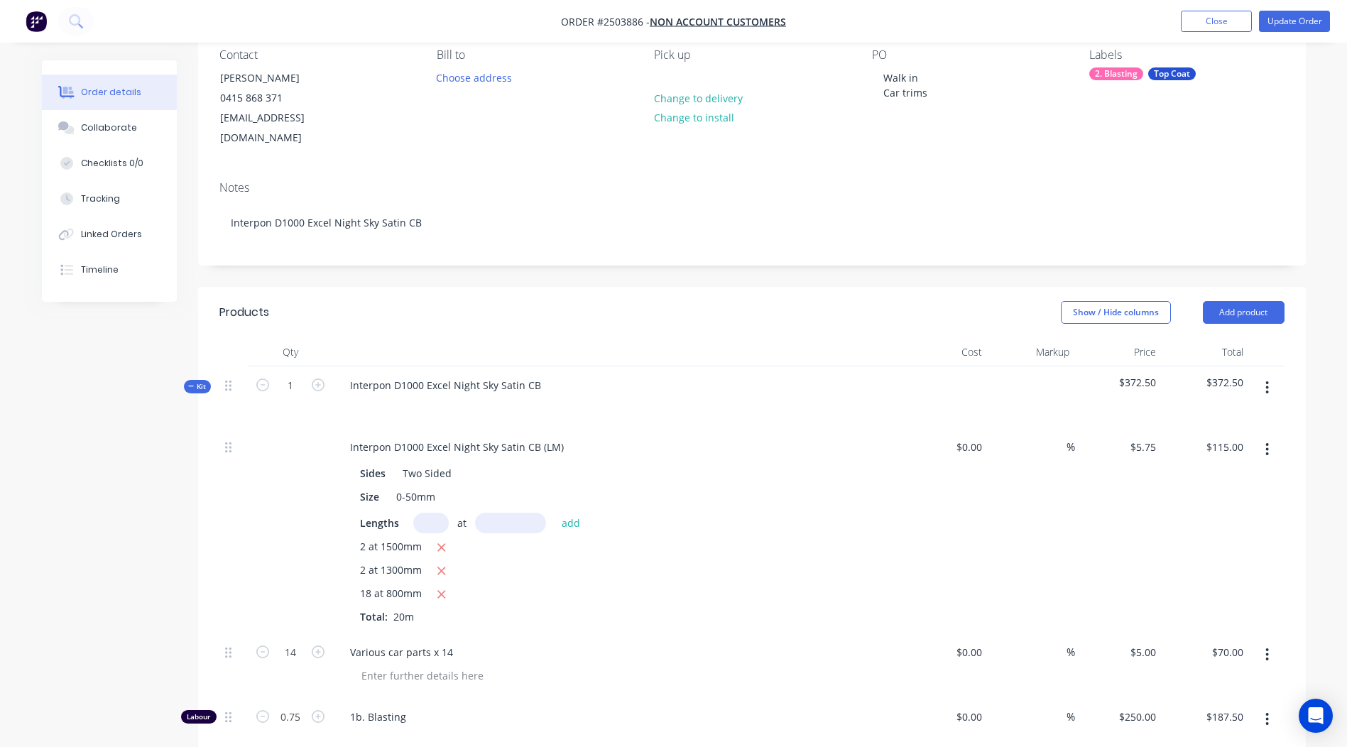
scroll to position [101, 0]
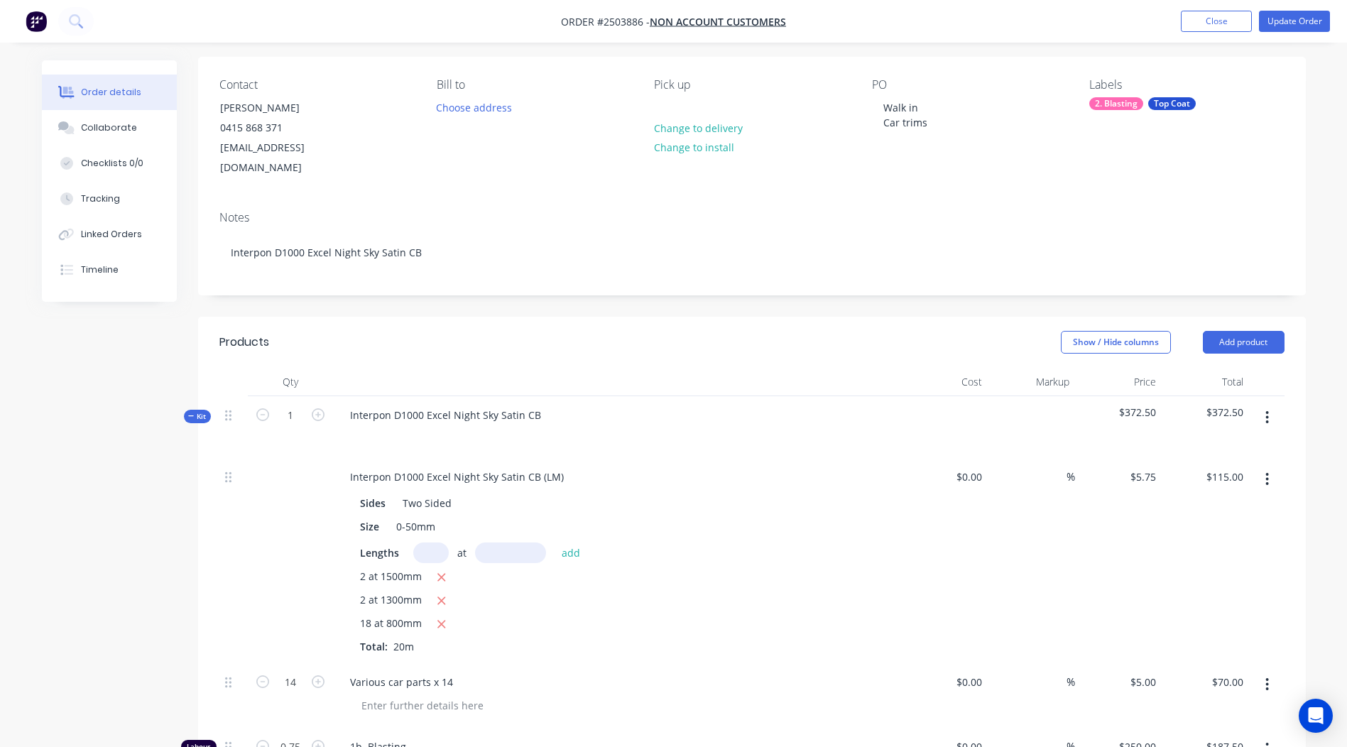
click at [1279, 405] on button "button" at bounding box center [1266, 418] width 33 height 26
click at [1183, 444] on div "Add product to kit" at bounding box center [1216, 454] width 109 height 21
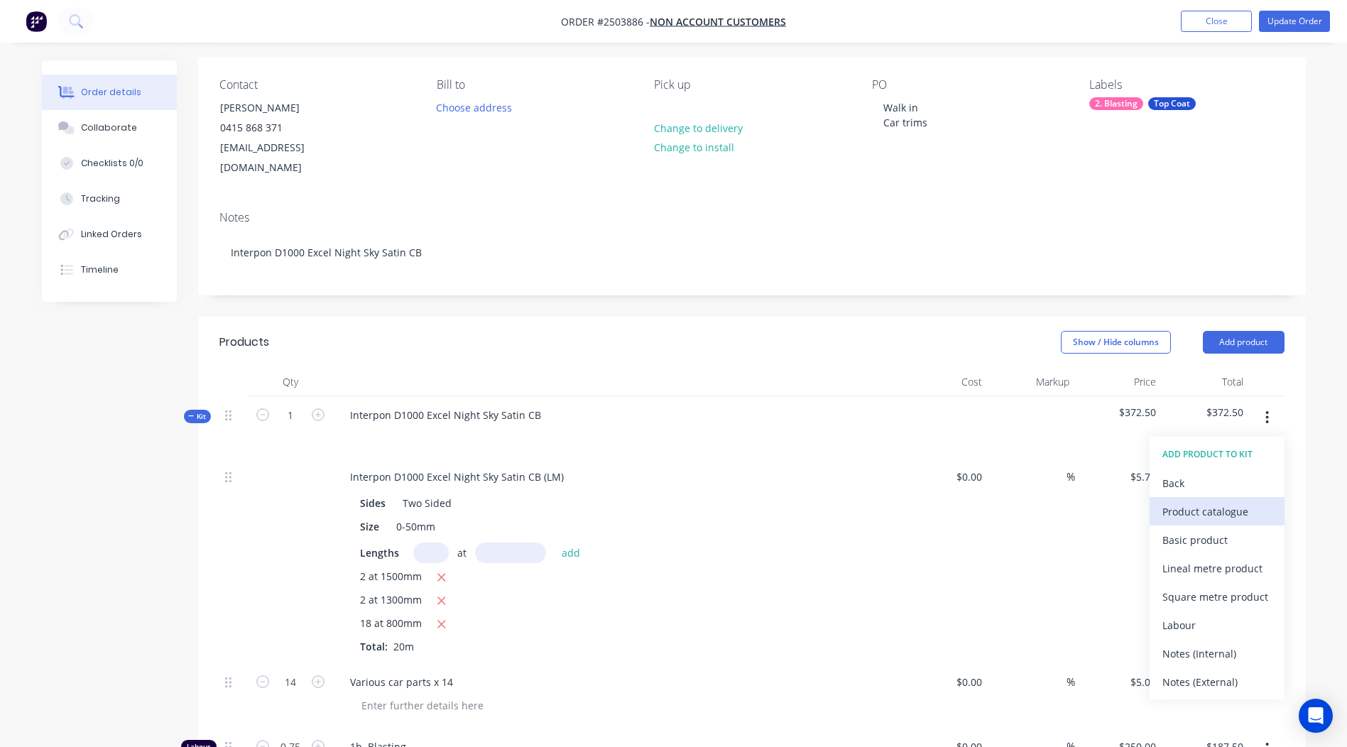
click at [1215, 501] on div "Product catalogue" at bounding box center [1216, 511] width 109 height 21
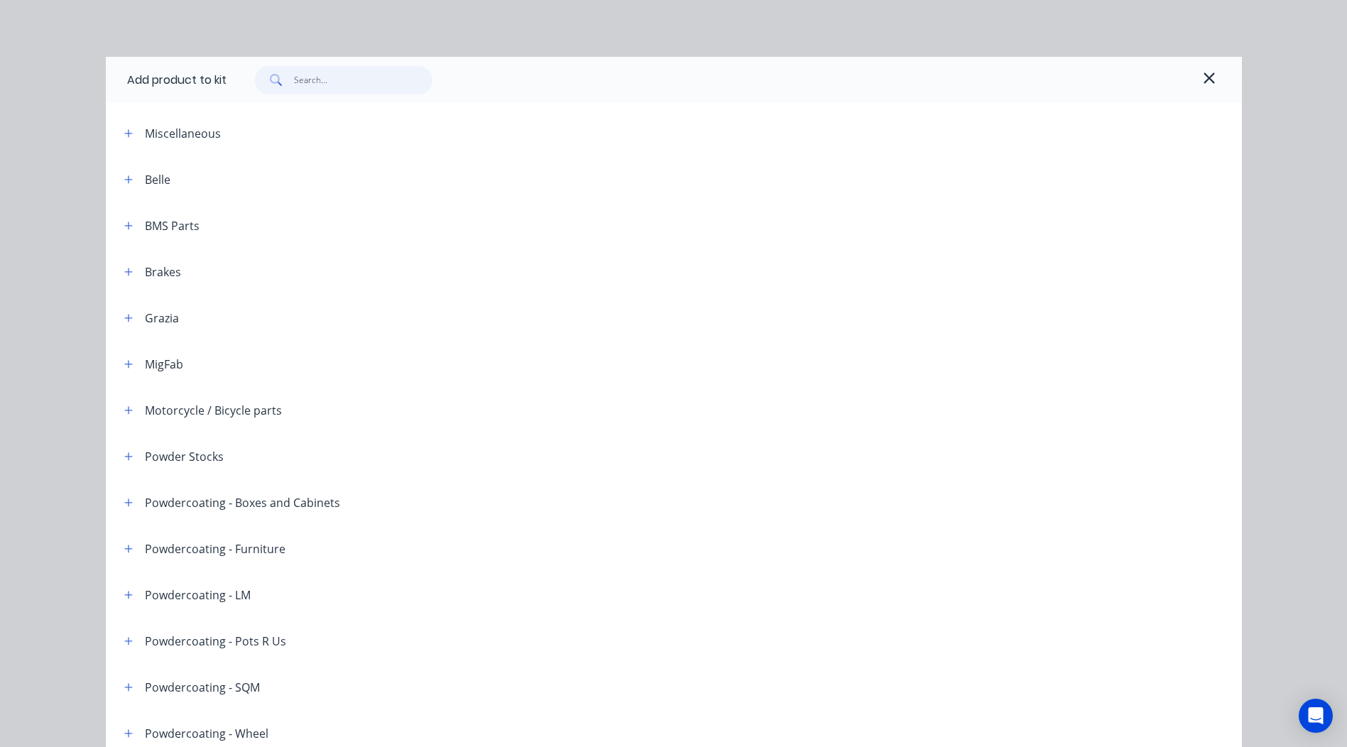
click at [383, 91] on input "text" at bounding box center [363, 80] width 138 height 28
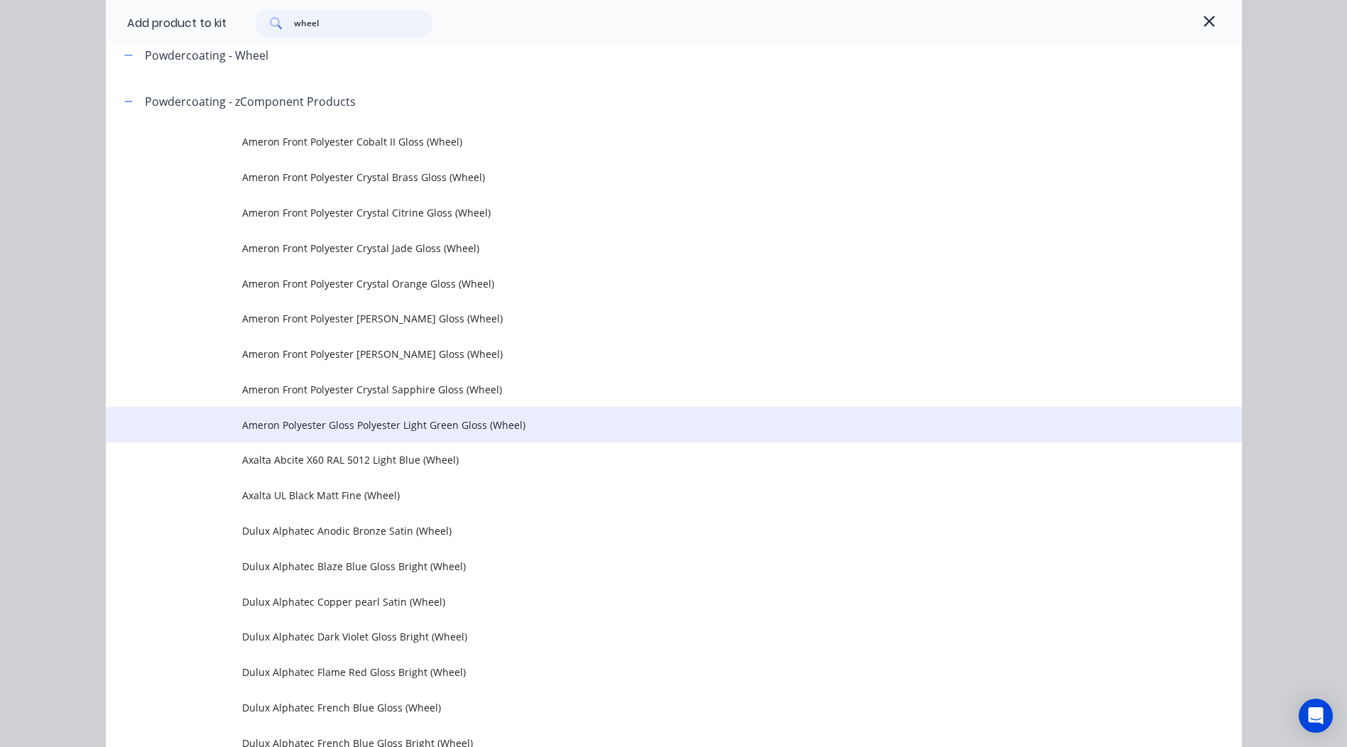
scroll to position [710, 0]
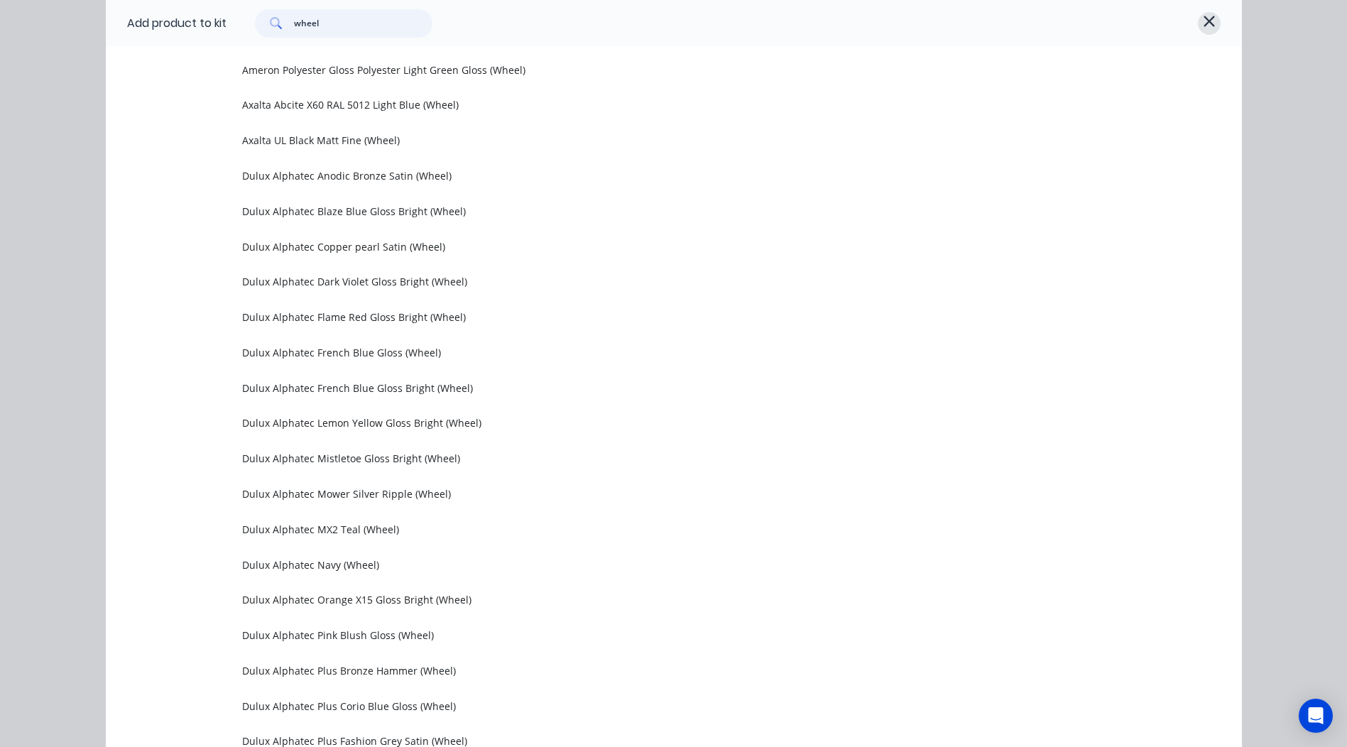
type input "wheel"
click at [1206, 31] on button "button" at bounding box center [1209, 23] width 23 height 23
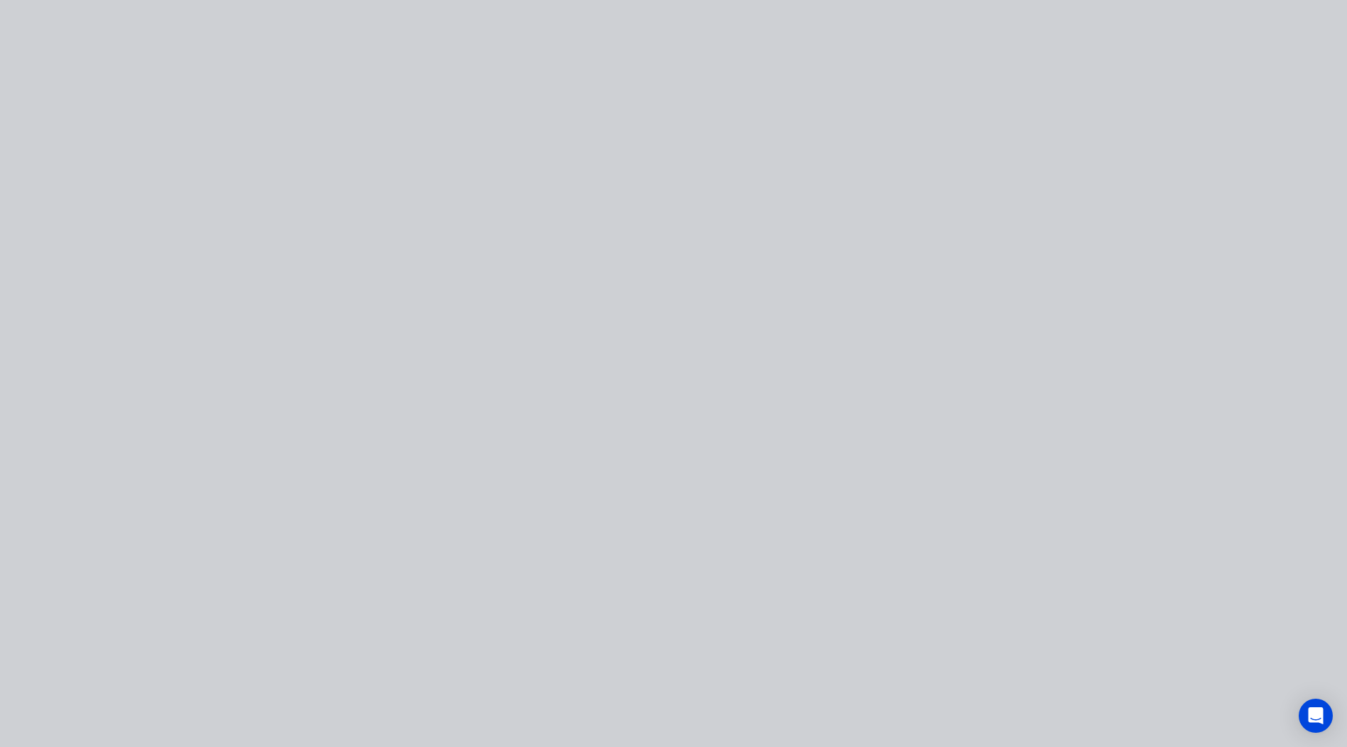
scroll to position [0, 0]
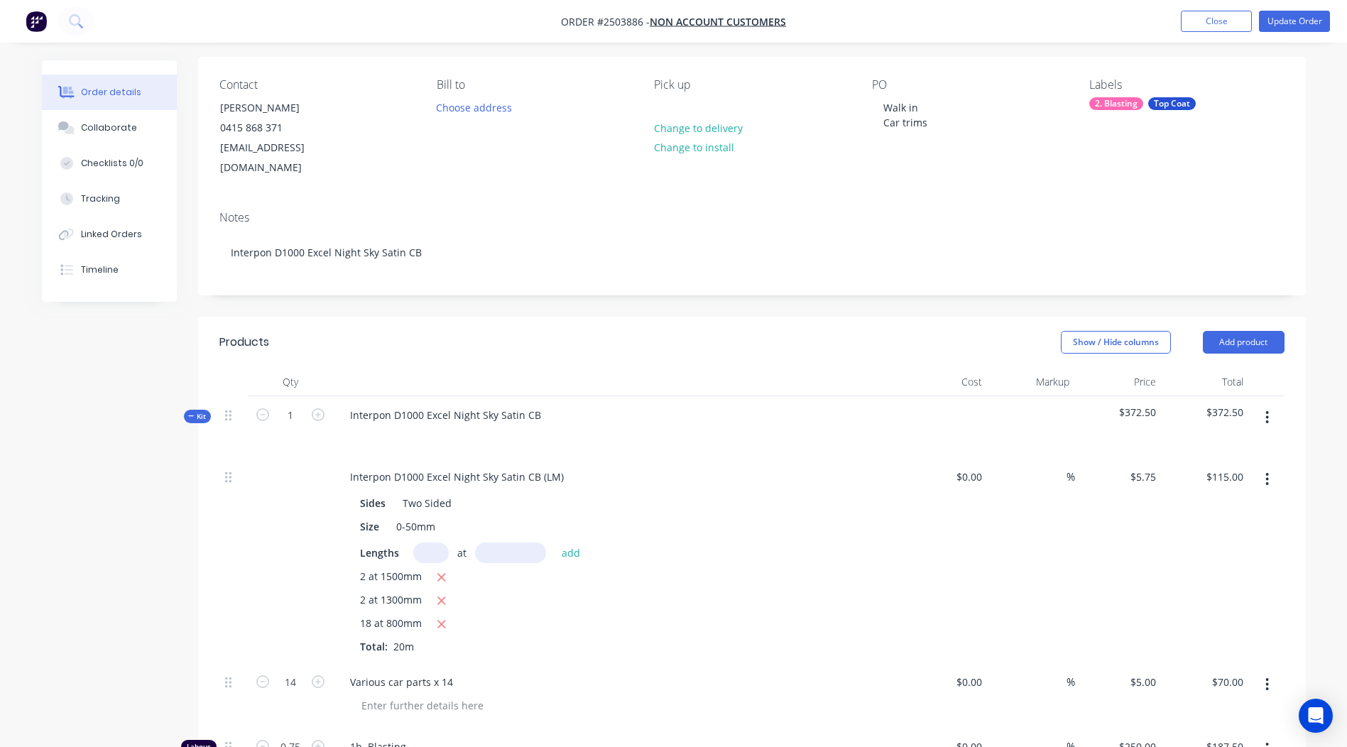
click at [1270, 405] on button "button" at bounding box center [1266, 418] width 33 height 26
click at [1220, 444] on div "Add product to kit" at bounding box center [1216, 454] width 109 height 21
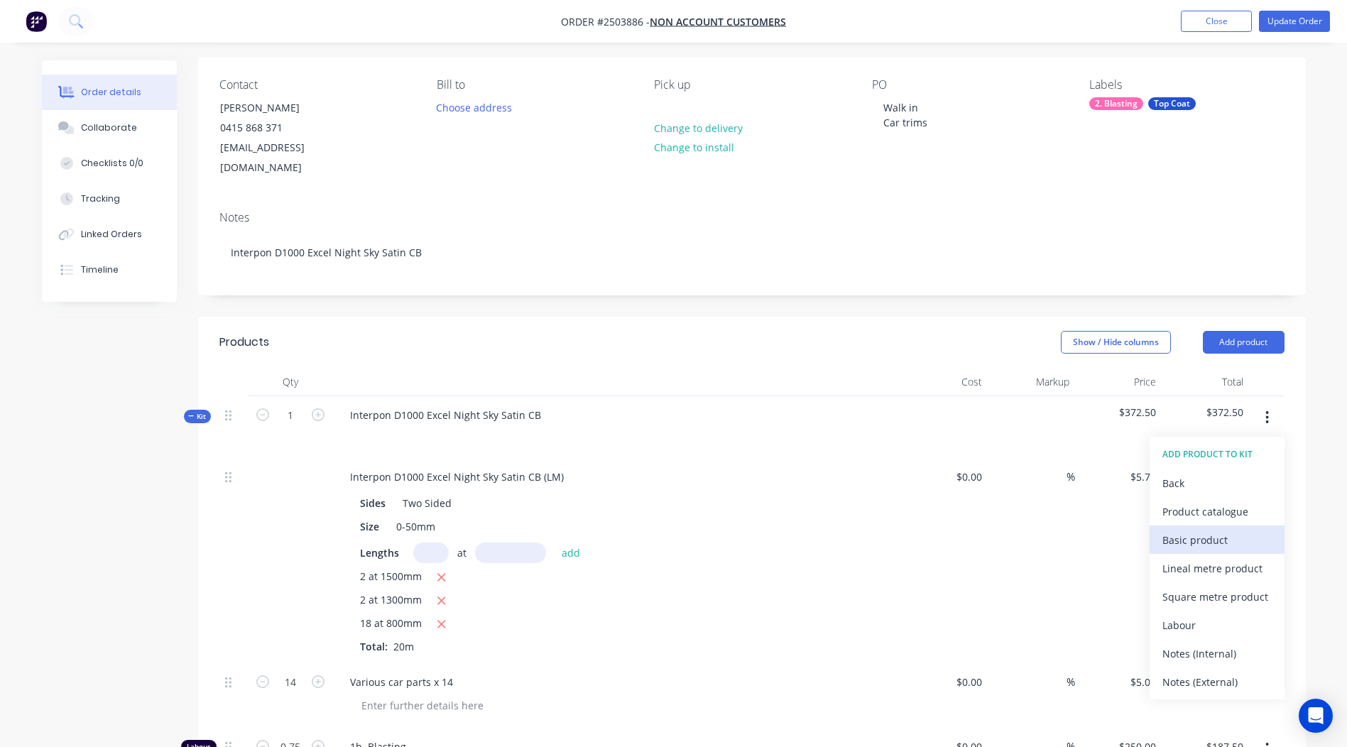
click at [1209, 530] on div "Basic product" at bounding box center [1216, 540] width 109 height 21
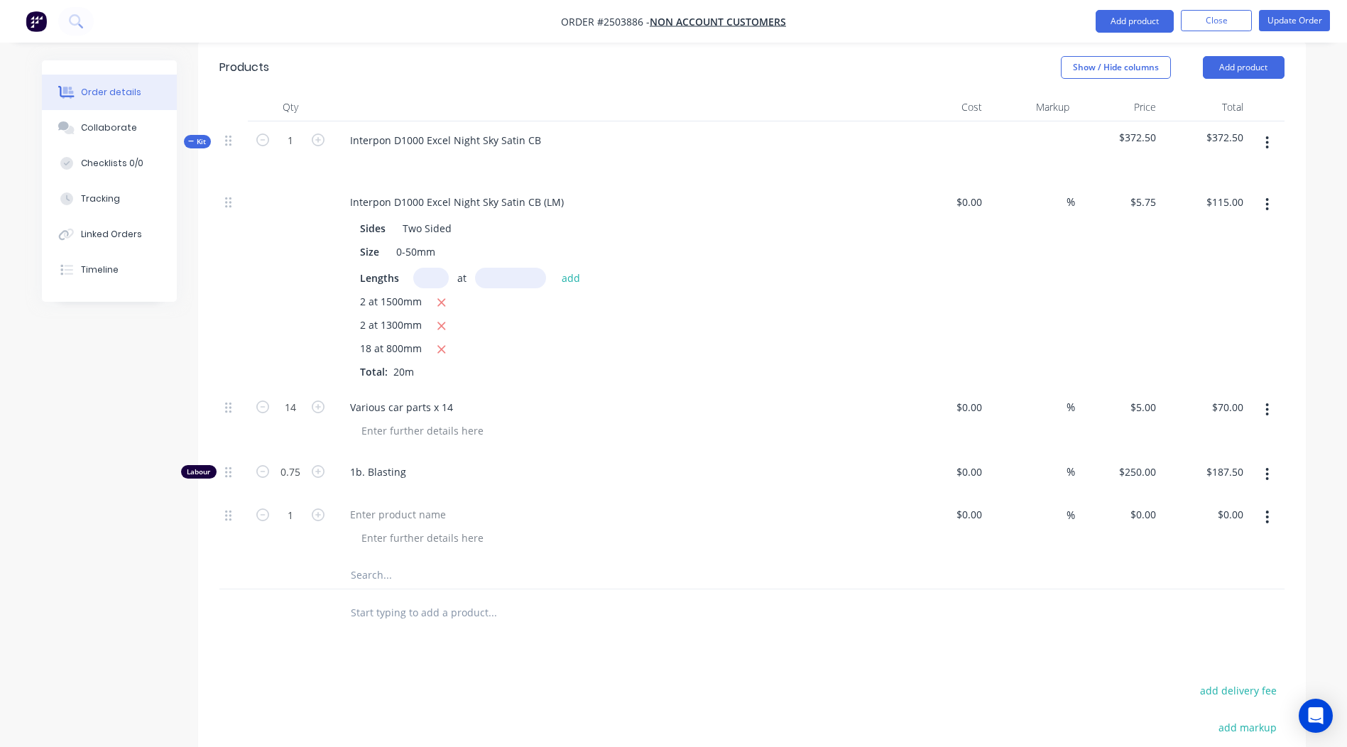
scroll to position [456, 0]
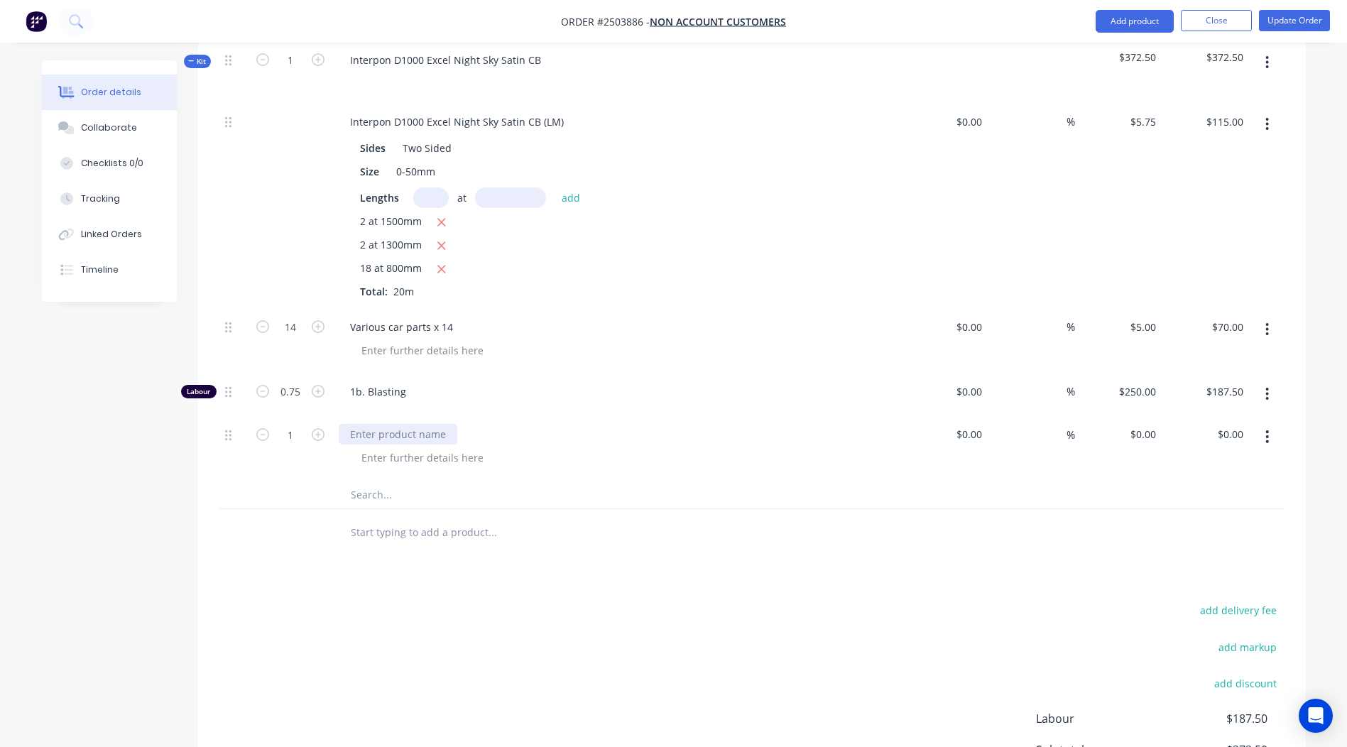
click at [364, 424] on div at bounding box center [398, 434] width 119 height 21
click at [1160, 424] on div "0 $0.00" at bounding box center [1145, 434] width 33 height 21
click at [1048, 509] on div at bounding box center [751, 532] width 1065 height 46
type input "$100.00"
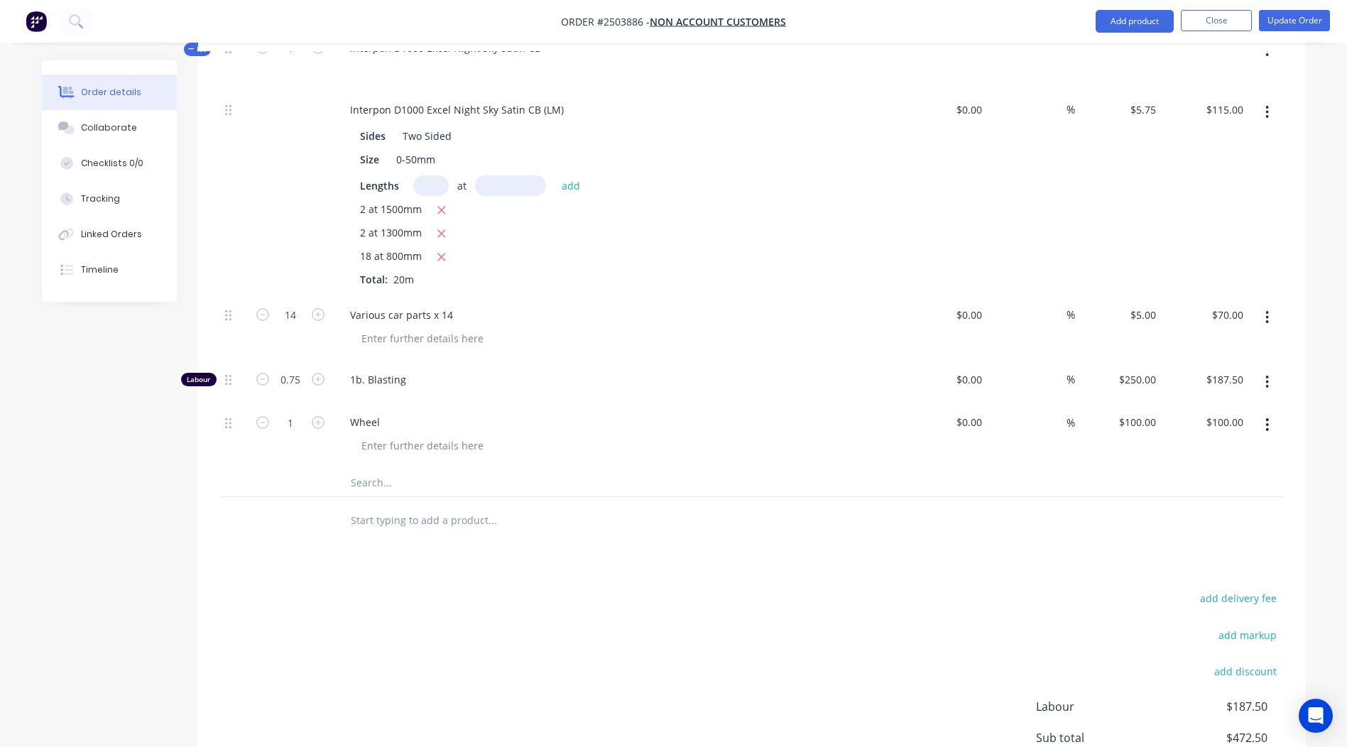
scroll to position [460, 0]
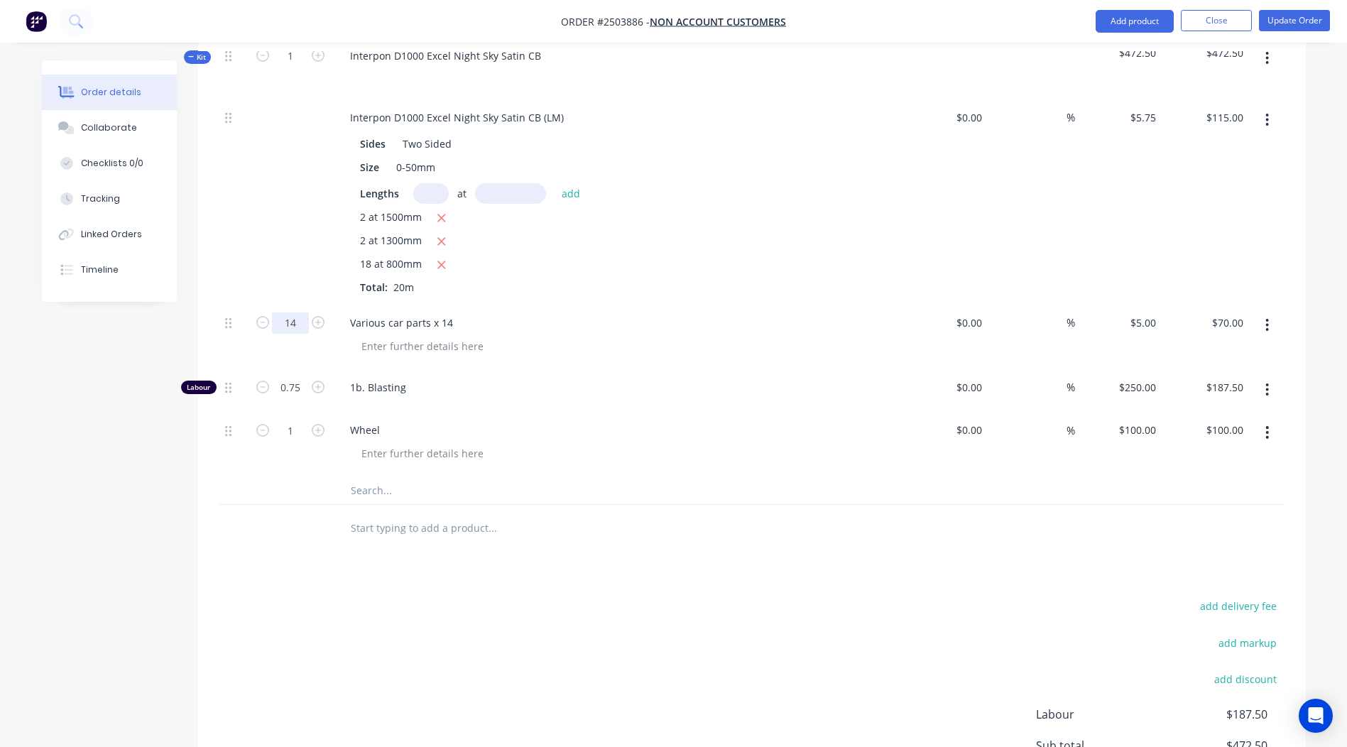
click at [281, 312] on input "14" at bounding box center [290, 322] width 37 height 21
type input "20"
type input "$100.00"
click at [457, 312] on div "Various car parts x 14" at bounding box center [402, 322] width 126 height 21
drag, startPoint x: 457, startPoint y: 301, endPoint x: 431, endPoint y: 309, distance: 26.7
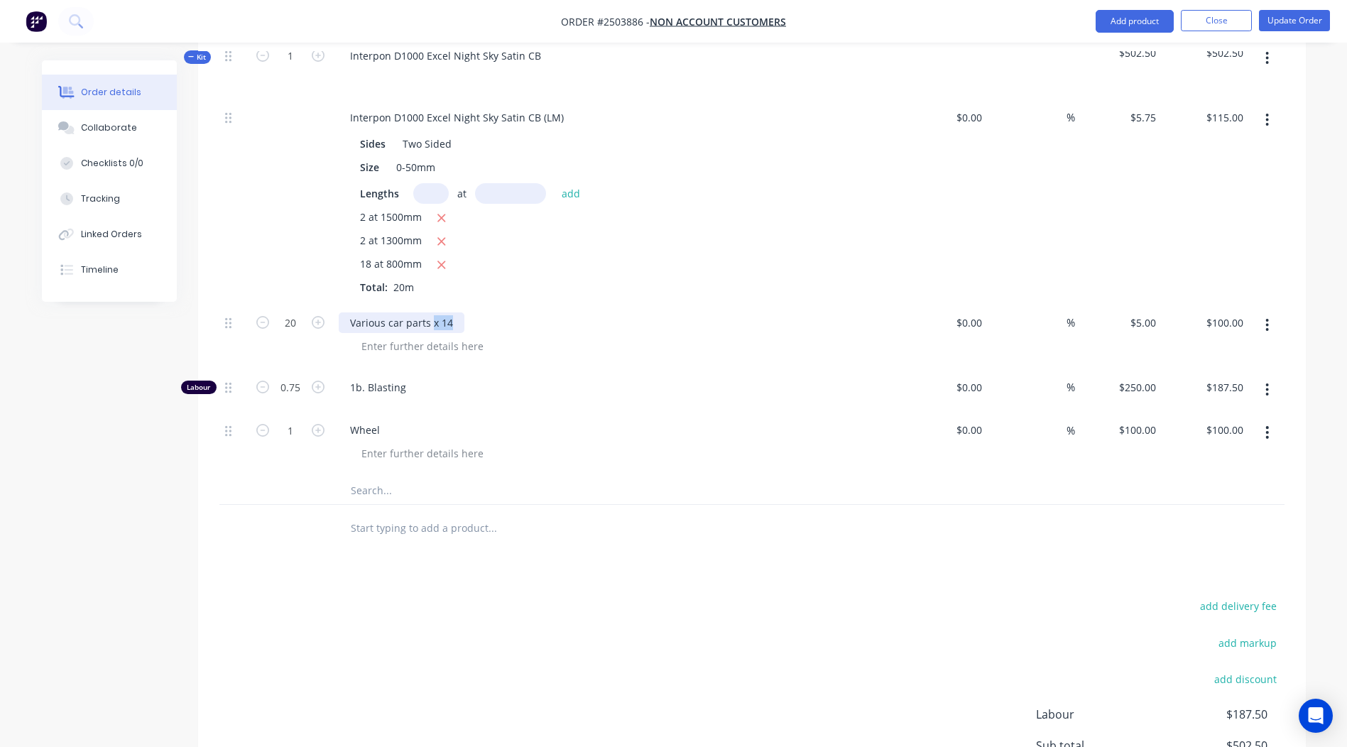
click at [431, 312] on div "Various car parts x 14" at bounding box center [402, 322] width 126 height 21
click at [724, 596] on div "add delivery fee add markup add discount Labour $187.50 Sub total $502.50 Margi…" at bounding box center [751, 733] width 1065 height 274
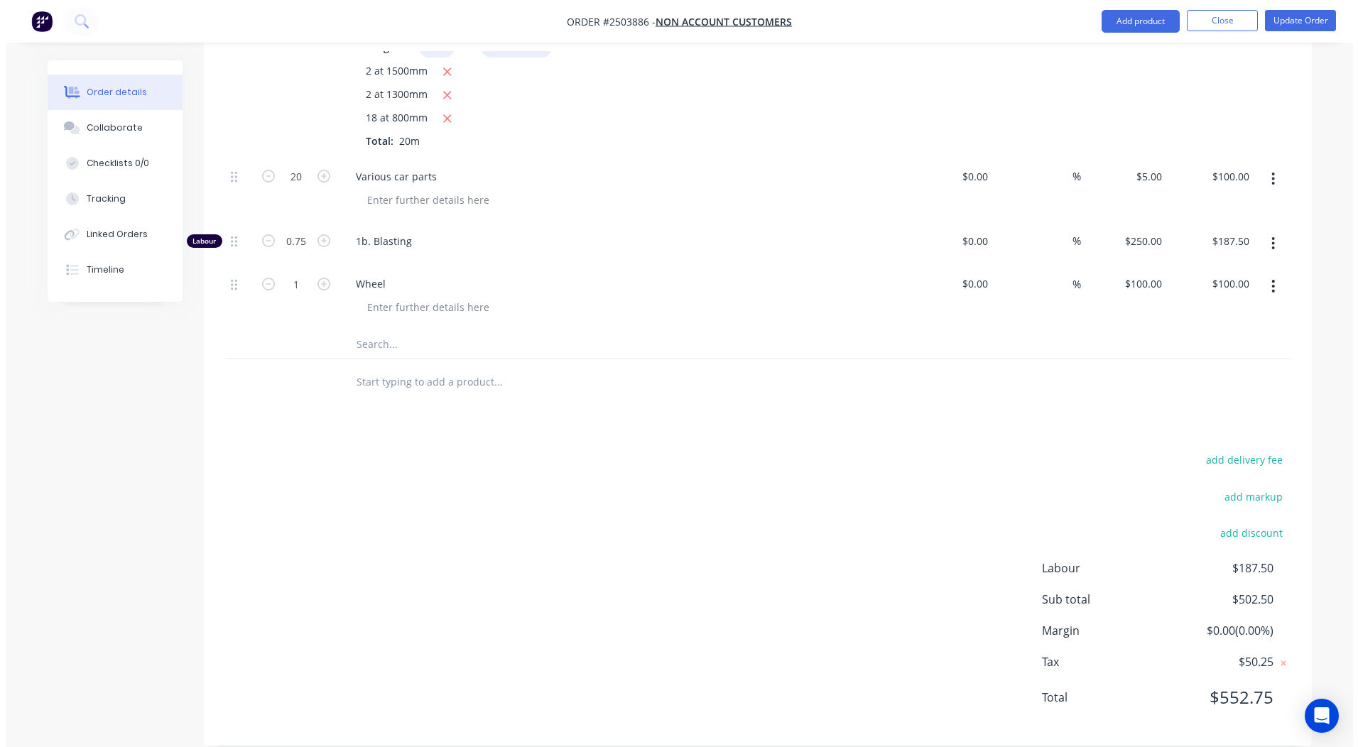
scroll to position [0, 0]
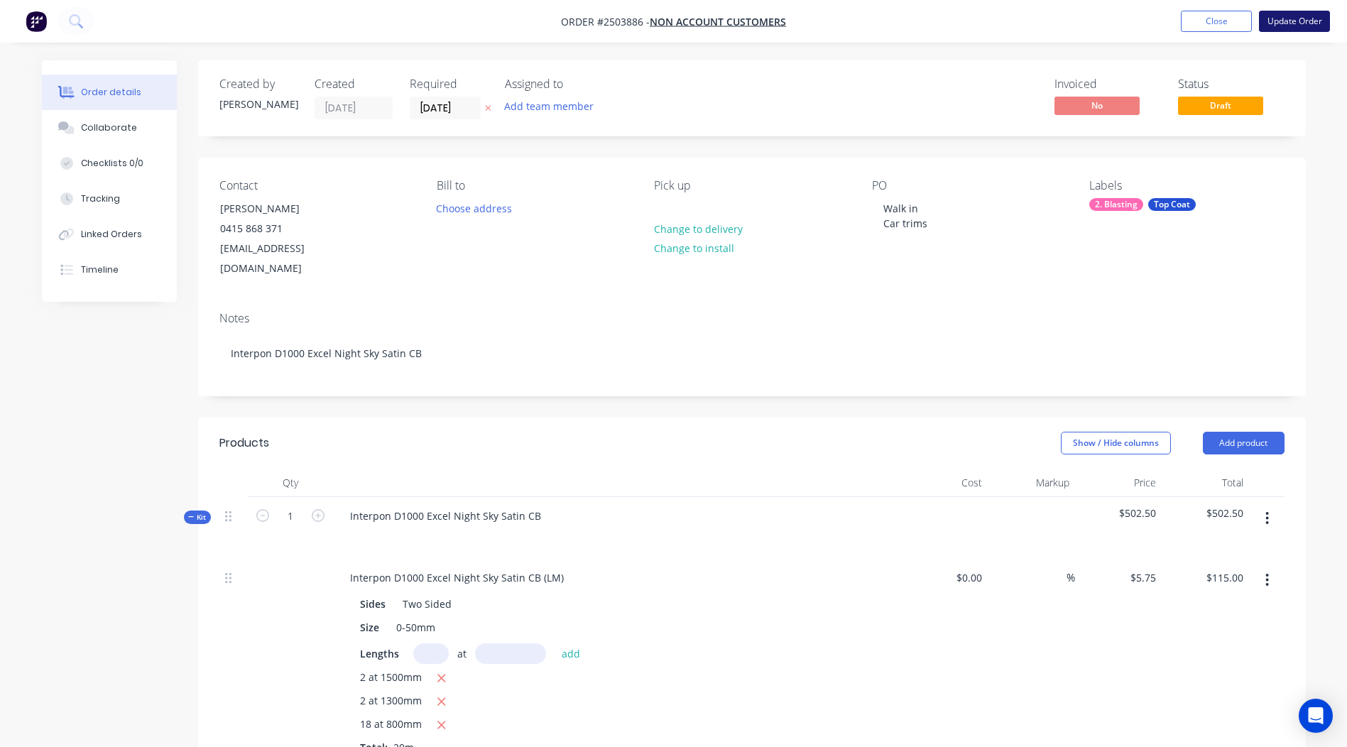
click at [1282, 18] on button "Update Order" at bounding box center [1294, 21] width 71 height 21
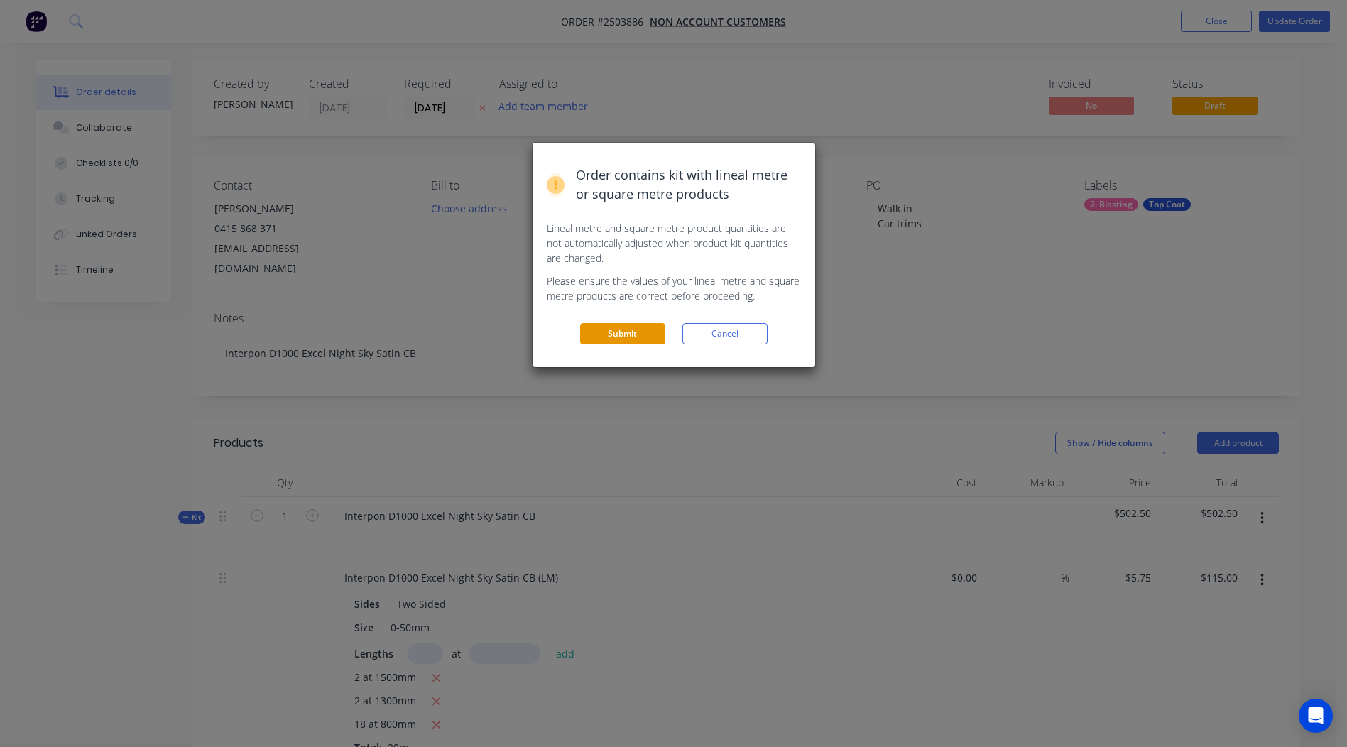
click at [610, 339] on button "Submit" at bounding box center [622, 333] width 85 height 21
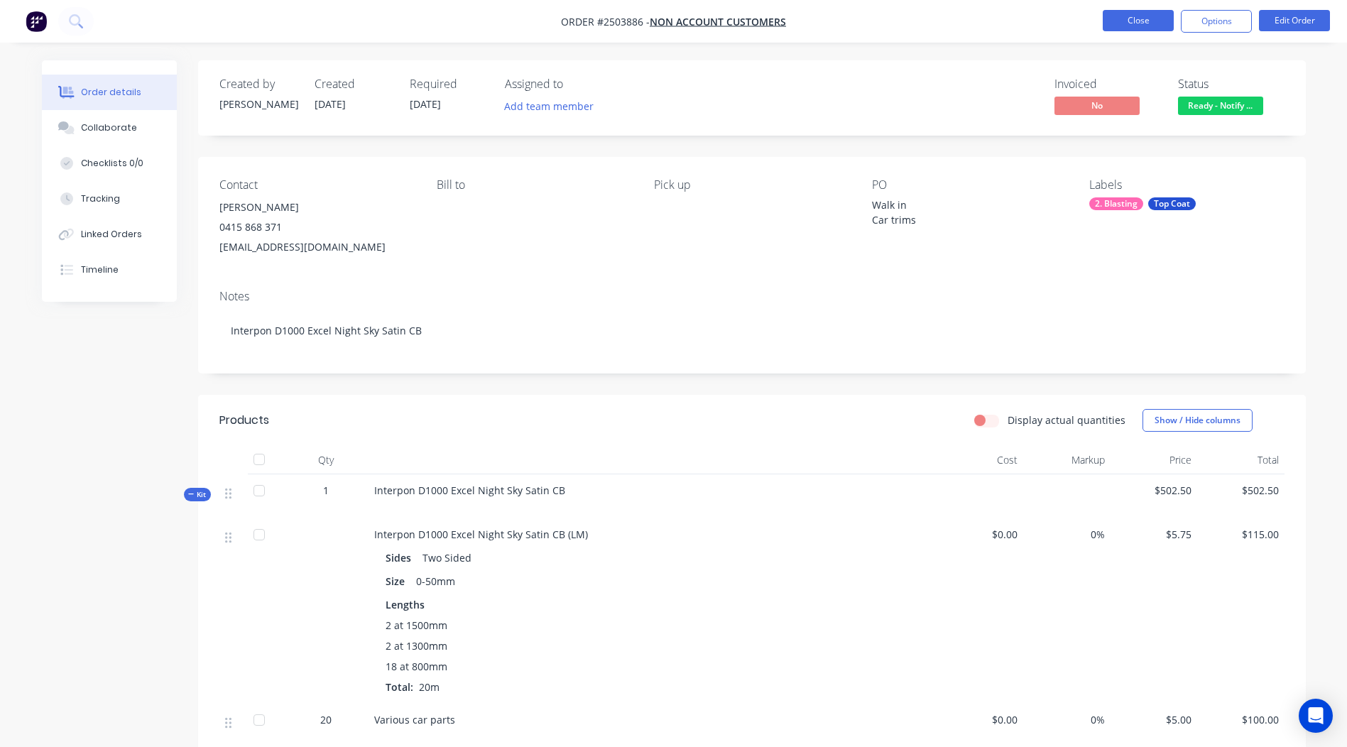
click at [1142, 26] on button "Close" at bounding box center [1138, 20] width 71 height 21
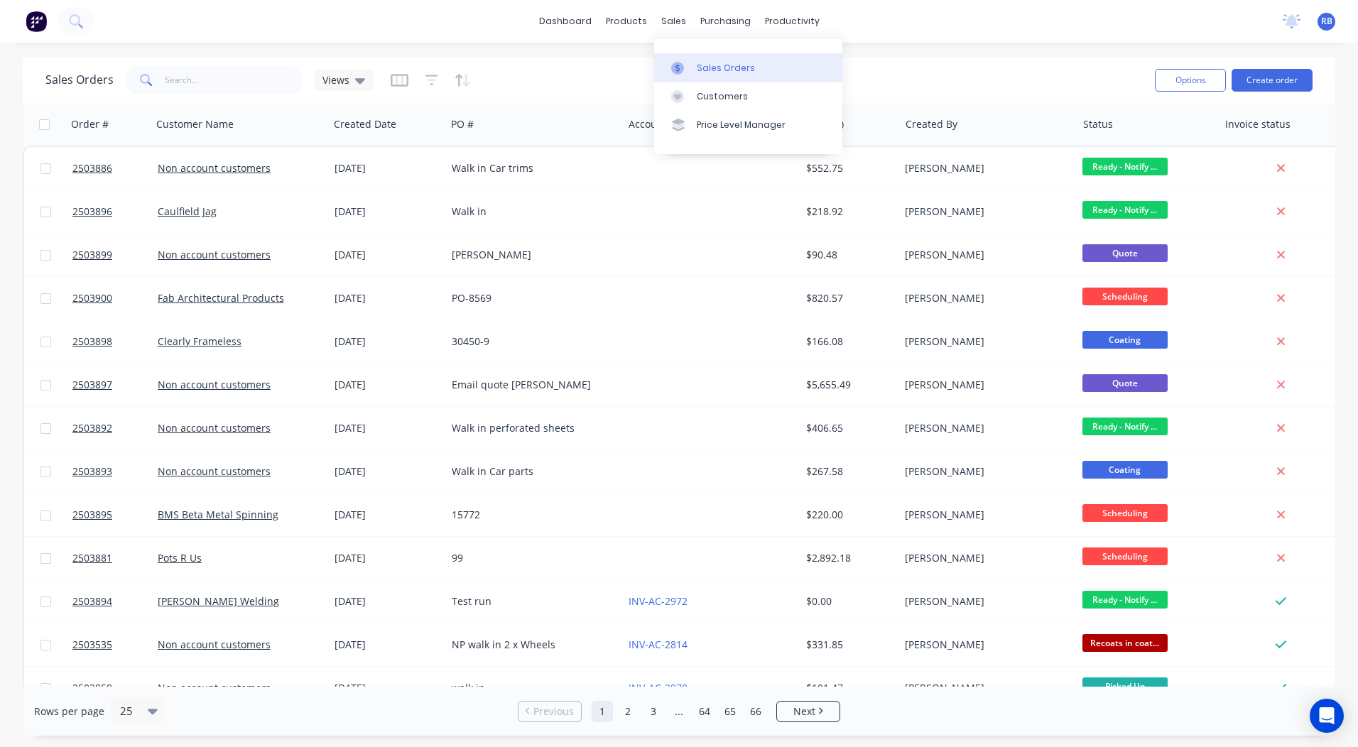
click at [699, 62] on div "Sales Orders" at bounding box center [726, 68] width 58 height 13
click at [993, 49] on div "dashboard products sales purchasing productivity dashboard products Product Cat…" at bounding box center [679, 373] width 1358 height 747
click at [586, 20] on link "dashboard" at bounding box center [565, 21] width 67 height 21
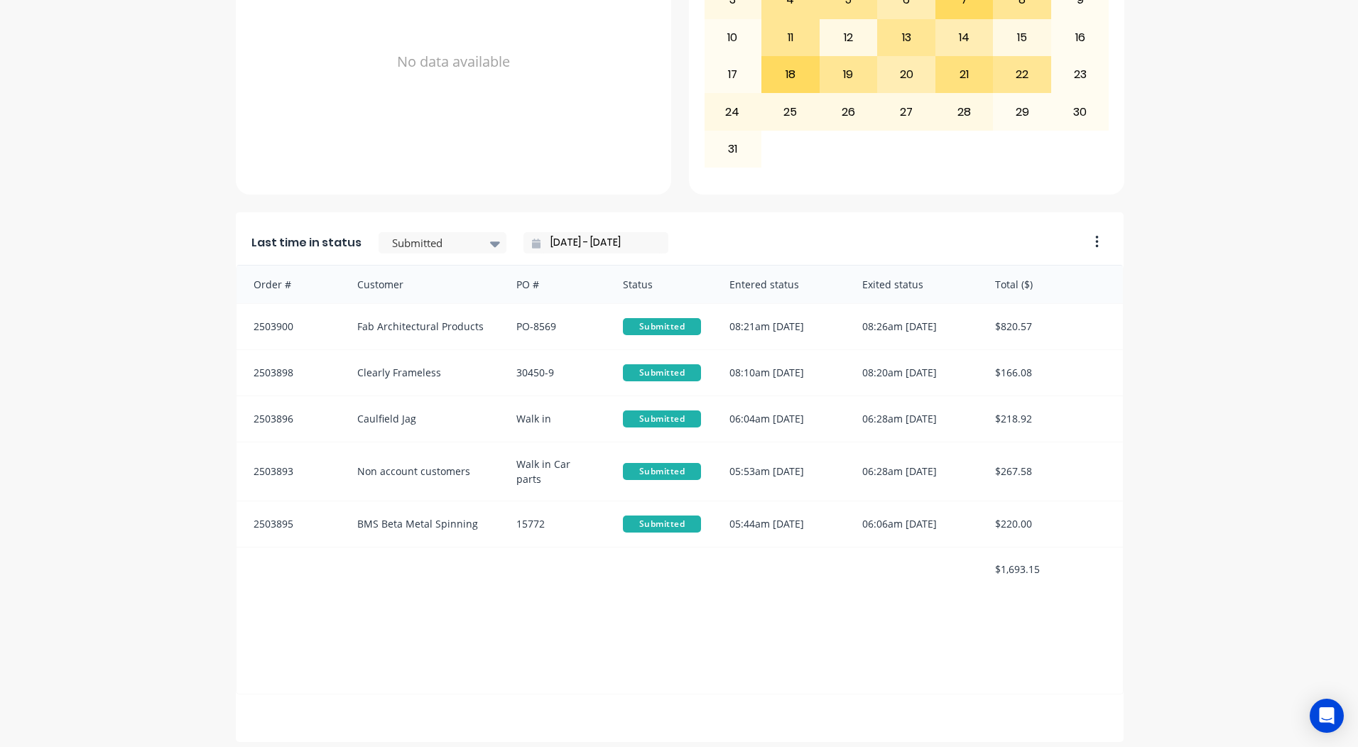
scroll to position [613, 0]
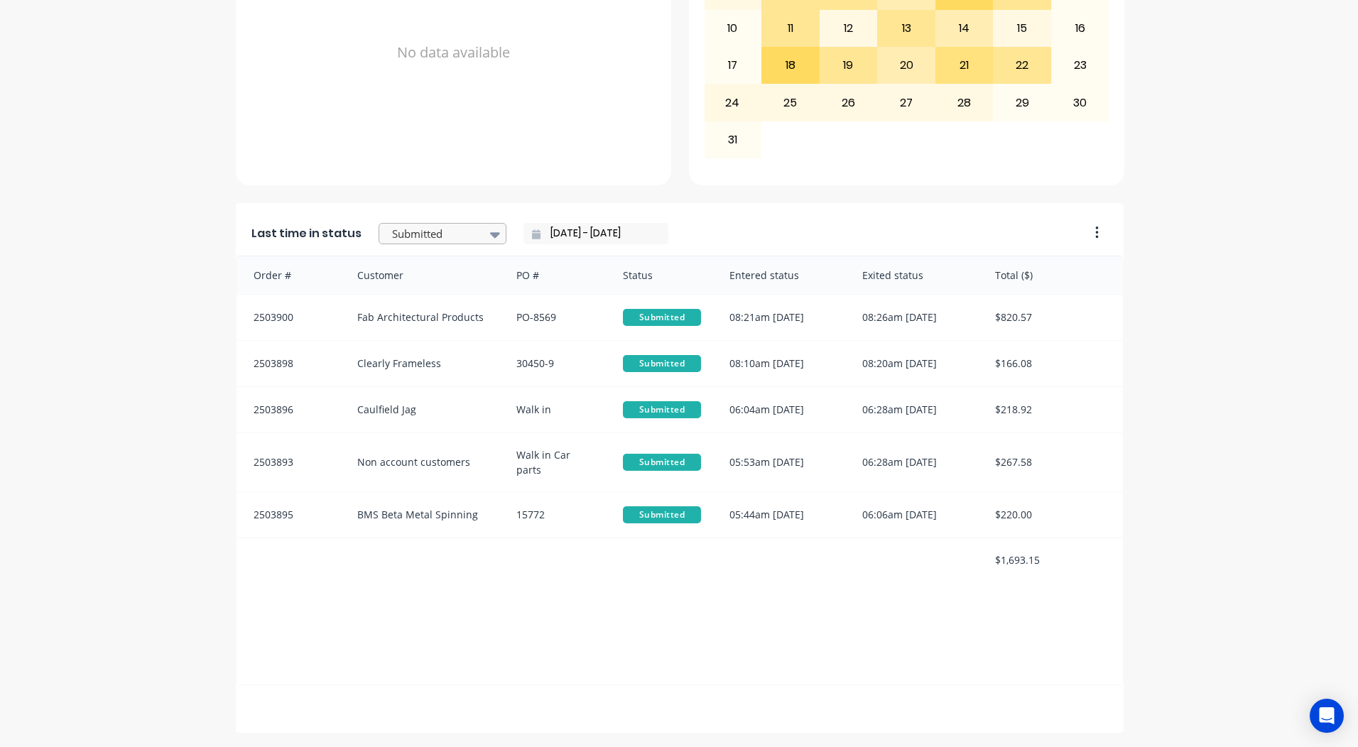
click at [447, 239] on div at bounding box center [435, 234] width 89 height 18
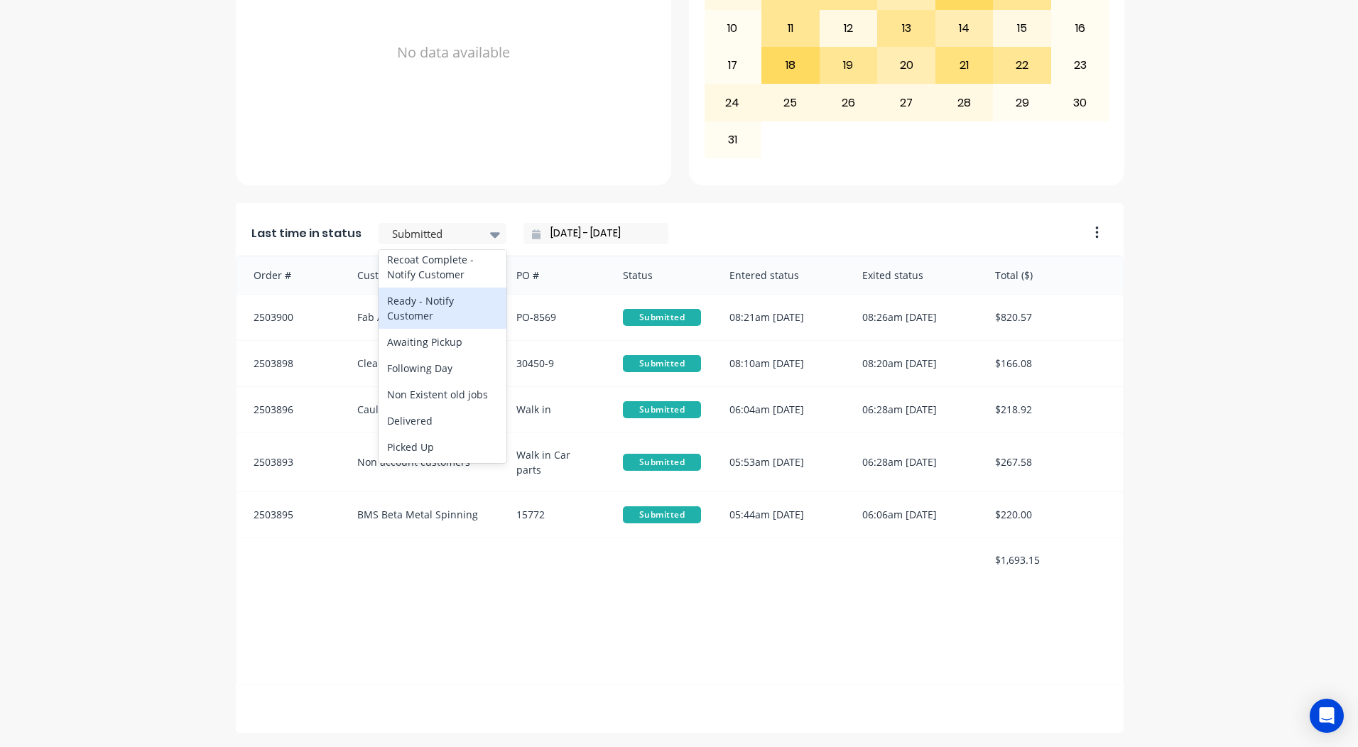
click at [427, 309] on div "Ready - Notify Customer" at bounding box center [442, 308] width 128 height 41
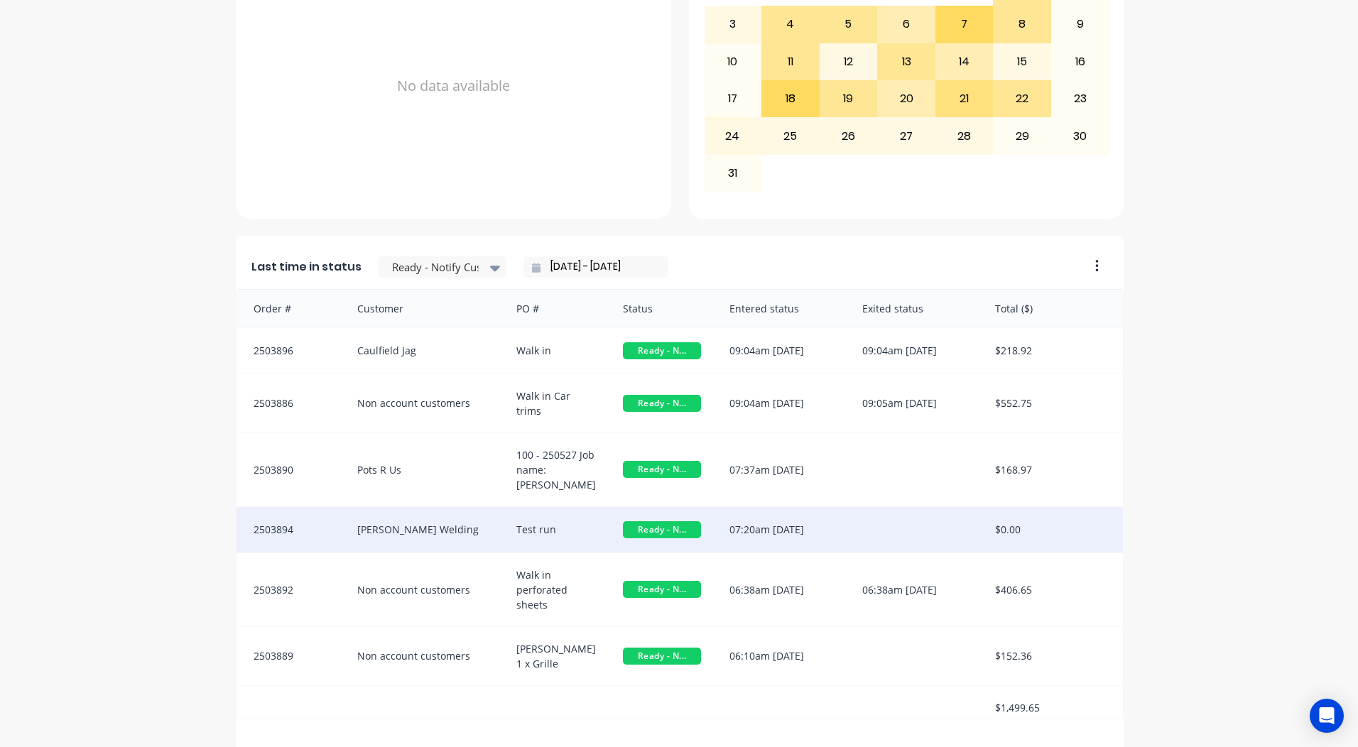
scroll to position [613, 0]
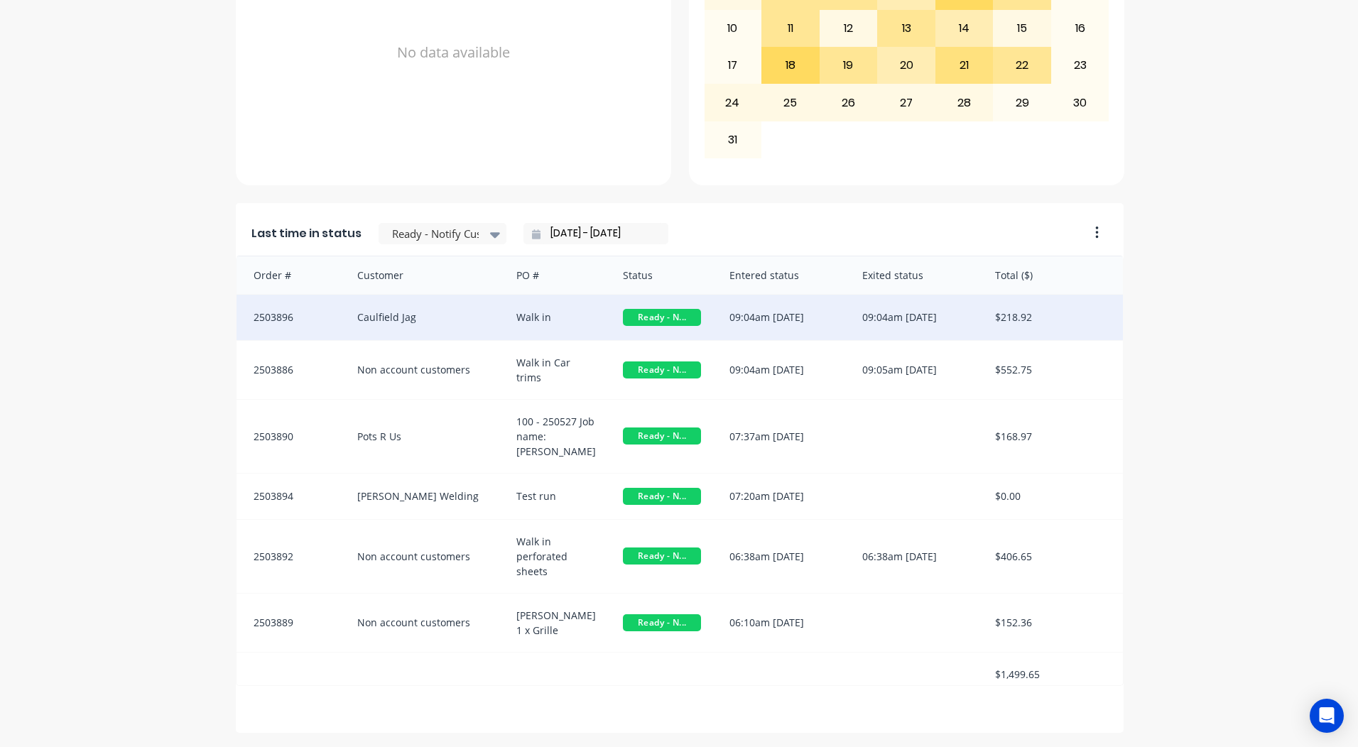
click at [819, 321] on div "09:04am [DATE]" at bounding box center [781, 317] width 133 height 45
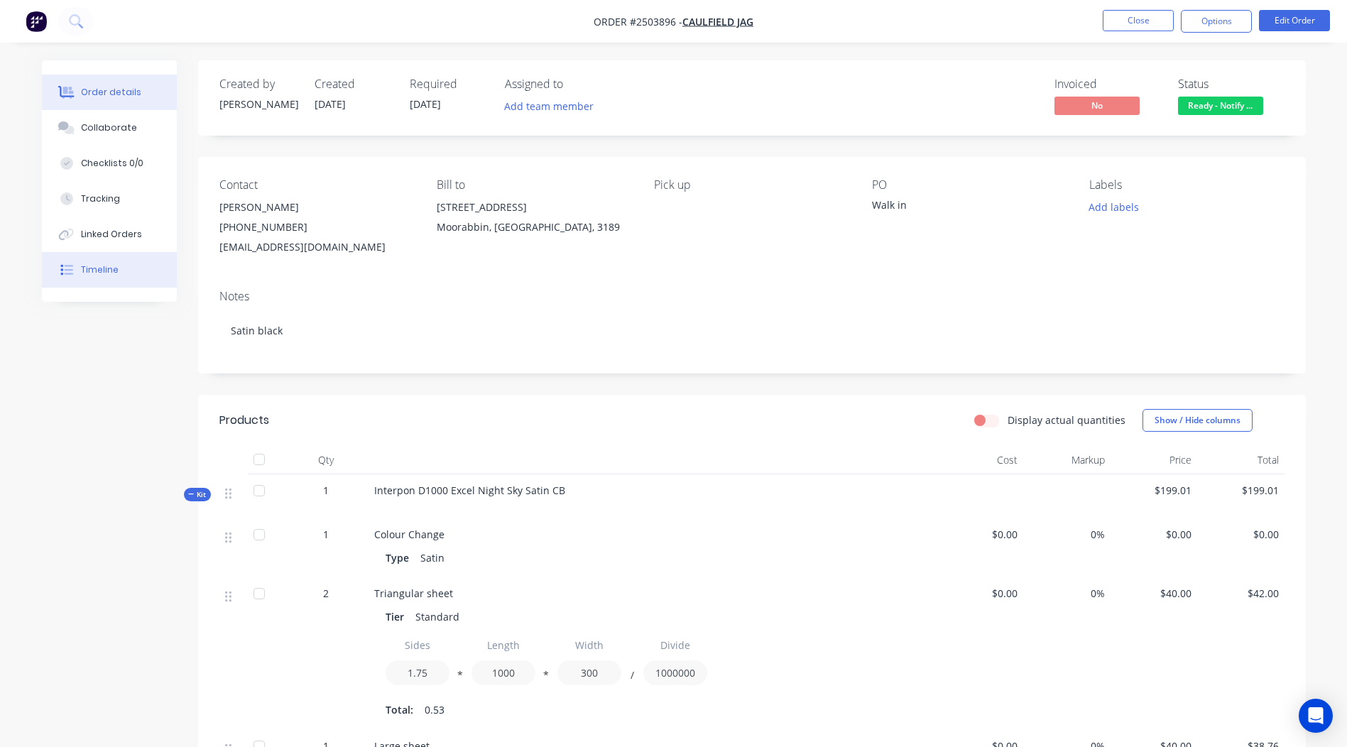
click at [151, 268] on button "Timeline" at bounding box center [109, 270] width 135 height 36
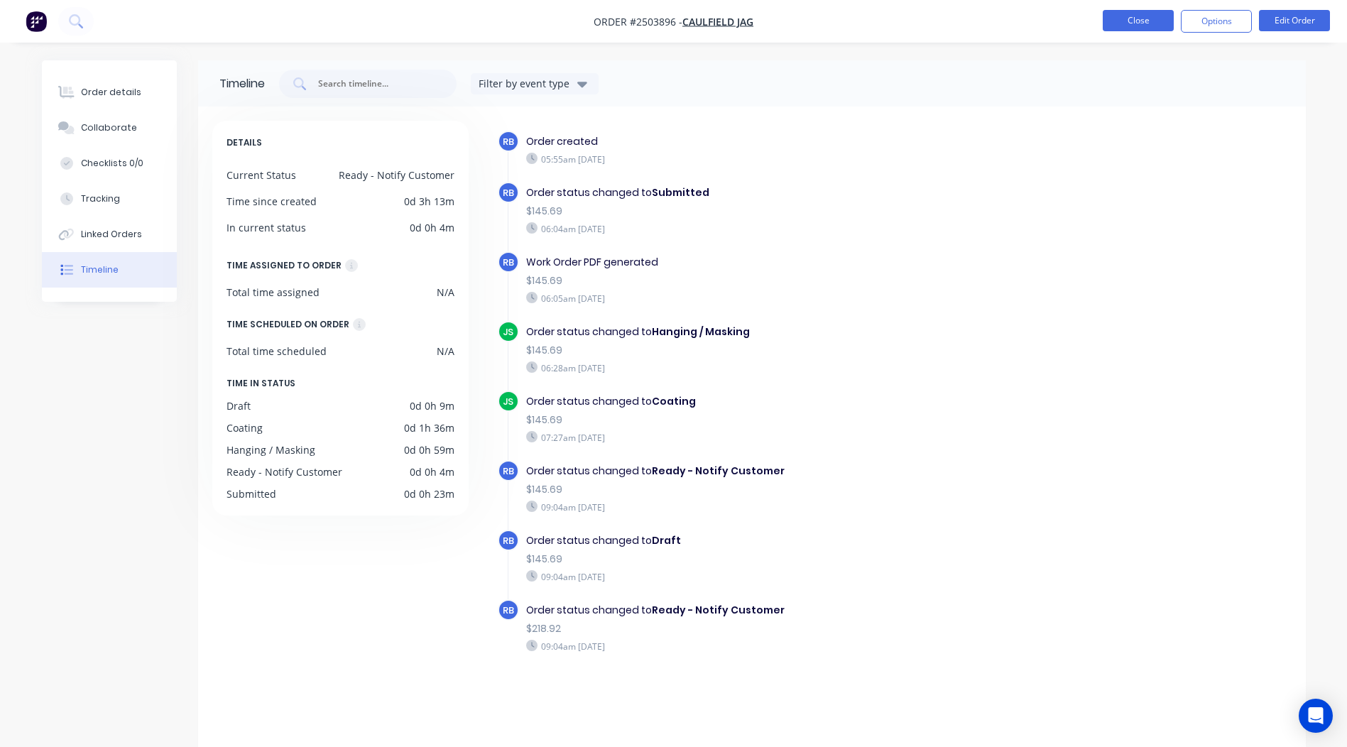
click at [1127, 24] on button "Close" at bounding box center [1138, 20] width 71 height 21
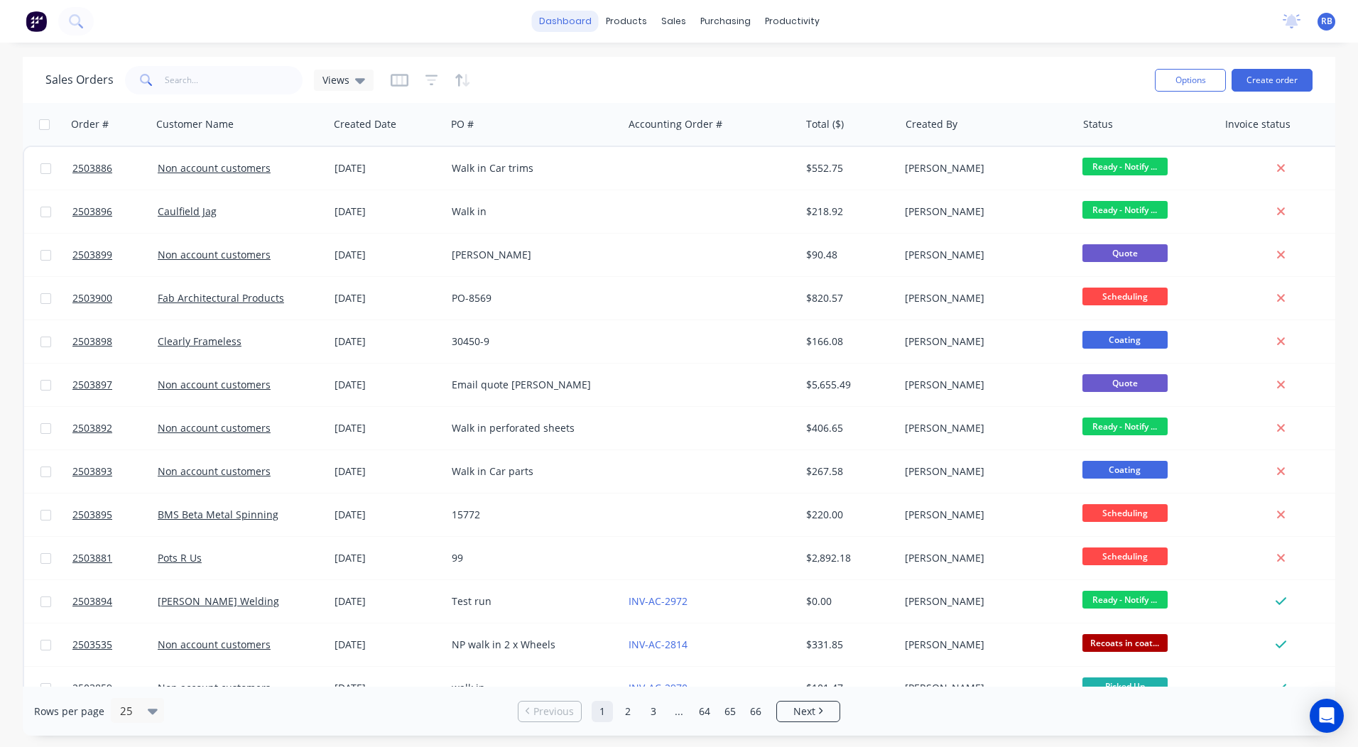
click at [590, 30] on link "dashboard" at bounding box center [565, 21] width 67 height 21
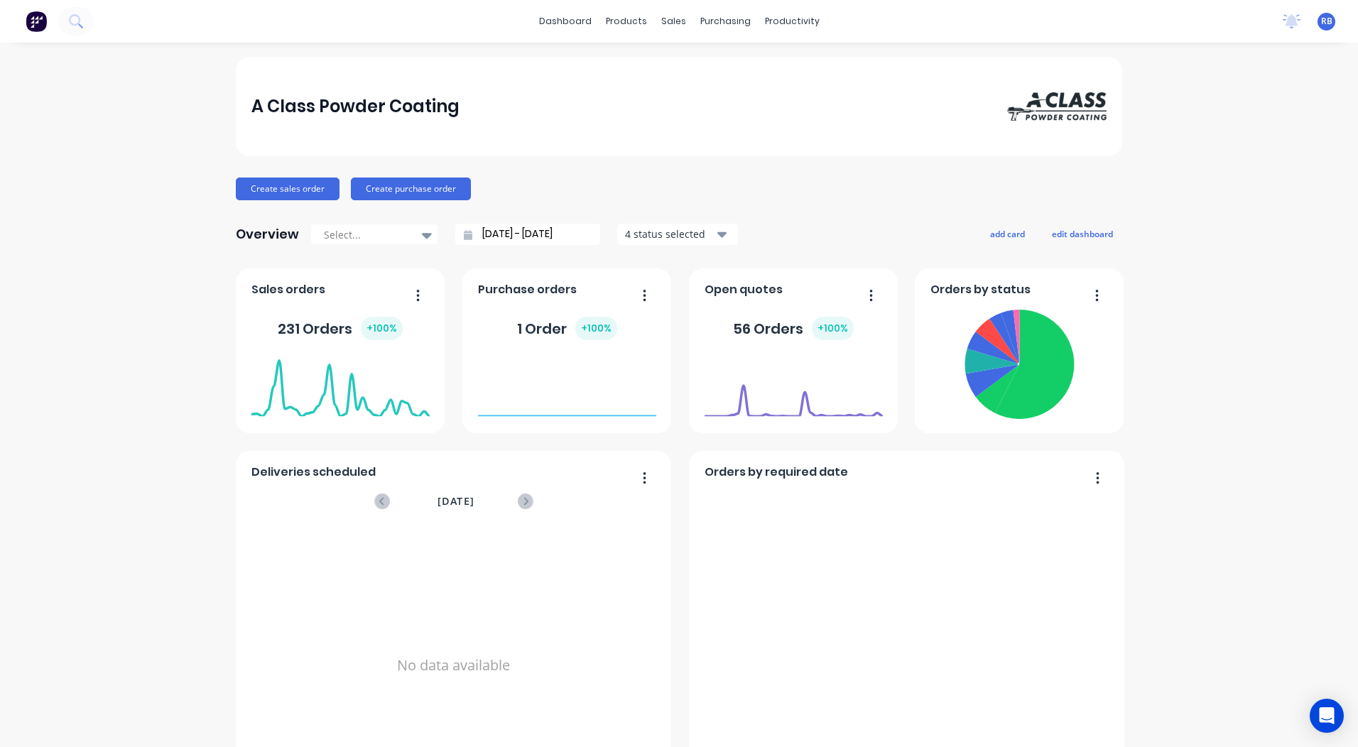
scroll to position [613, 0]
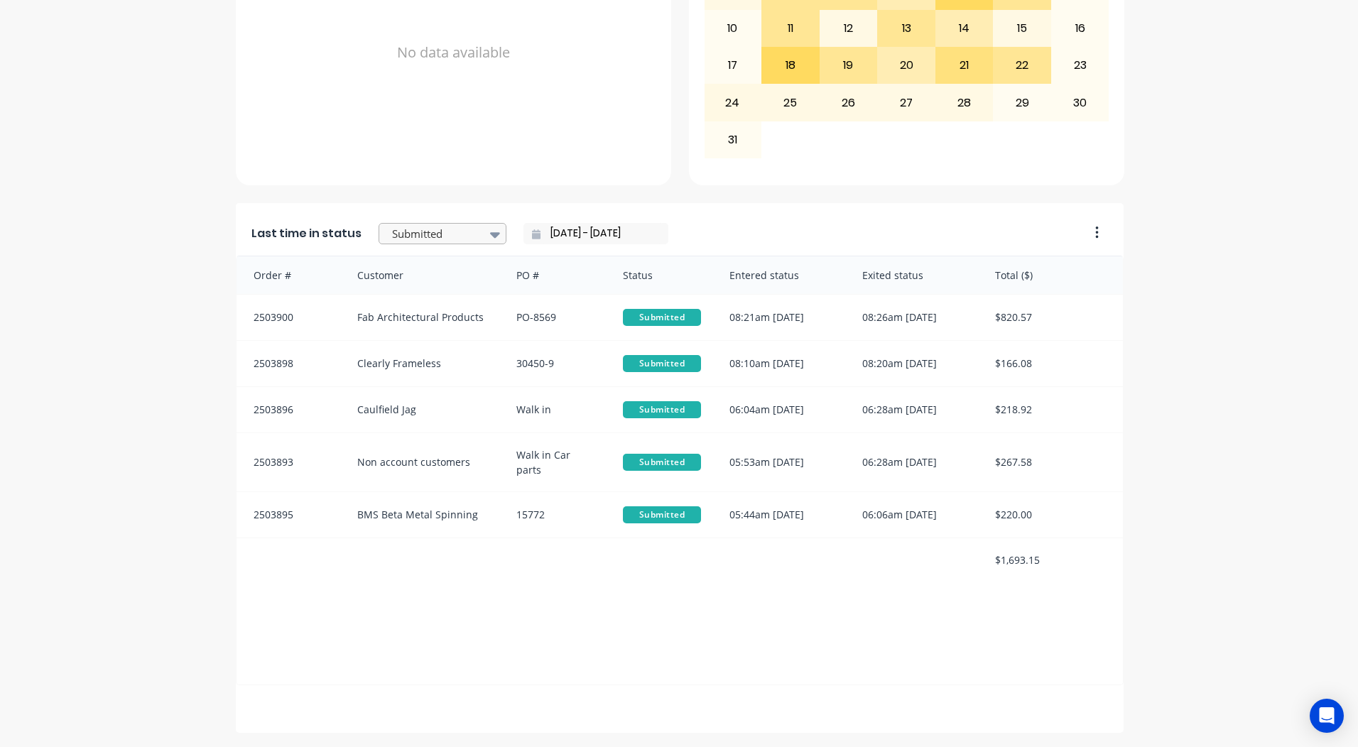
click at [459, 240] on div at bounding box center [435, 234] width 89 height 18
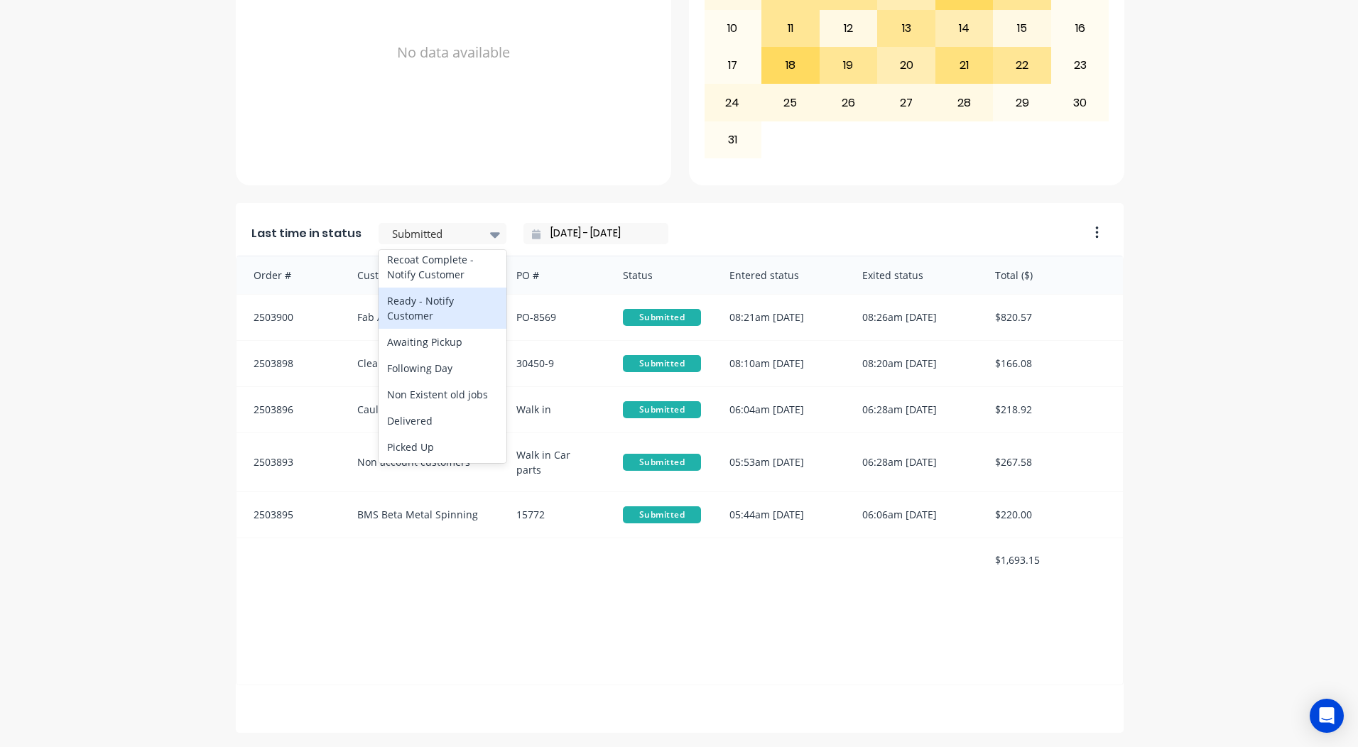
click at [425, 310] on div "Ready - Notify Customer" at bounding box center [442, 308] width 128 height 41
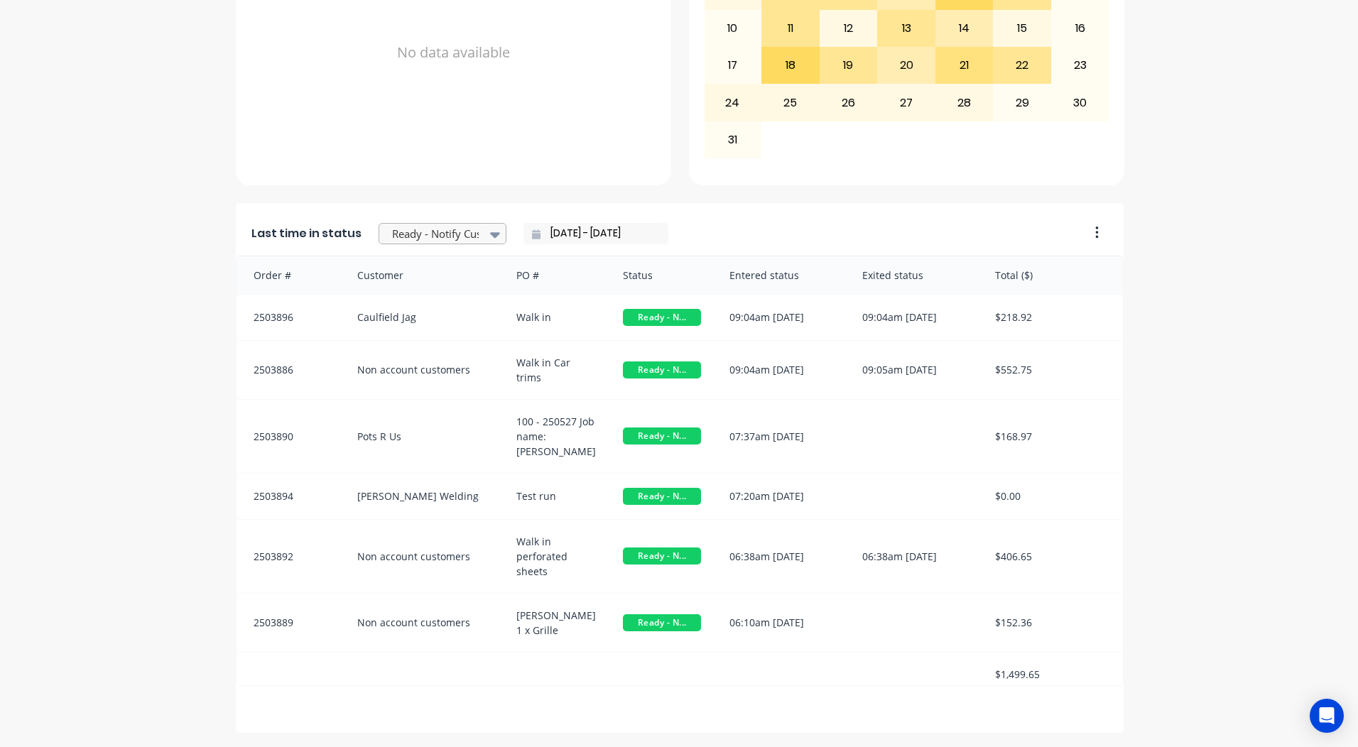
click at [490, 236] on icon at bounding box center [495, 235] width 10 height 16
click at [417, 354] on div "Coating" at bounding box center [442, 341] width 128 height 26
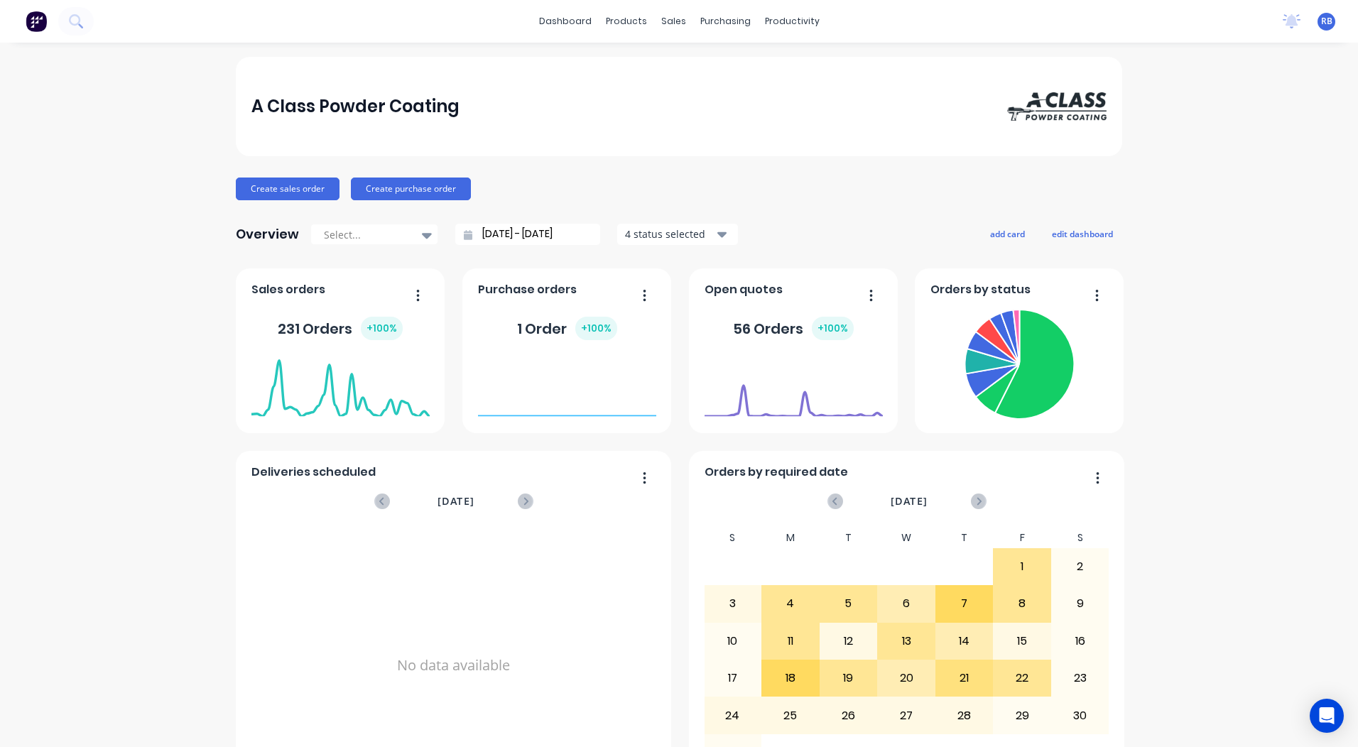
scroll to position [613, 0]
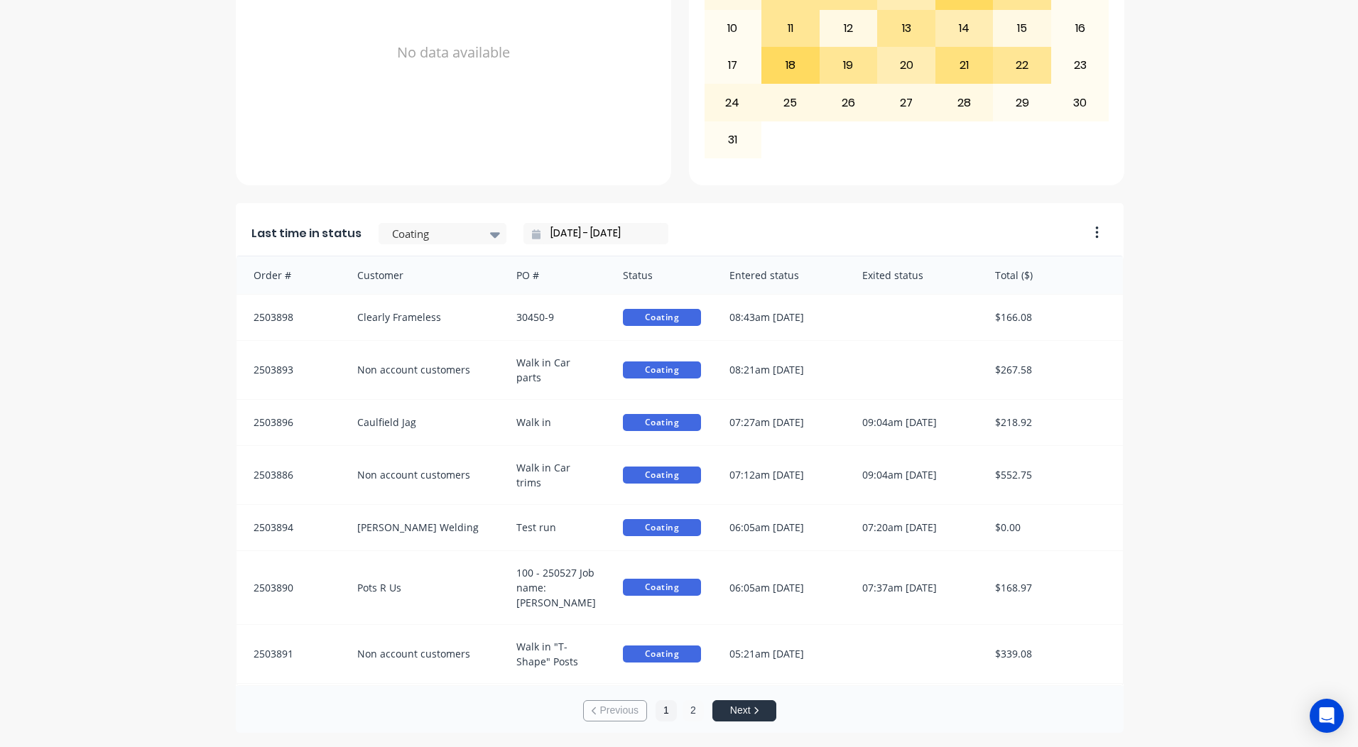
click at [686, 703] on button "2" at bounding box center [692, 710] width 21 height 21
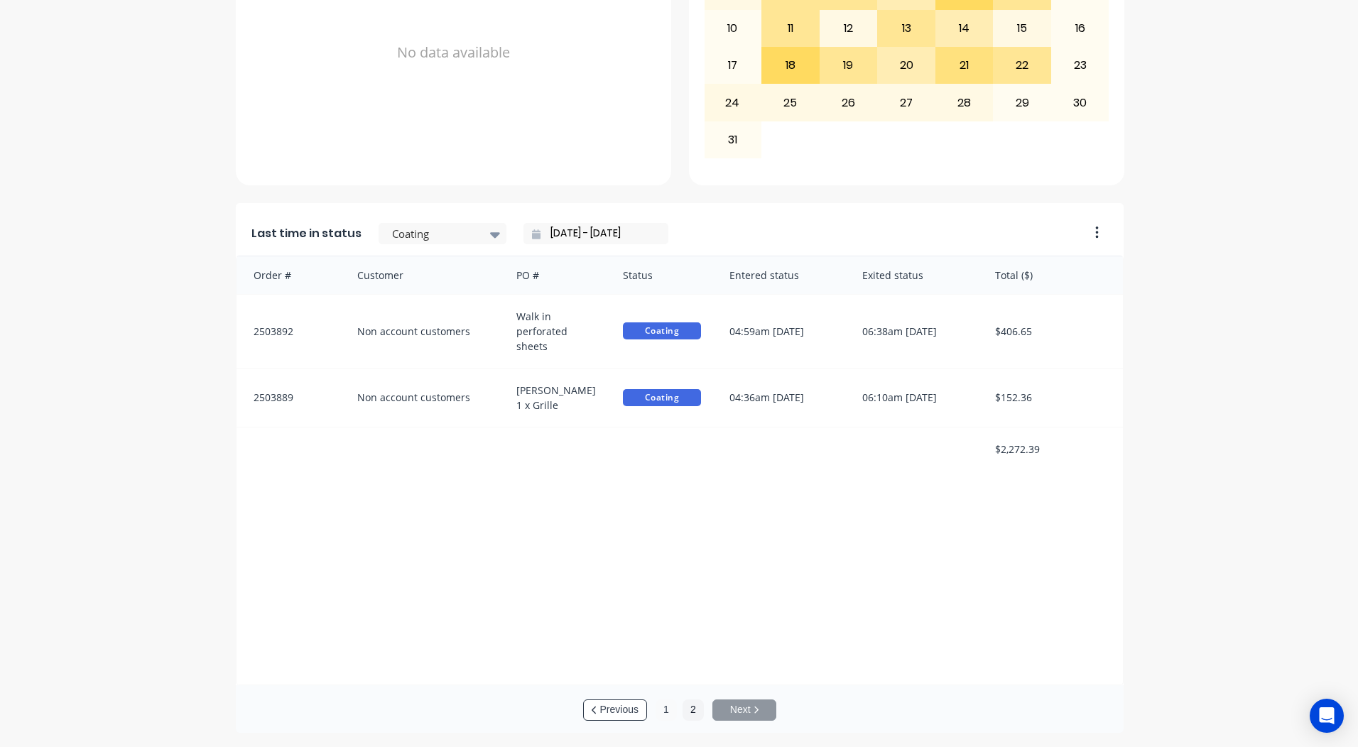
click at [664, 710] on button "1" at bounding box center [665, 709] width 21 height 21
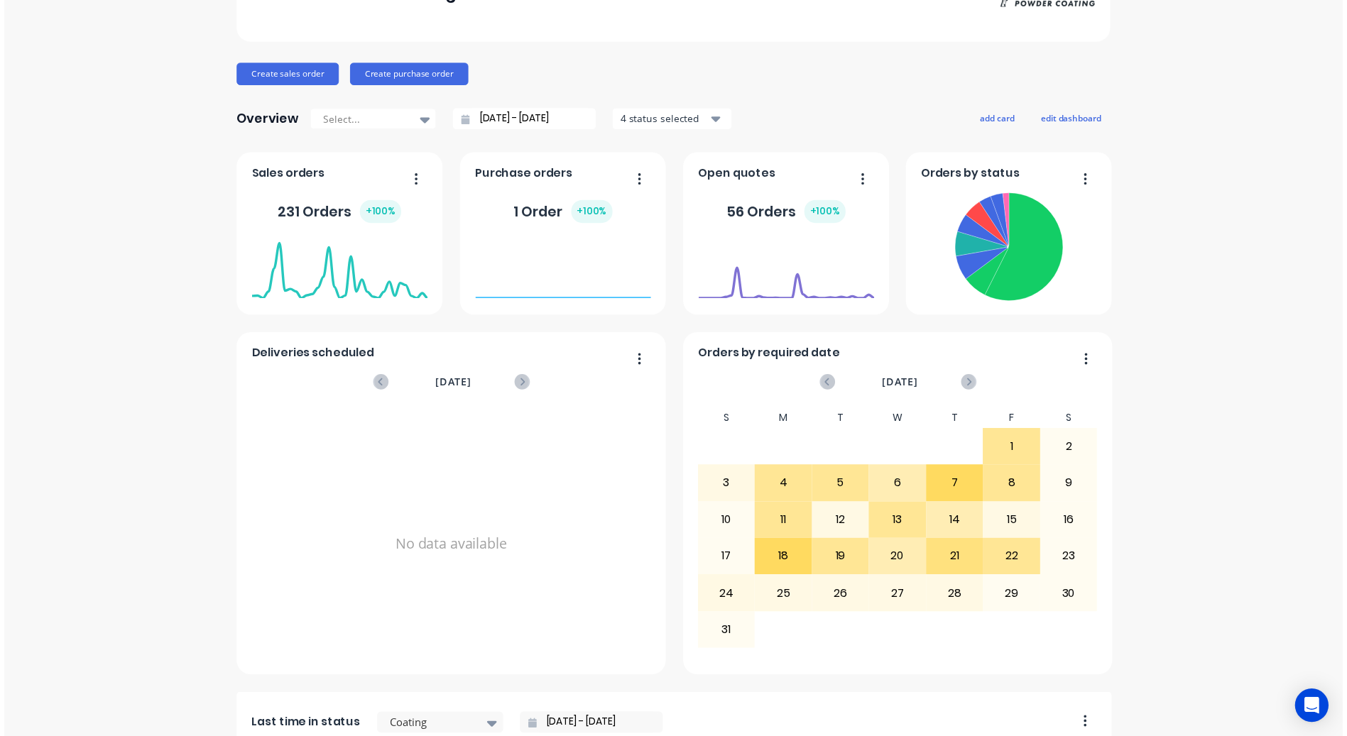
scroll to position [0, 0]
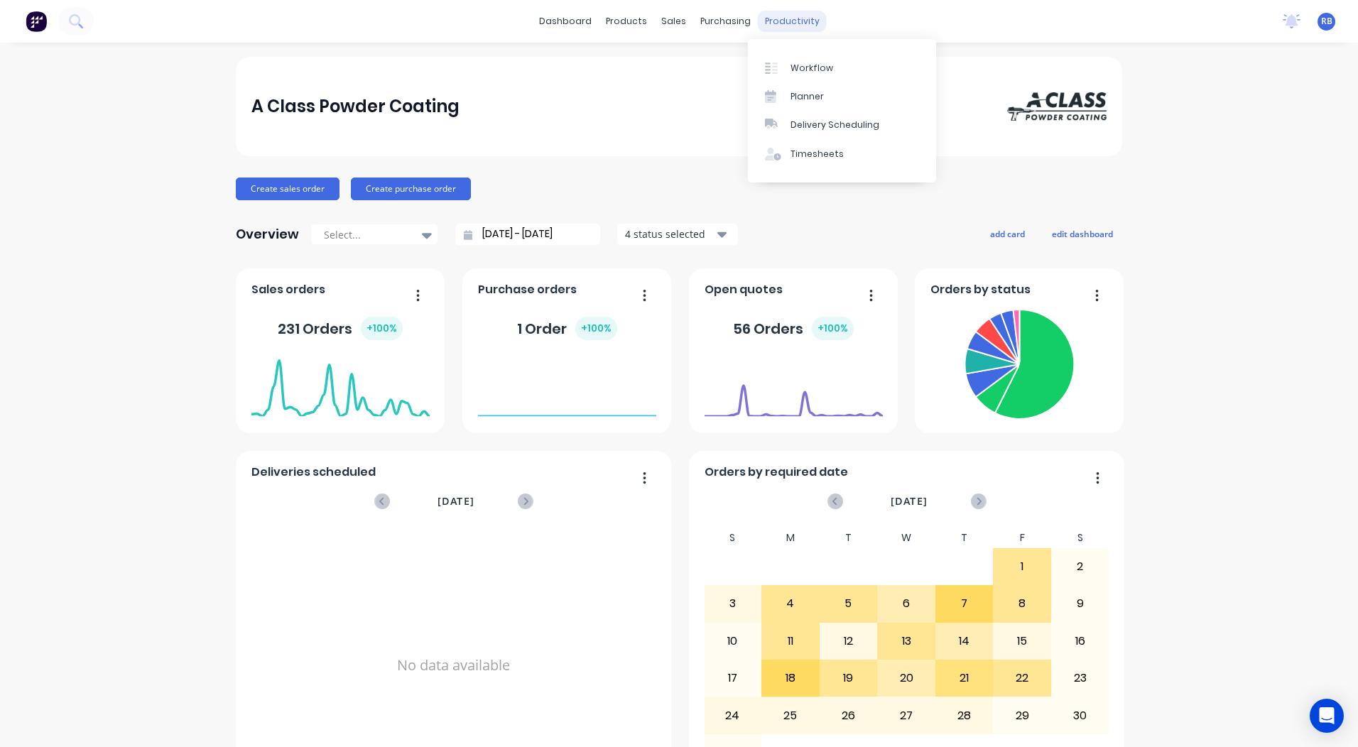
click at [759, 28] on div "productivity" at bounding box center [792, 21] width 69 height 21
click at [785, 70] on div at bounding box center [775, 68] width 21 height 13
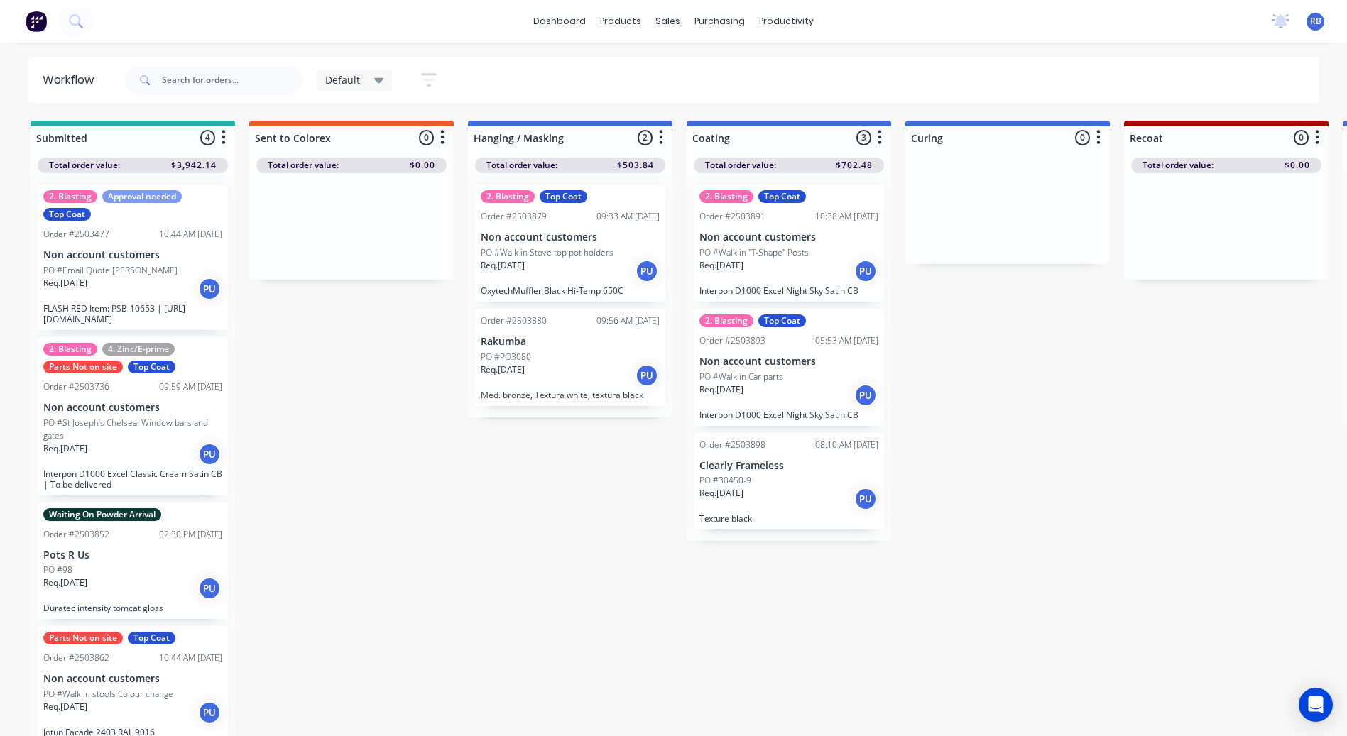
click at [375, 84] on icon at bounding box center [379, 80] width 10 height 16
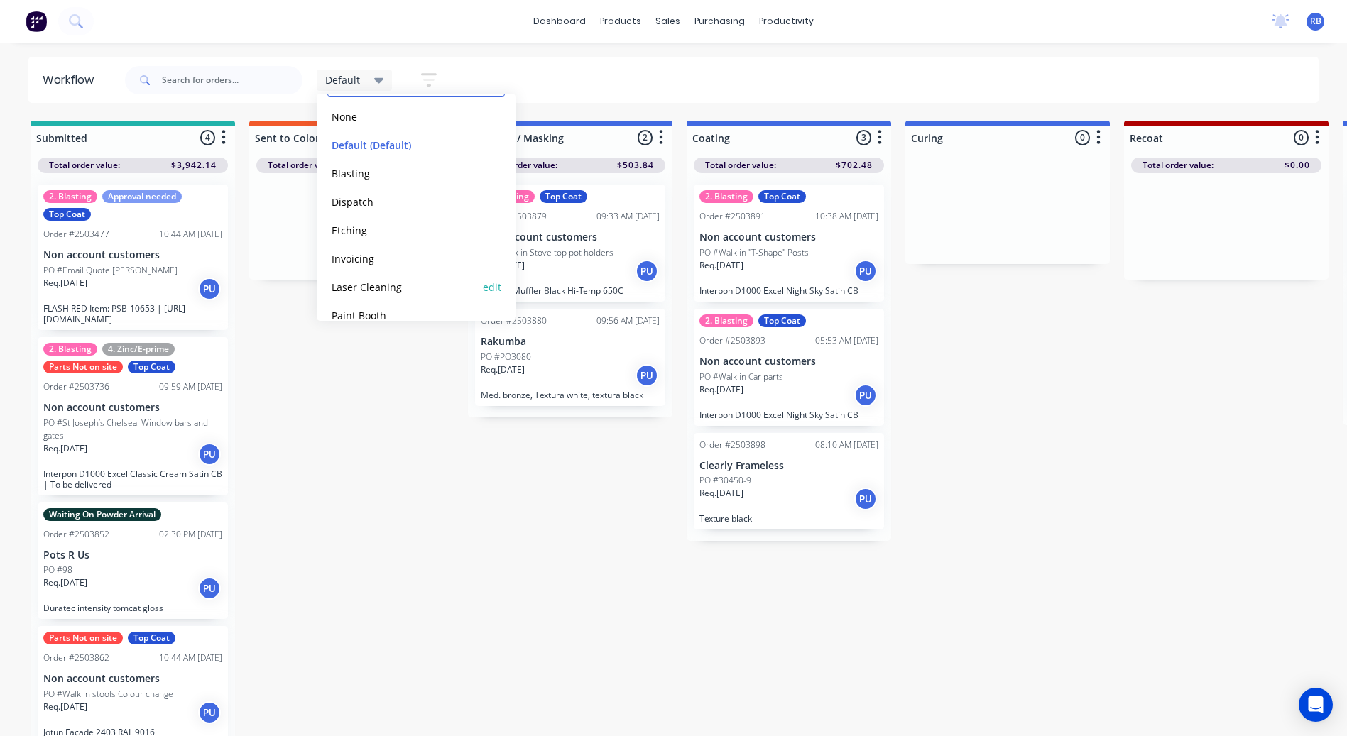
scroll to position [145, 0]
click at [375, 295] on button "Production View" at bounding box center [402, 296] width 151 height 16
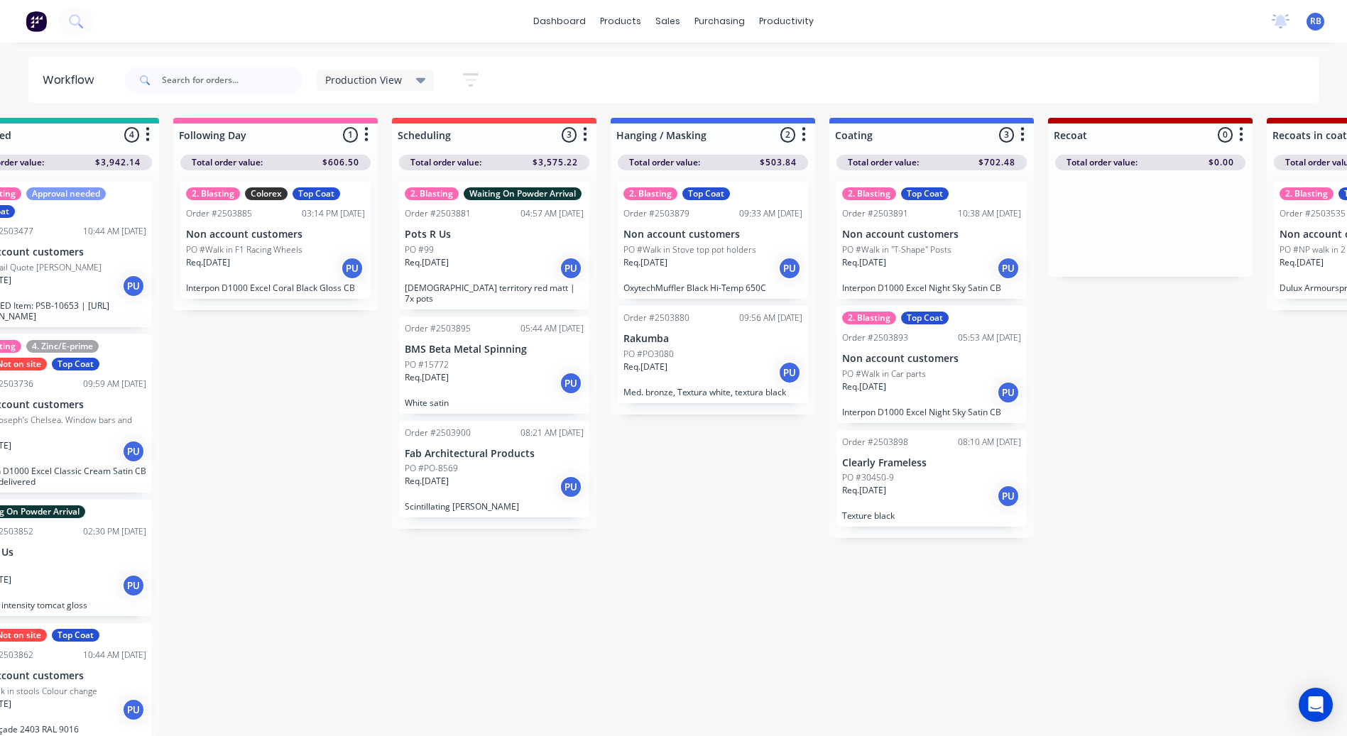
scroll to position [13, 0]
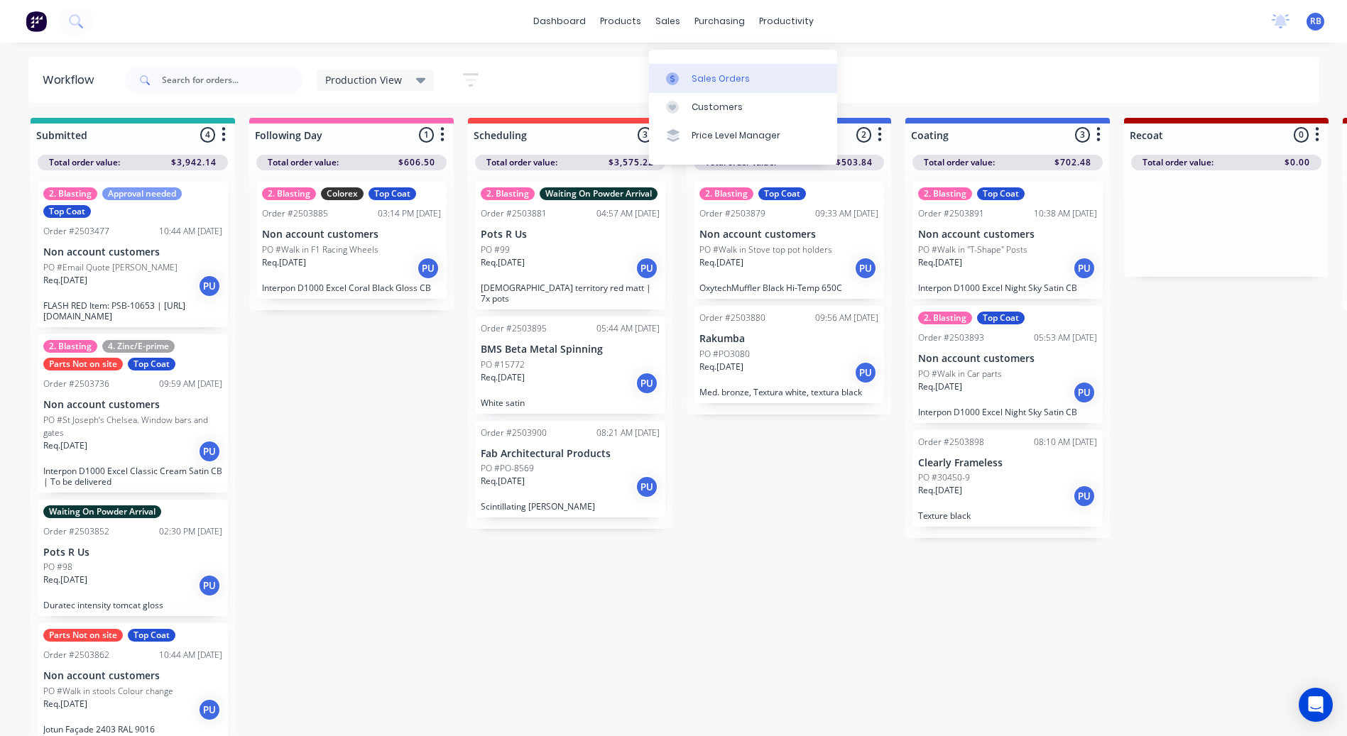
click at [684, 72] on div at bounding box center [676, 78] width 21 height 13
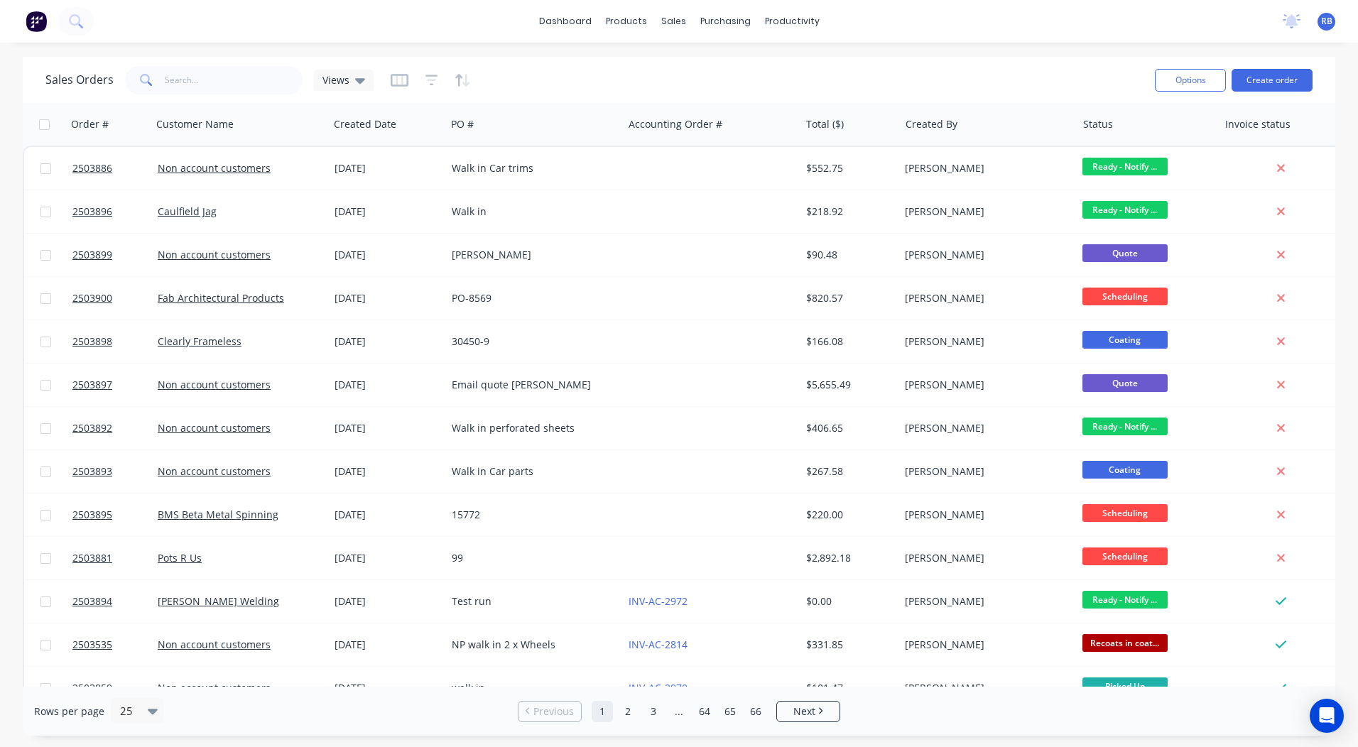
click at [1287, 94] on div "Options Create order" at bounding box center [1230, 79] width 163 height 35
click at [1285, 91] on button "Create order" at bounding box center [1271, 80] width 81 height 23
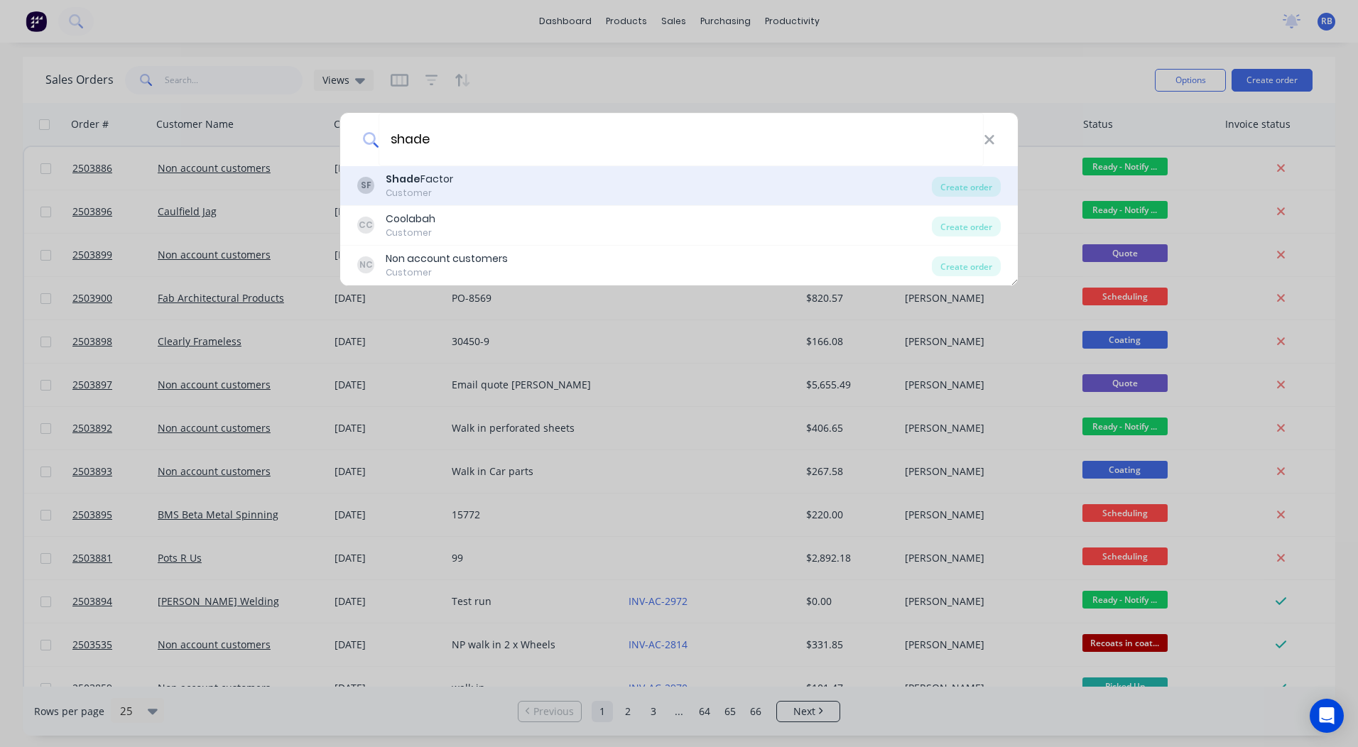
type input "shade"
click at [435, 185] on div "Shade Factor" at bounding box center [419, 179] width 67 height 15
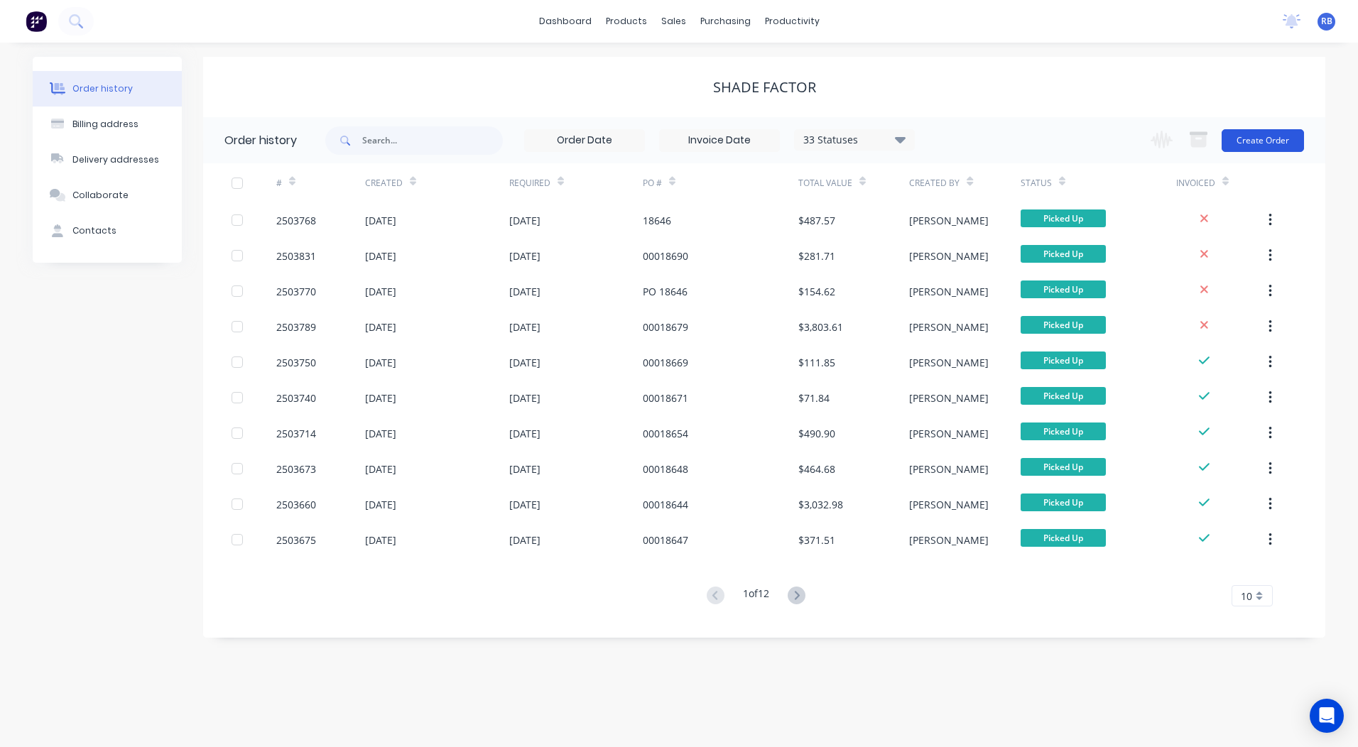
click at [1260, 136] on button "Create Order" at bounding box center [1262, 140] width 82 height 23
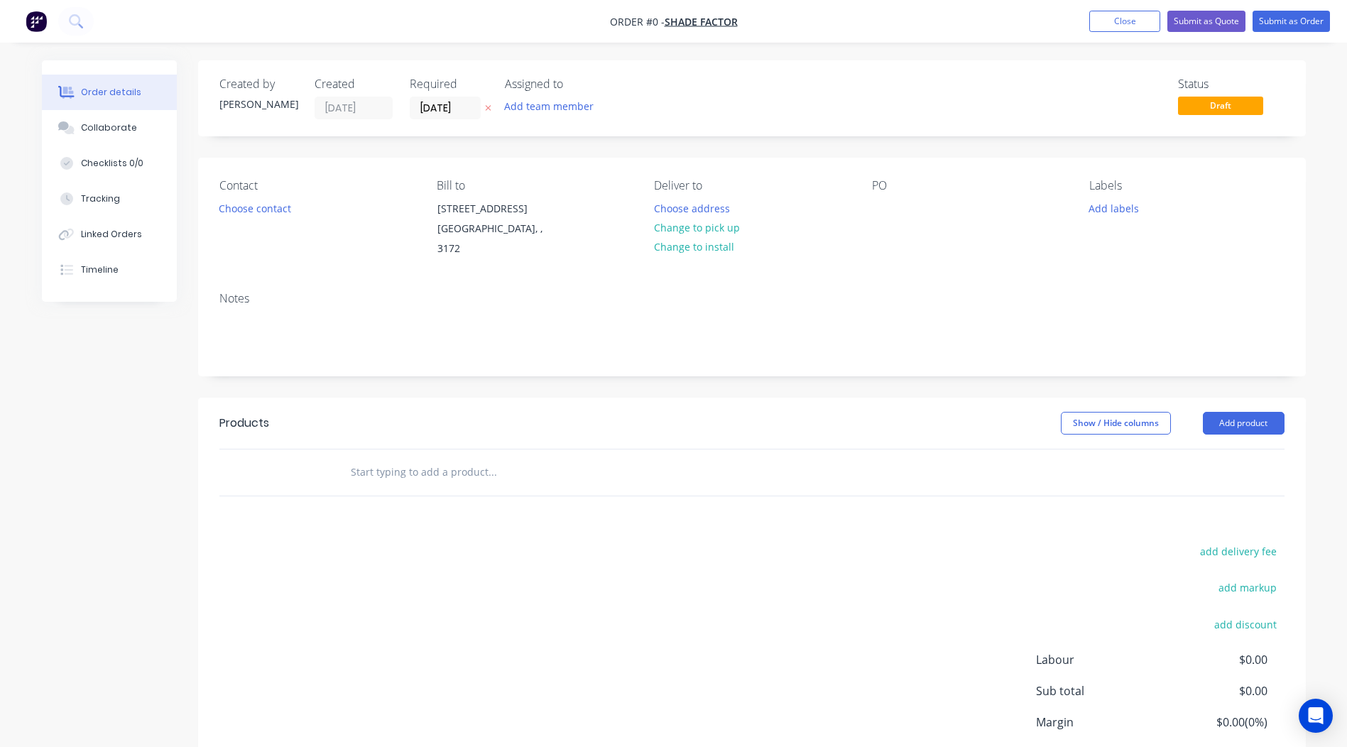
click at [203, 222] on div "Contact Choose contact Bill to [STREET_ADDRESS] Deliver to Choose address Chang…" at bounding box center [752, 219] width 1108 height 123
click at [278, 204] on button "Choose contact" at bounding box center [254, 207] width 87 height 19
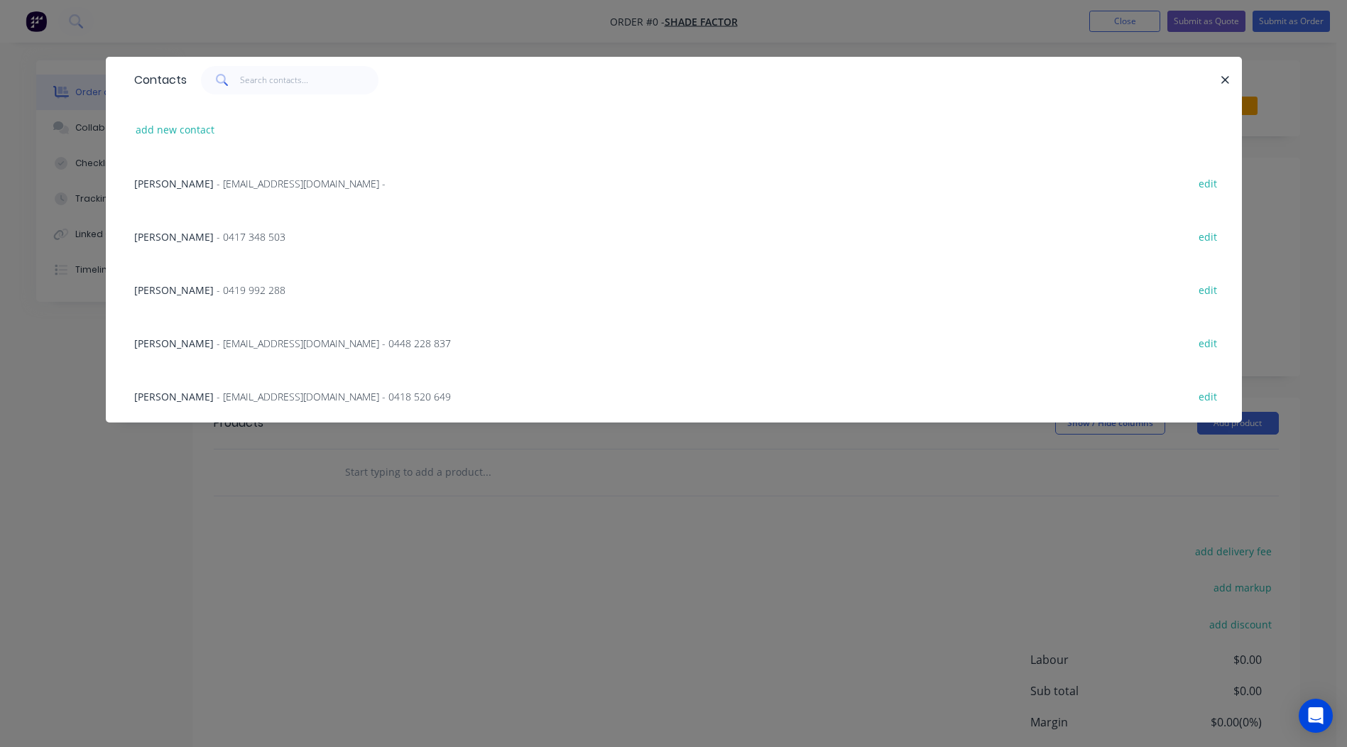
click at [179, 244] on div "[PERSON_NAME] - 0417 348 503 edit" at bounding box center [673, 235] width 1093 height 53
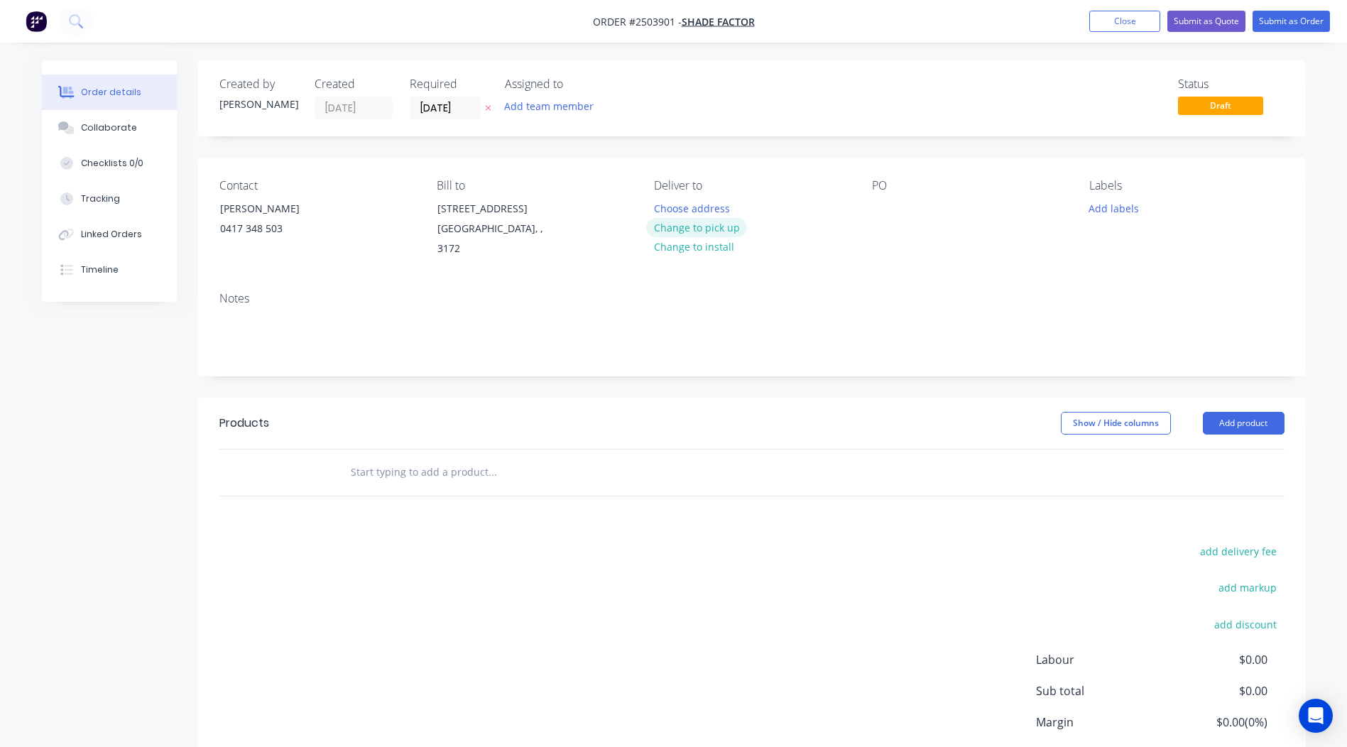
click at [672, 226] on button "Change to pick up" at bounding box center [696, 227] width 101 height 19
click at [889, 200] on div at bounding box center [883, 208] width 23 height 21
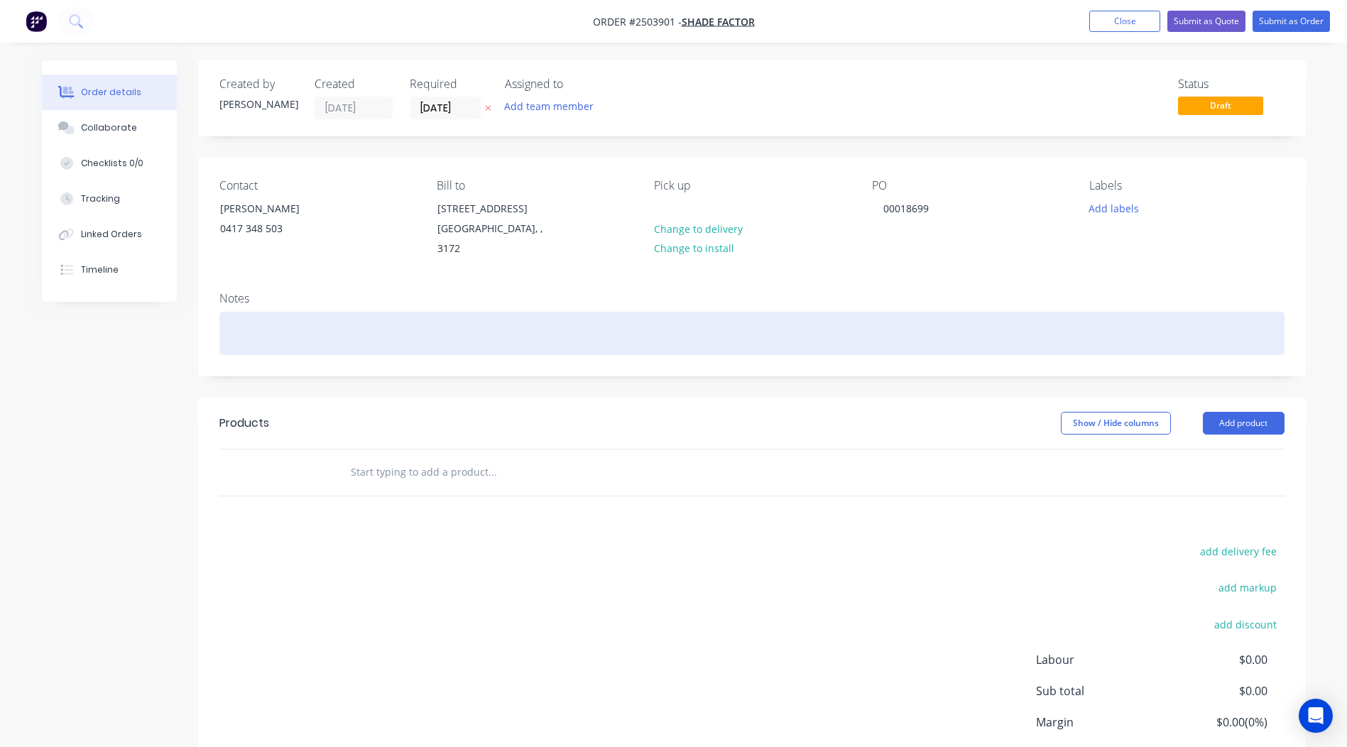
click at [282, 312] on div at bounding box center [751, 333] width 1065 height 43
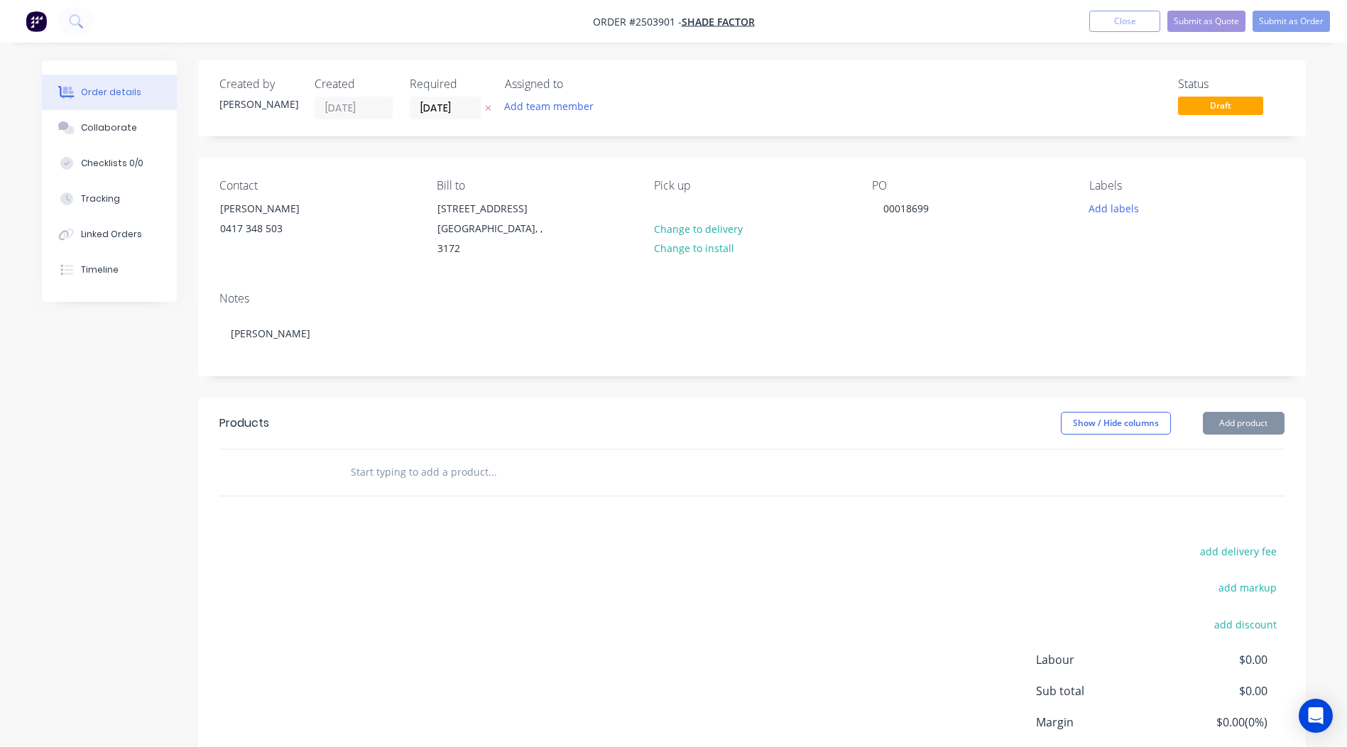
click at [579, 412] on div "Show / Hide columns Add product" at bounding box center [864, 423] width 839 height 23
click at [1227, 412] on button "Add product" at bounding box center [1244, 423] width 82 height 23
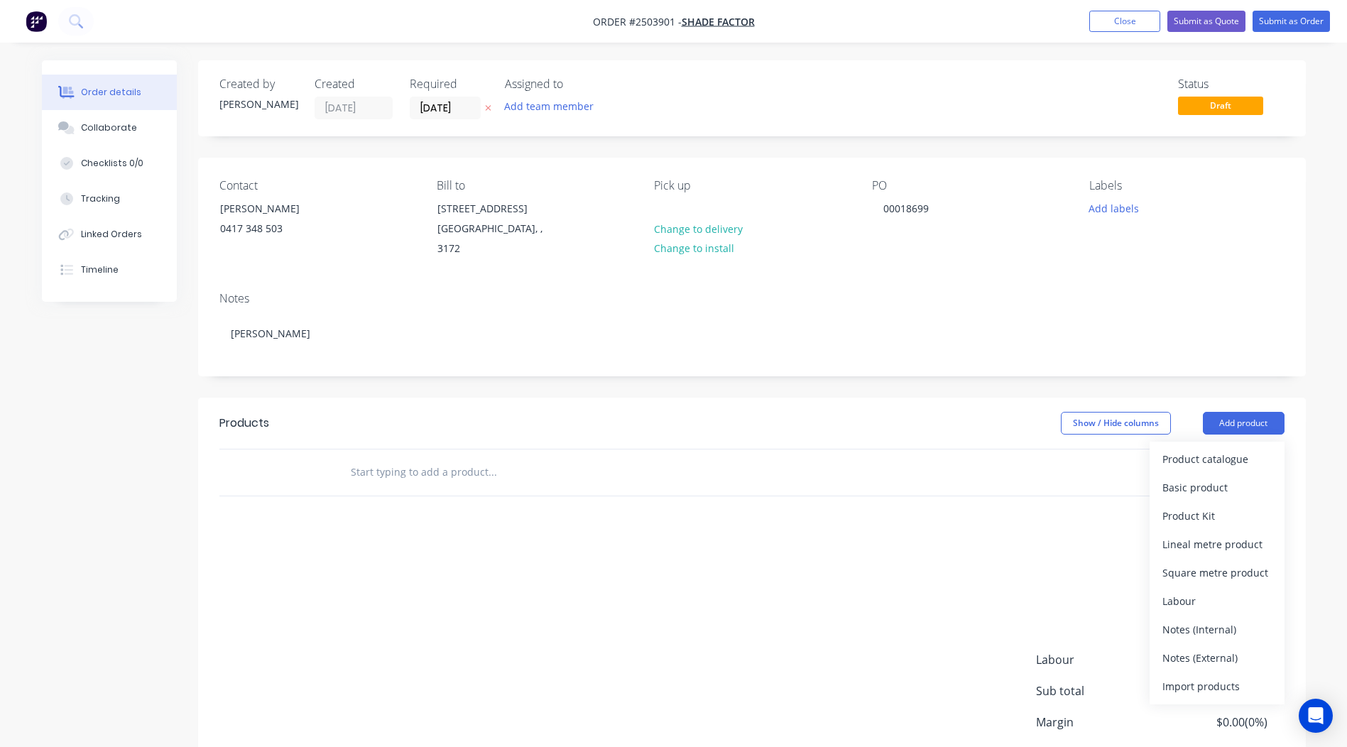
click at [1213, 442] on div "Product catalogue Basic product Product Kit Lineal metre product Square metre p…" at bounding box center [1217, 573] width 135 height 263
click at [1208, 445] on button "Product catalogue" at bounding box center [1217, 459] width 135 height 28
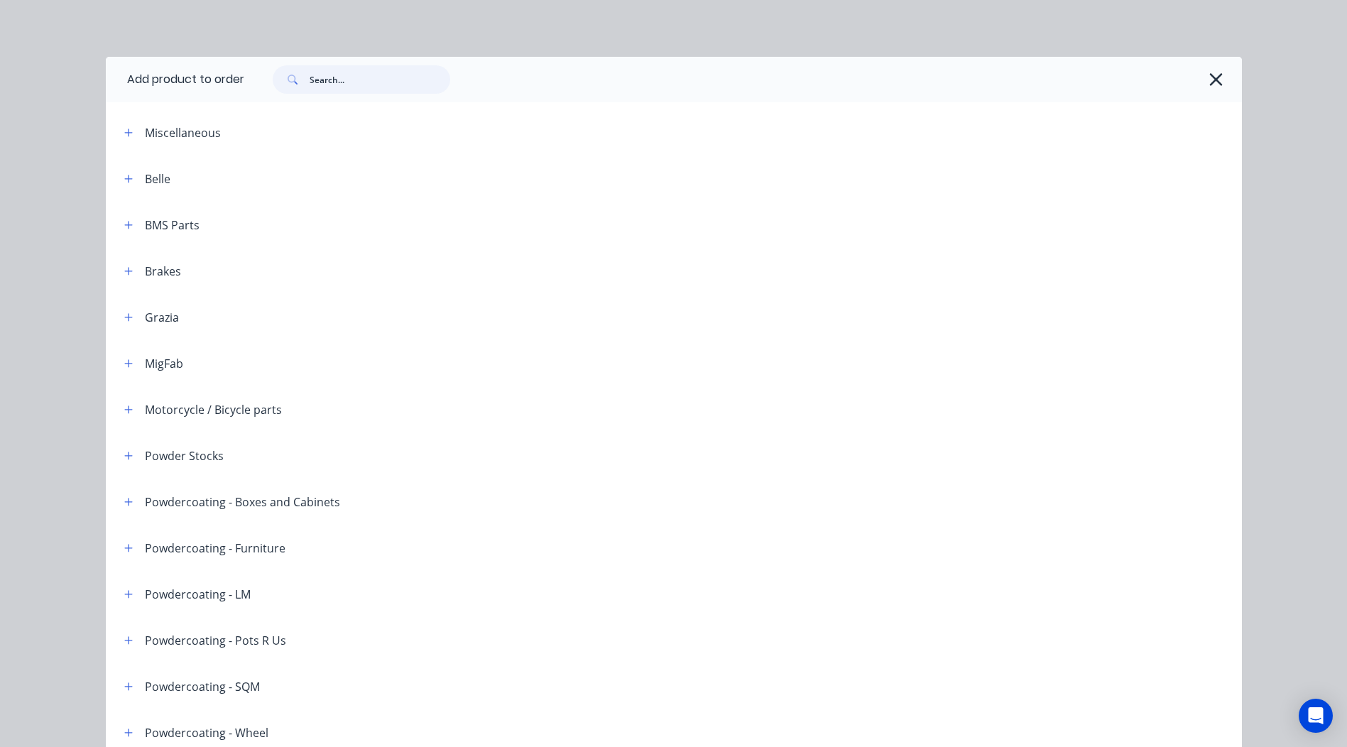
click at [340, 77] on input "text" at bounding box center [380, 79] width 141 height 28
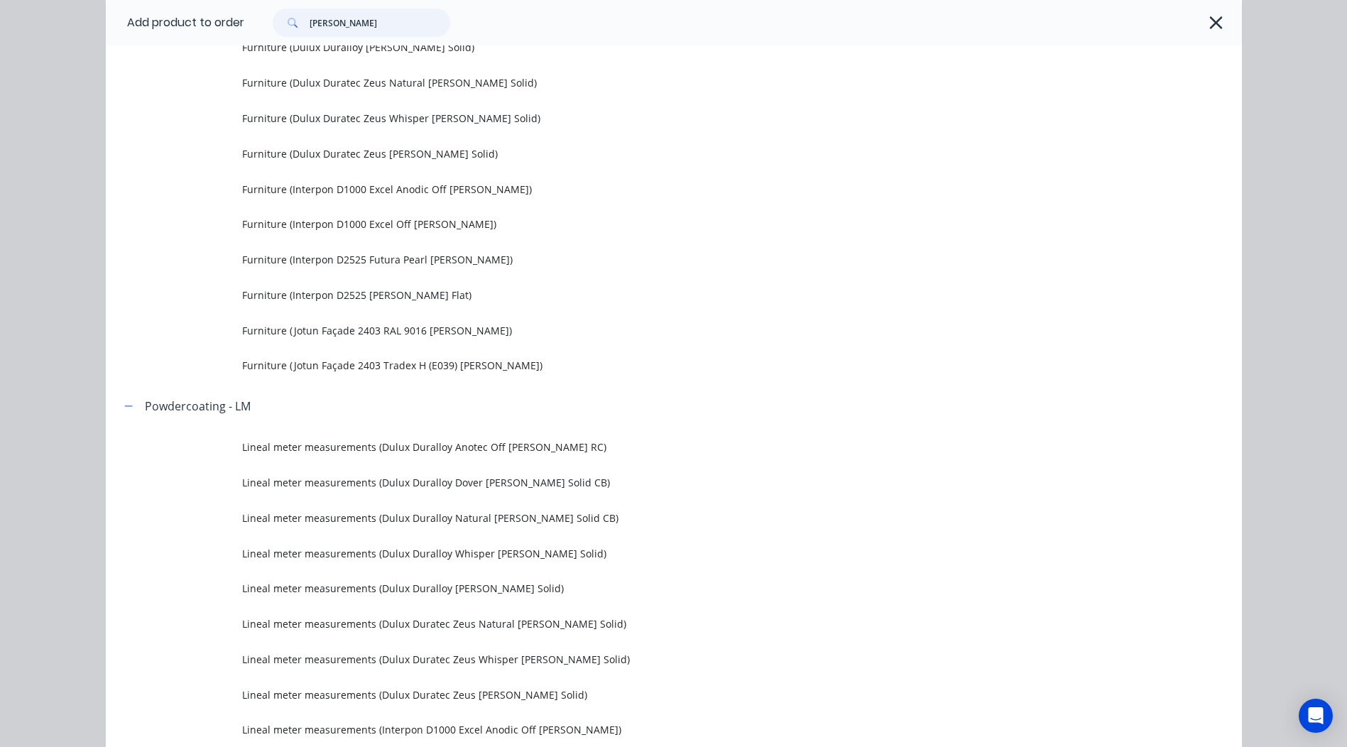
scroll to position [1633, 0]
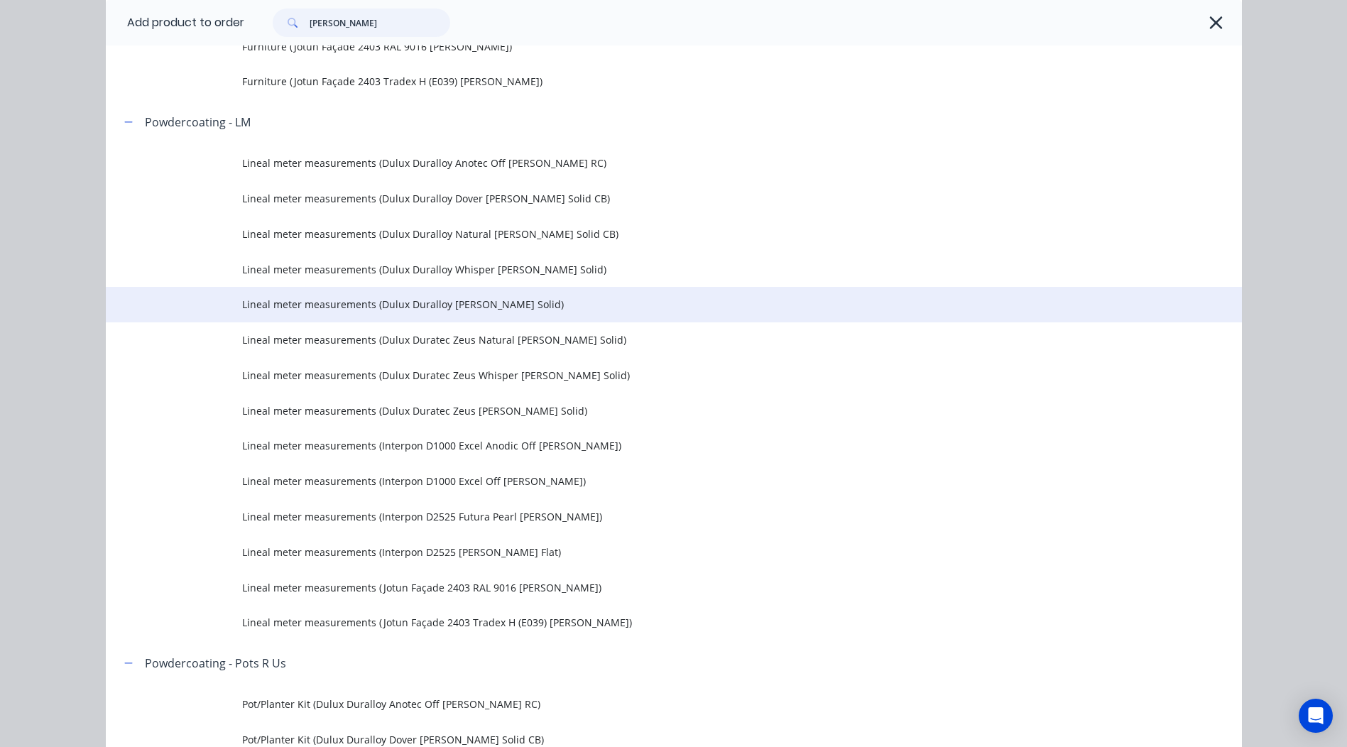
type input "[PERSON_NAME]"
click at [477, 310] on span "Lineal meter measurements (Dulux Duralloy [PERSON_NAME] Solid)" at bounding box center [642, 304] width 800 height 15
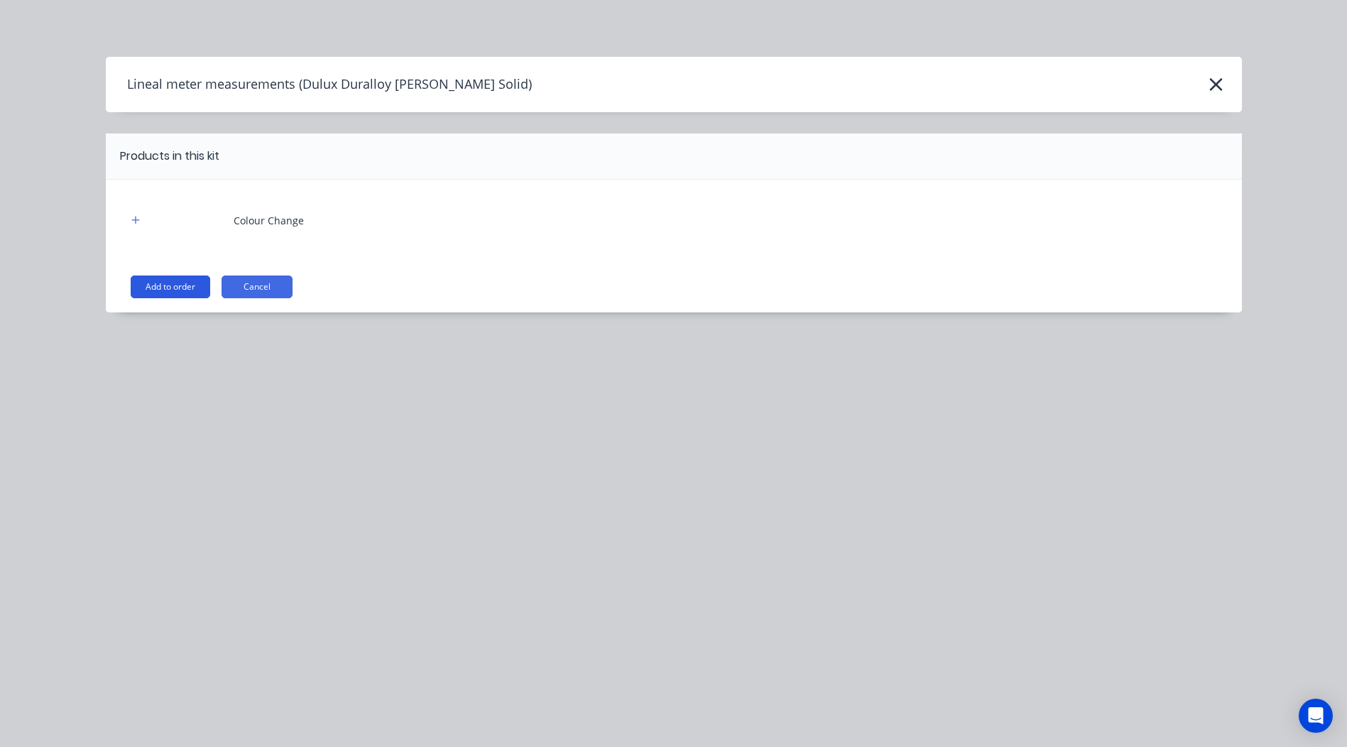
click at [166, 289] on button "Add to order" at bounding box center [171, 286] width 80 height 23
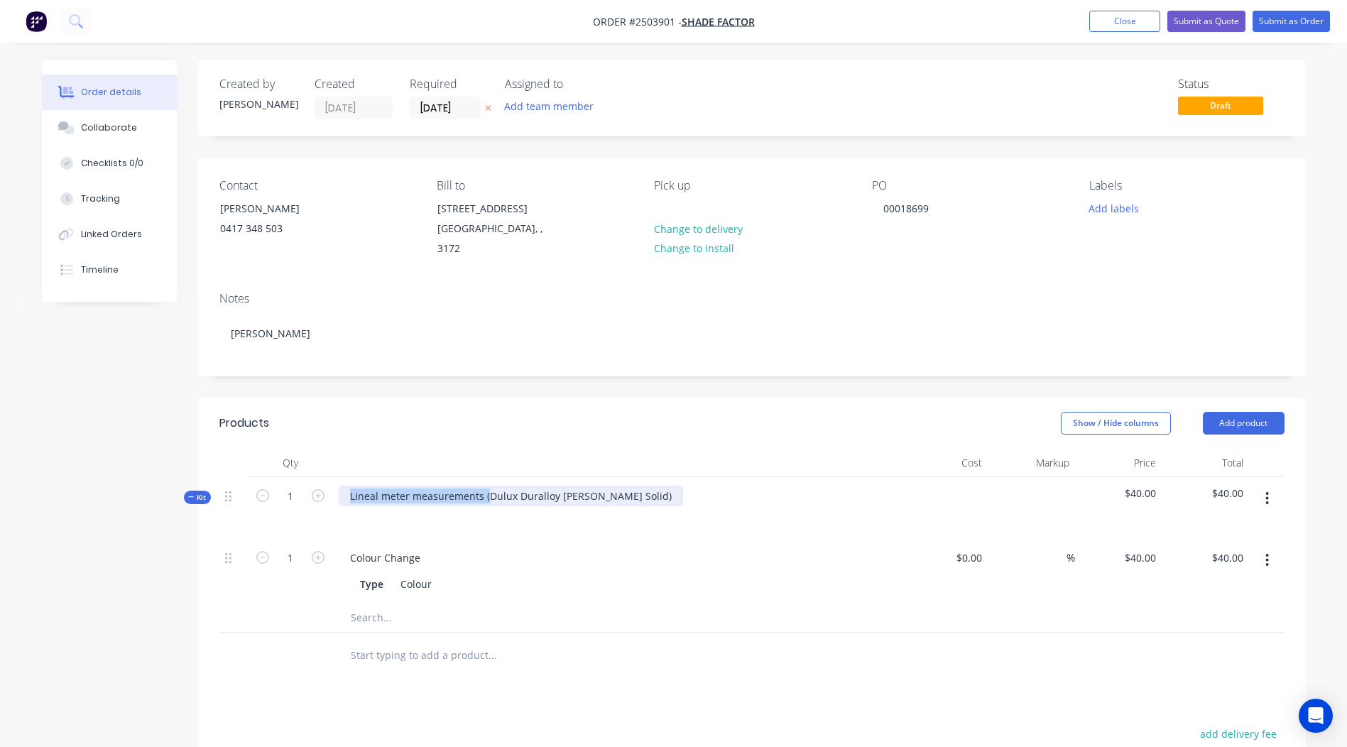
drag, startPoint x: 487, startPoint y: 475, endPoint x: 0, endPoint y: 487, distance: 487.2
click at [0, 487] on html "Order #2503901 - Shade Factor Add product Close Submit as Quote Submit as Order…" at bounding box center [673, 520] width 1347 height 1041
click at [501, 486] on div "Dulux Duralloy [PERSON_NAME] Solid)" at bounding box center [441, 496] width 204 height 21
click at [630, 398] on header "Products Show / Hide columns Add product" at bounding box center [752, 423] width 1108 height 51
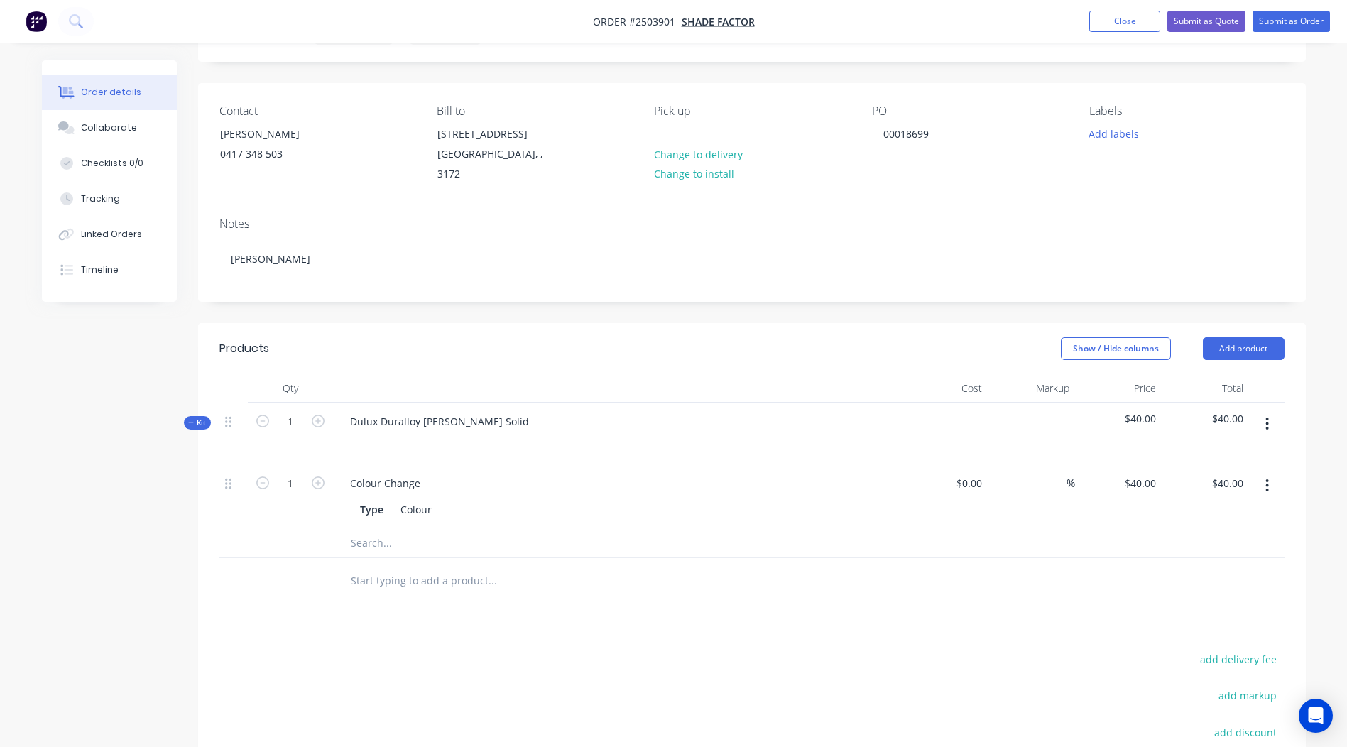
scroll to position [75, 0]
click at [1261, 410] on button "button" at bounding box center [1266, 423] width 33 height 26
click at [1197, 450] on div "Add product to kit" at bounding box center [1216, 460] width 109 height 21
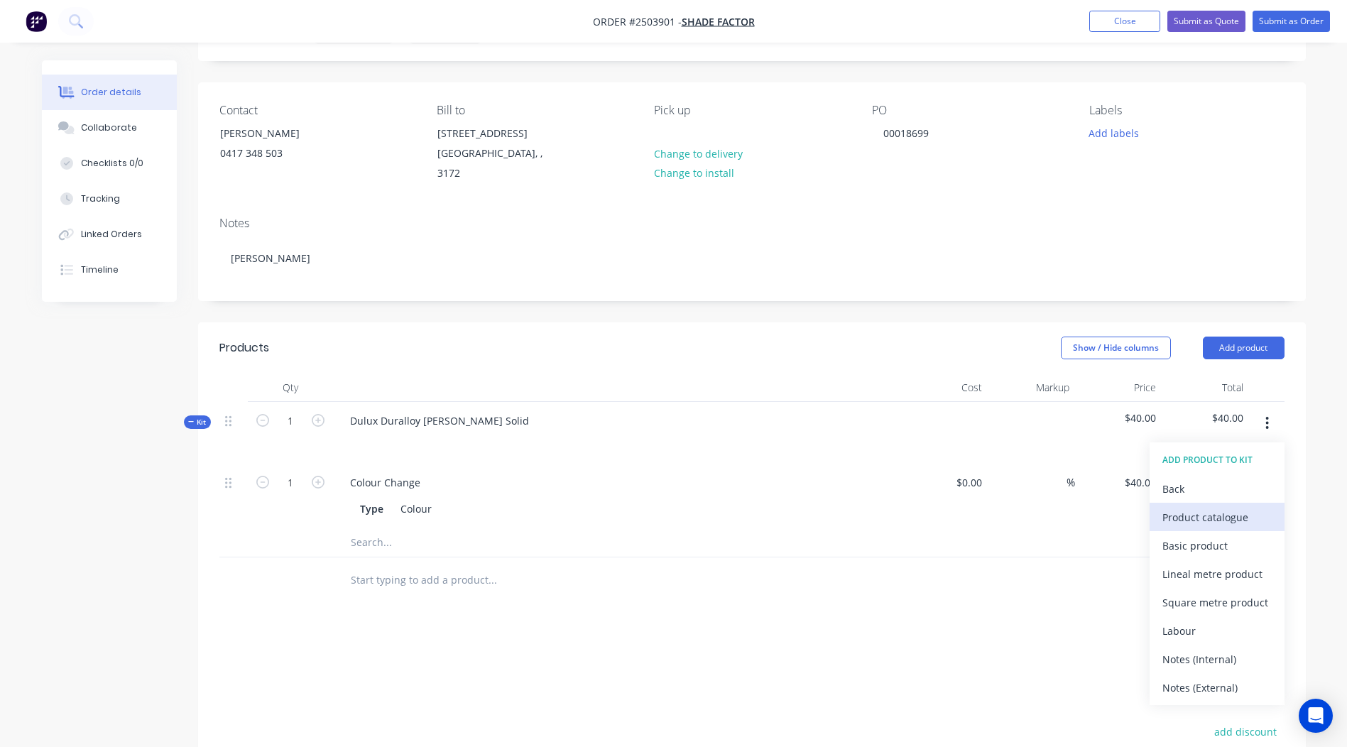
click at [1205, 507] on div "Product catalogue" at bounding box center [1216, 517] width 109 height 21
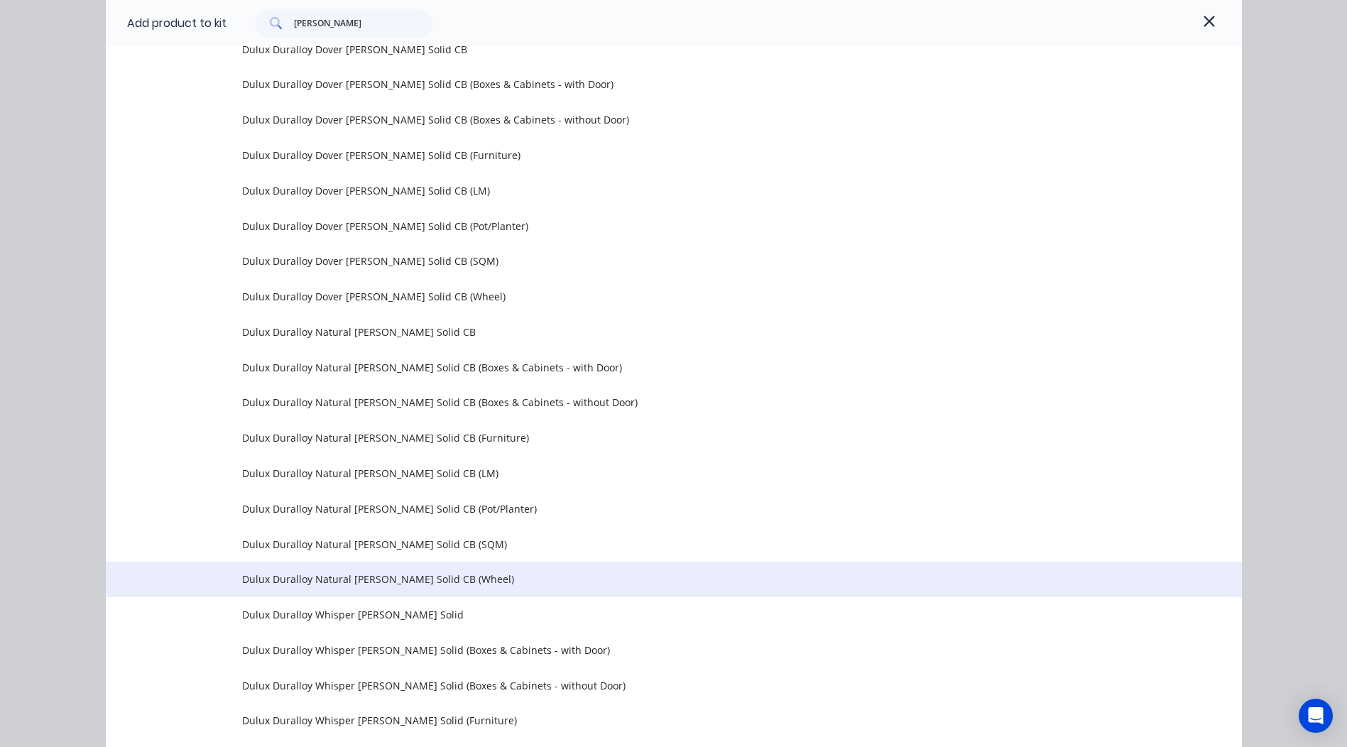
scroll to position [852, 0]
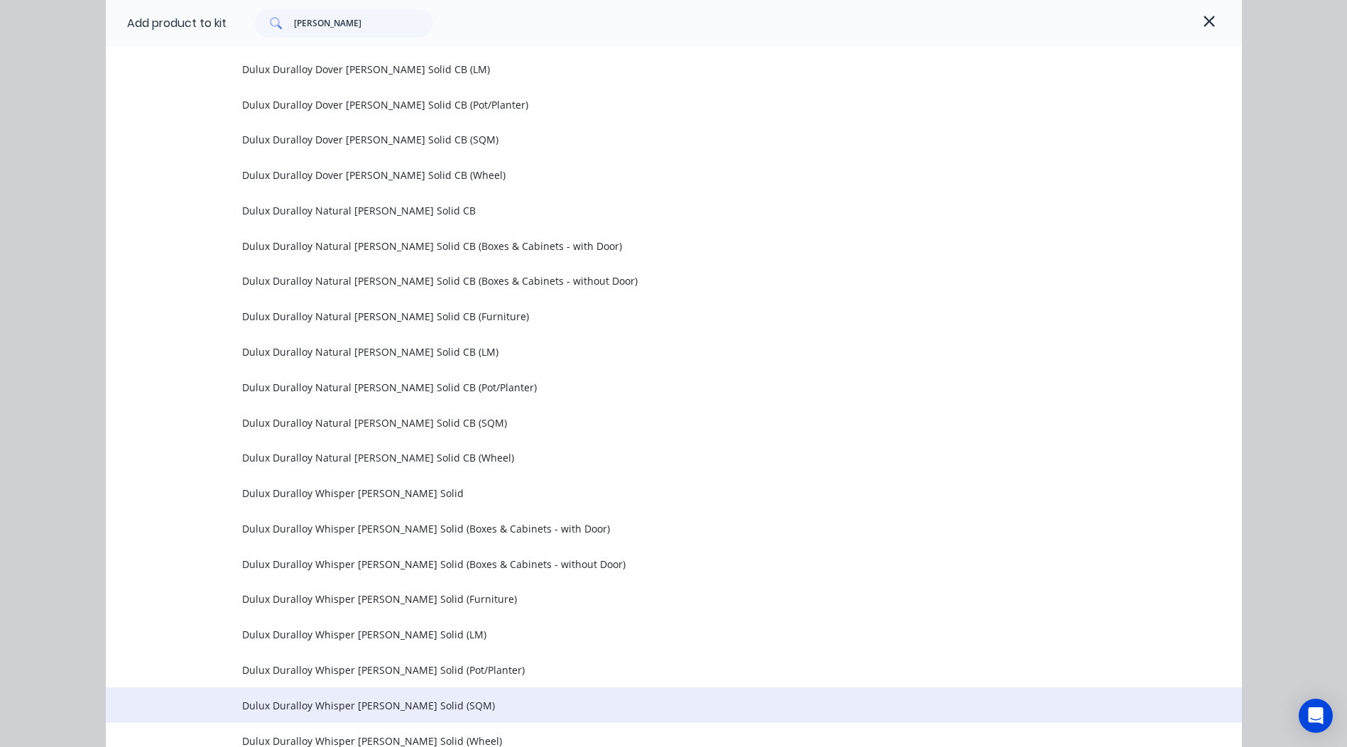
click at [440, 699] on span "Dulux Duralloy Whisper [PERSON_NAME] Solid (SQM)" at bounding box center [642, 705] width 800 height 15
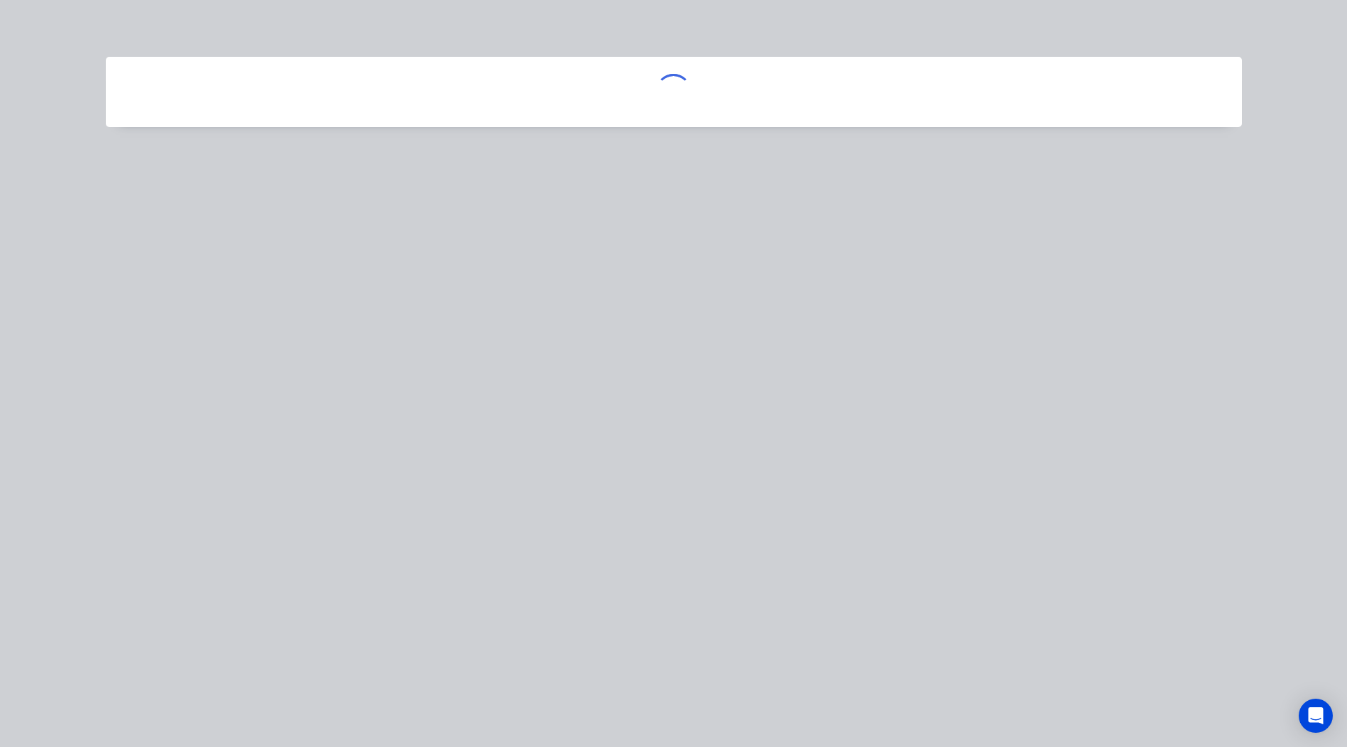
scroll to position [0, 0]
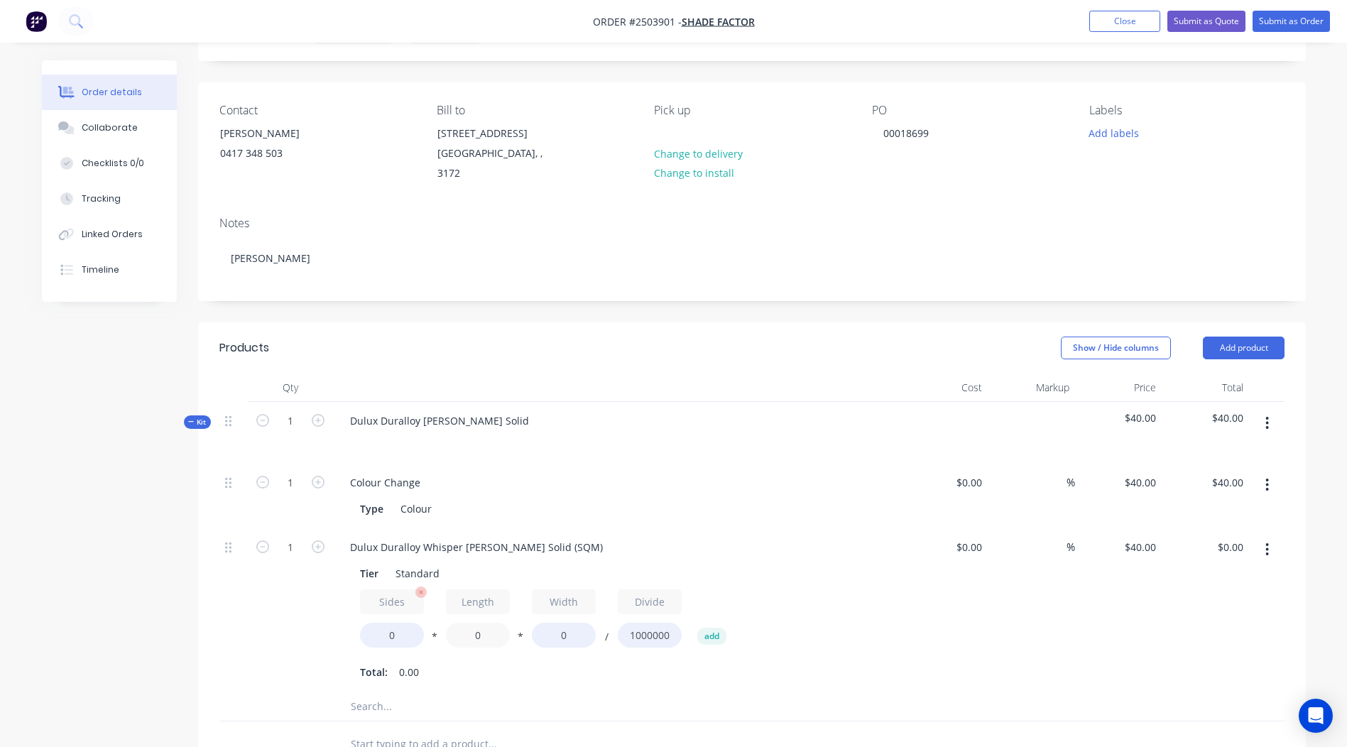
drag, startPoint x: 496, startPoint y: 622, endPoint x: 423, endPoint y: 621, distance: 72.4
click at [423, 621] on div "Sides 0 * Length 0 * Width 0 / Divide 1000000 add" at bounding box center [617, 621] width 514 height 64
type input "5200"
drag, startPoint x: 577, startPoint y: 617, endPoint x: 430, endPoint y: 626, distance: 147.9
click at [435, 625] on div "Sides 0 * Length 5200 * Width 0 / Divide 1000000 add" at bounding box center [617, 621] width 514 height 64
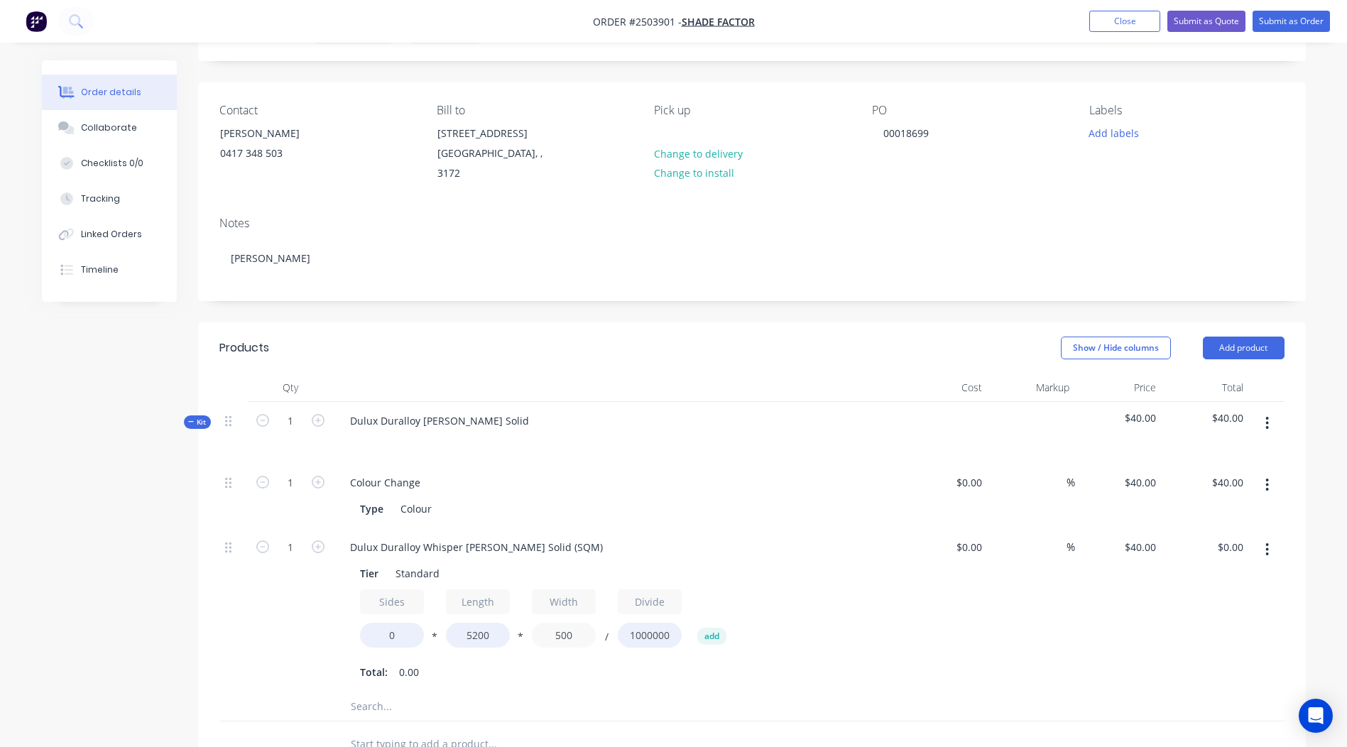
type input "500"
click at [934, 585] on div "$0.00 $0.00" at bounding box center [944, 610] width 87 height 164
drag, startPoint x: 393, startPoint y: 621, endPoint x: 350, endPoint y: 622, distance: 43.3
click at [358, 621] on div "Tier Standard Sides 0 * Length 5200 * Width 500 / Divide 1000000 add Total: 0.00" at bounding box center [617, 621] width 557 height 123
type input "2"
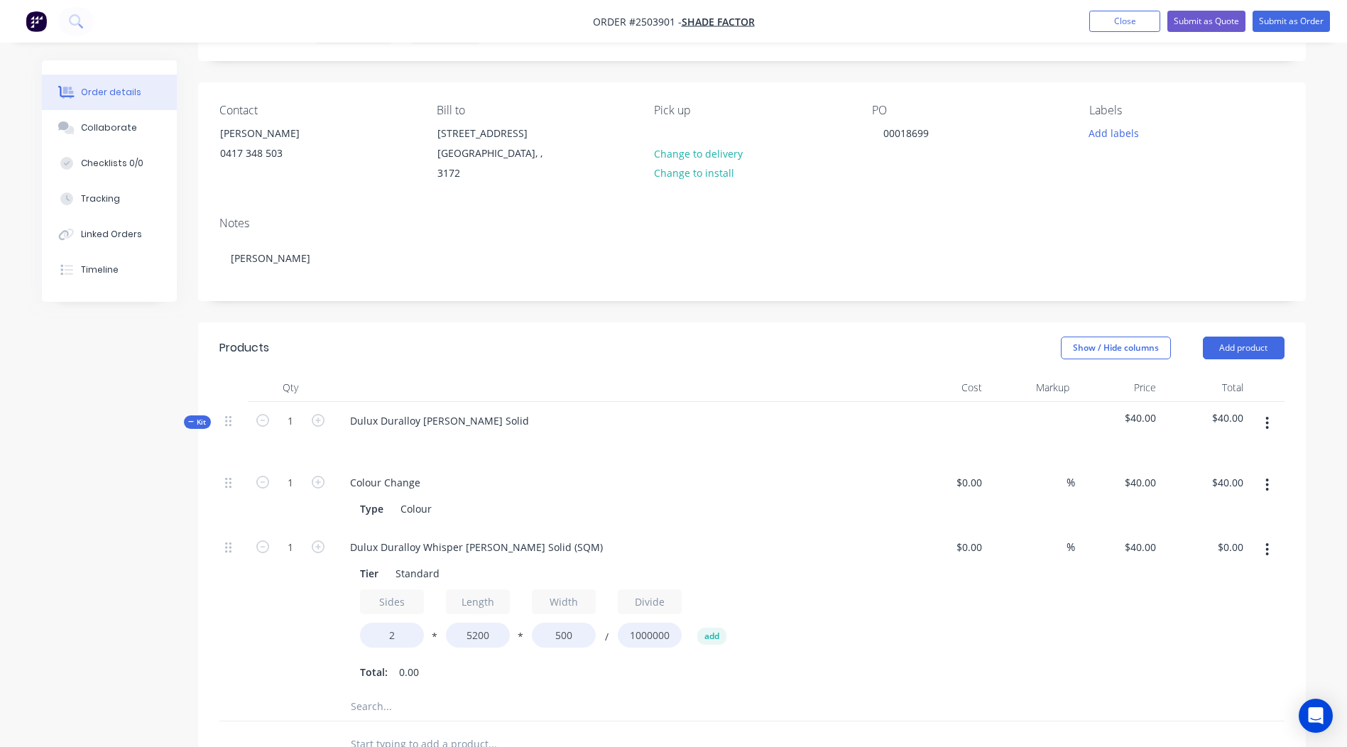
click at [941, 634] on div "$0.00 $0.00" at bounding box center [944, 610] width 87 height 164
type input "$208.00"
drag, startPoint x: 572, startPoint y: 530, endPoint x: 0, endPoint y: 486, distance: 574.0
click at [0, 493] on html "Order #2503901 - Shade Factor Add product Close Submit as Quote Submit as Order…" at bounding box center [673, 527] width 1347 height 1205
click at [1013, 630] on div "%" at bounding box center [1031, 610] width 87 height 164
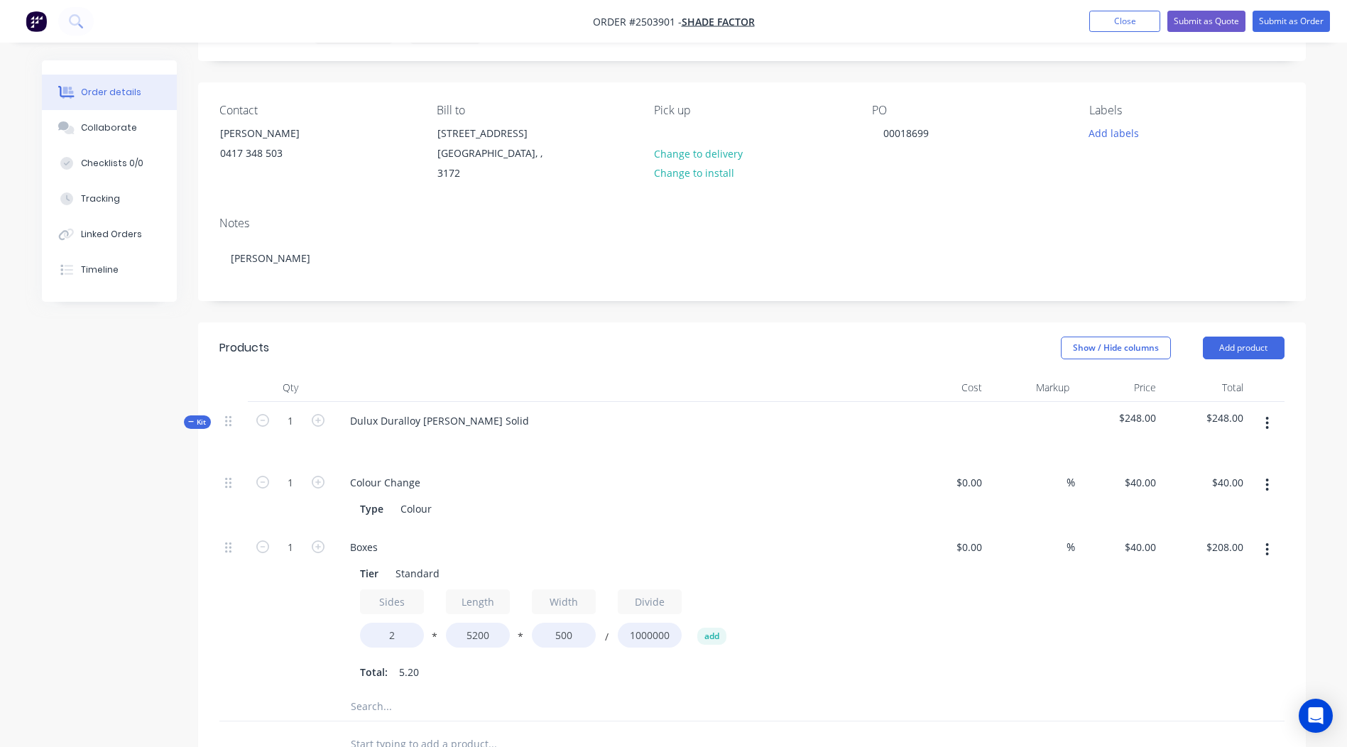
click at [310, 538] on button "button" at bounding box center [318, 545] width 18 height 15
type input "2"
type input "$416.00"
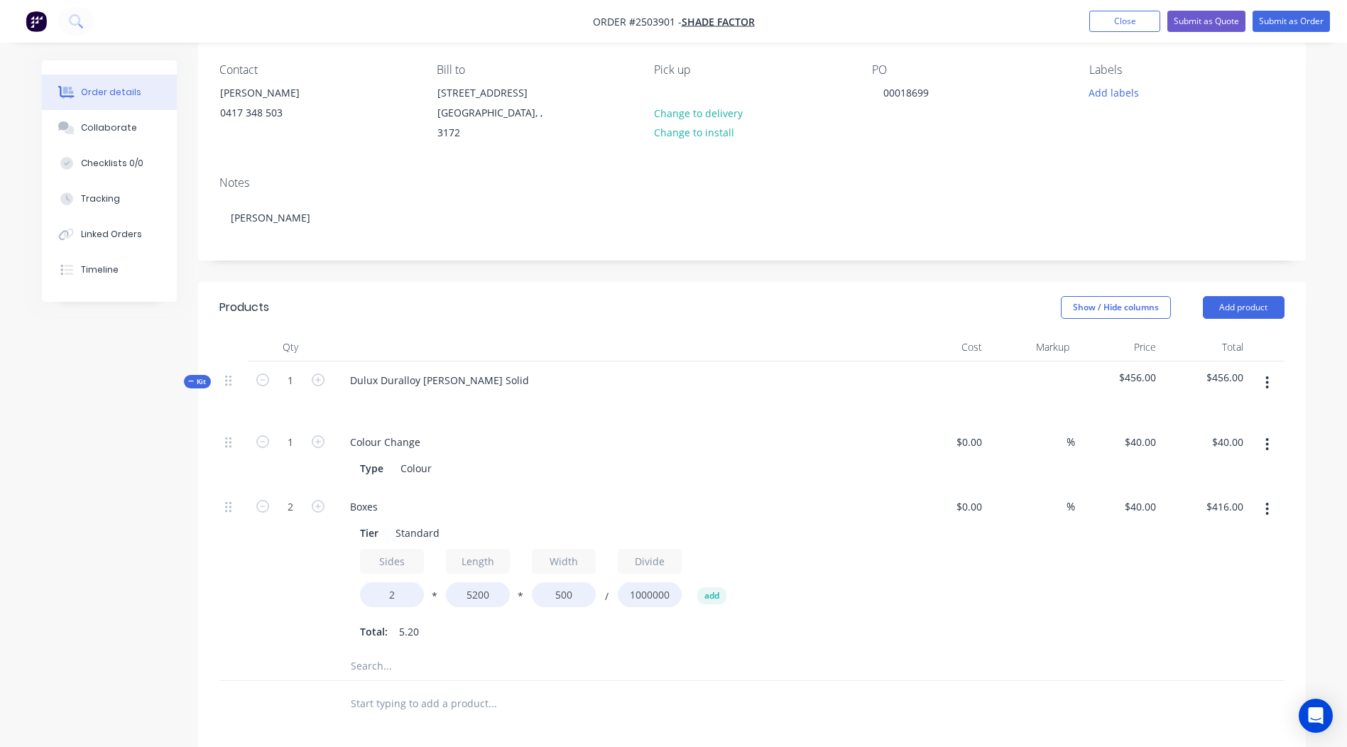
scroll to position [107, 0]
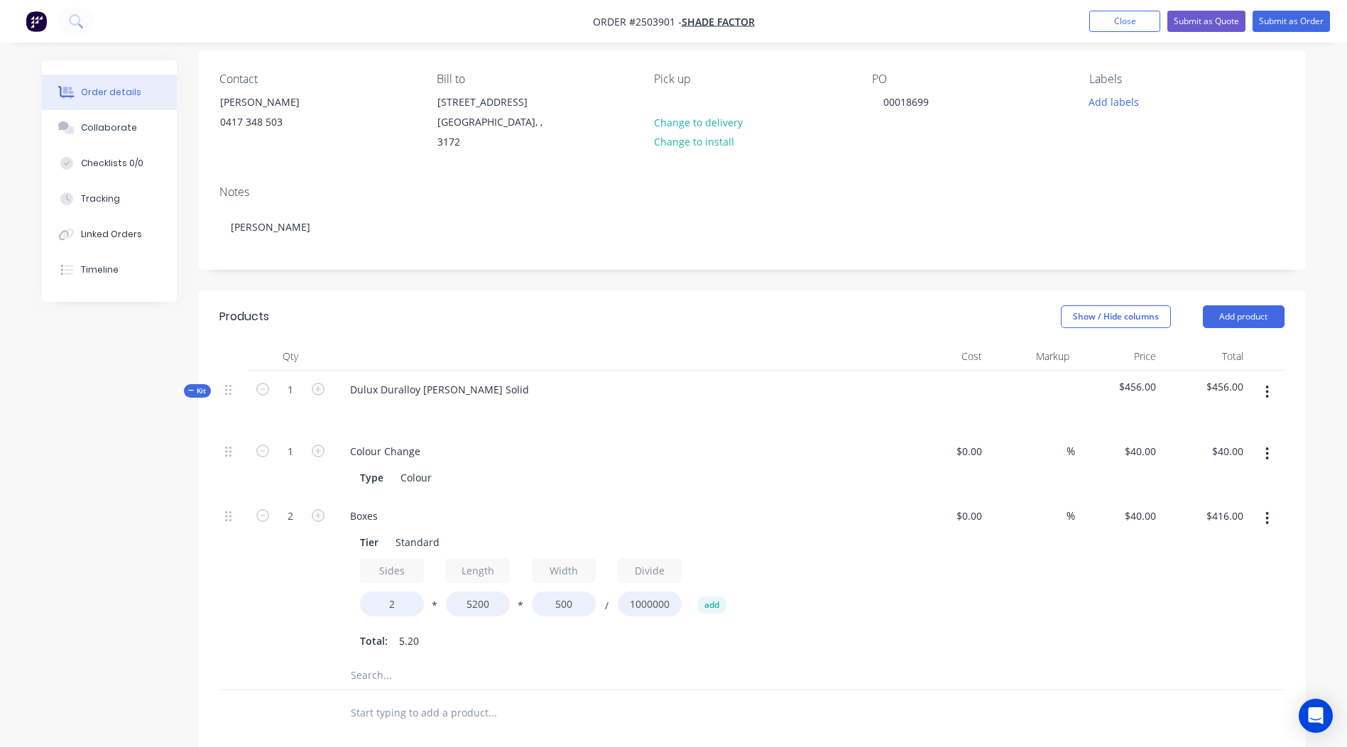
click at [1276, 379] on button "button" at bounding box center [1266, 392] width 33 height 26
click at [1230, 419] on div "Add product to kit" at bounding box center [1216, 429] width 109 height 21
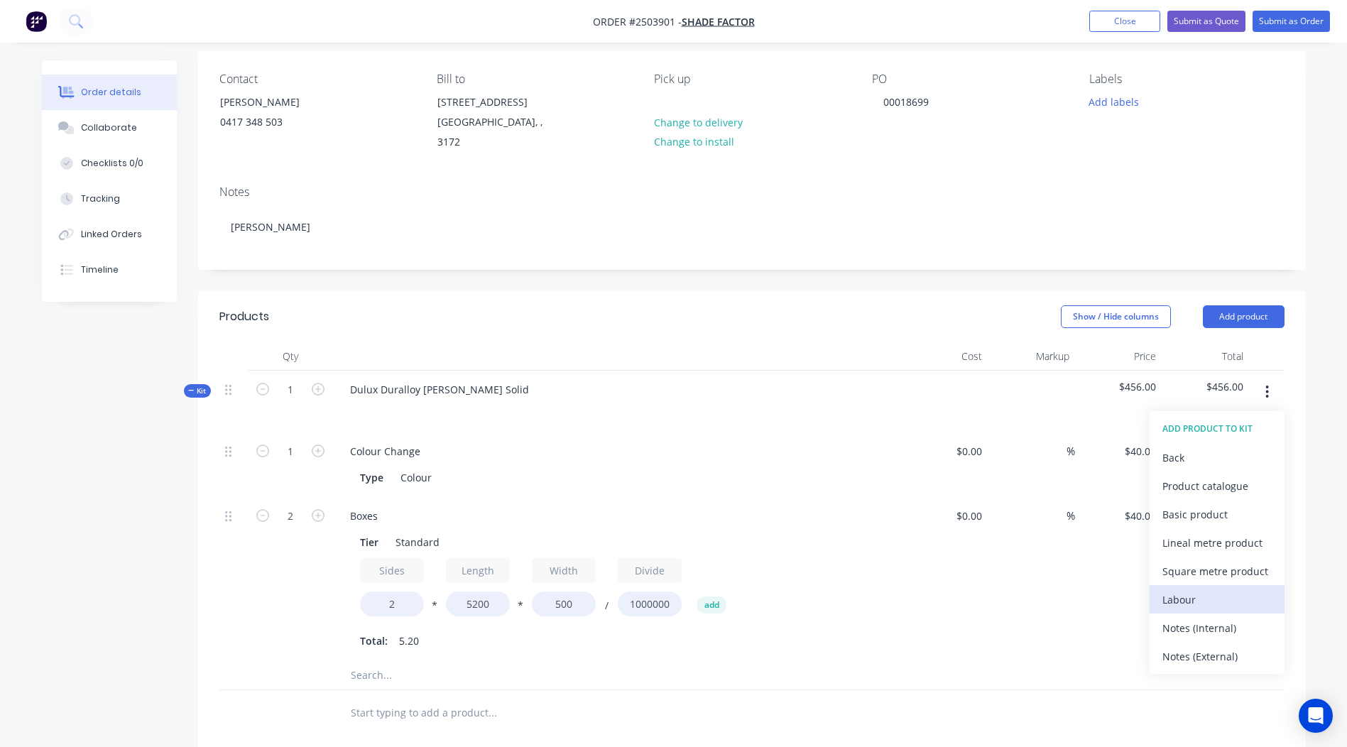
click at [1197, 589] on div "Labour" at bounding box center [1216, 599] width 109 height 21
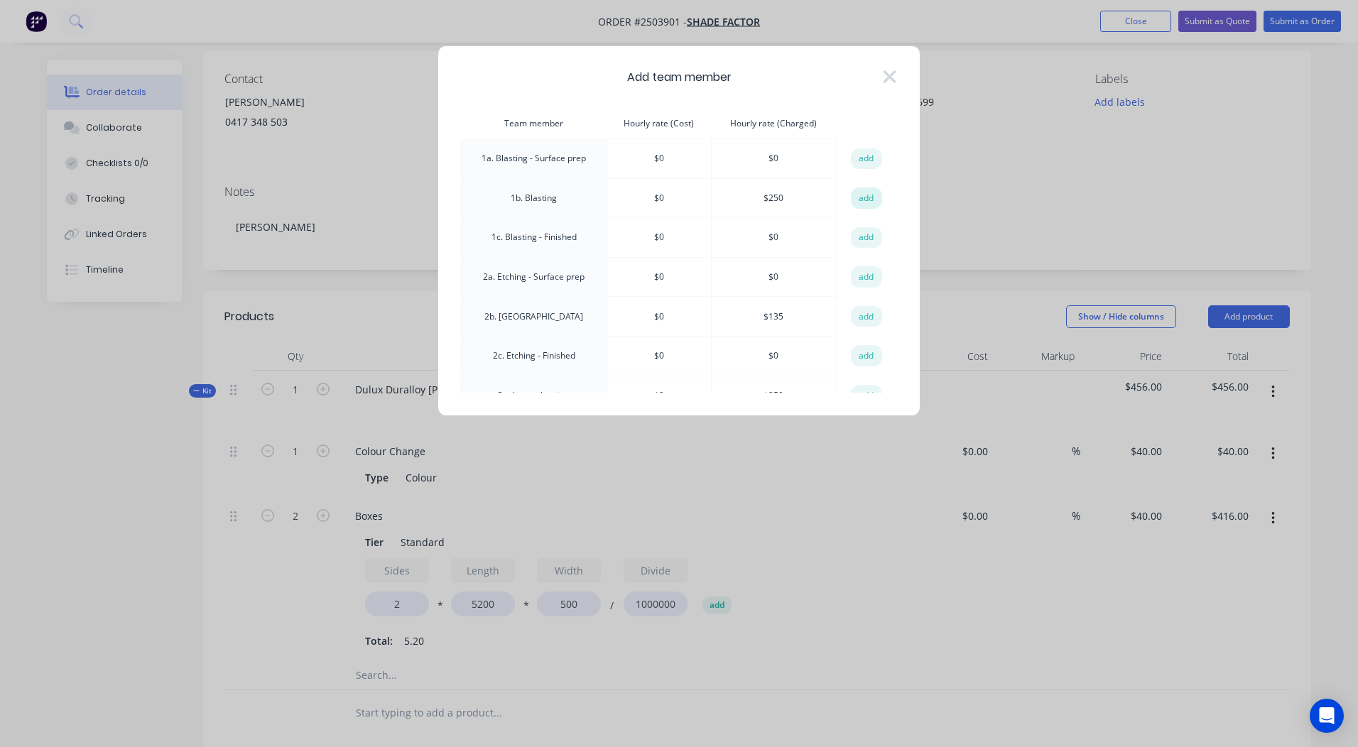
click at [857, 197] on button "add" at bounding box center [866, 197] width 31 height 21
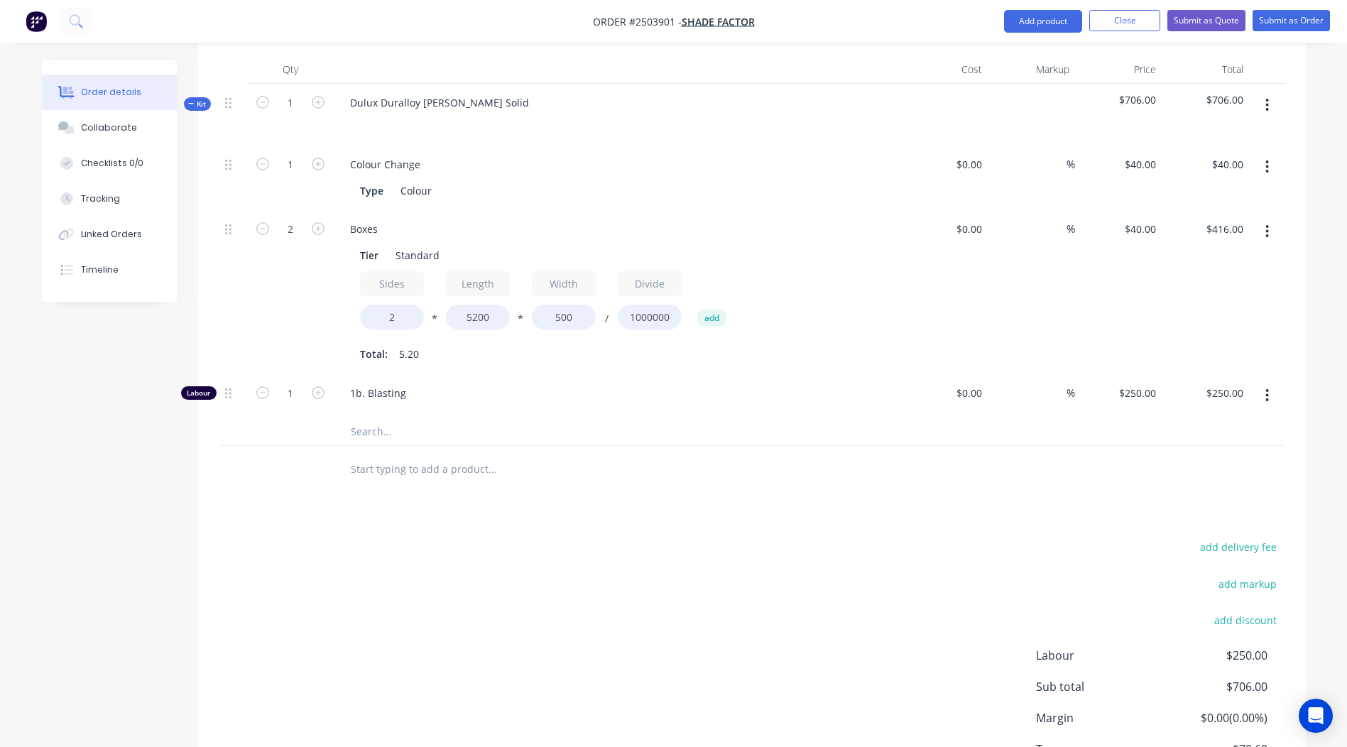
scroll to position [485, 0]
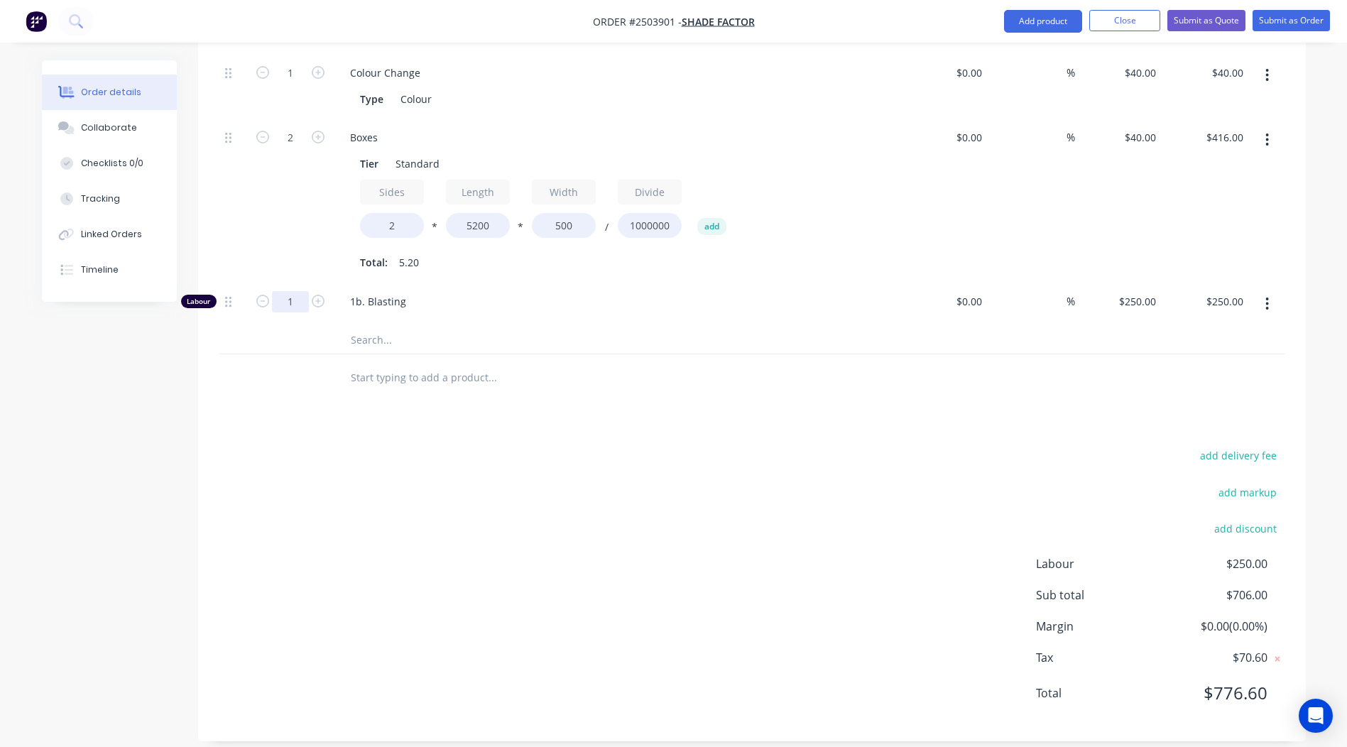
click at [293, 84] on input "1" at bounding box center [290, 72] width 37 height 21
type input "0.333"
type input "$83.25"
click at [474, 469] on div "add delivery fee add markup add discount Labour $250.00 Sub total $706.00 Margi…" at bounding box center [751, 583] width 1065 height 274
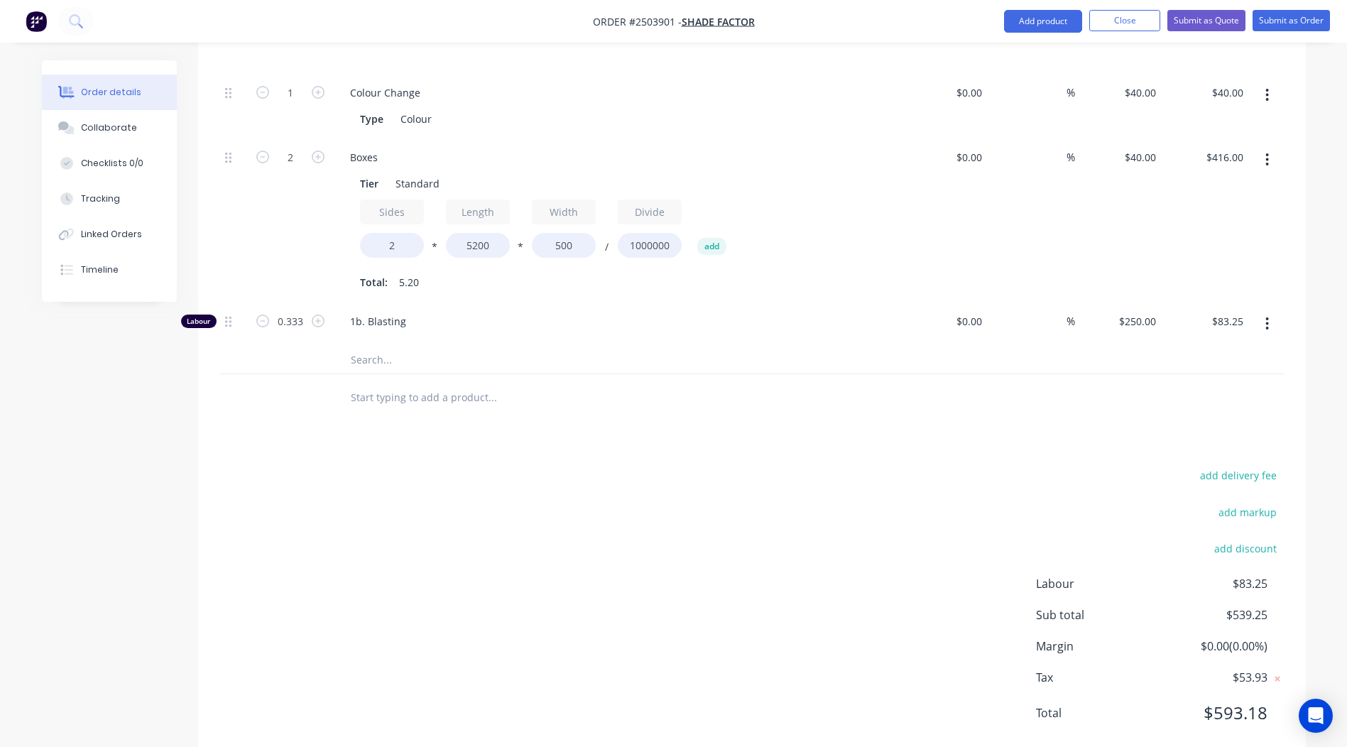
scroll to position [464, 0]
click at [291, 104] on input "0.333" at bounding box center [290, 93] width 37 height 21
type input "0.25"
type input "$62.50"
click at [681, 635] on div "add delivery fee add markup add discount Labour $83.25 Sub total $539.25 Margin…" at bounding box center [751, 603] width 1065 height 274
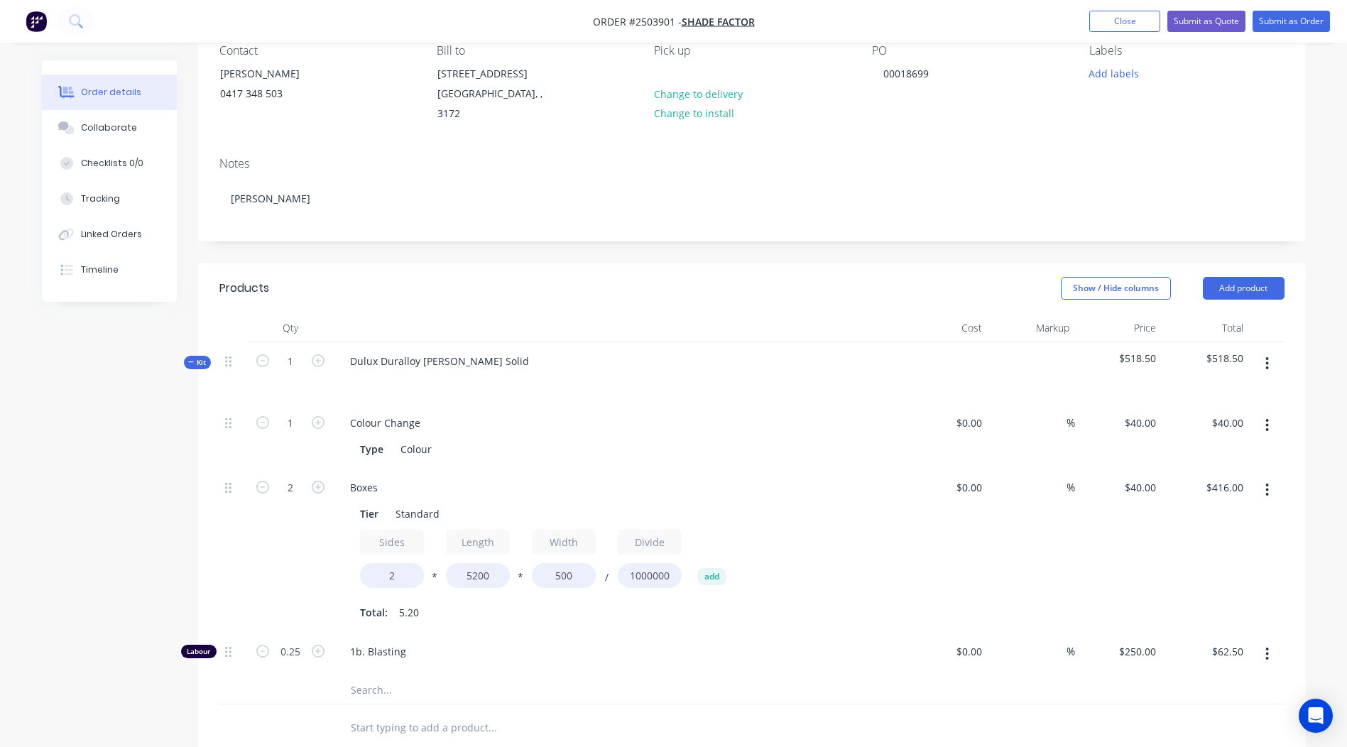
scroll to position [0, 0]
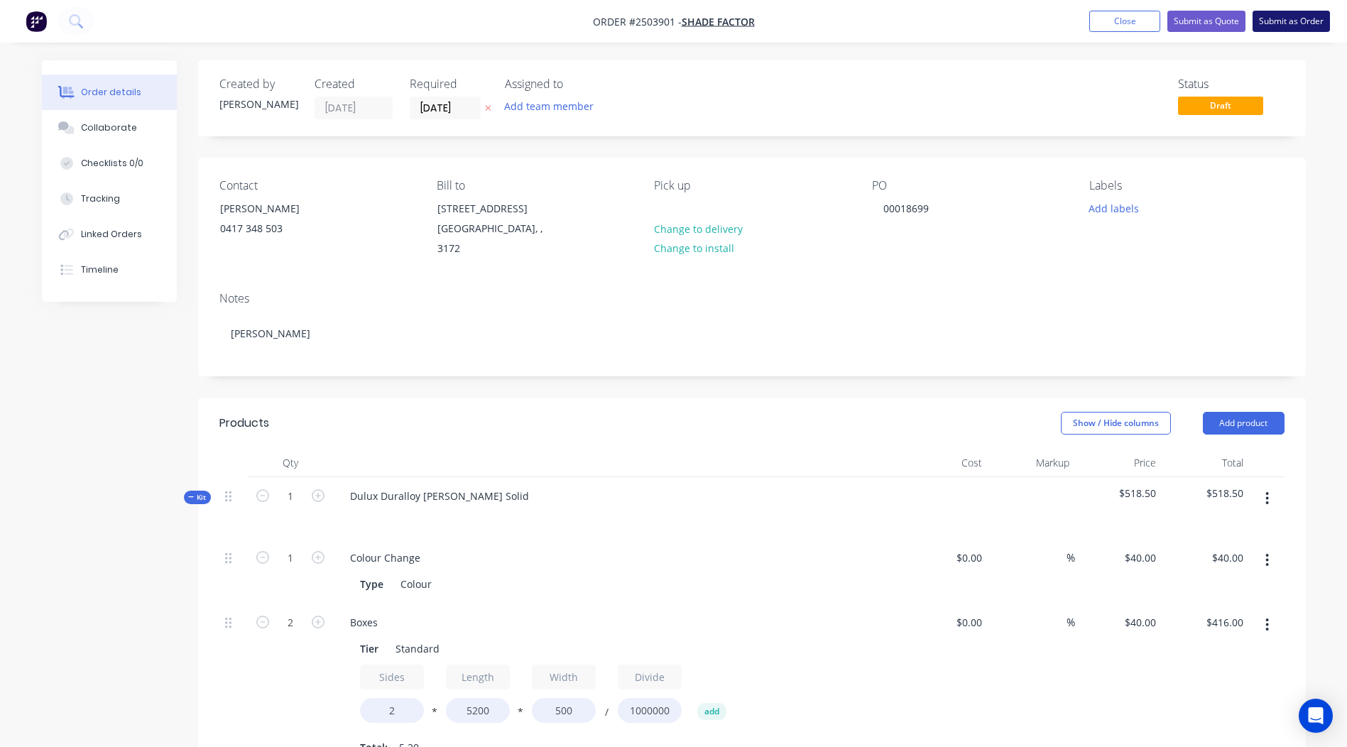
click at [1276, 23] on button "Submit as Order" at bounding box center [1291, 21] width 77 height 21
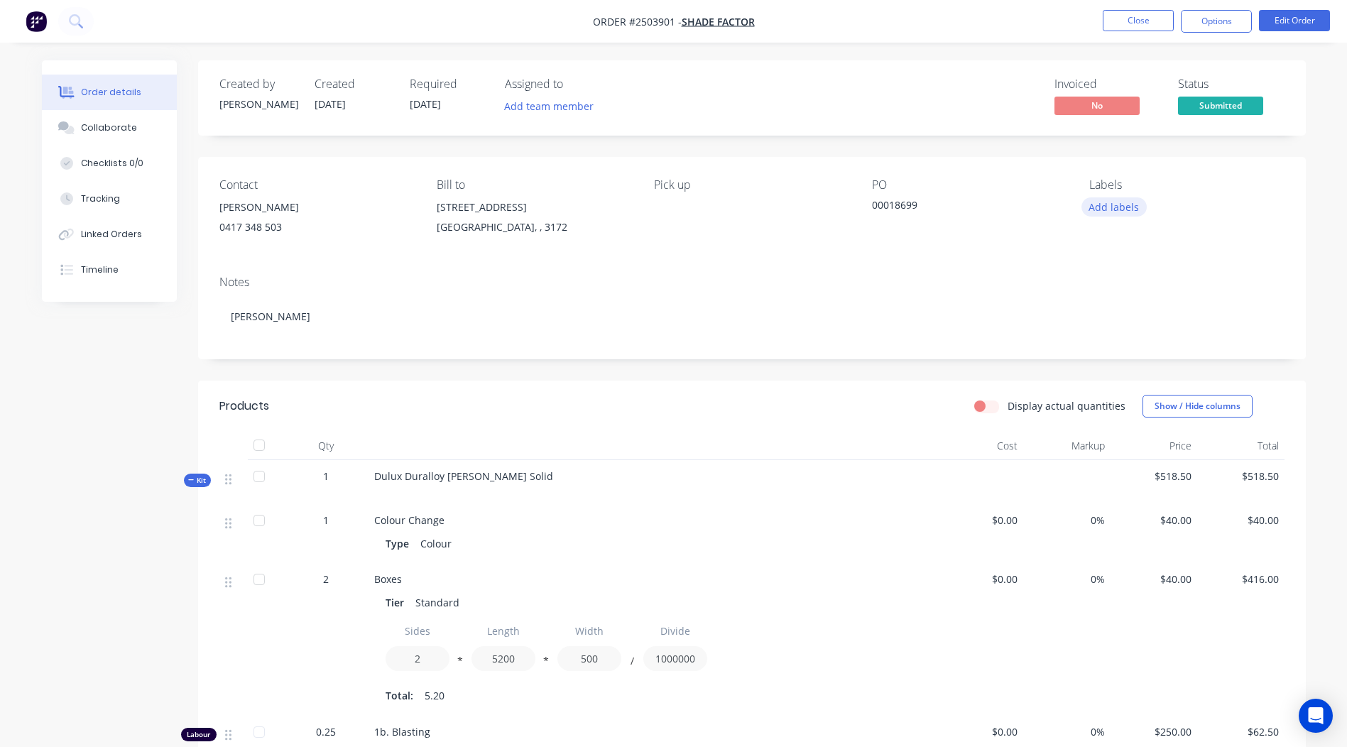
click at [1111, 207] on button "Add labels" at bounding box center [1113, 206] width 65 height 19
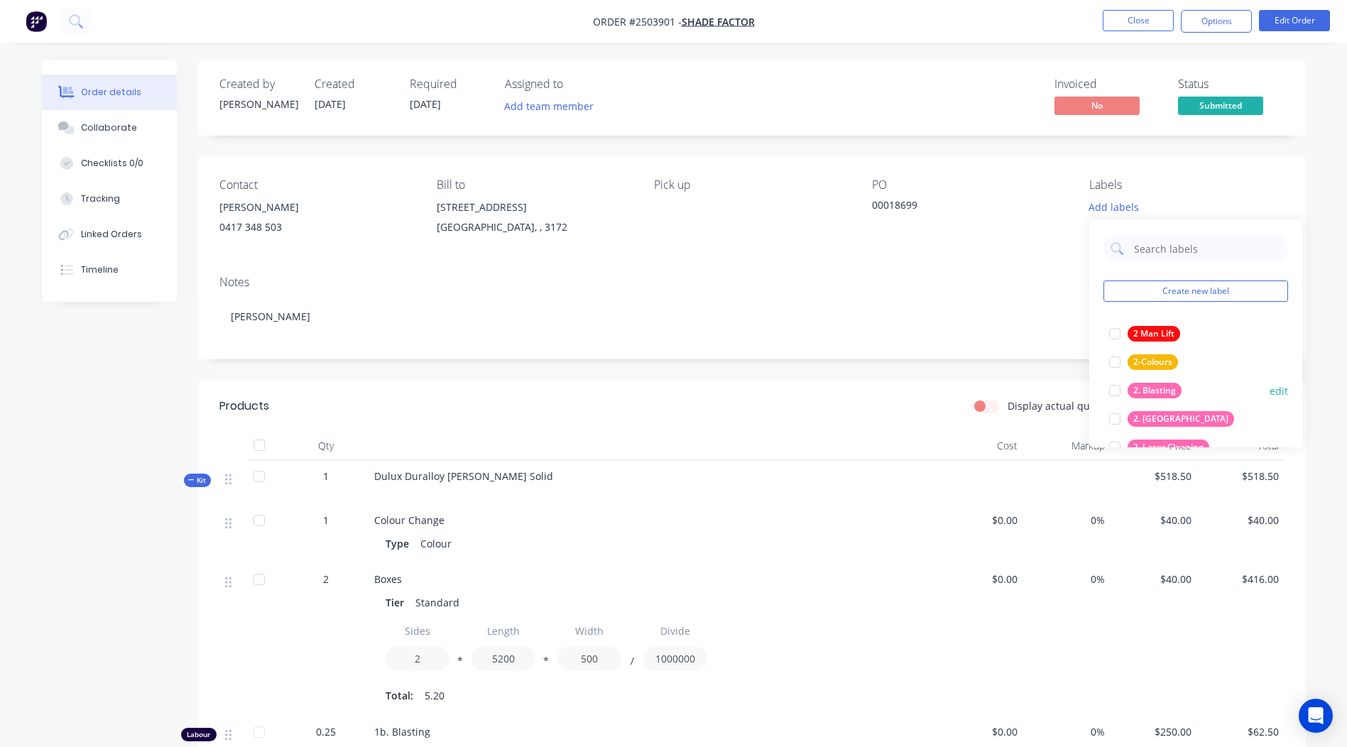
click at [1160, 389] on div "2. Blasting" at bounding box center [1155, 391] width 54 height 16
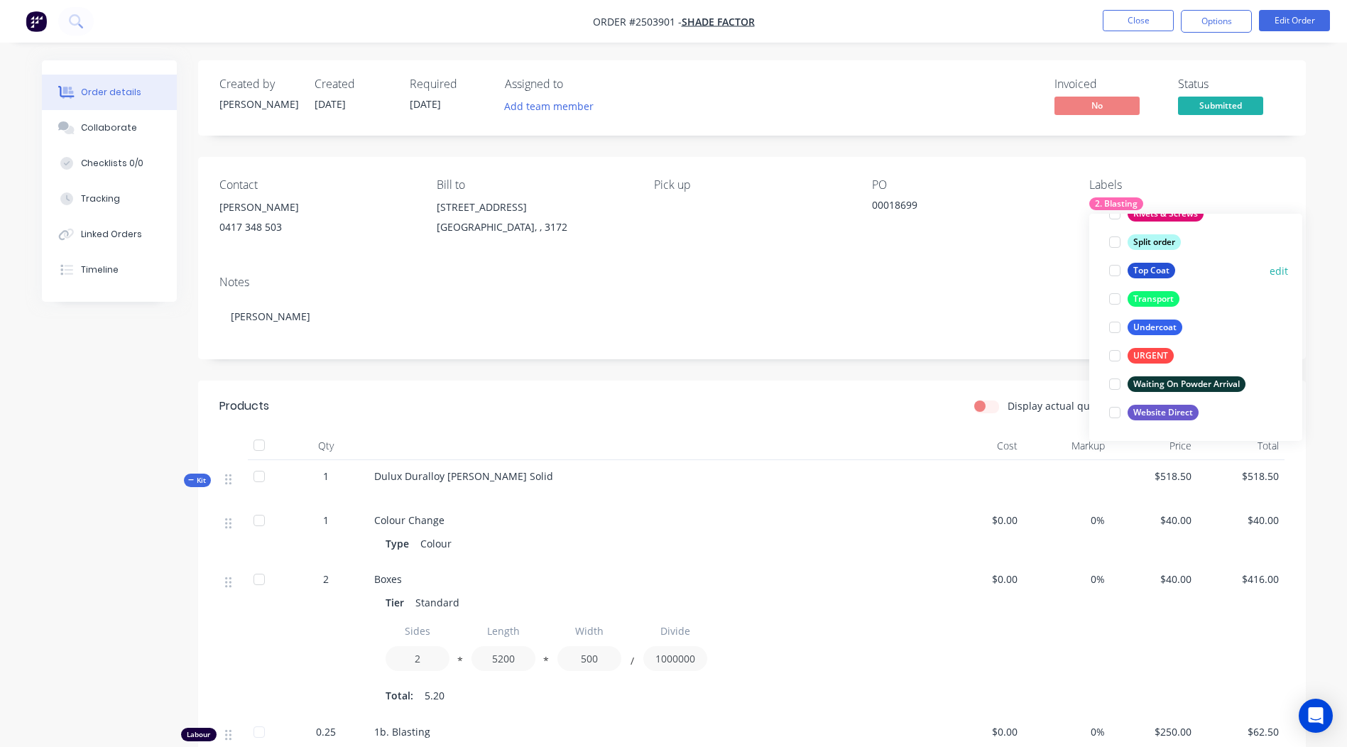
click at [1142, 269] on div "Top Coat" at bounding box center [1152, 271] width 48 height 16
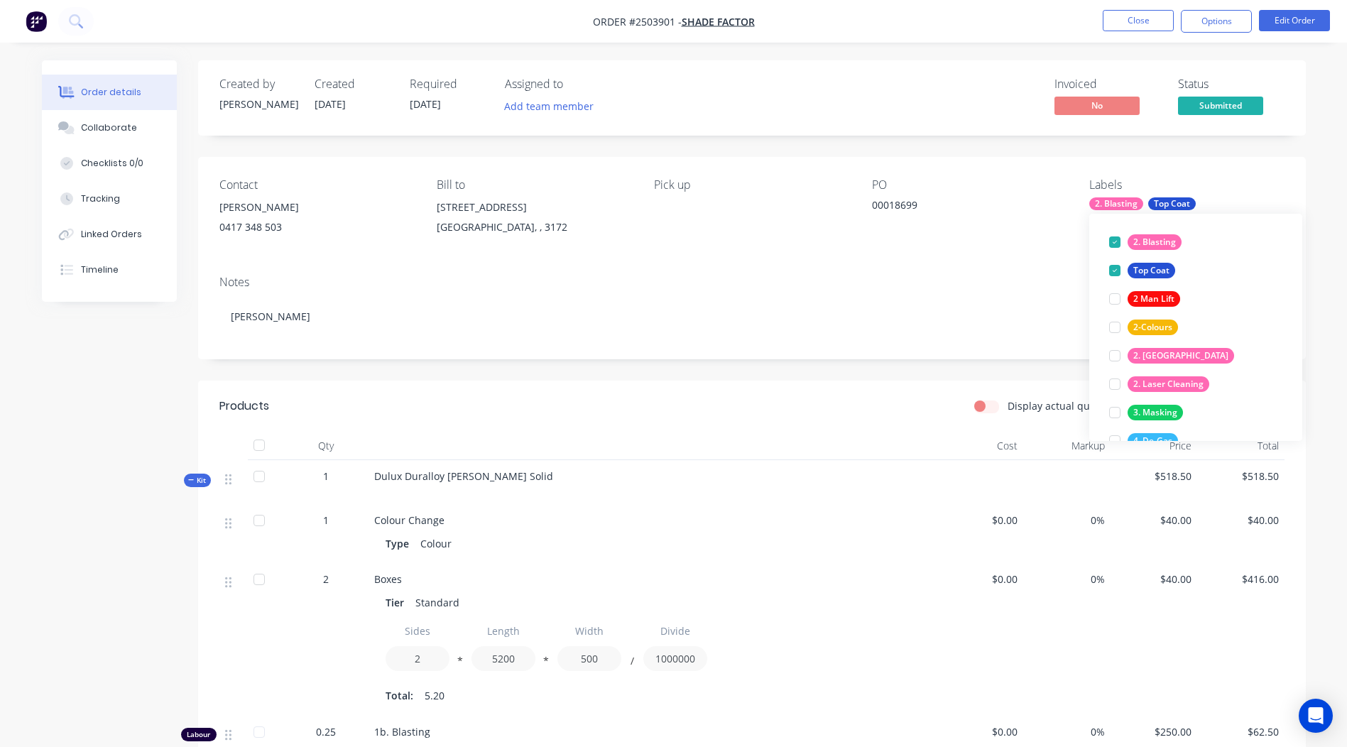
click at [967, 353] on div "Notes [PERSON_NAME]" at bounding box center [752, 311] width 1108 height 95
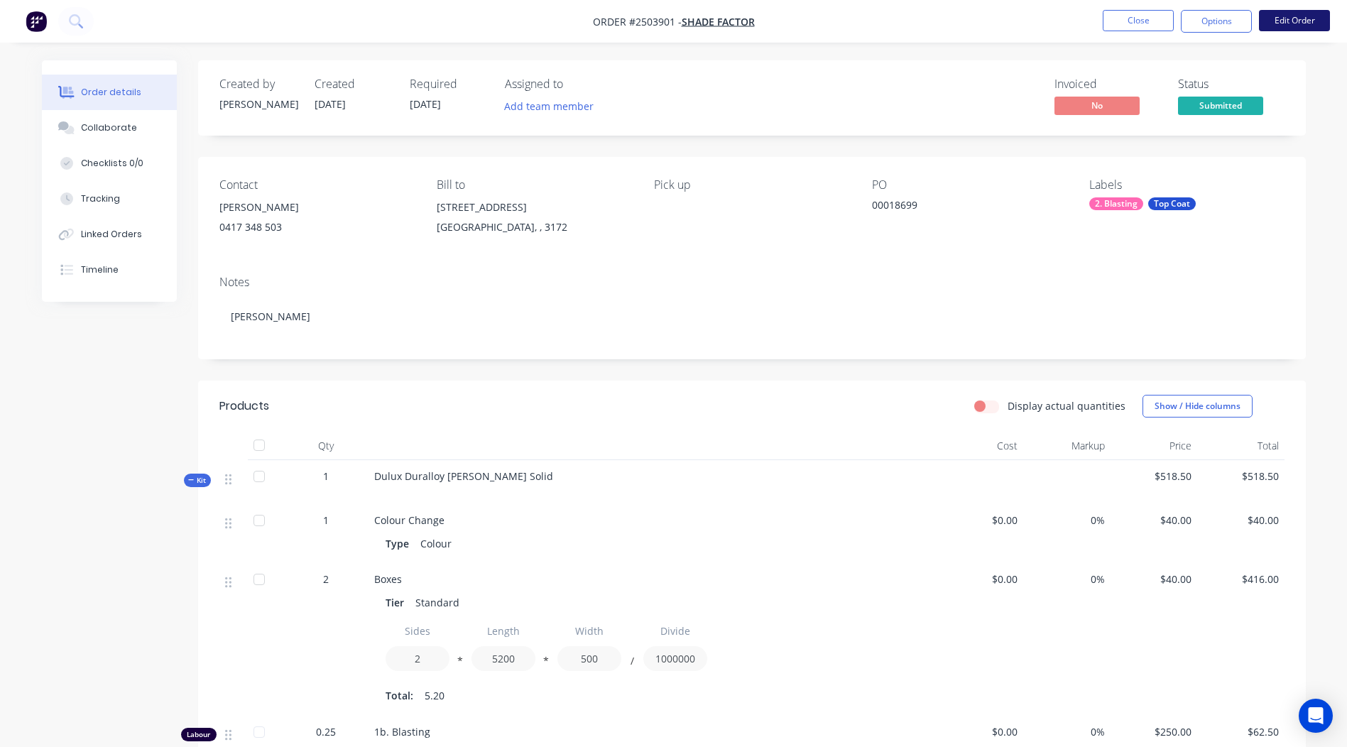
click at [1308, 13] on button "Edit Order" at bounding box center [1294, 20] width 71 height 21
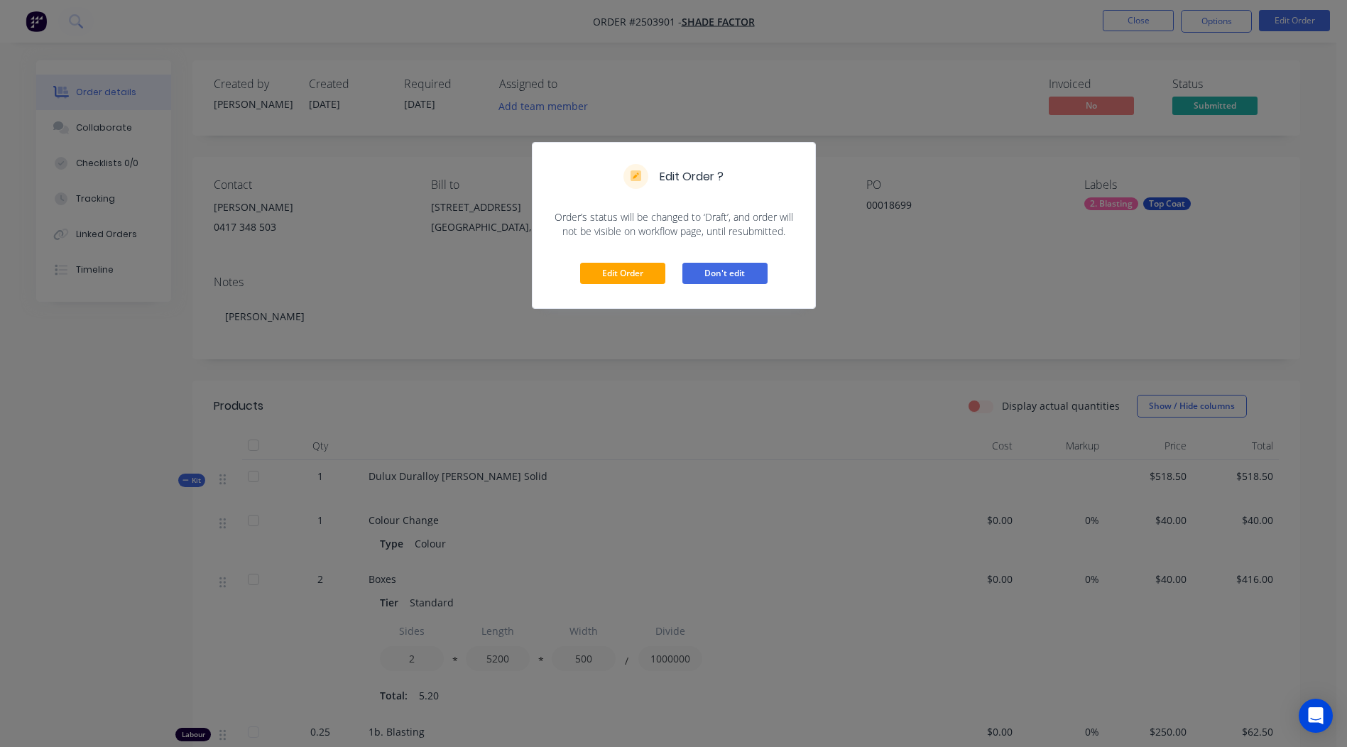
click at [741, 267] on button "Don't edit" at bounding box center [724, 273] width 85 height 21
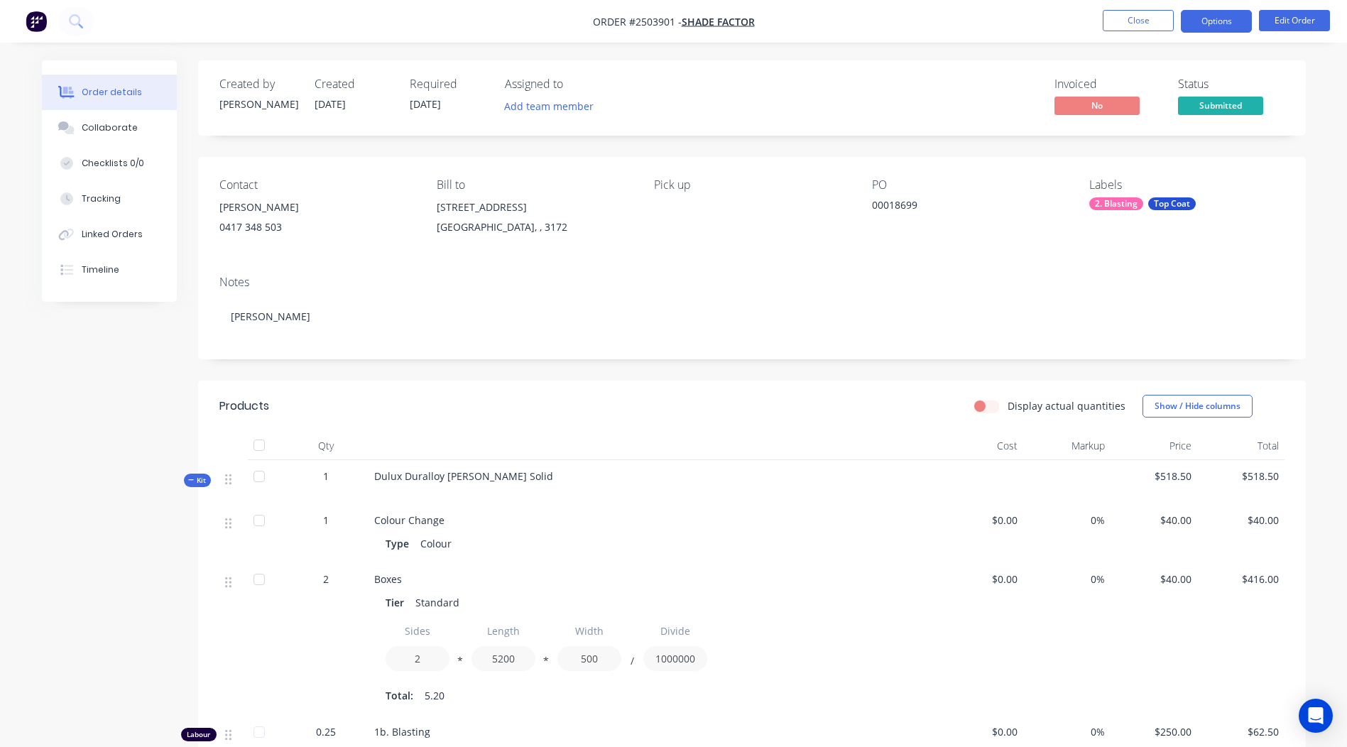
click at [1244, 14] on button "Options" at bounding box center [1216, 21] width 71 height 23
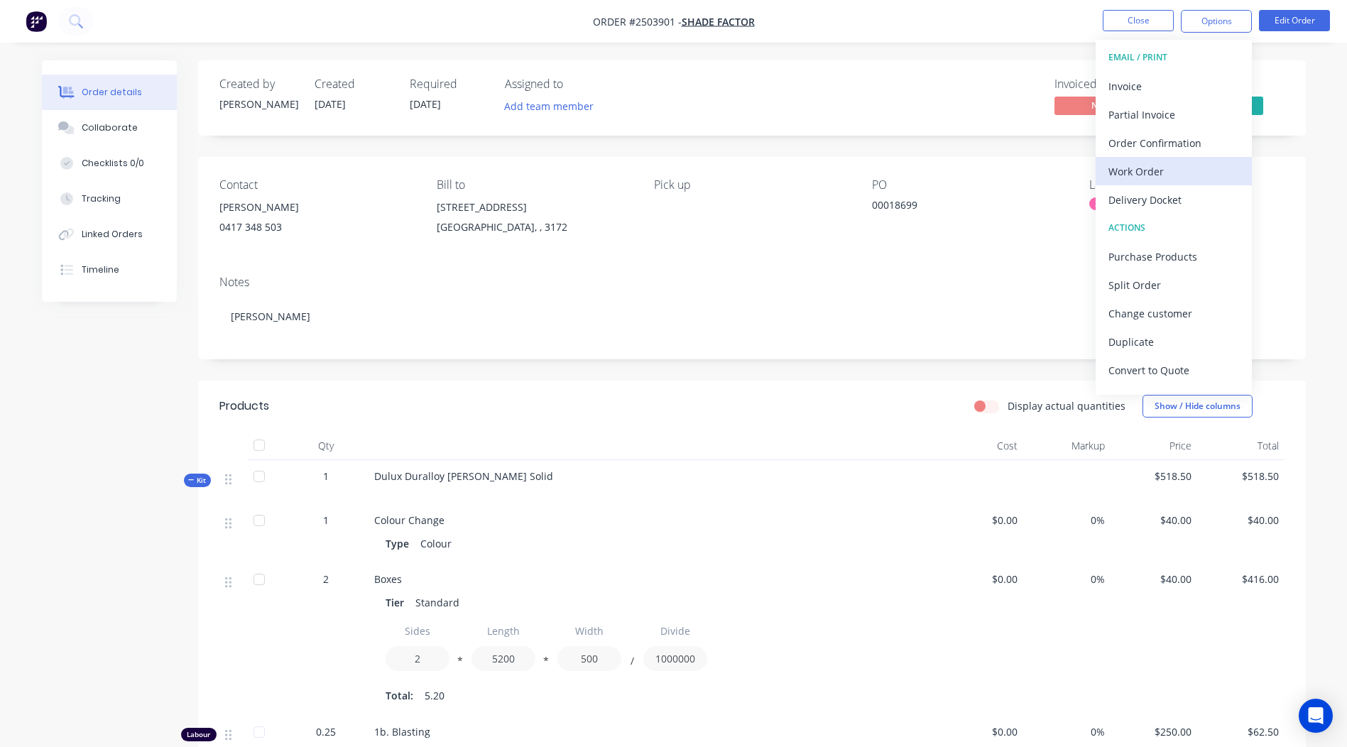
click at [1145, 162] on div "Work Order" at bounding box center [1173, 171] width 131 height 21
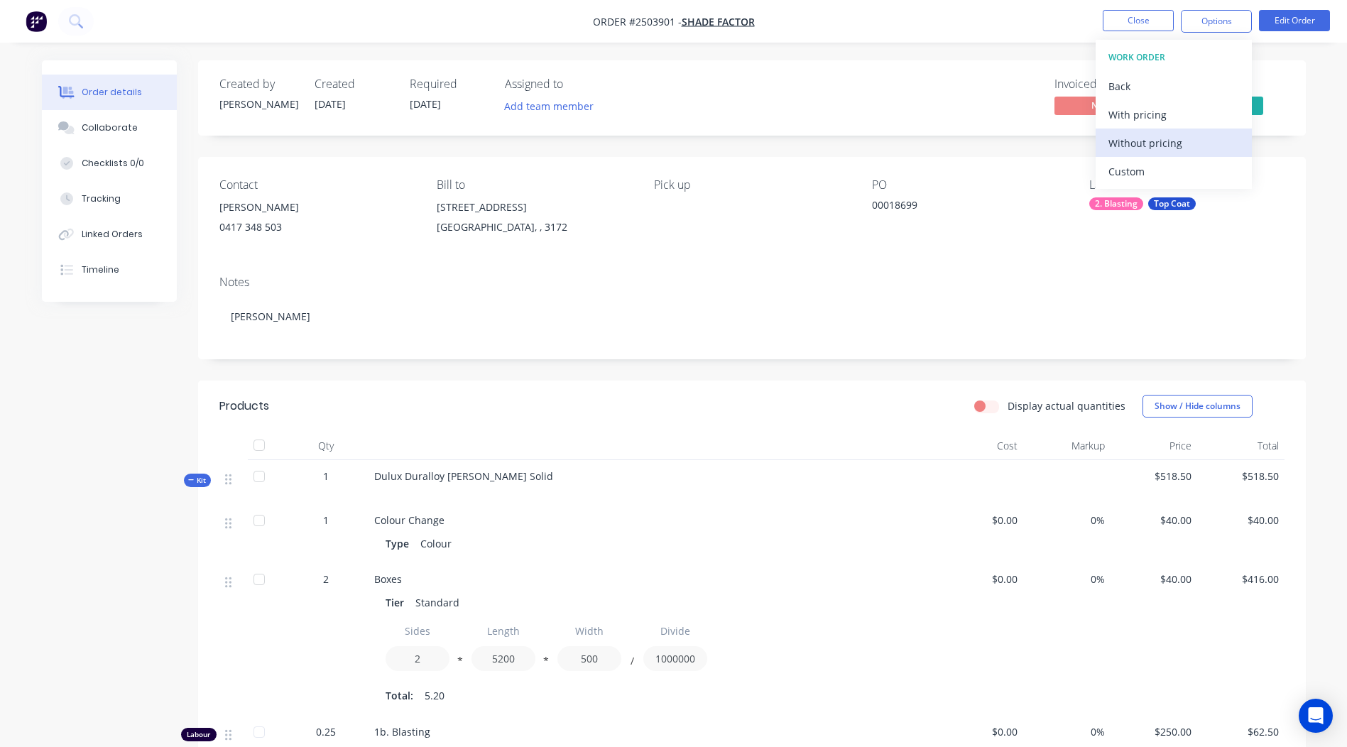
click at [1157, 144] on div "Without pricing" at bounding box center [1173, 143] width 131 height 21
click at [613, 293] on div "Notes [PERSON_NAME]" at bounding box center [752, 311] width 1108 height 95
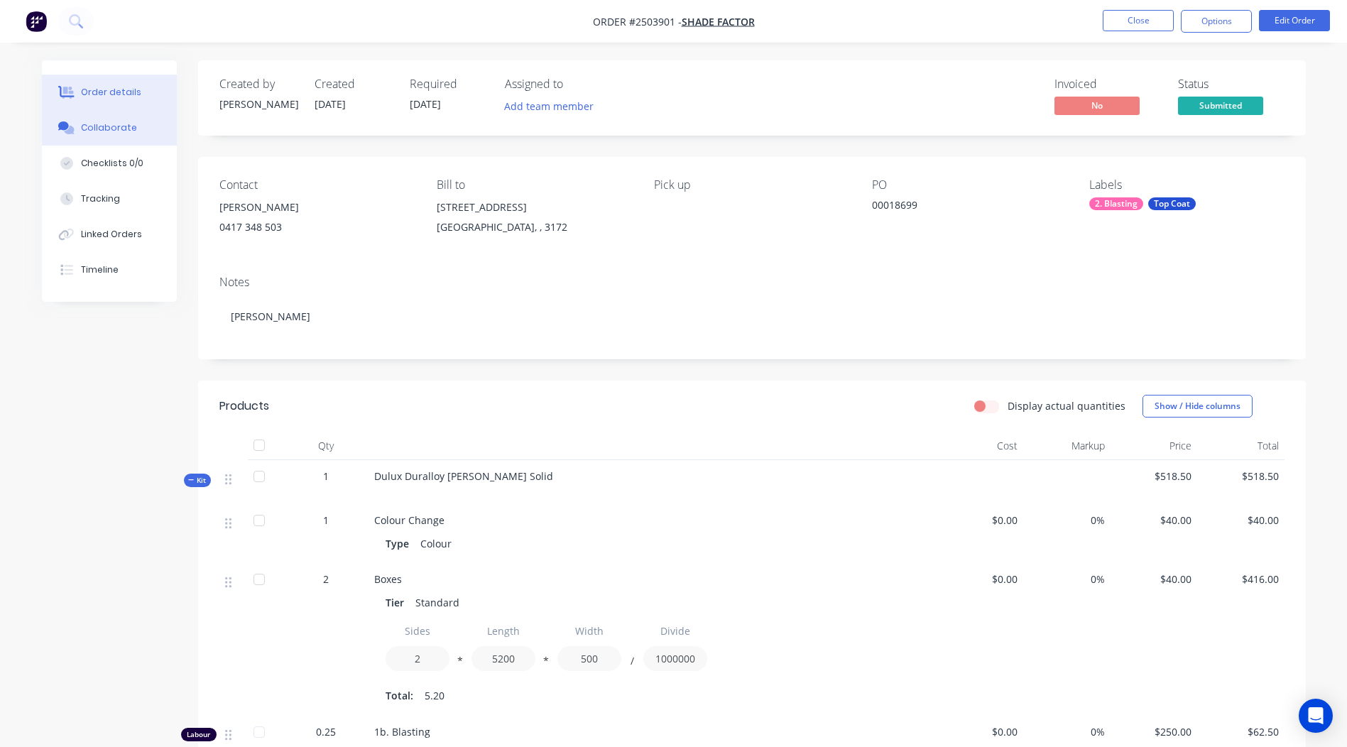
click at [99, 119] on button "Collaborate" at bounding box center [109, 128] width 135 height 36
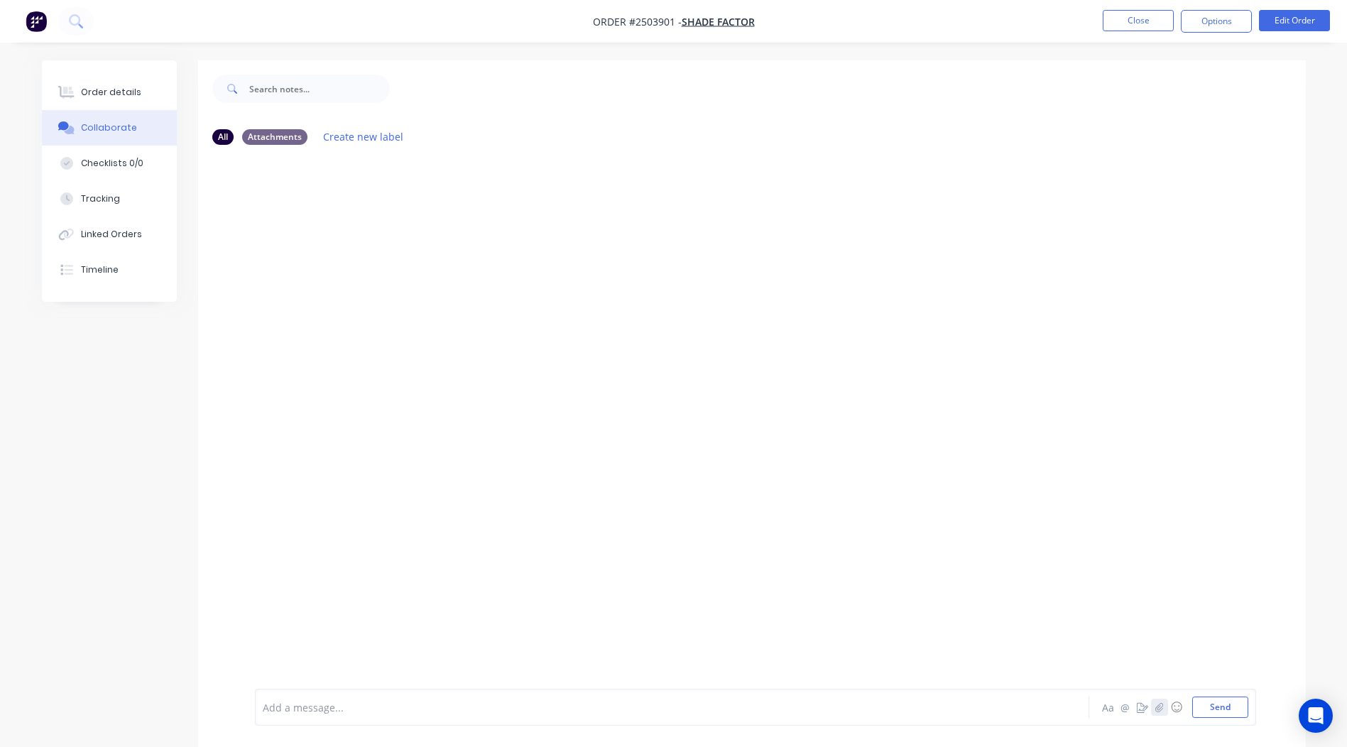
click at [1155, 713] on button "button" at bounding box center [1159, 707] width 17 height 17
click at [1216, 700] on button "Send" at bounding box center [1220, 707] width 56 height 21
click at [1157, 21] on button "Close" at bounding box center [1138, 20] width 71 height 21
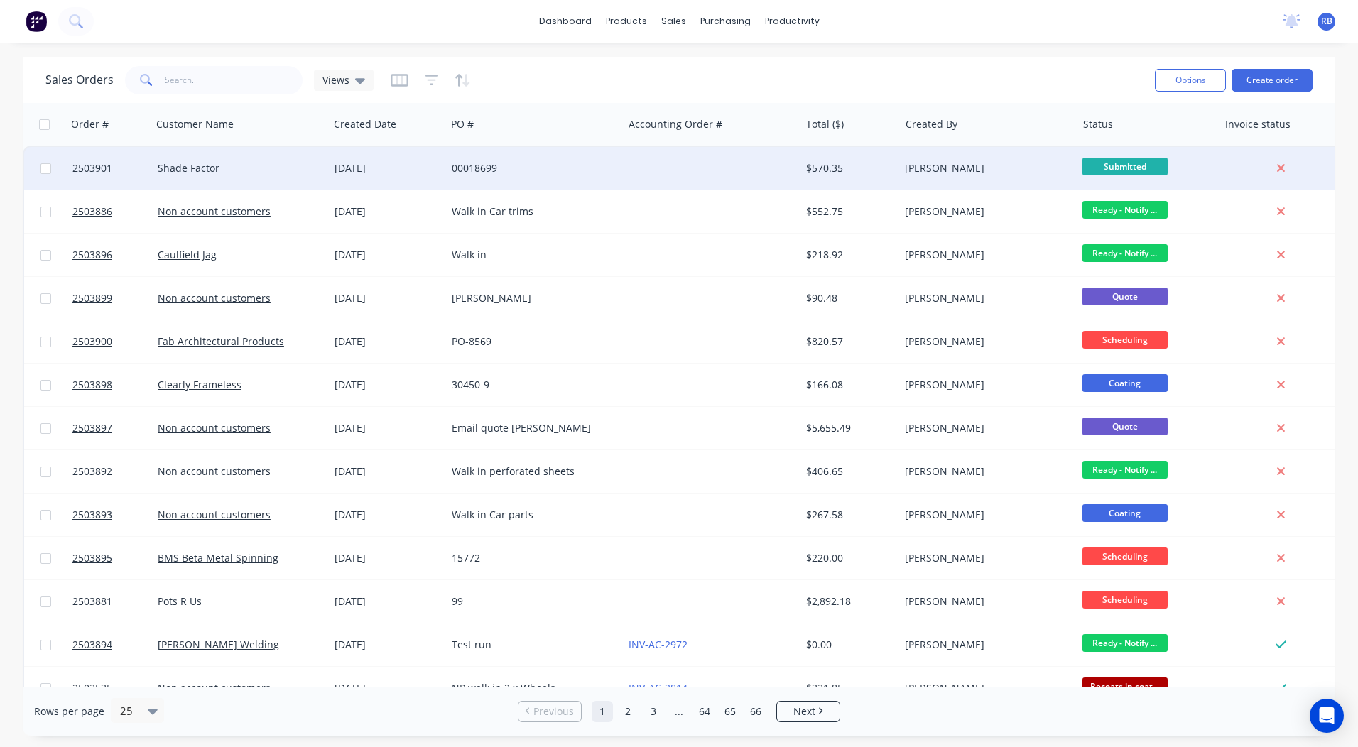
click at [548, 176] on div "00018699" at bounding box center [534, 168] width 177 height 43
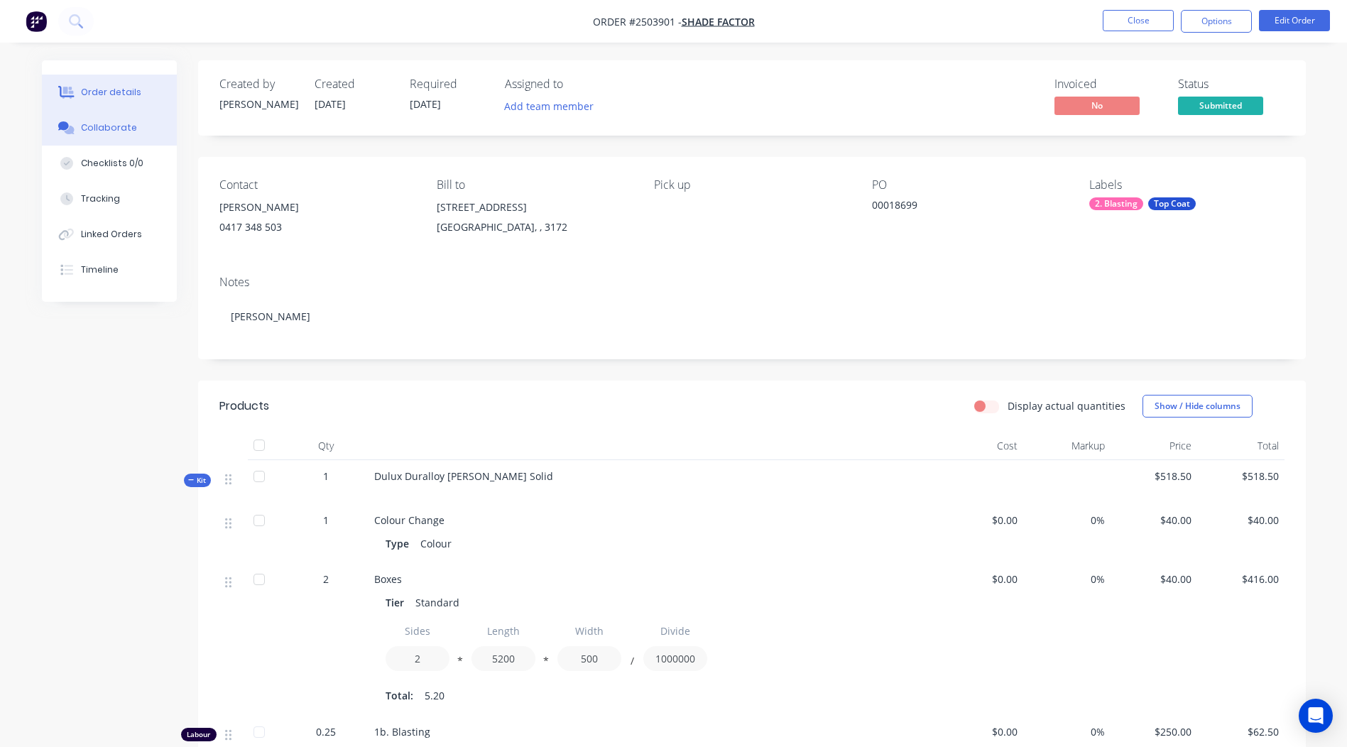
click at [123, 133] on div "Collaborate" at bounding box center [109, 127] width 56 height 13
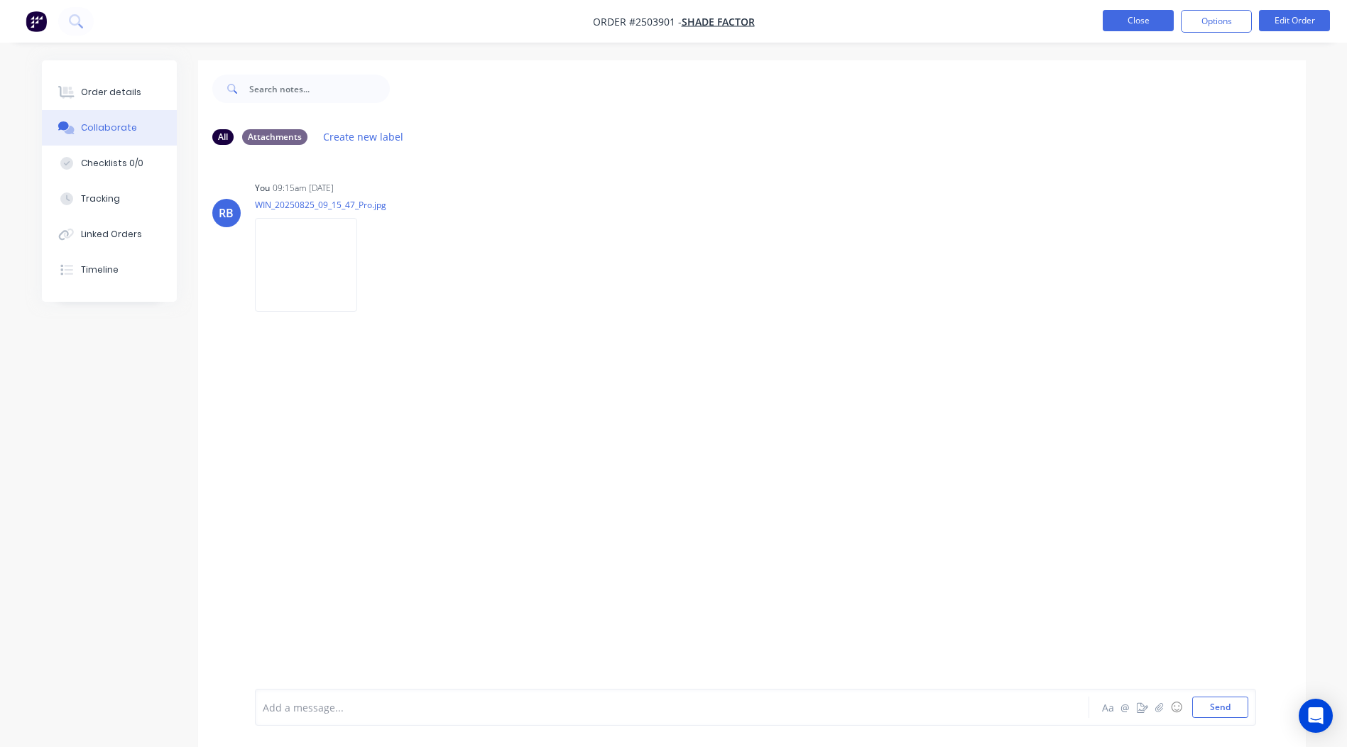
click at [1147, 11] on button "Close" at bounding box center [1138, 20] width 71 height 21
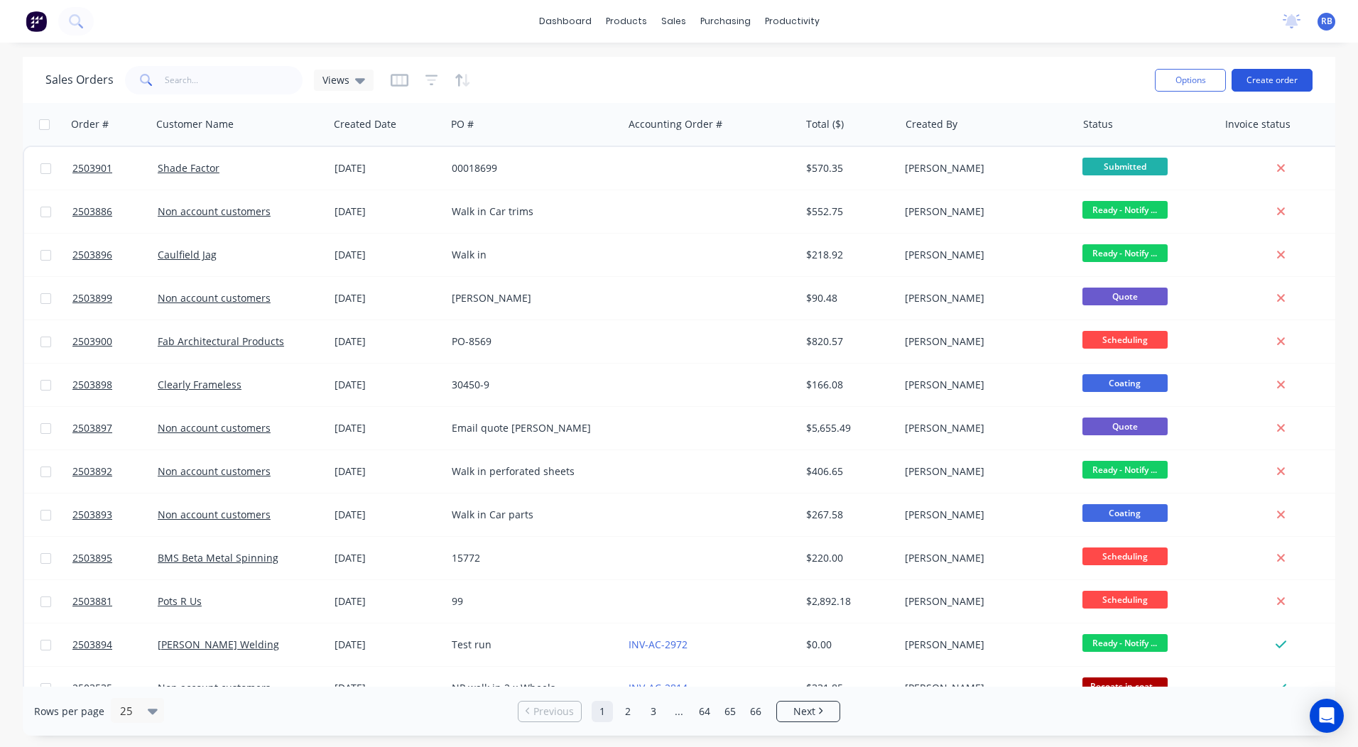
click at [1284, 80] on button "Create order" at bounding box center [1271, 80] width 81 height 23
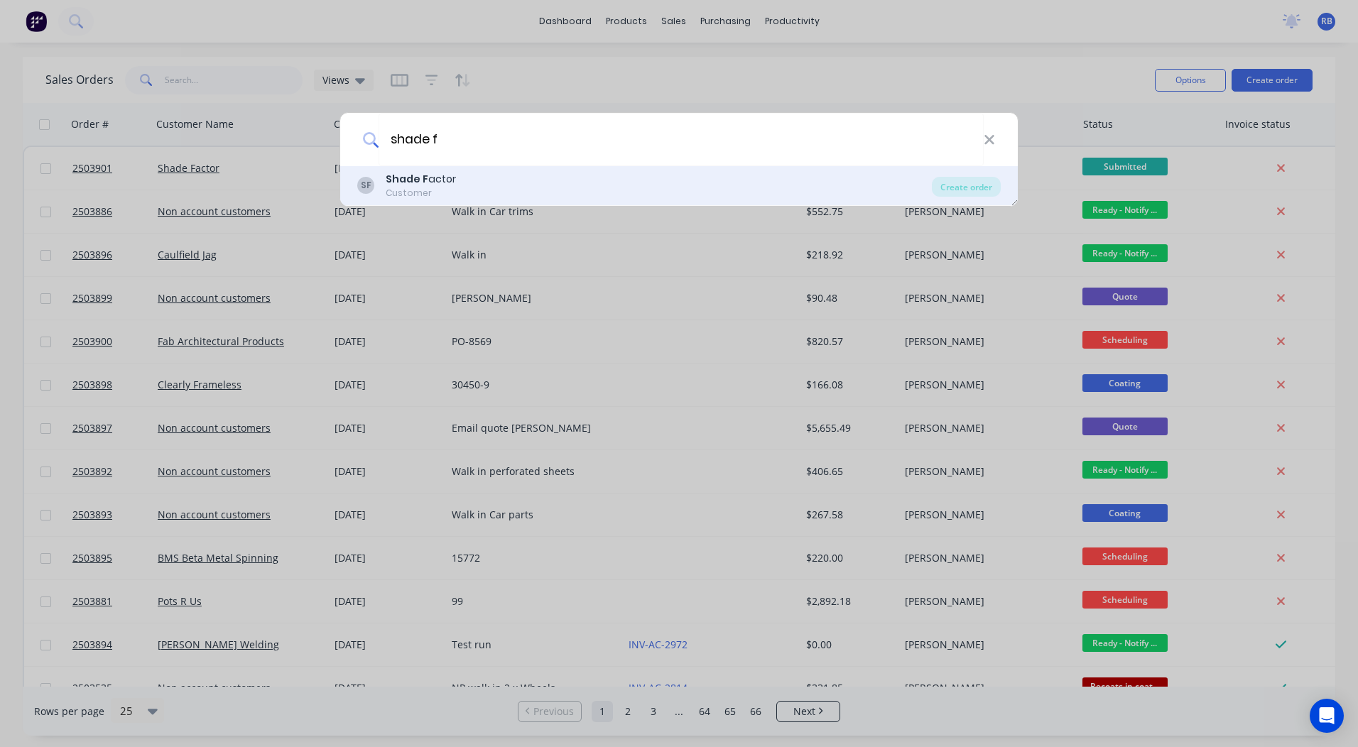
type input "shade f"
click at [462, 185] on div "SF Shade F actor Customer" at bounding box center [644, 186] width 574 height 28
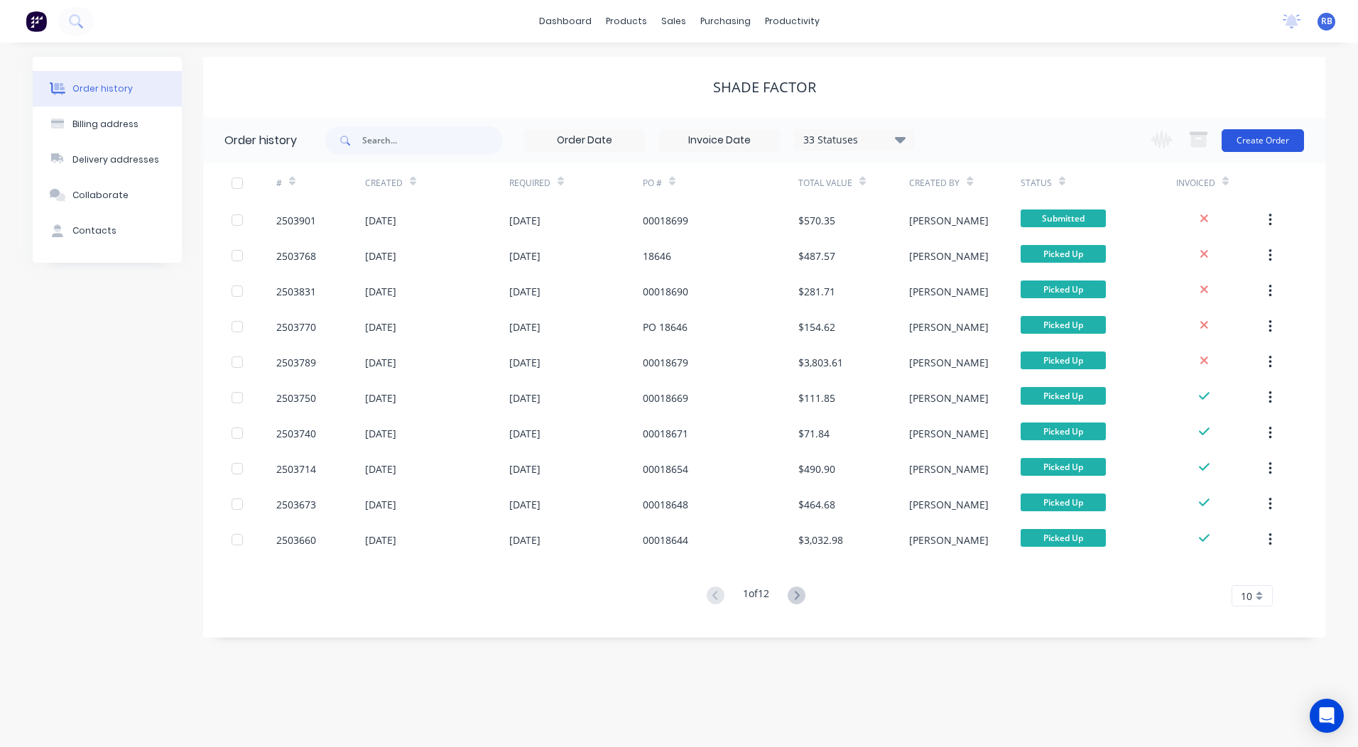
click at [1270, 133] on button "Create Order" at bounding box center [1262, 140] width 82 height 23
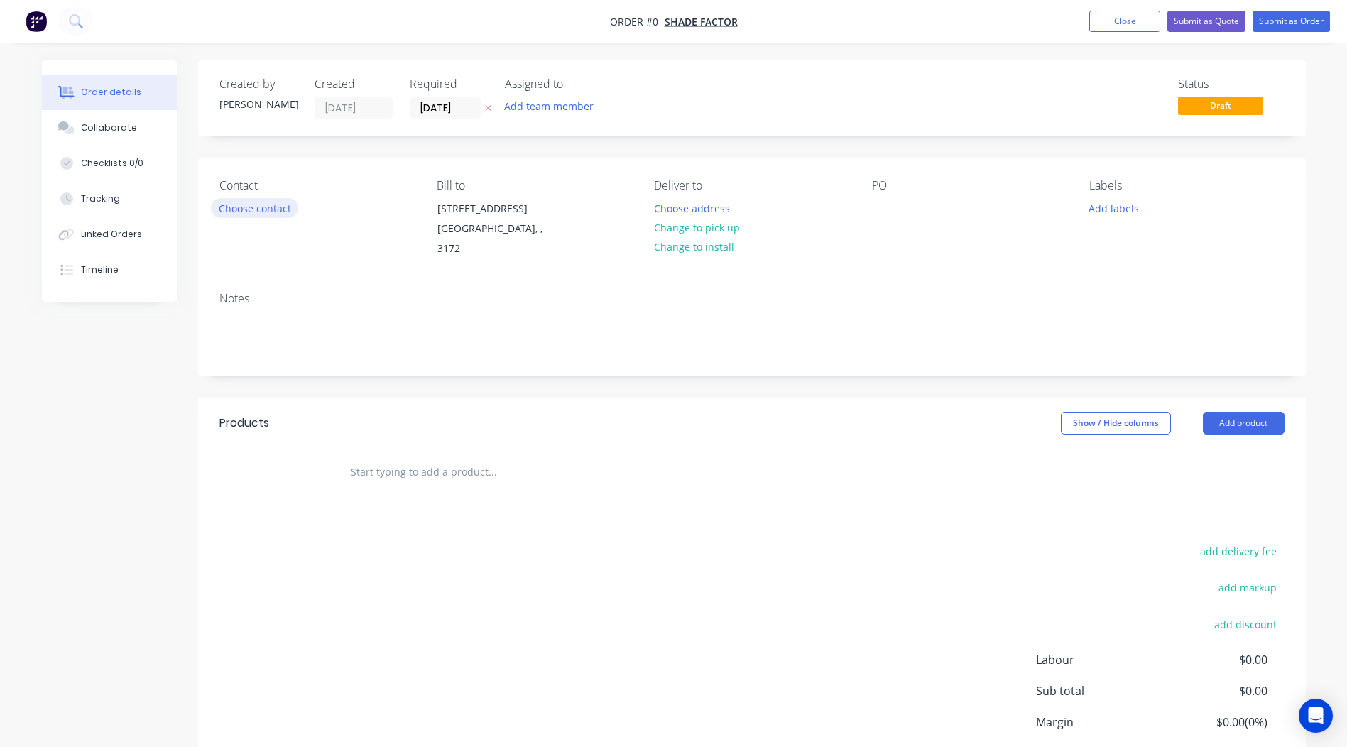
click at [246, 209] on button "Choose contact" at bounding box center [254, 207] width 87 height 19
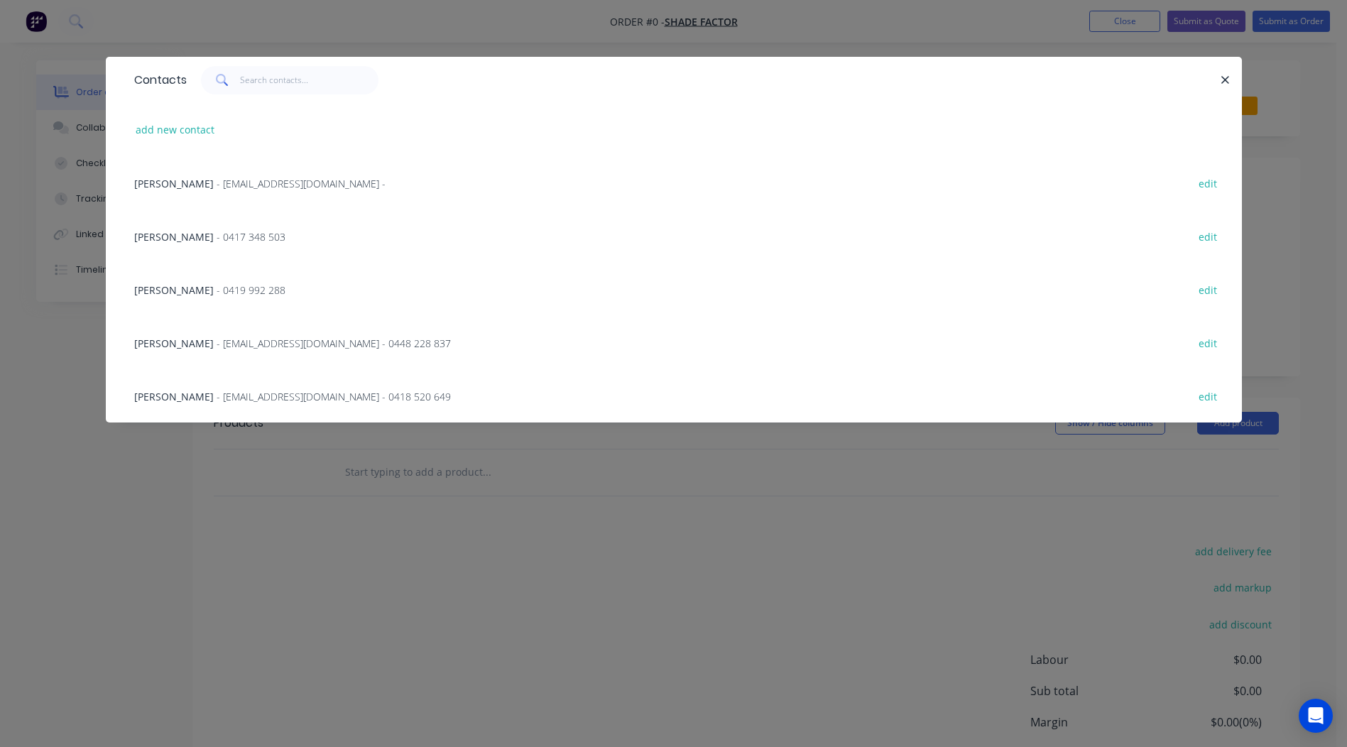
click at [217, 241] on span "- 0417 348 503" at bounding box center [251, 236] width 69 height 13
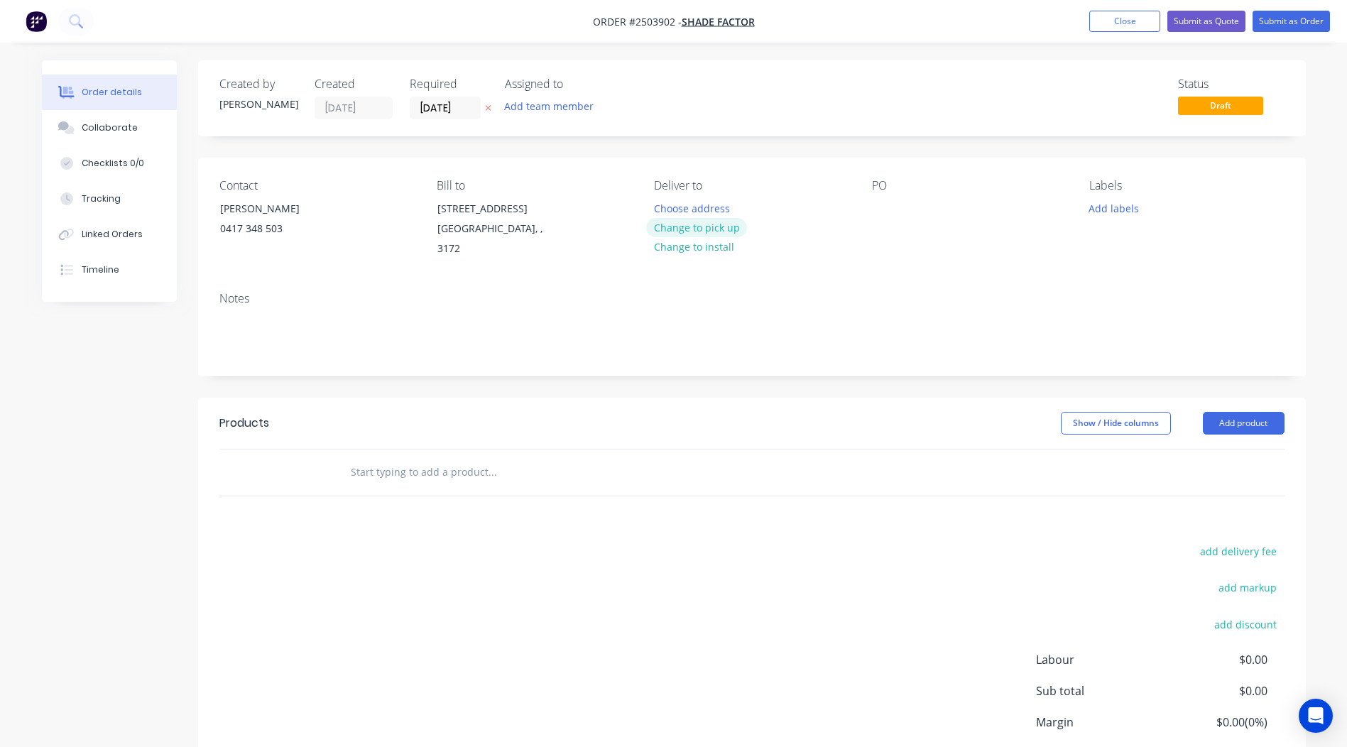
click at [704, 236] on button "Change to pick up" at bounding box center [696, 227] width 101 height 19
click at [881, 204] on div at bounding box center [883, 208] width 23 height 21
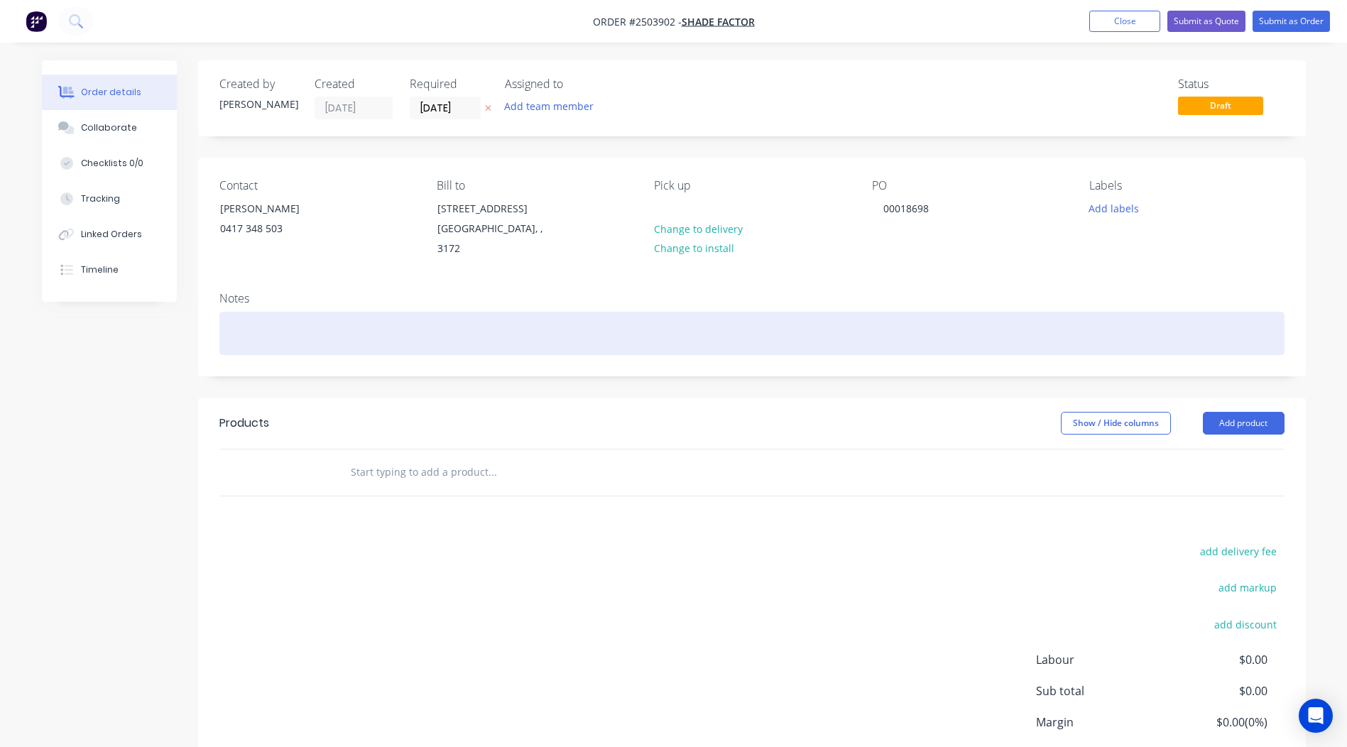
click at [294, 312] on div at bounding box center [751, 333] width 1065 height 43
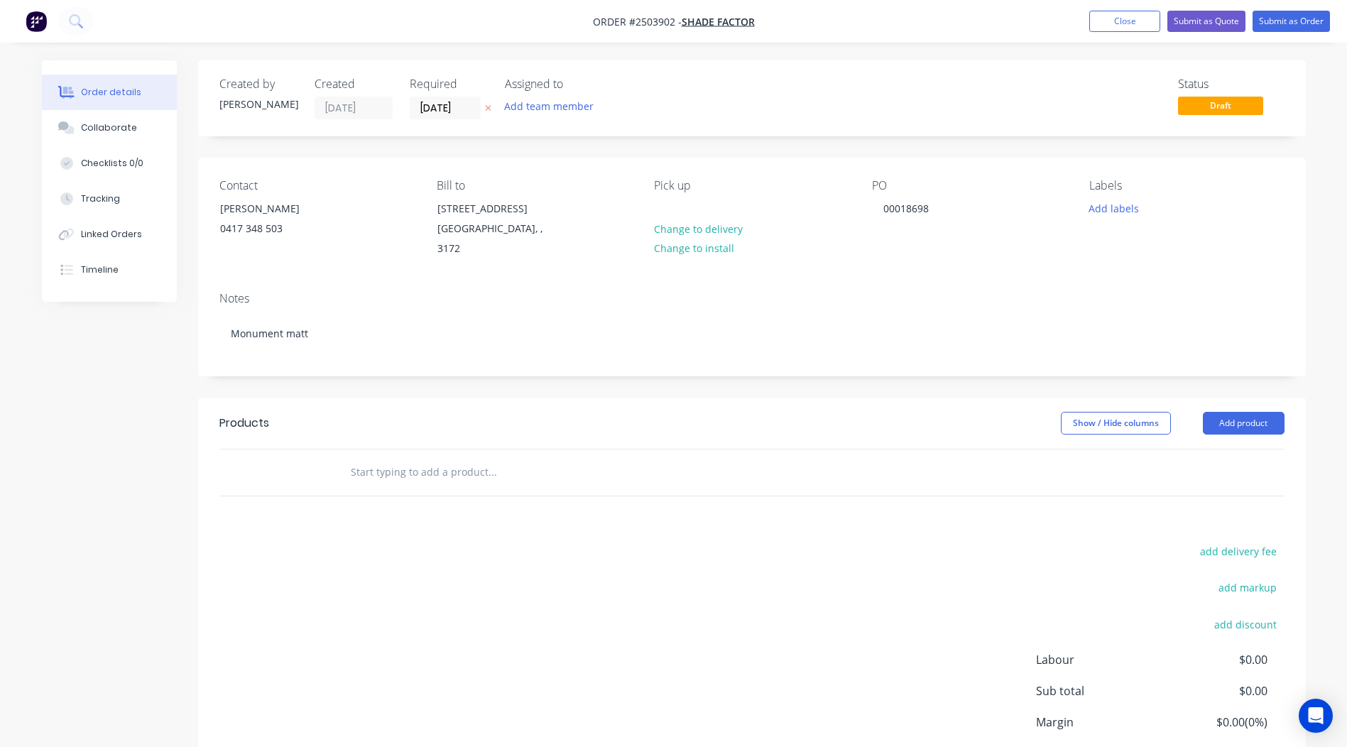
click at [346, 412] on div "Products" at bounding box center [332, 423] width 227 height 23
click at [1253, 412] on button "Add product" at bounding box center [1244, 423] width 82 height 23
click at [1213, 442] on div "Product catalogue Basic product Product Kit Lineal metre product Square metre p…" at bounding box center [1217, 573] width 135 height 263
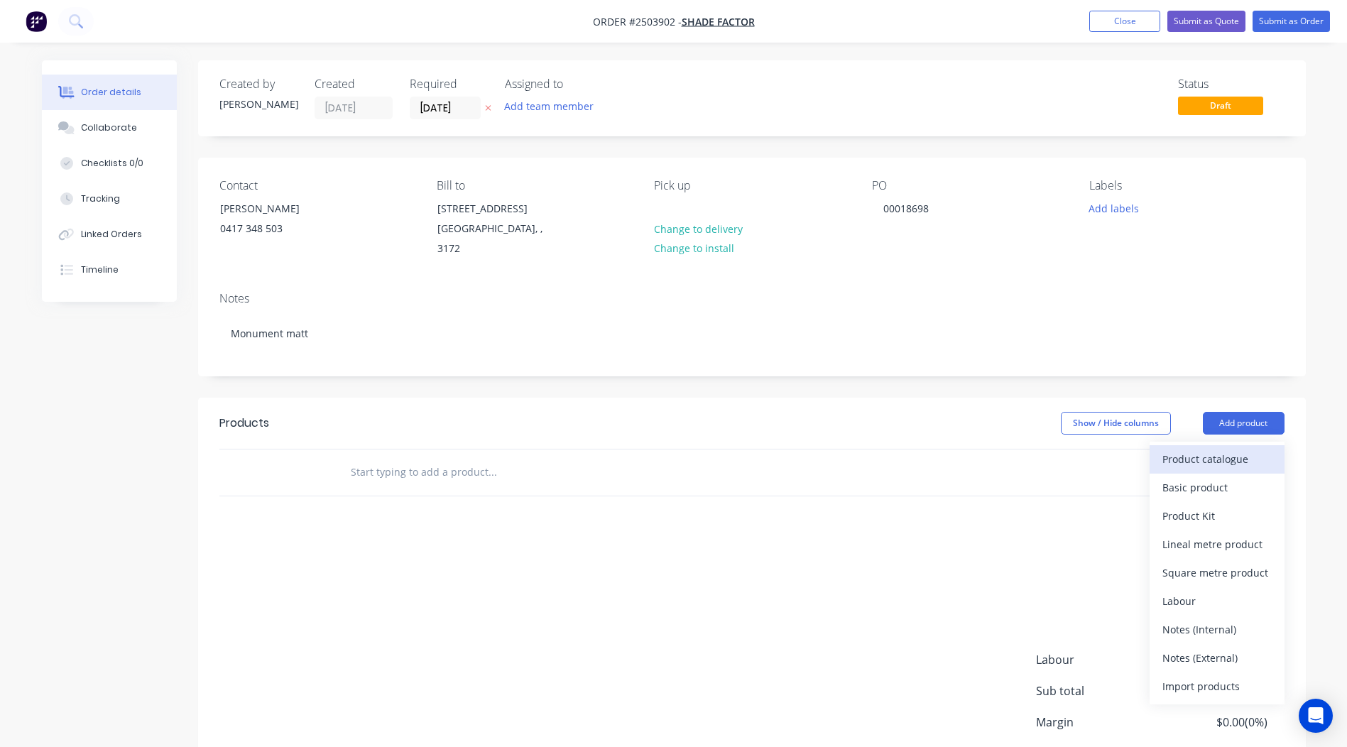
click at [1214, 449] on div "Product catalogue" at bounding box center [1216, 459] width 109 height 21
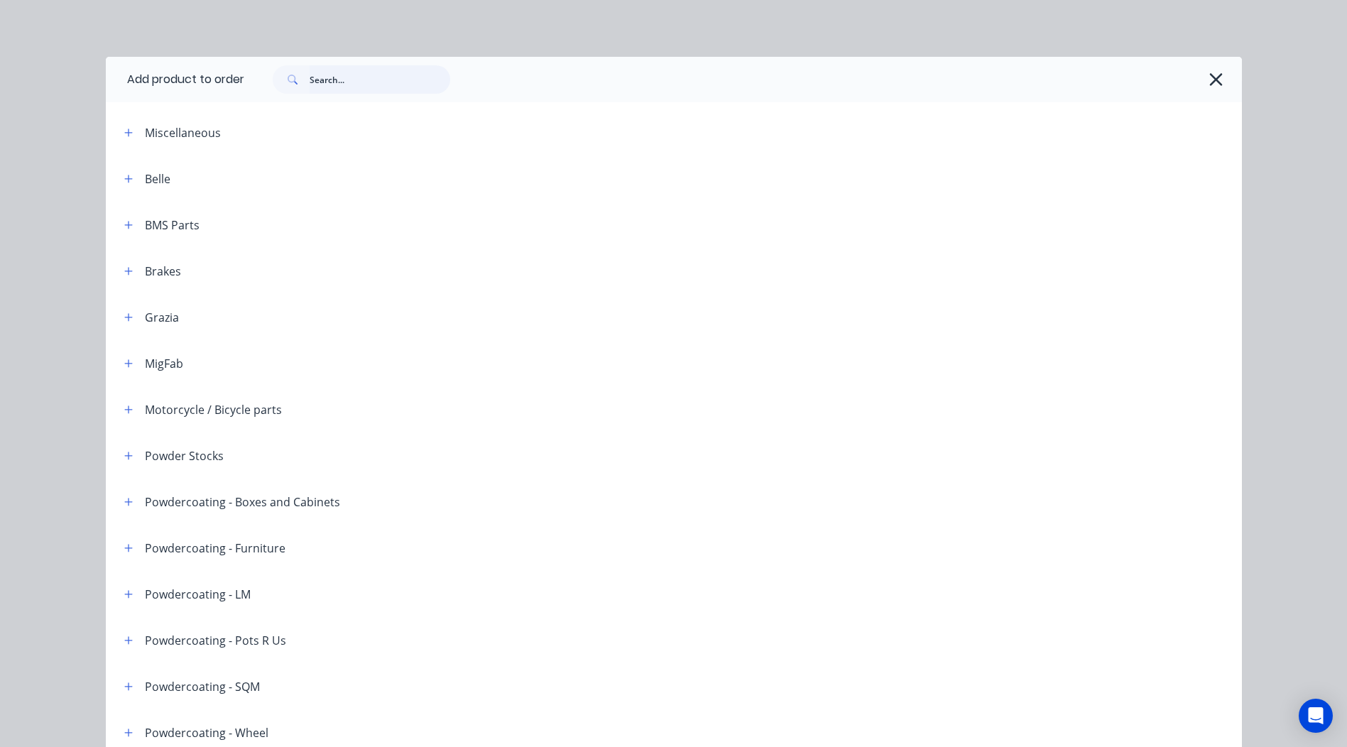
click at [361, 75] on input "text" at bounding box center [380, 79] width 141 height 28
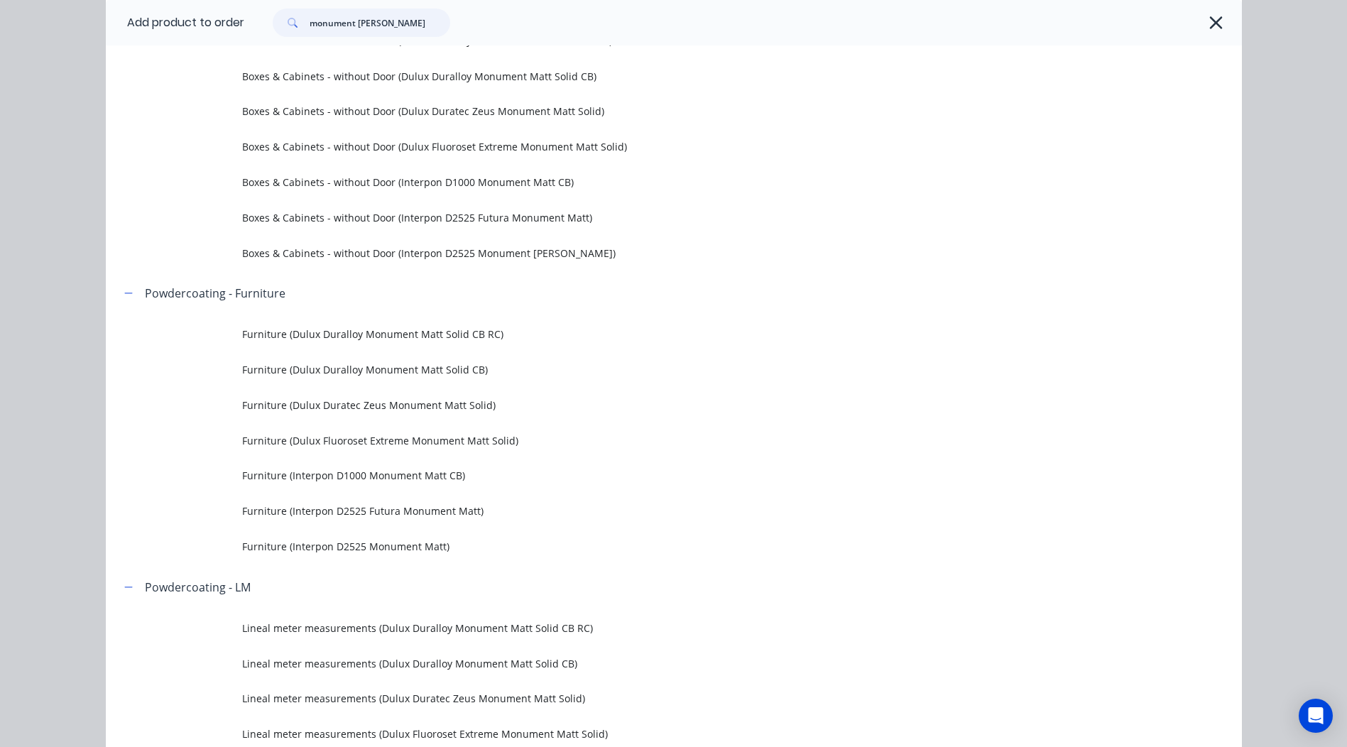
scroll to position [710, 0]
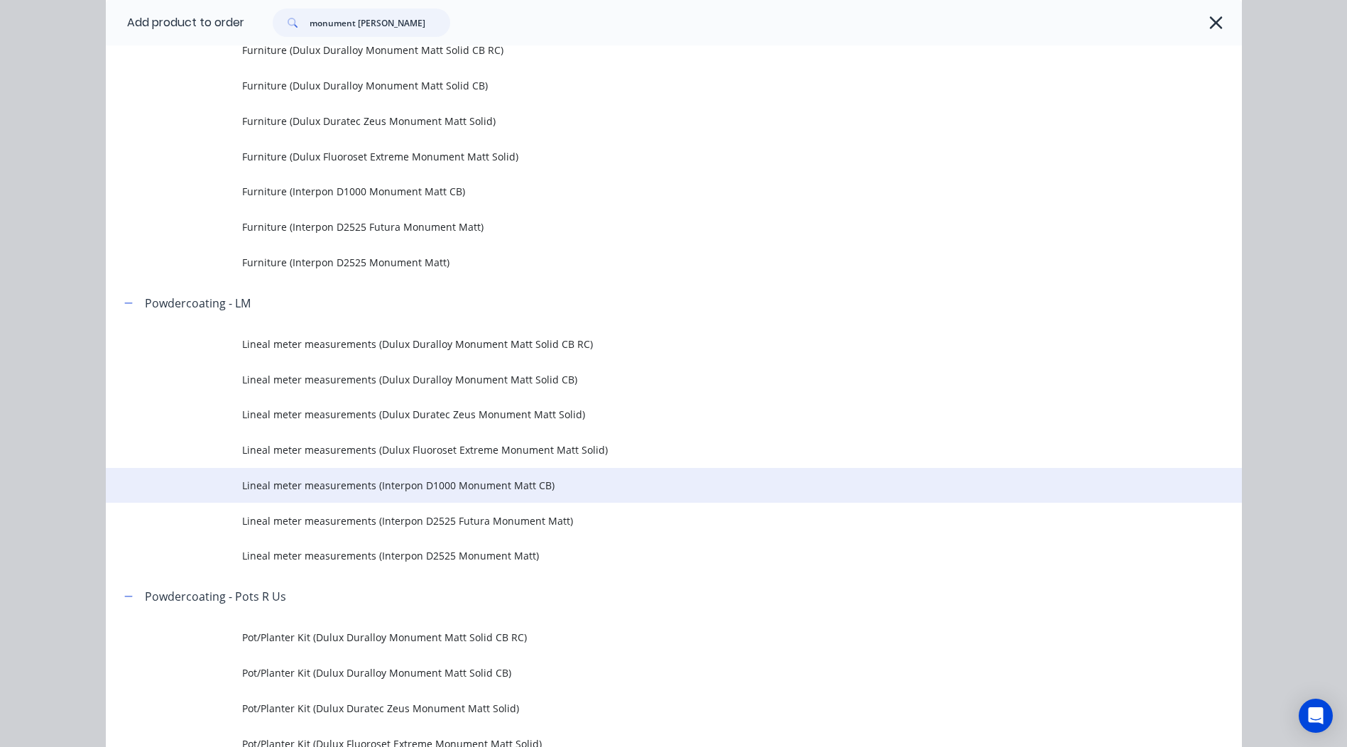
type input "monument [PERSON_NAME]"
click at [545, 496] on td "Lineal meter measurements (Interpon D1000 Monument Matt CB)" at bounding box center [742, 486] width 1000 height 36
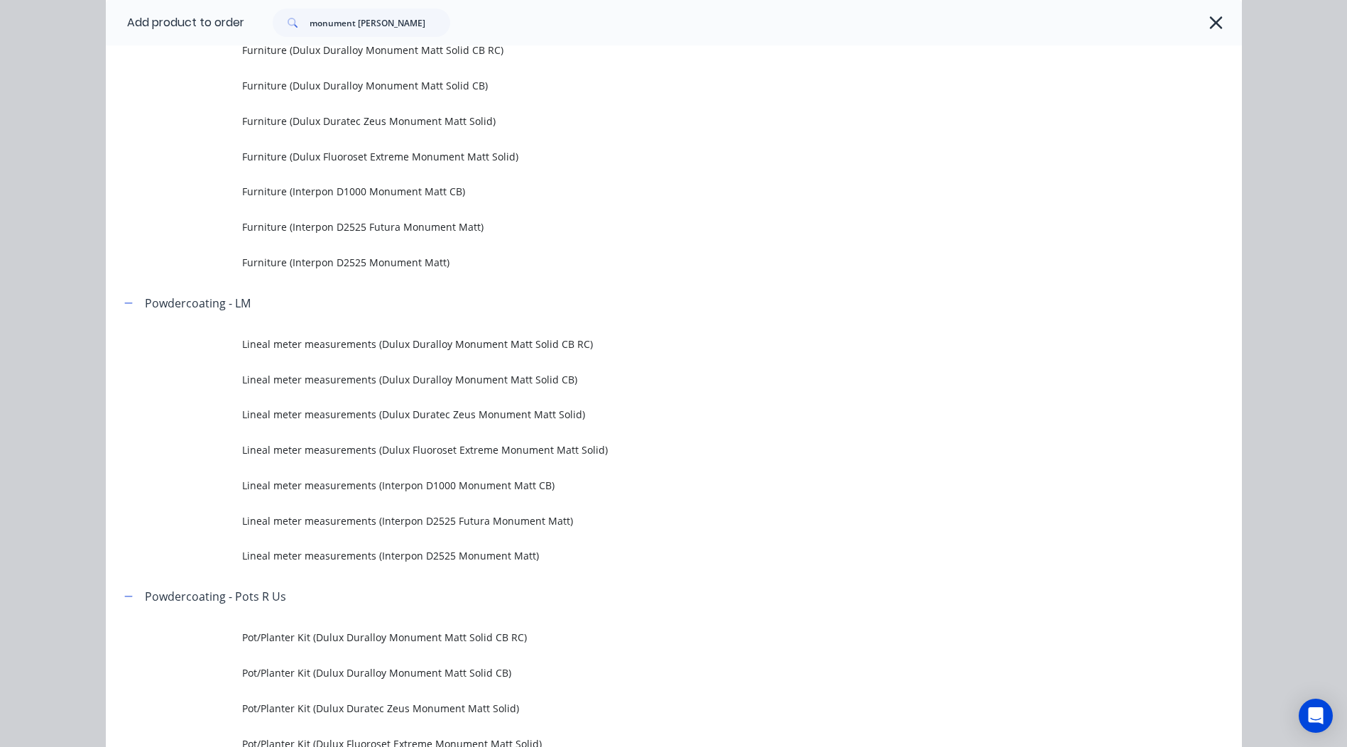
scroll to position [0, 0]
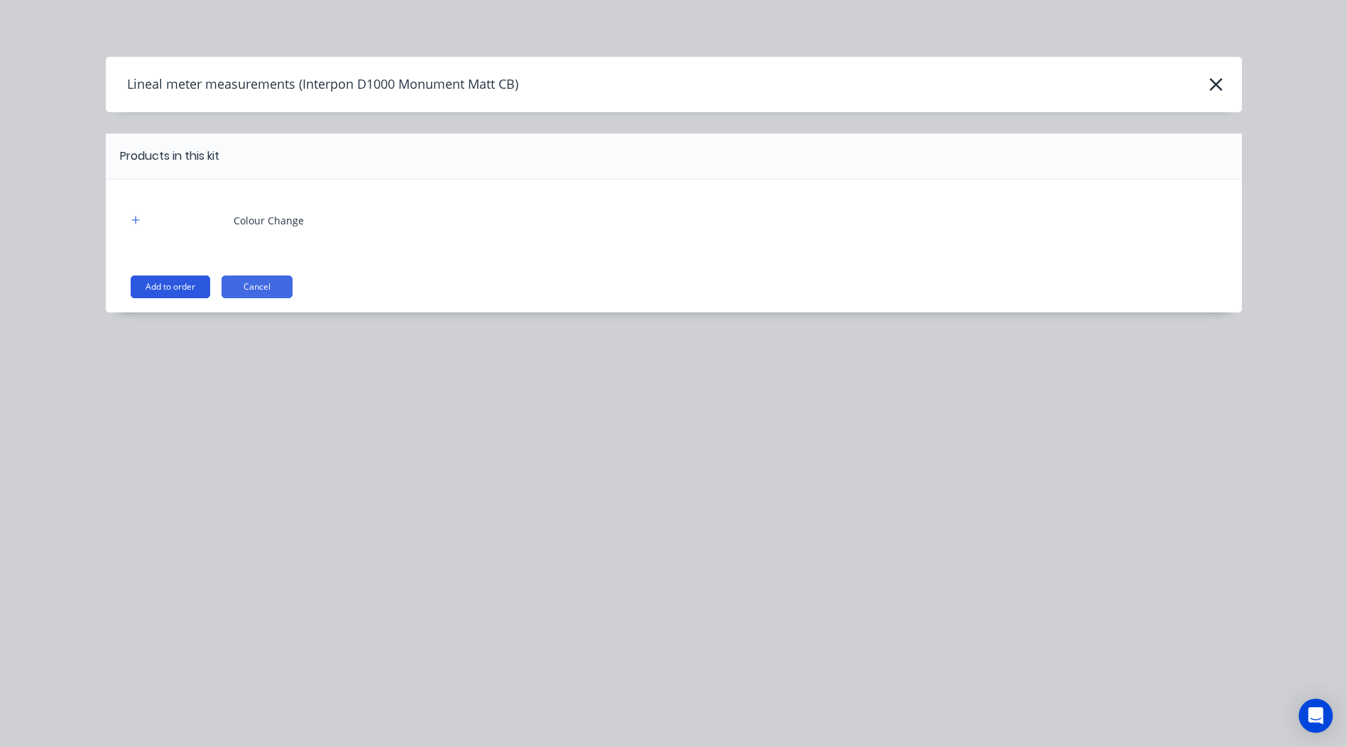
click at [166, 293] on button "Add to order" at bounding box center [171, 286] width 80 height 23
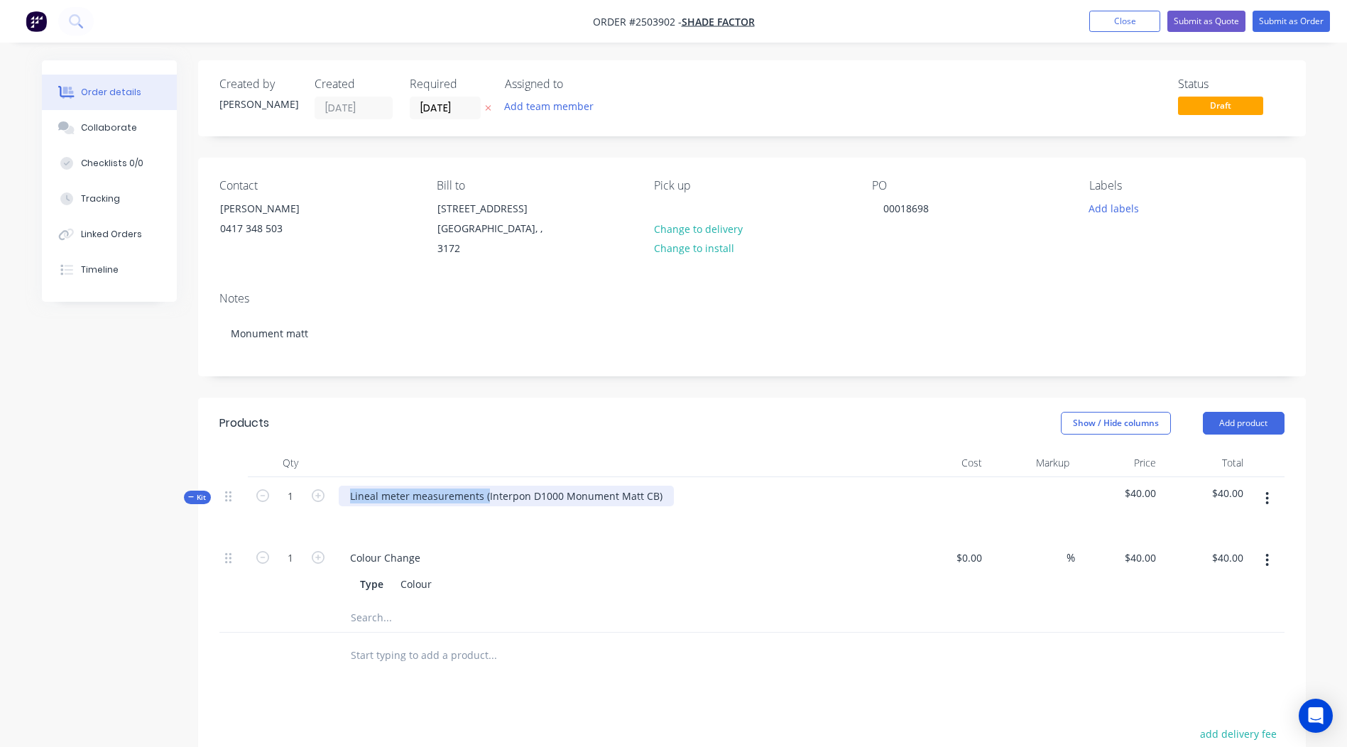
drag, startPoint x: 484, startPoint y: 476, endPoint x: 0, endPoint y: 503, distance: 485.0
click at [0, 503] on html "Order #2503902 - Shade Factor Add product Close Submit as Quote Submit as Order…" at bounding box center [673, 520] width 1347 height 1041
click at [528, 486] on div "Interpon D1000 Monument Matt CB)" at bounding box center [436, 496] width 195 height 21
click at [820, 378] on div "Created by [PERSON_NAME] Created [DATE] Required [DATE] Assigned to Add team me…" at bounding box center [752, 539] width 1108 height 959
click at [1263, 489] on button "button" at bounding box center [1266, 499] width 33 height 26
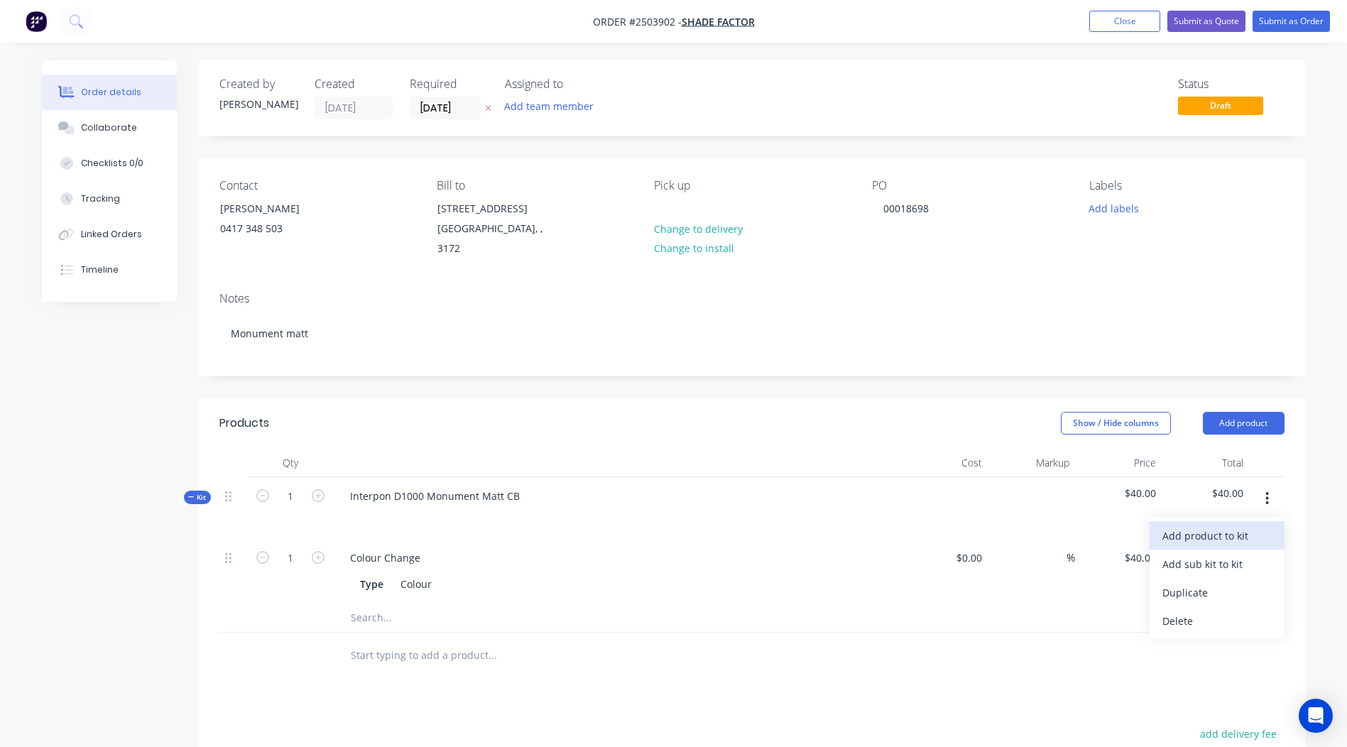
click at [1226, 521] on button "Add product to kit" at bounding box center [1217, 535] width 135 height 28
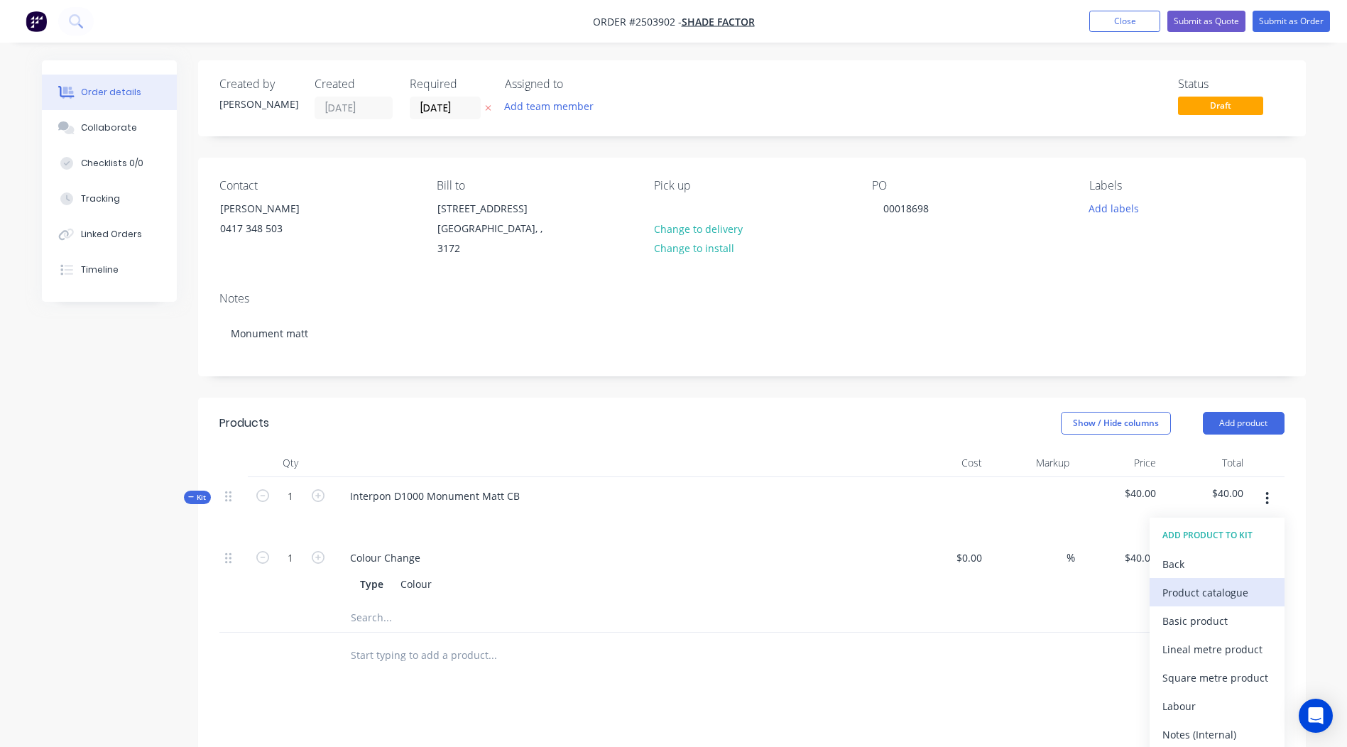
click at [1193, 582] on div "Product catalogue" at bounding box center [1216, 592] width 109 height 21
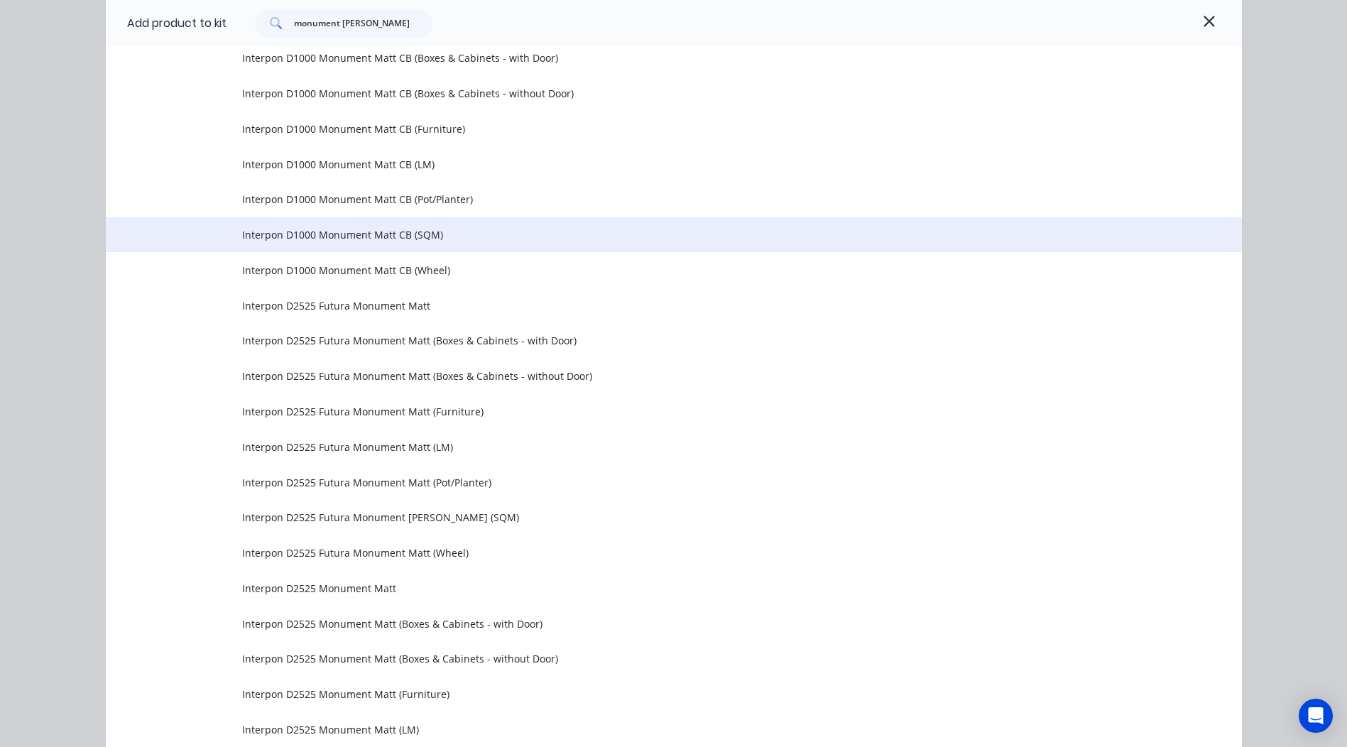
scroll to position [1561, 0]
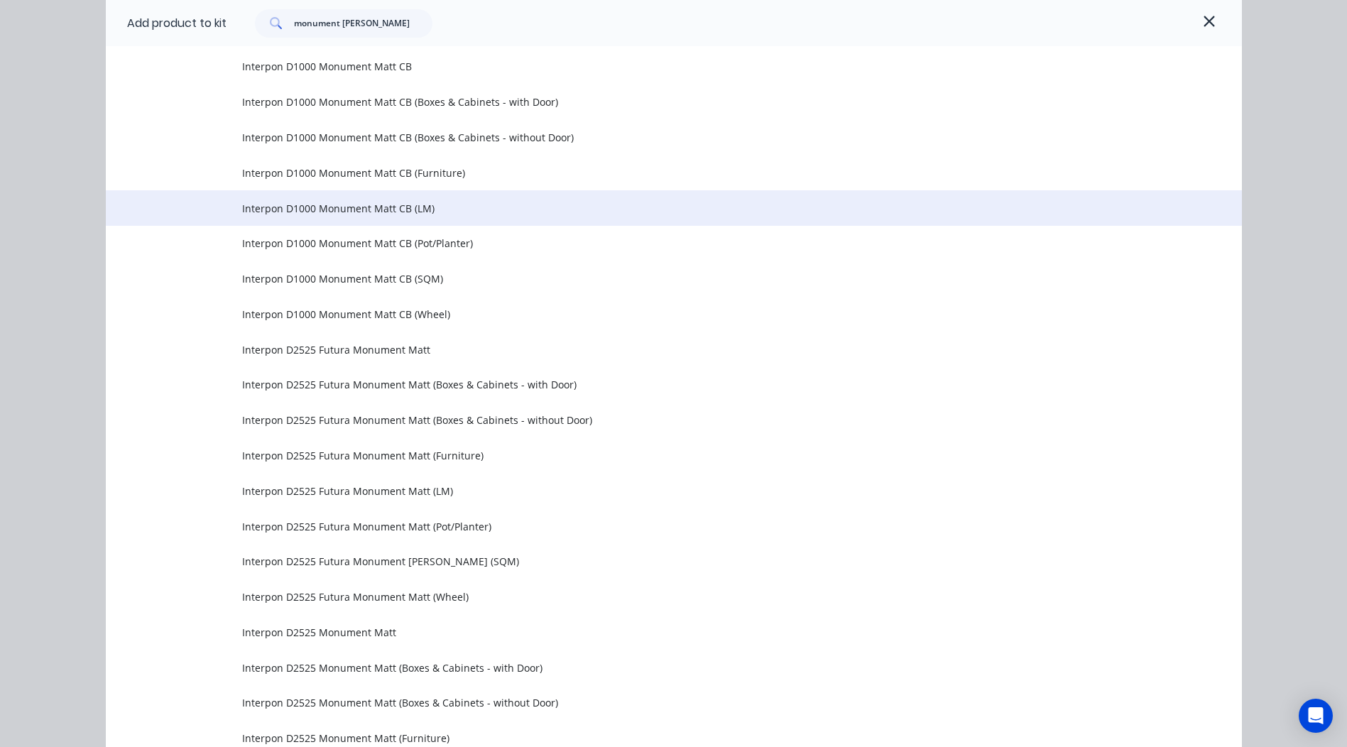
click at [464, 202] on span "Interpon D1000 Monument Matt CB (LM)" at bounding box center [642, 208] width 800 height 15
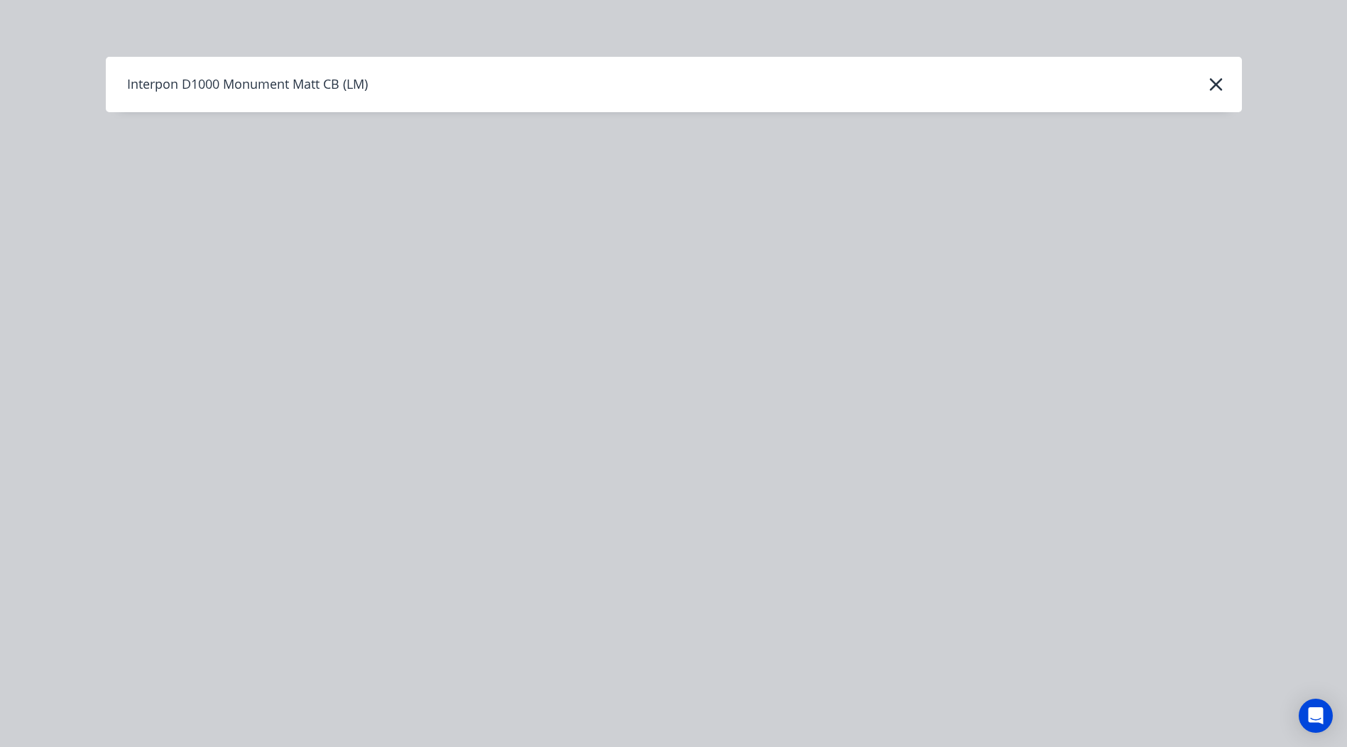
scroll to position [0, 0]
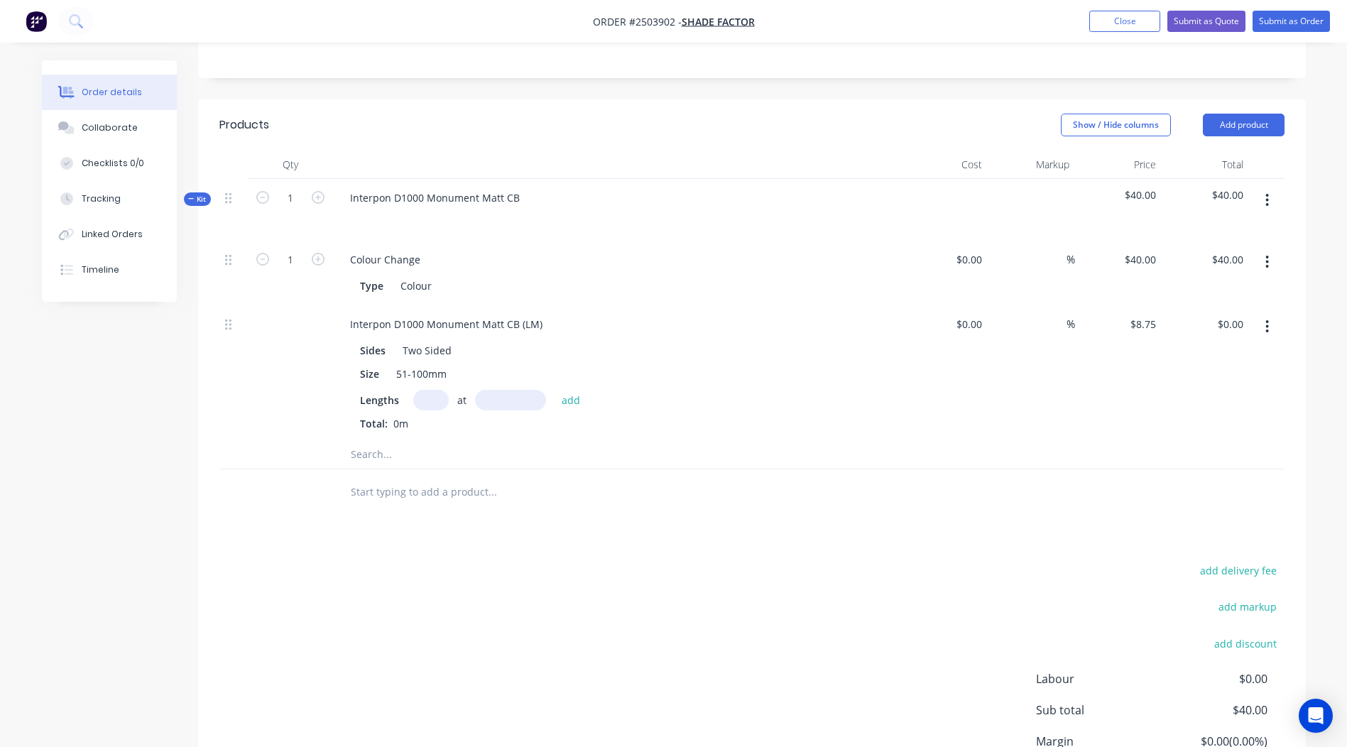
click at [437, 390] on input "text" at bounding box center [431, 400] width 36 height 21
type input "2"
click at [511, 390] on input "text" at bounding box center [510, 400] width 71 height 21
type input "5600"
click at [555, 390] on button "add" at bounding box center [571, 399] width 33 height 19
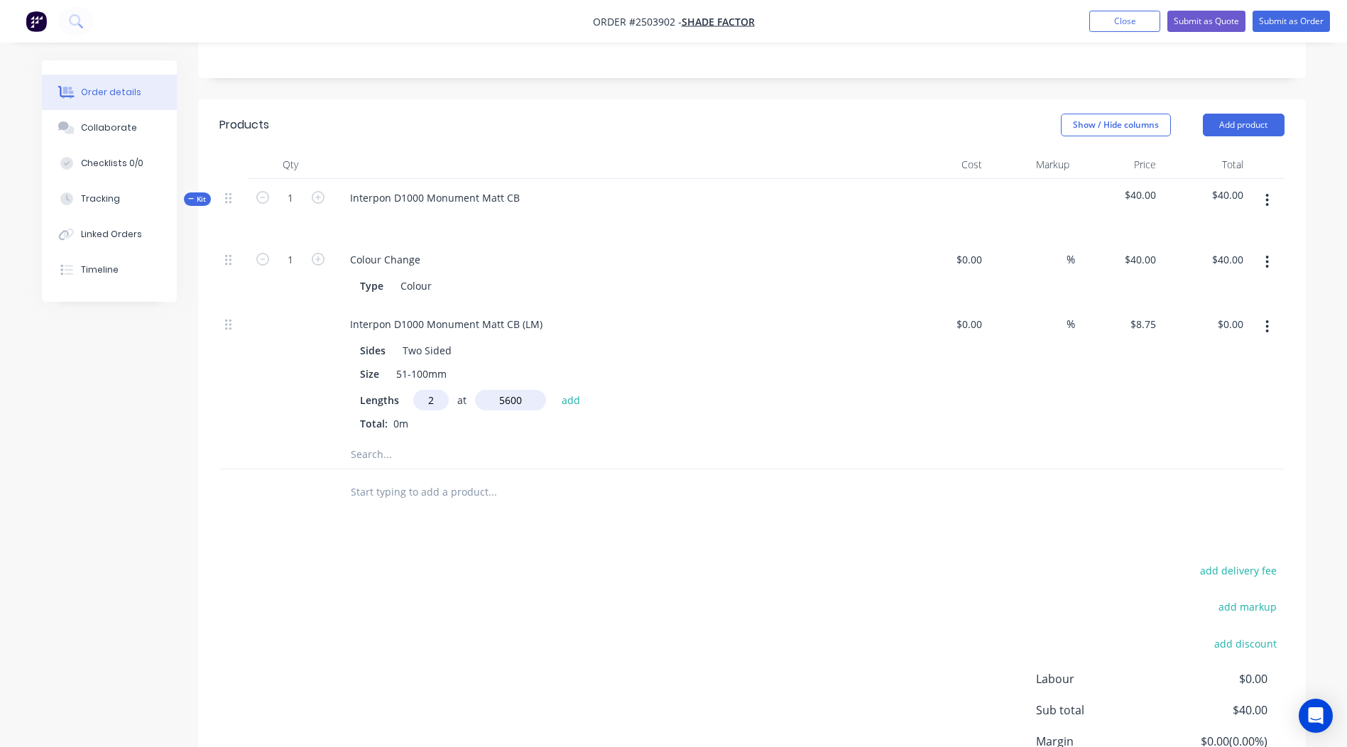
type input "$98.00"
